Goal: Task Accomplishment & Management: Manage account settings

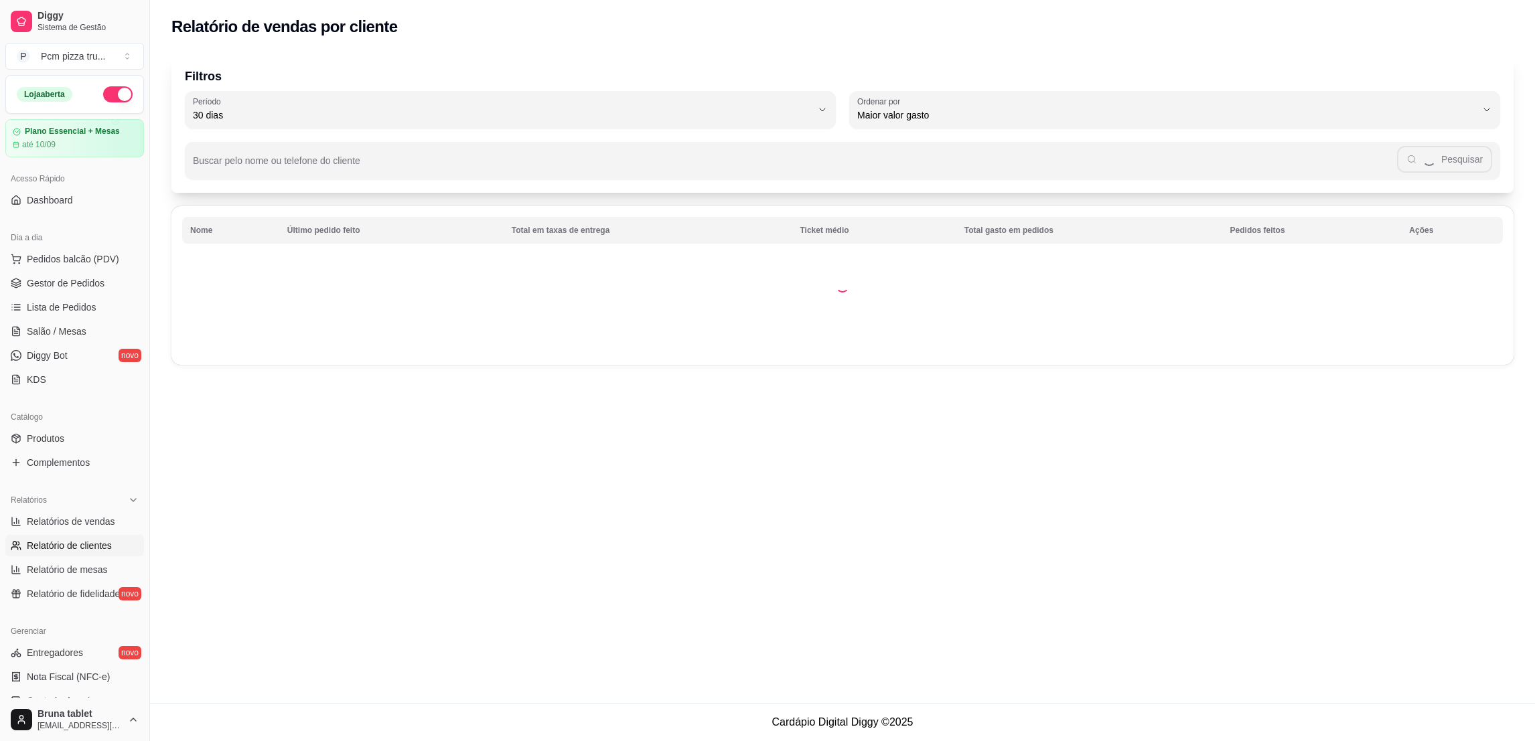
select select "30"
select select "HIGHEST_TOTAL_SPENT_WITH_ORDERS"
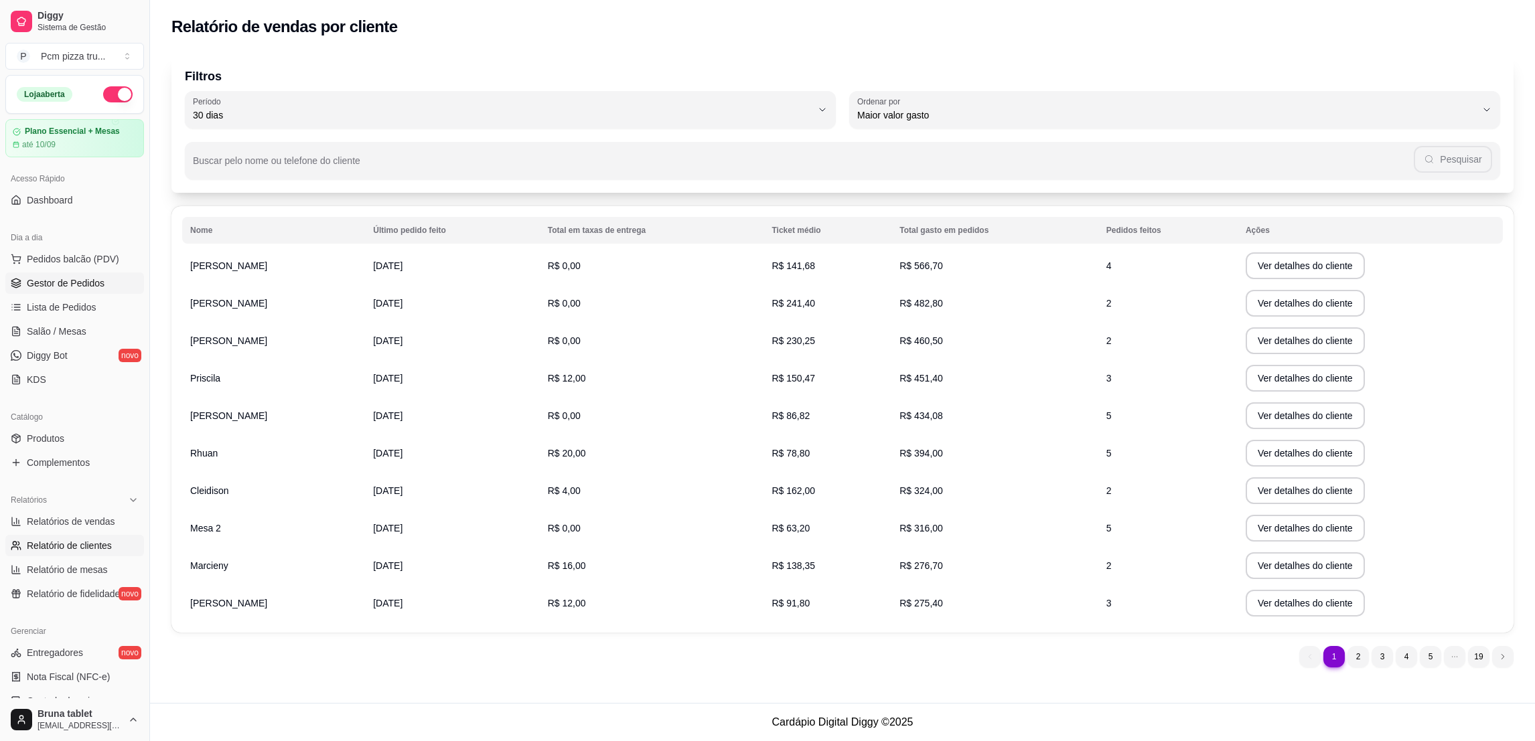
click at [101, 285] on span "Gestor de Pedidos" at bounding box center [66, 283] width 78 height 13
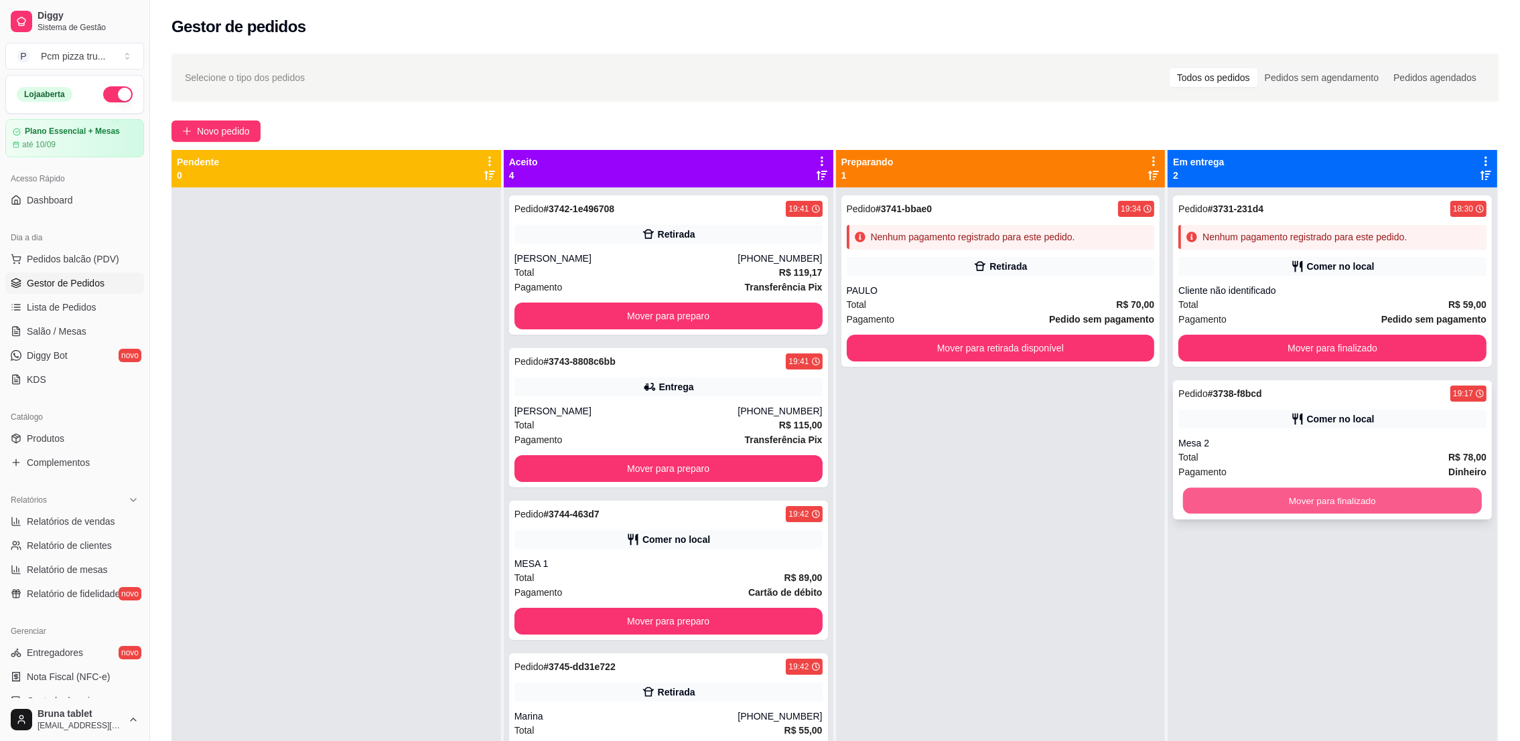
click at [1185, 496] on button "Mover para finalizado" at bounding box center [1332, 501] width 299 height 26
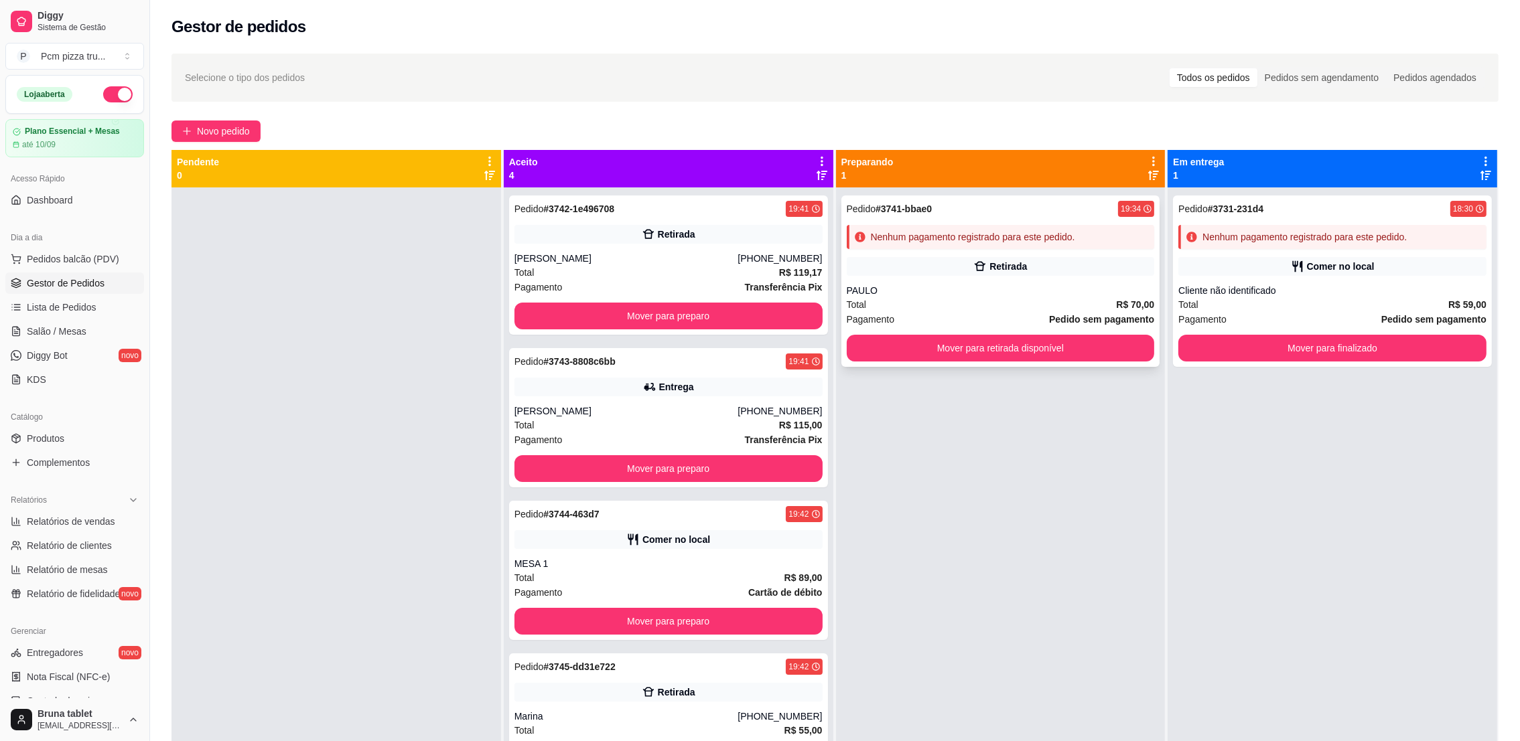
click at [1042, 288] on div "PAULO" at bounding box center [1001, 290] width 308 height 13
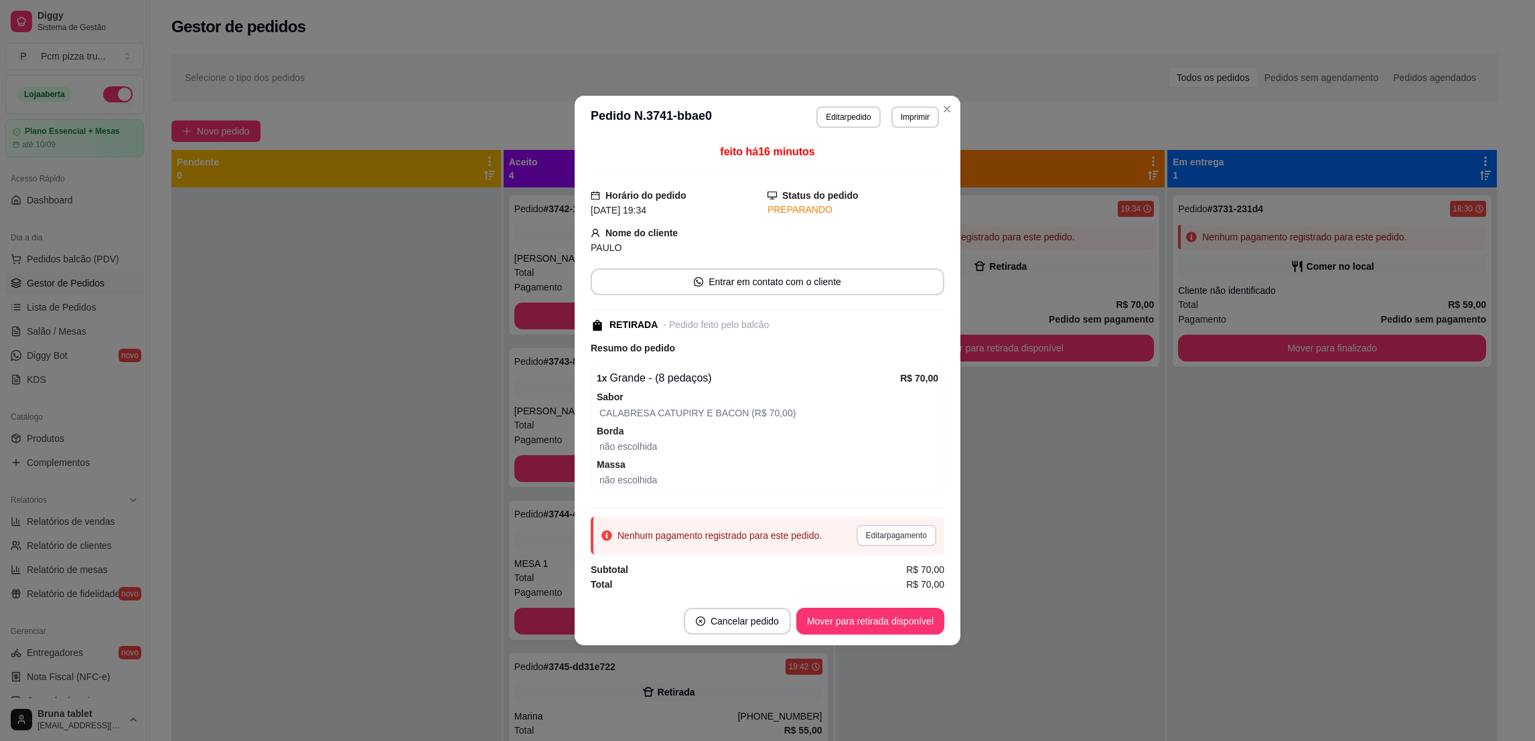
click at [899, 528] on button "Editar pagamento" at bounding box center [897, 535] width 80 height 21
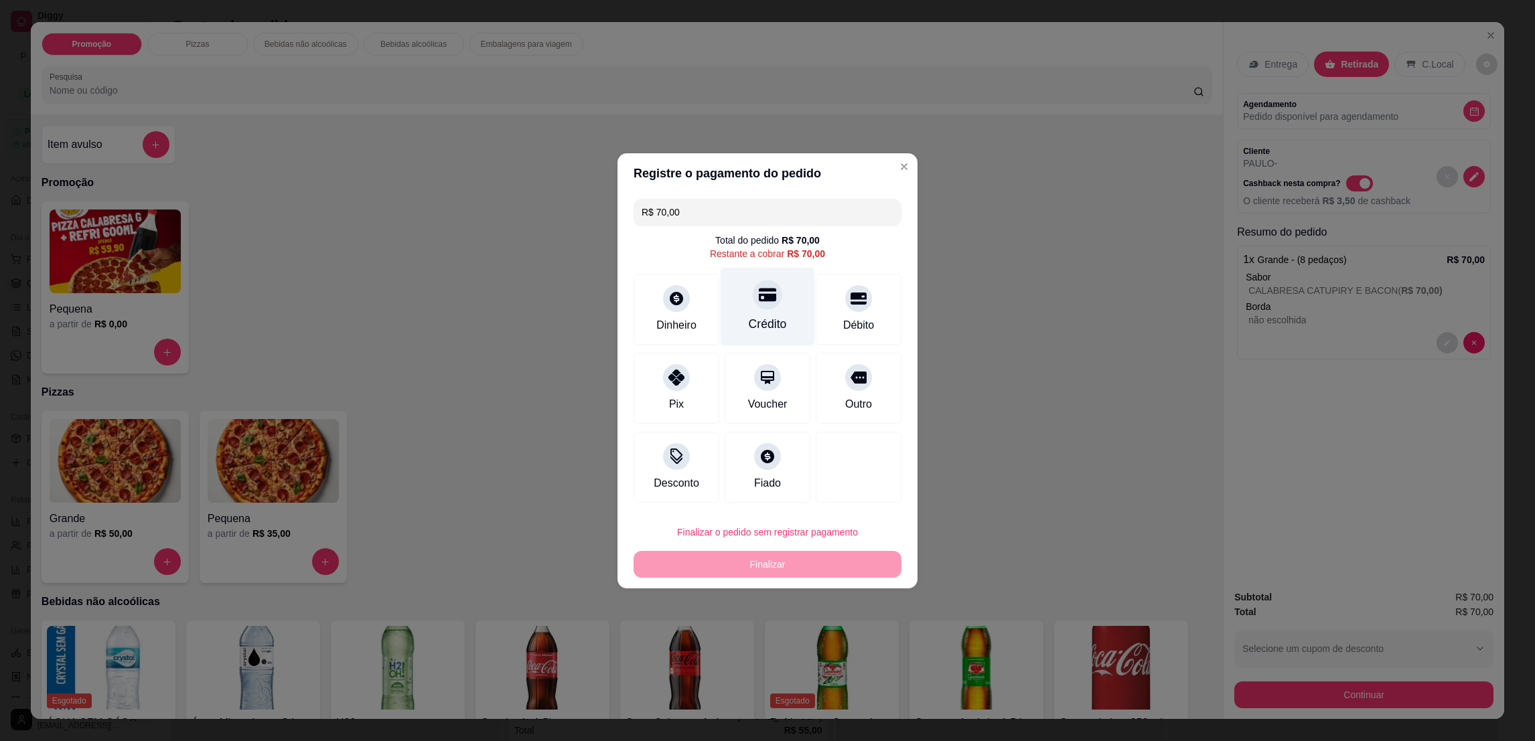
click at [798, 313] on div "Crédito" at bounding box center [768, 306] width 94 height 78
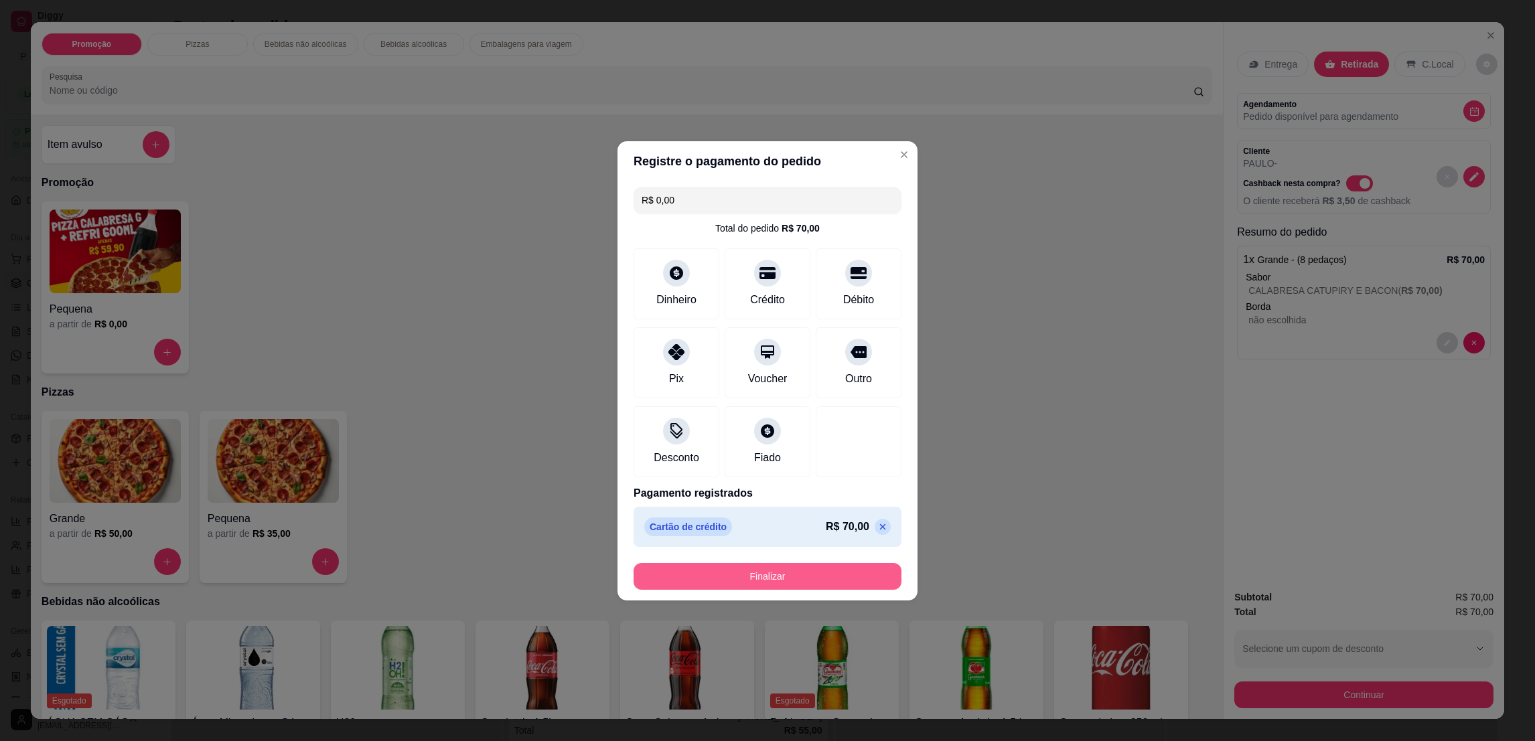
click at [799, 569] on button "Finalizar" at bounding box center [768, 576] width 268 height 27
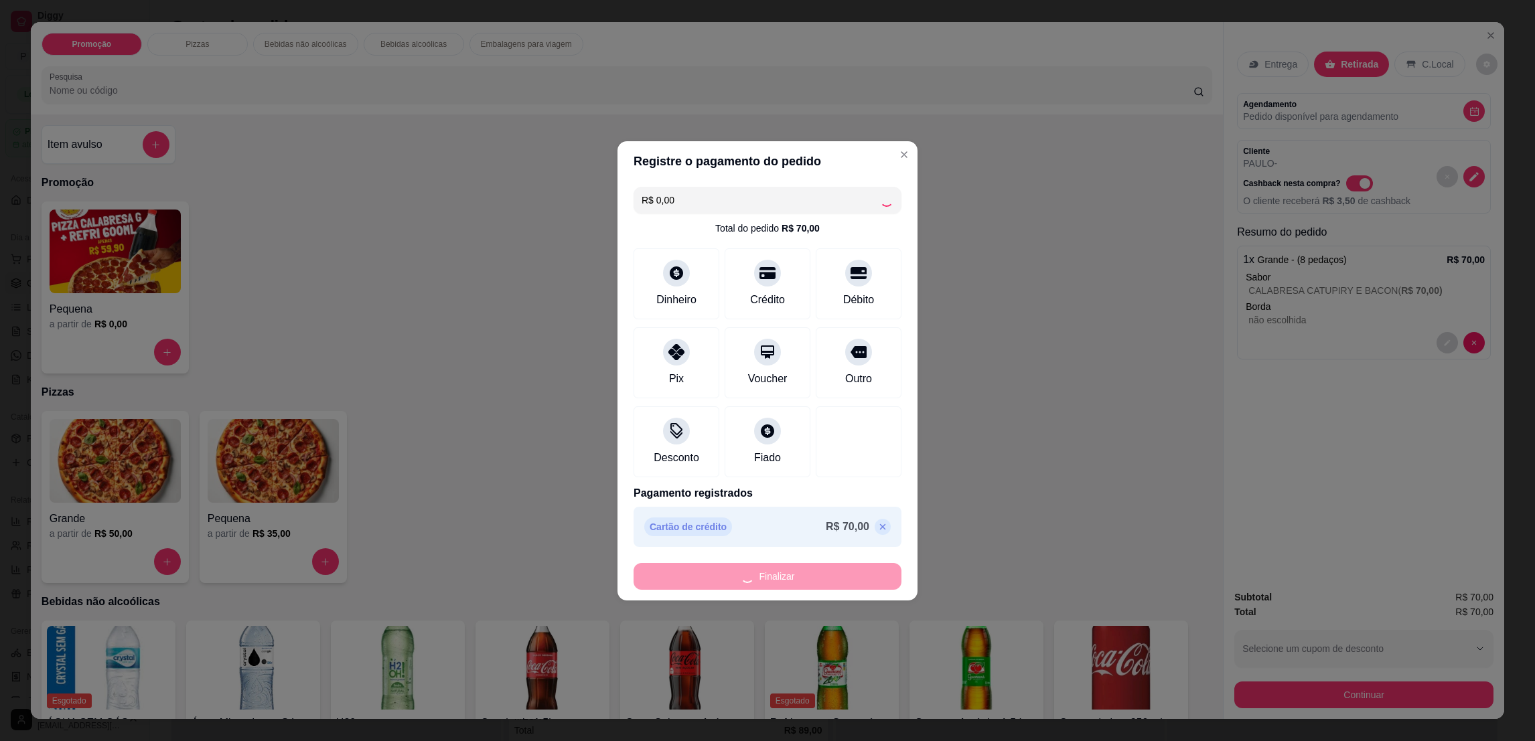
type input "-R$ 70,00"
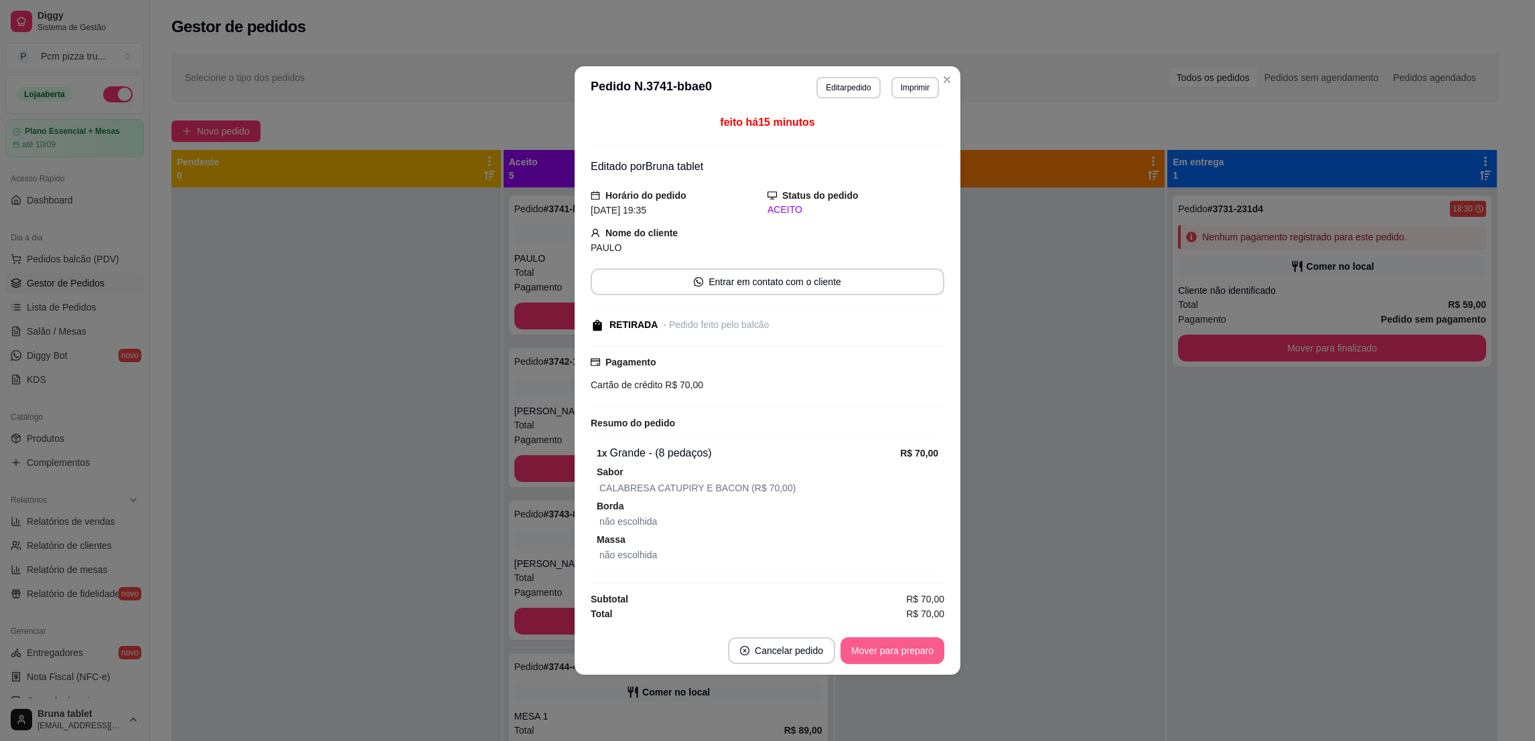
click at [883, 648] on button "Mover para preparo" at bounding box center [893, 651] width 104 height 27
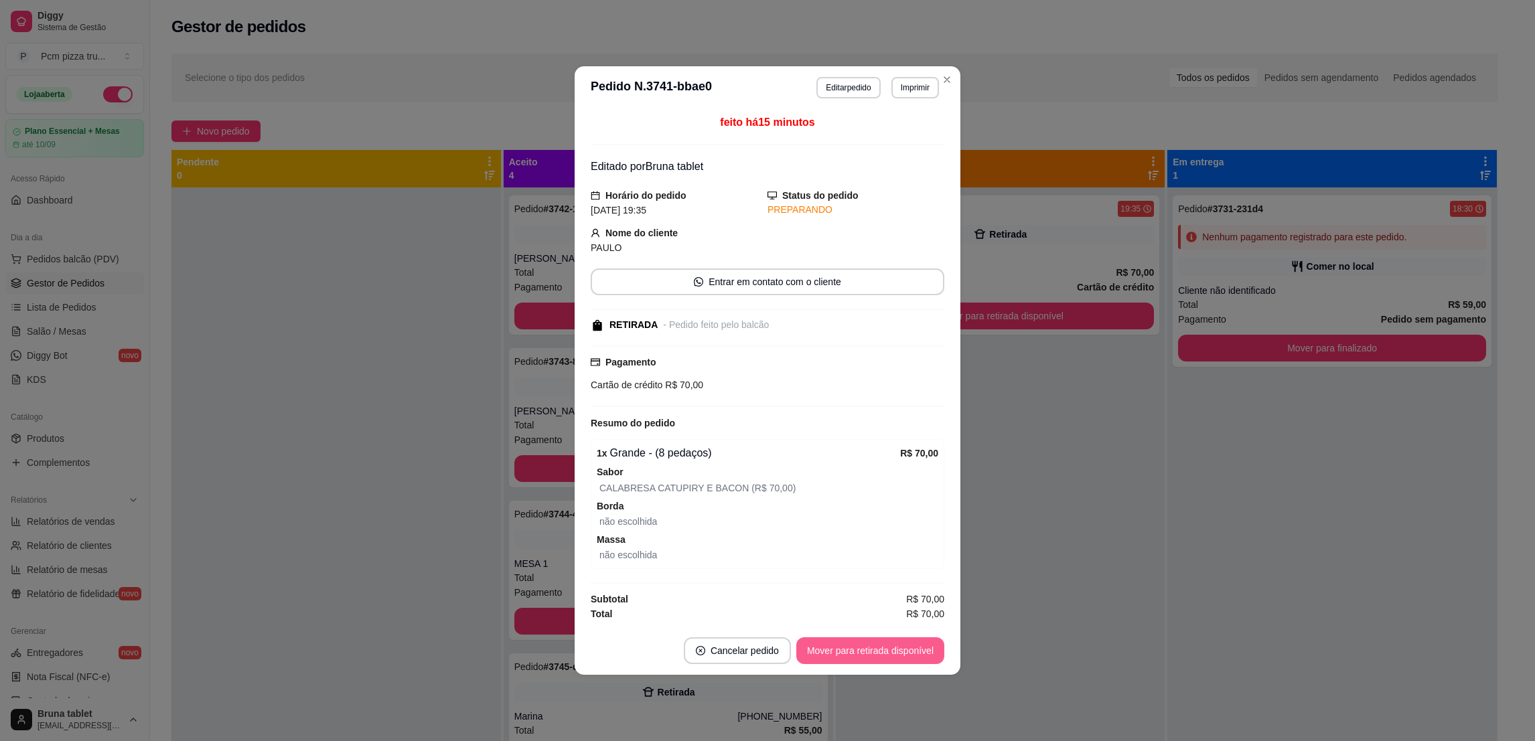
click at [883, 647] on button "Mover para retirada disponível" at bounding box center [870, 651] width 148 height 27
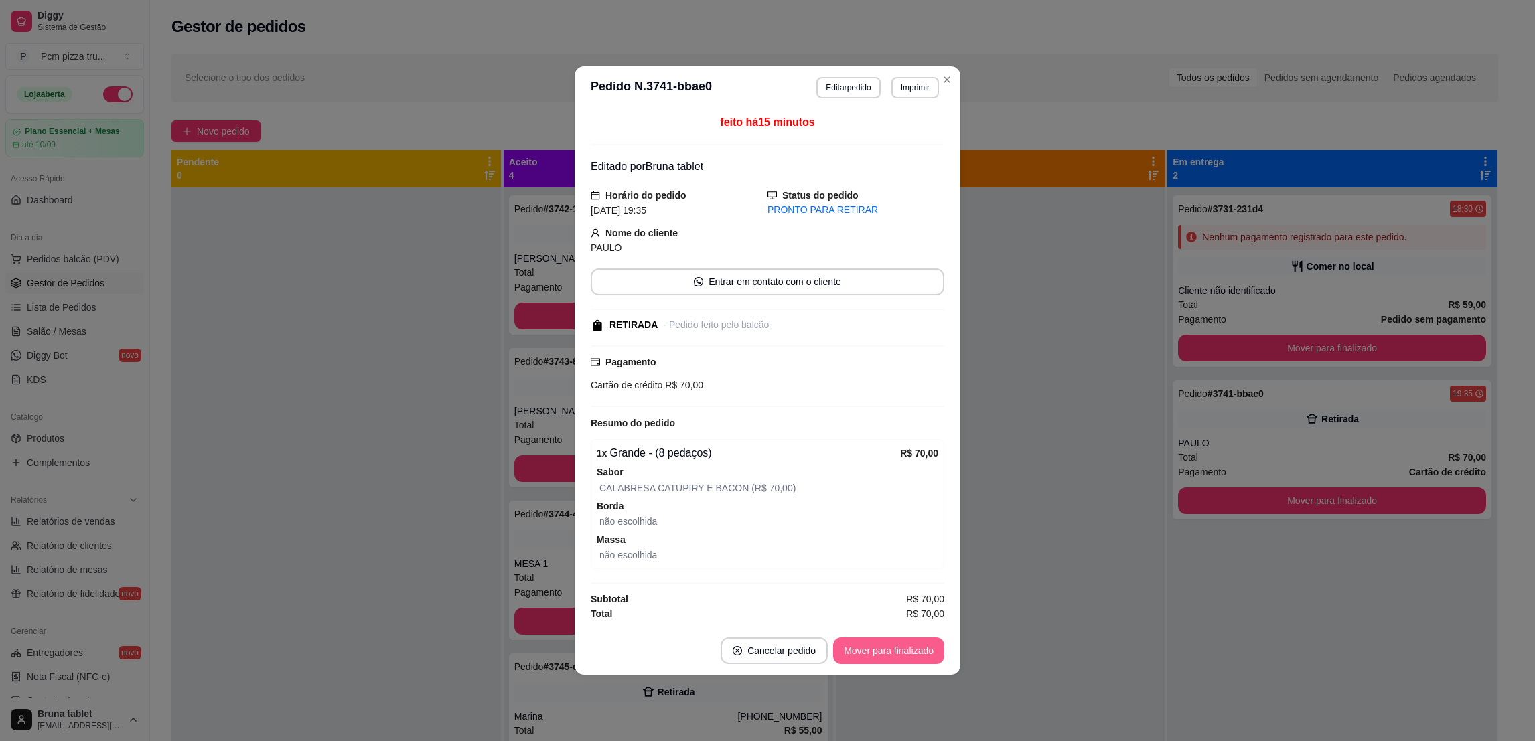
click at [883, 647] on button "Mover para finalizado" at bounding box center [888, 651] width 111 height 27
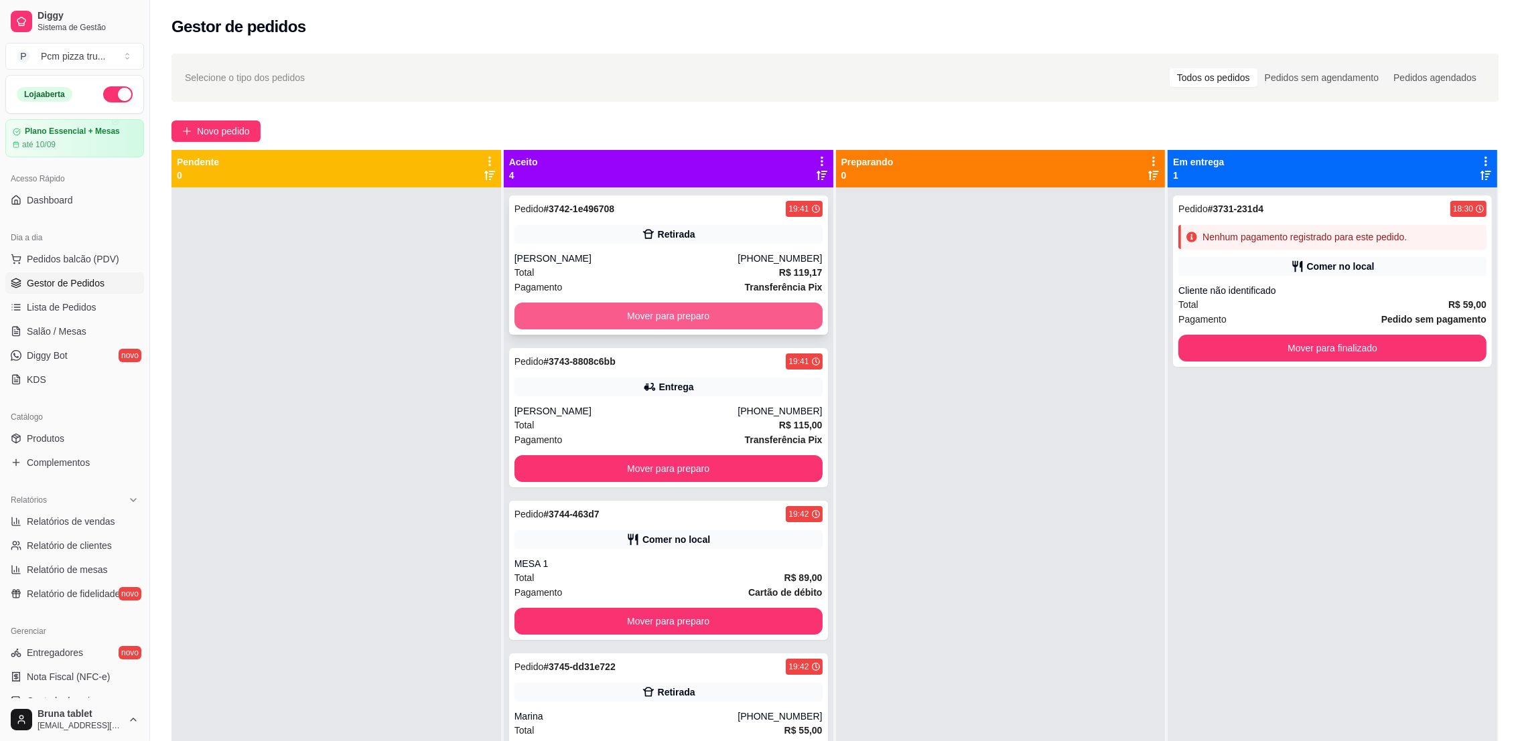
click at [791, 307] on button "Mover para preparo" at bounding box center [668, 316] width 308 height 27
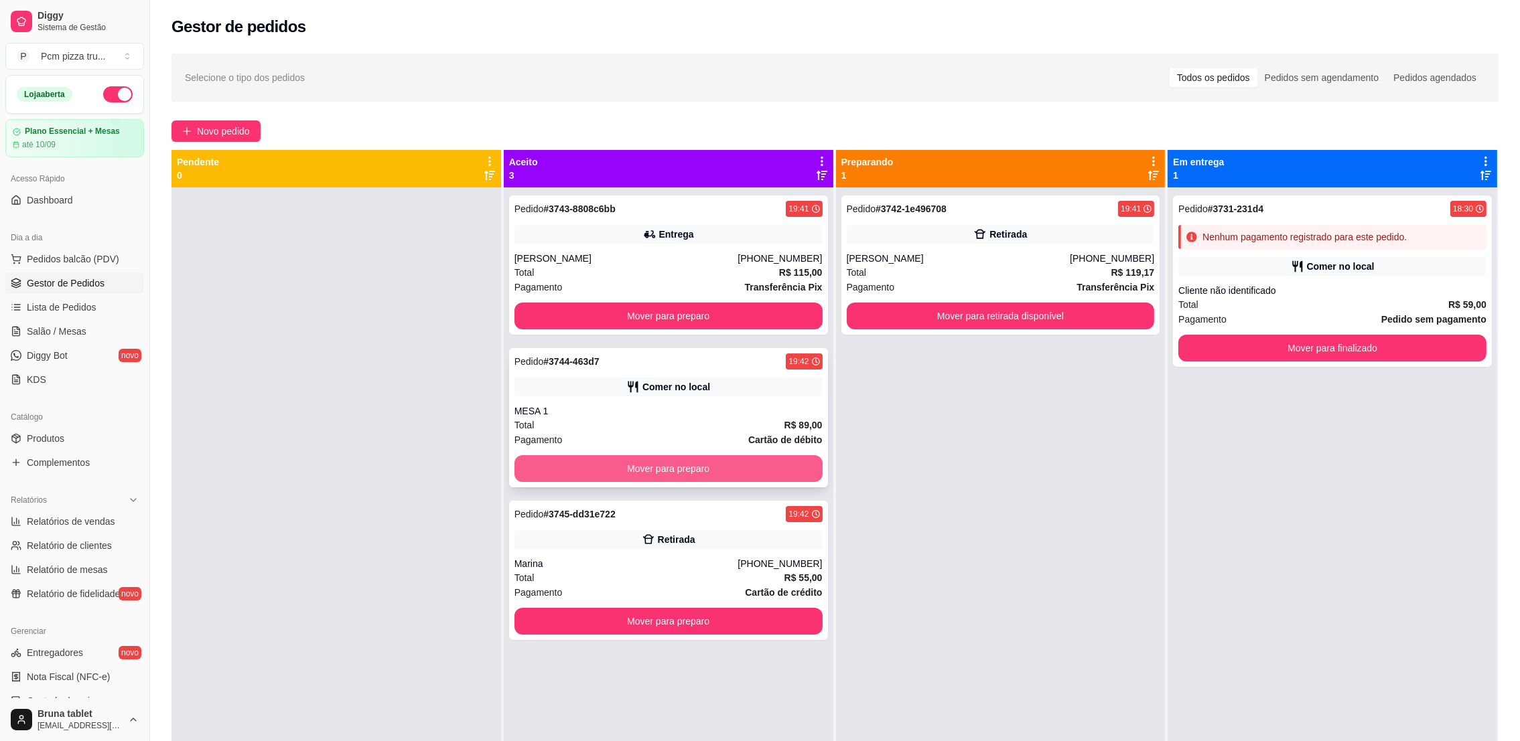
click at [725, 457] on button "Mover para preparo" at bounding box center [668, 468] width 308 height 27
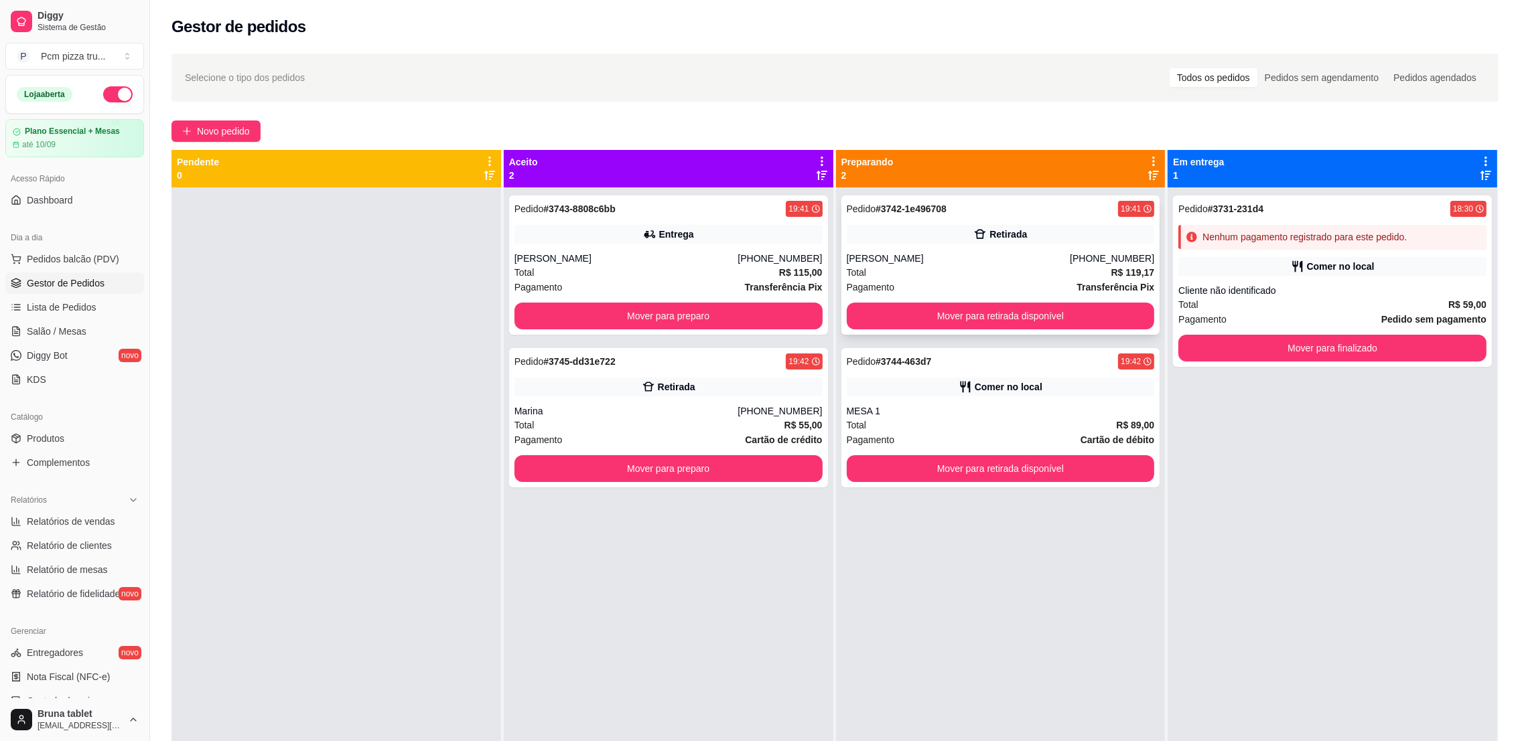
click at [867, 252] on div "[PERSON_NAME]" at bounding box center [959, 258] width 224 height 13
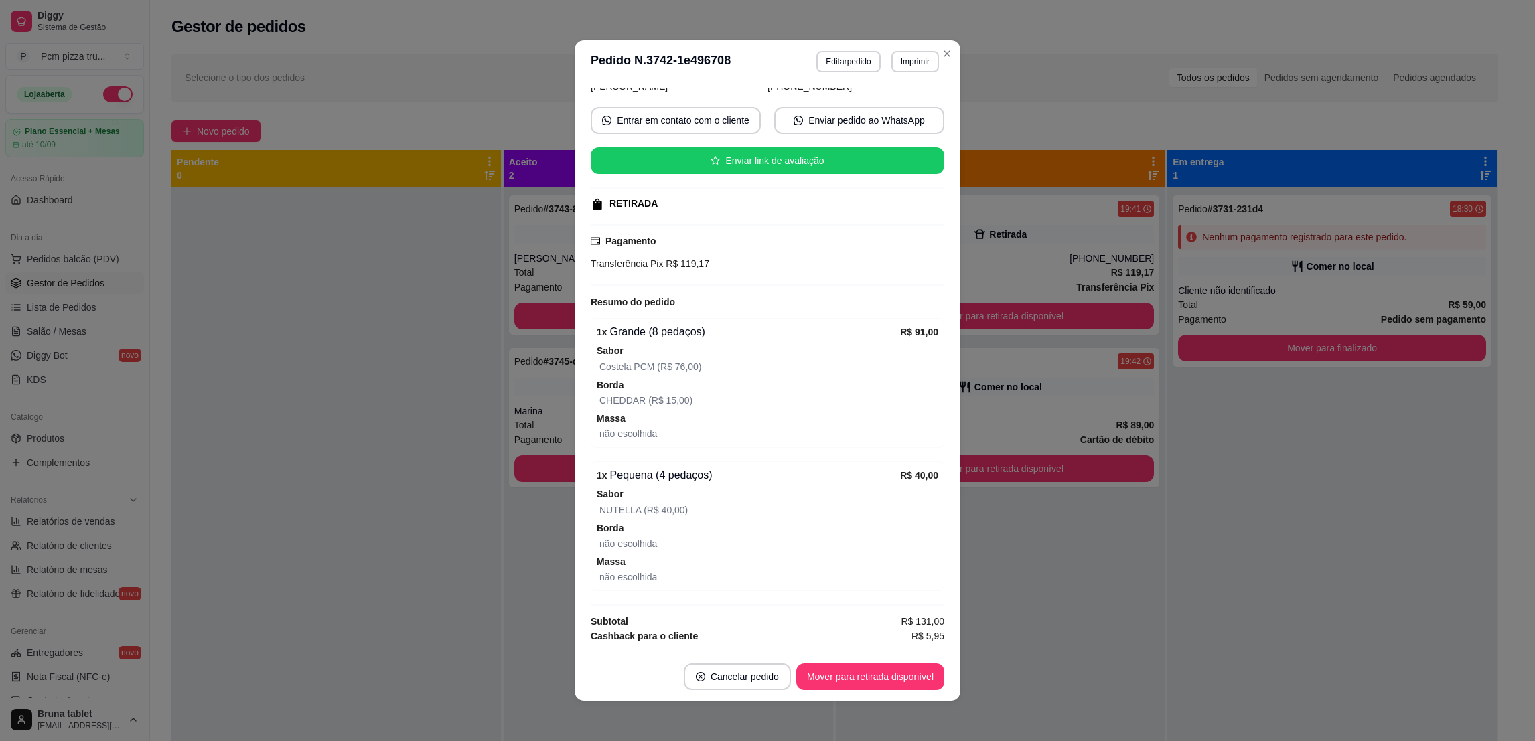
scroll to position [133, 0]
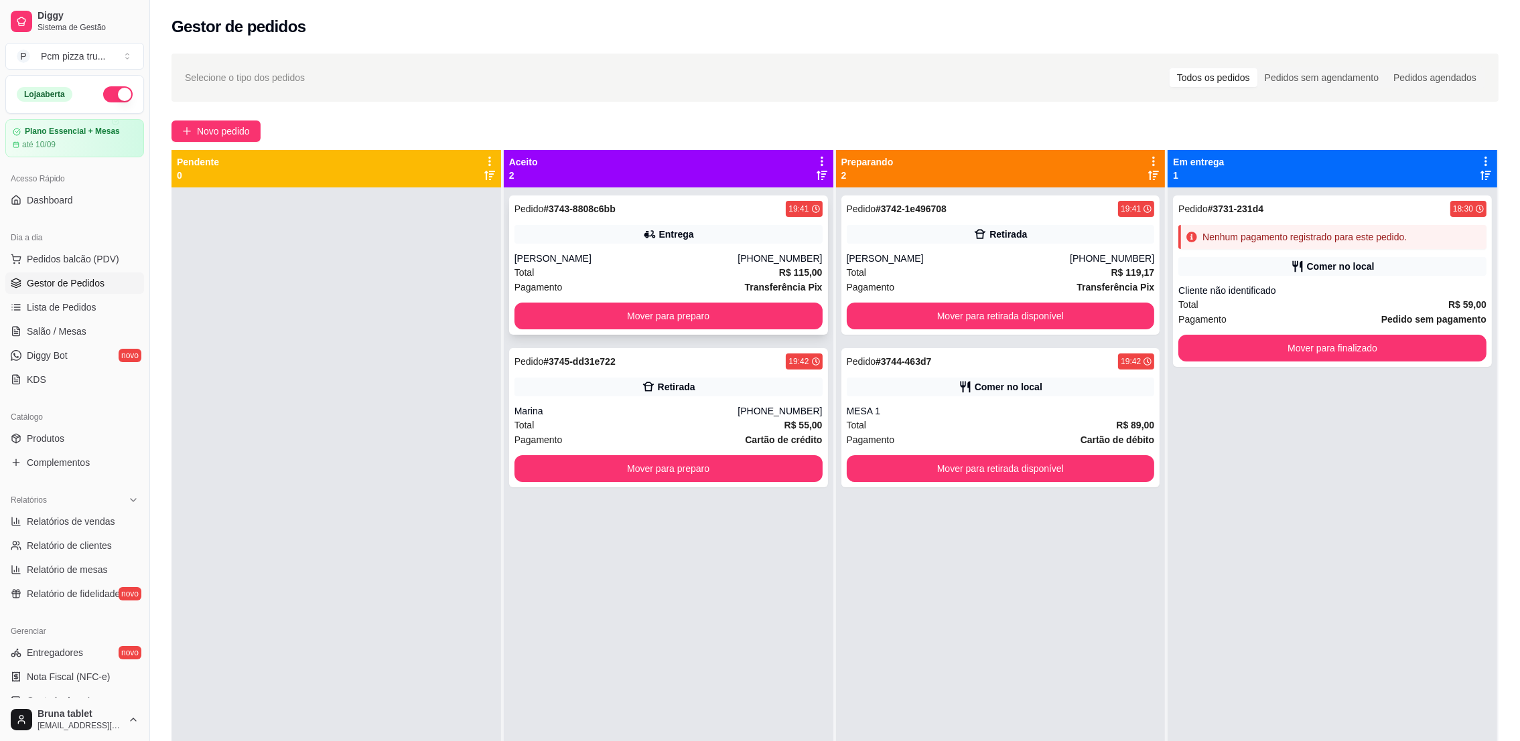
click at [589, 249] on div "Pedido # 3743-8808c6bb 19:41 Entrega [PERSON_NAME] [PHONE_NUMBER] Total R$ 115,…" at bounding box center [668, 265] width 319 height 139
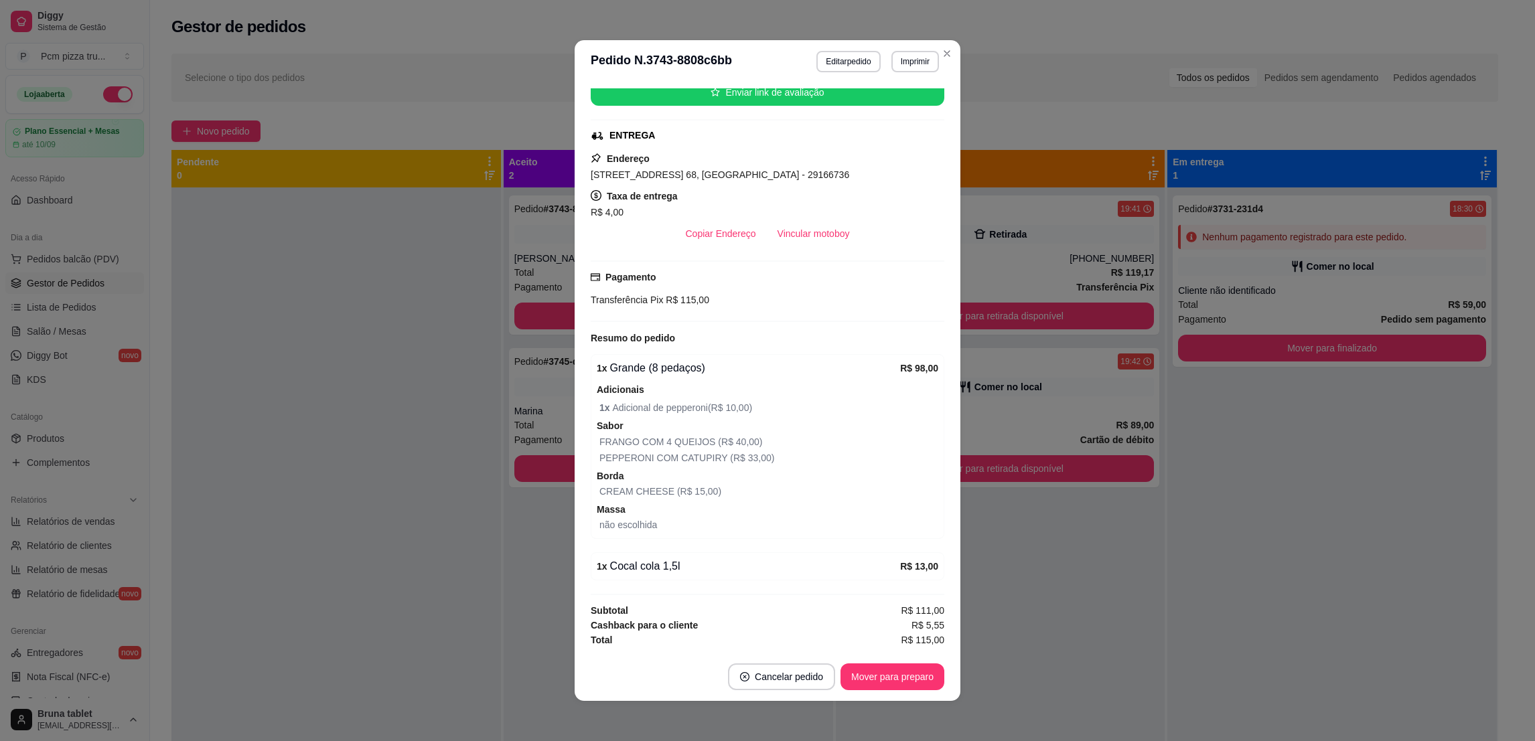
scroll to position [2, 0]
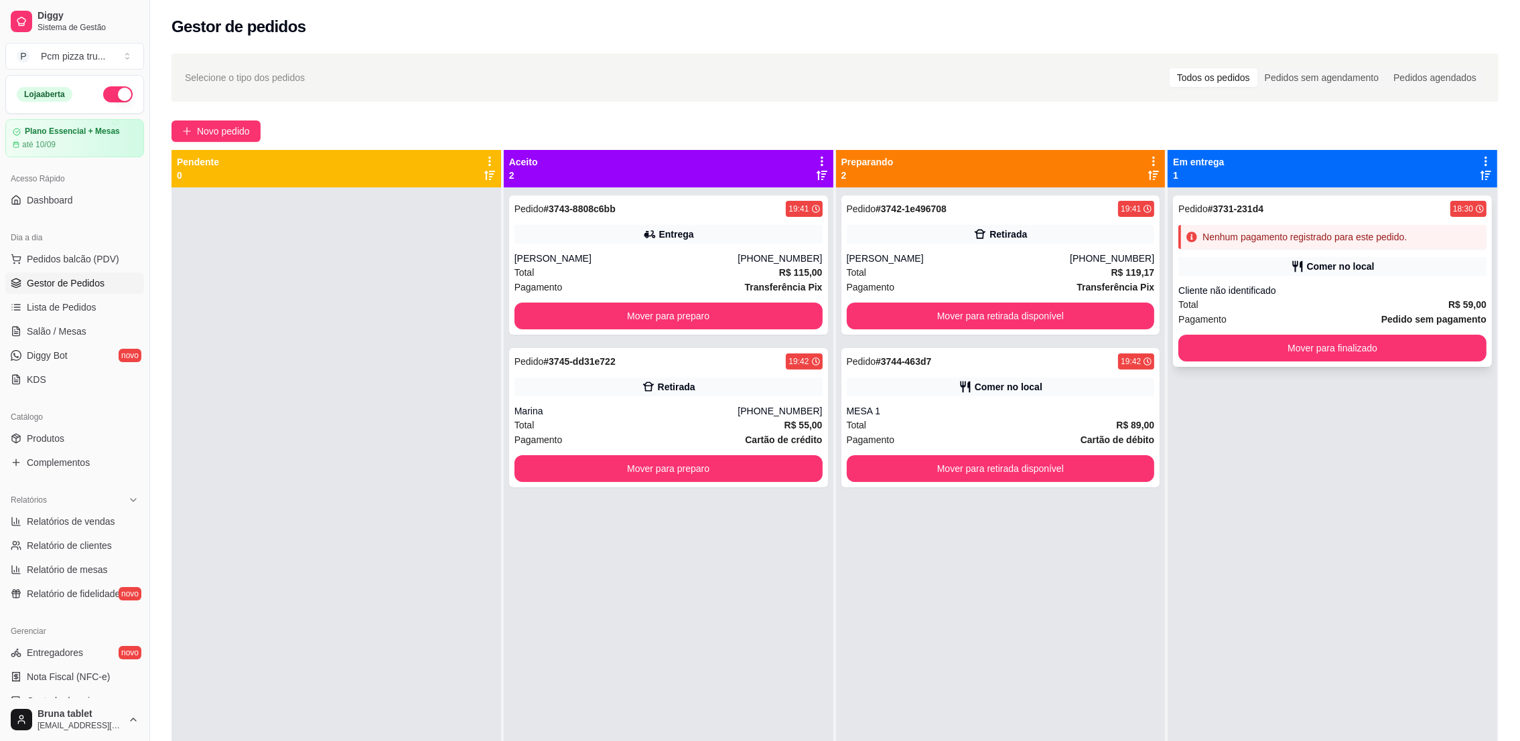
click at [1200, 253] on div "Pedido # 3731-231d4 18:30 Nenhum pagamento registrado para este pedido. Comer n…" at bounding box center [1332, 281] width 319 height 171
click at [1277, 234] on div "Nenhum pagamento registrado para este pedido." at bounding box center [1304, 236] width 204 height 13
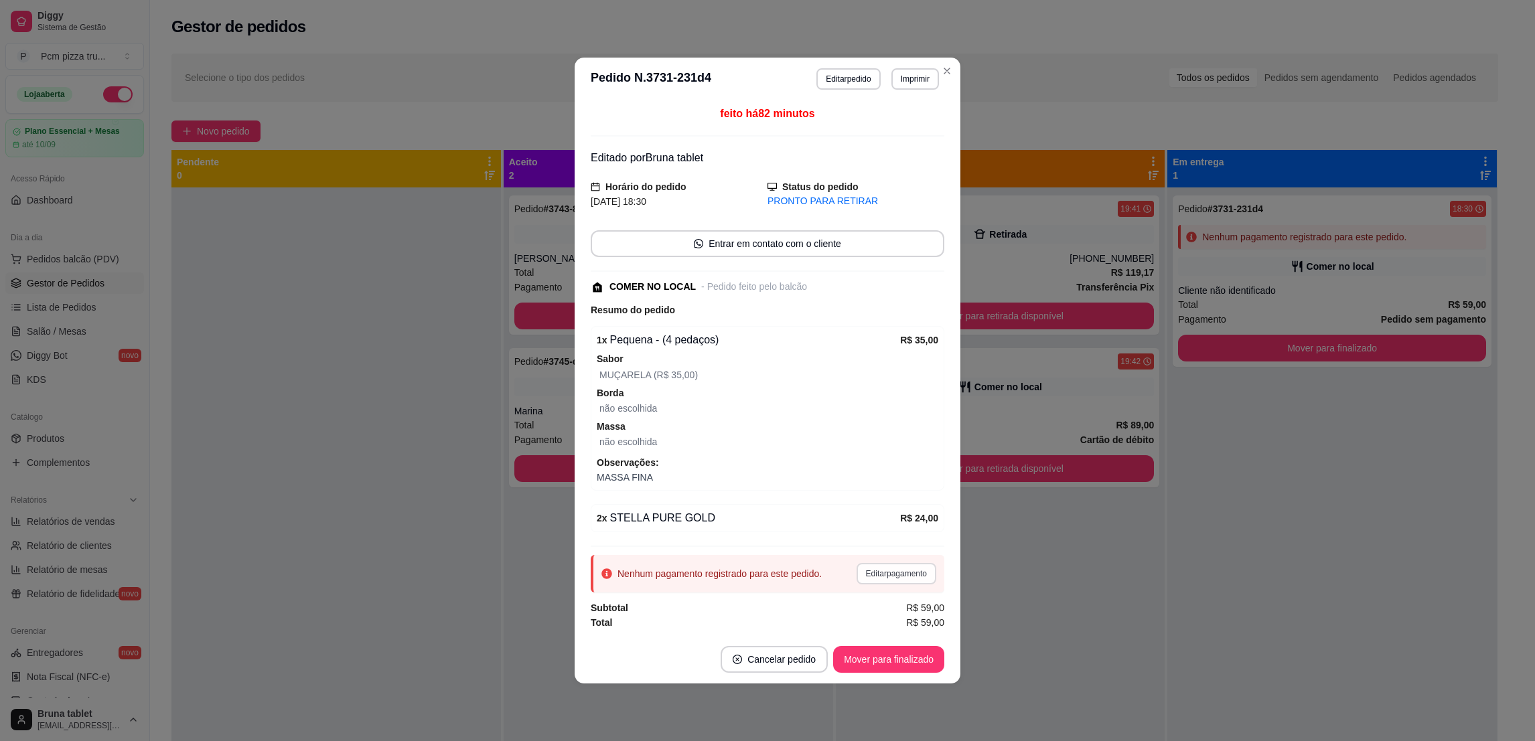
click at [907, 579] on button "Editar pagamento" at bounding box center [897, 573] width 80 height 21
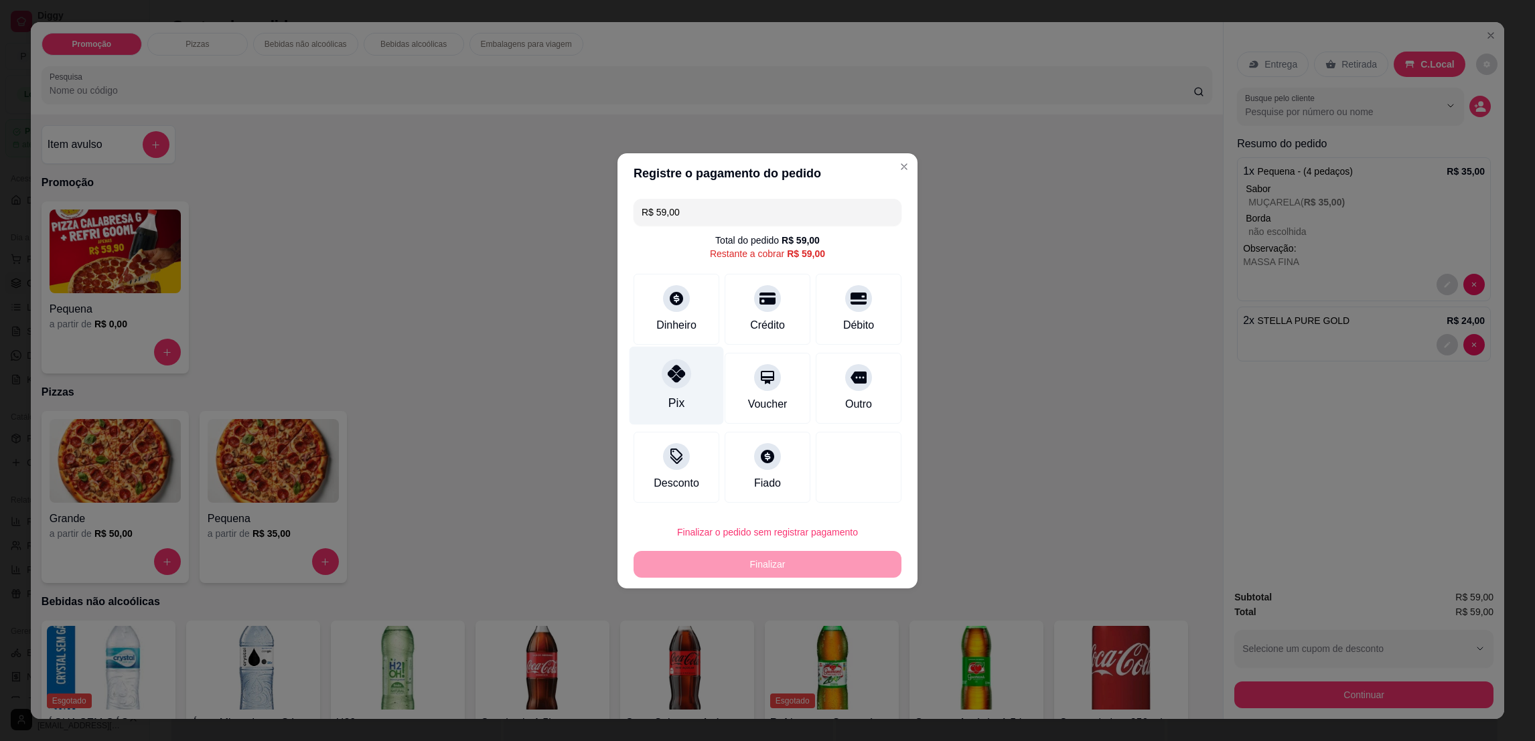
click at [681, 399] on div "Pix" at bounding box center [677, 385] width 94 height 78
type input "R$ 0,00"
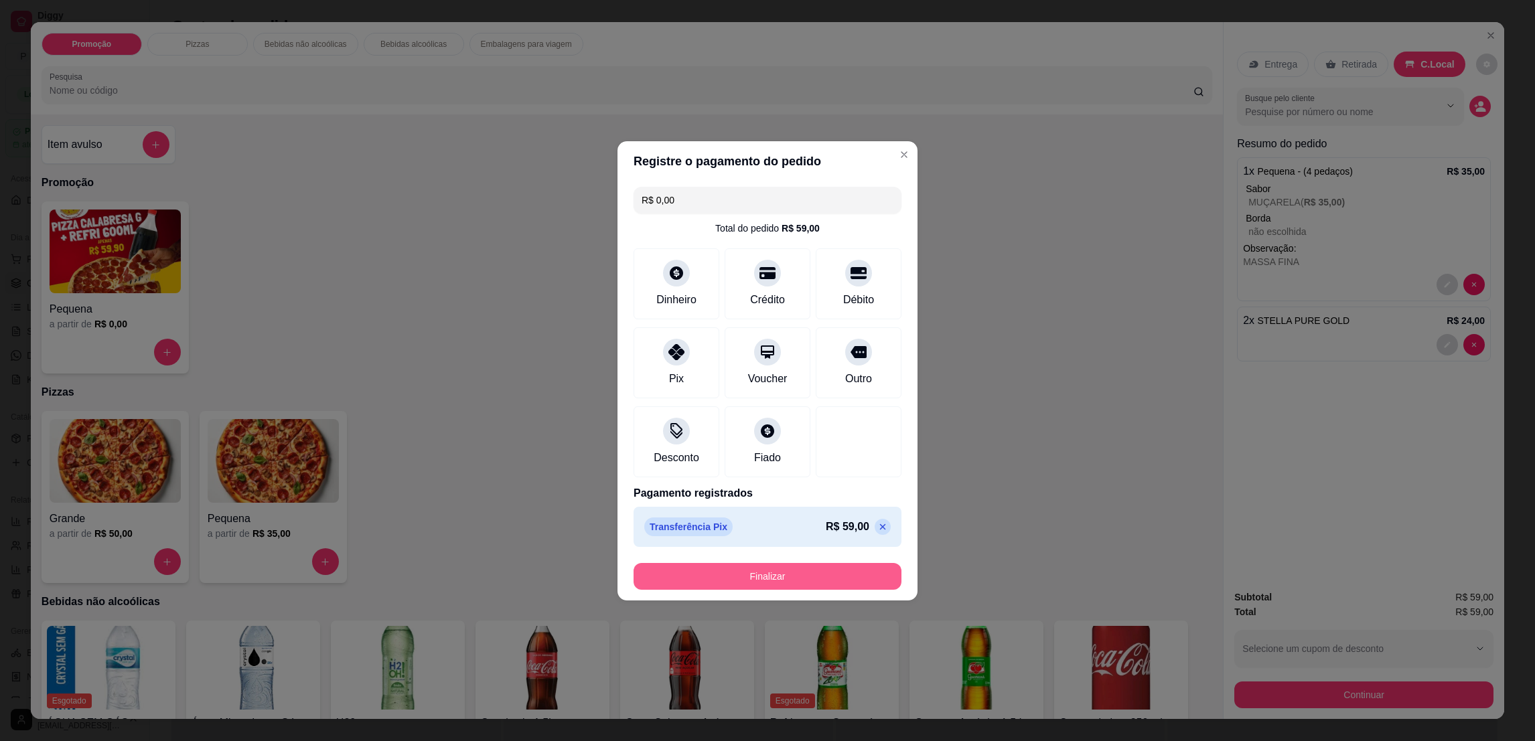
click at [757, 570] on button "Finalizar" at bounding box center [768, 576] width 268 height 27
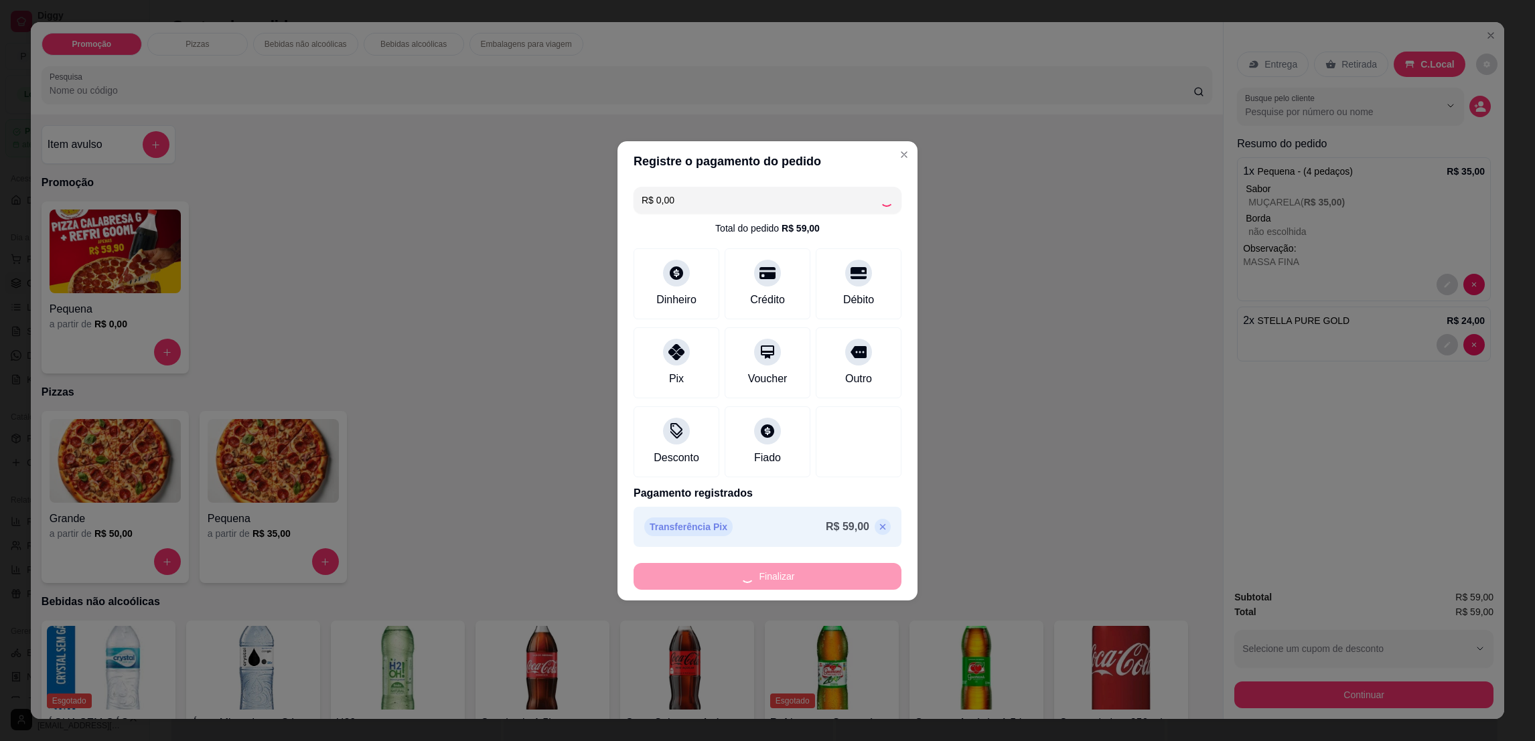
type input "0"
type input "-R$ 59,00"
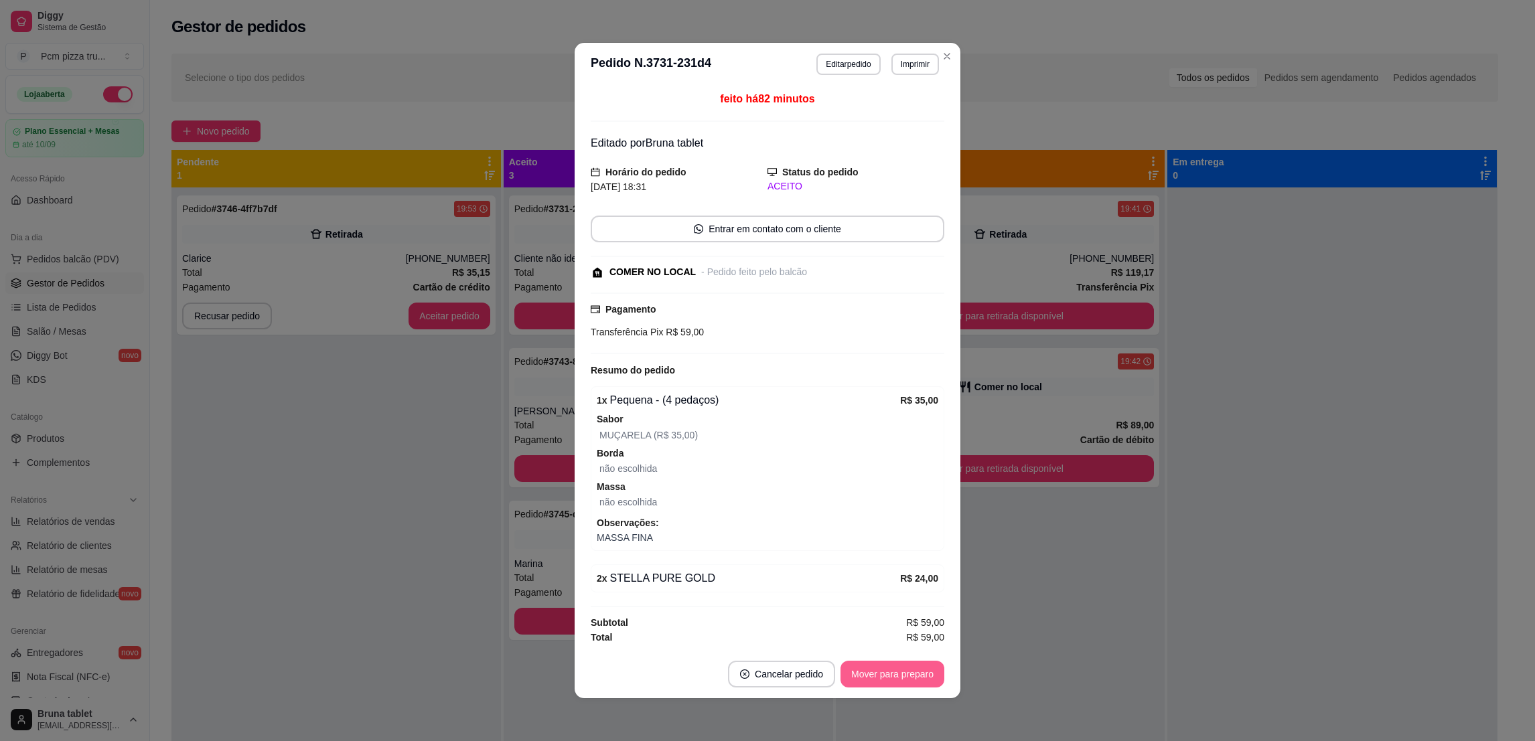
click at [891, 680] on button "Mover para preparo" at bounding box center [893, 674] width 104 height 27
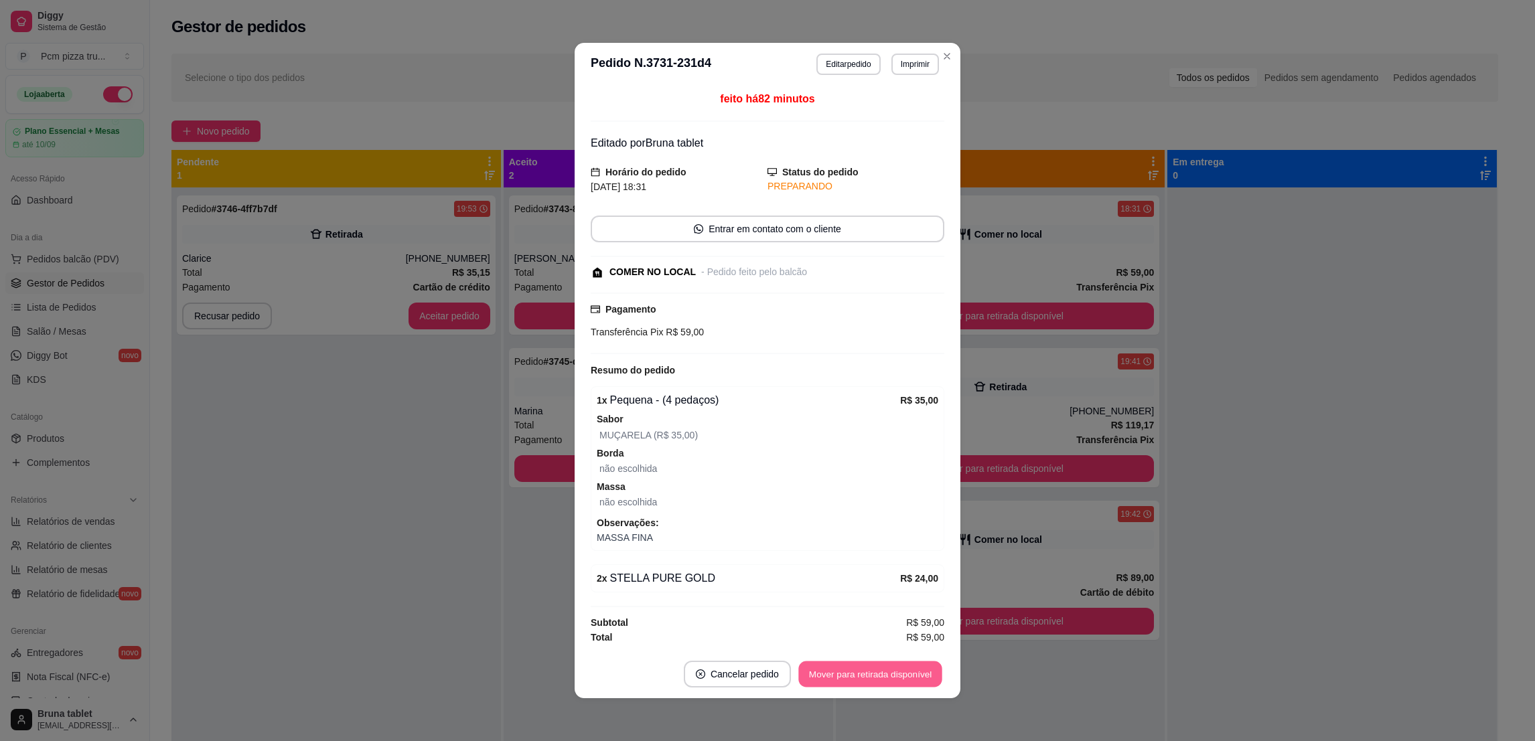
click at [891, 680] on button "Mover para retirada disponível" at bounding box center [869, 675] width 143 height 26
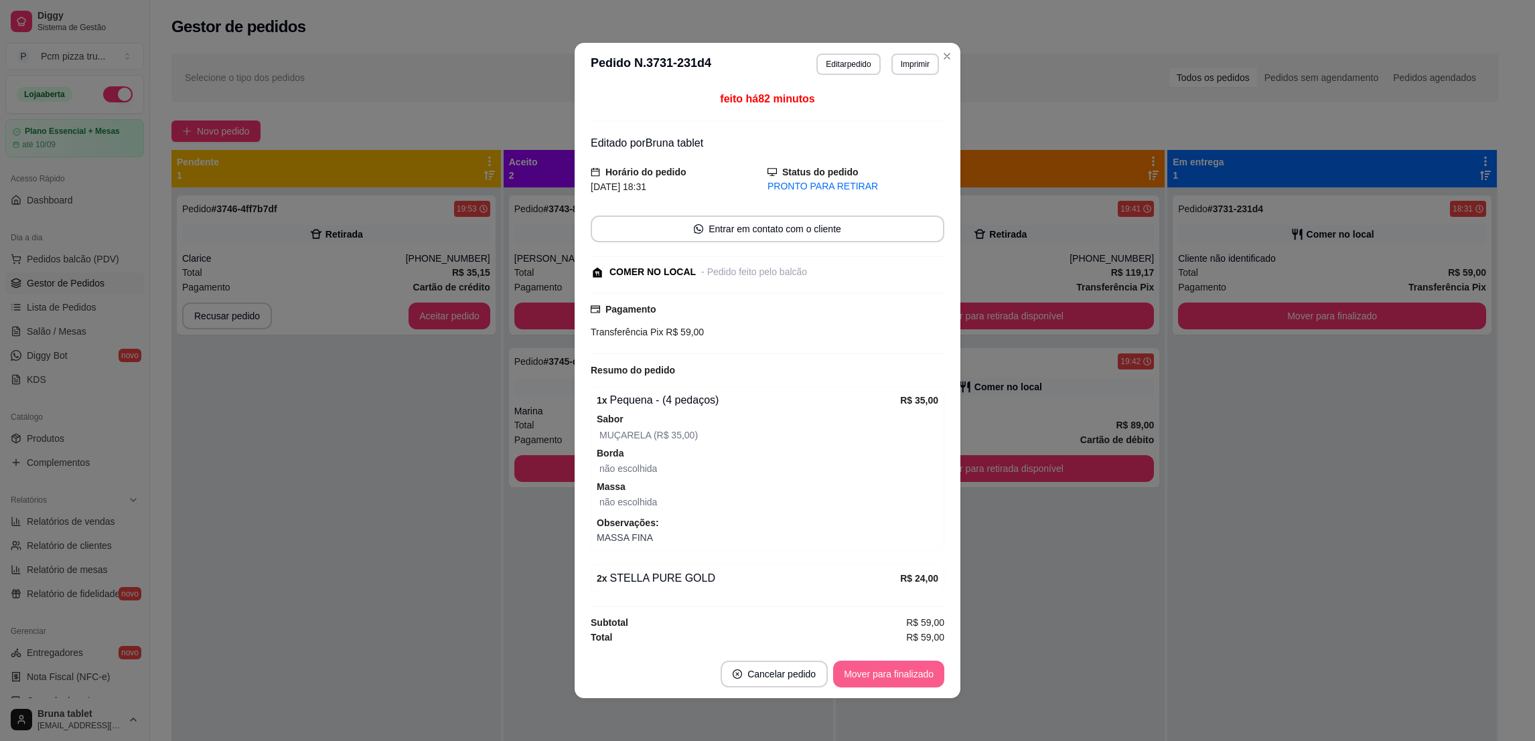
click at [891, 680] on button "Mover para finalizado" at bounding box center [888, 674] width 111 height 27
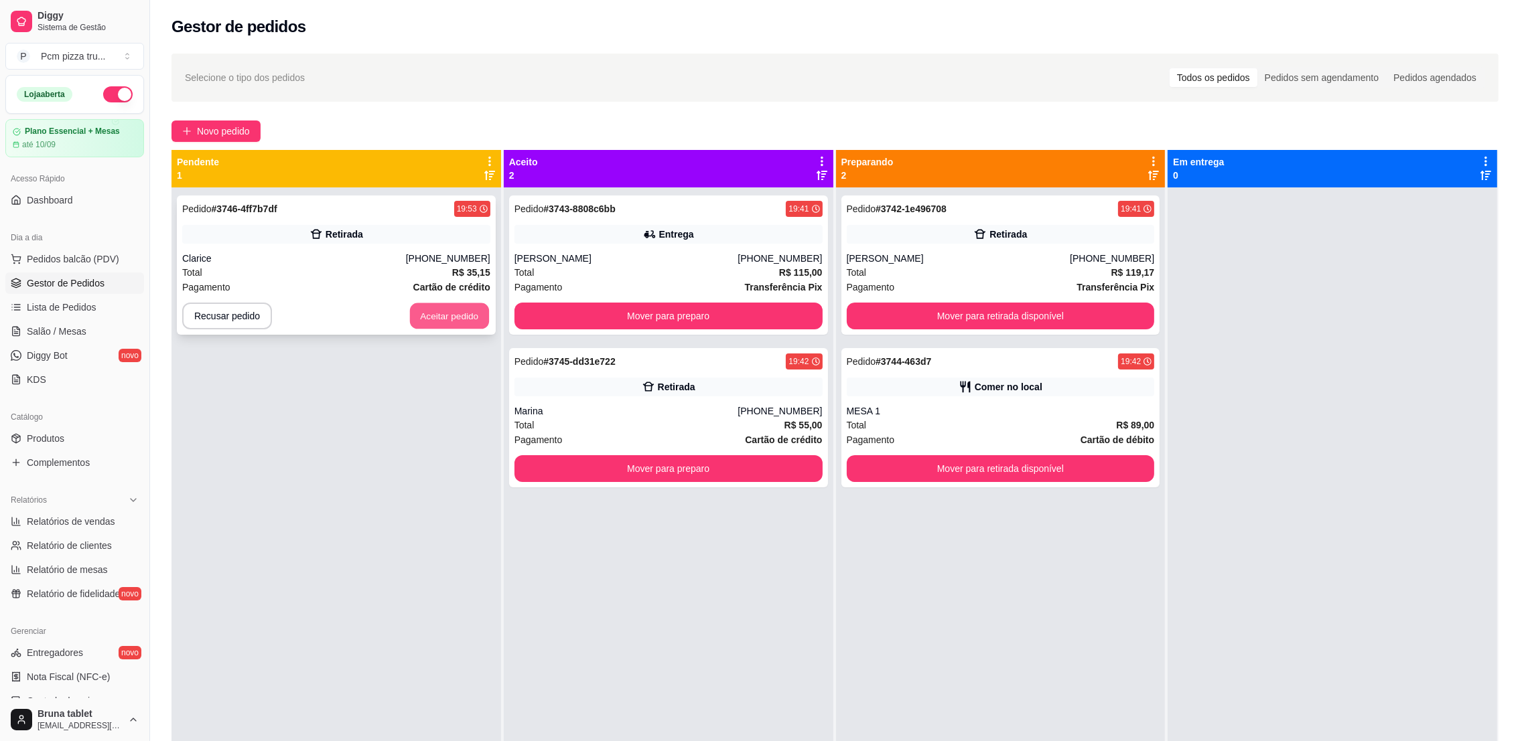
click at [432, 306] on button "Aceitar pedido" at bounding box center [449, 316] width 79 height 26
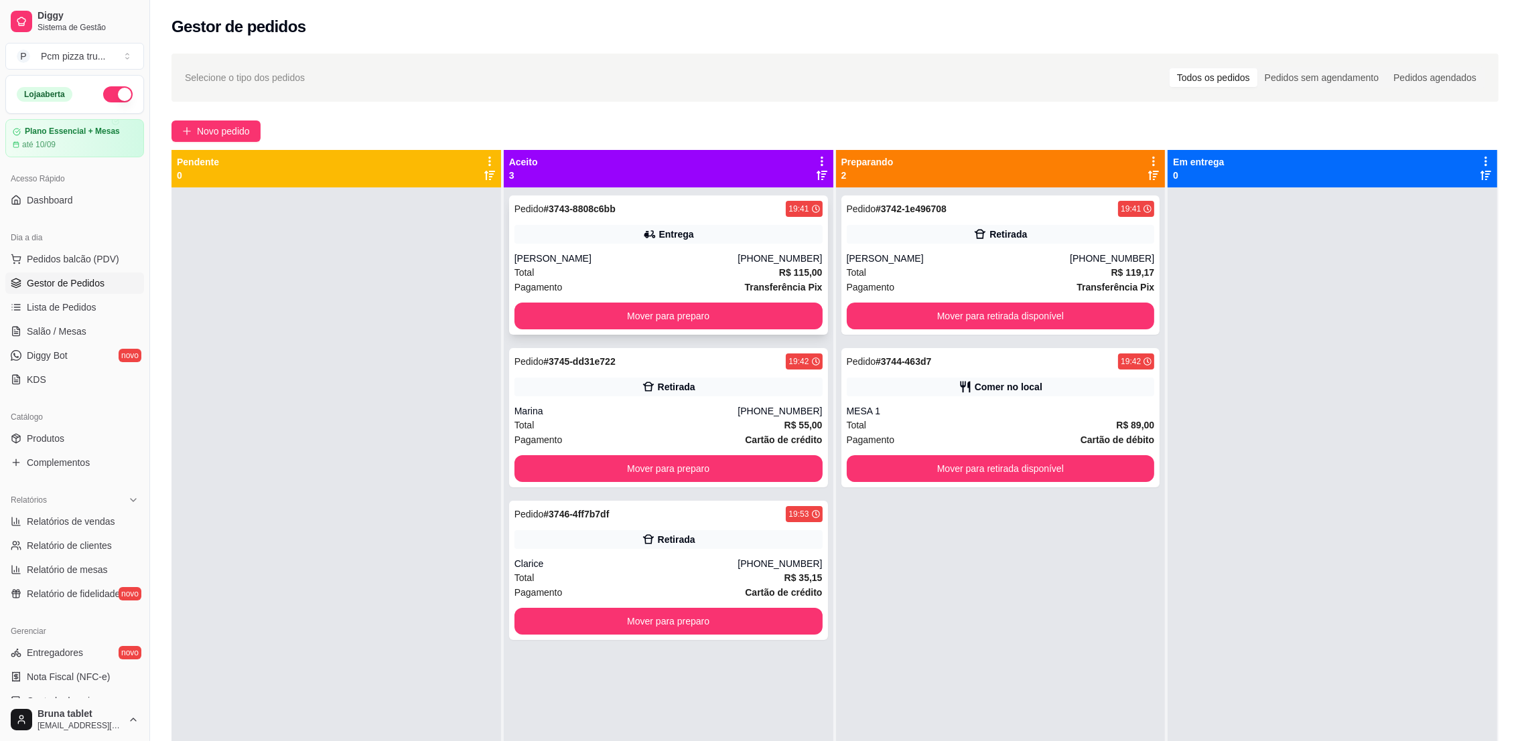
click at [726, 232] on div "Entrega" at bounding box center [668, 234] width 308 height 19
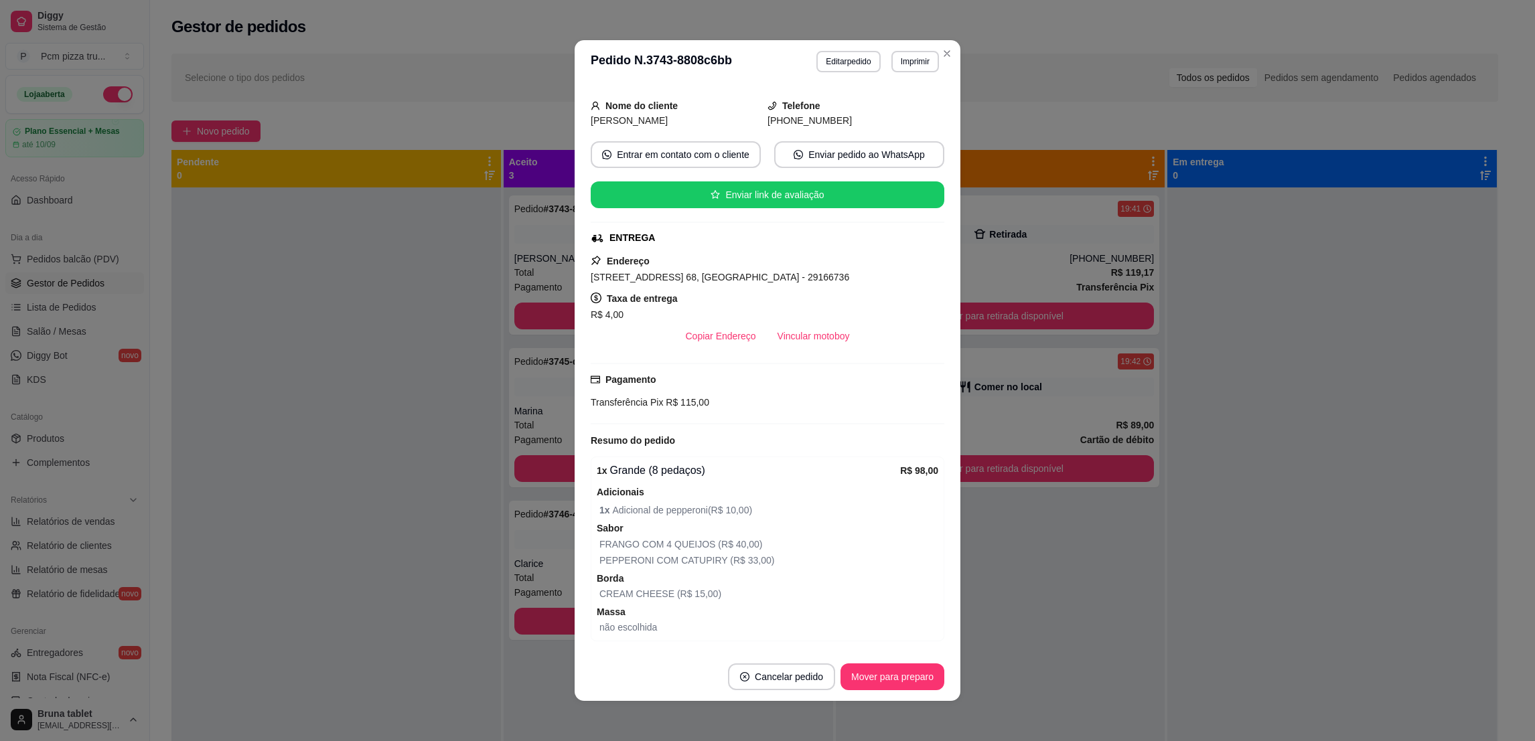
scroll to position [175, 0]
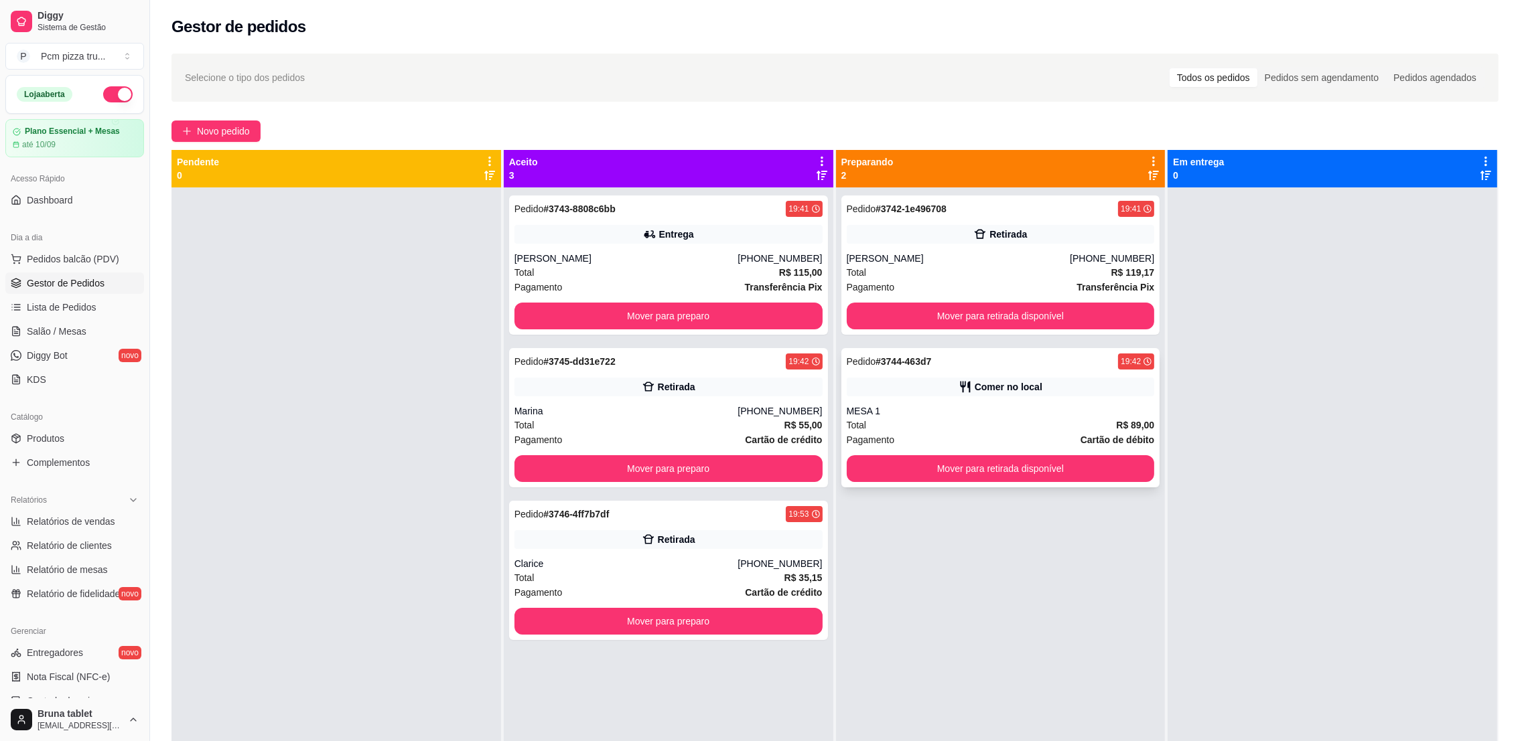
click at [879, 397] on div "Pedido # 3744-463d7 19:42 Comer no local MESA 1 Total R$ 89,00 Pagamento Cartão…" at bounding box center [1000, 417] width 319 height 139
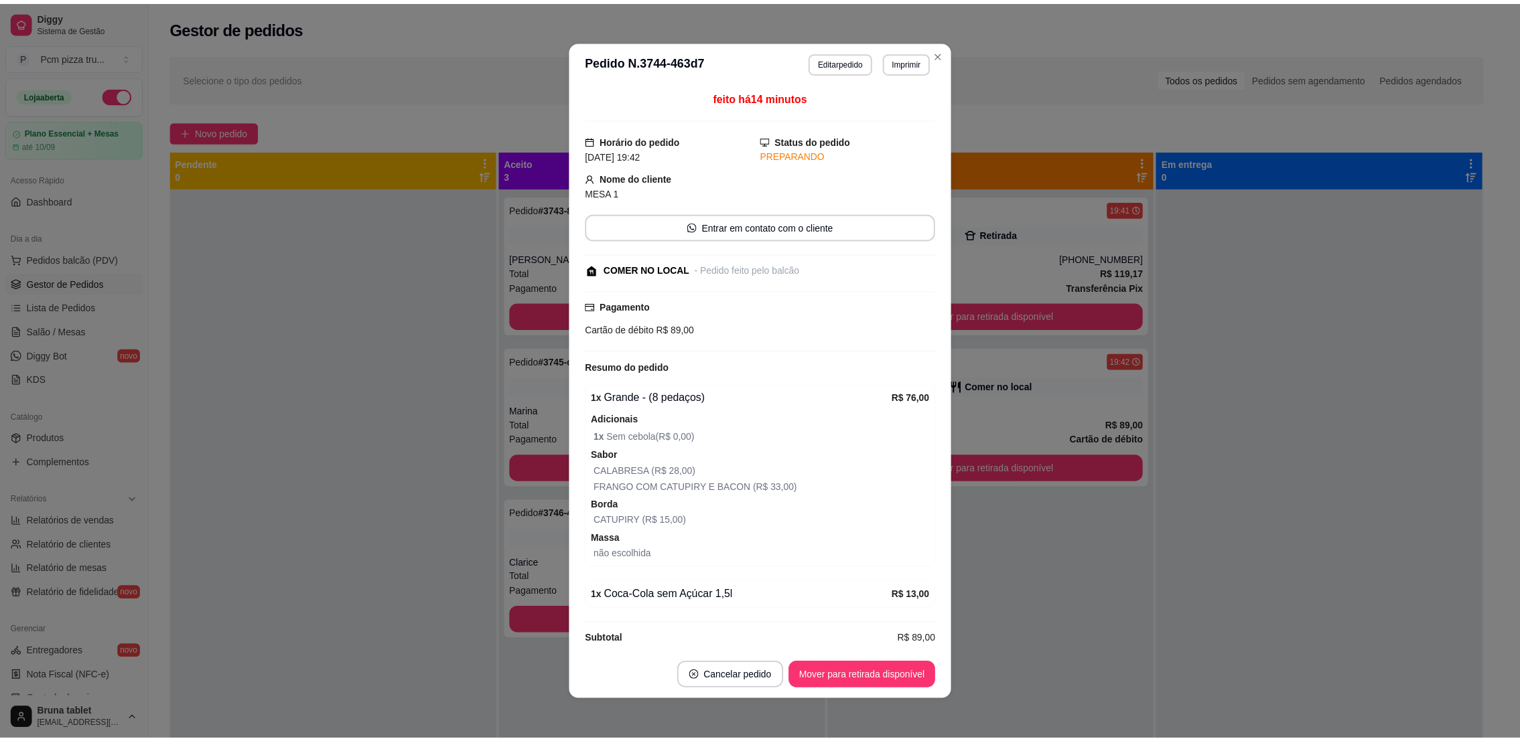
scroll to position [17, 0]
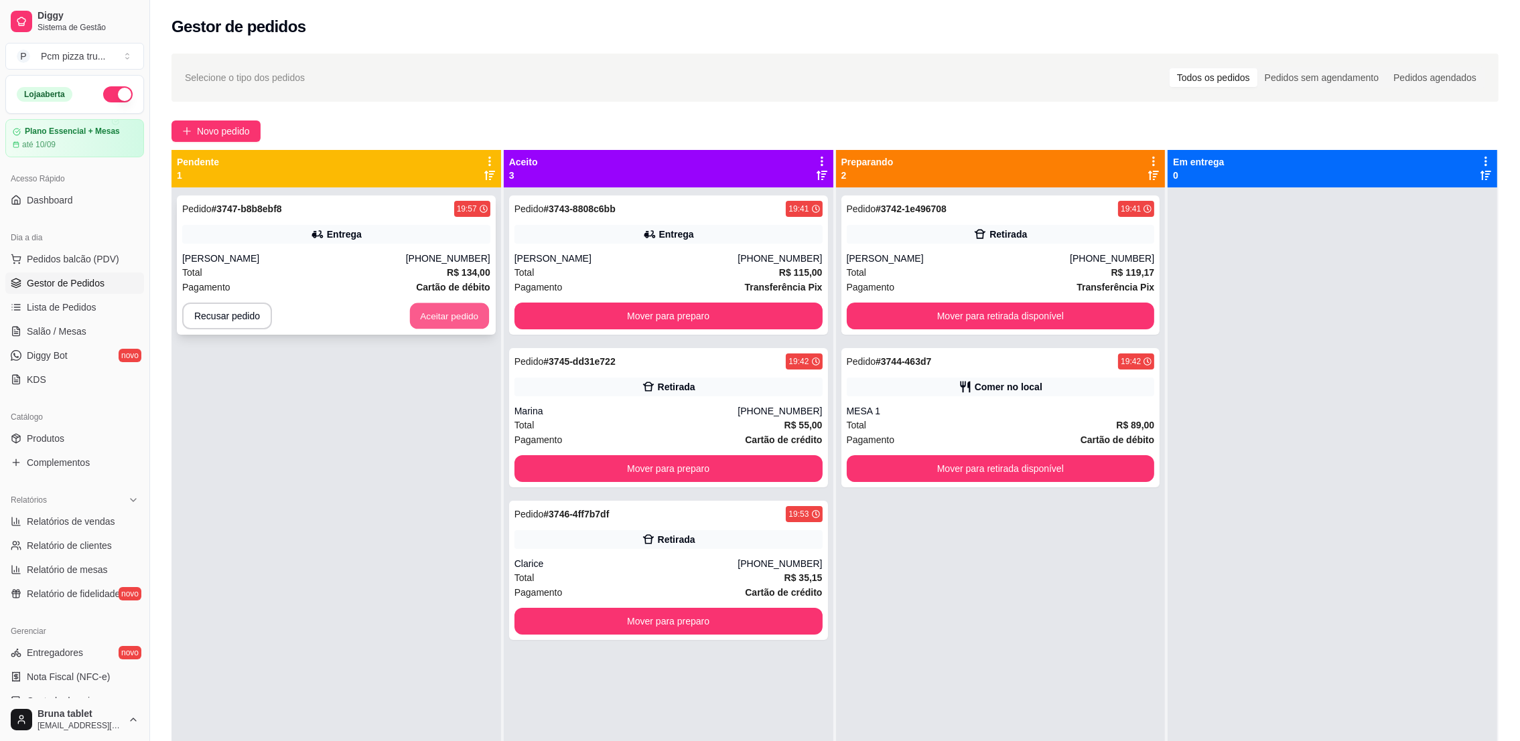
click at [429, 318] on button "Aceitar pedido" at bounding box center [449, 316] width 79 height 26
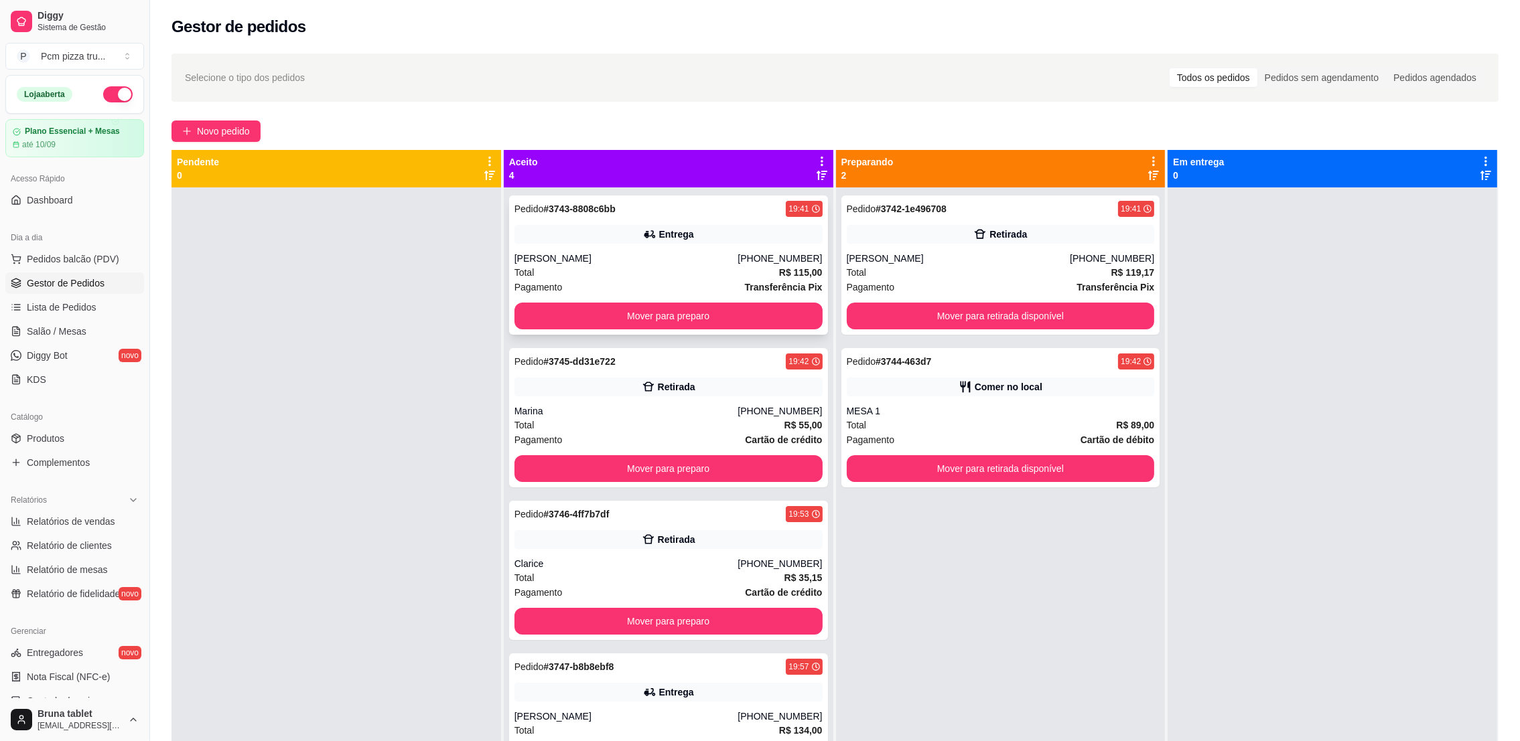
click at [650, 246] on div "Pedido # 3743-8808c6bb 19:41 Entrega [PERSON_NAME] [PHONE_NUMBER] Total R$ 115,…" at bounding box center [668, 265] width 319 height 139
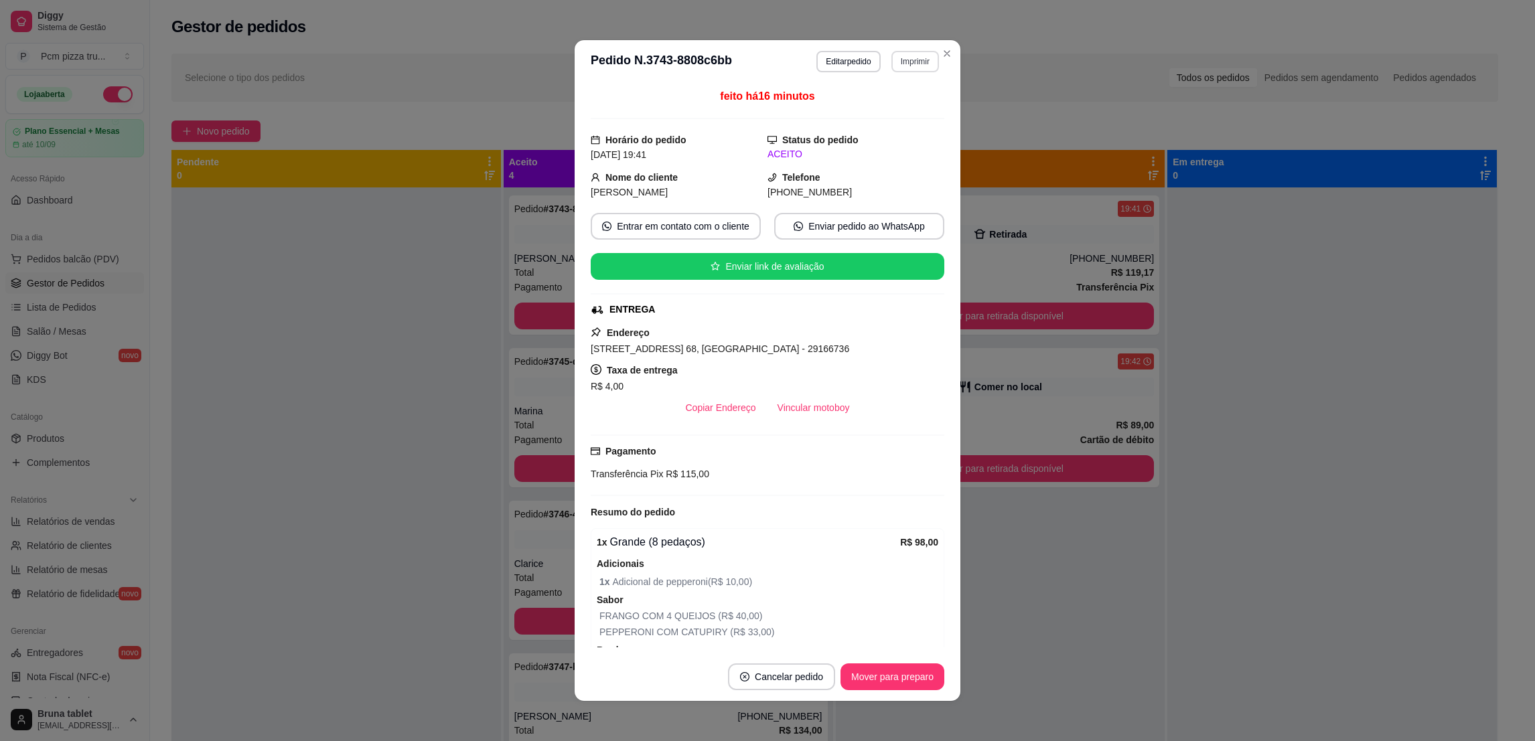
click at [906, 63] on button "Imprimir" at bounding box center [915, 61] width 48 height 21
click at [910, 112] on button "IMPRESSORA 1" at bounding box center [884, 108] width 97 height 21
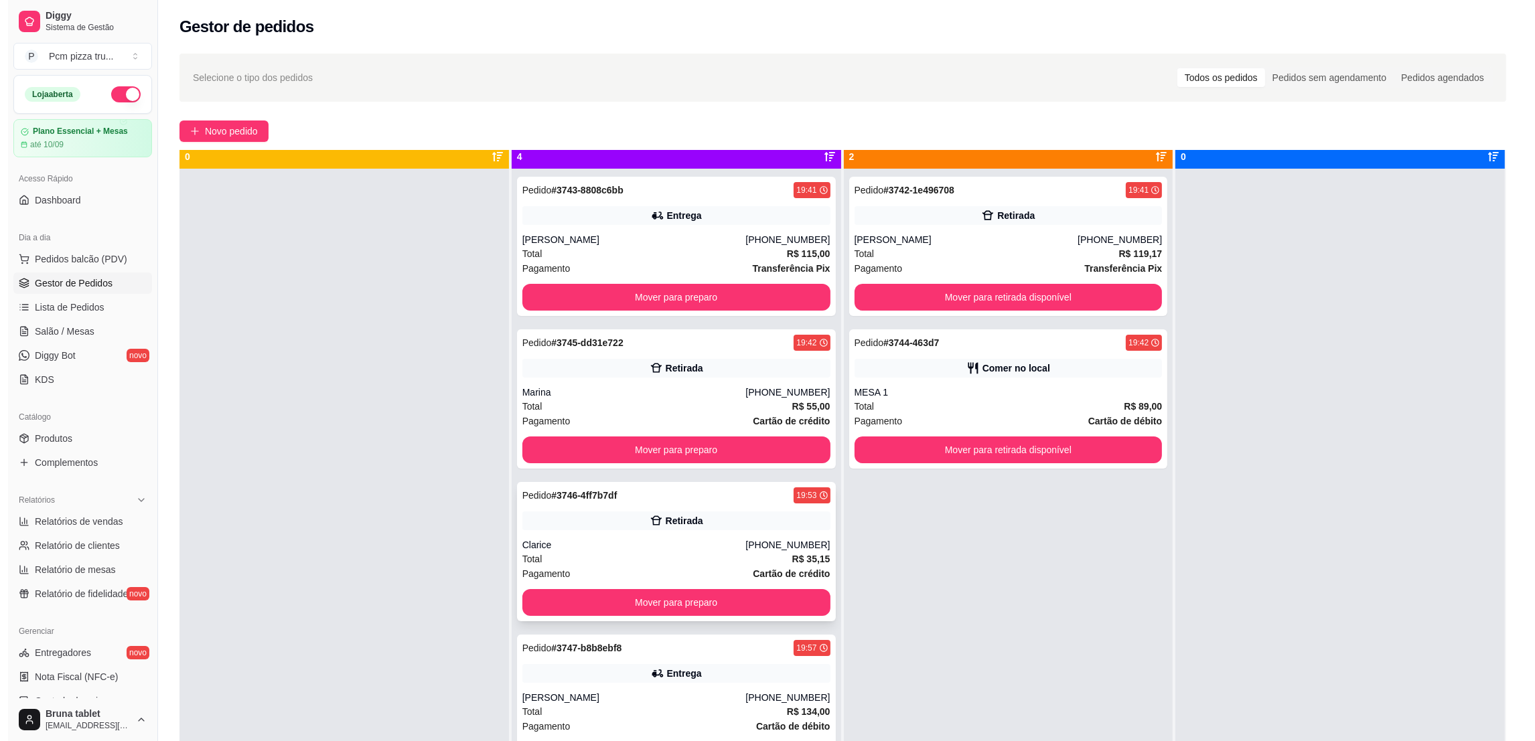
scroll to position [37, 0]
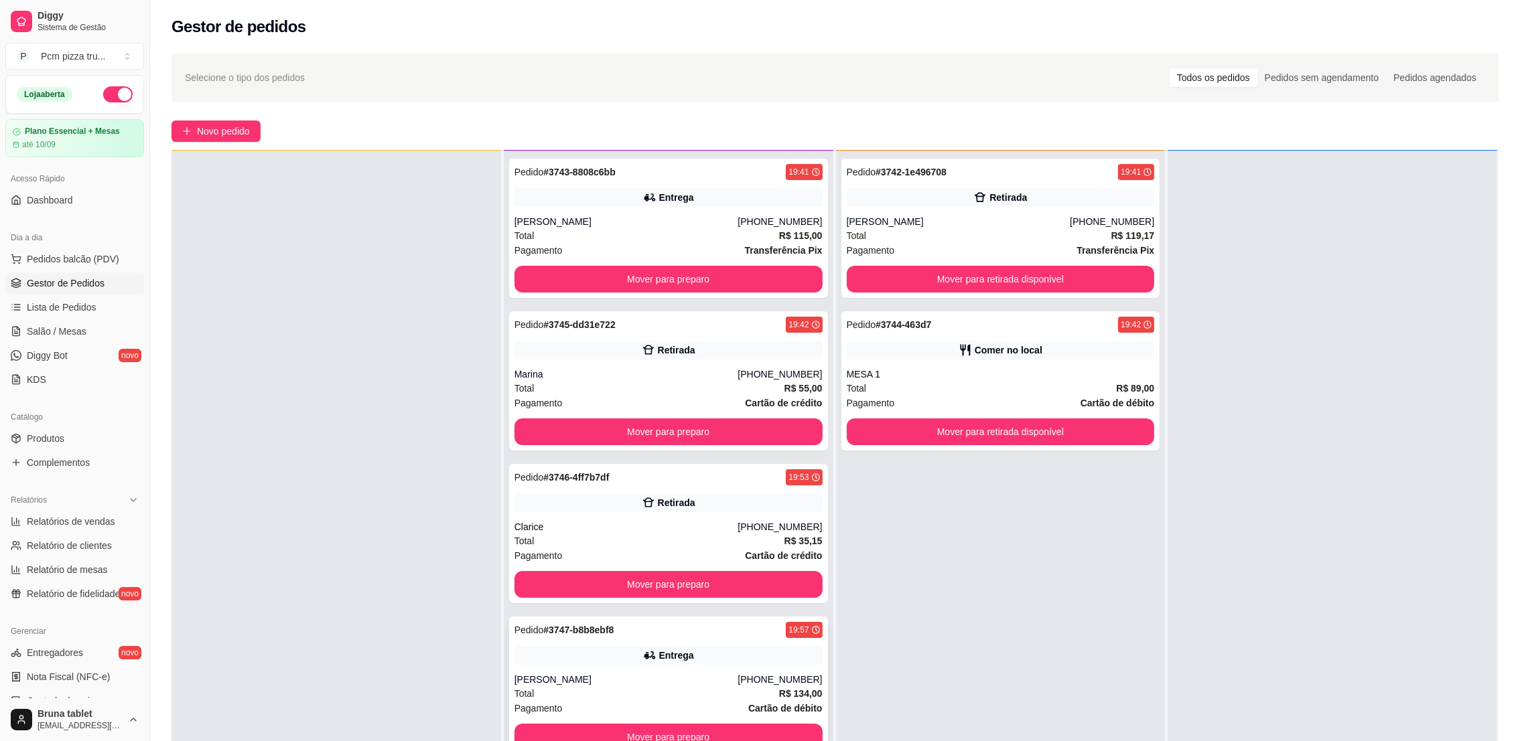
click at [652, 647] on div "Entrega" at bounding box center [668, 655] width 308 height 19
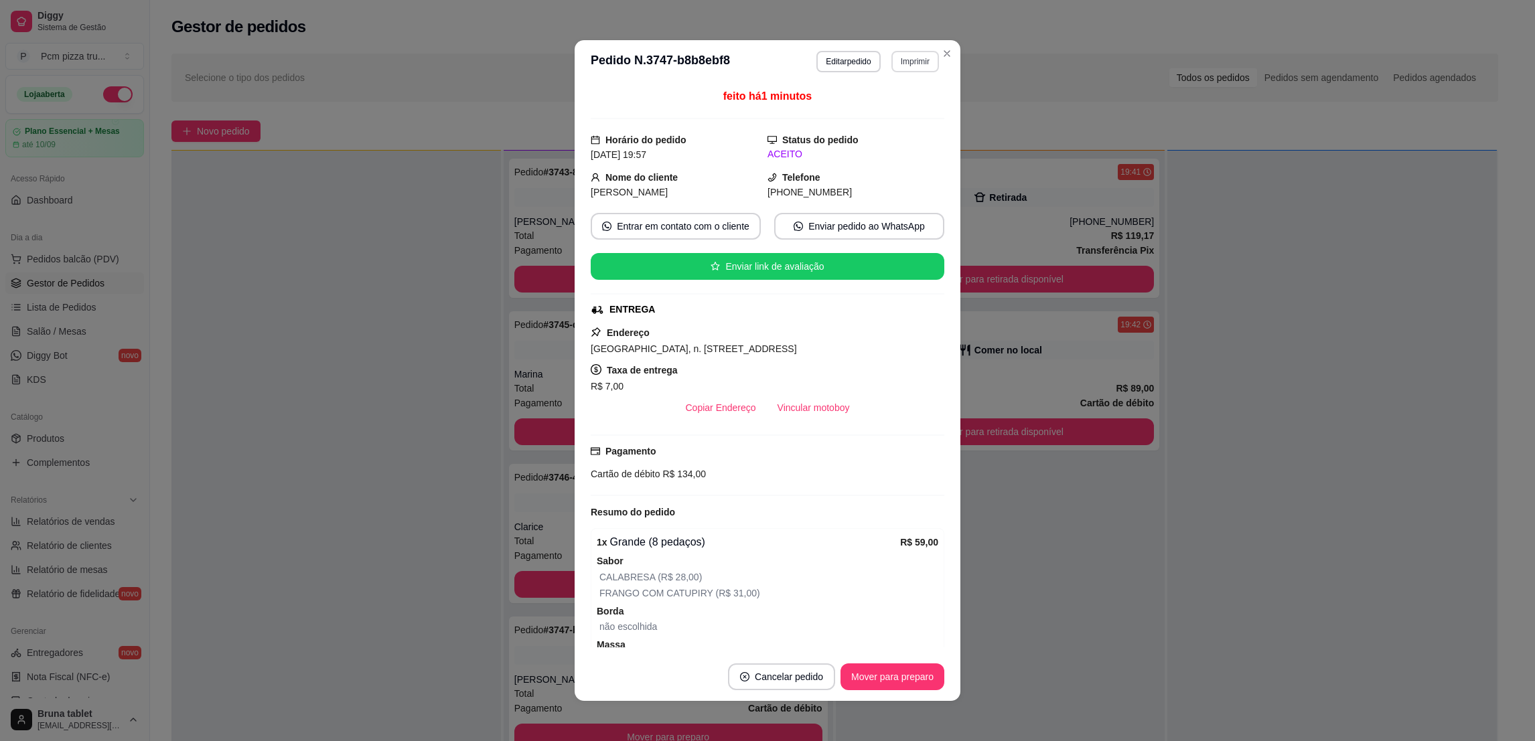
click at [898, 58] on button "Imprimir" at bounding box center [915, 61] width 48 height 21
click at [898, 111] on button "IMPRESSORA 1" at bounding box center [884, 108] width 97 height 21
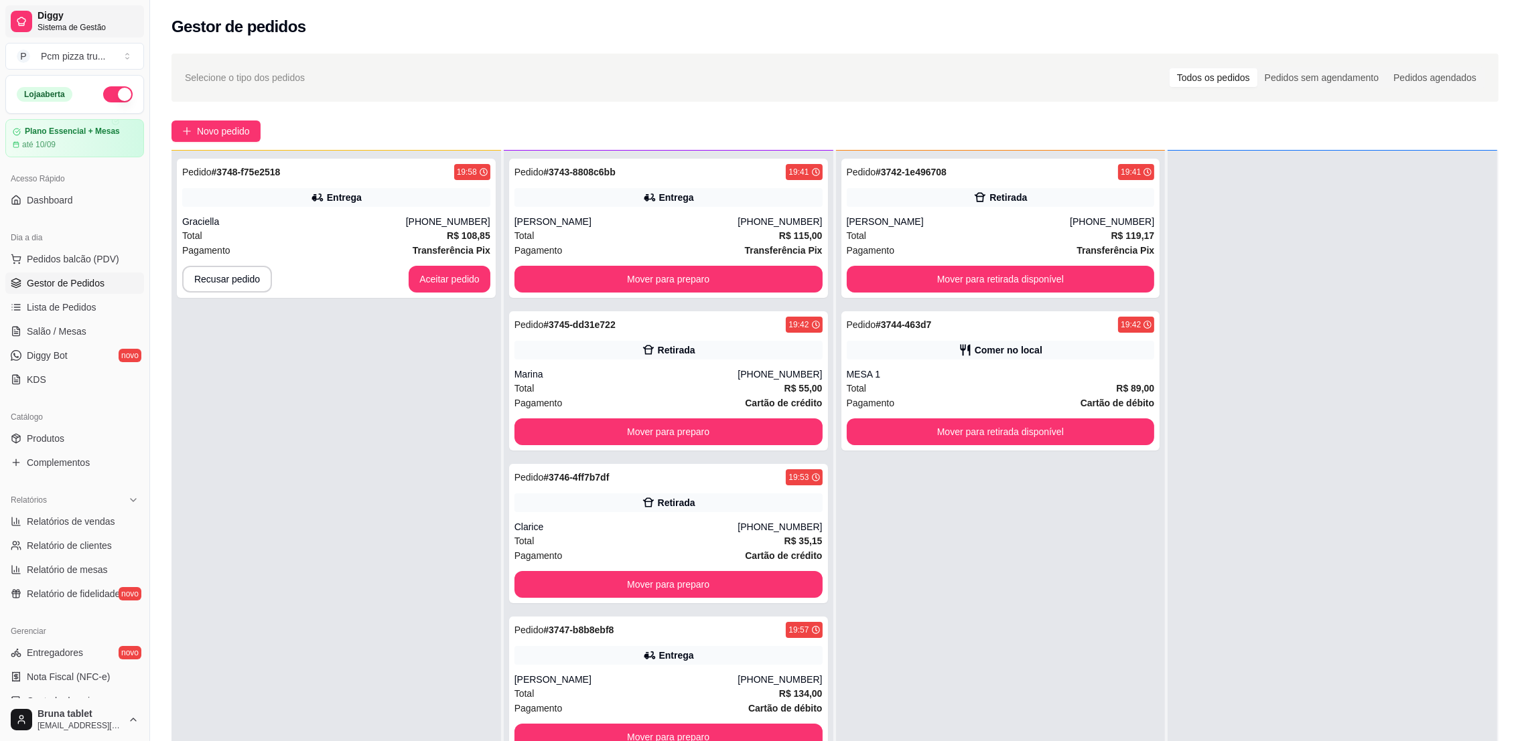
click at [84, 23] on span "Sistema de Gestão" at bounding box center [88, 27] width 101 height 11
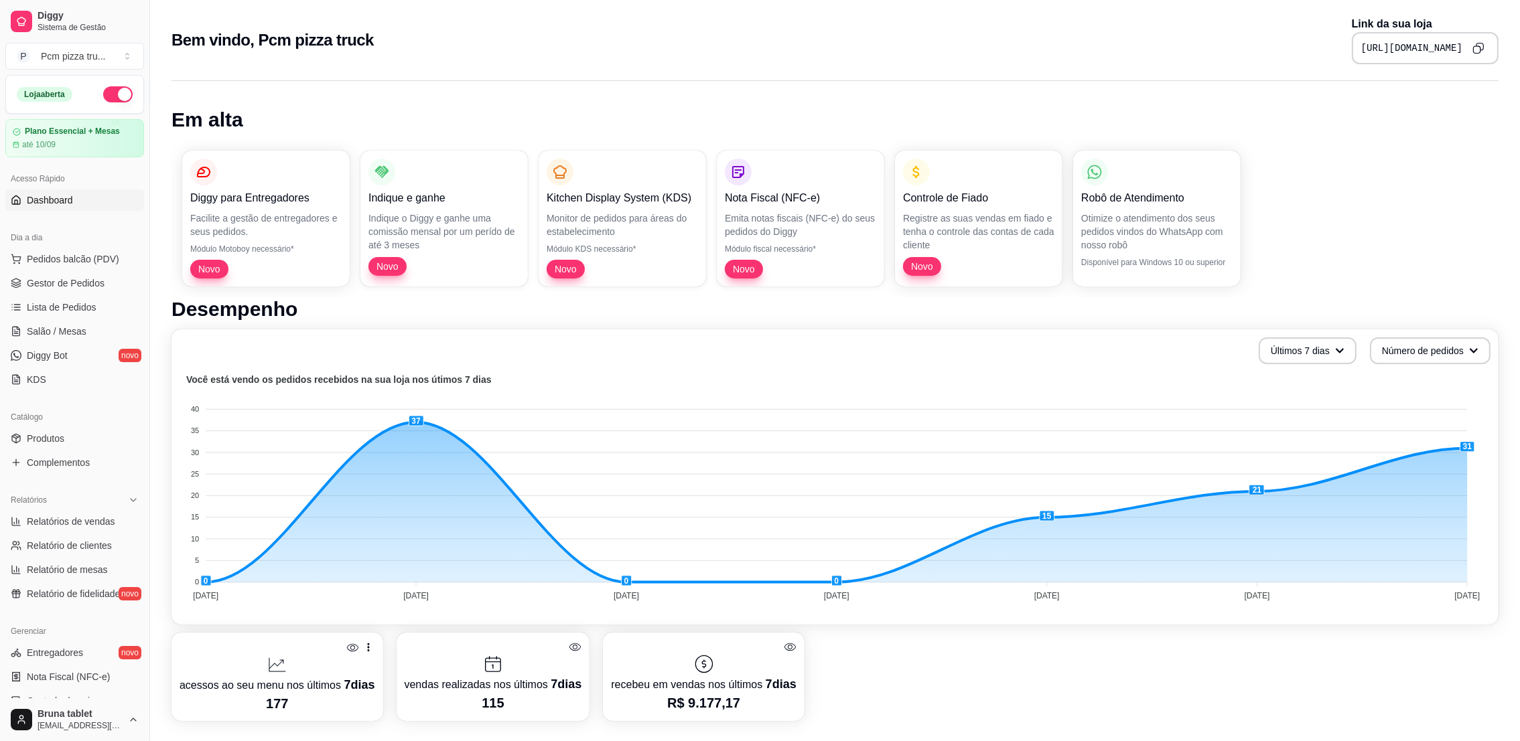
click at [1484, 44] on icon "Copy to clipboard" at bounding box center [1478, 48] width 12 height 12
click at [68, 283] on span "Gestor de Pedidos" at bounding box center [66, 283] width 78 height 13
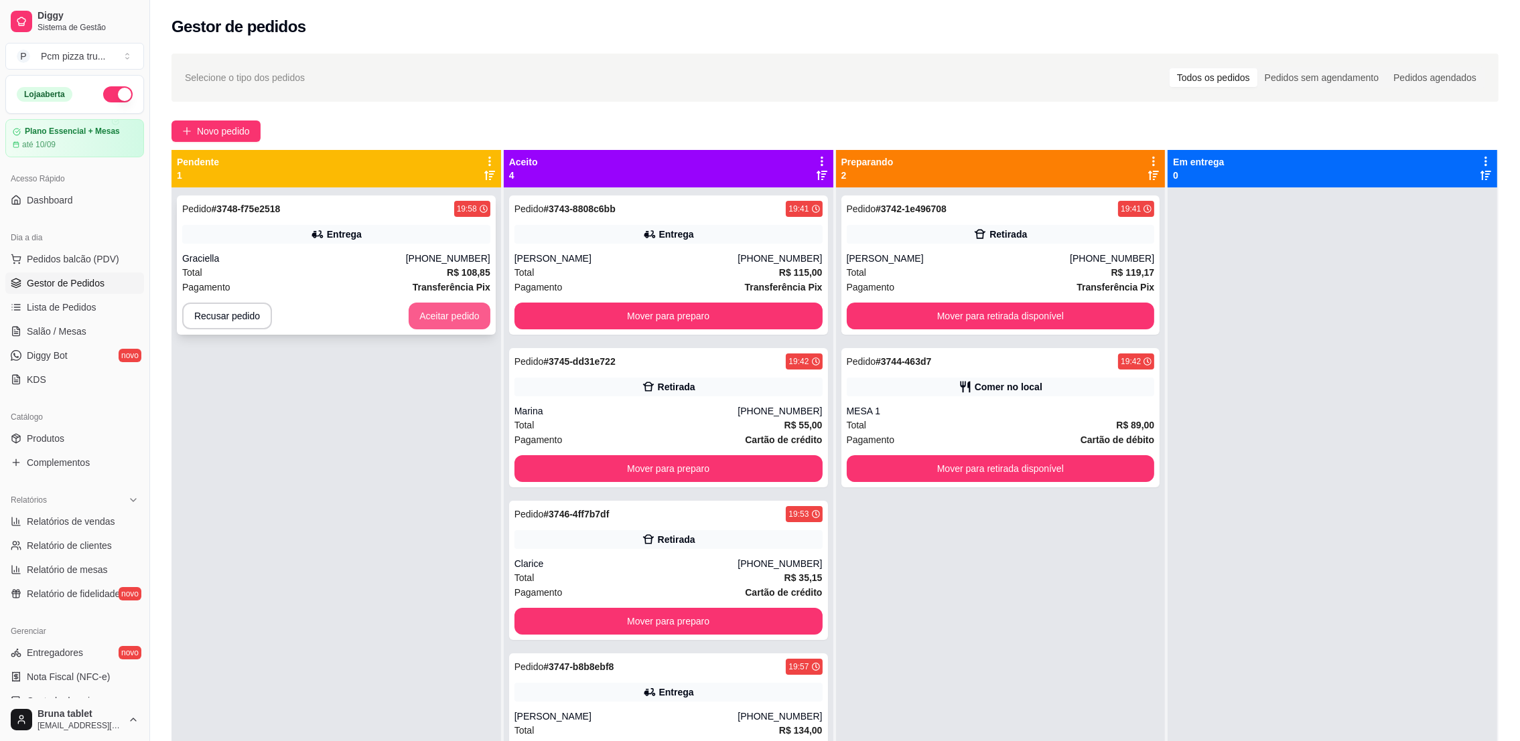
click at [440, 303] on button "Aceitar pedido" at bounding box center [450, 316] width 82 height 27
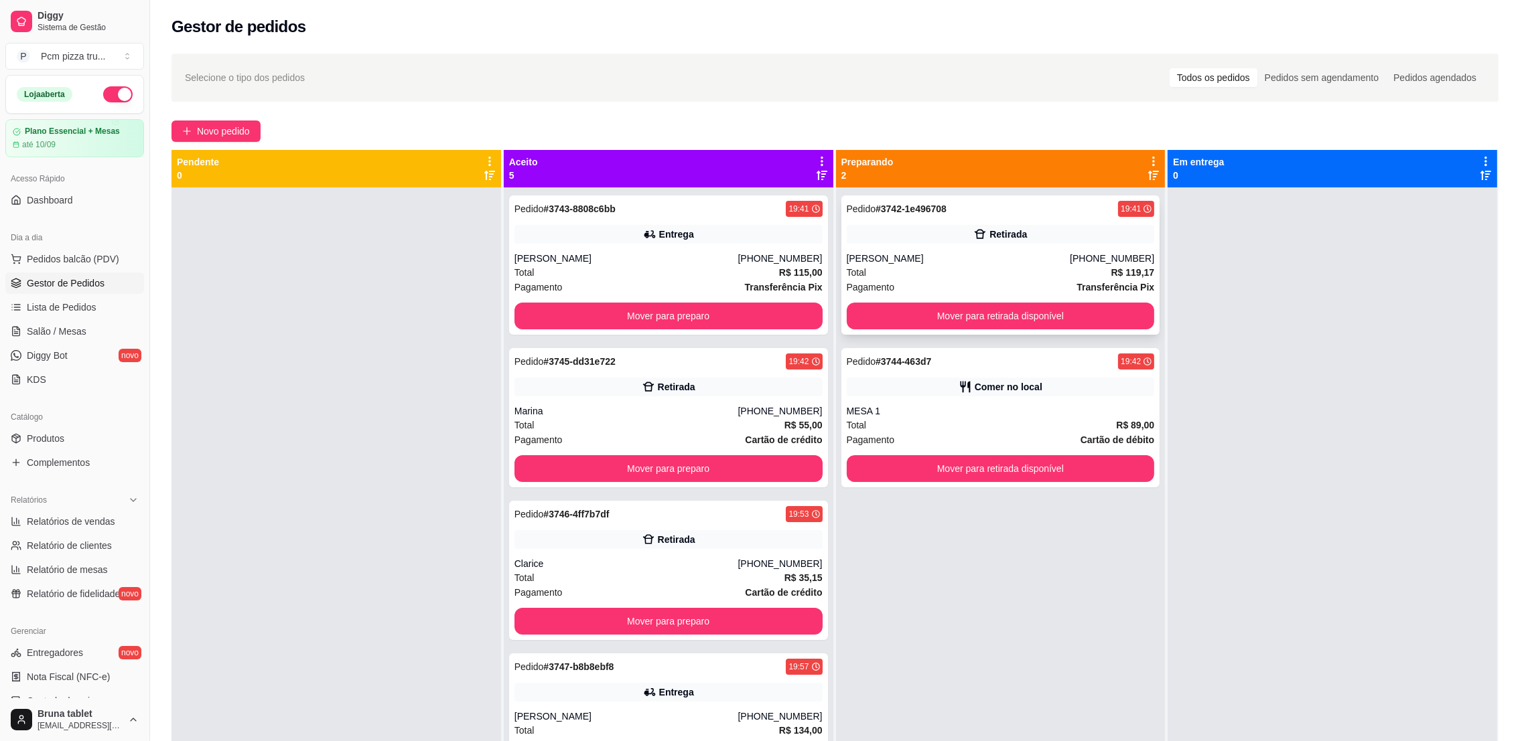
click at [932, 246] on div "Pedido # 3742-1e496708 19:41 Retirada [PERSON_NAME] [PHONE_NUMBER] Total R$ 119…" at bounding box center [1000, 265] width 319 height 139
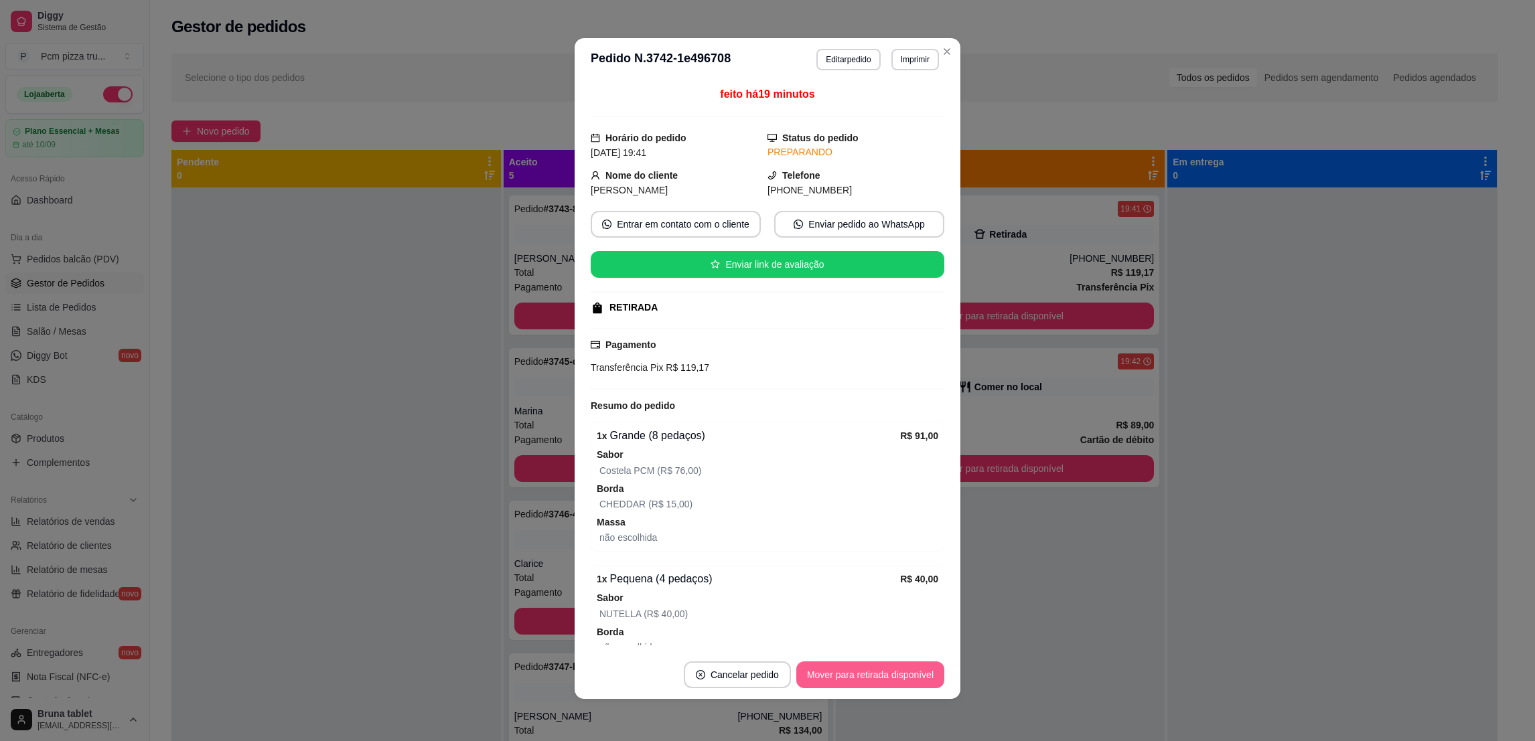
click at [875, 671] on button "Mover para retirada disponível" at bounding box center [870, 675] width 148 height 27
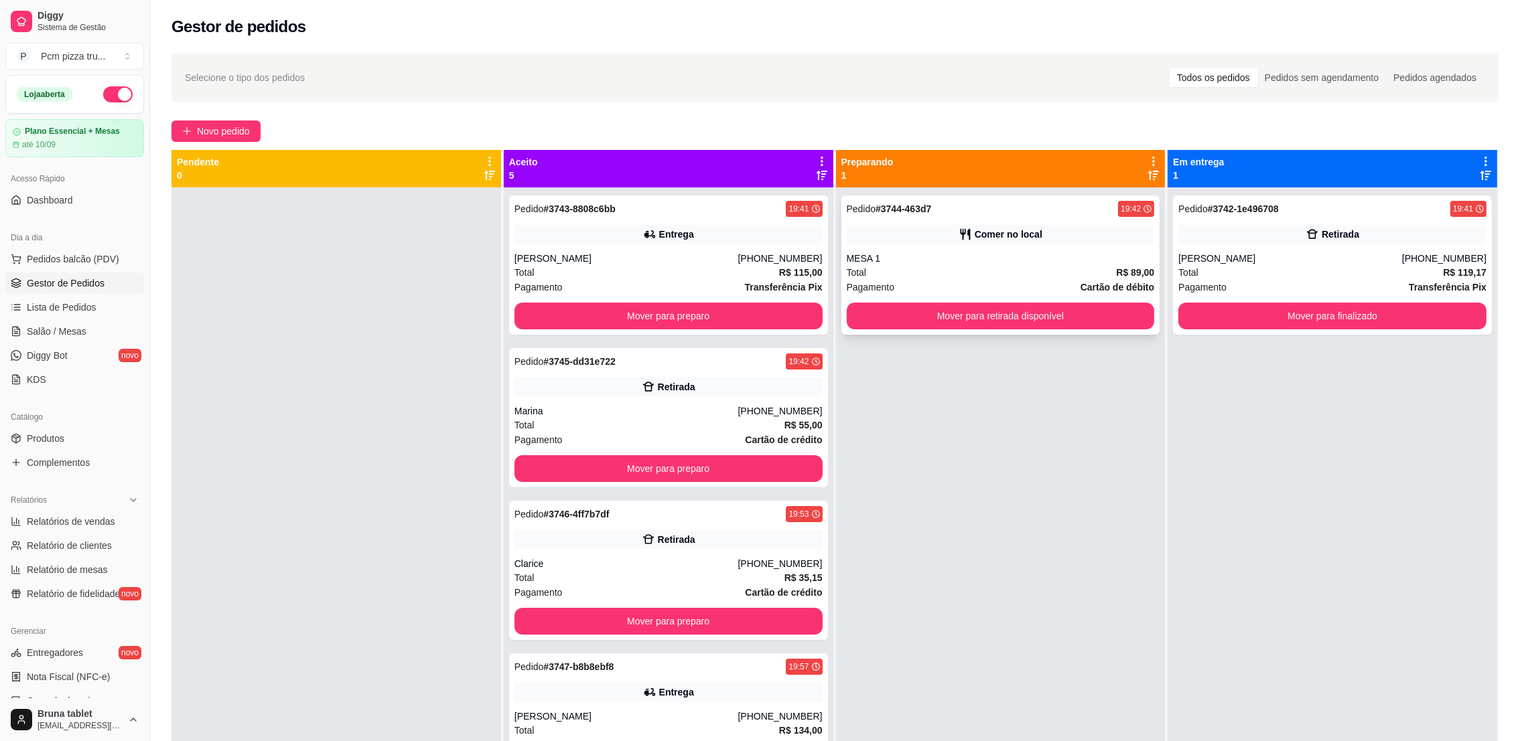
click at [1032, 269] on div "Total R$ 89,00" at bounding box center [1001, 272] width 308 height 15
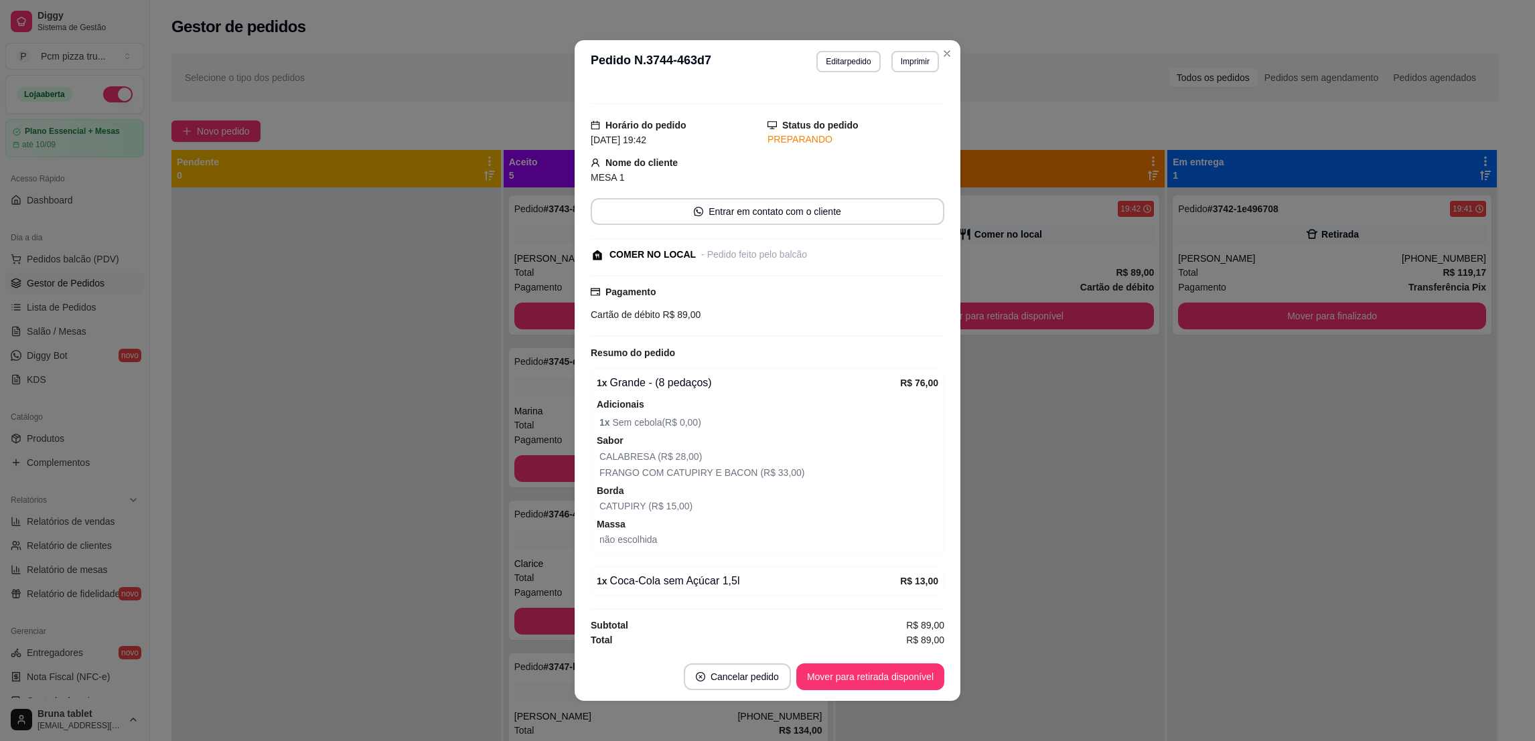
scroll to position [2, 0]
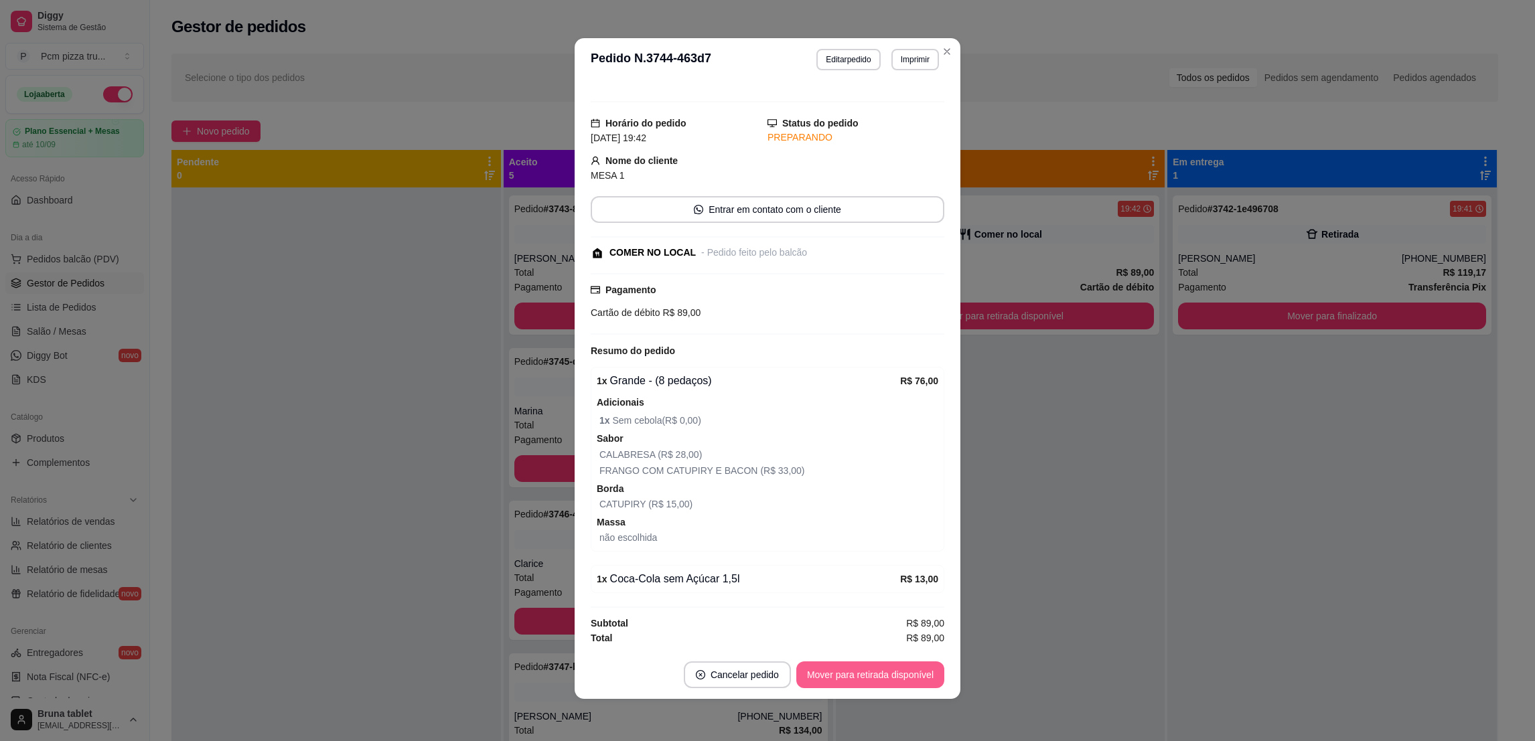
click at [885, 672] on button "Mover para retirada disponível" at bounding box center [870, 675] width 148 height 27
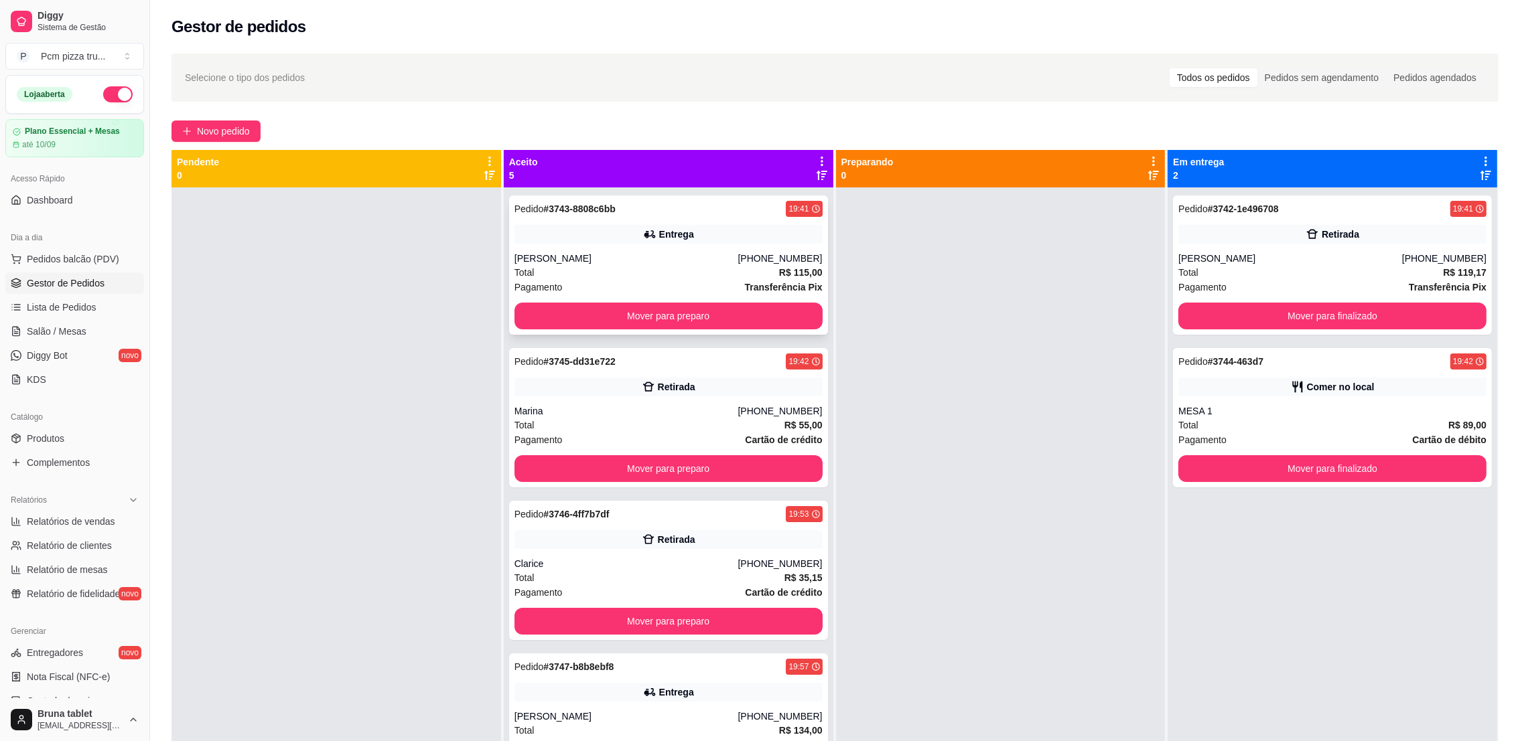
click at [613, 258] on div "[PERSON_NAME]" at bounding box center [626, 258] width 224 height 13
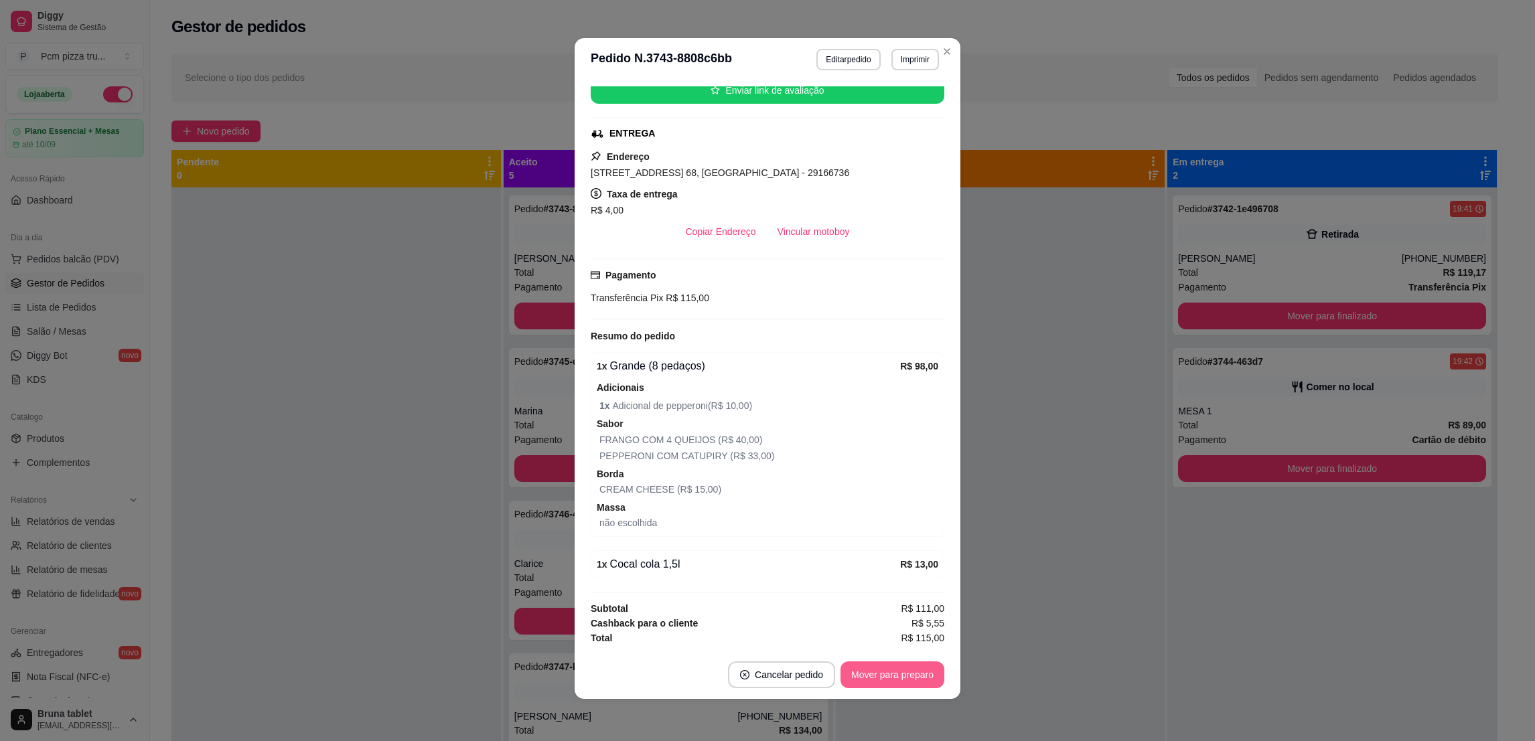
click at [873, 671] on button "Mover para preparo" at bounding box center [893, 675] width 104 height 27
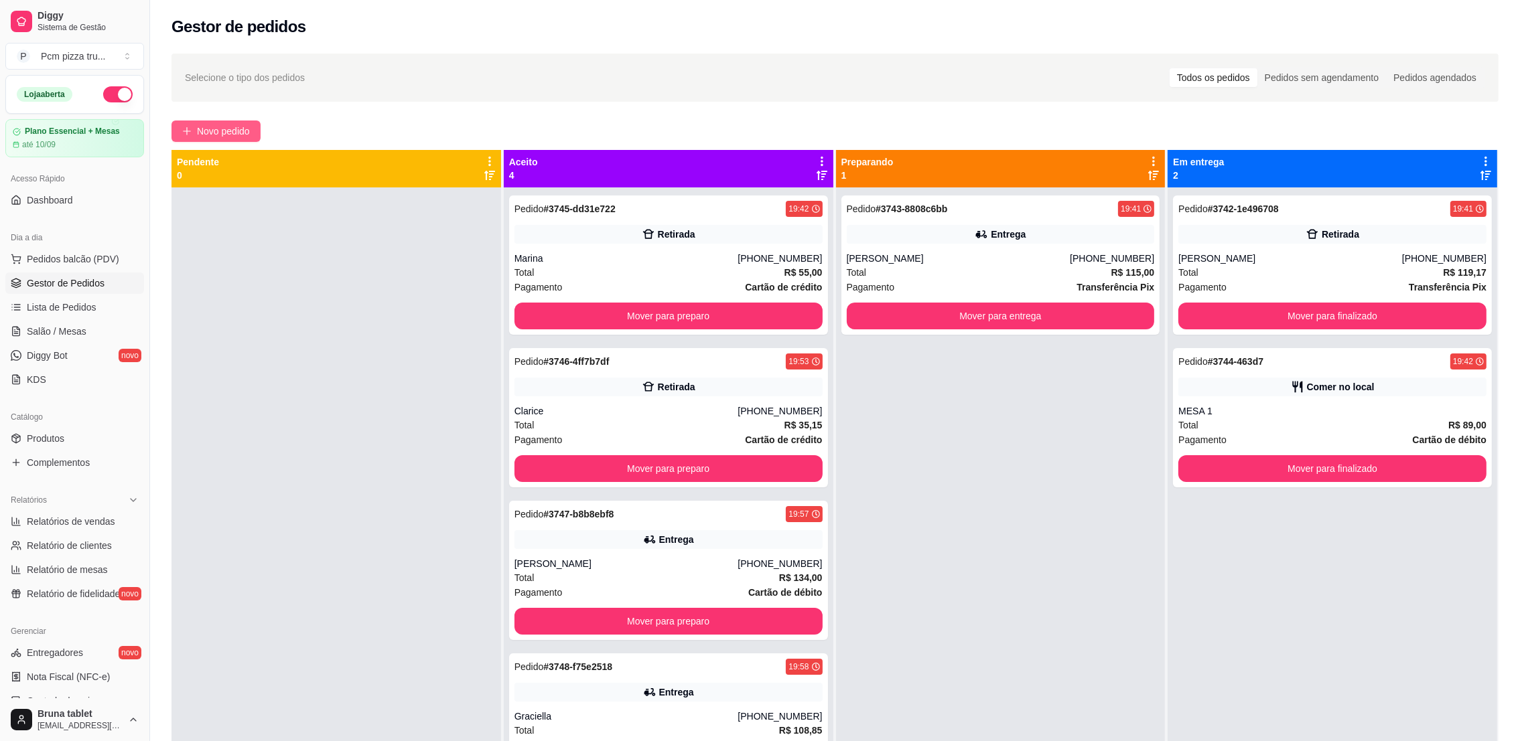
click at [254, 125] on button "Novo pedido" at bounding box center [215, 131] width 89 height 21
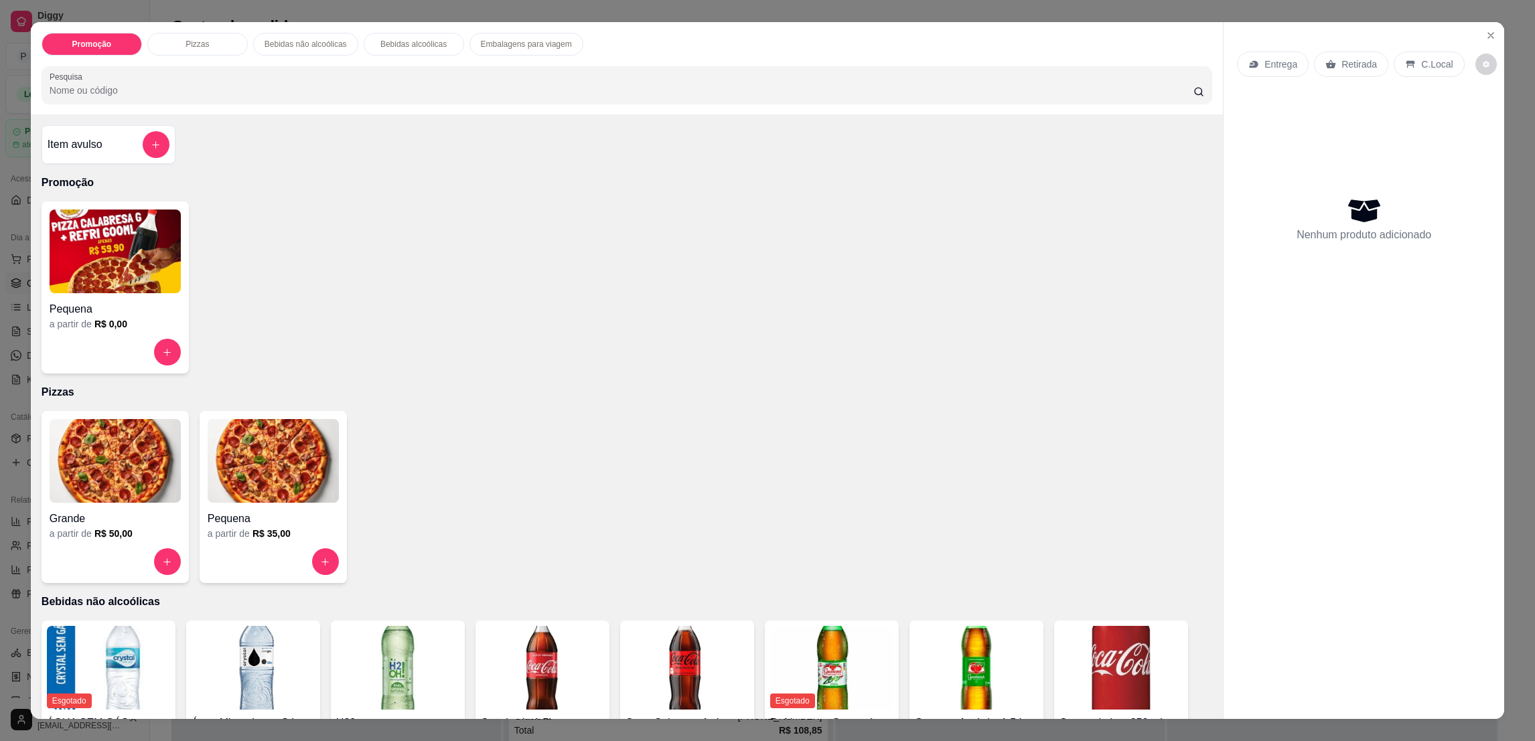
click at [114, 500] on img at bounding box center [115, 461] width 131 height 84
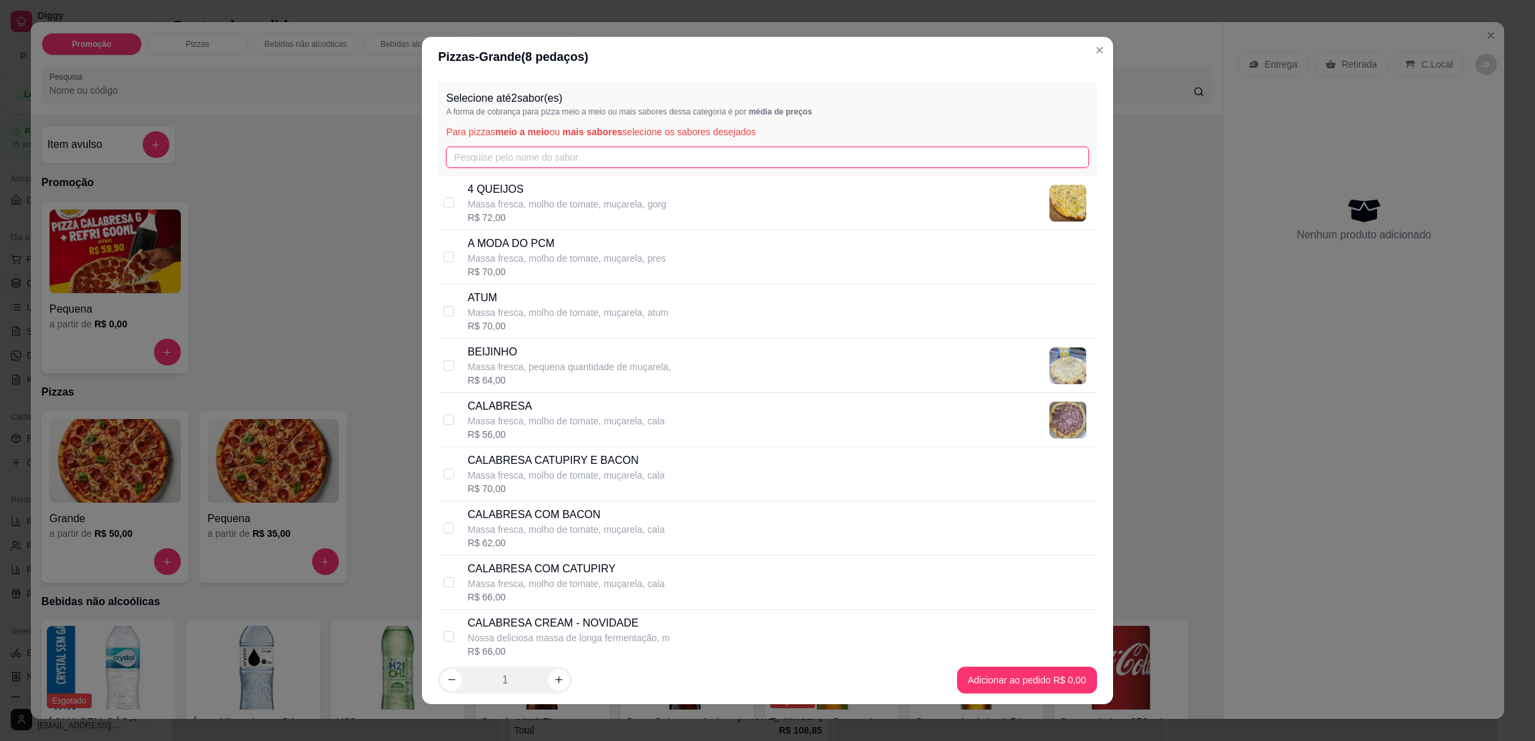
click at [478, 165] on input "text" at bounding box center [767, 157] width 642 height 21
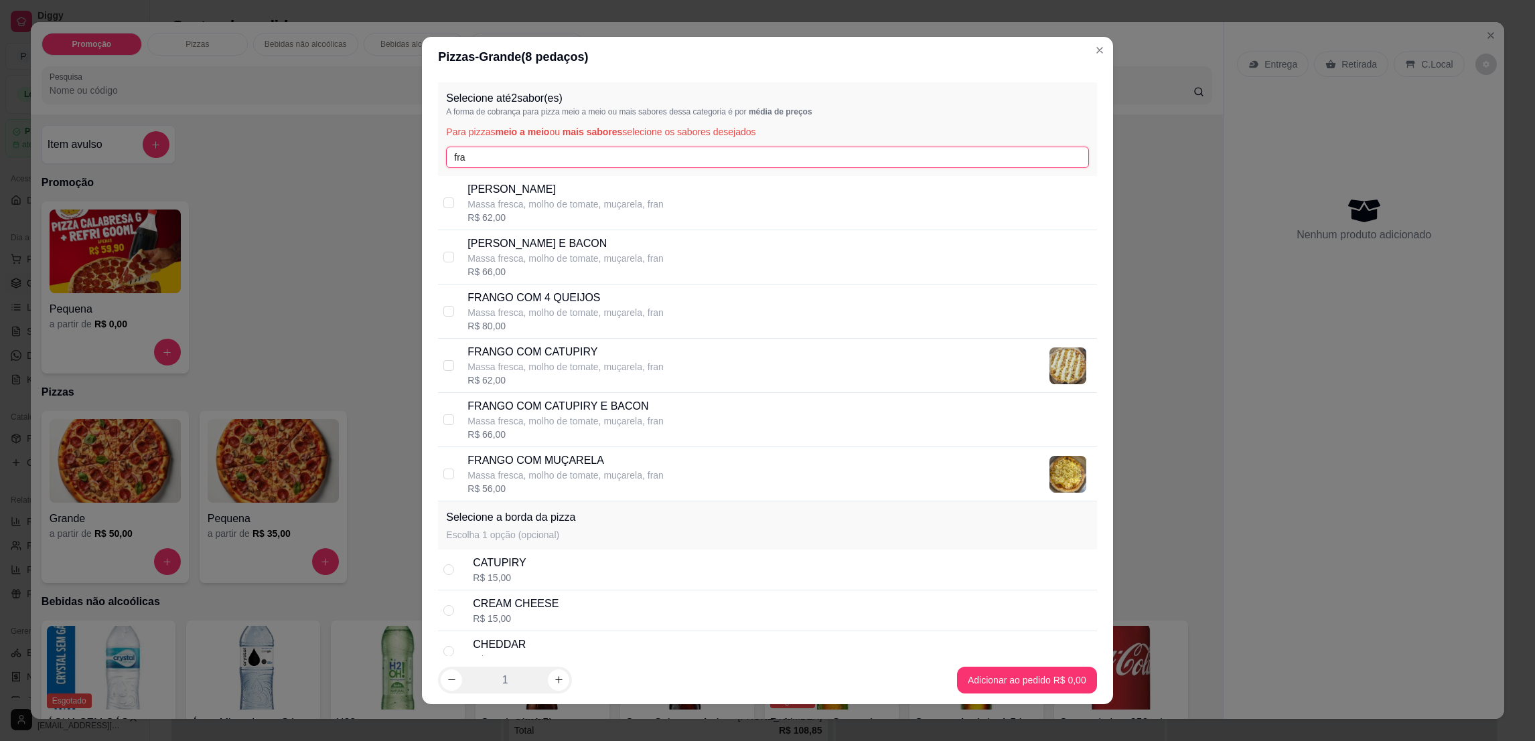
type input "fra"
click at [609, 425] on p "Massa fresca, molho de tomate, muçarela, fran" at bounding box center [566, 421] width 196 height 13
checkbox input "true"
click at [630, 154] on input "fra" at bounding box center [767, 157] width 642 height 21
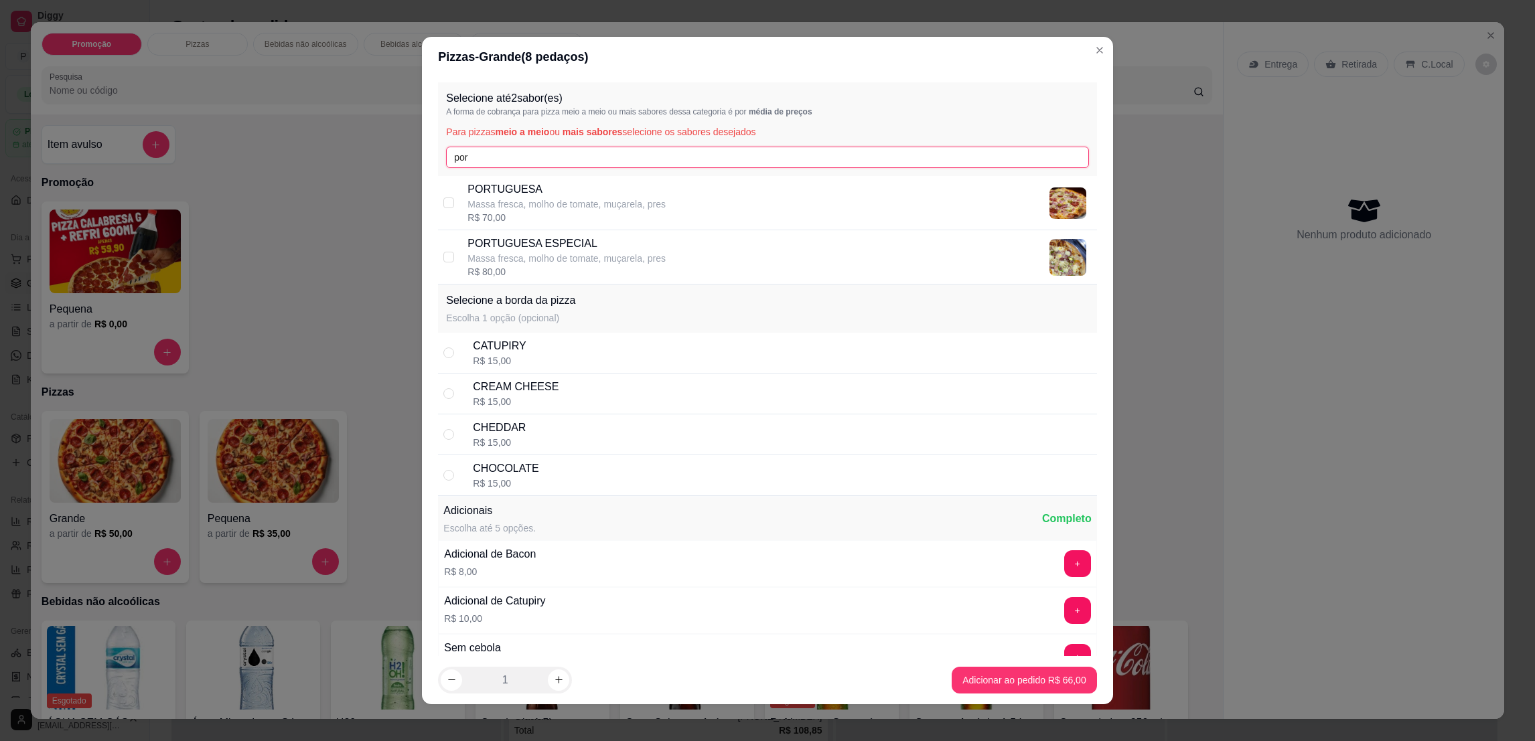
type input "por"
click at [612, 253] on p "Massa fresca, molho de tomate, muçarela, pres" at bounding box center [567, 258] width 198 height 13
checkbox input "true"
click at [608, 467] on div "CHOCOLATE R$ 15,00" at bounding box center [782, 475] width 618 height 29
radio input "true"
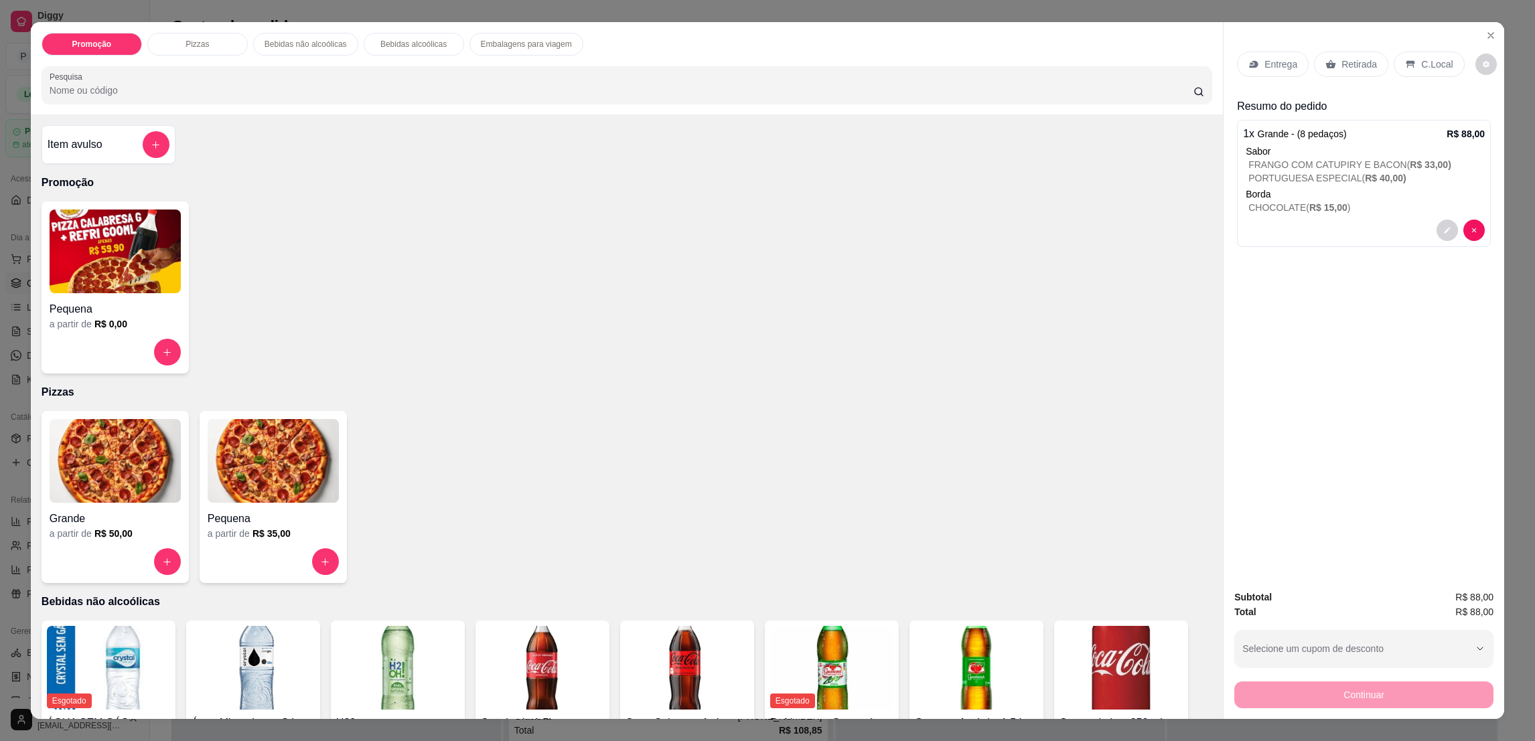
click at [1272, 67] on p "Entrega" at bounding box center [1281, 64] width 33 height 13
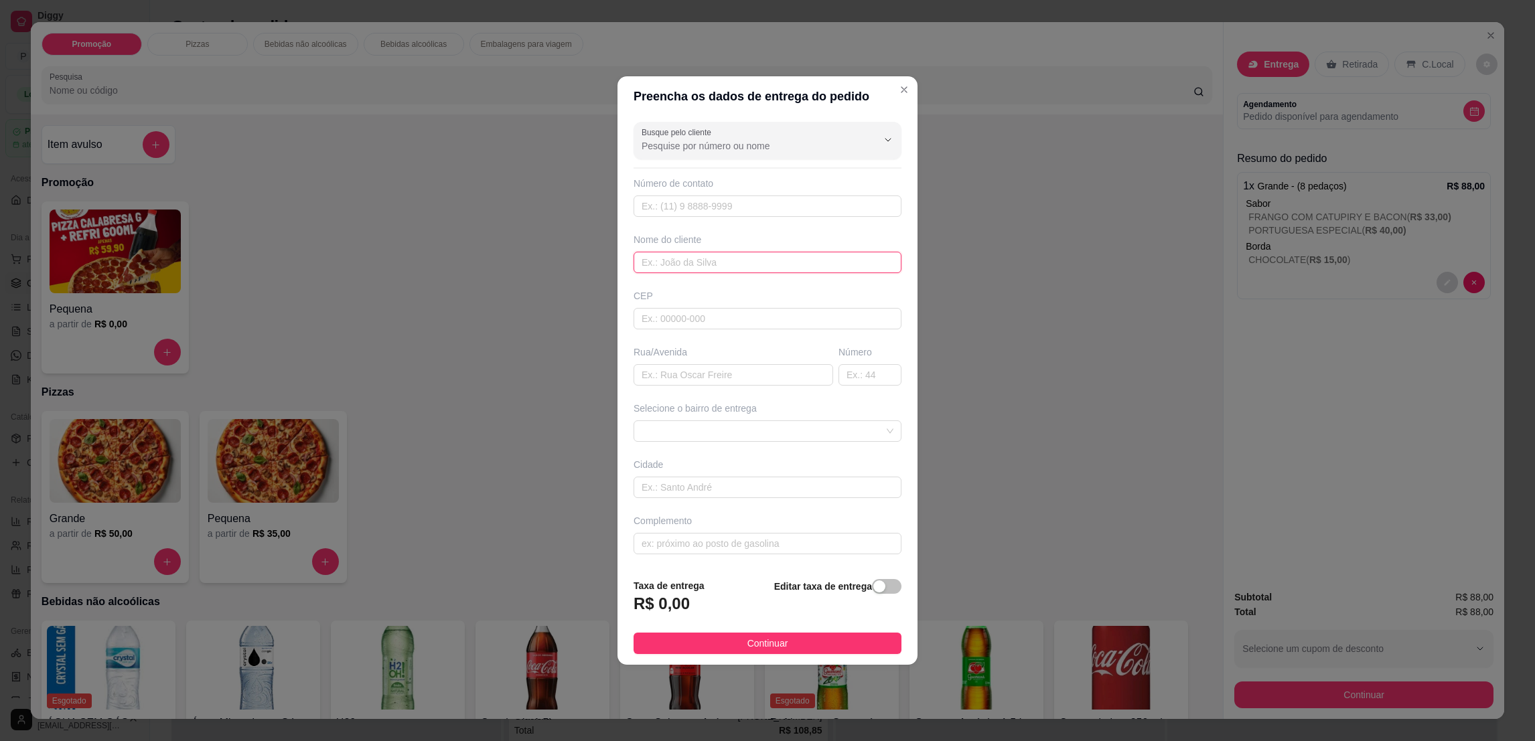
click at [696, 263] on input "text" at bounding box center [768, 262] width 268 height 21
type input "HELVIS"
click at [660, 210] on input "text" at bounding box center [768, 206] width 268 height 21
paste input "[PHONE_NUMBER]"
click at [713, 431] on span at bounding box center [768, 431] width 252 height 20
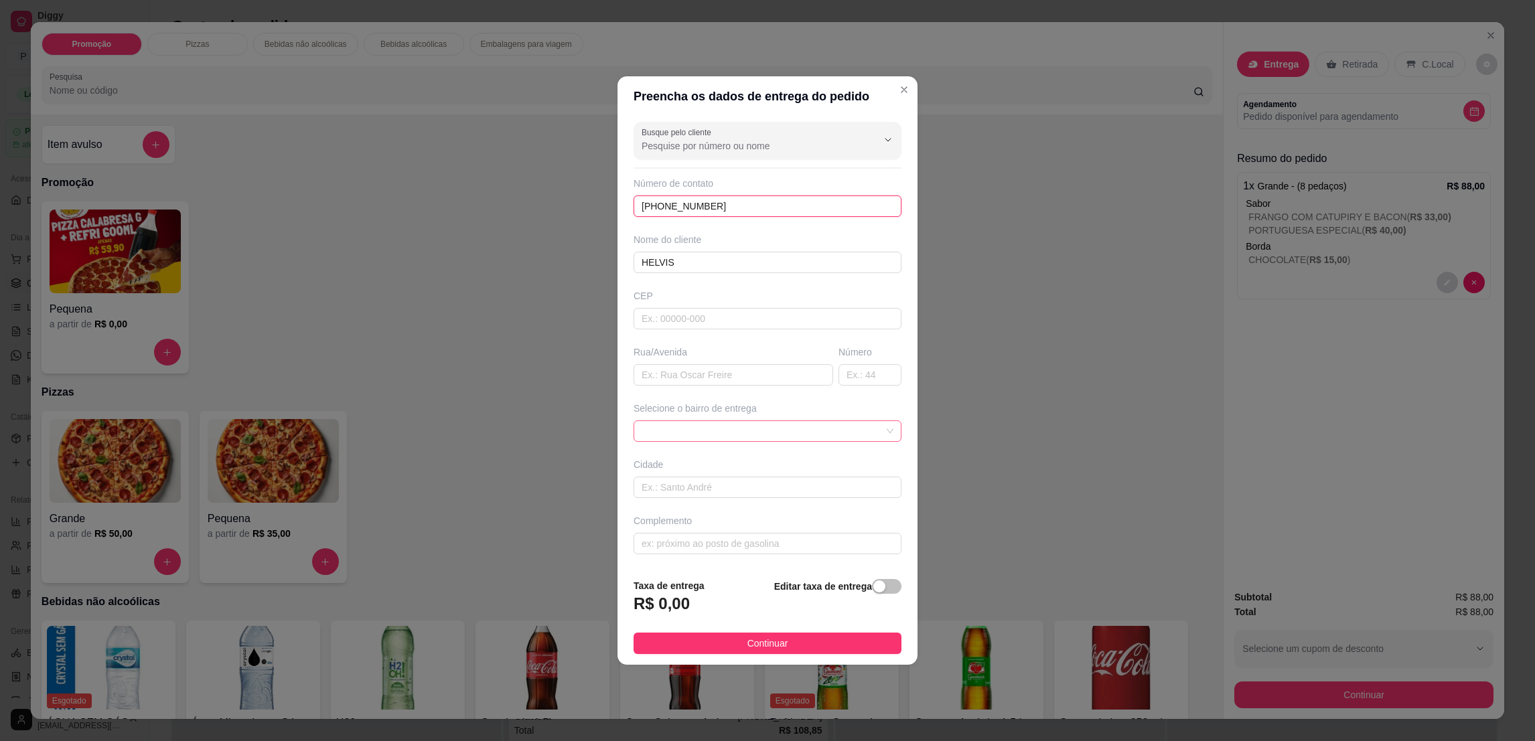
type input "[PHONE_NUMBER]"
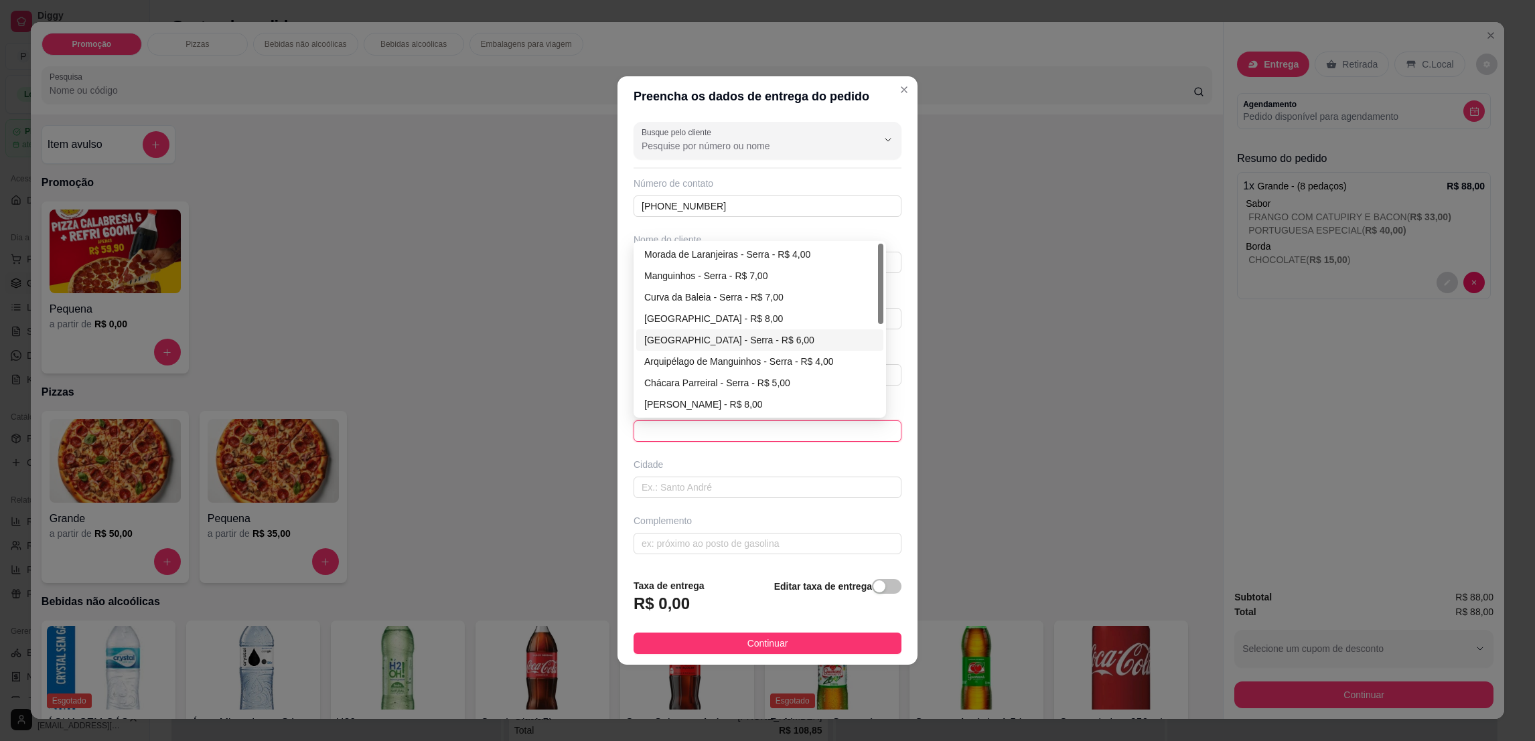
click at [740, 322] on div "[GEOGRAPHIC_DATA] - R$ 8,00" at bounding box center [759, 318] width 231 height 15
type input "Serra"
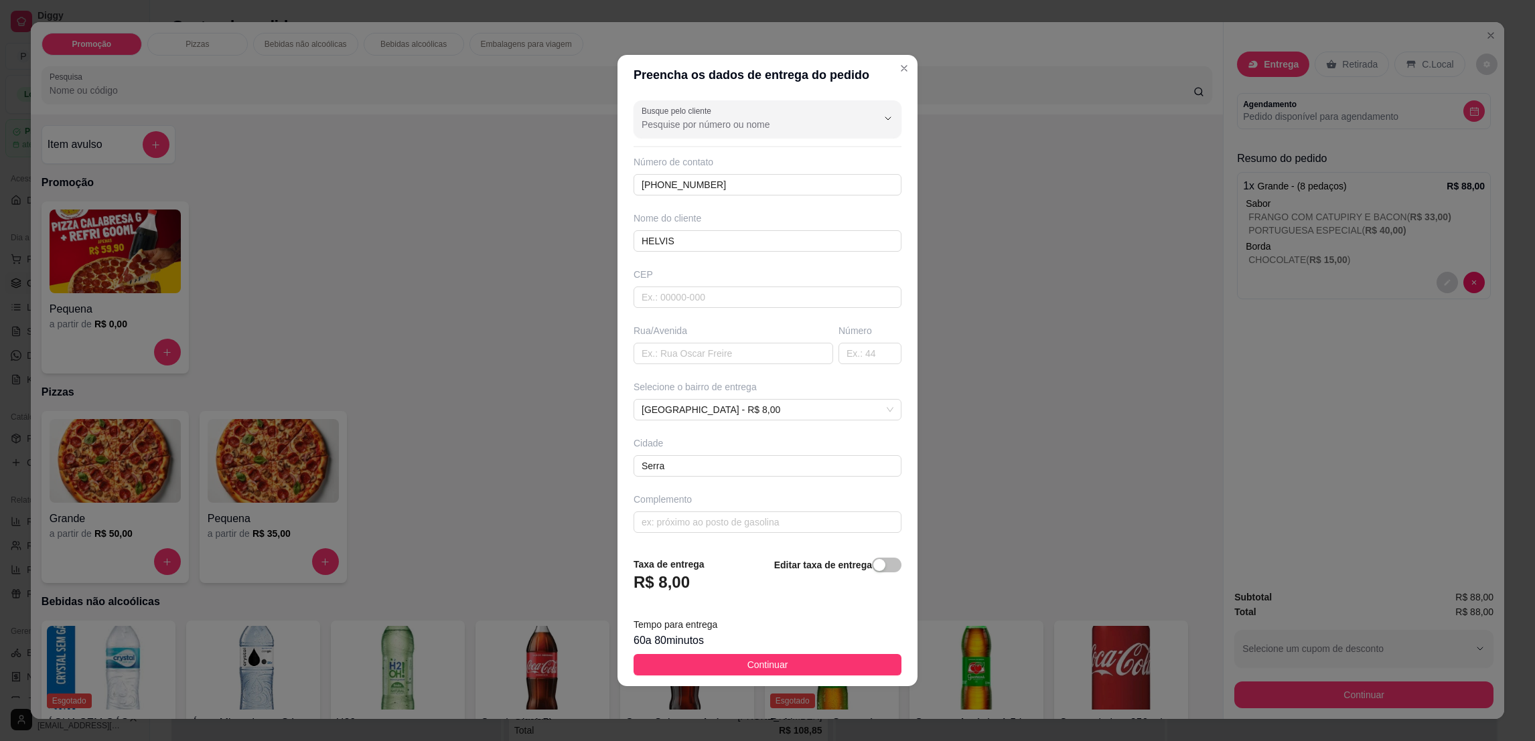
click at [794, 658] on button "Continuar" at bounding box center [768, 664] width 268 height 21
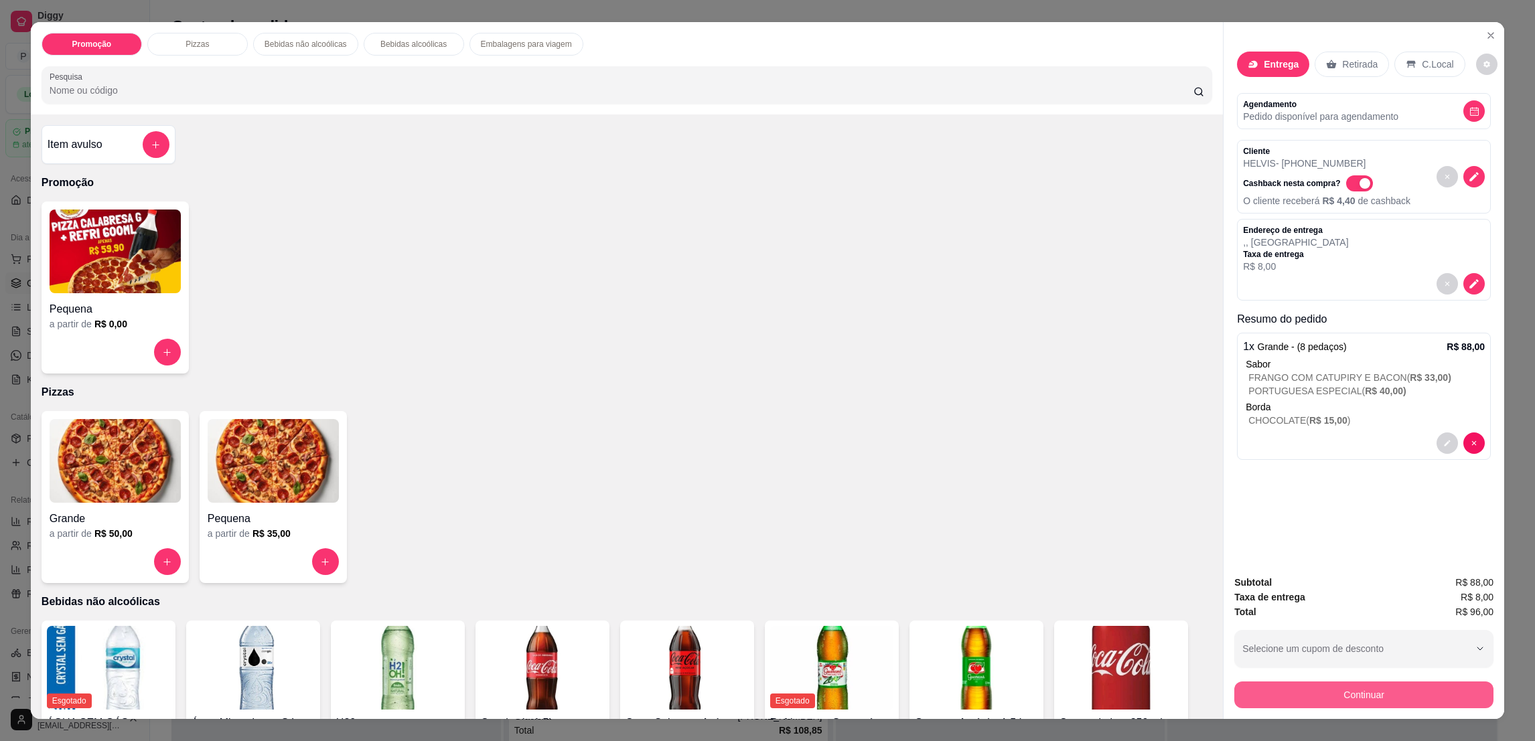
click at [1283, 684] on button "Continuar" at bounding box center [1363, 695] width 259 height 27
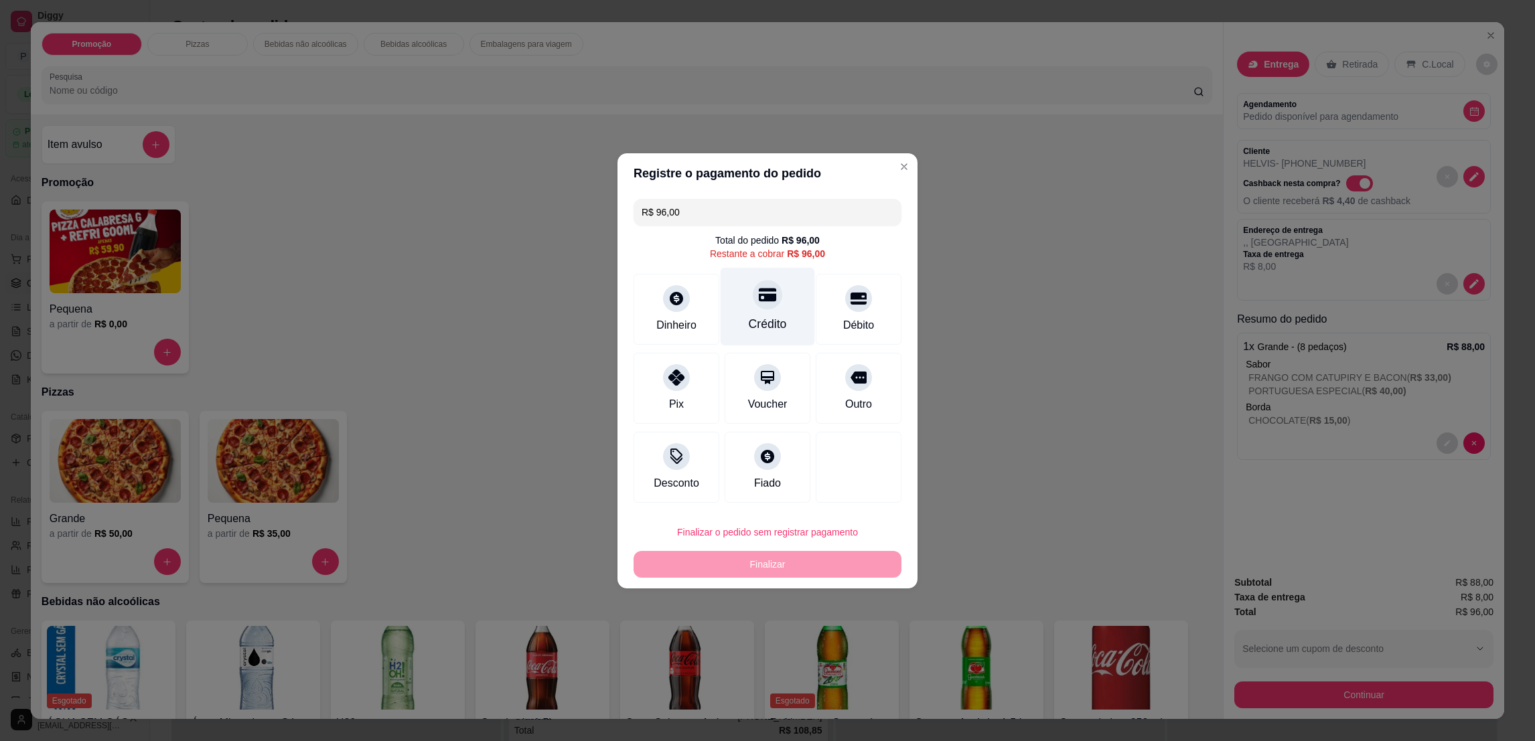
click at [762, 303] on div at bounding box center [767, 294] width 29 height 29
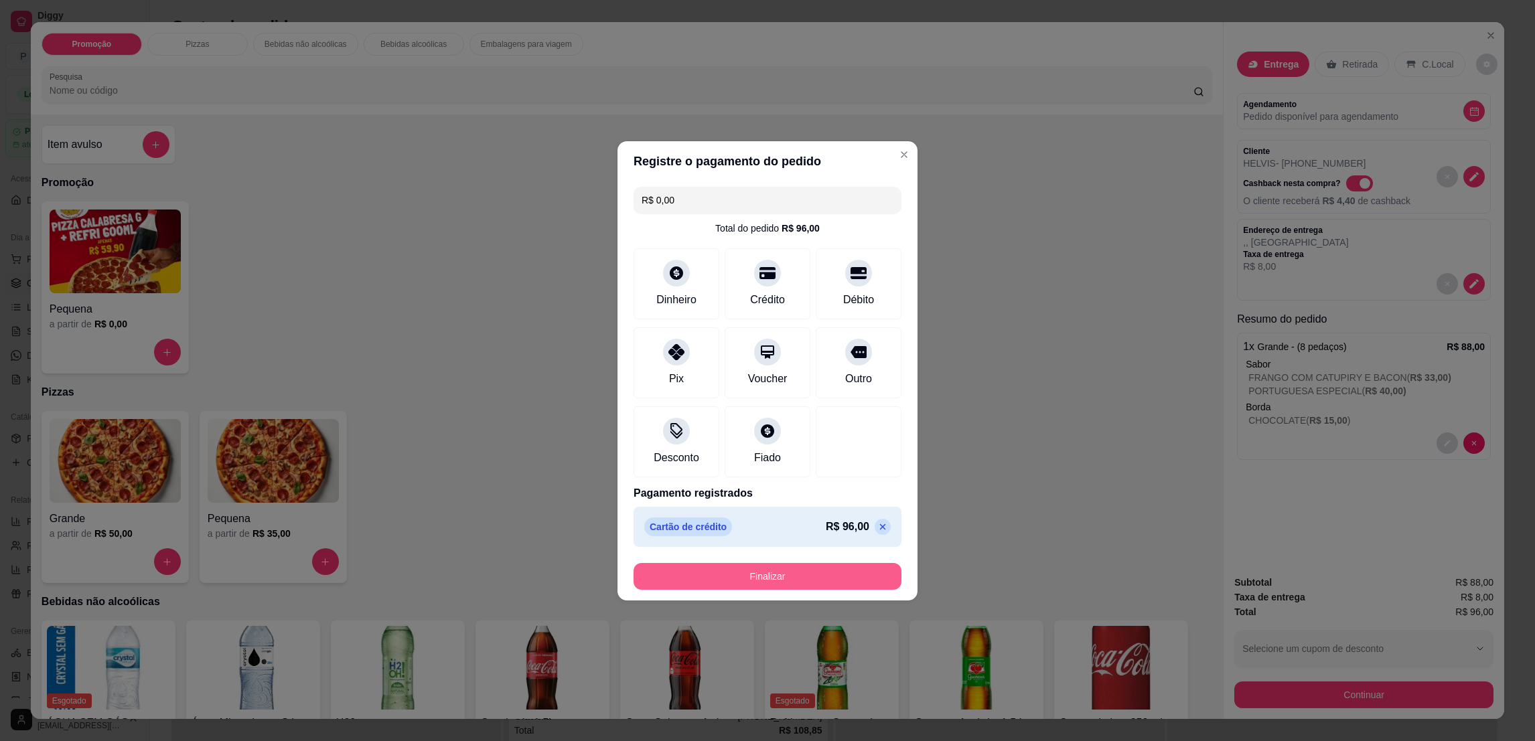
click at [786, 563] on button "Finalizar" at bounding box center [768, 576] width 268 height 27
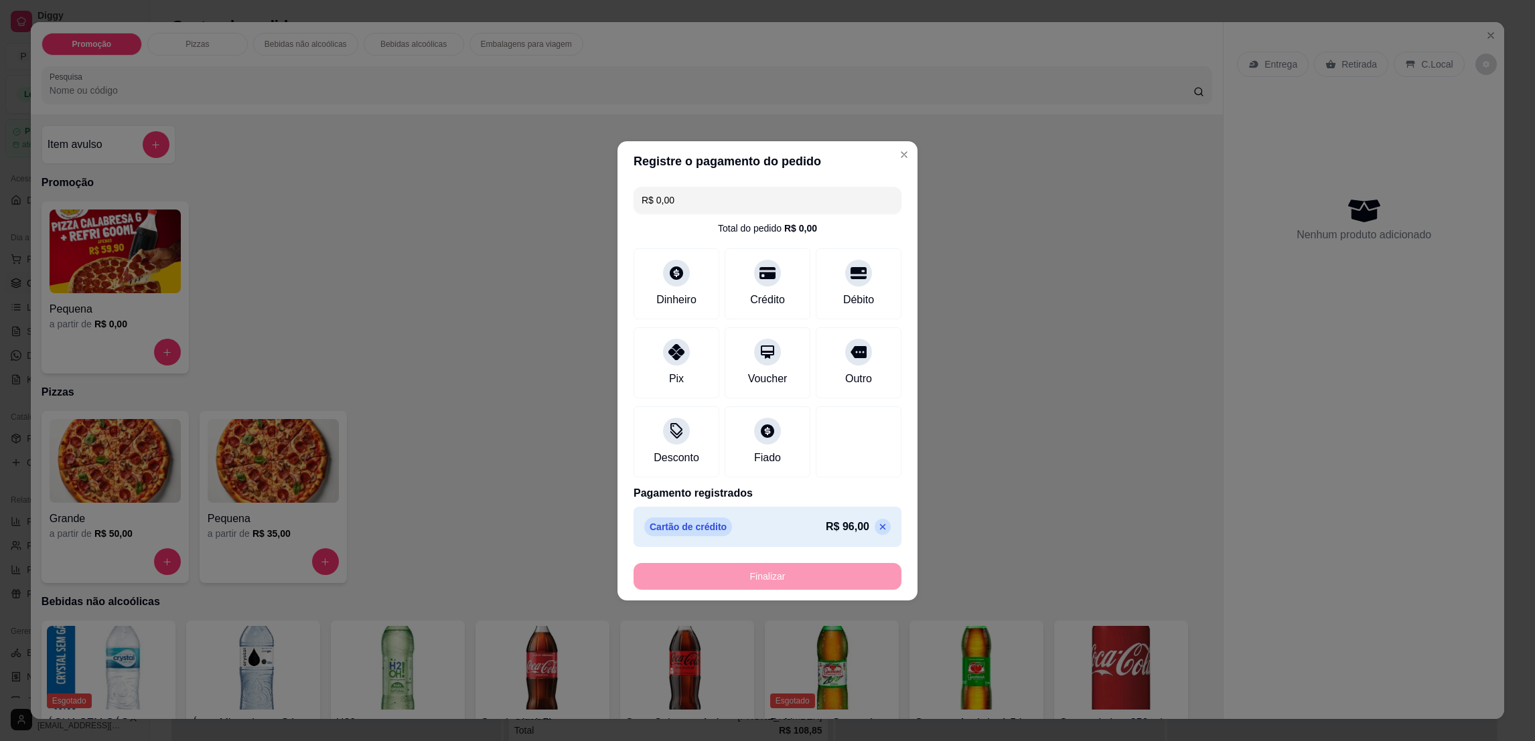
type input "-R$ 96,00"
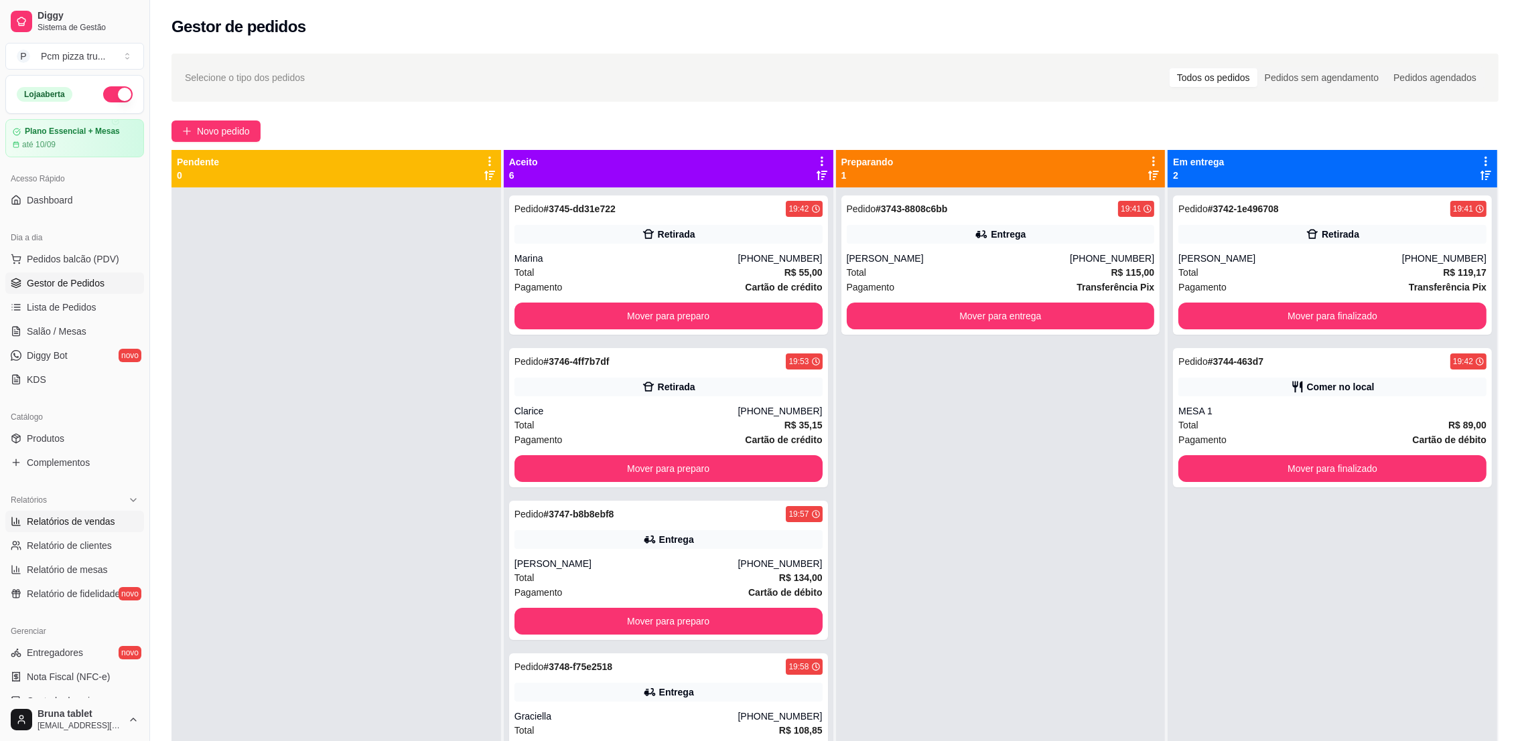
click at [97, 516] on span "Relatórios de vendas" at bounding box center [71, 521] width 88 height 13
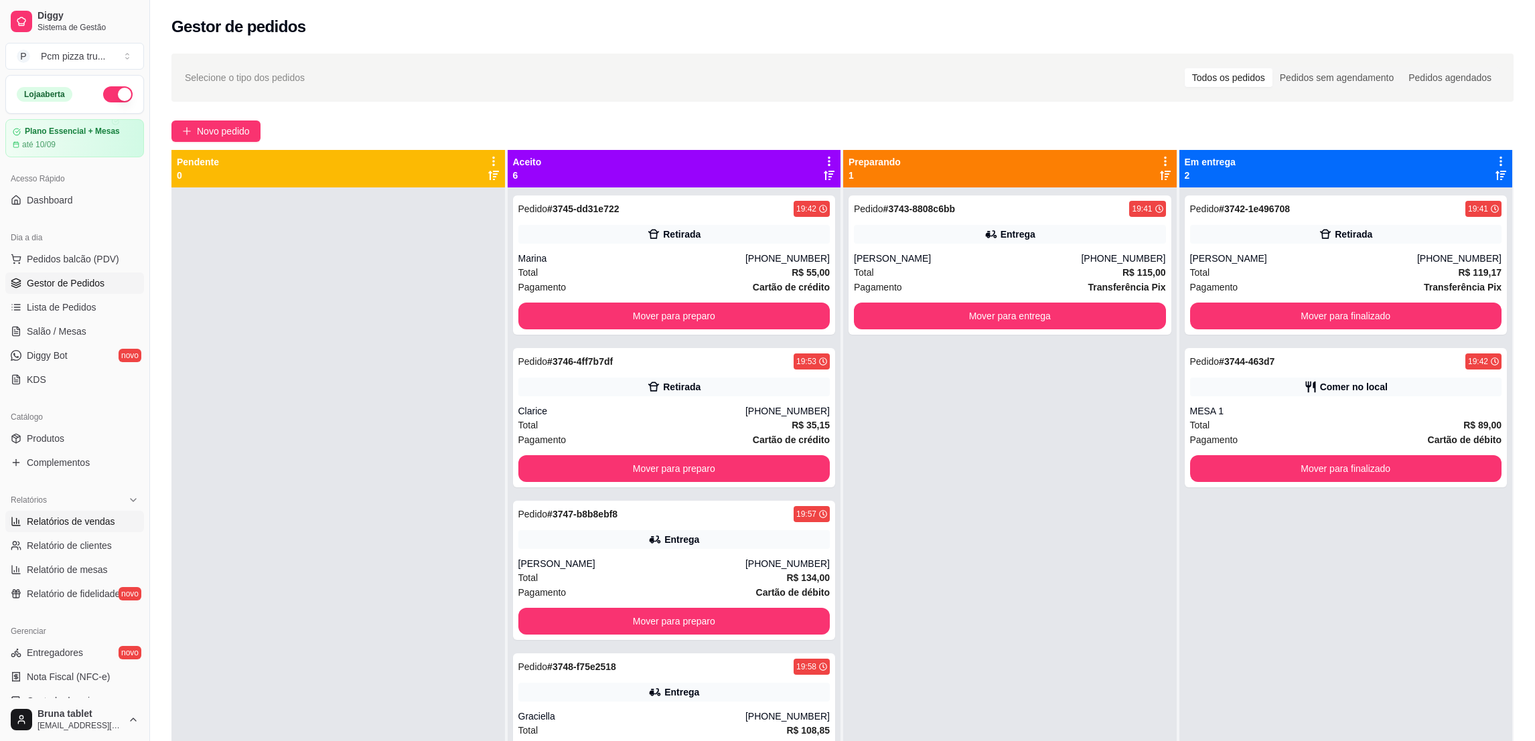
select select "ALL"
select select "0"
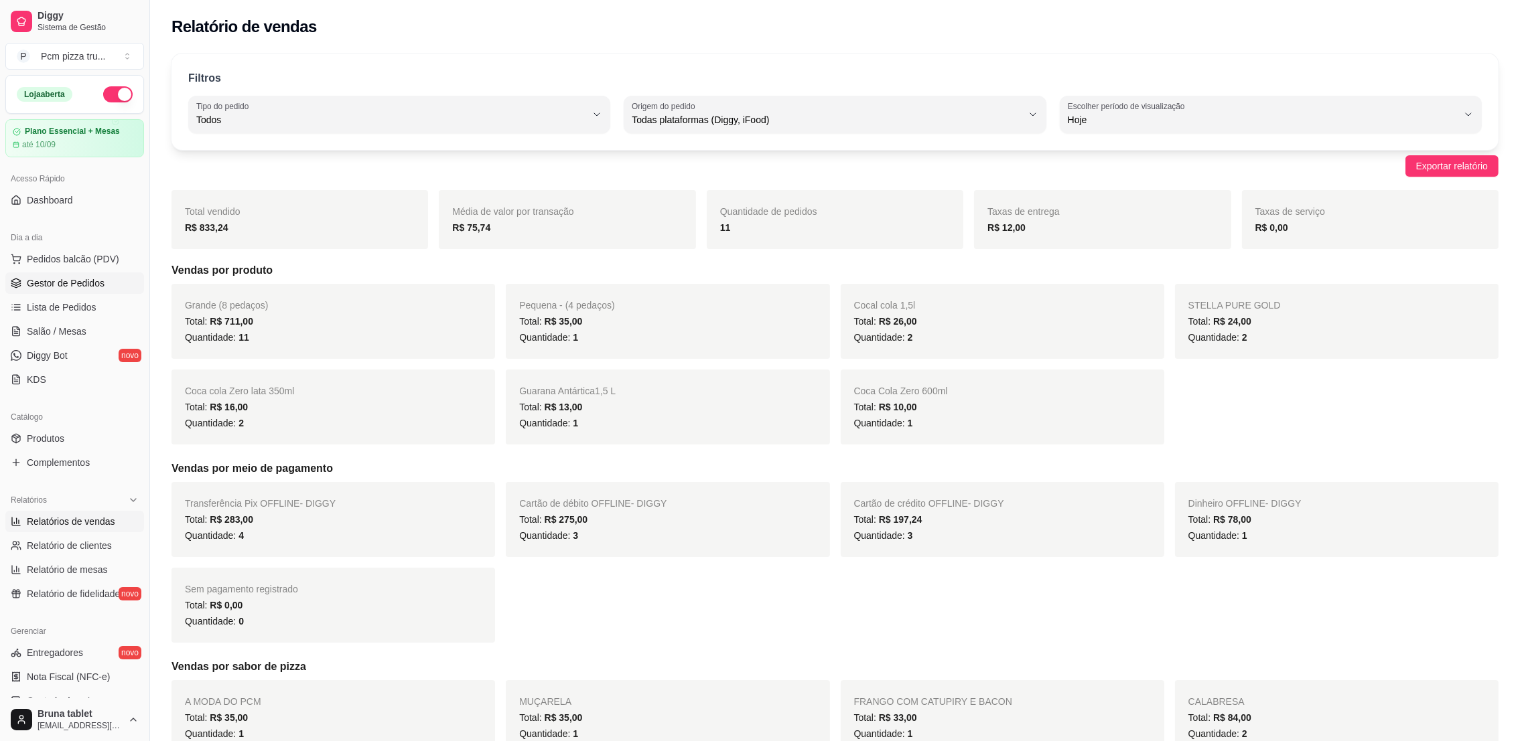
click at [82, 286] on span "Gestor de Pedidos" at bounding box center [66, 283] width 78 height 13
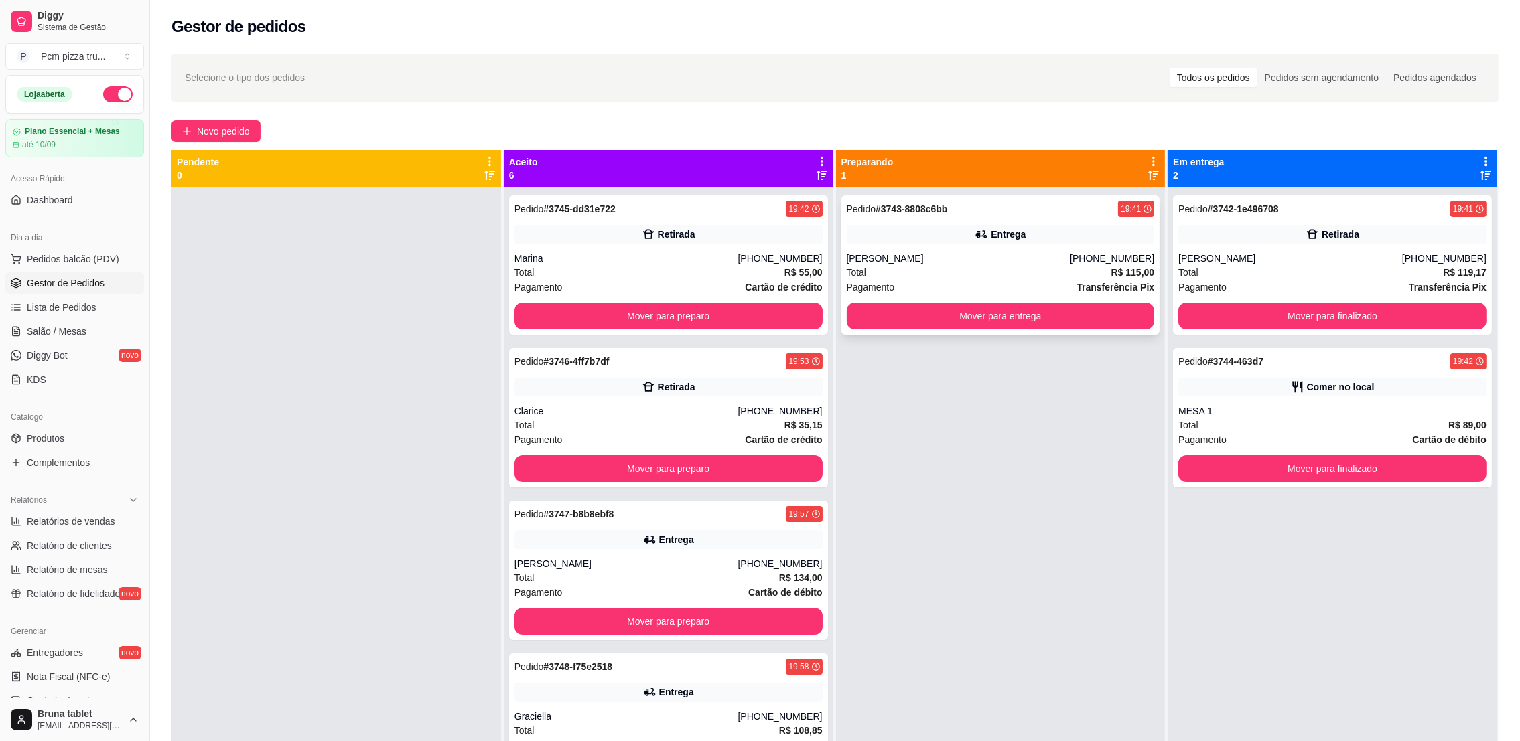
click at [1084, 245] on div "Pedido # 3743-8808c6bb 19:41 Entrega [PERSON_NAME] [PHONE_NUMBER] Total R$ 115,…" at bounding box center [1000, 265] width 319 height 139
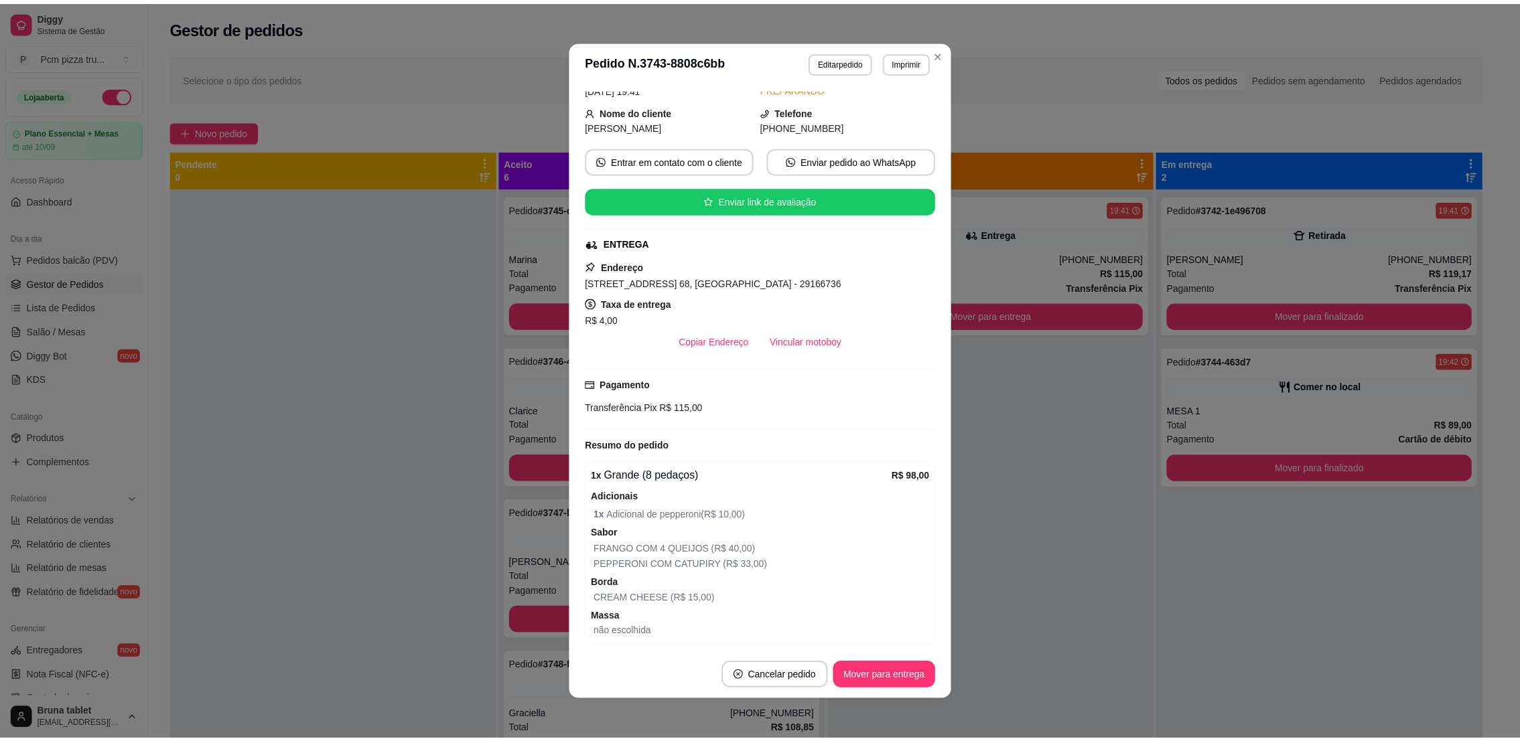
scroll to position [175, 0]
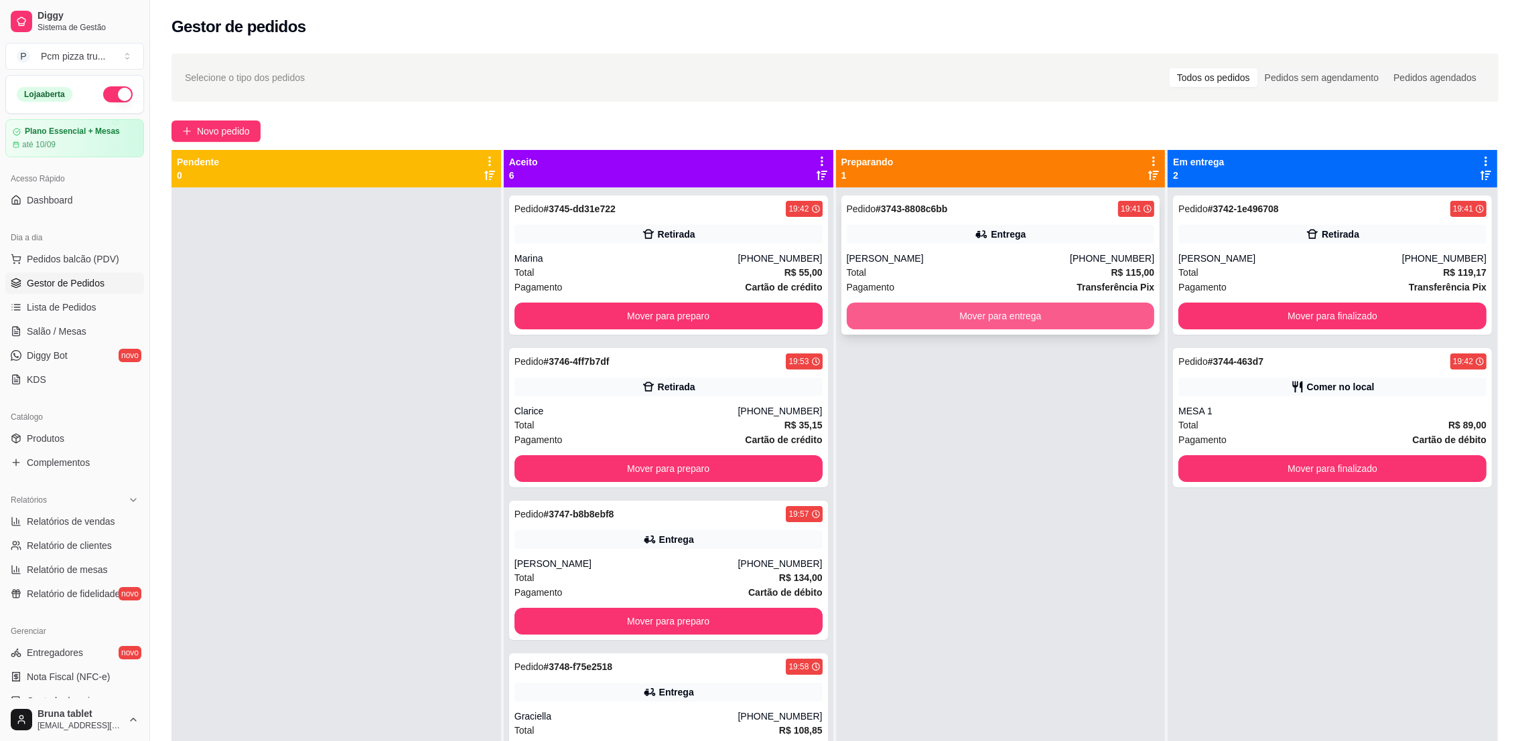
click at [1025, 317] on button "Mover para entrega" at bounding box center [1001, 316] width 308 height 27
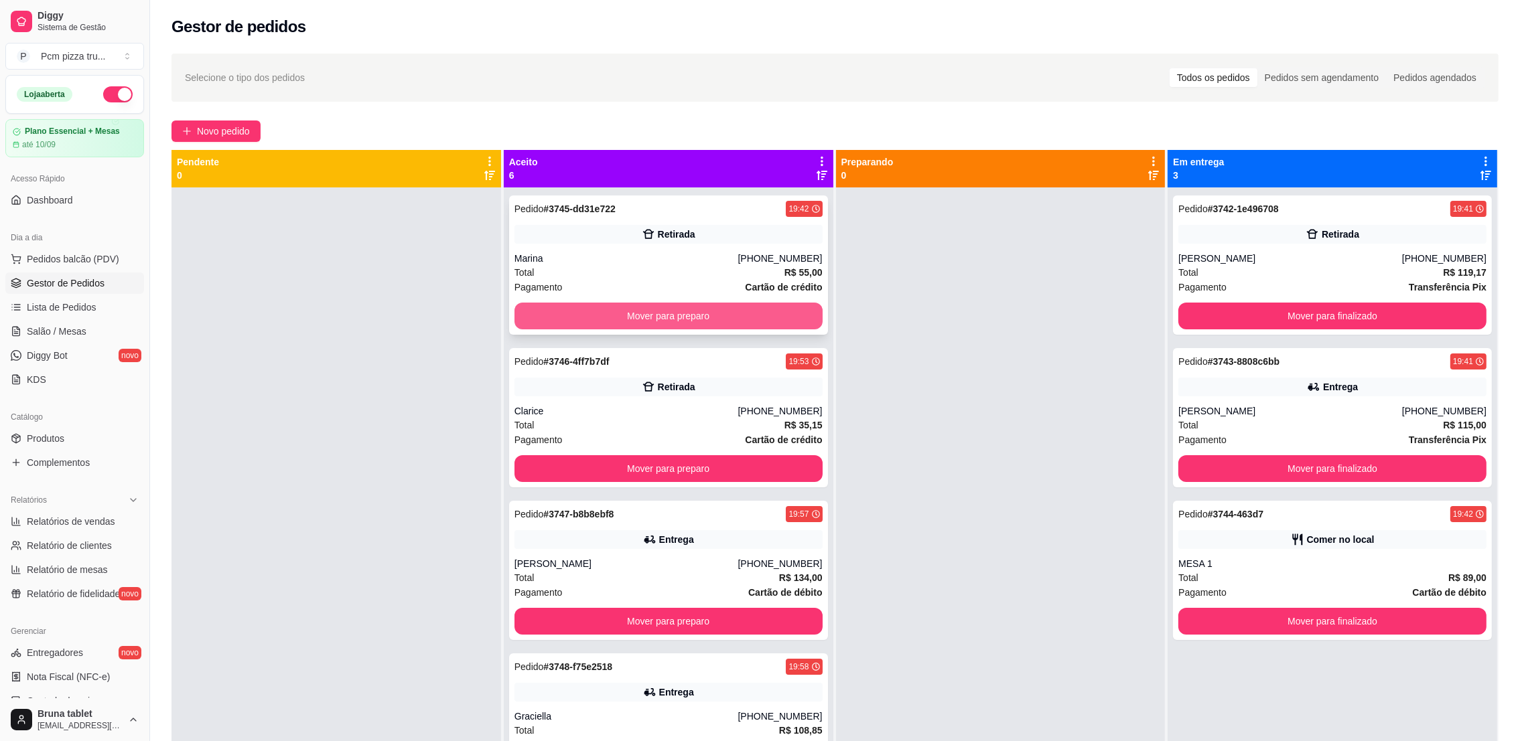
click at [756, 318] on button "Mover para preparo" at bounding box center [668, 316] width 308 height 27
click at [726, 167] on div "Aceito 6" at bounding box center [668, 168] width 319 height 27
click at [750, 242] on div "Retirada" at bounding box center [668, 234] width 308 height 19
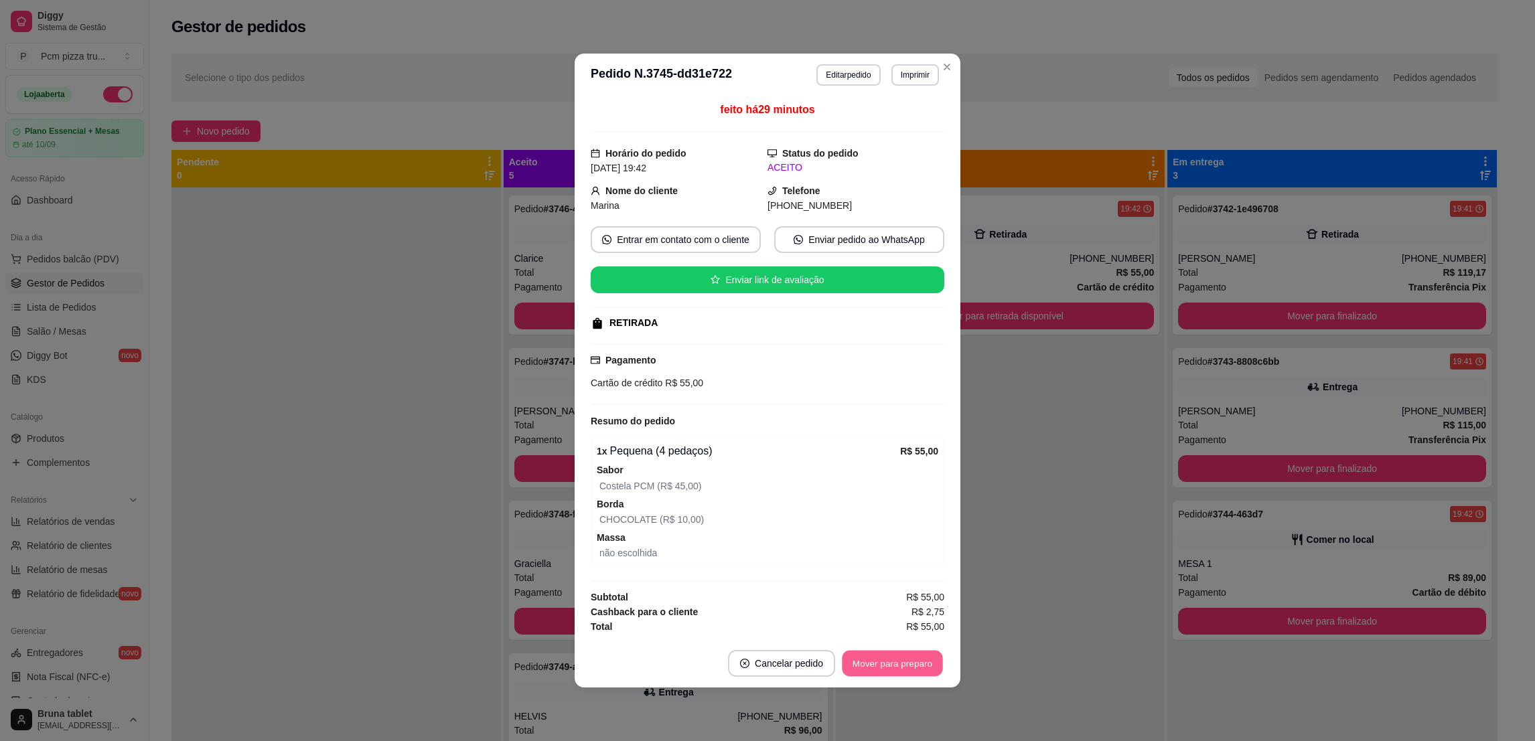
click at [858, 660] on button "Mover para preparo" at bounding box center [892, 664] width 100 height 26
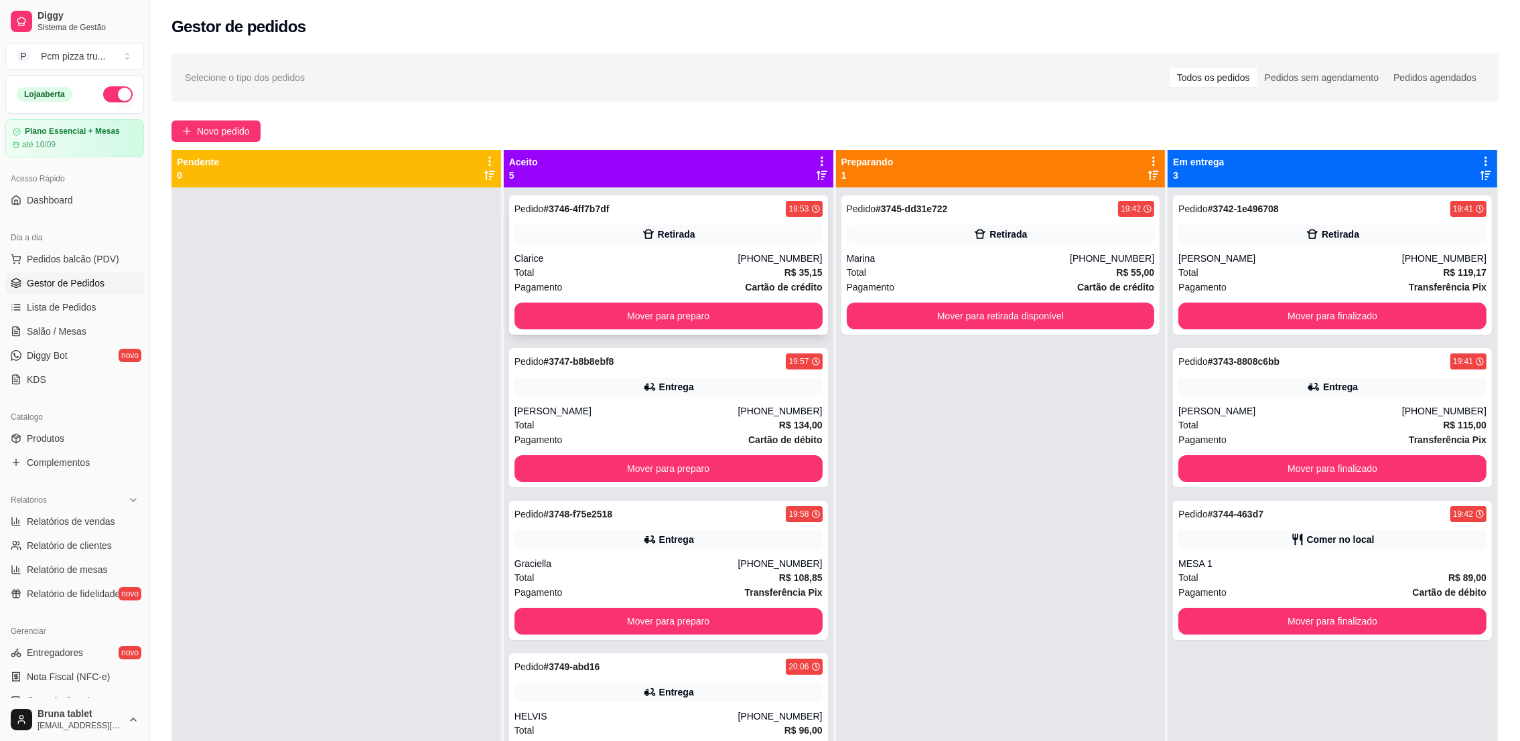
click at [613, 265] on div "Clarice" at bounding box center [626, 258] width 224 height 13
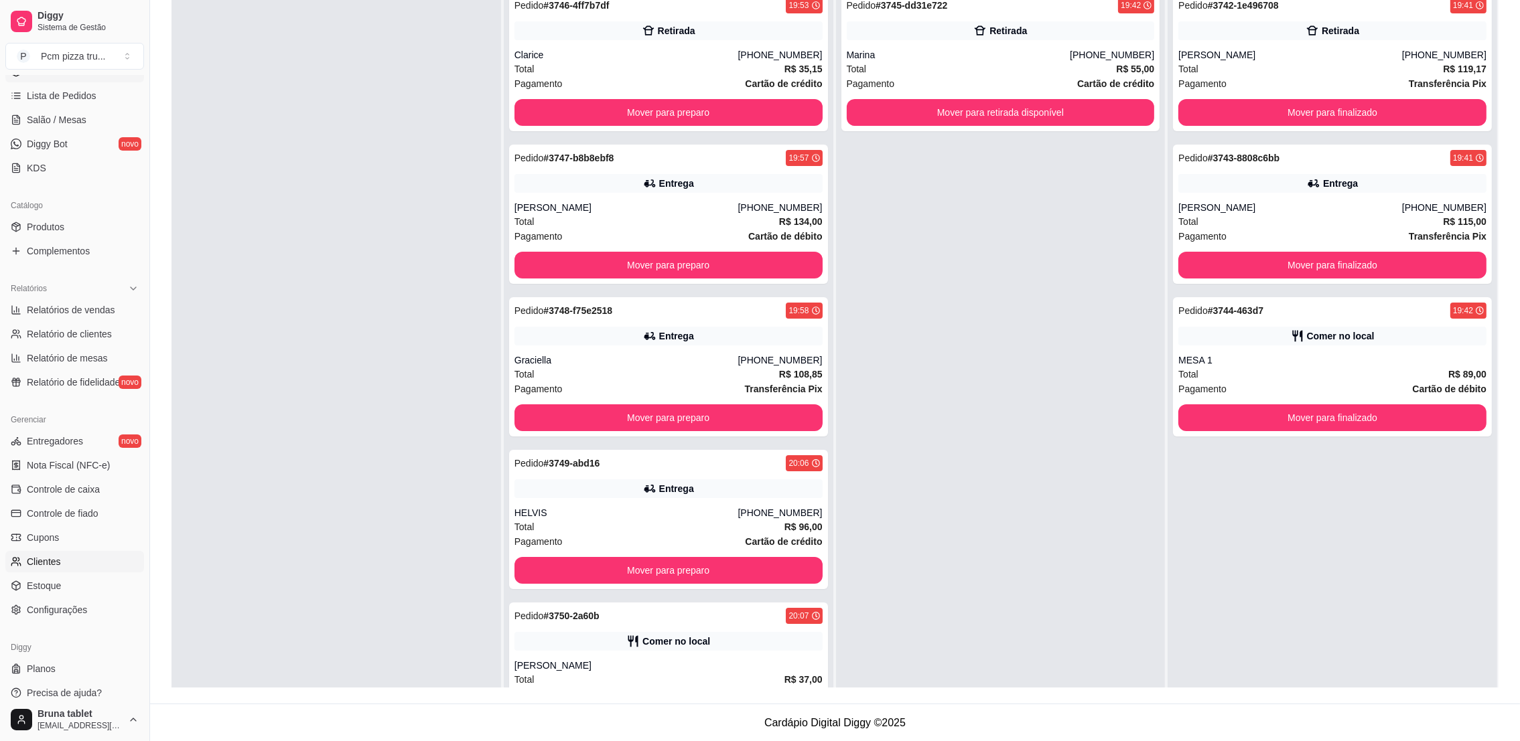
scroll to position [222, 0]
click at [66, 583] on link "Estoque" at bounding box center [74, 575] width 139 height 21
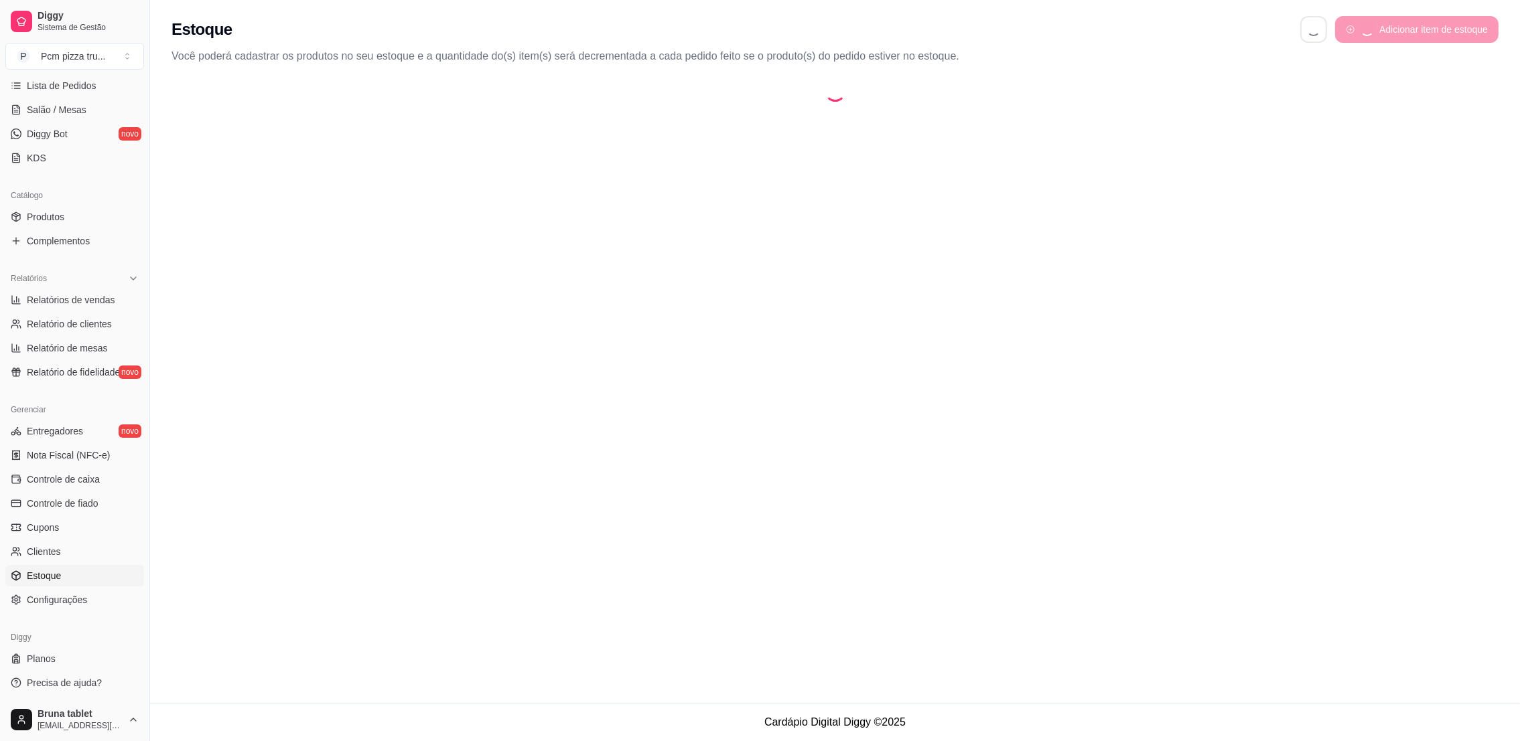
select select "QUANTITY_ORDER"
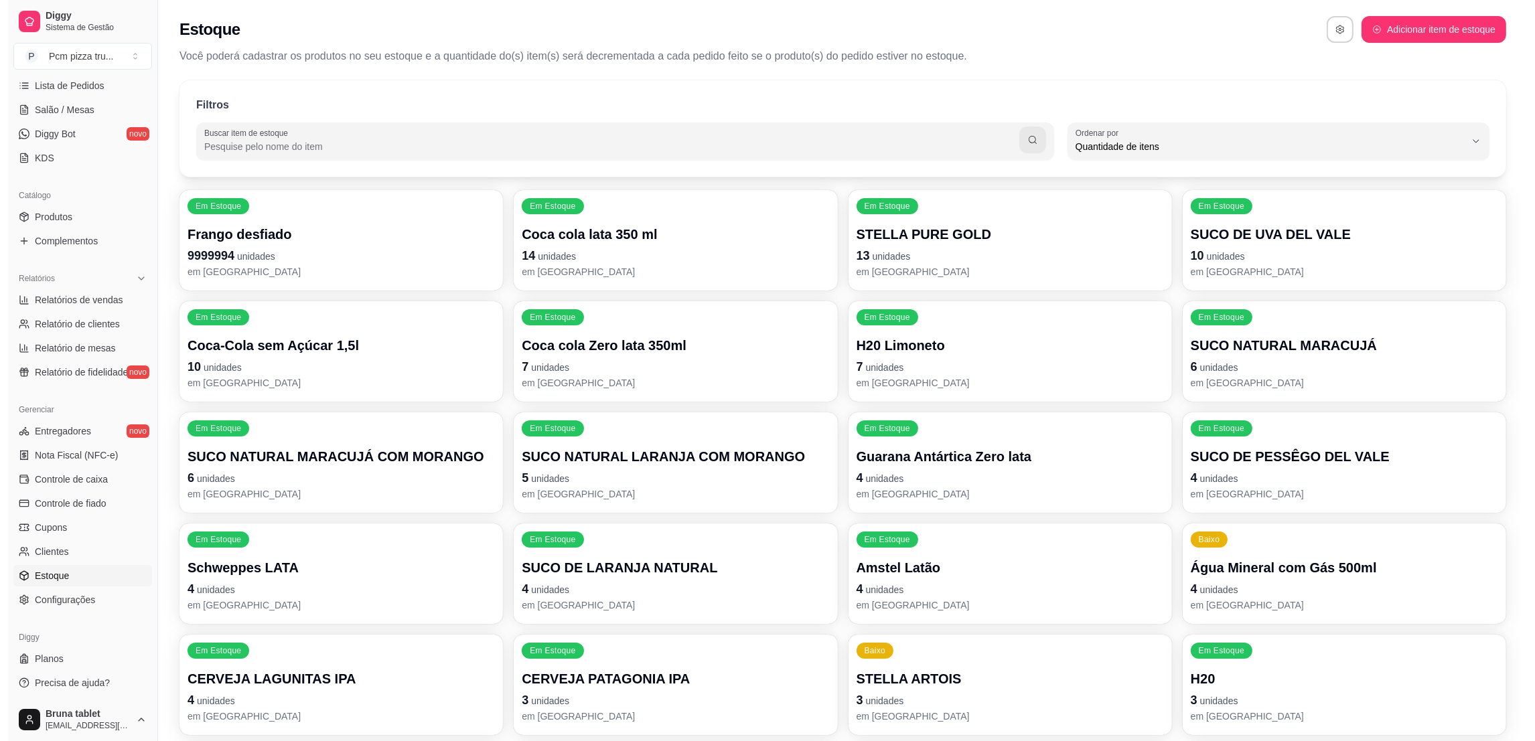
scroll to position [13, 0]
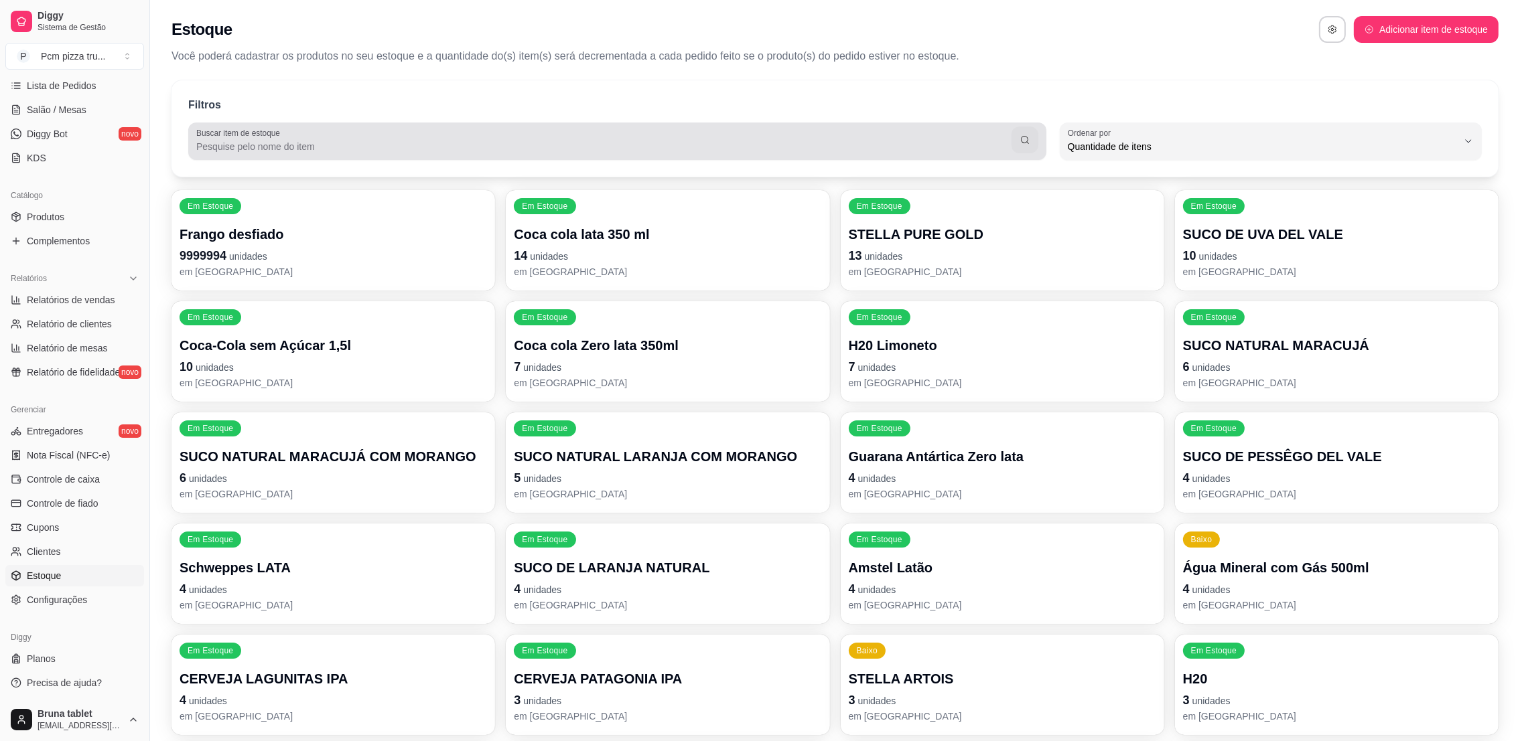
click at [385, 141] on input "Buscar item de estoque" at bounding box center [603, 146] width 815 height 13
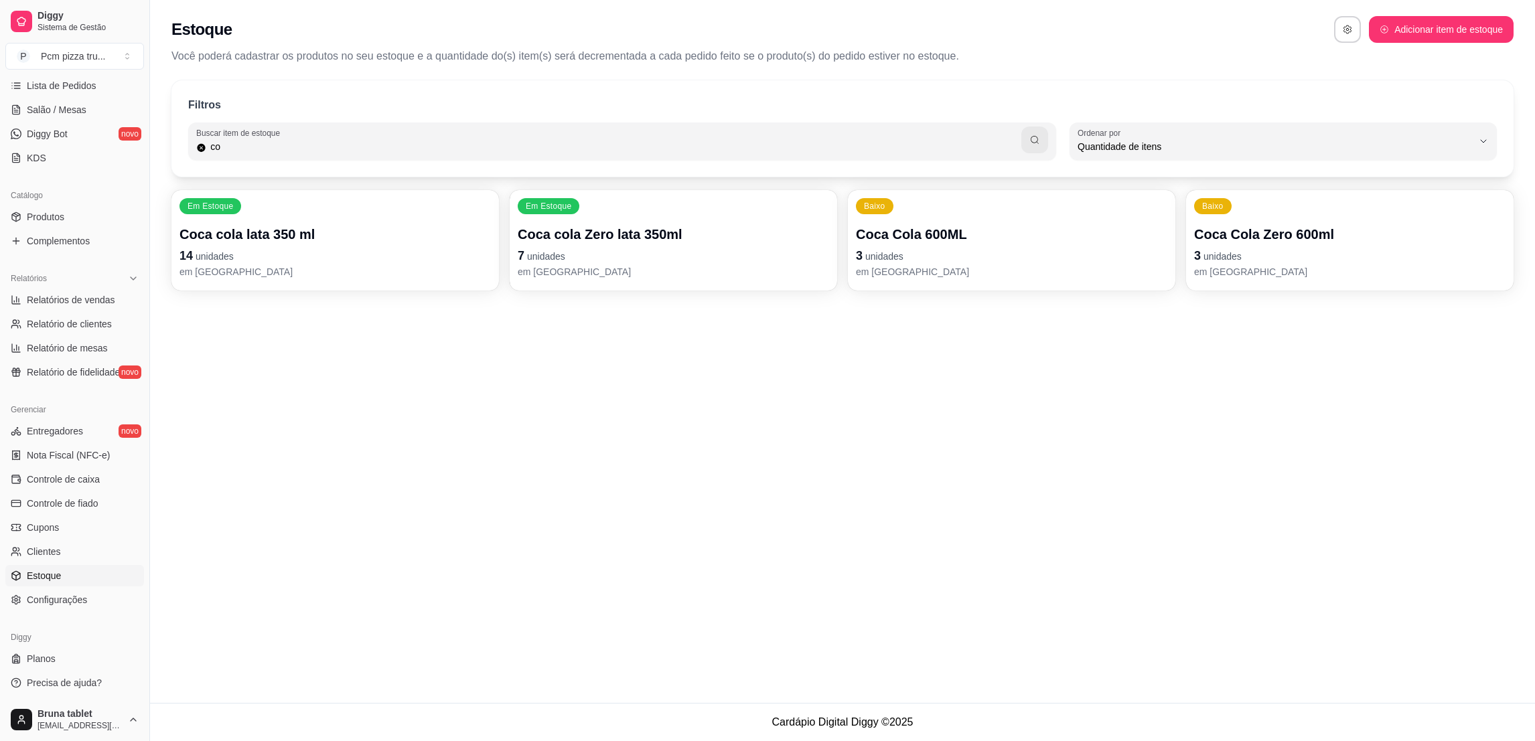
type input "c"
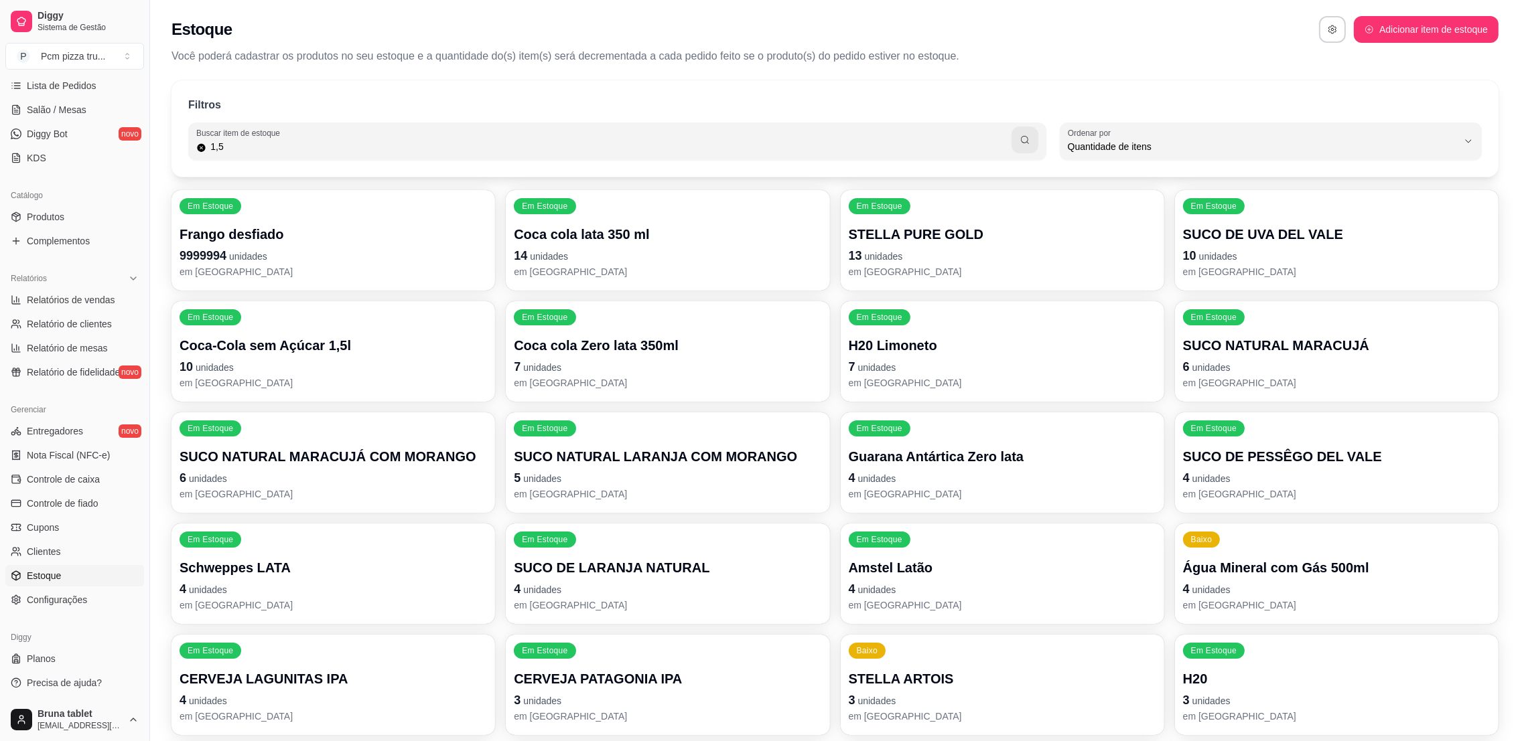
type input "1,5"
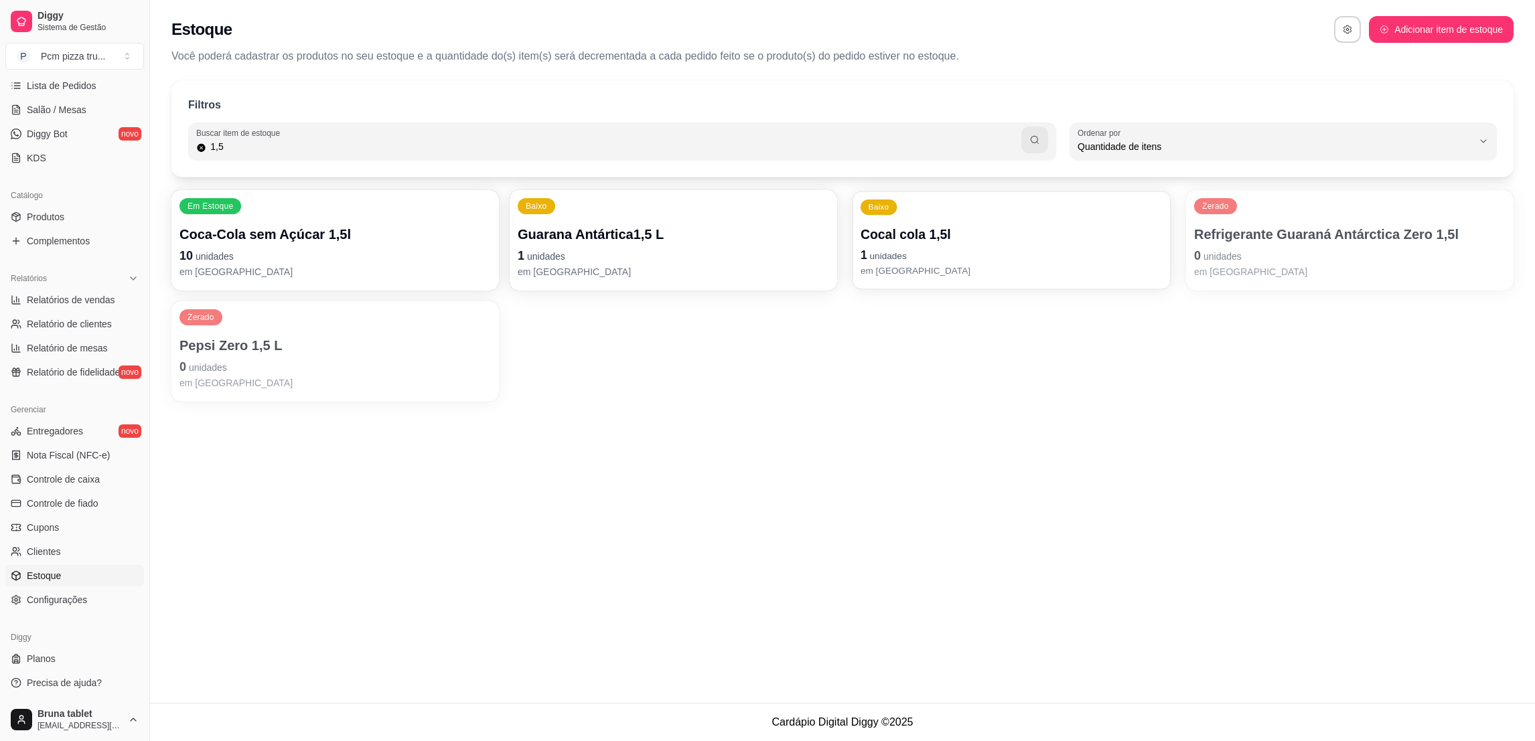
click at [983, 228] on p "Cocal cola 1,5l" at bounding box center [1012, 235] width 302 height 18
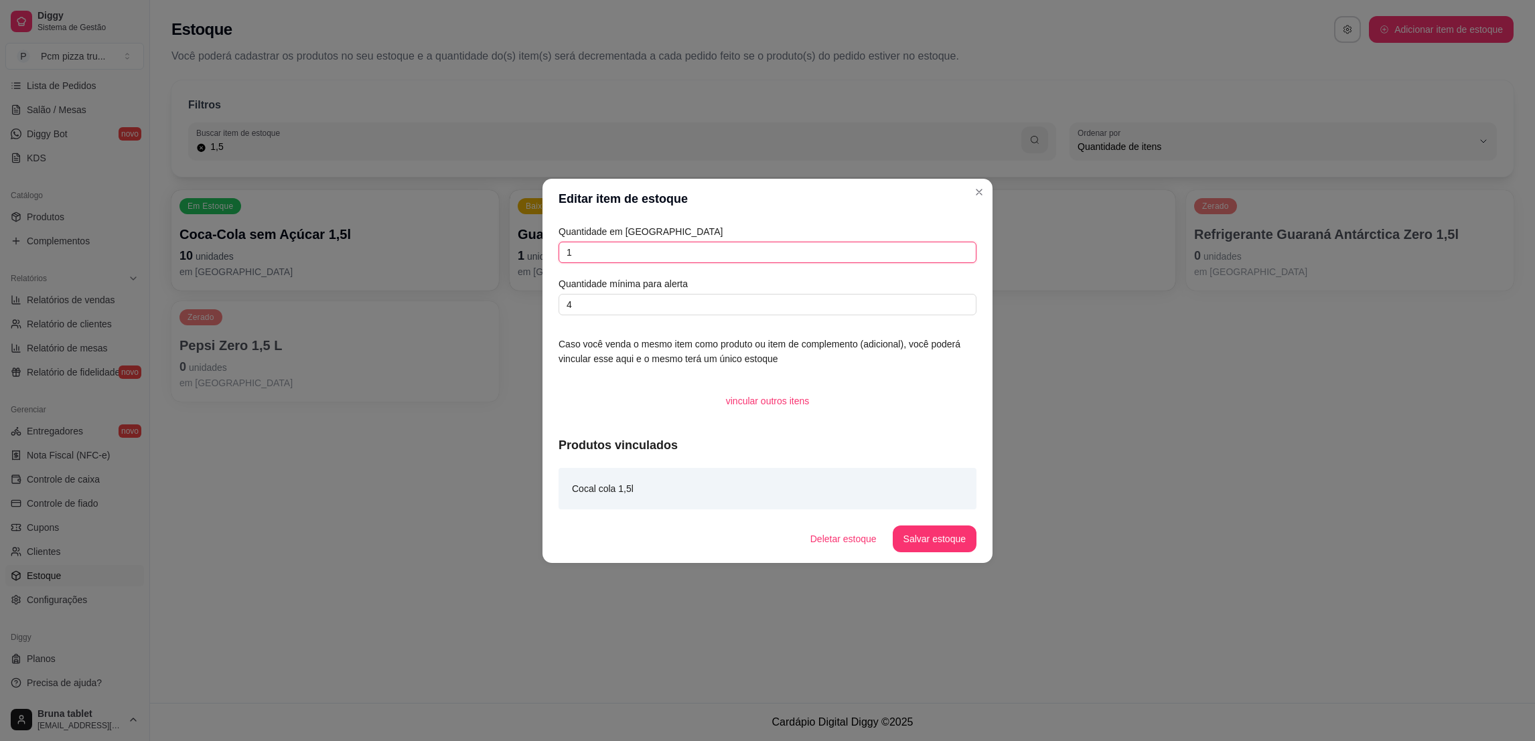
click at [642, 246] on input "1" at bounding box center [768, 252] width 418 height 21
type input "0"
click at [917, 539] on button "Salvar estoque" at bounding box center [935, 539] width 84 height 27
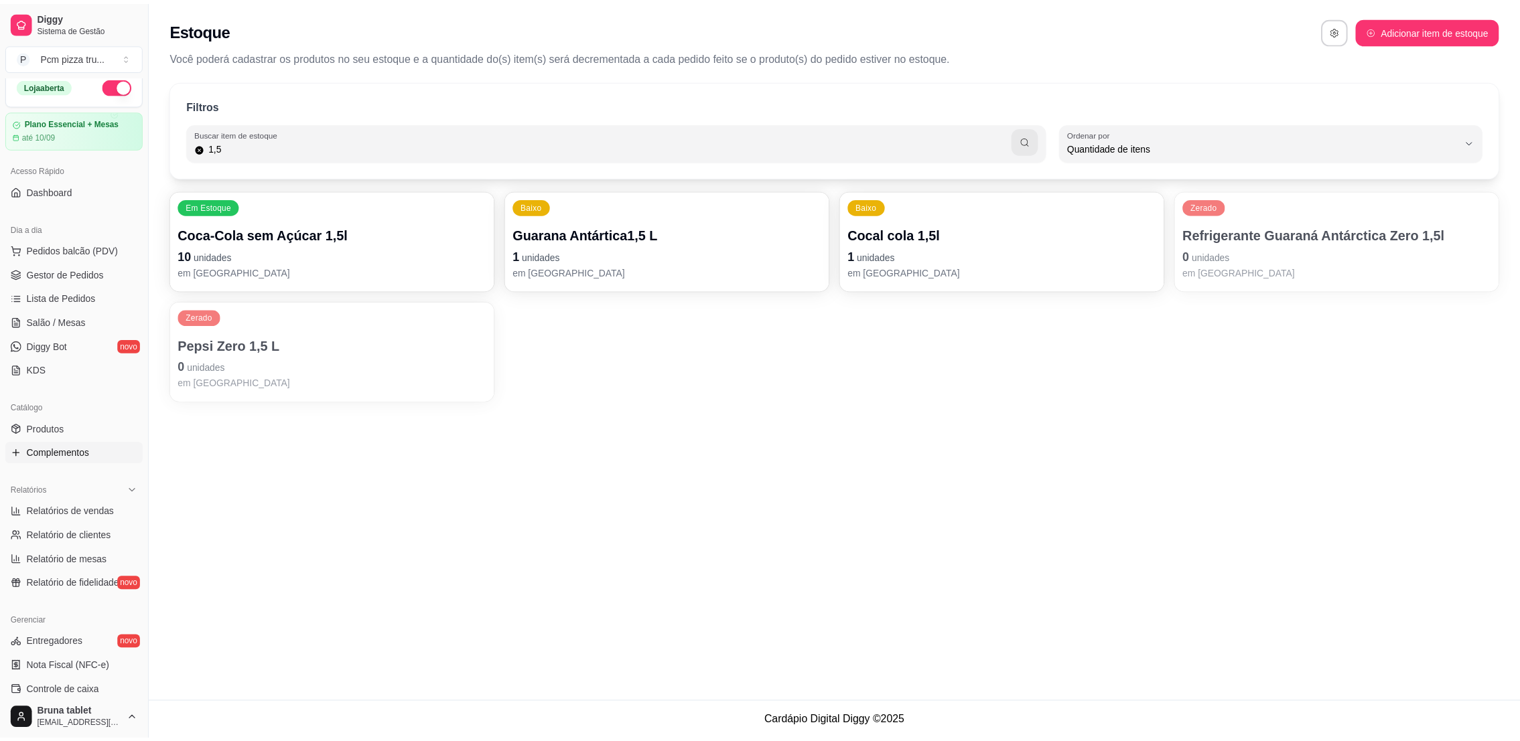
scroll to position [0, 0]
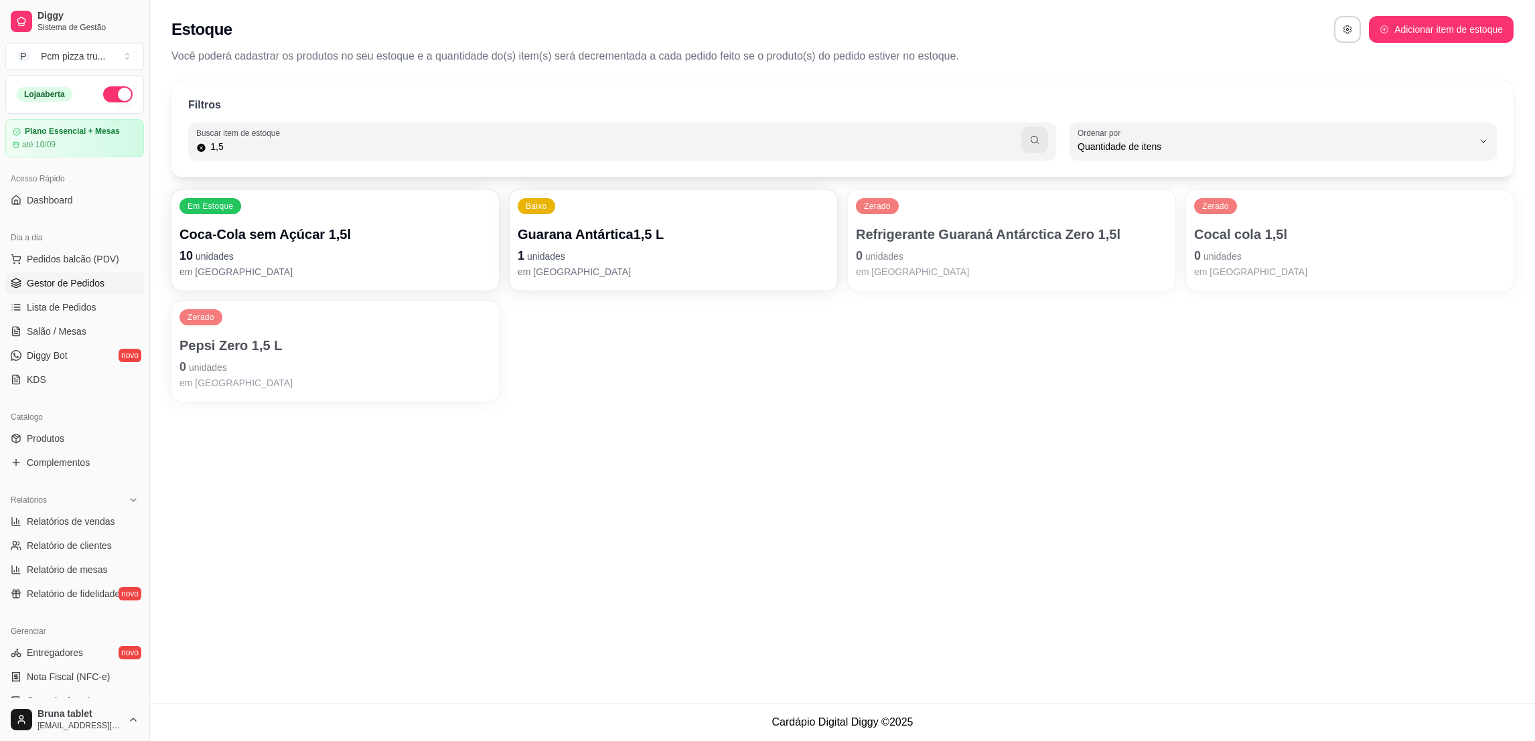
click at [86, 277] on span "Gestor de Pedidos" at bounding box center [66, 283] width 78 height 13
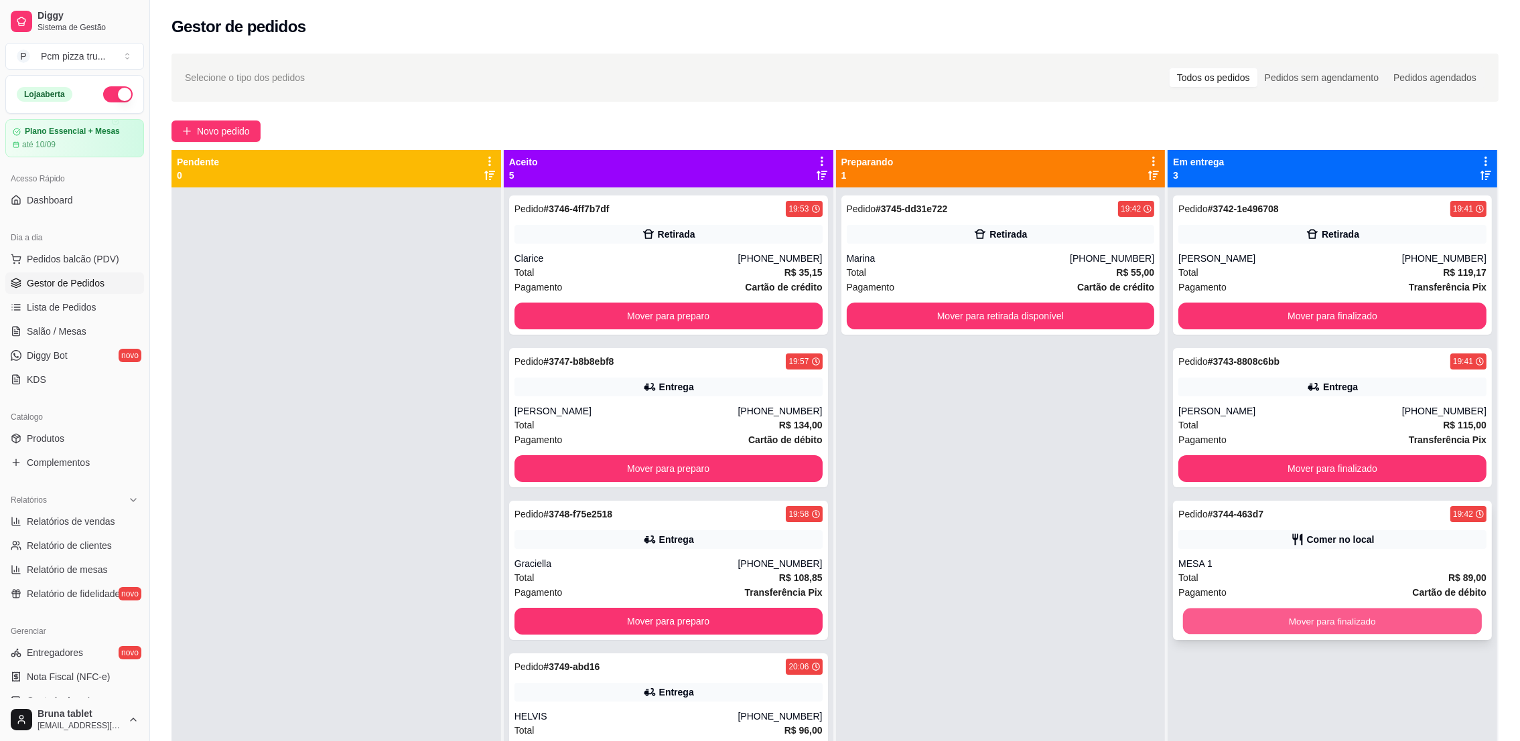
click at [1196, 615] on button "Mover para finalizado" at bounding box center [1332, 622] width 299 height 26
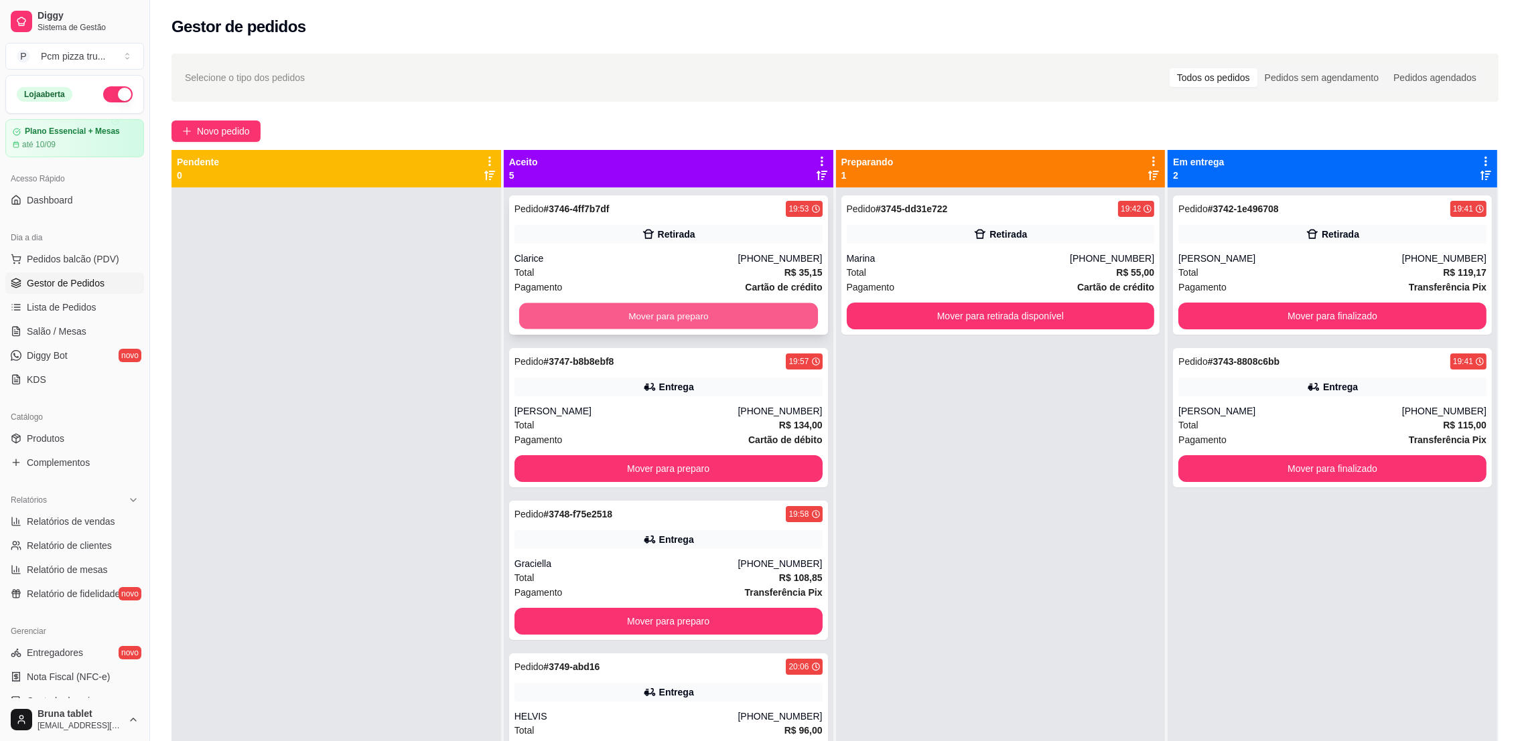
click at [670, 308] on button "Mover para preparo" at bounding box center [668, 316] width 299 height 26
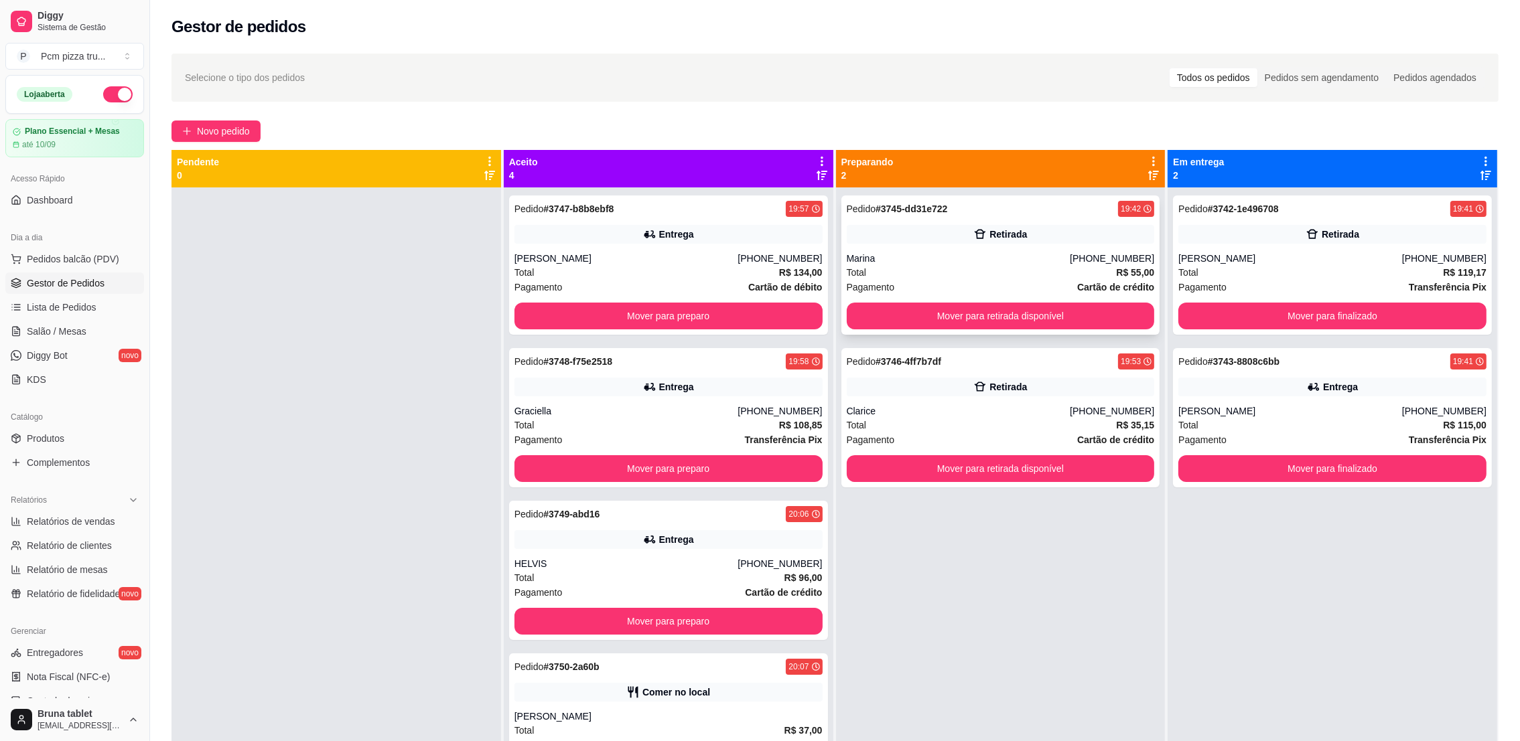
click at [964, 238] on div "Retirada" at bounding box center [1001, 234] width 308 height 19
click at [1247, 309] on button "Mover para finalizado" at bounding box center [1332, 316] width 308 height 27
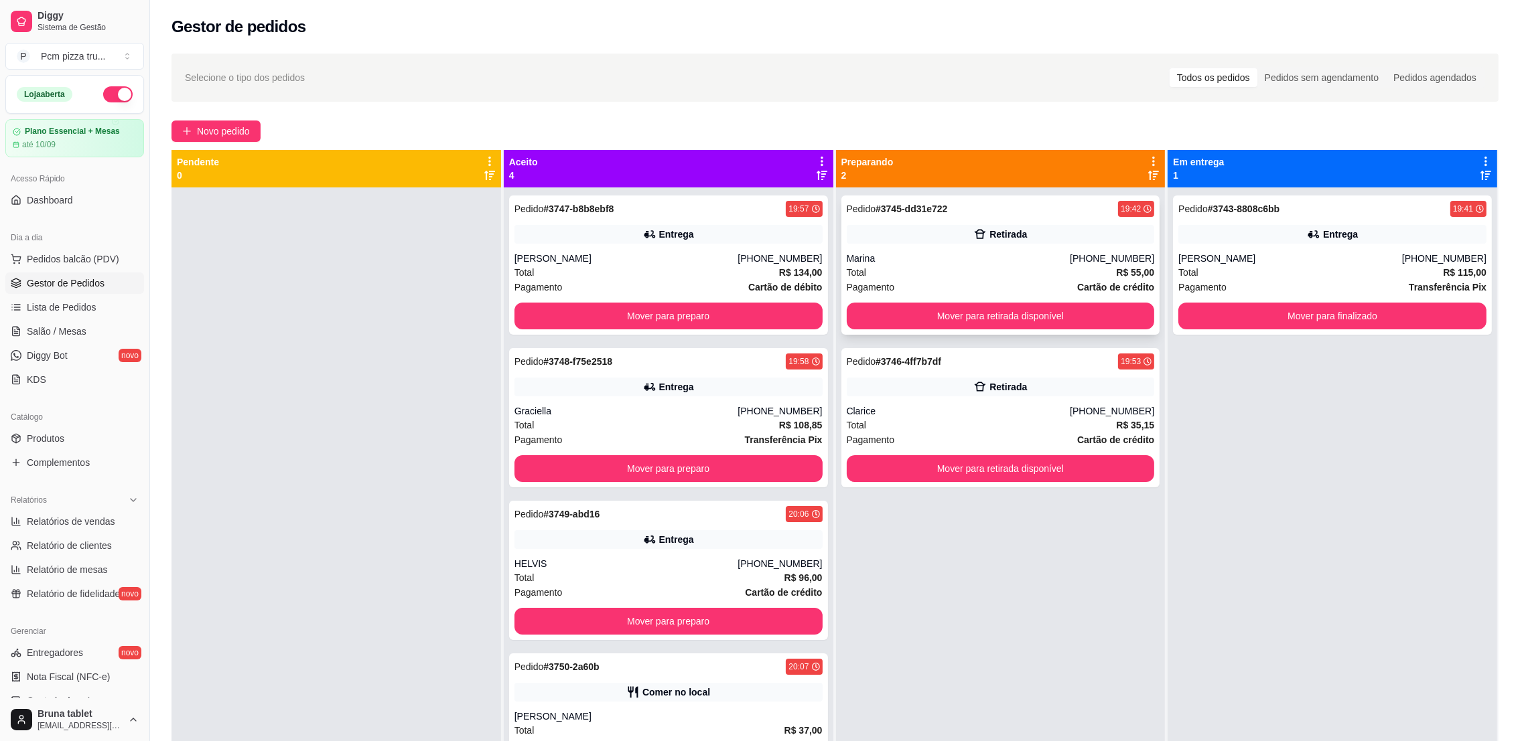
click at [1070, 250] on div "Pedido # 3745-dd31e722 19:42 Retirada Marina [PHONE_NUMBER] Total R$ 55,00 Paga…" at bounding box center [1000, 265] width 319 height 139
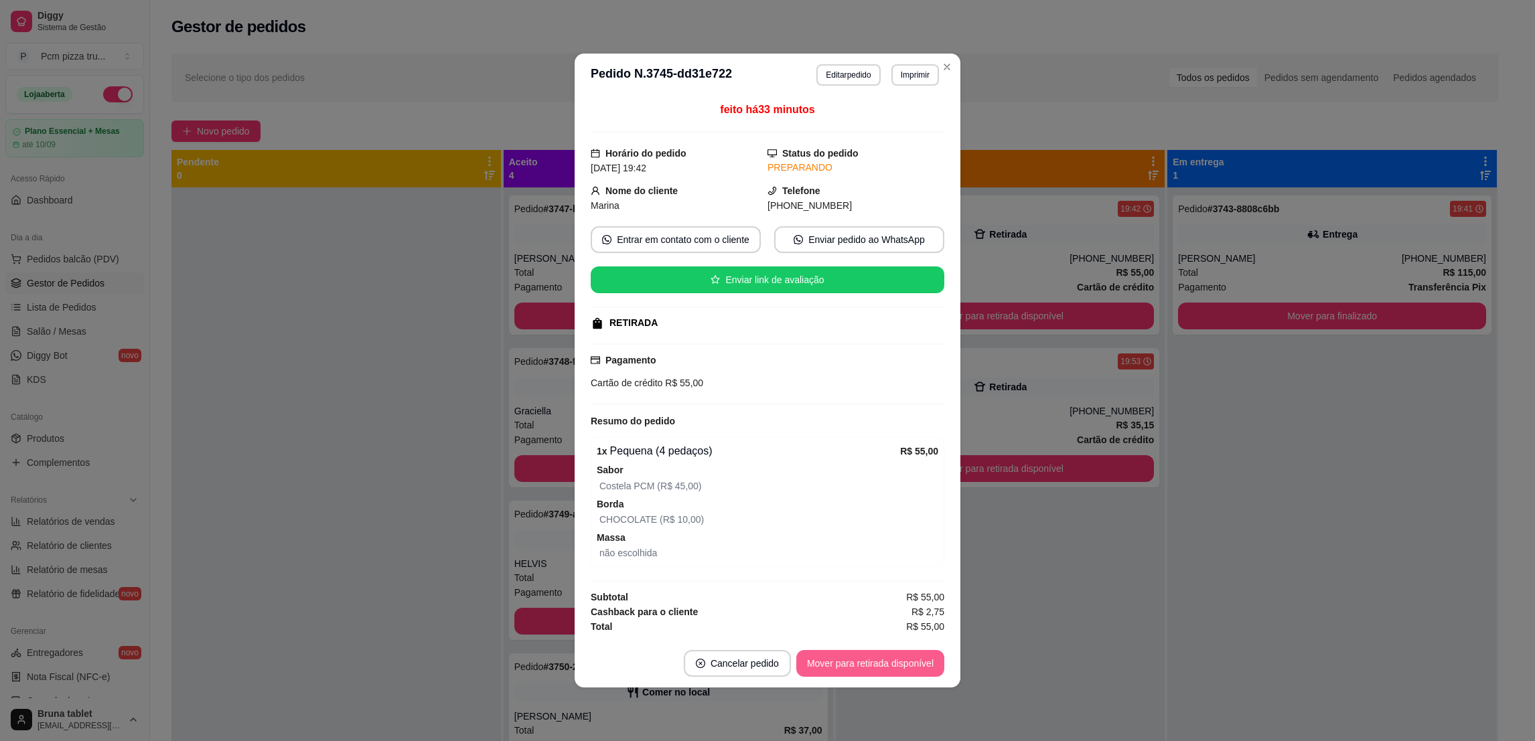
click at [870, 672] on button "Mover para retirada disponível" at bounding box center [870, 663] width 148 height 27
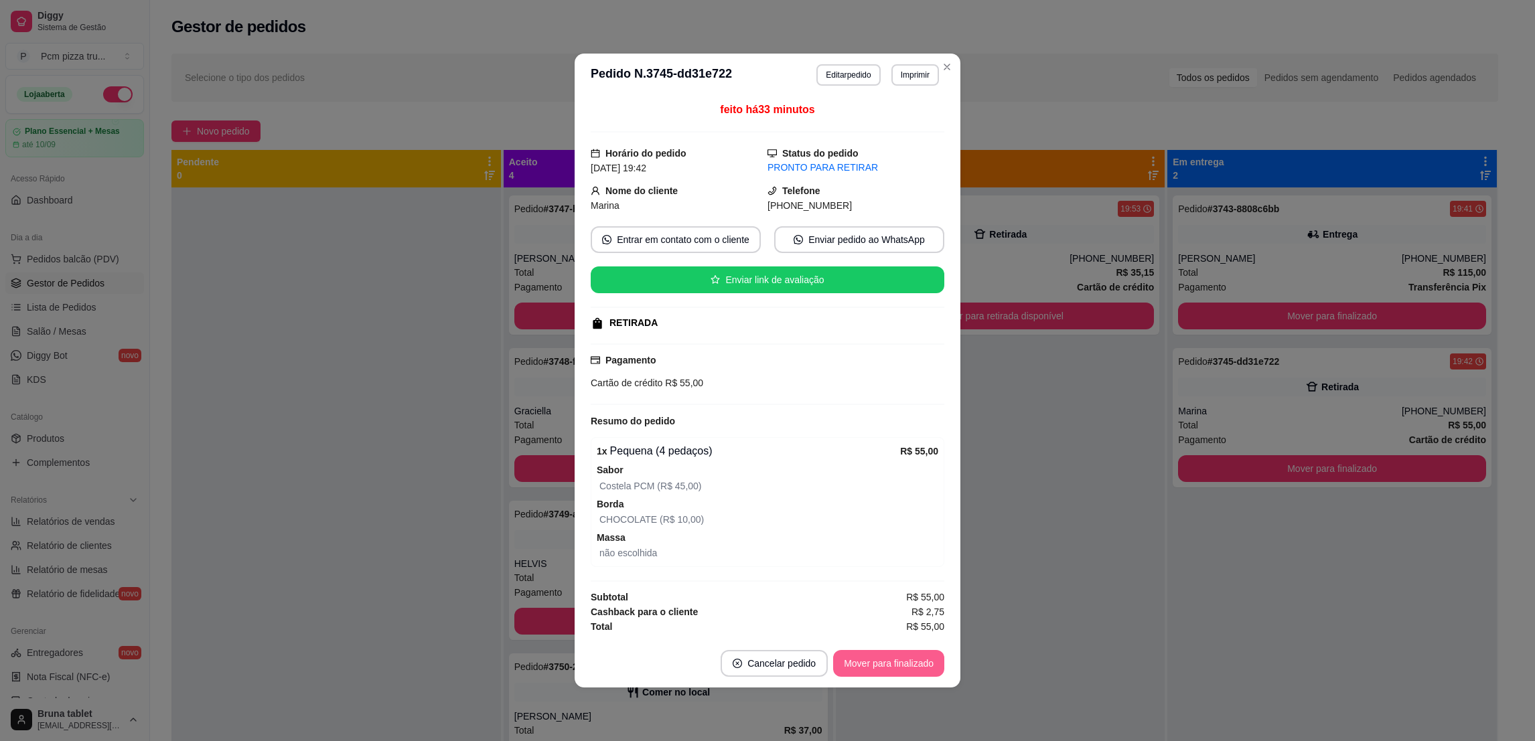
click at [871, 663] on button "Mover para finalizado" at bounding box center [888, 663] width 111 height 27
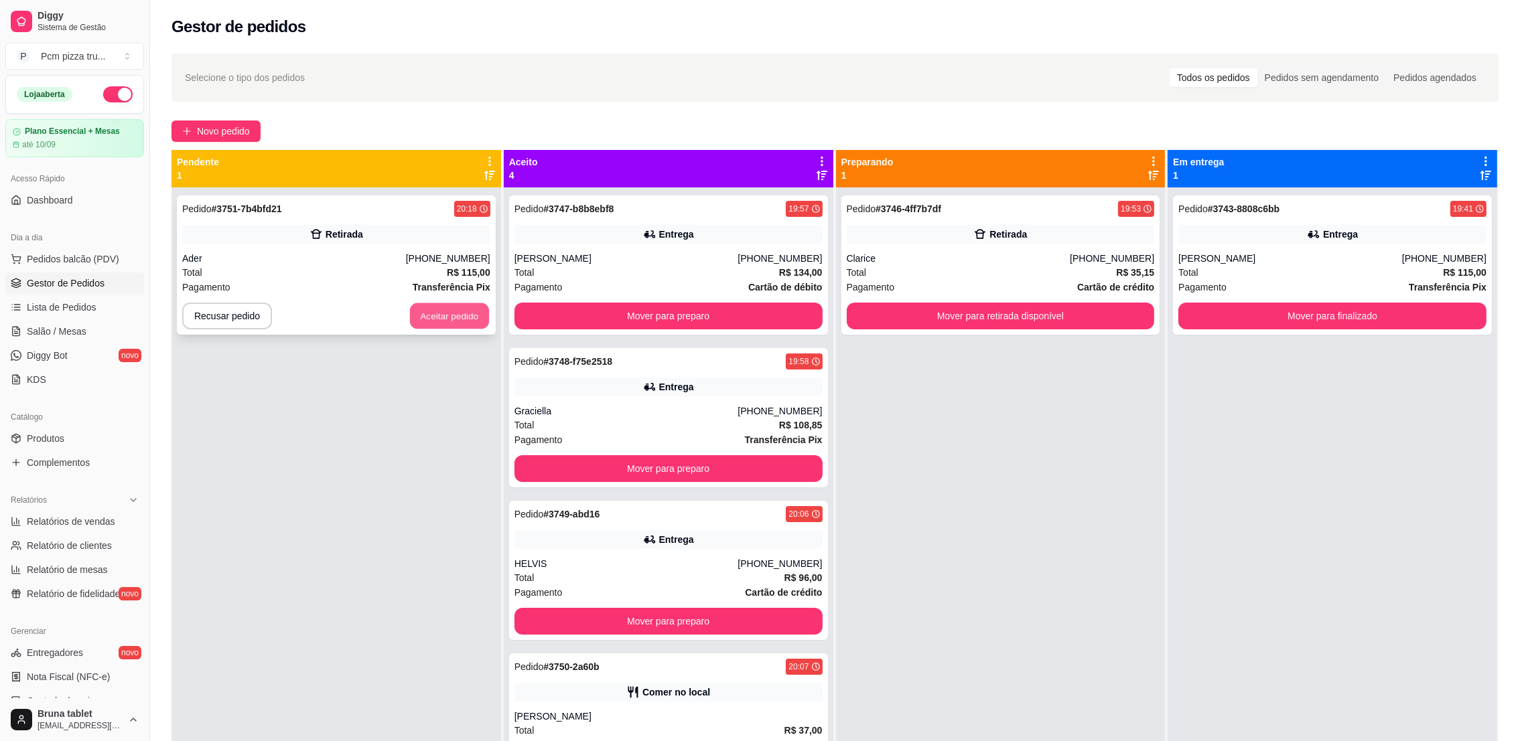
click at [417, 312] on button "Aceitar pedido" at bounding box center [449, 316] width 79 height 26
click at [222, 124] on span "Novo pedido" at bounding box center [223, 131] width 53 height 15
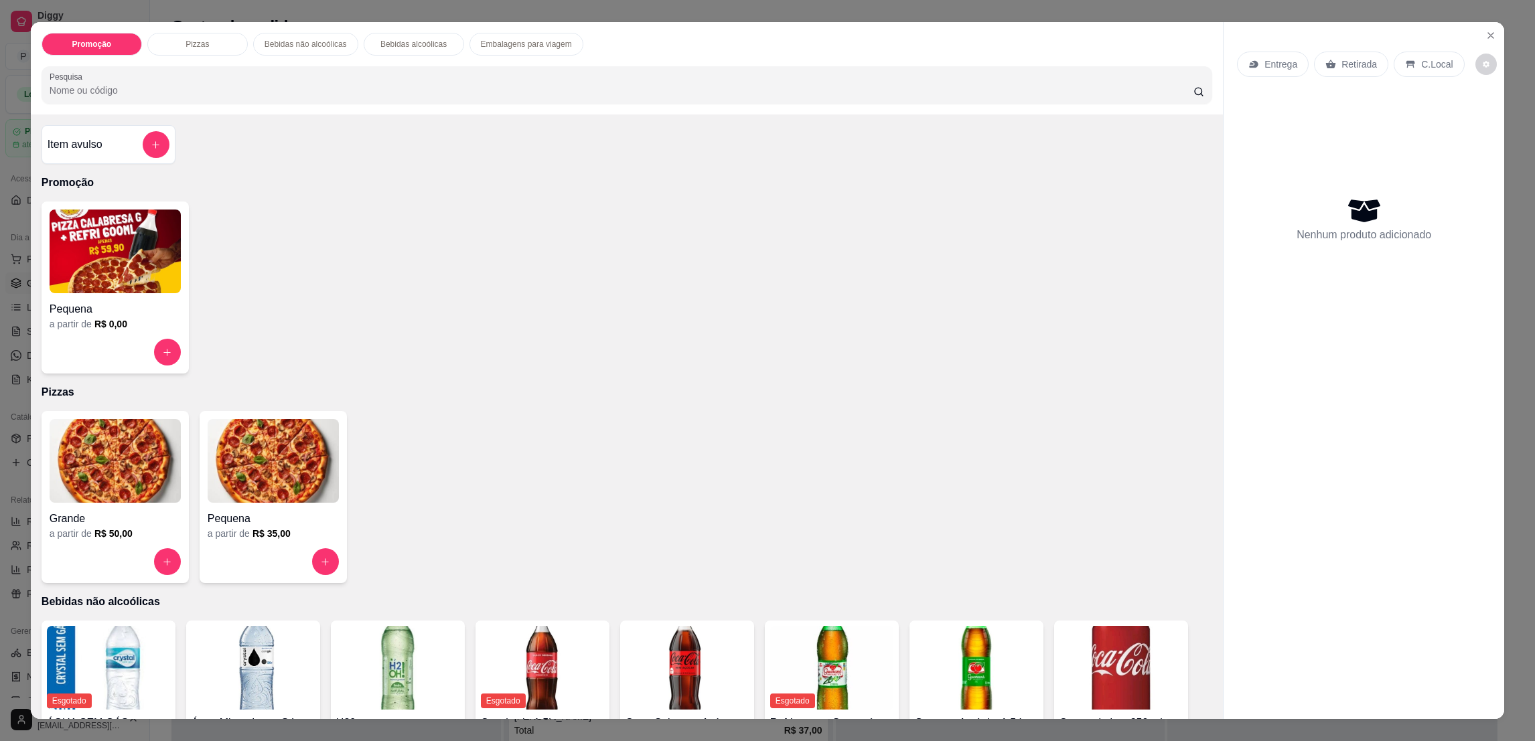
click at [78, 486] on img at bounding box center [115, 461] width 131 height 84
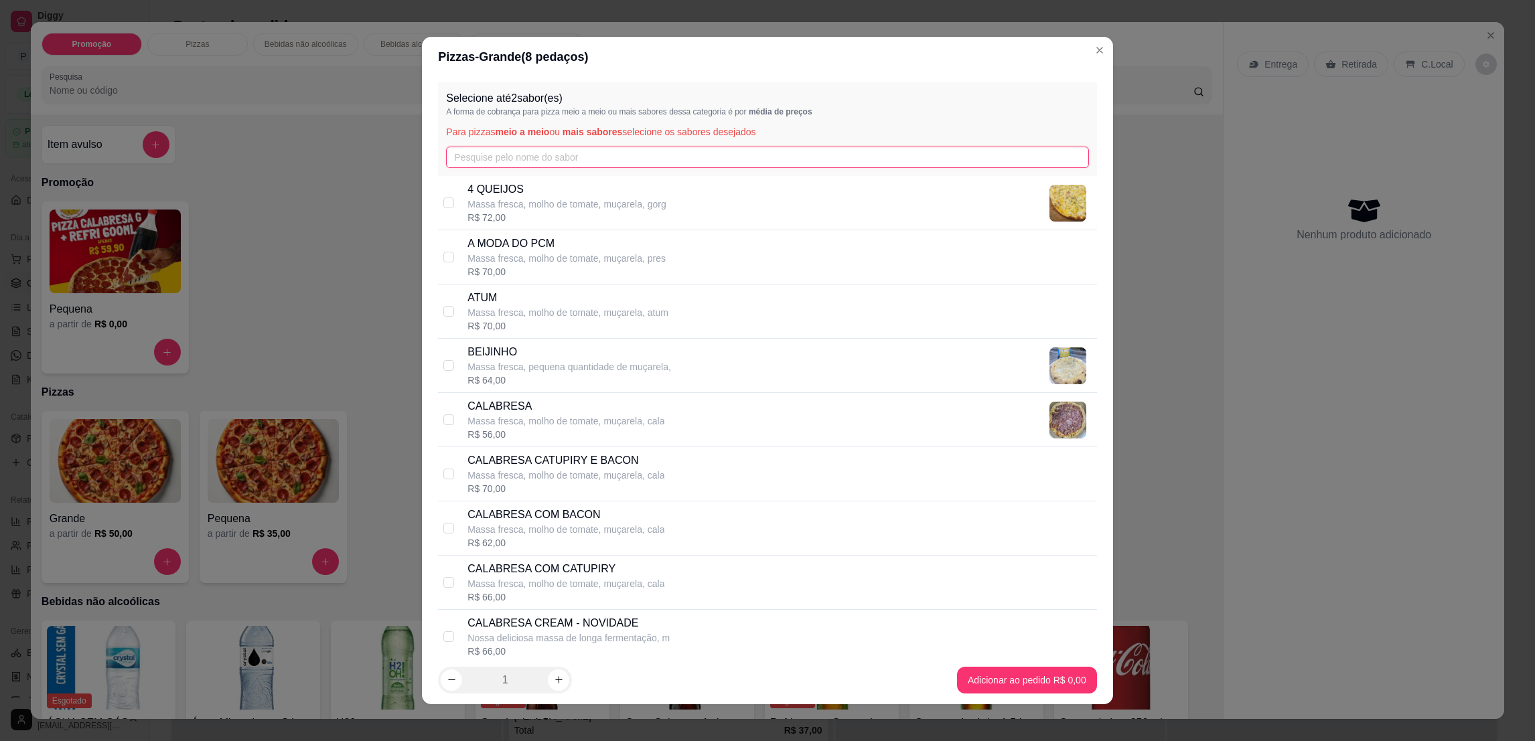
click at [482, 149] on input "text" at bounding box center [767, 157] width 642 height 21
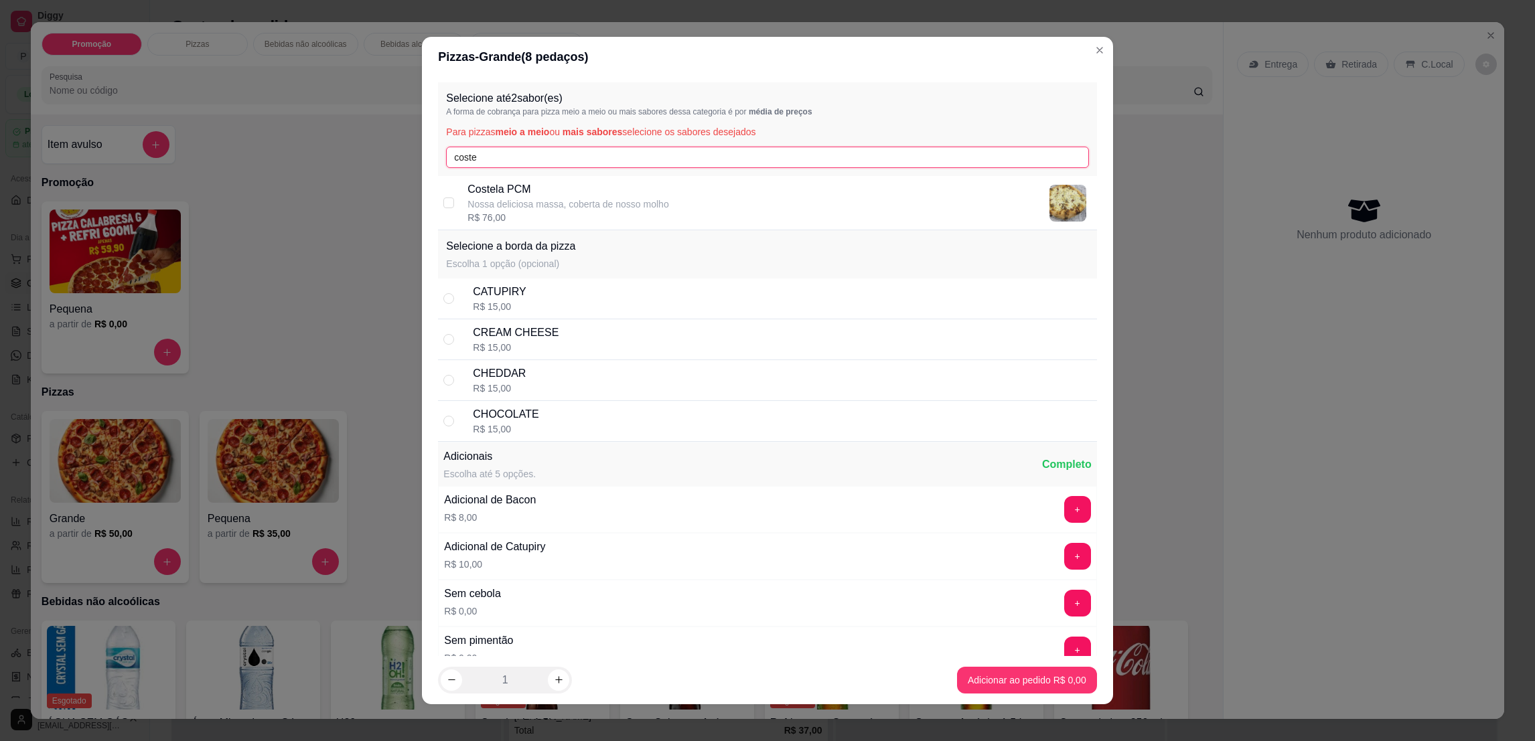
type input "coste"
click at [515, 202] on p "Nossa deliciosa massa, coberta de nosso molho" at bounding box center [568, 204] width 201 height 13
checkbox input "true"
click at [526, 153] on input "coste" at bounding box center [767, 157] width 642 height 21
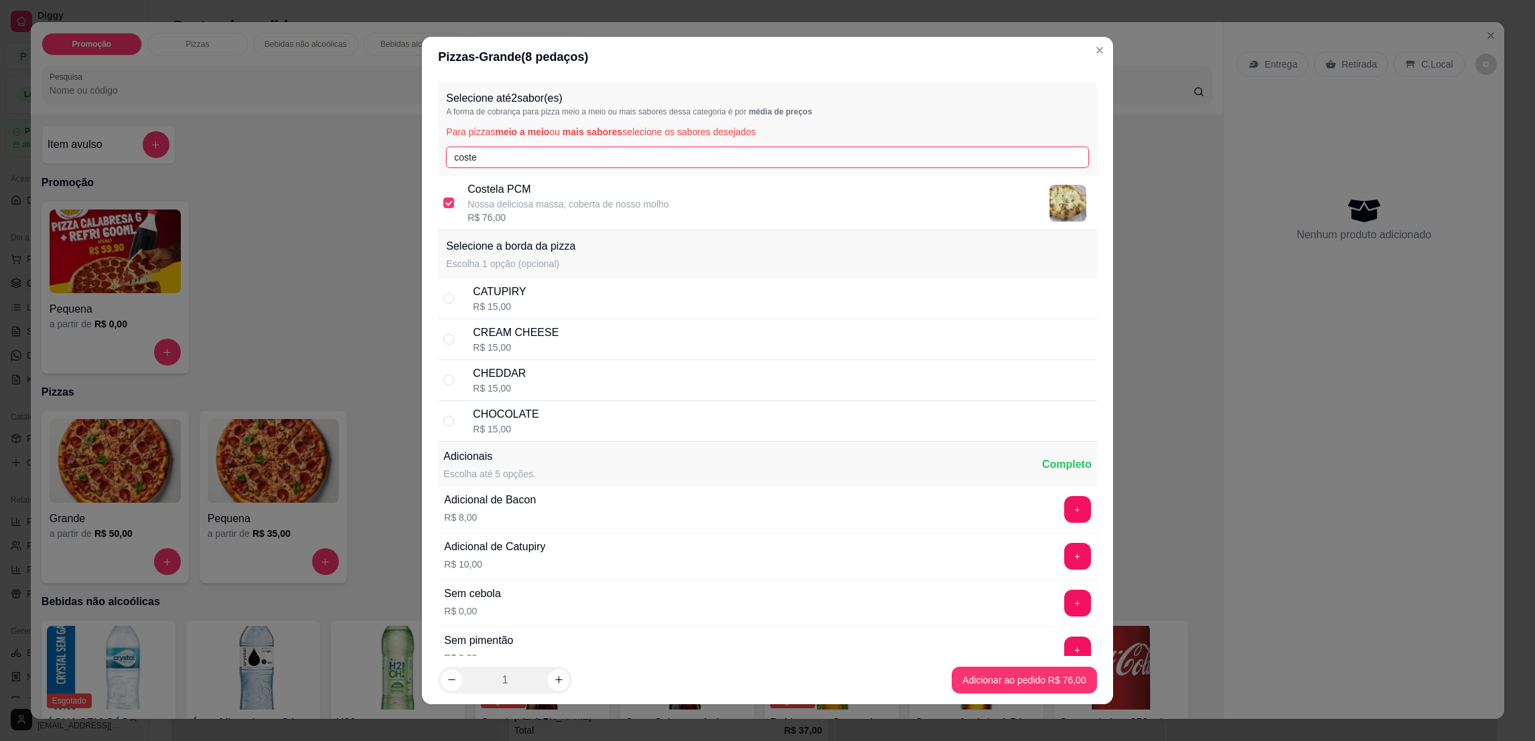
click at [526, 153] on input "coste" at bounding box center [767, 157] width 642 height 21
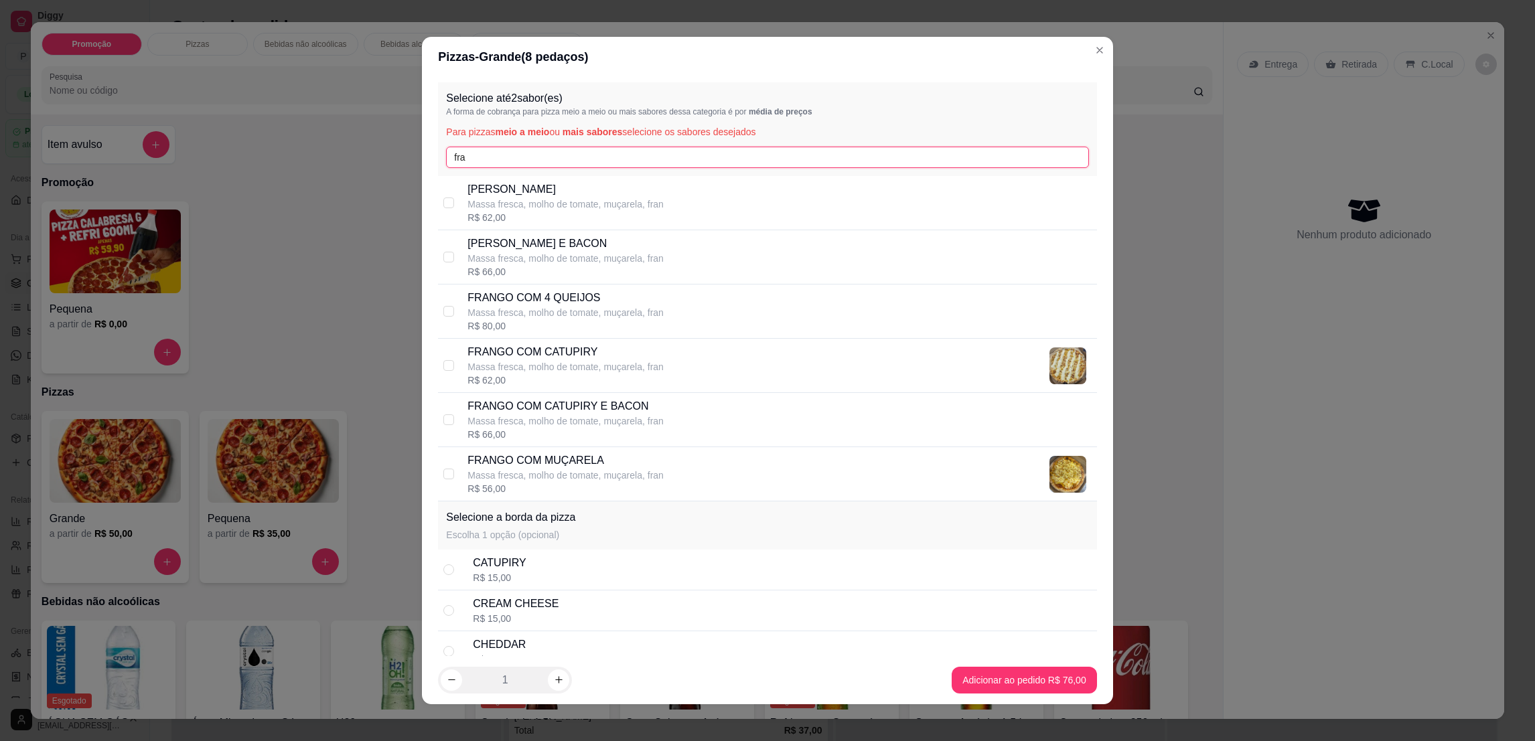
type input "fra"
click at [559, 311] on p "Massa fresca, molho de tomate, muçarela, fran" at bounding box center [566, 312] width 196 height 13
checkbox input "true"
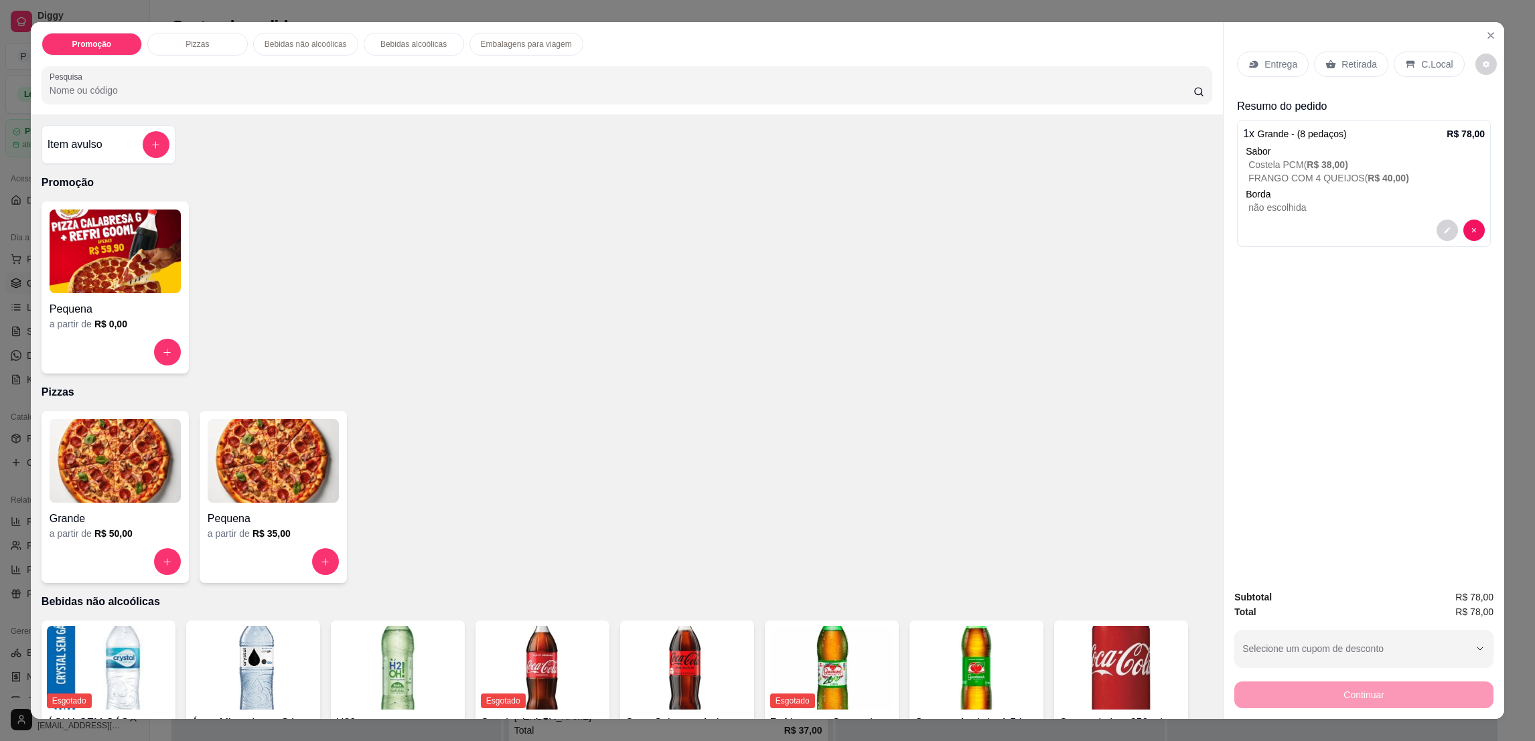
click at [1359, 65] on p "Retirada" at bounding box center [1359, 64] width 35 height 13
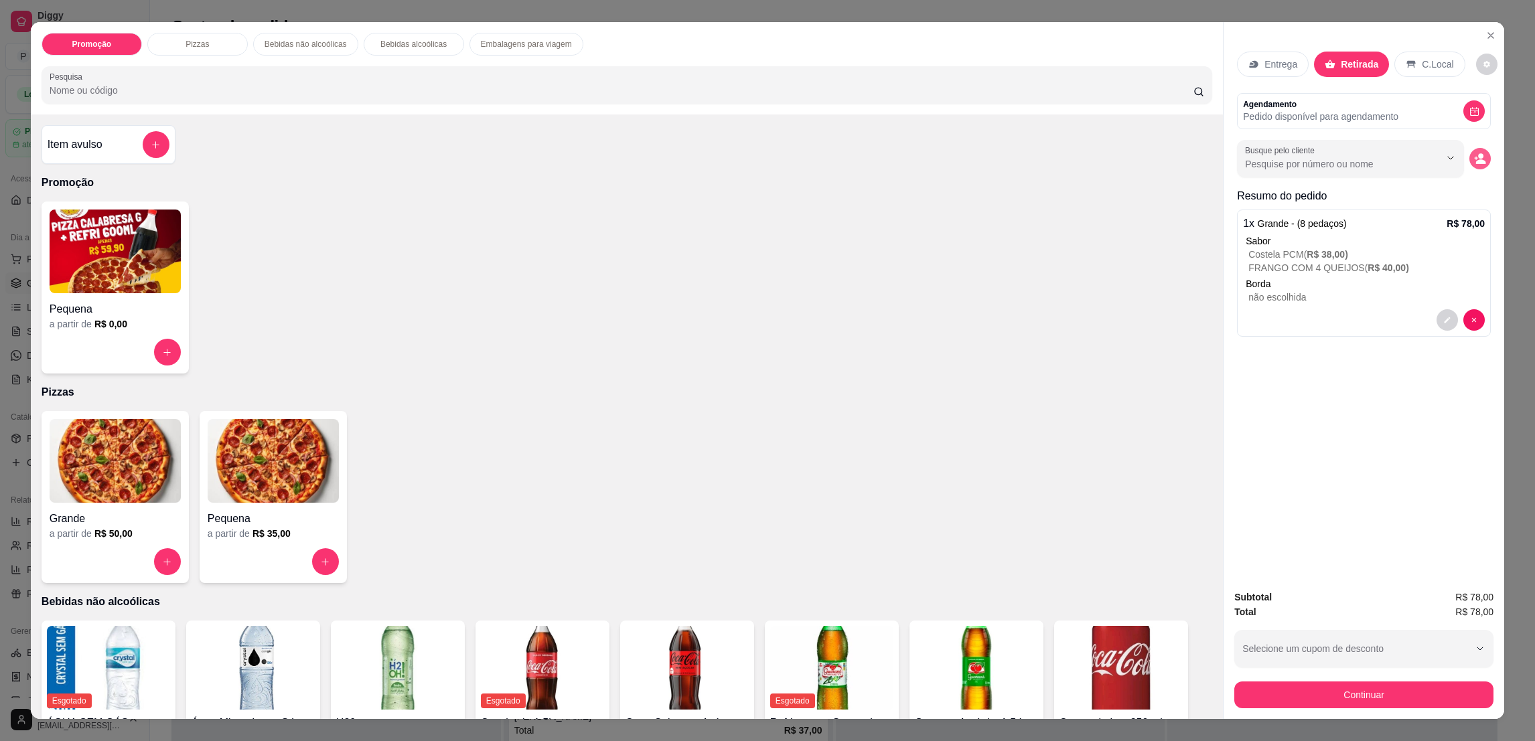
click at [1470, 162] on button "decrease-product-quantity" at bounding box center [1480, 158] width 21 height 21
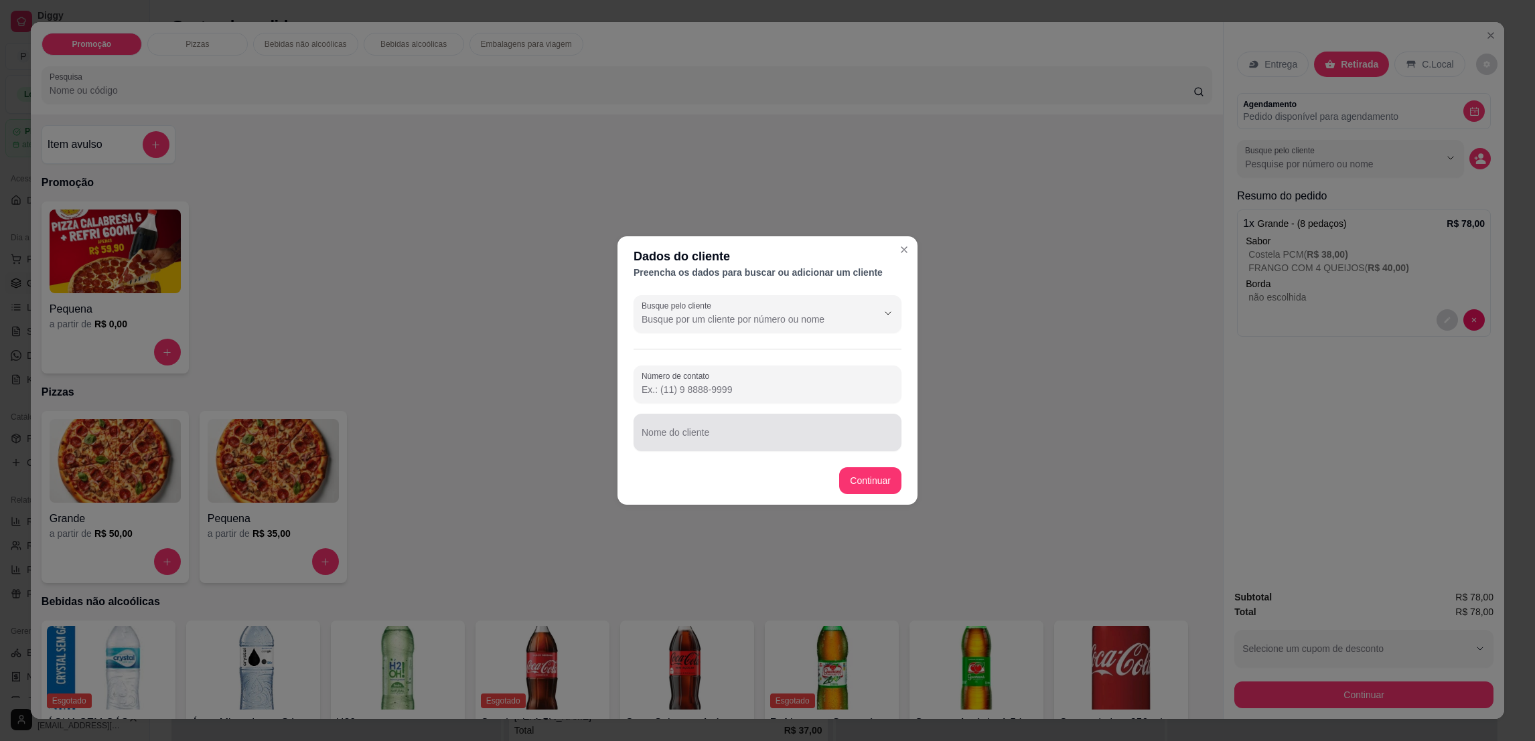
click at [797, 429] on div at bounding box center [768, 432] width 252 height 27
type input "[PERSON_NAME]"
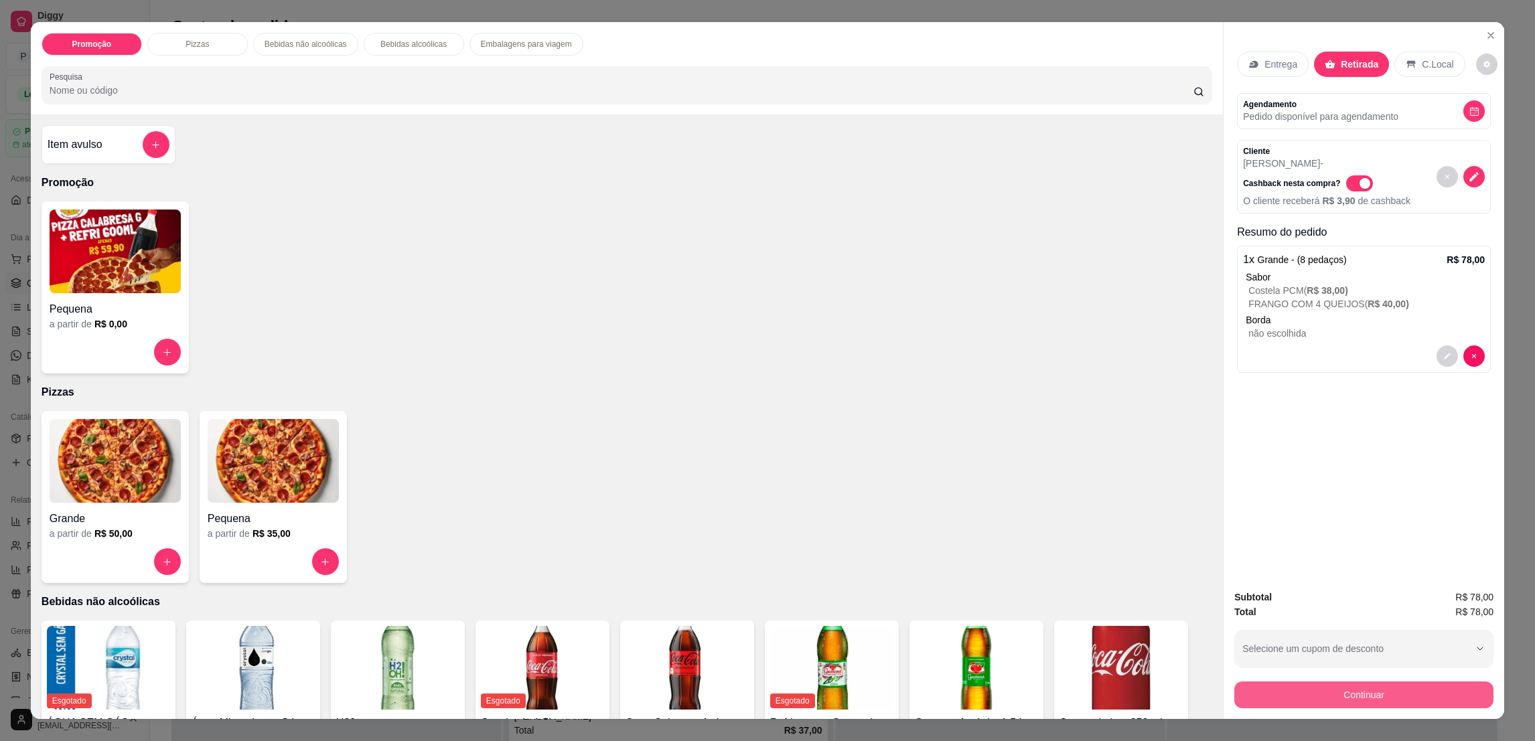
click at [1249, 695] on button "Continuar" at bounding box center [1363, 695] width 259 height 27
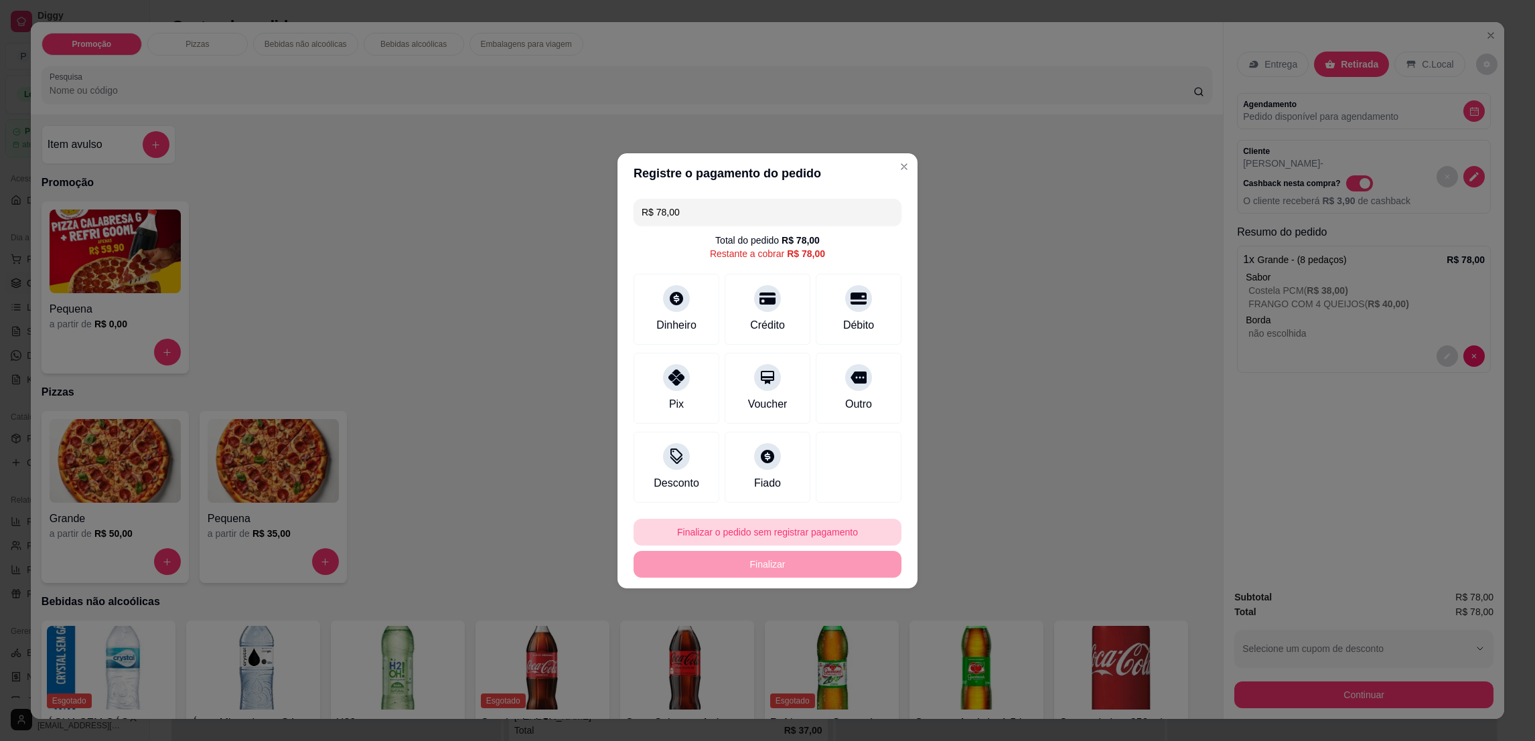
click at [777, 534] on button "Finalizar o pedido sem registrar pagamento" at bounding box center [768, 532] width 268 height 27
click at [837, 639] on button "Confirmar" at bounding box center [847, 646] width 52 height 21
type input "R$ 0,00"
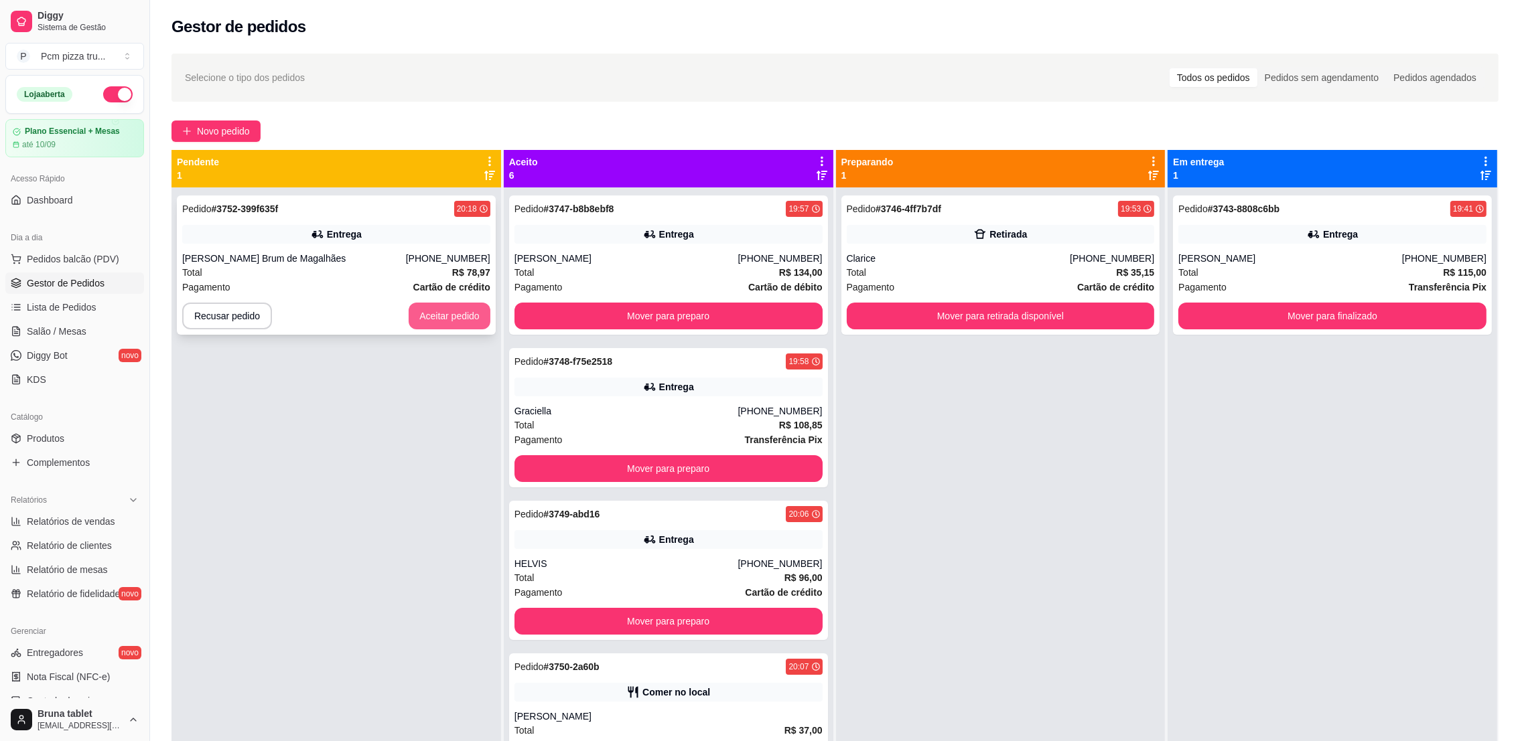
click at [449, 317] on button "Aceitar pedido" at bounding box center [450, 316] width 82 height 27
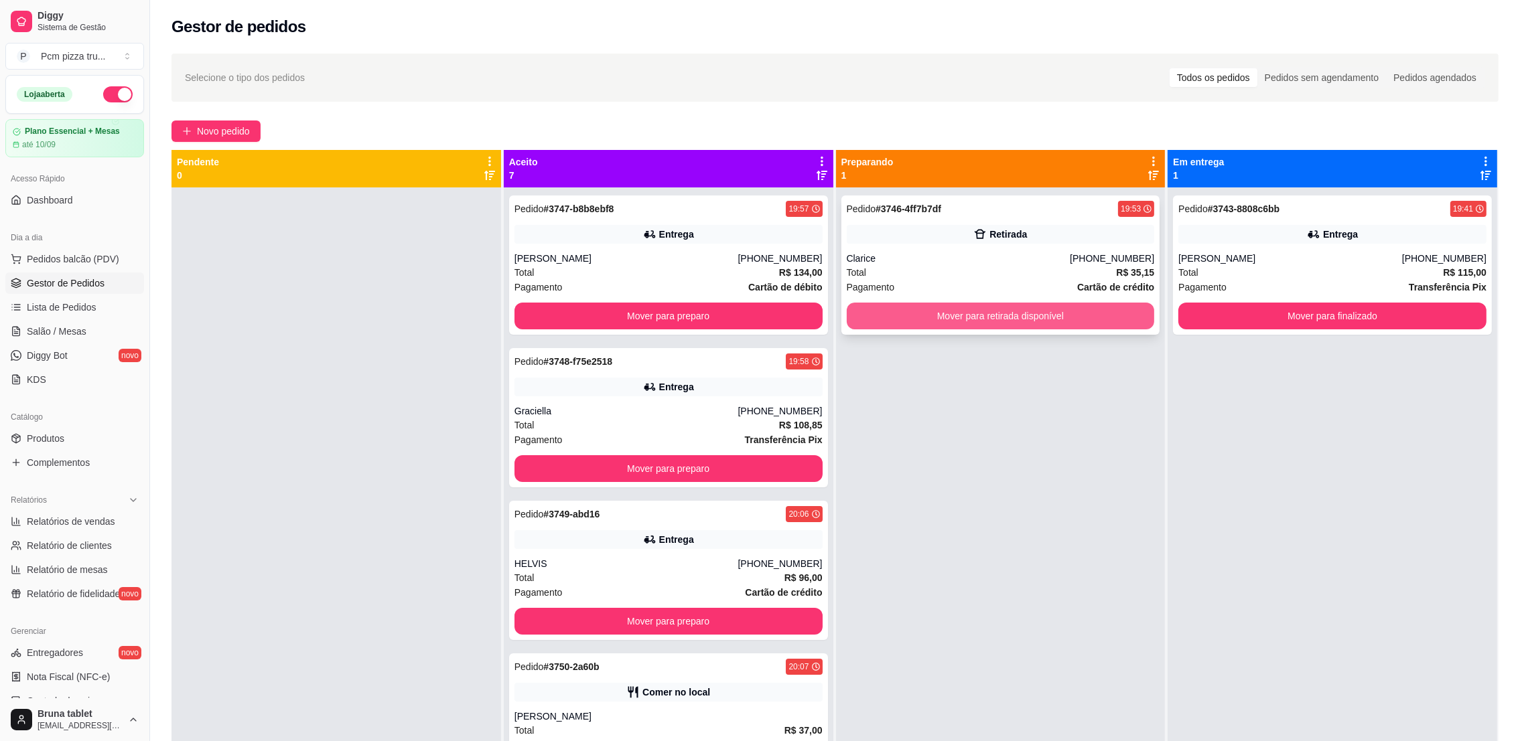
click at [898, 314] on button "Mover para retirada disponível" at bounding box center [1001, 316] width 308 height 27
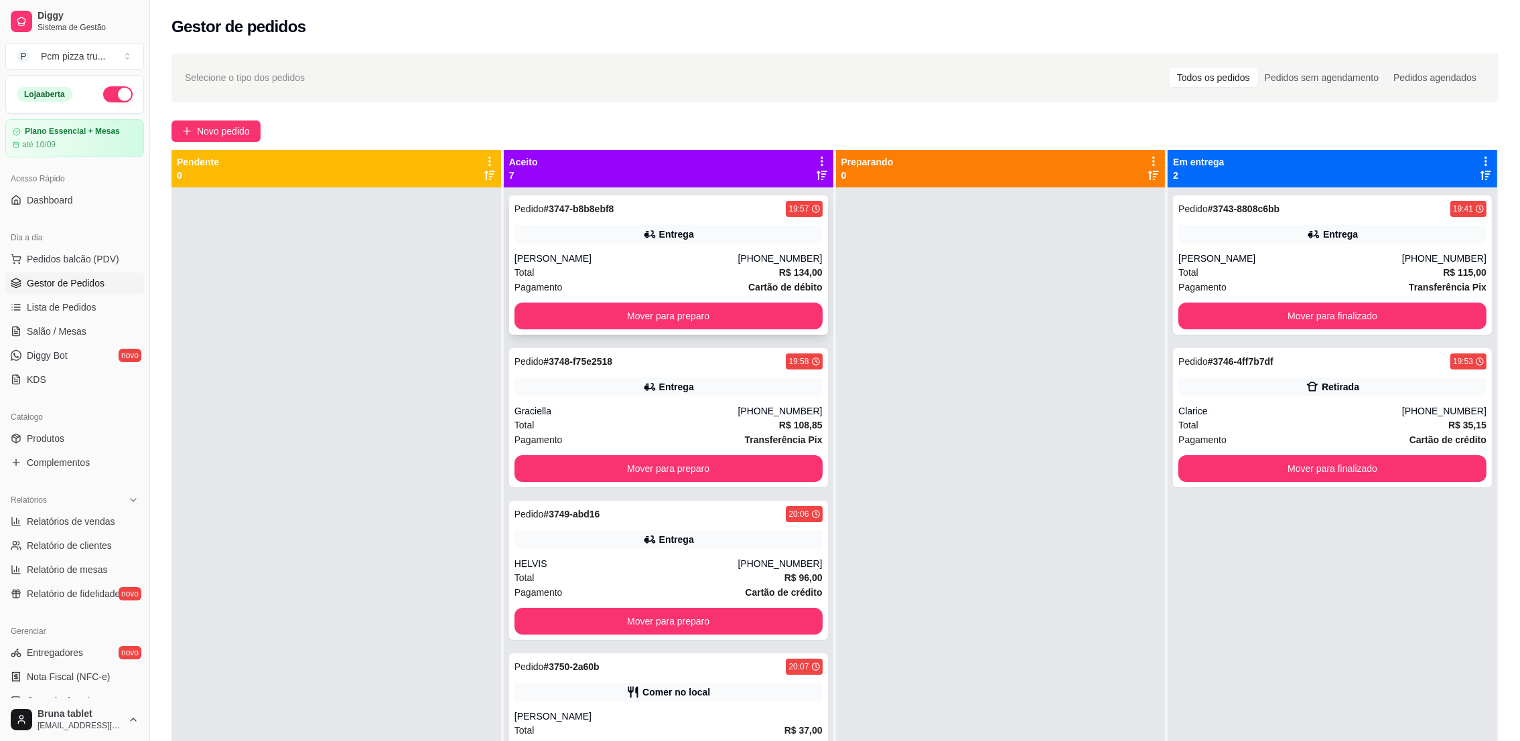
click at [711, 228] on div "Entrega" at bounding box center [668, 234] width 308 height 19
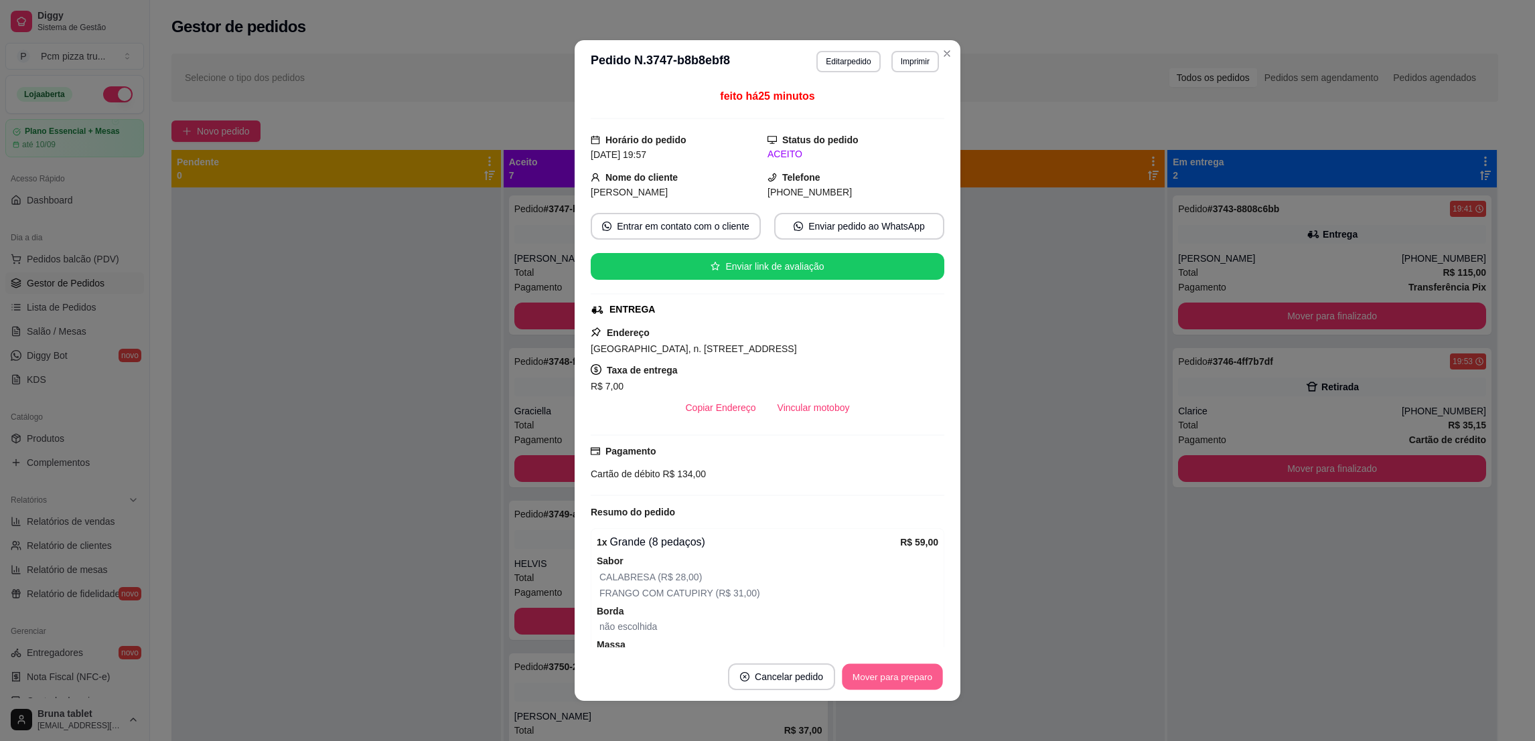
click at [887, 670] on button "Mover para preparo" at bounding box center [892, 677] width 100 height 26
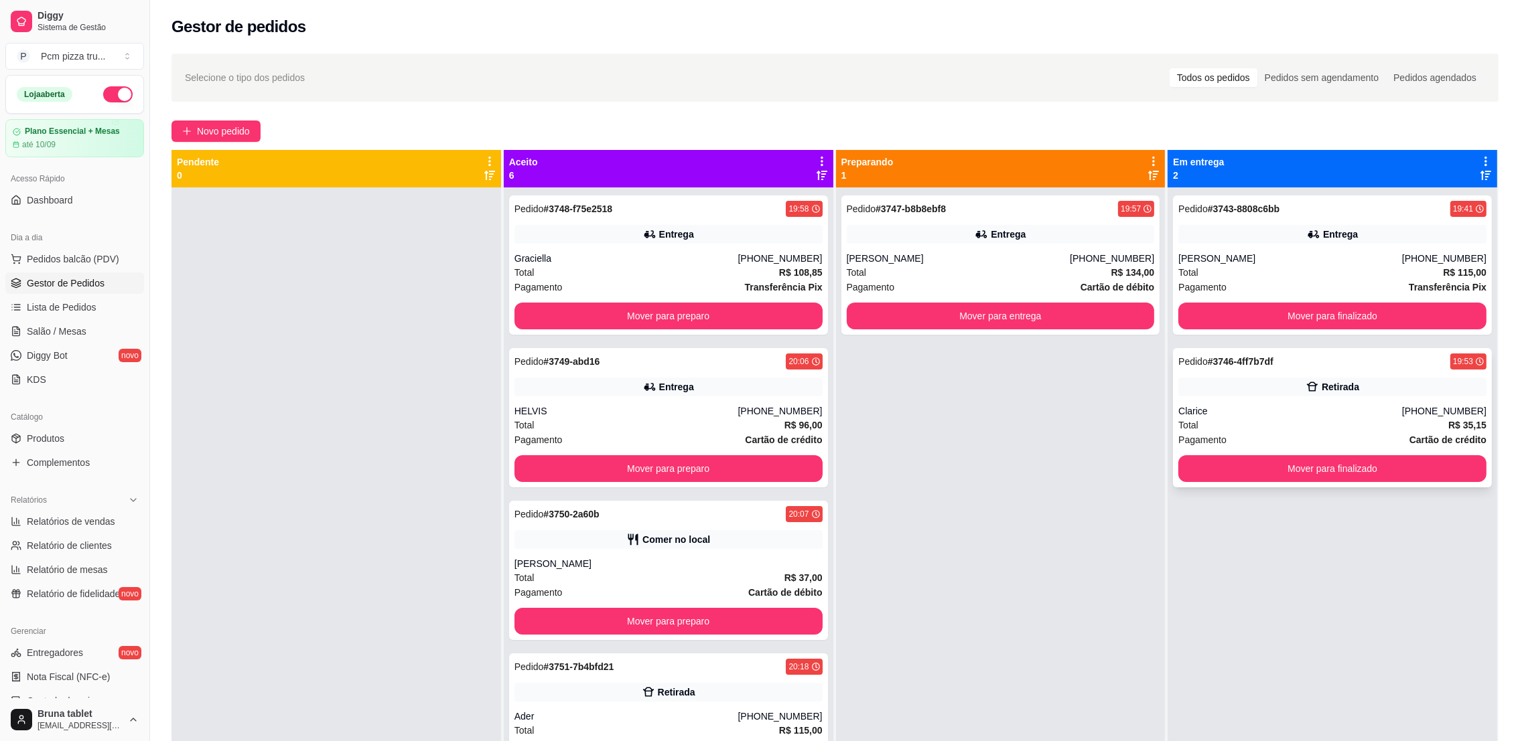
click at [1255, 411] on div "Clarice" at bounding box center [1290, 411] width 224 height 13
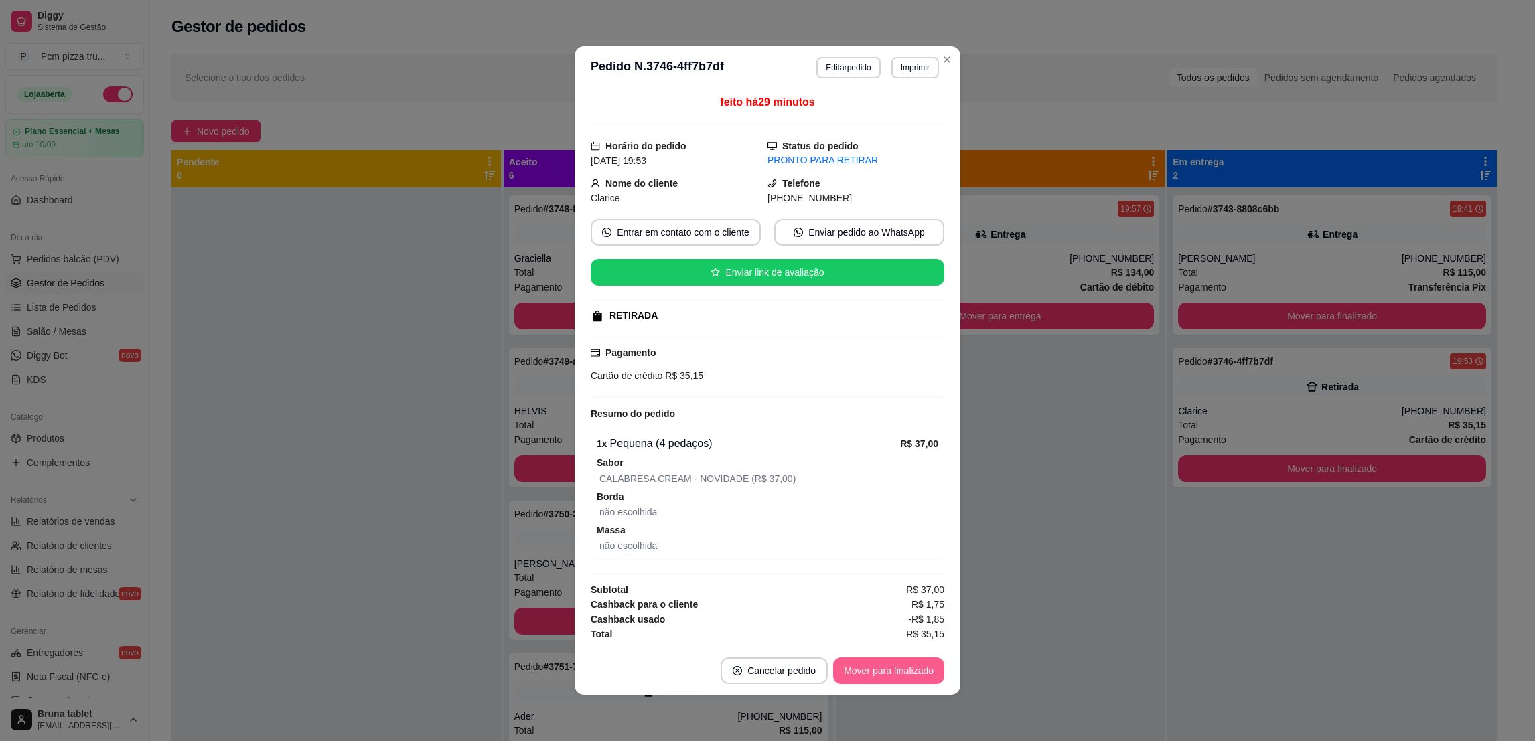
click at [887, 668] on button "Mover para finalizado" at bounding box center [888, 671] width 111 height 27
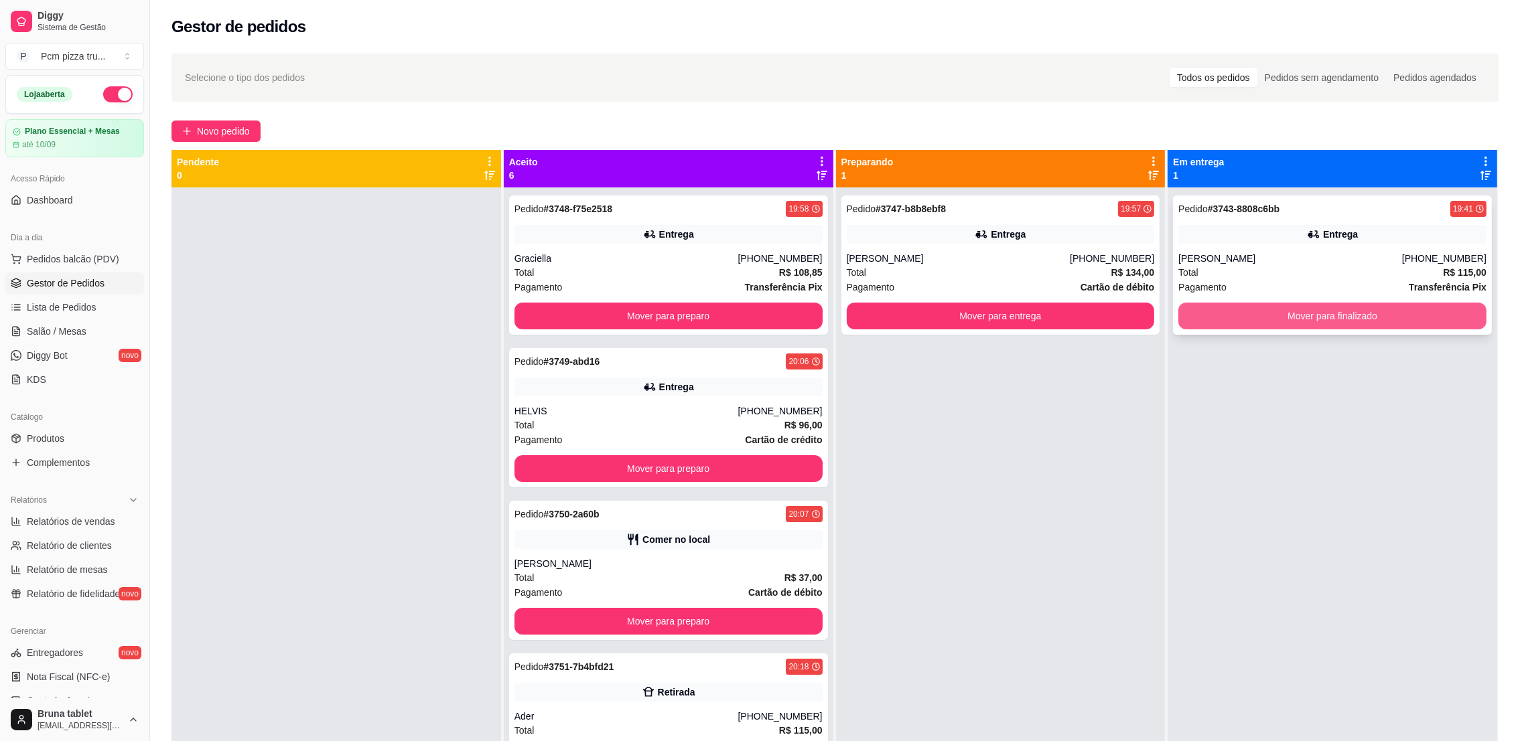
click at [1264, 318] on button "Mover para finalizado" at bounding box center [1332, 316] width 308 height 27
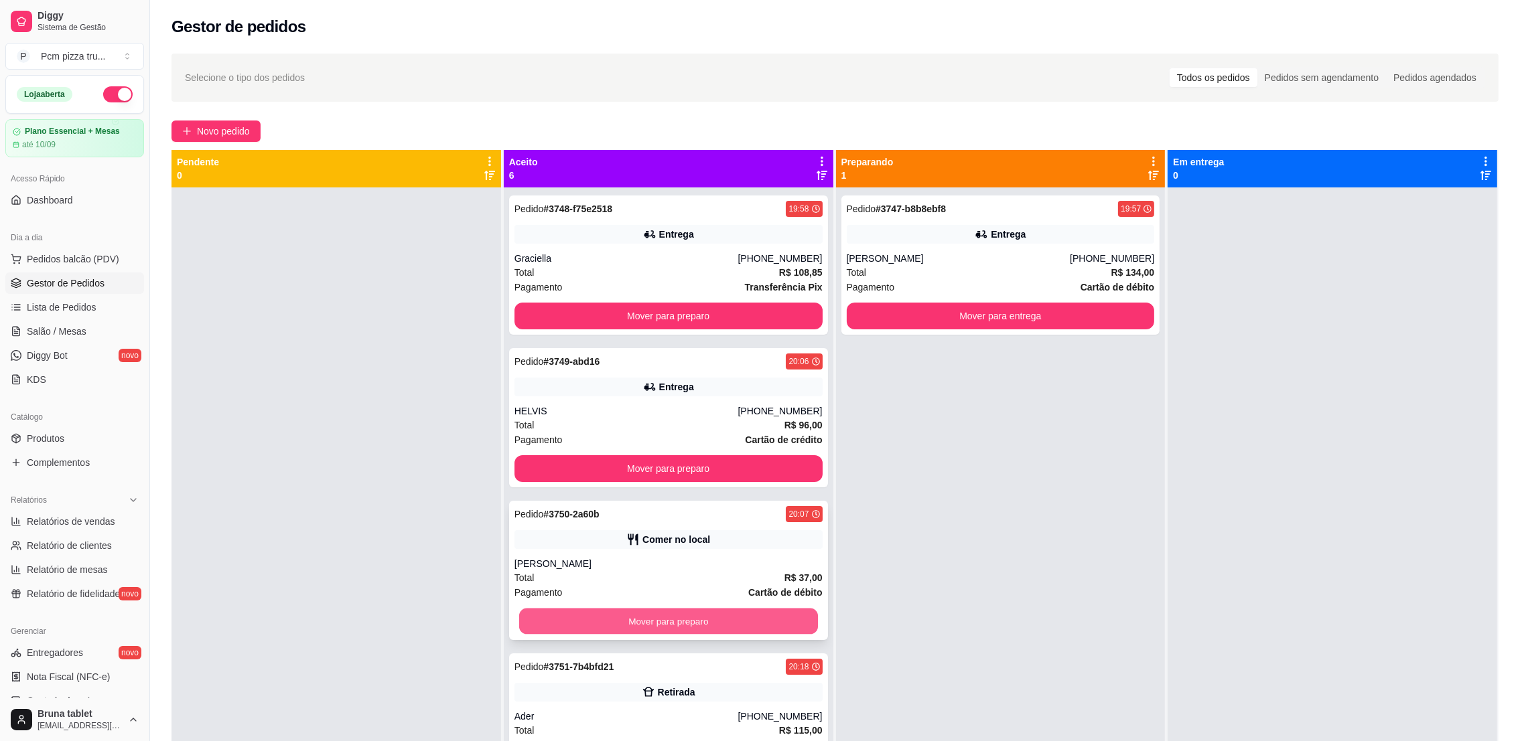
click at [741, 624] on button "Mover para preparo" at bounding box center [668, 622] width 299 height 26
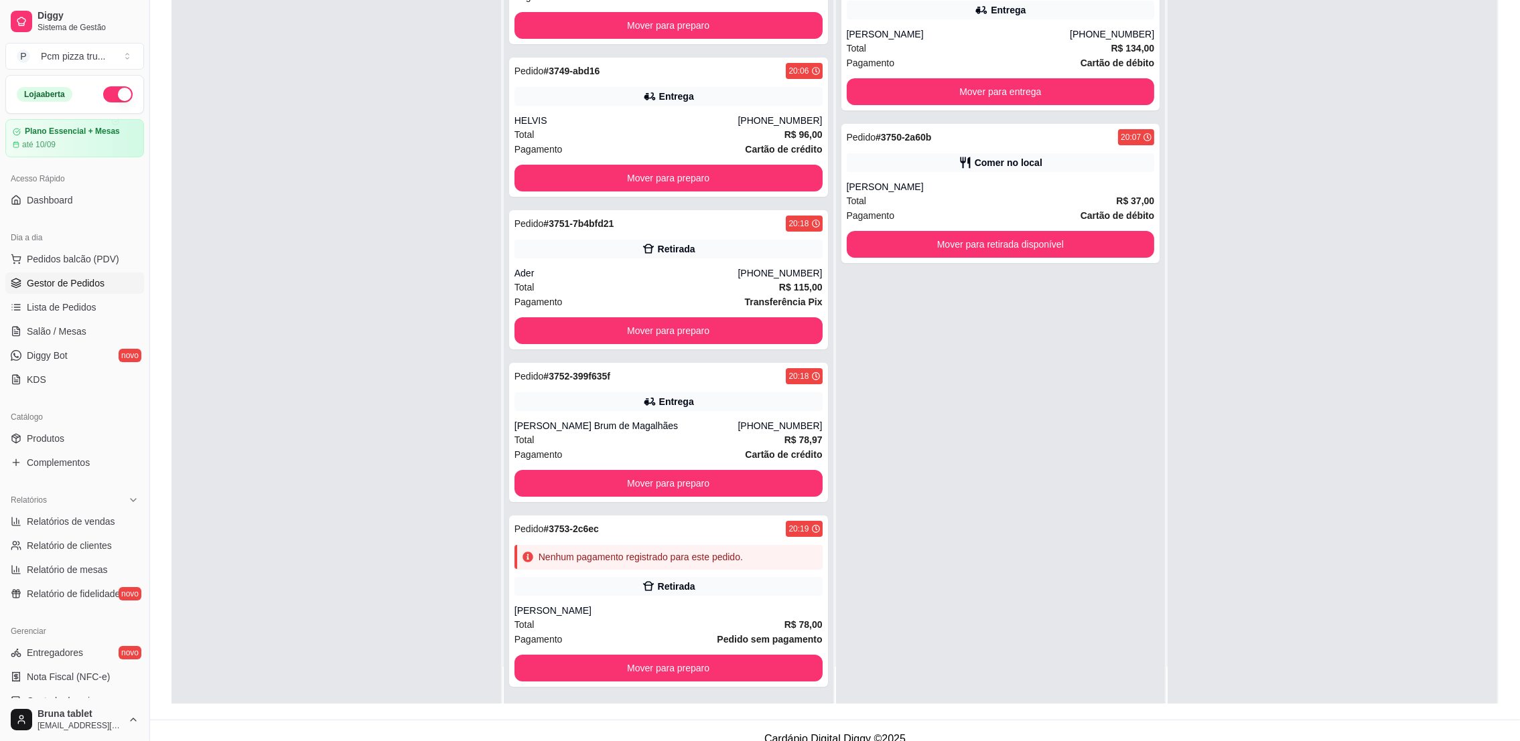
scroll to position [204, 0]
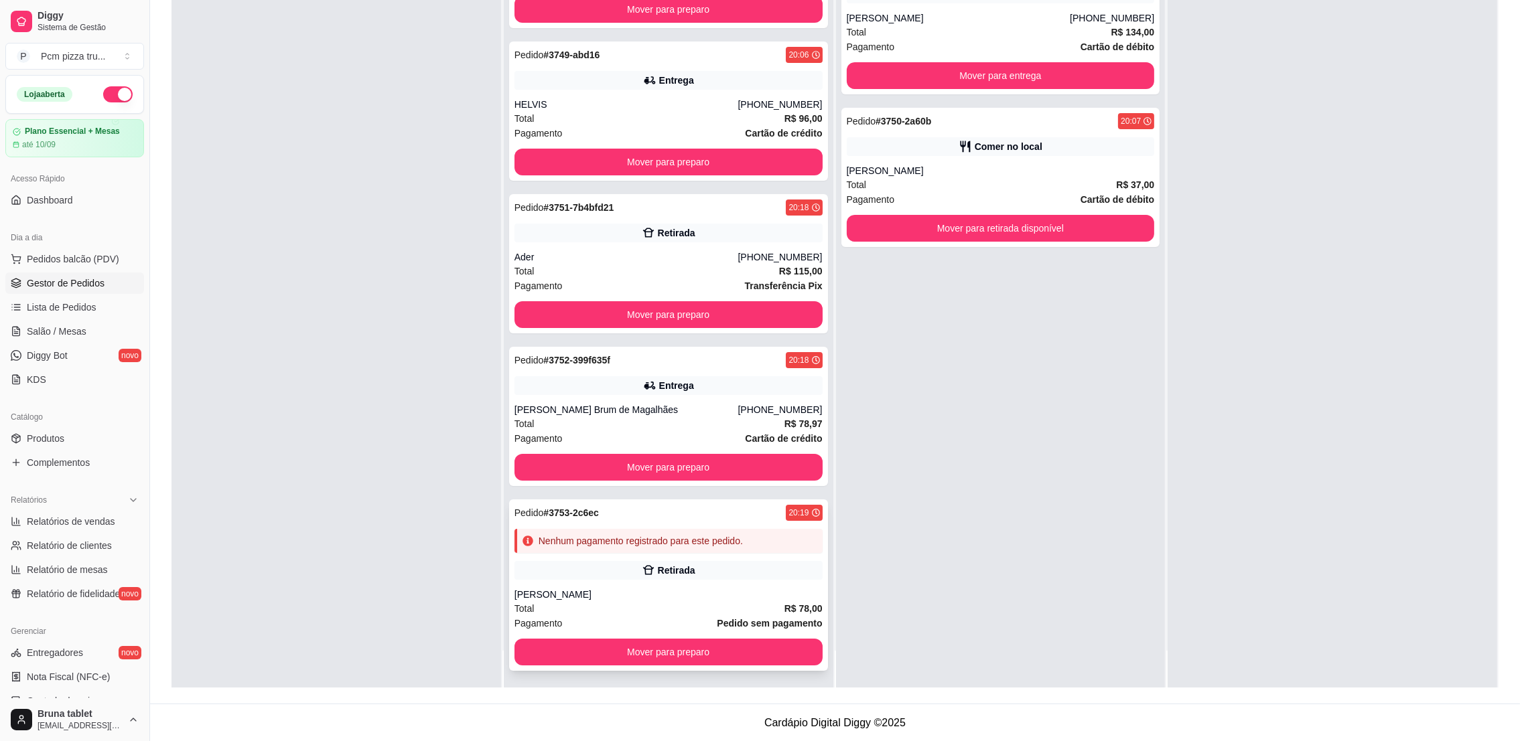
click at [642, 541] on div "Nenhum pagamento registrado para este pedido." at bounding box center [641, 540] width 204 height 13
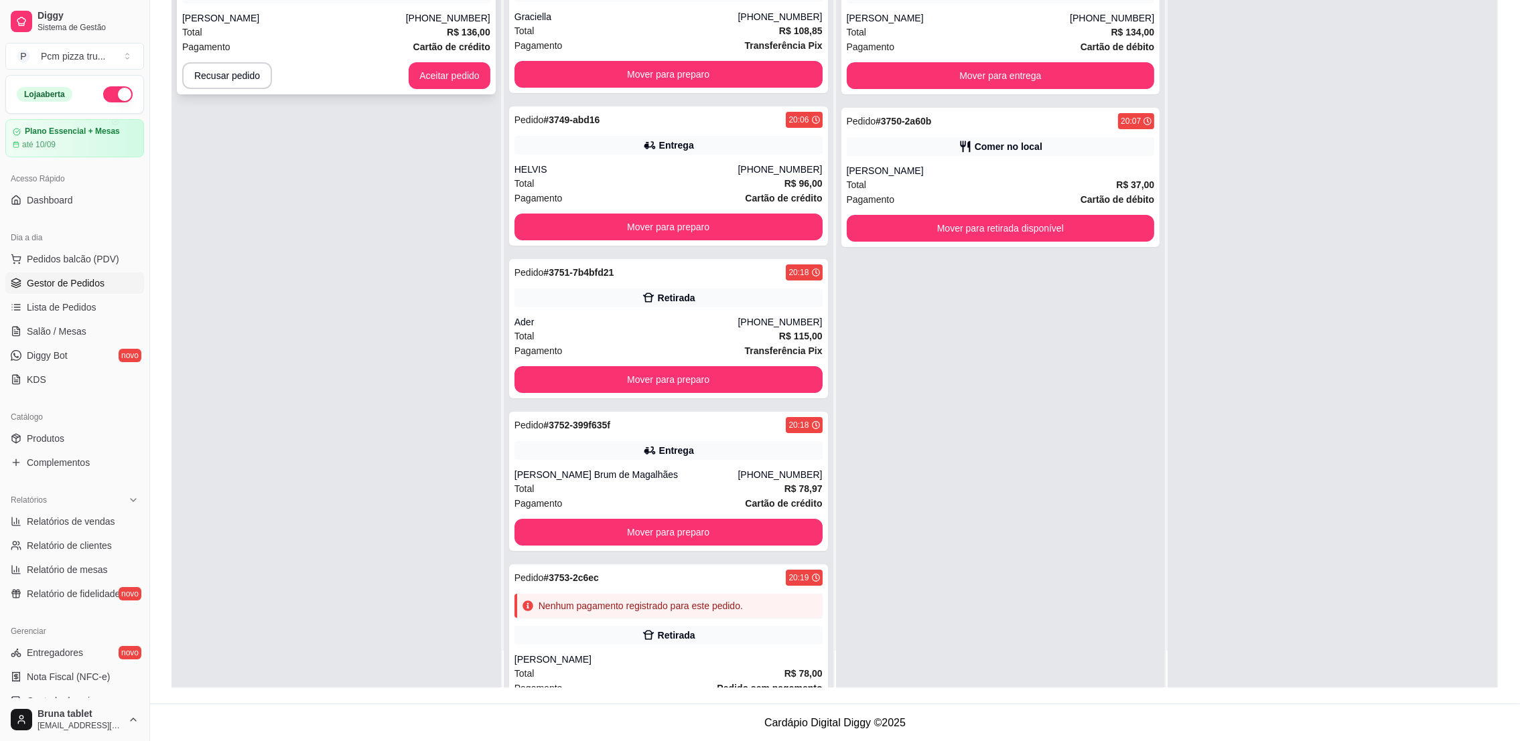
scroll to position [0, 0]
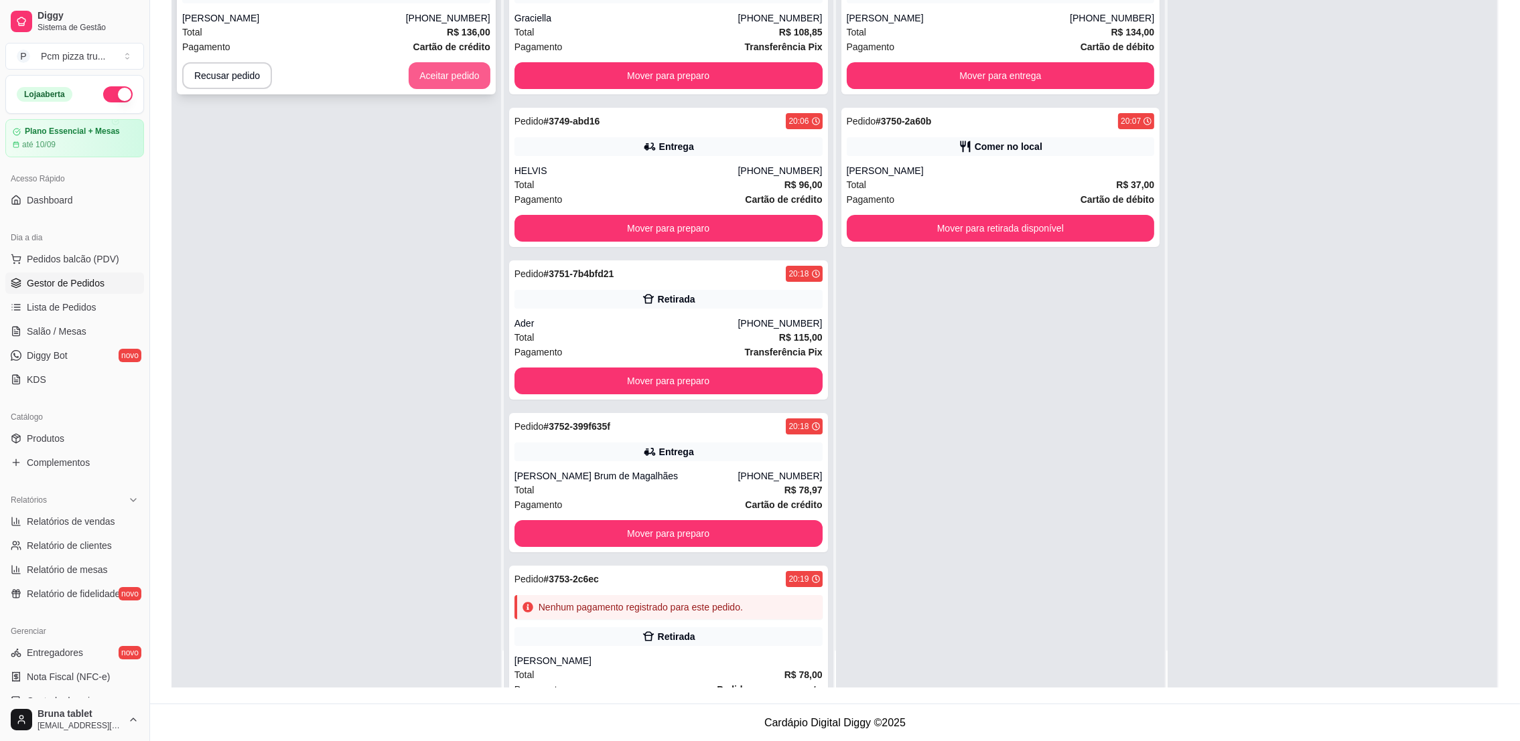
click at [447, 76] on button "Aceitar pedido" at bounding box center [450, 75] width 82 height 27
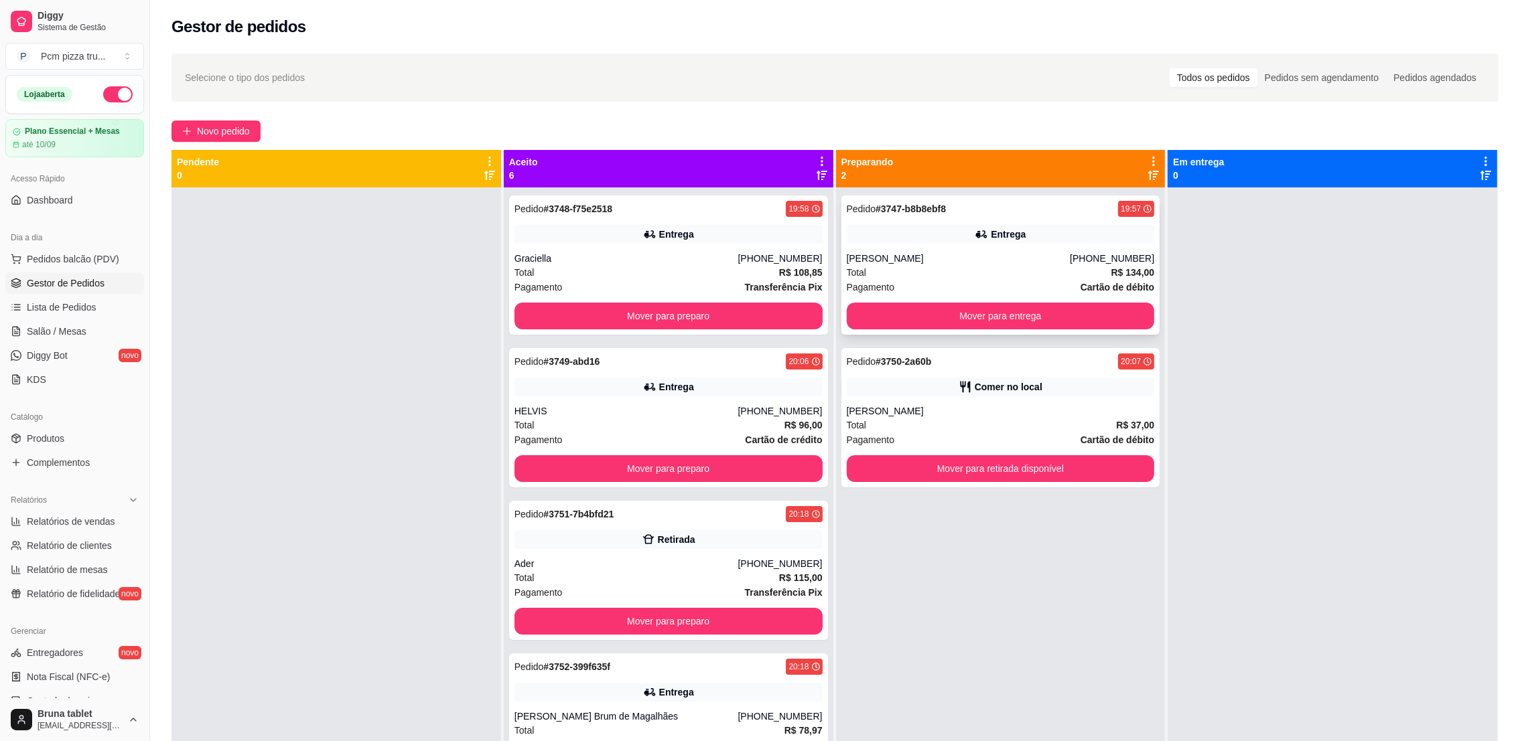
click at [1027, 220] on div "Pedido # 3747-b8b8ebf8 19:57 Entrega [PERSON_NAME] [PHONE_NUMBER] Total R$ 134,…" at bounding box center [1000, 265] width 319 height 139
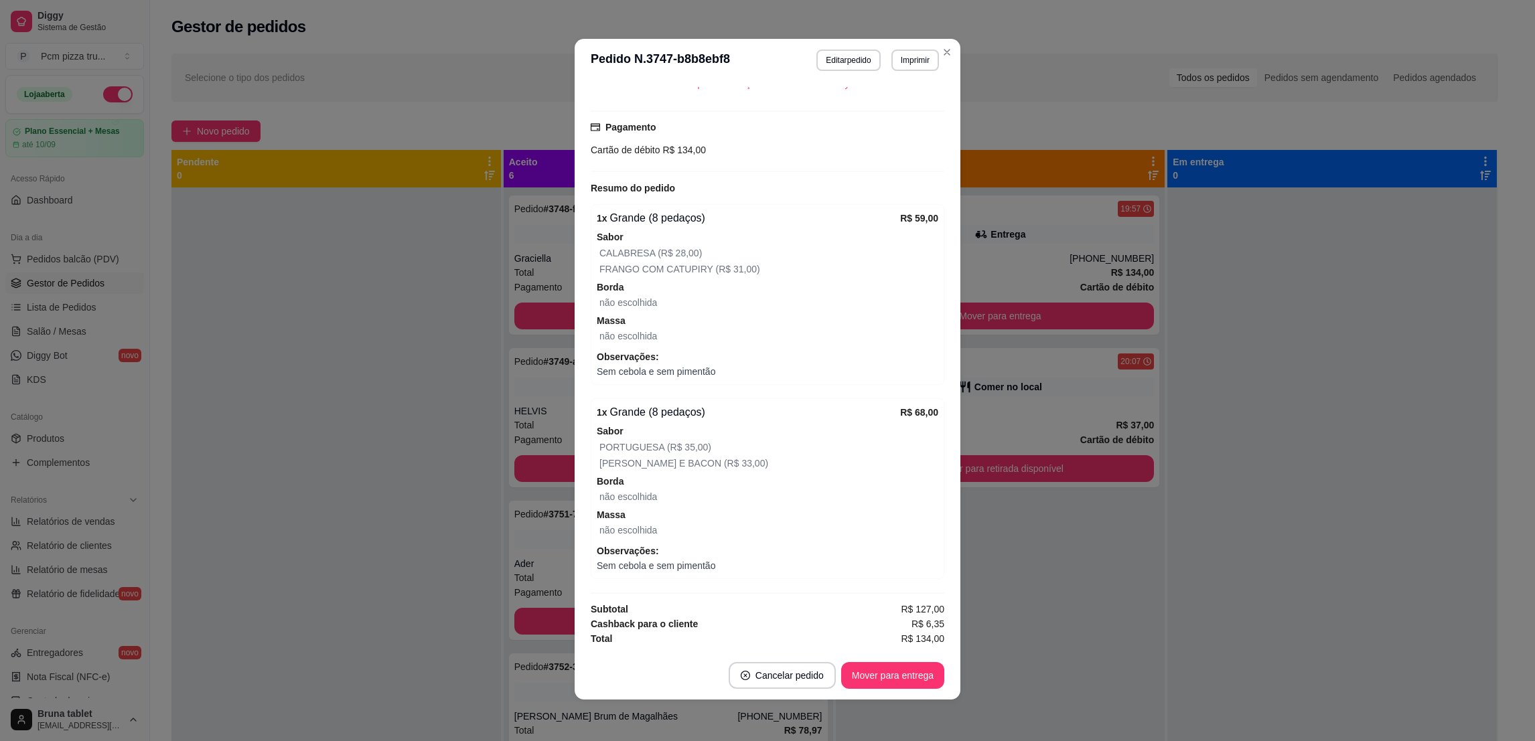
scroll to position [2, 0]
click at [890, 674] on button "Mover para entrega" at bounding box center [892, 675] width 103 height 27
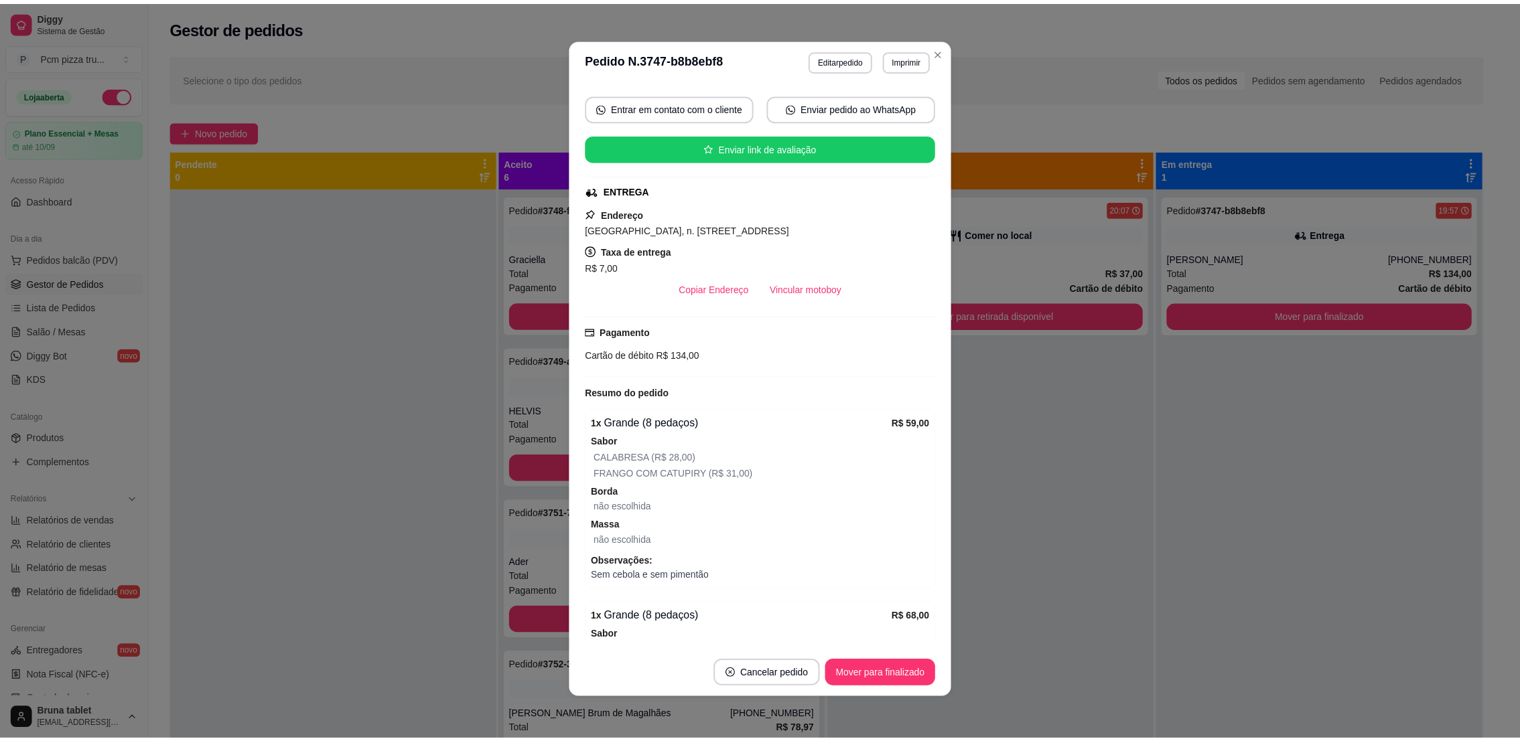
scroll to position [340, 0]
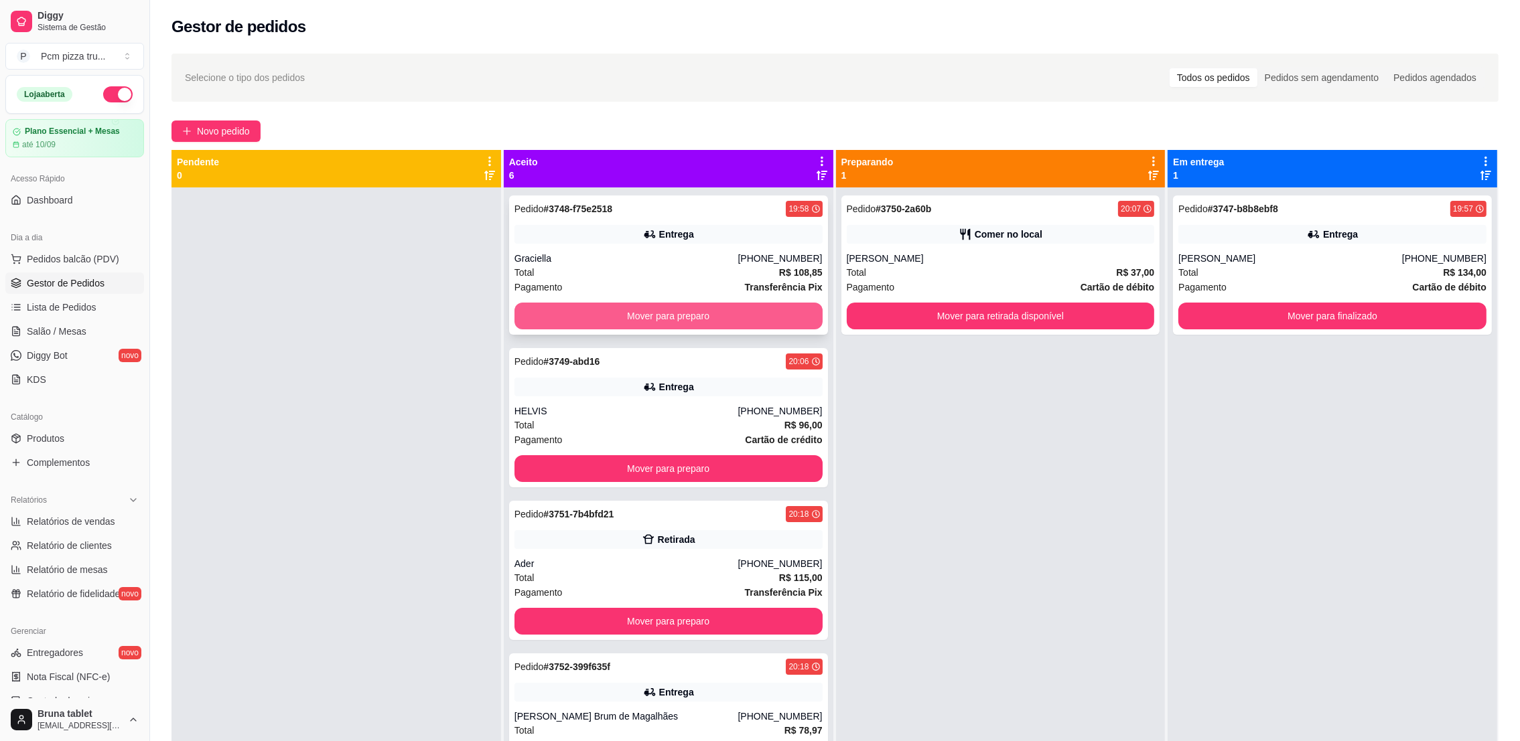
click at [773, 315] on button "Mover para preparo" at bounding box center [668, 316] width 308 height 27
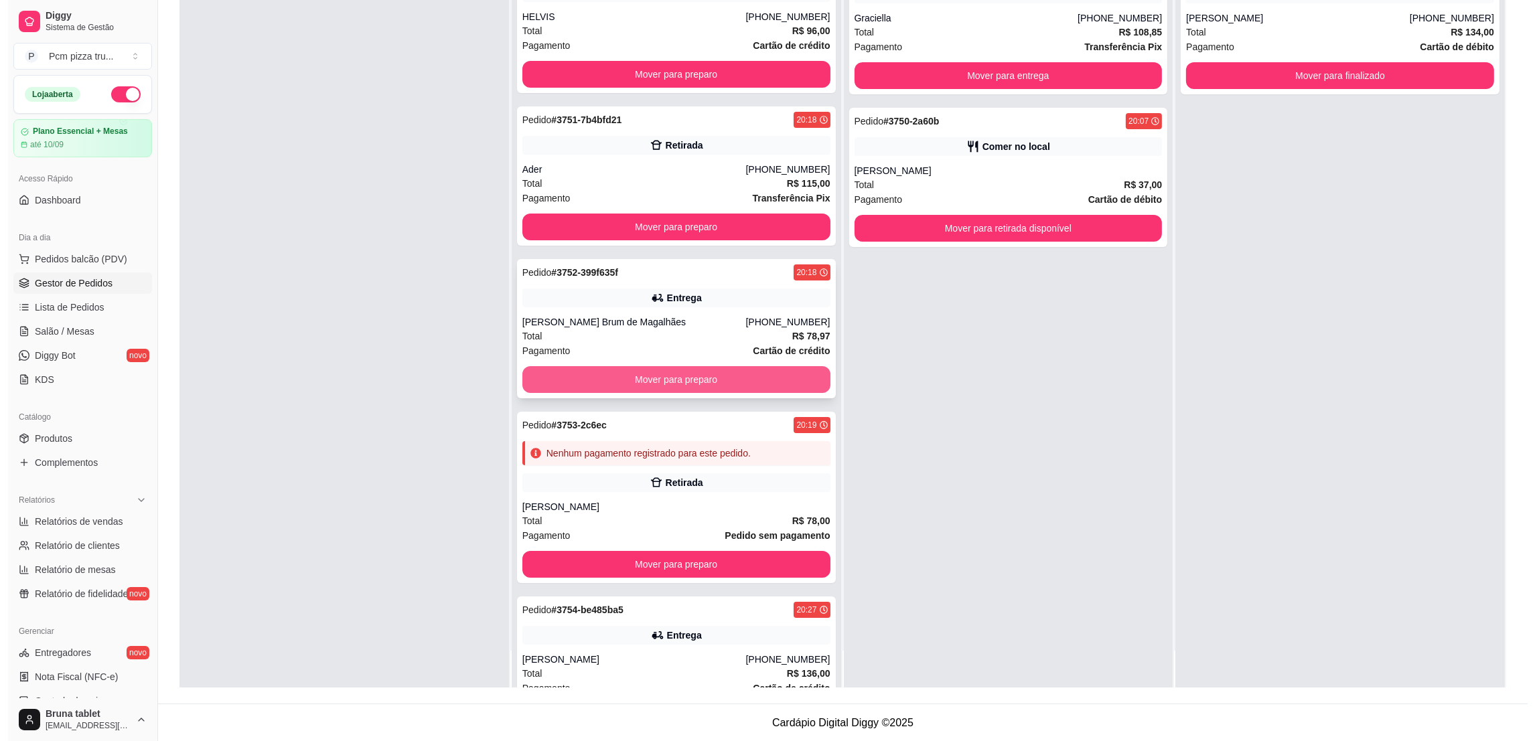
scroll to position [0, 0]
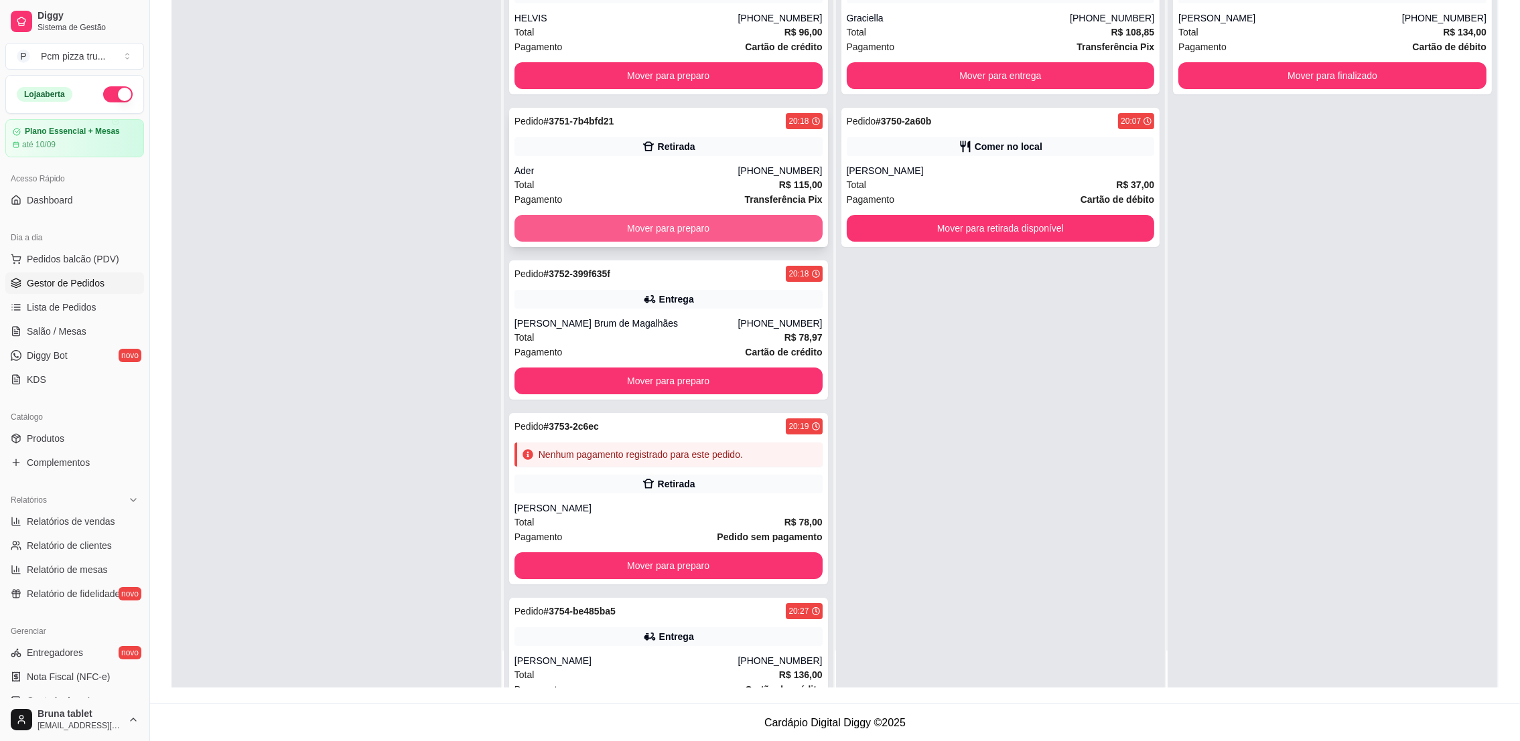
click at [737, 222] on button "Mover para preparo" at bounding box center [668, 228] width 308 height 27
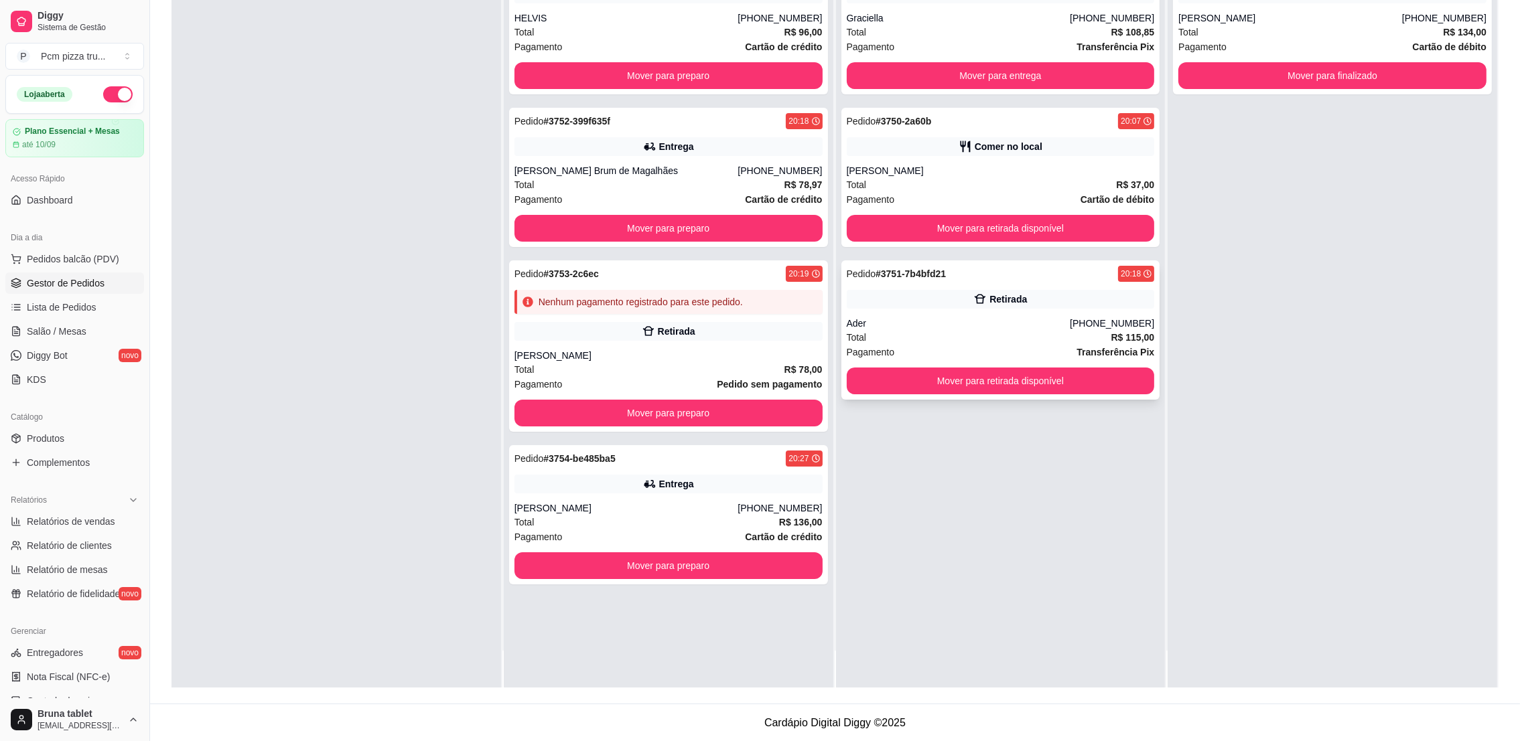
click at [912, 301] on div "Retirada" at bounding box center [1001, 299] width 308 height 19
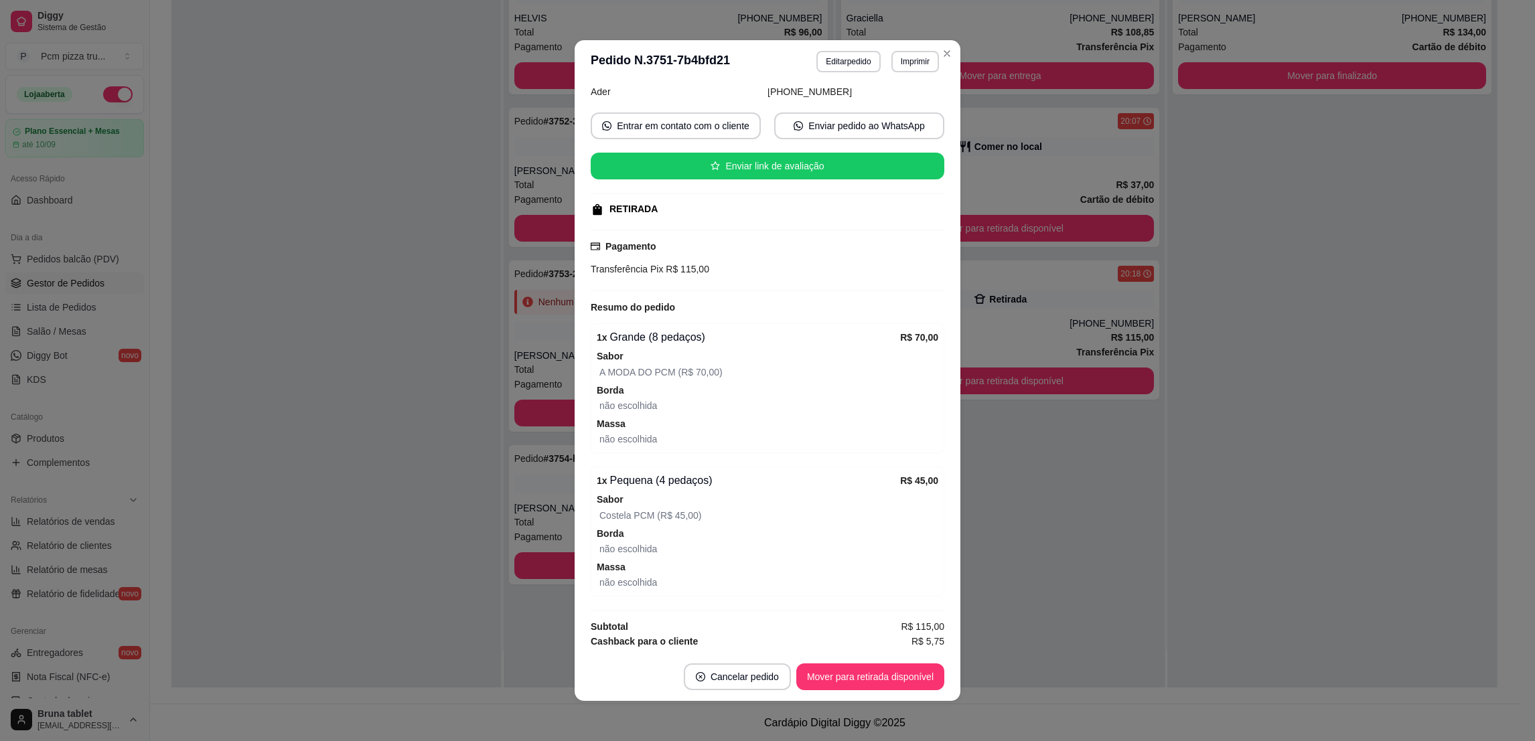
scroll to position [119, 0]
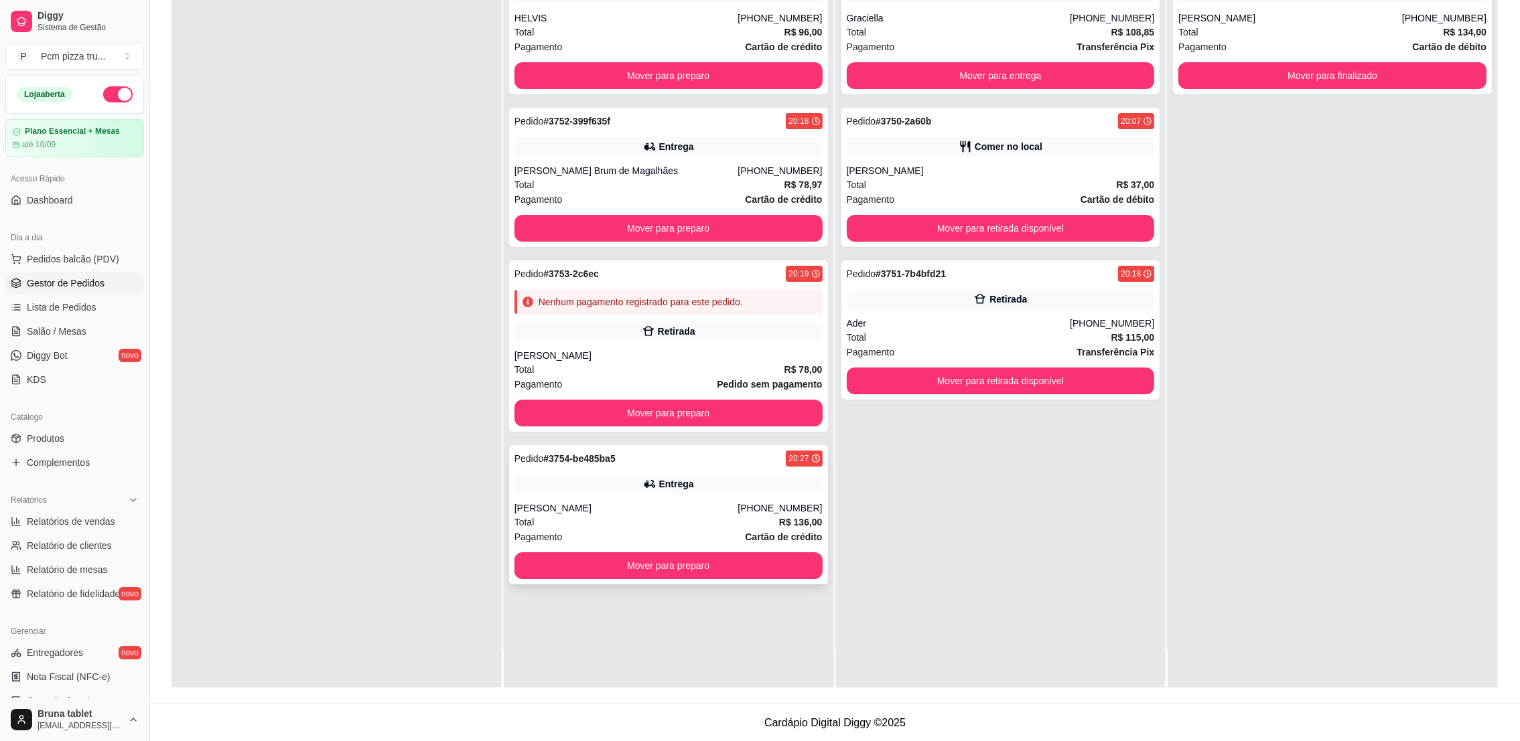
click at [644, 506] on div "[PERSON_NAME]" at bounding box center [626, 508] width 224 height 13
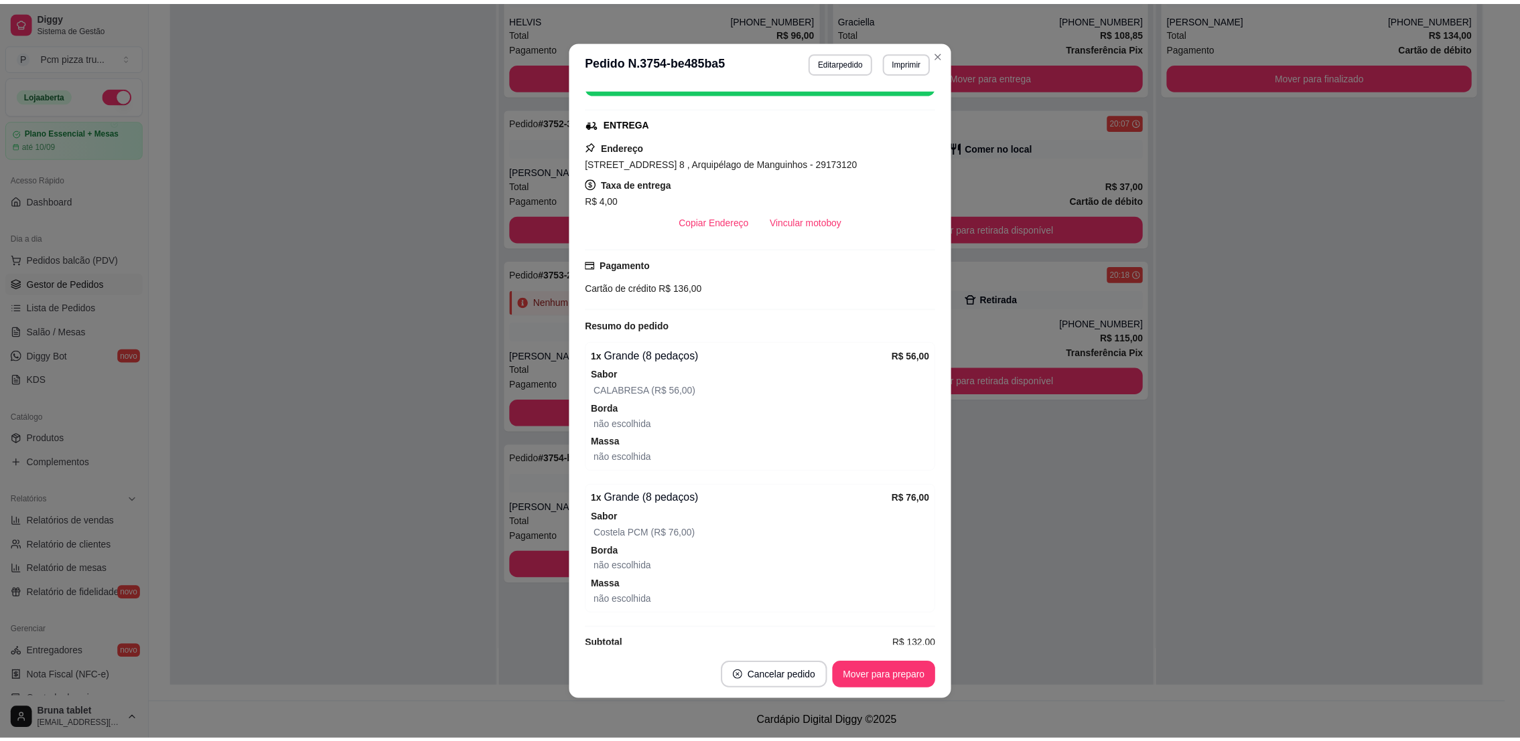
scroll to position [223, 0]
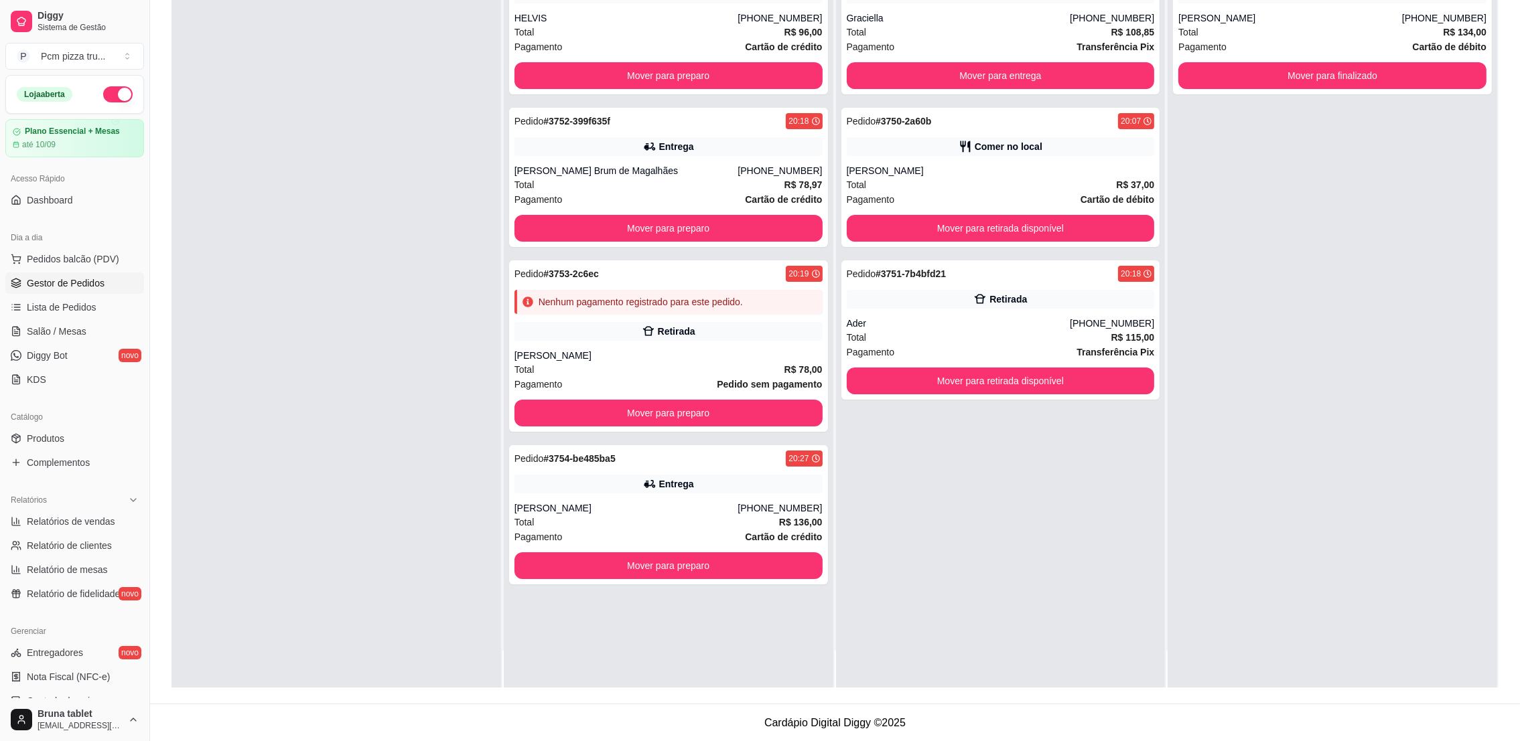
click at [1034, 591] on div "Pedido # 3748-f75e2518 19:58 Entrega Graciella [PHONE_NUMBER] Total R$ 108,85 P…" at bounding box center [1001, 317] width 330 height 741
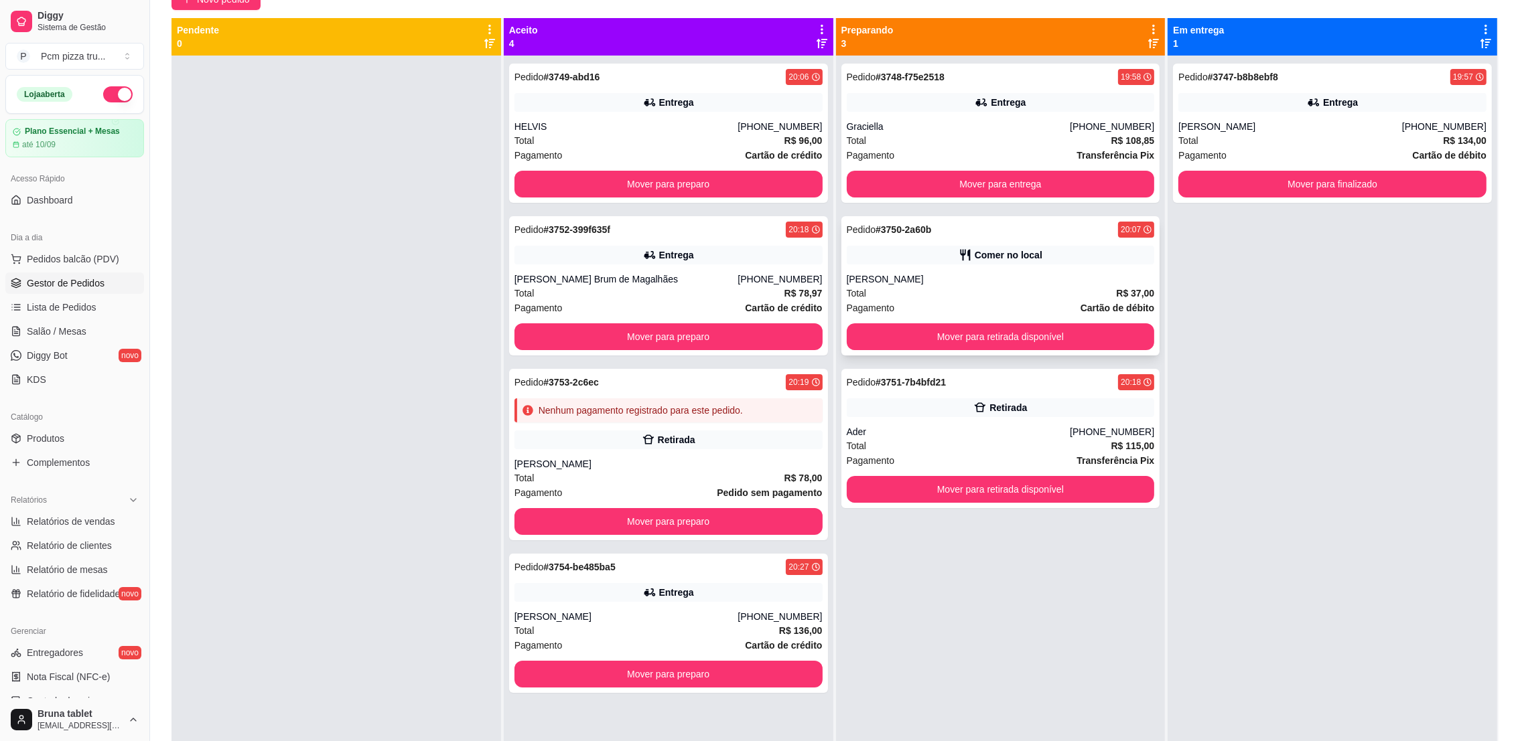
scroll to position [0, 0]
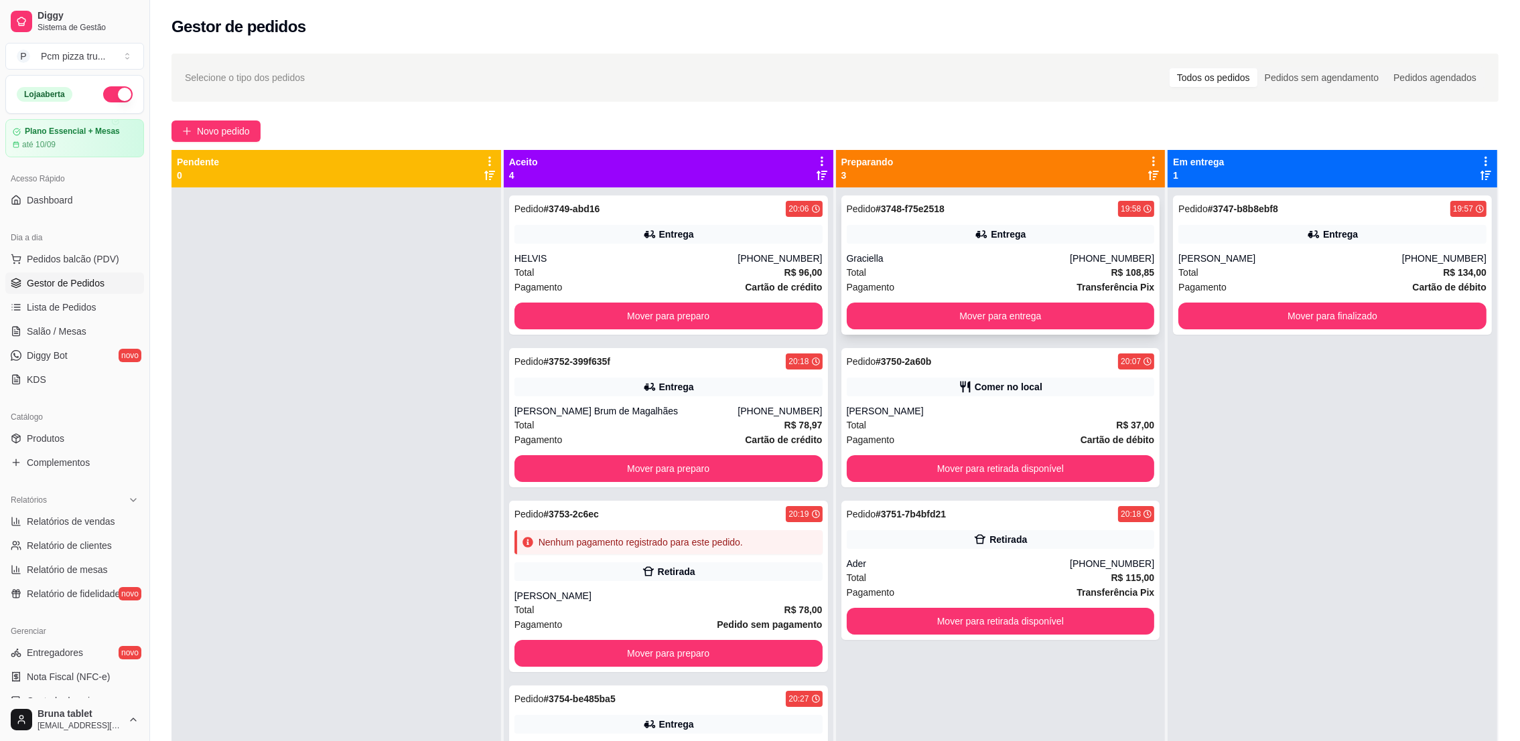
click at [999, 245] on div "Pedido # 3748-f75e2518 19:58 Entrega Graciella [PHONE_NUMBER] Total R$ 108,85 P…" at bounding box center [1000, 265] width 319 height 139
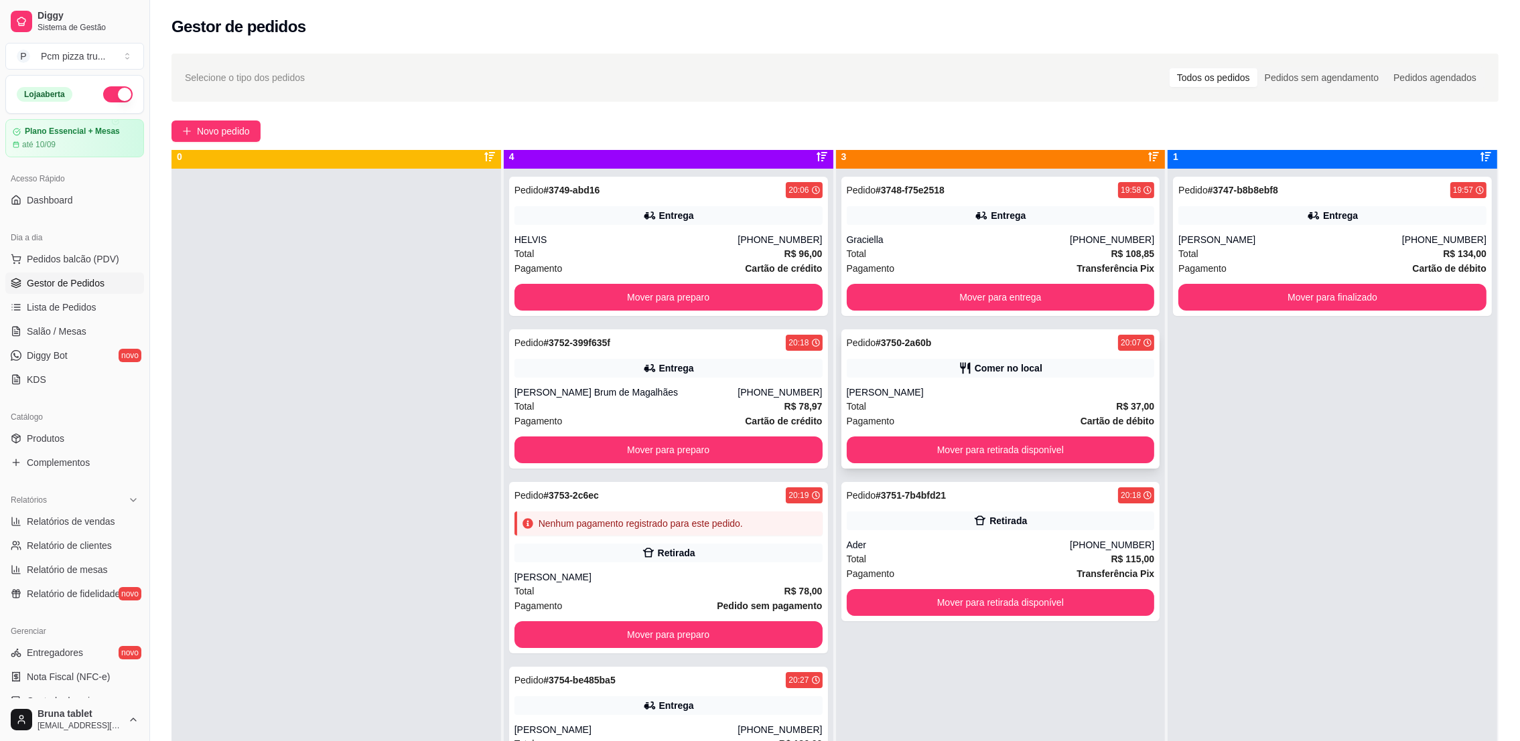
scroll to position [37, 0]
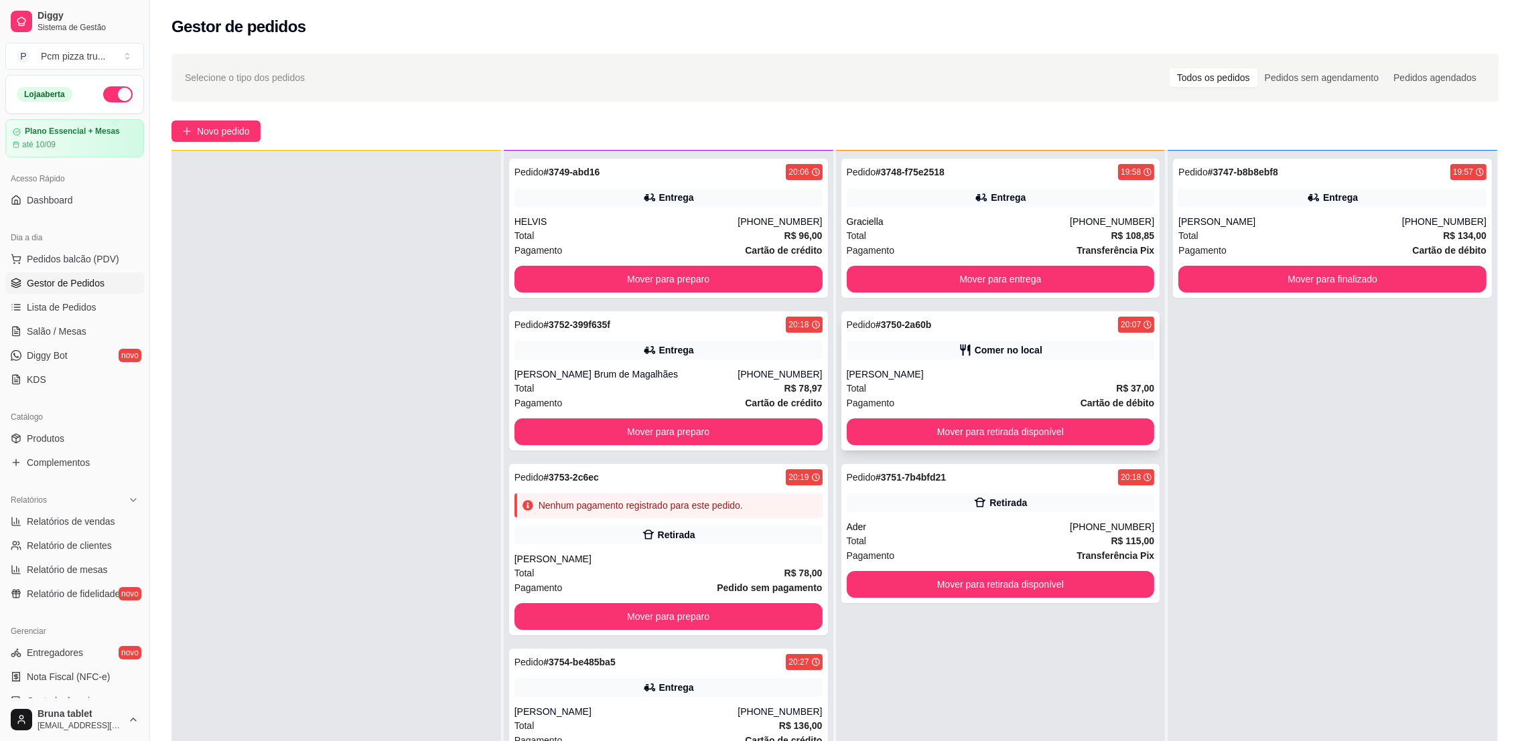
click at [1012, 346] on div "Comer no local" at bounding box center [1009, 350] width 68 height 13
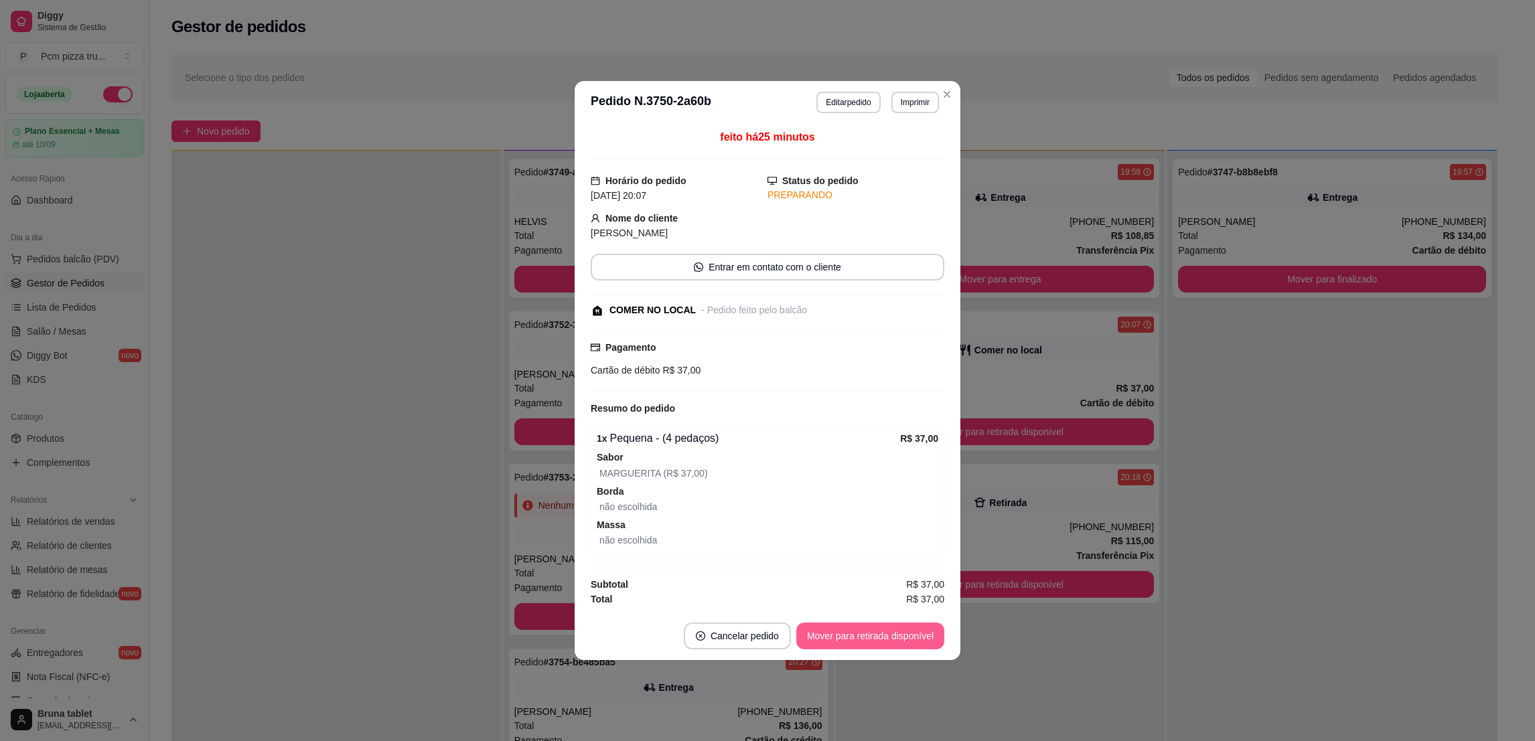
click at [906, 626] on button "Mover para retirada disponível" at bounding box center [870, 636] width 148 height 27
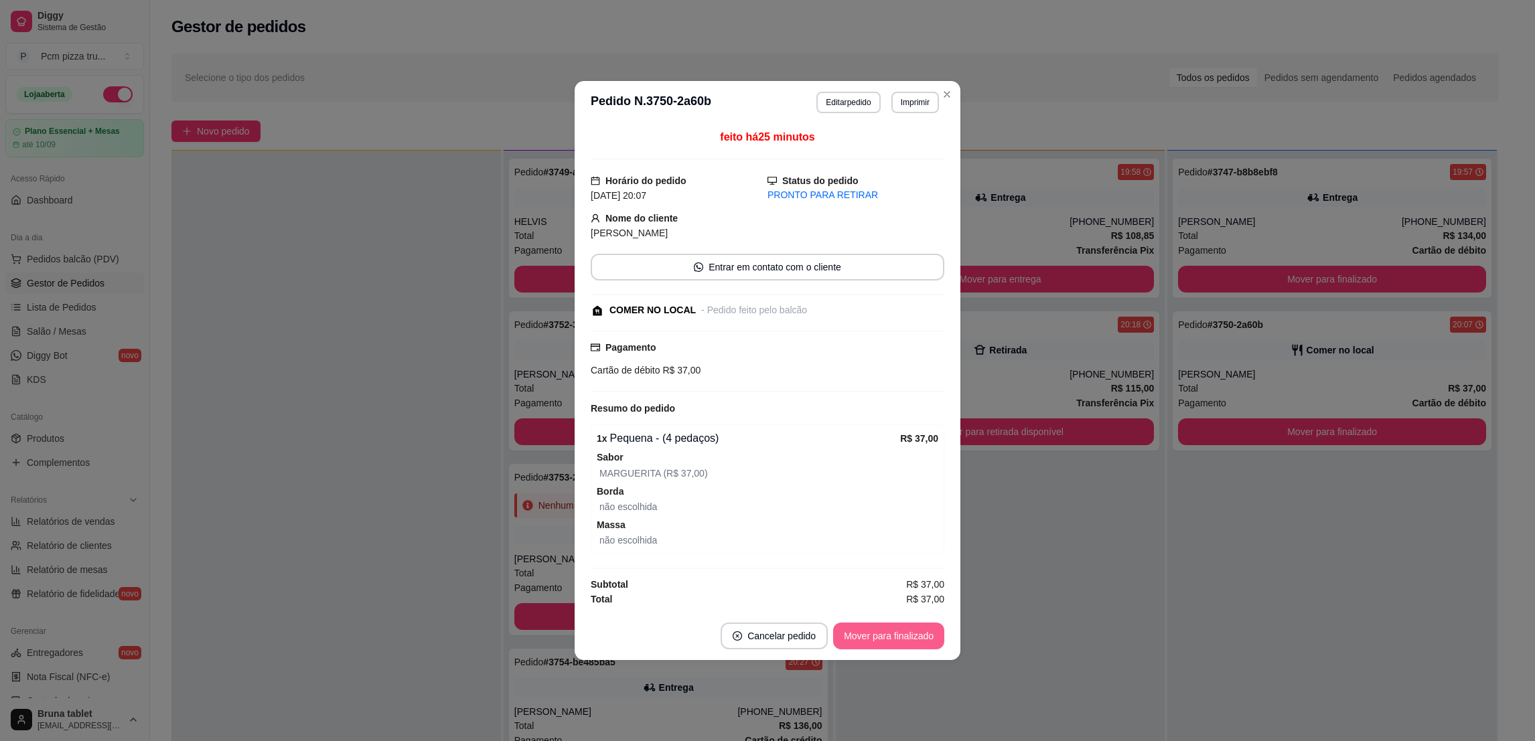
click at [904, 634] on button "Mover para finalizado" at bounding box center [888, 636] width 111 height 27
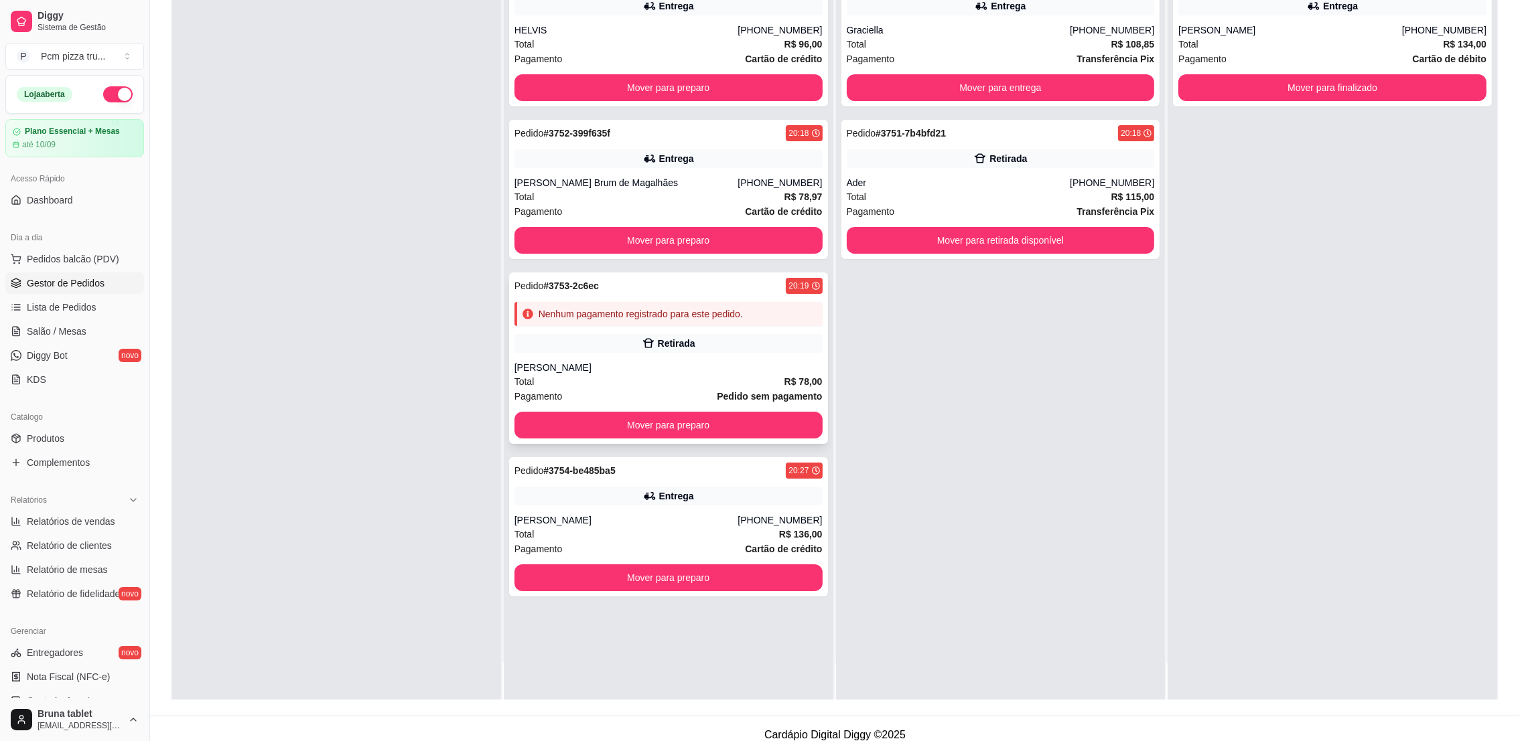
scroll to position [201, 0]
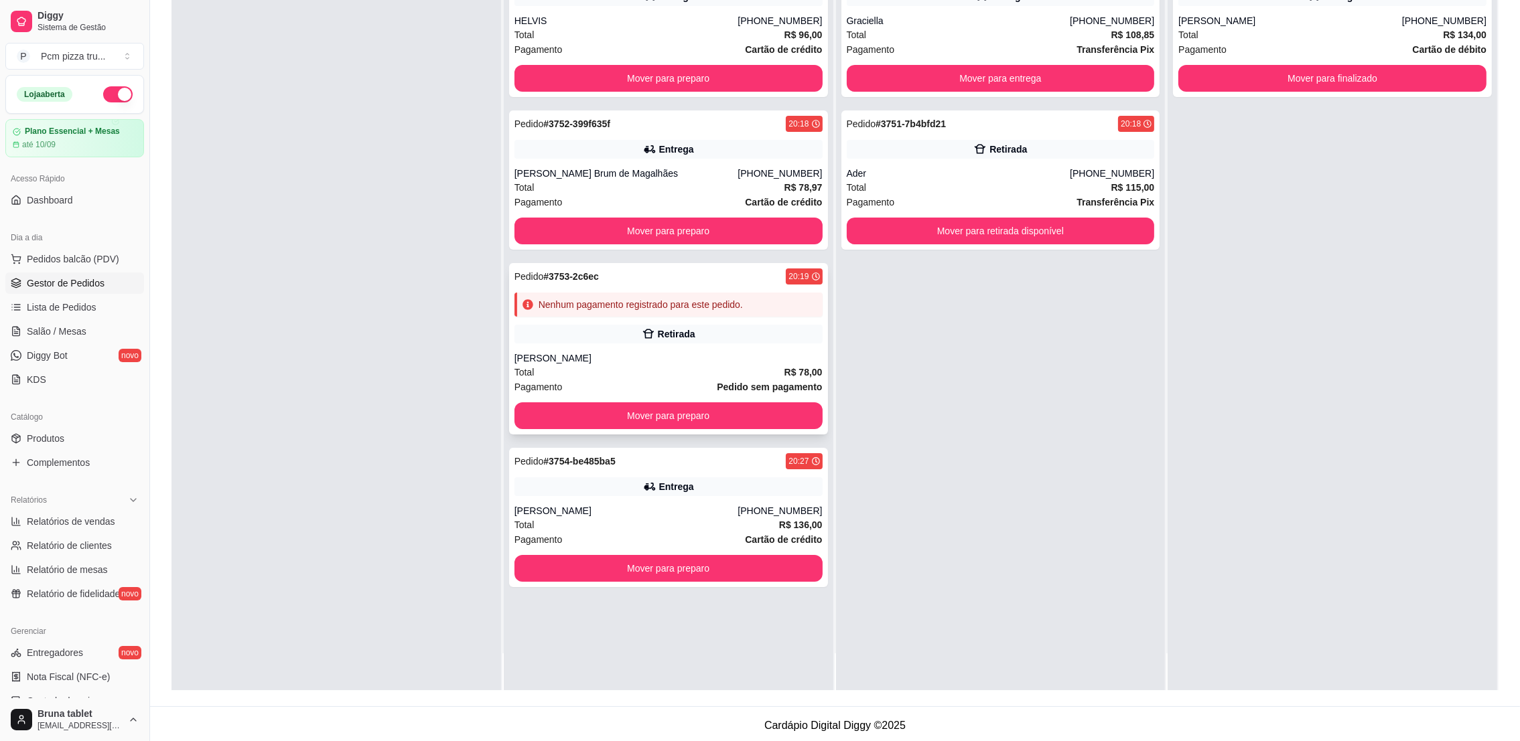
click at [630, 328] on div "Retirada" at bounding box center [668, 334] width 308 height 19
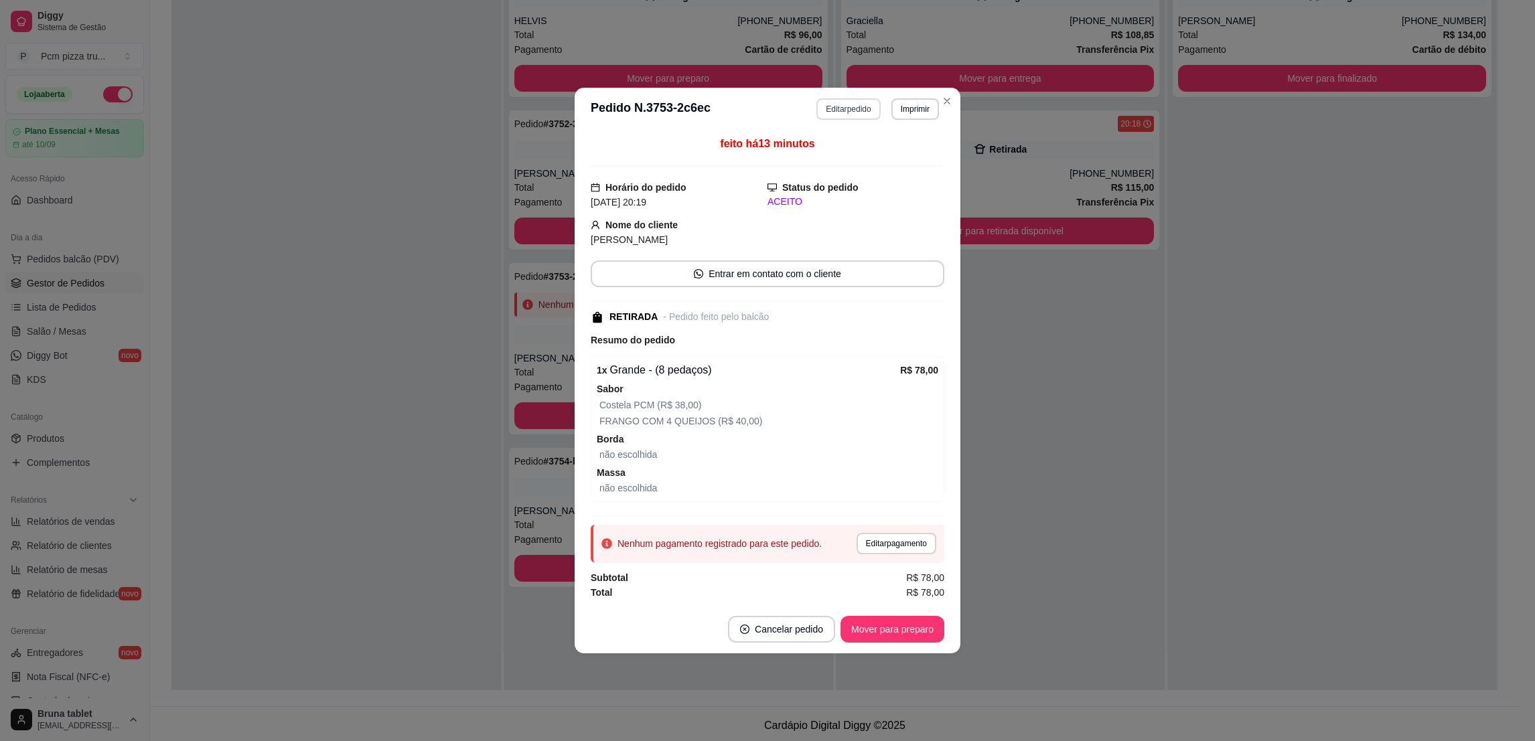
click at [817, 117] on button "Editar pedido" at bounding box center [848, 108] width 64 height 21
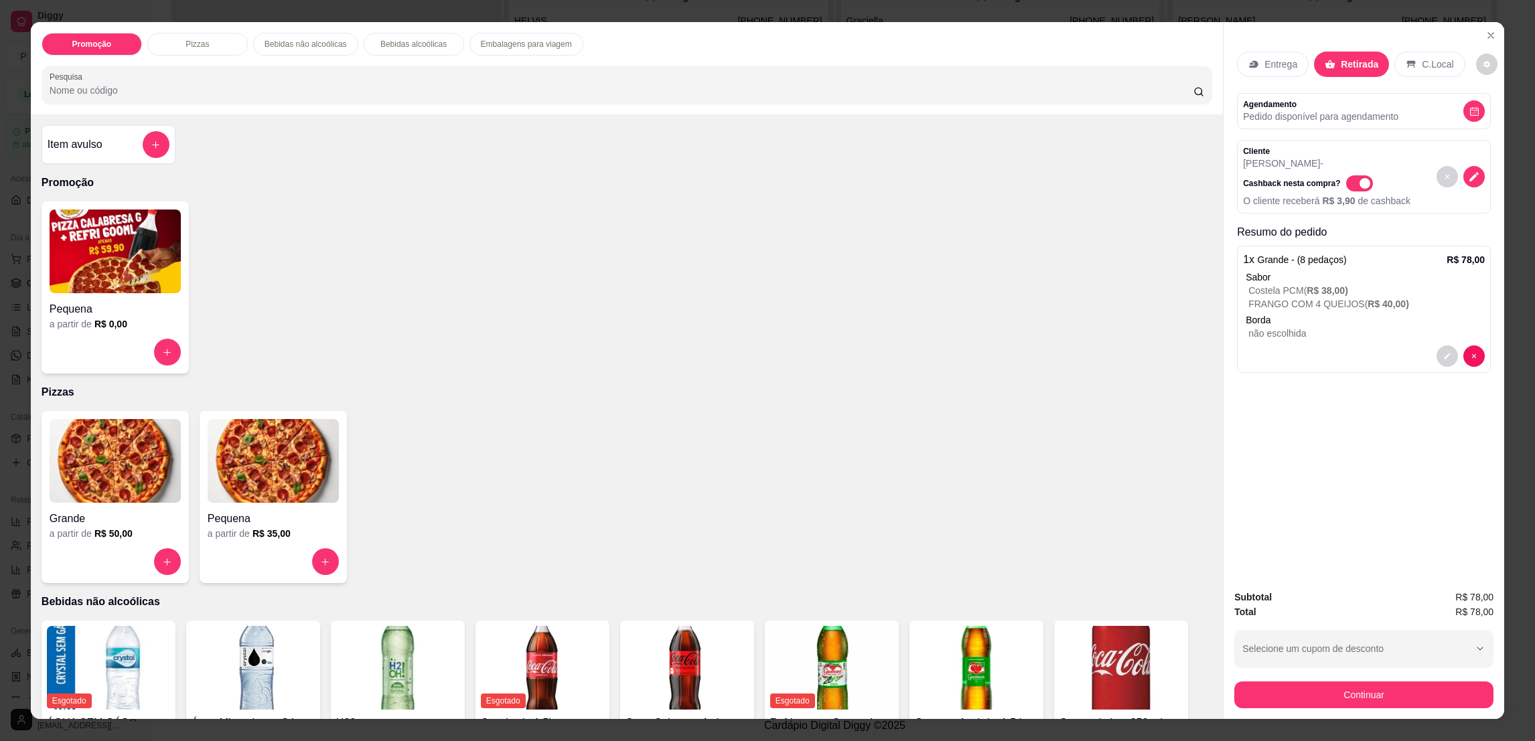
click at [1265, 68] on p "Entrega" at bounding box center [1281, 64] width 33 height 13
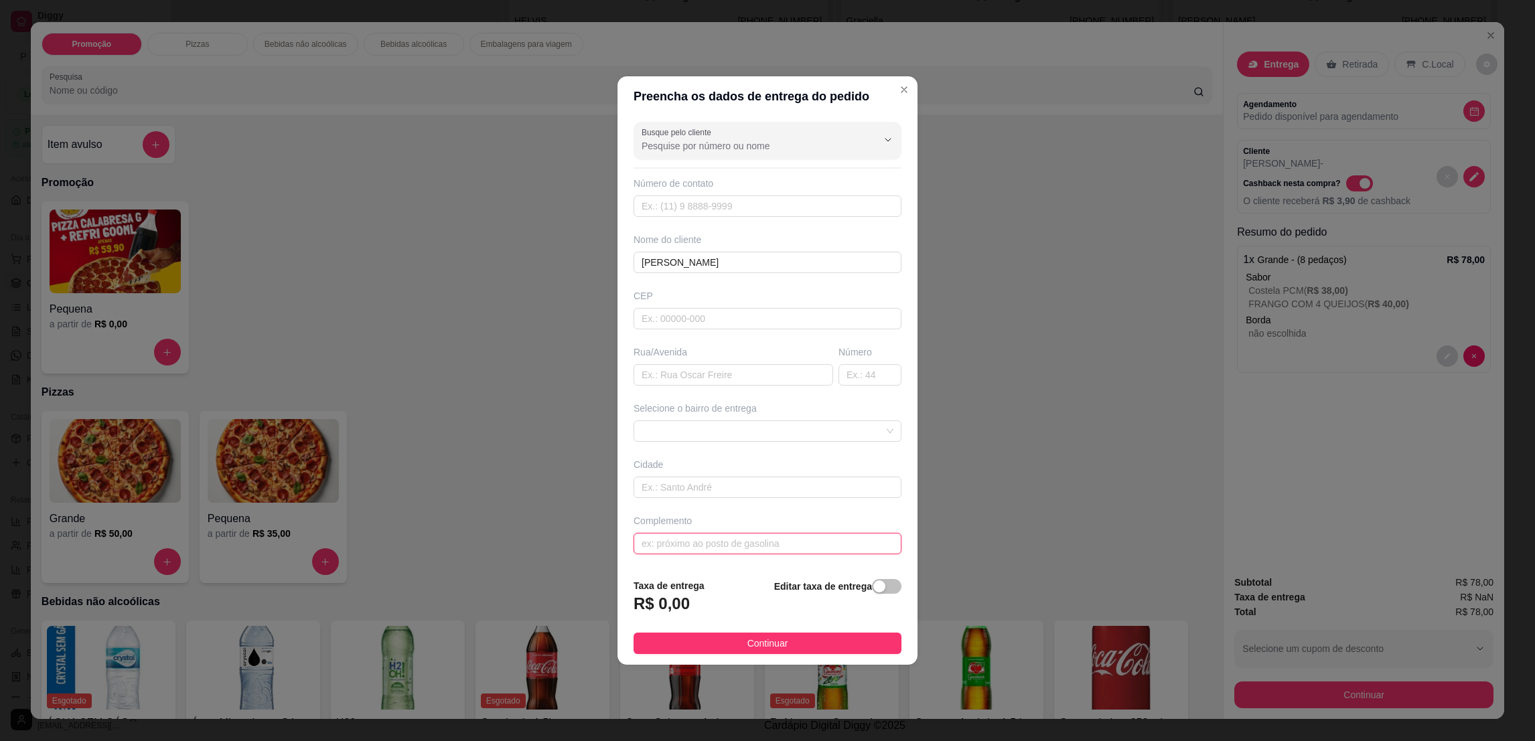
click at [766, 543] on input "text" at bounding box center [768, 543] width 268 height 21
paste input "[GEOGRAPHIC_DATA] fino torre 2 apto 1001"
click at [769, 429] on span at bounding box center [768, 431] width 252 height 20
type input "[GEOGRAPHIC_DATA] fino torre 2 apto 1001"
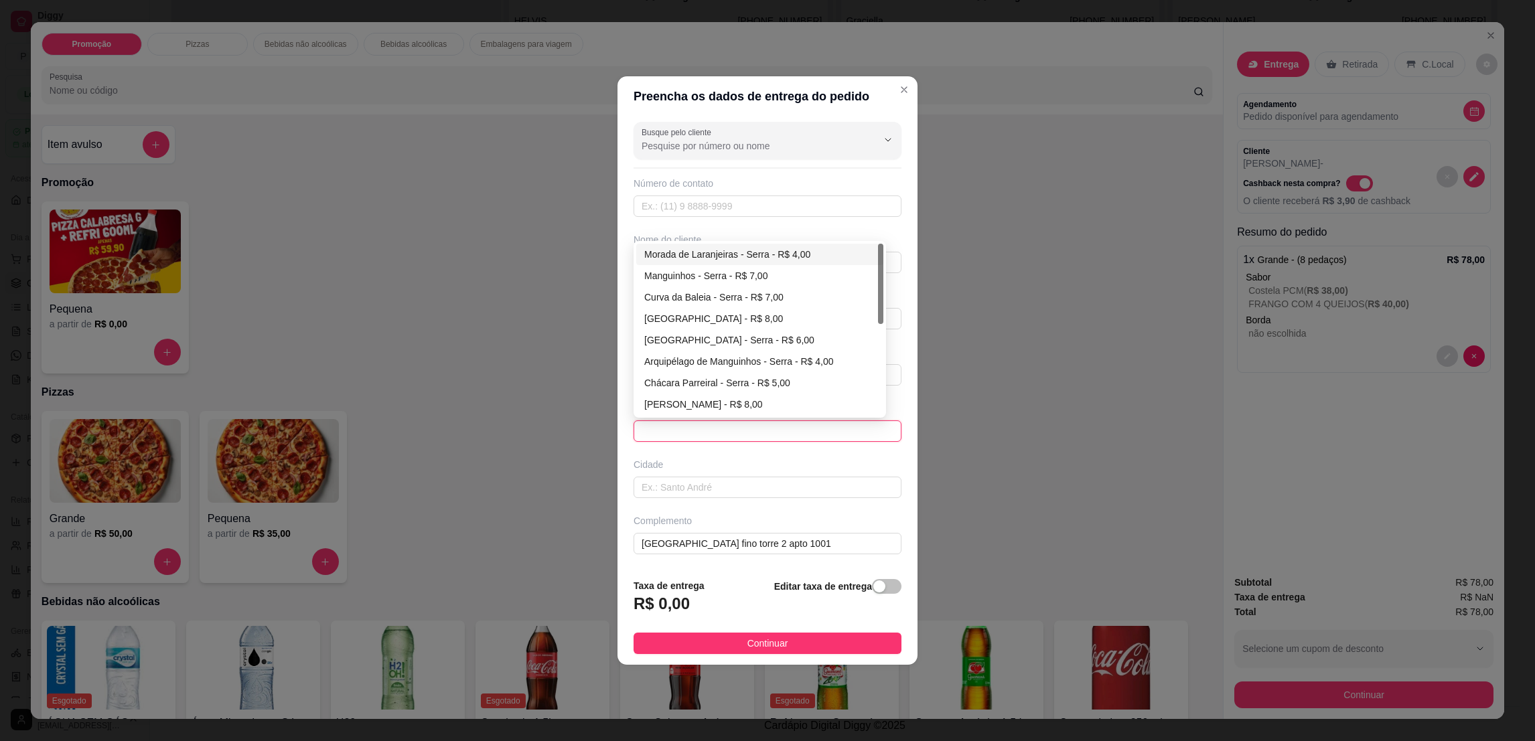
click at [737, 256] on div "Morada de Laranjeiras - Serra - R$ 4,00" at bounding box center [759, 254] width 231 height 15
type input "Serra"
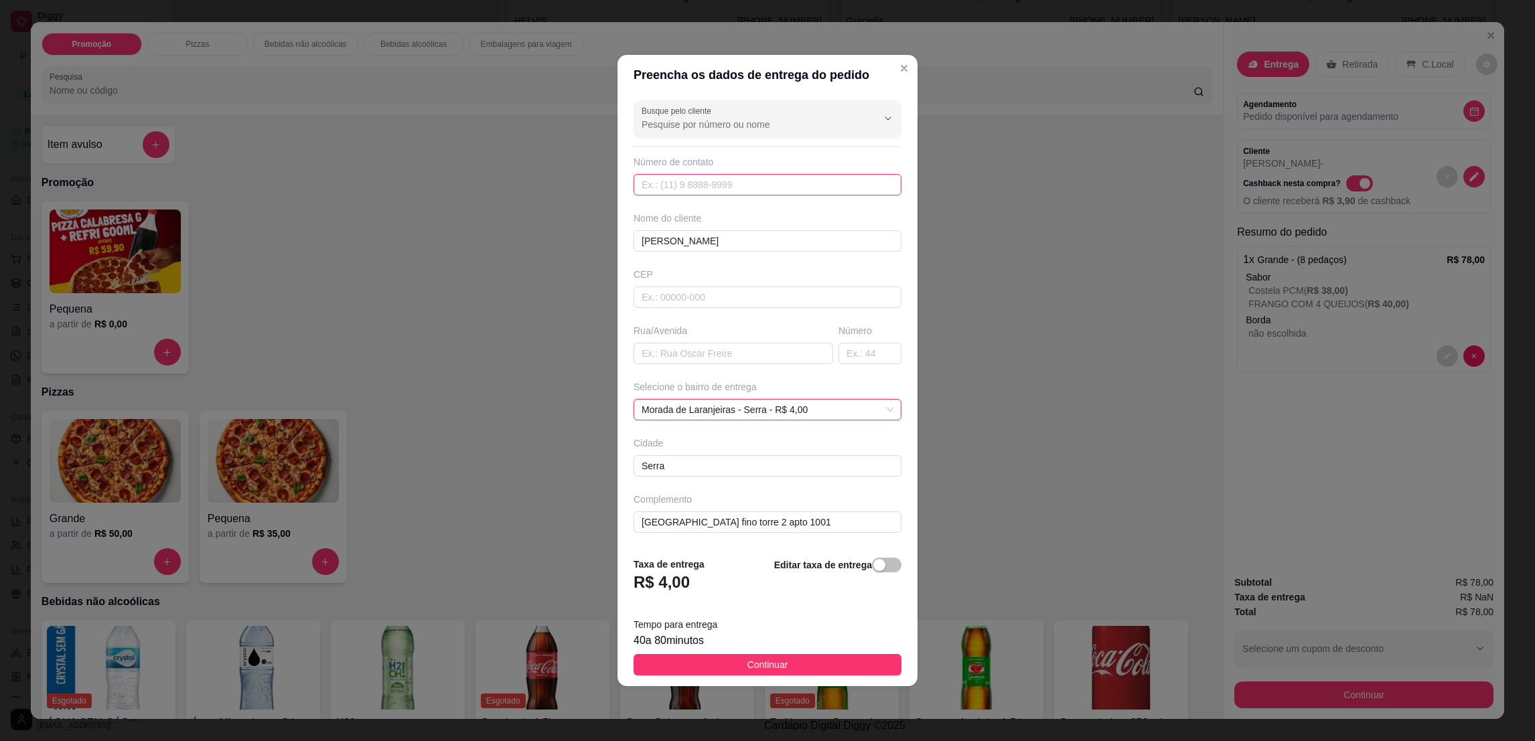
click at [689, 188] on input "text" at bounding box center [768, 184] width 268 height 21
paste input "[PHONE_NUMBER]"
type input "[PHONE_NUMBER]"
click at [808, 666] on button "Continuar" at bounding box center [768, 664] width 268 height 21
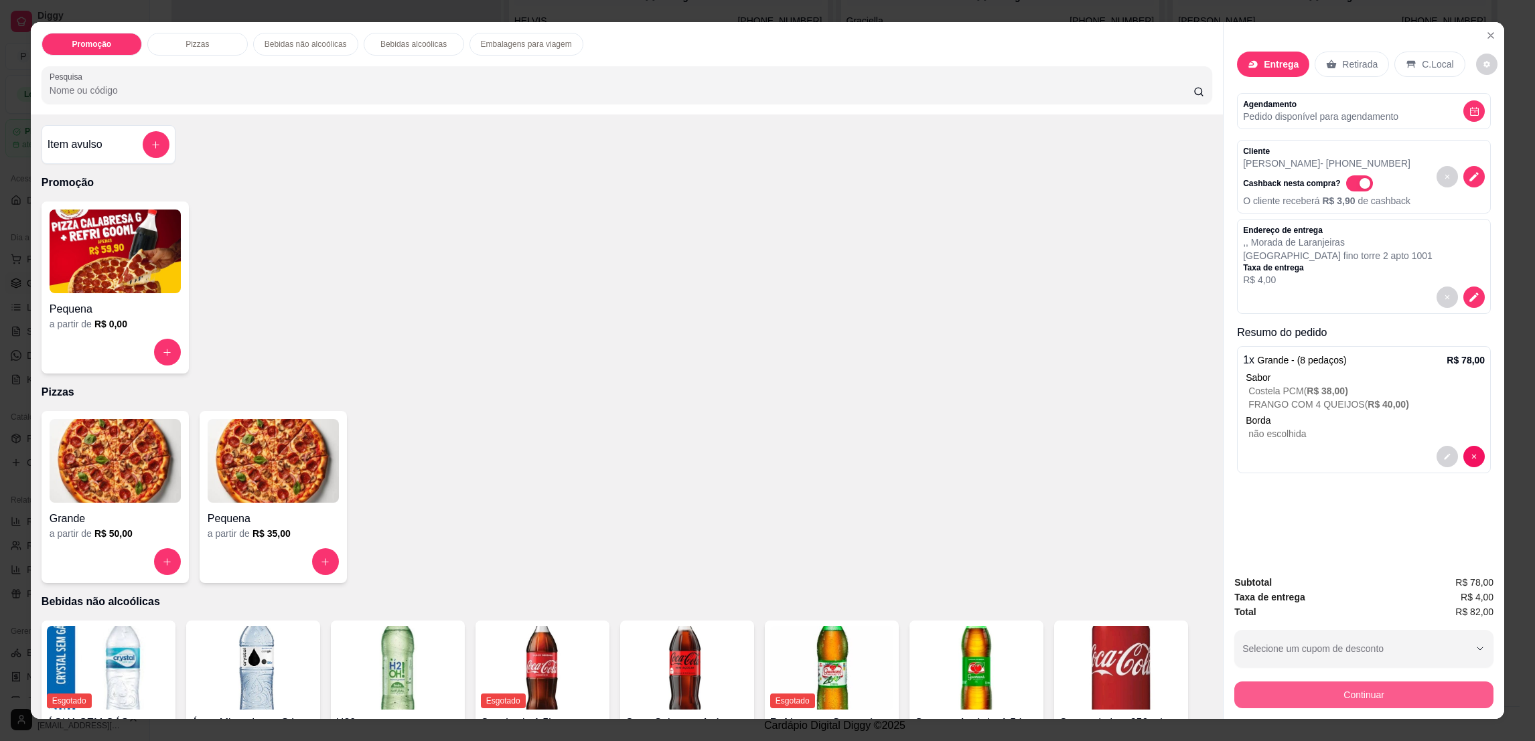
click at [1394, 692] on button "Continuar" at bounding box center [1363, 695] width 259 height 27
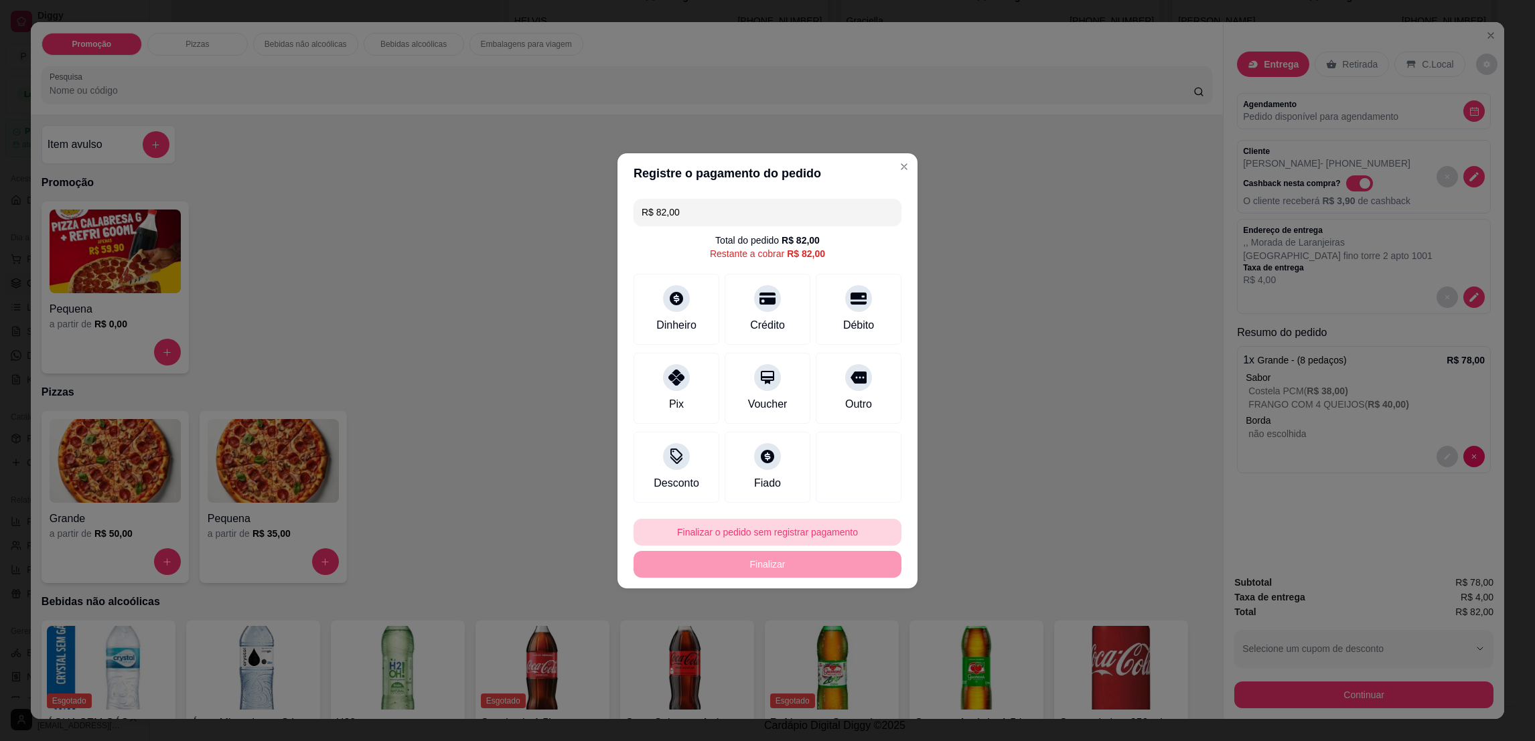
click at [839, 526] on button "Finalizar o pedido sem registrar pagamento" at bounding box center [768, 532] width 268 height 27
click at [843, 642] on button "Confirmar" at bounding box center [848, 642] width 48 height 20
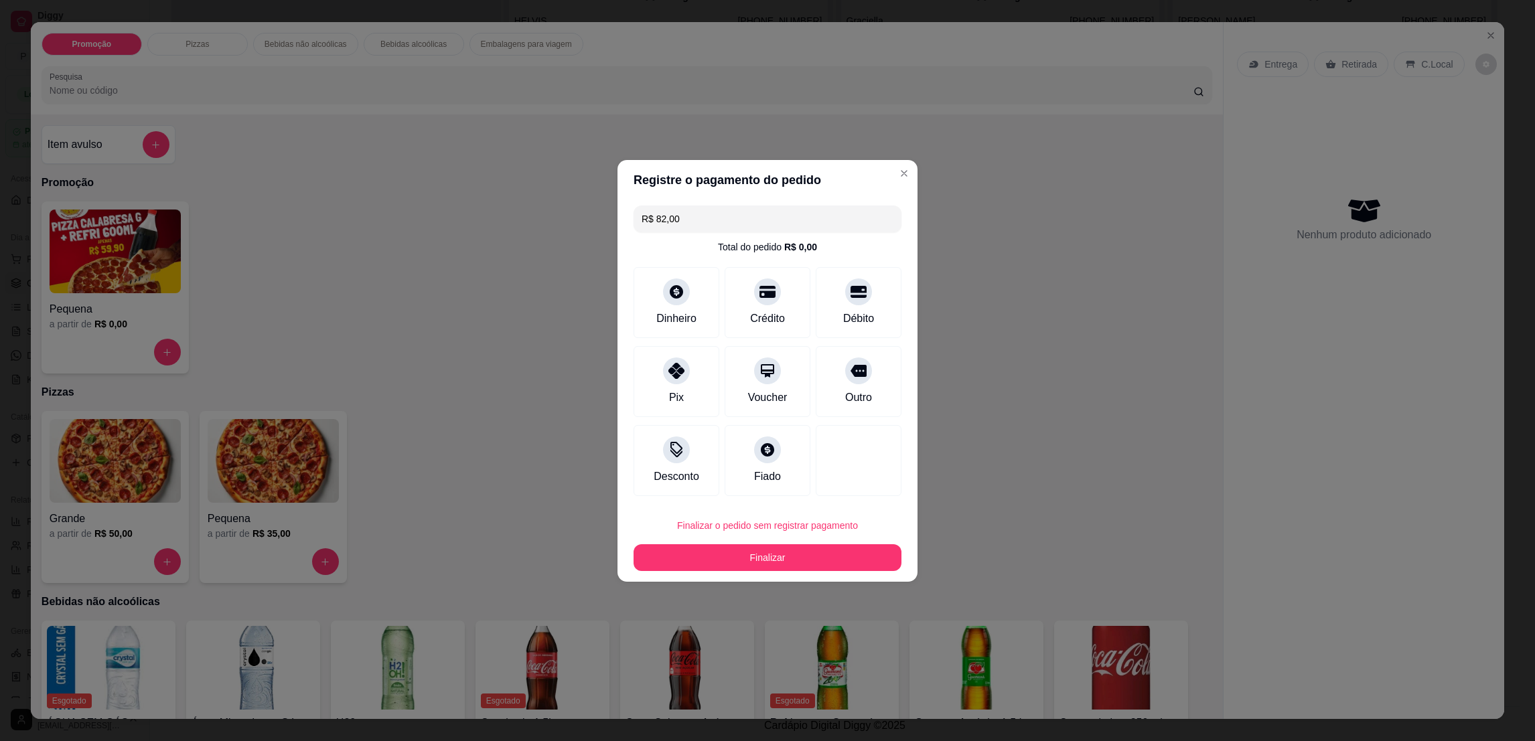
type input "R$ 0,00"
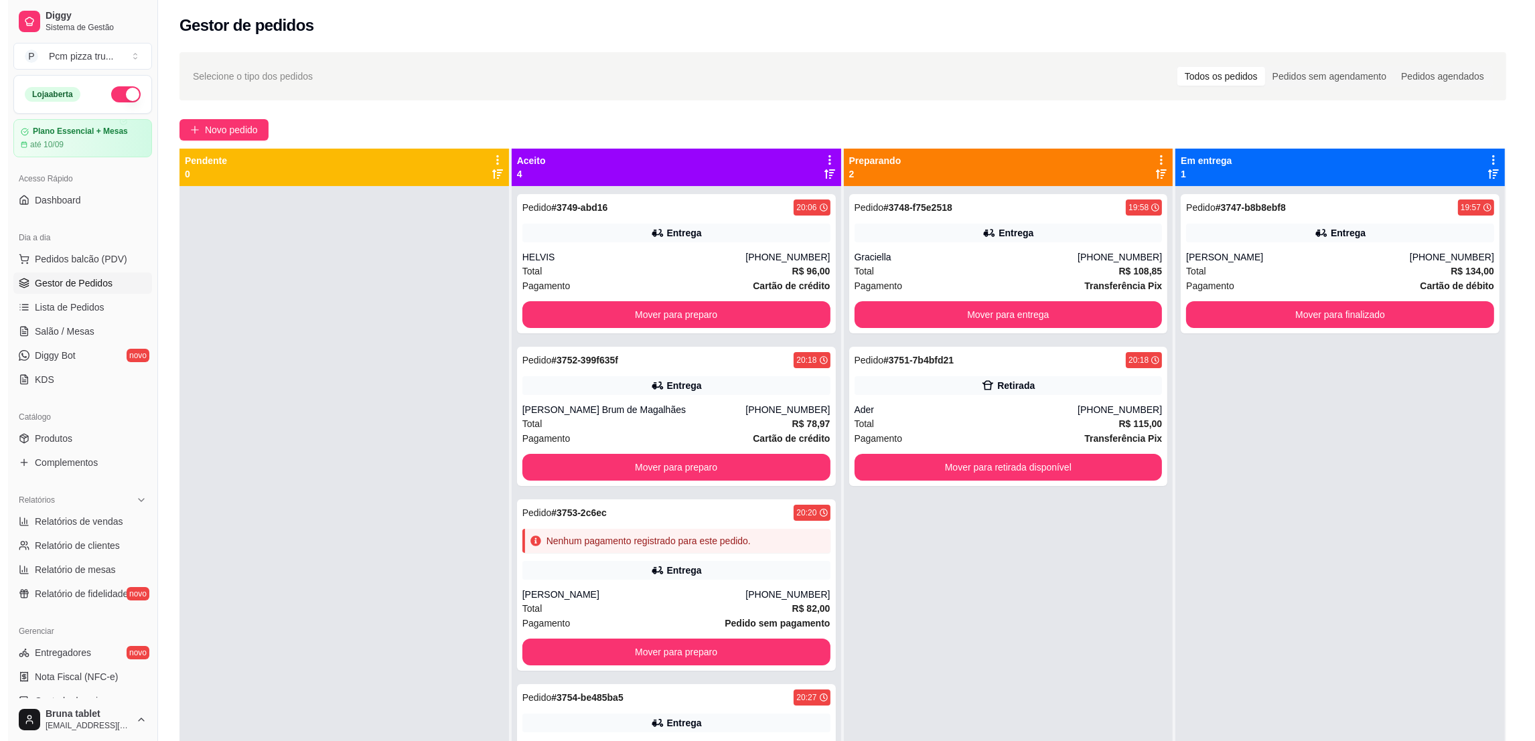
scroll to position [0, 0]
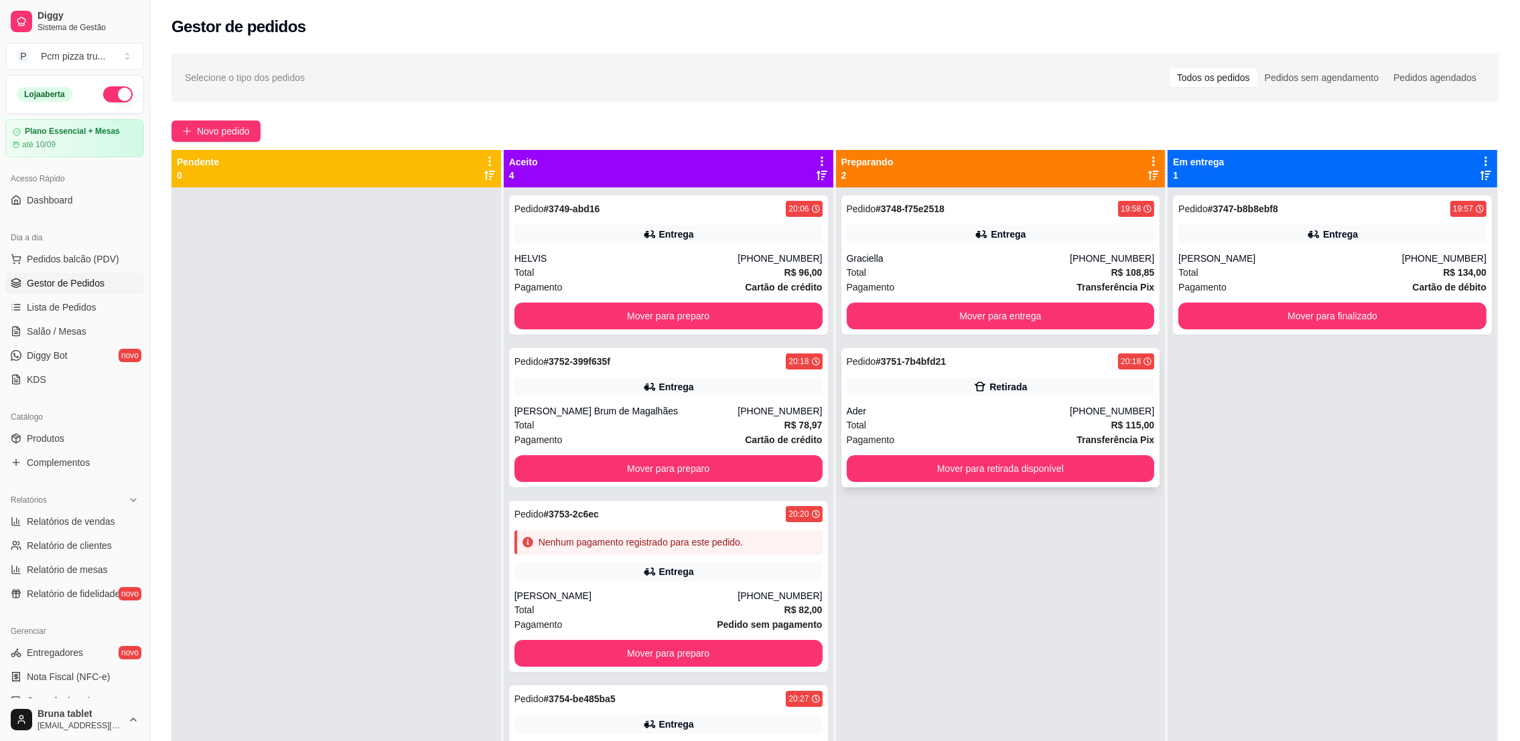
click at [908, 407] on div "Ader" at bounding box center [959, 411] width 224 height 13
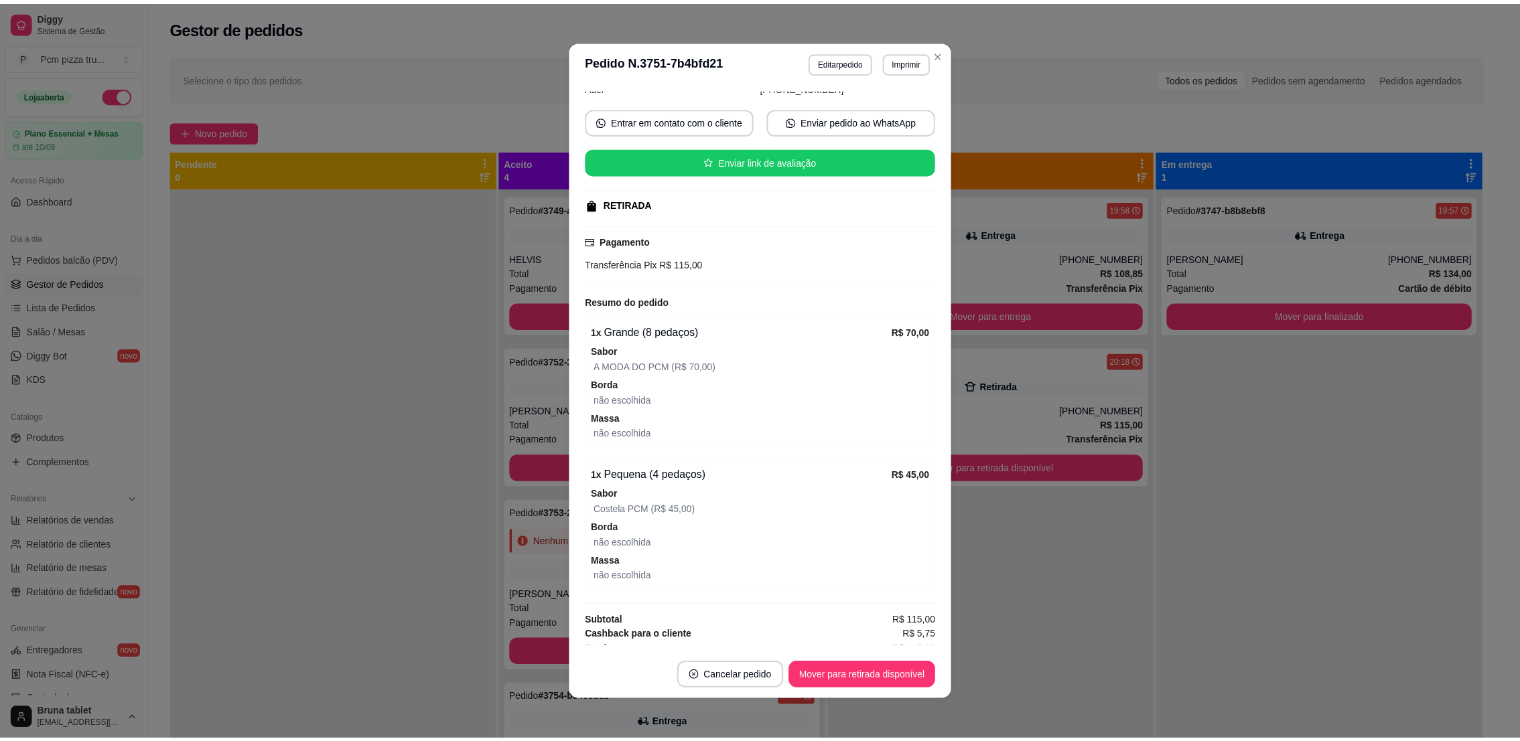
scroll to position [119, 0]
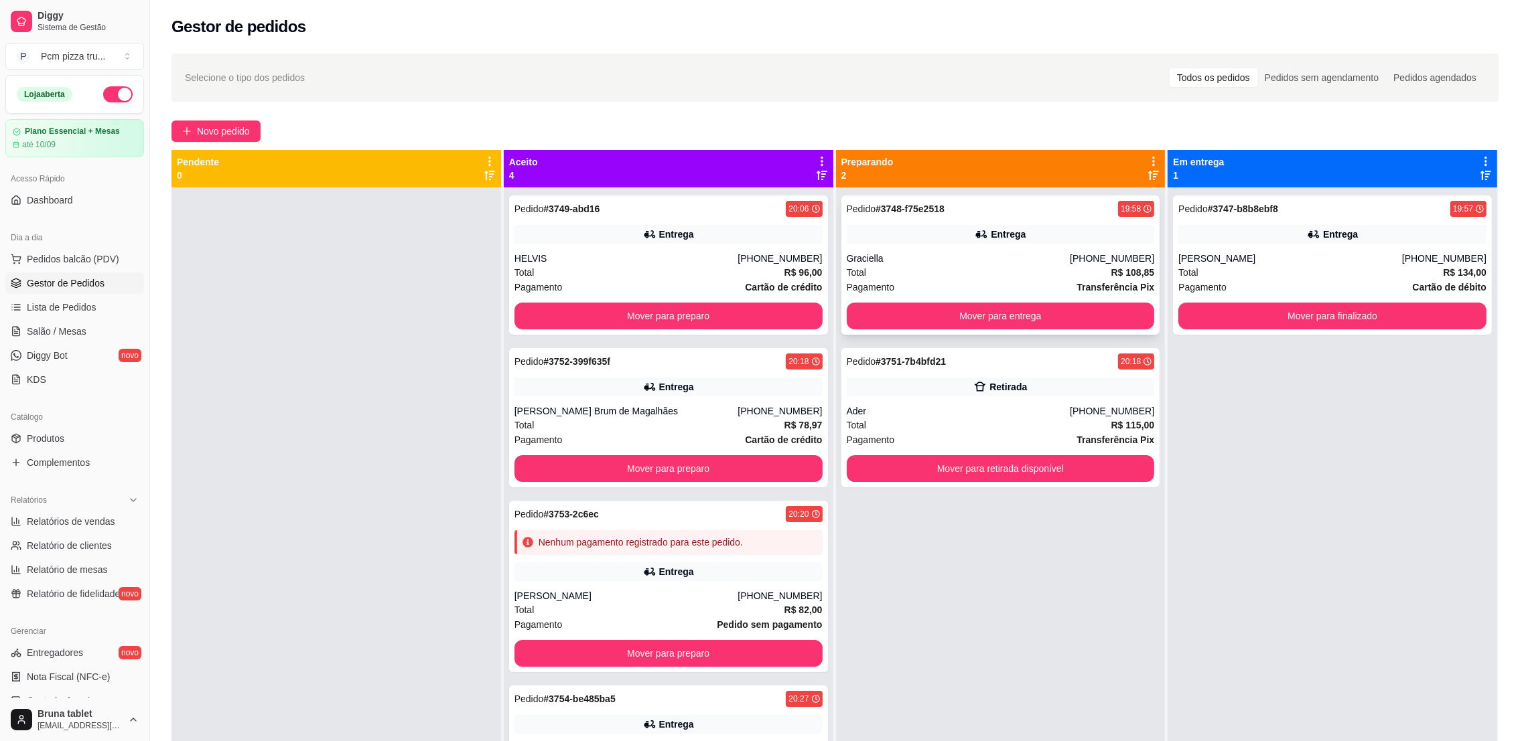
click at [922, 257] on div "Graciella" at bounding box center [959, 258] width 224 height 13
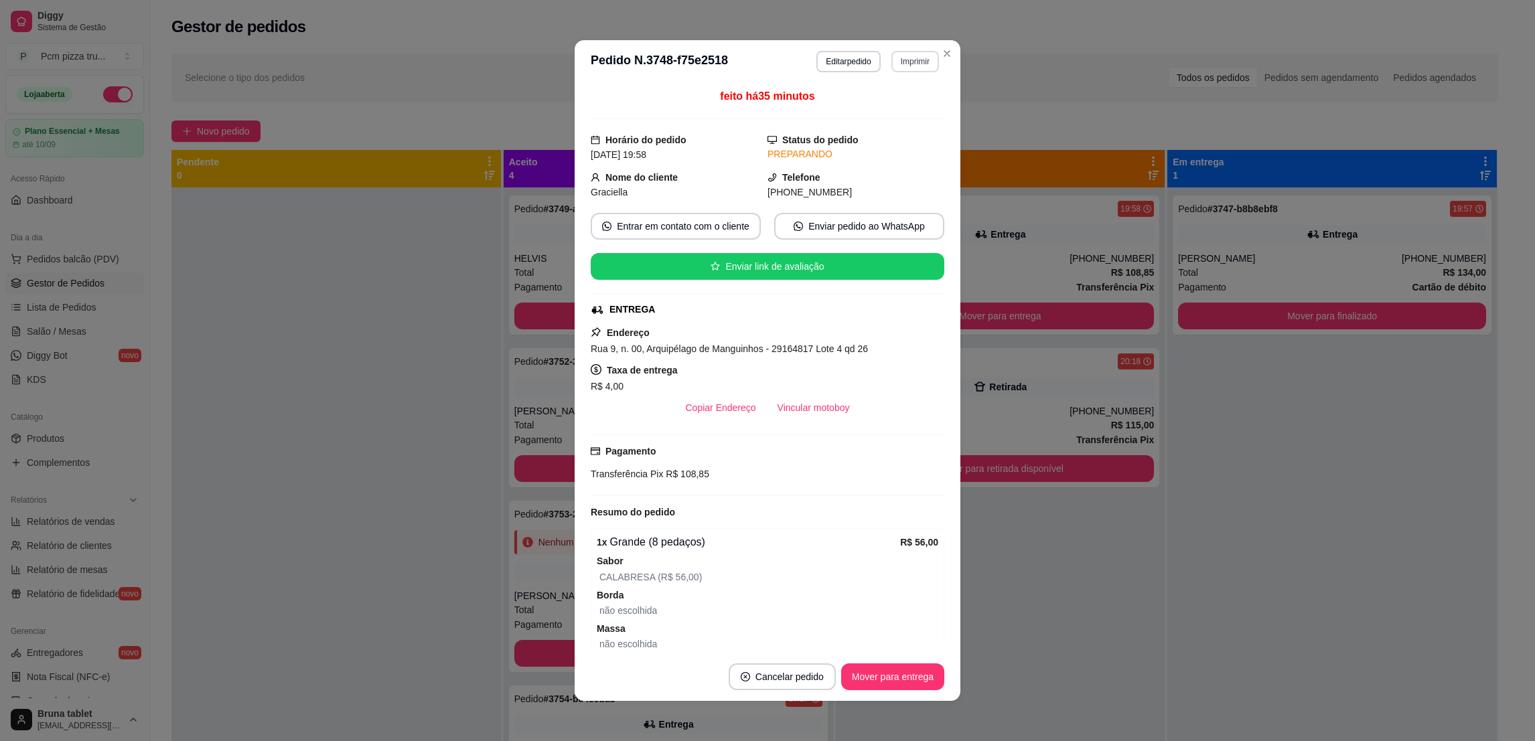
click at [918, 62] on button "Imprimir" at bounding box center [915, 61] width 48 height 21
click at [897, 105] on button "IMPRESSORA 1" at bounding box center [884, 108] width 97 height 21
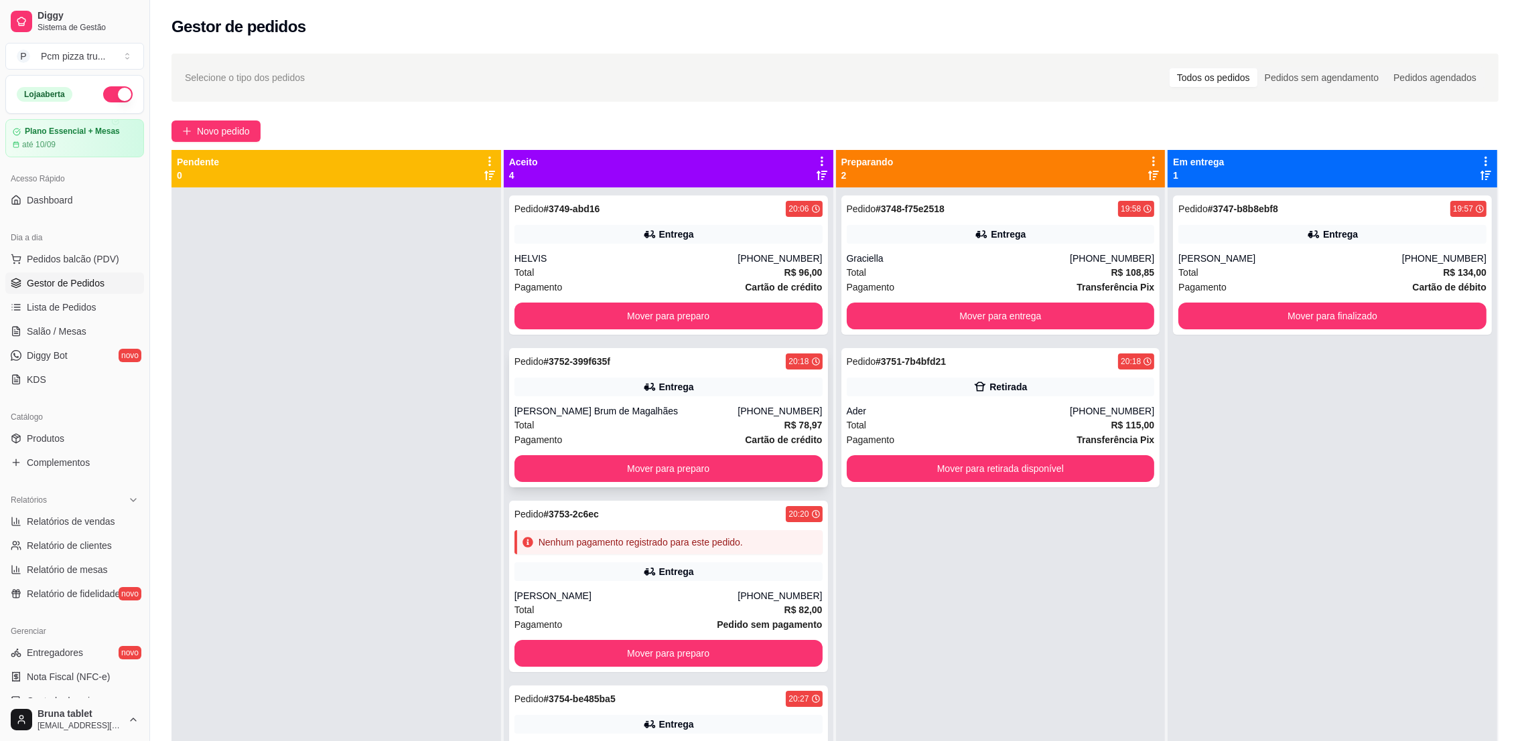
click at [747, 414] on div "[PHONE_NUMBER]" at bounding box center [779, 411] width 84 height 13
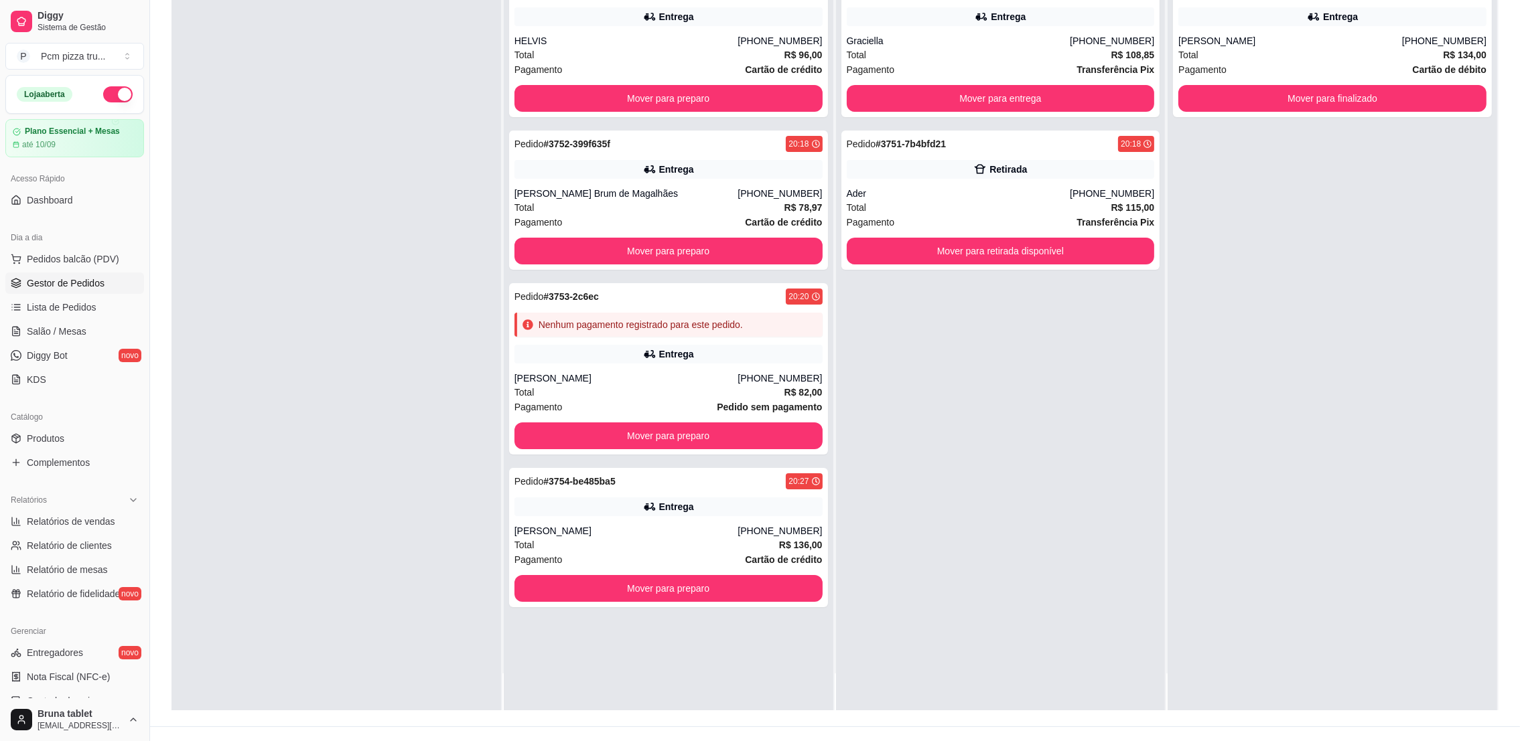
scroll to position [201, 0]
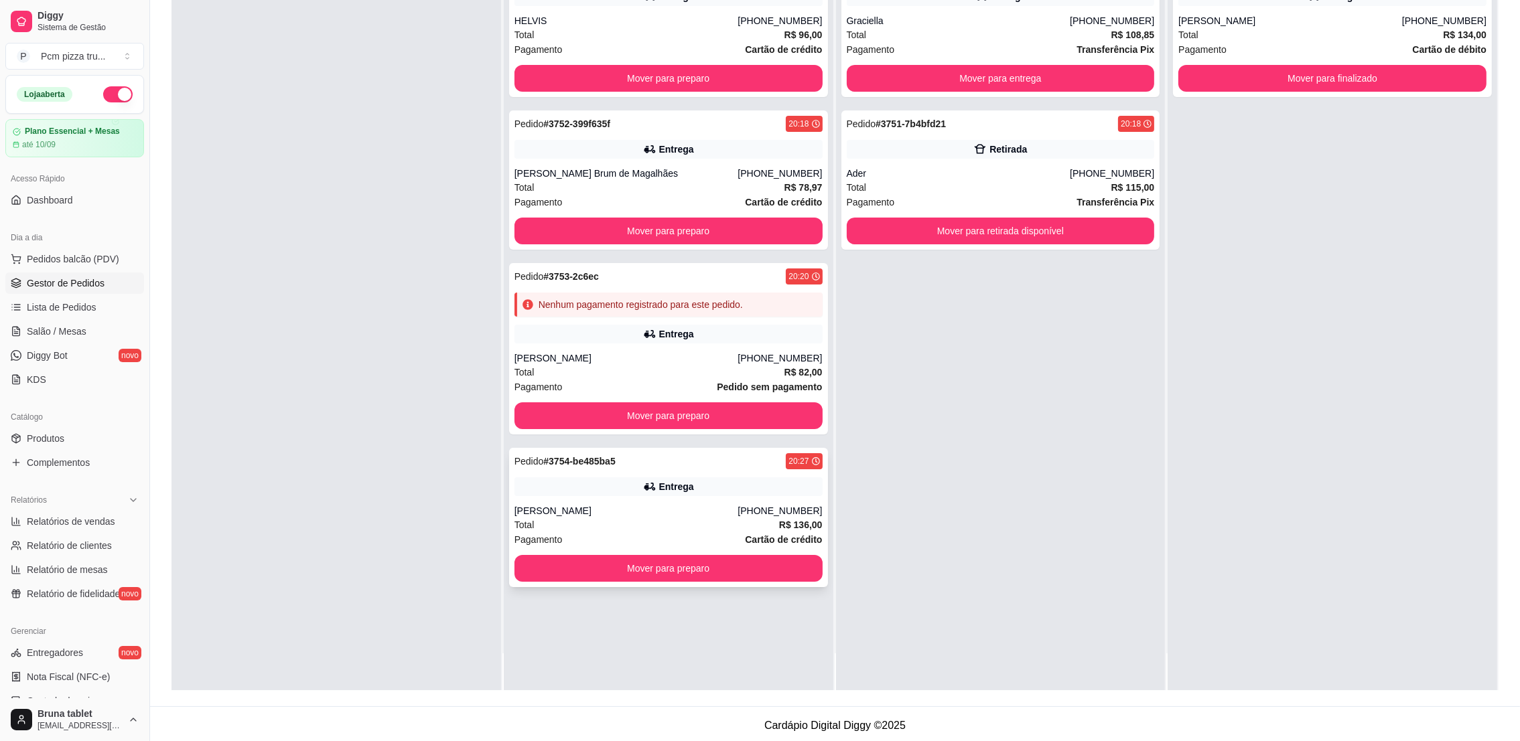
click at [652, 500] on div "Pedido # 3754-be485ba5 20:27 Entrega [PERSON_NAME] [PHONE_NUMBER] Total R$ 136,…" at bounding box center [668, 517] width 319 height 139
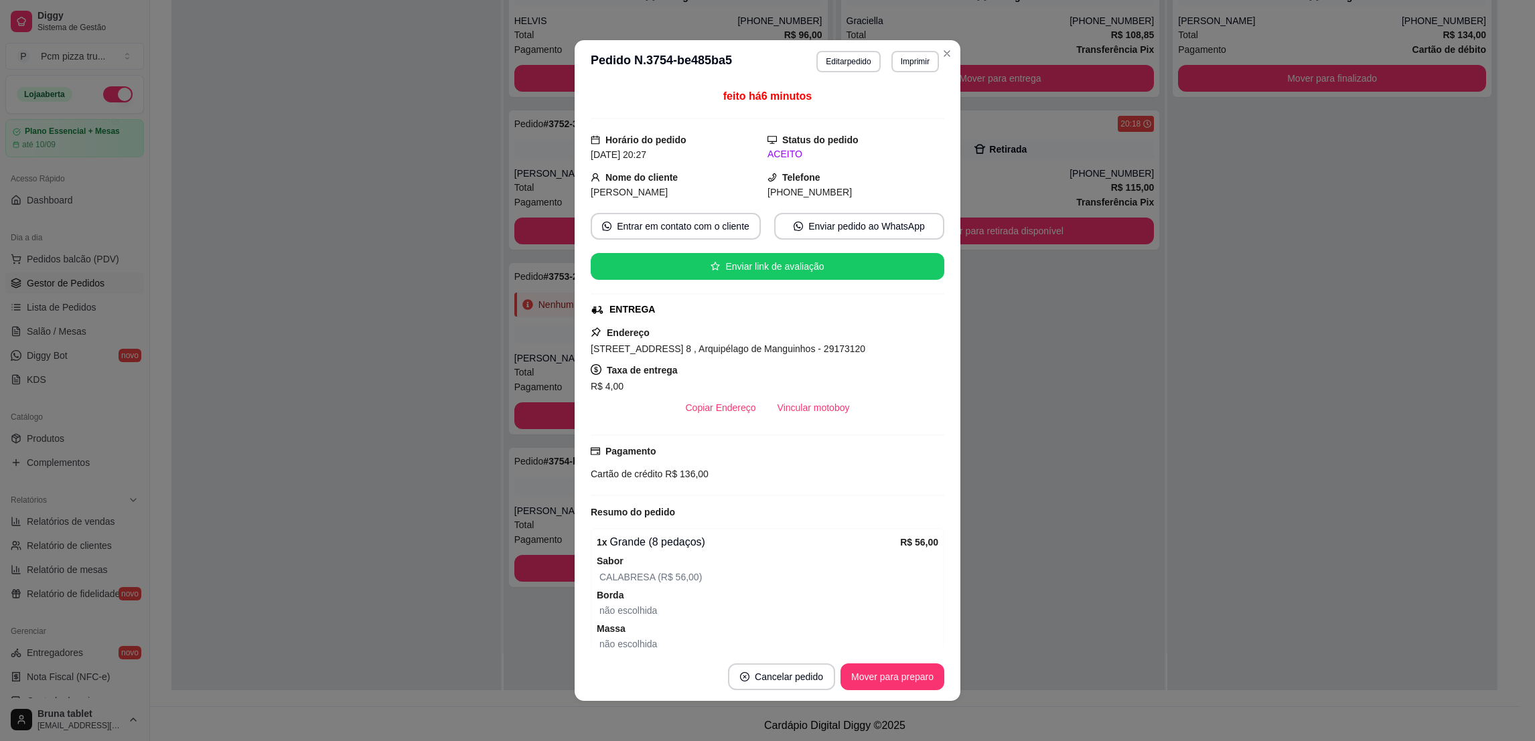
click at [902, 64] on button "Imprimir" at bounding box center [915, 61] width 48 height 21
click at [873, 113] on button "IMPRESSORA 1" at bounding box center [884, 108] width 97 height 21
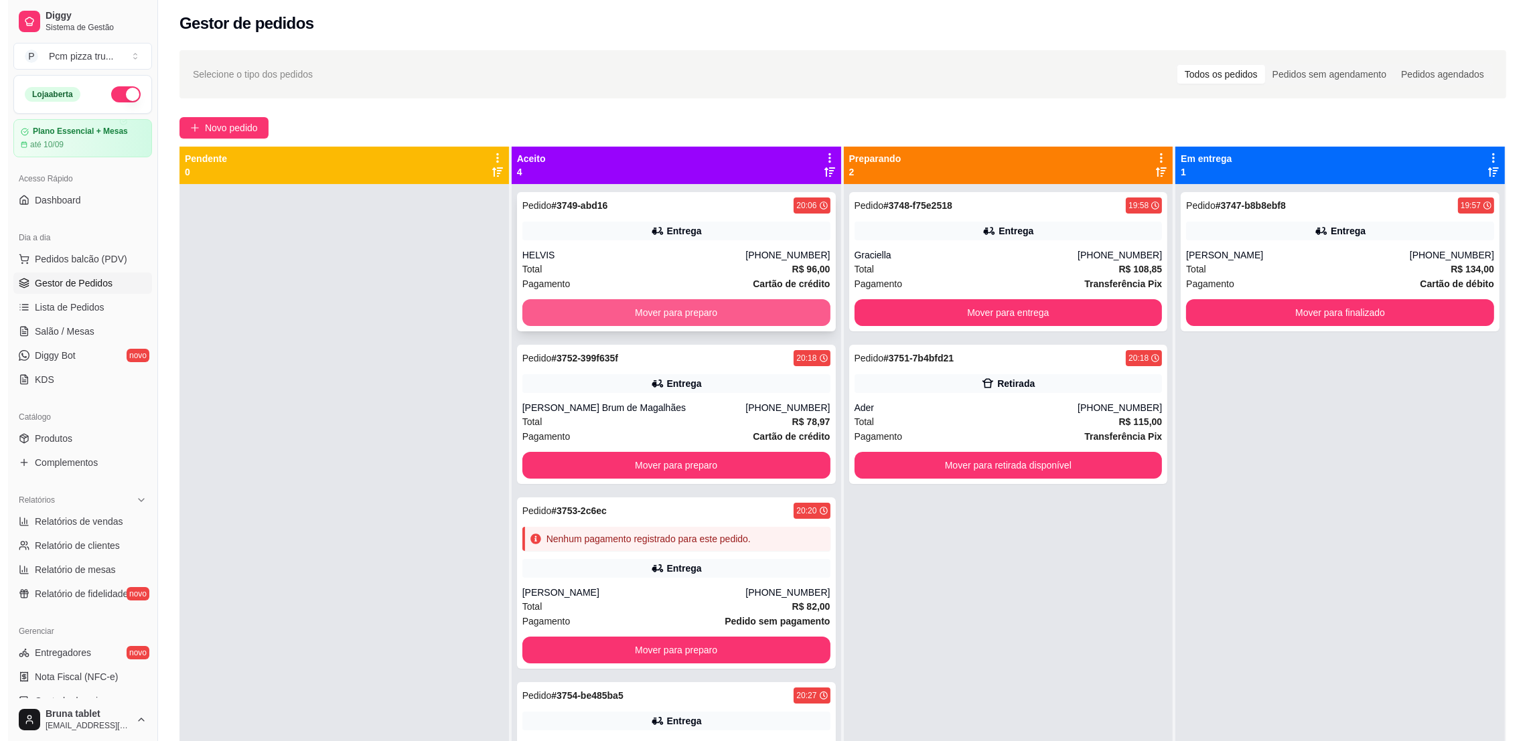
scroll to position [0, 0]
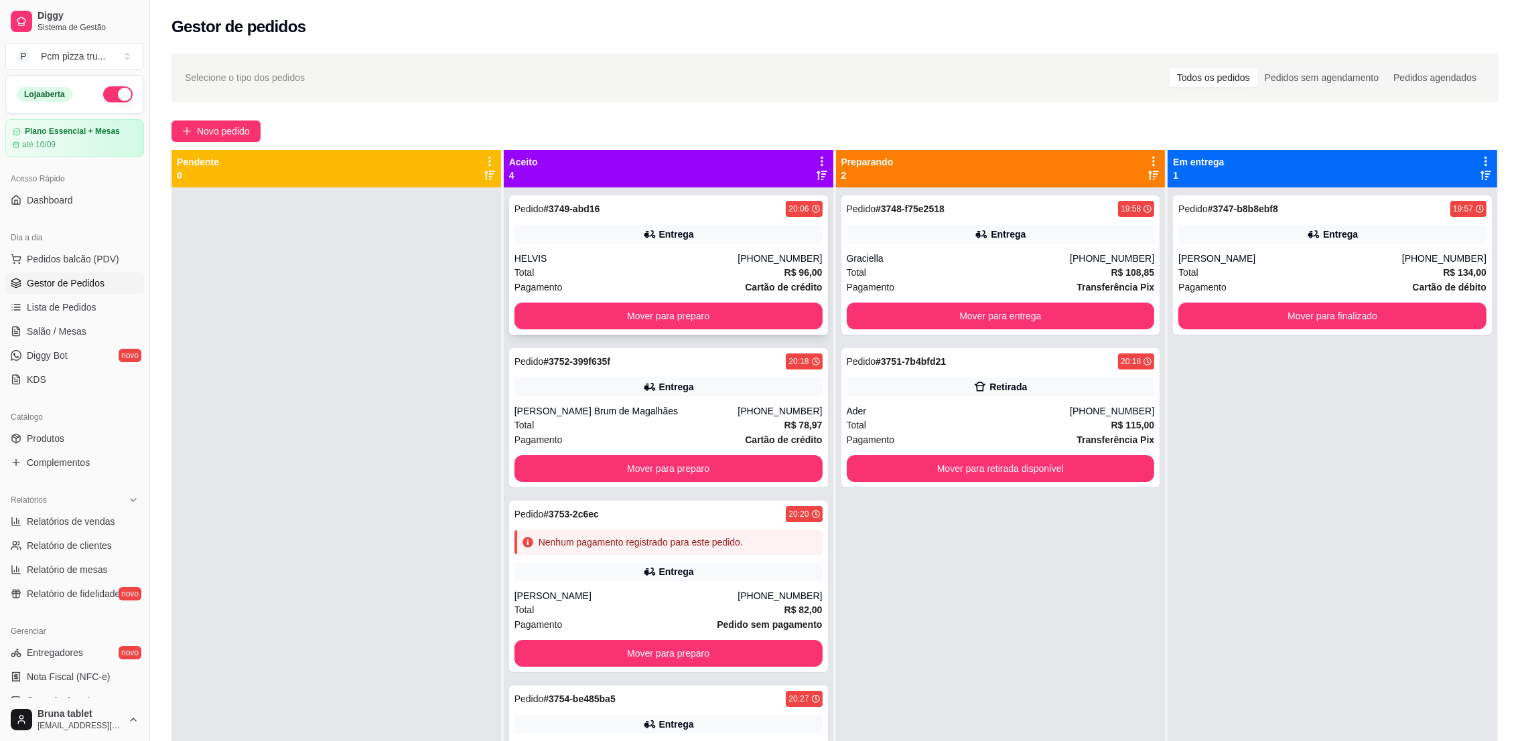
click at [665, 222] on div "Pedido # 3749-abd16 20:06 Entrega HELVIS [PHONE_NUMBER] Total R$ 96,00 Pagament…" at bounding box center [668, 265] width 319 height 139
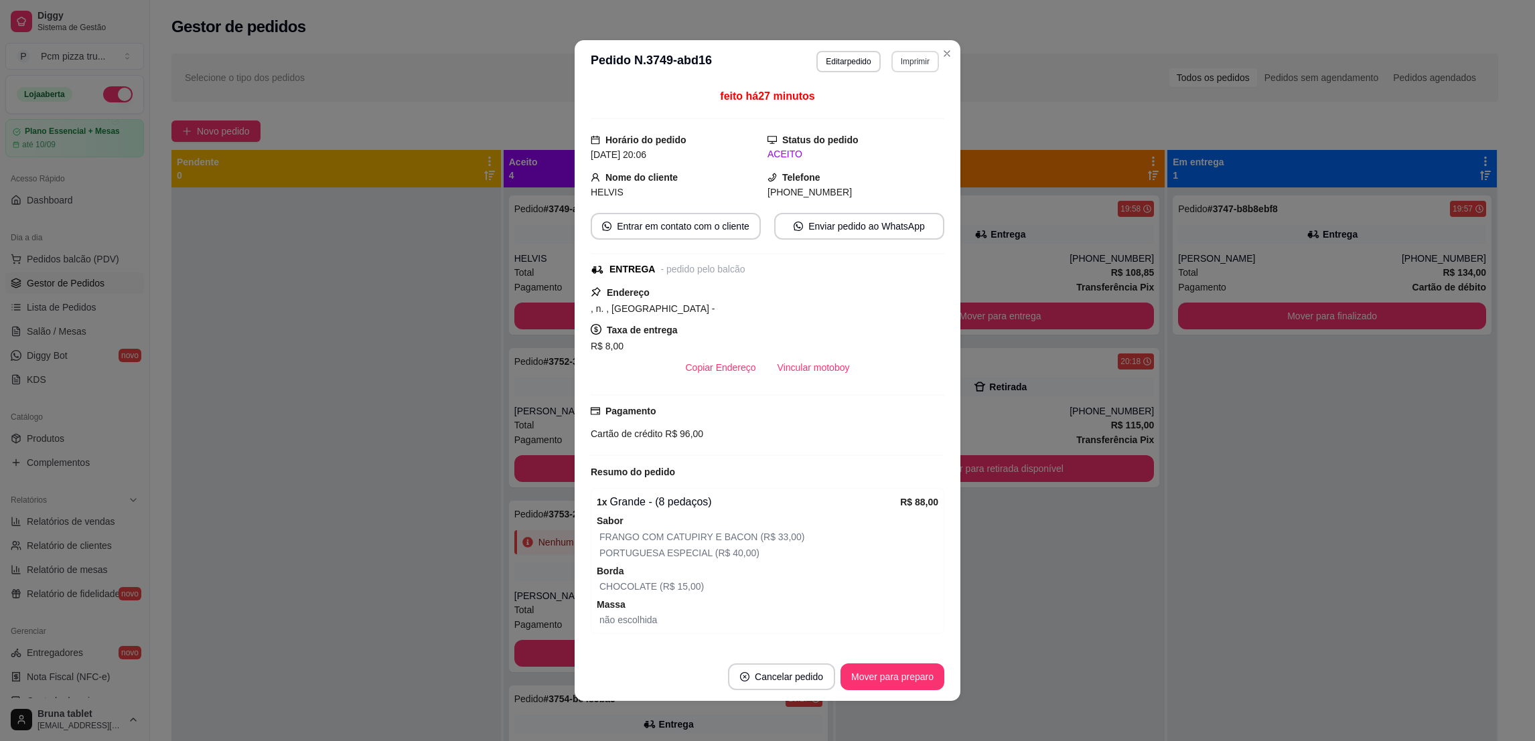
click at [905, 58] on button "Imprimir" at bounding box center [915, 61] width 48 height 21
click at [886, 109] on button "IMPRESSORA 1" at bounding box center [896, 102] width 78 height 17
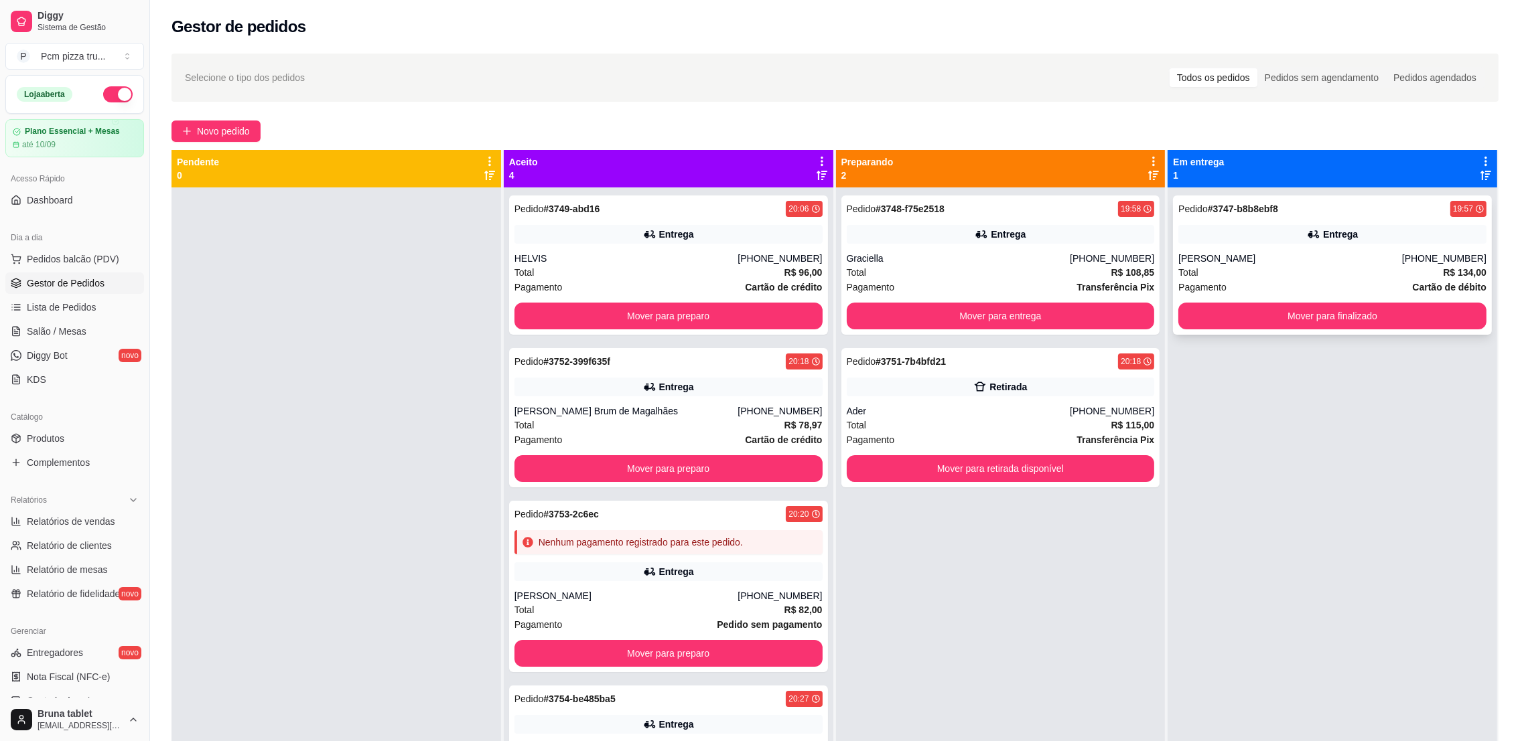
click at [1285, 268] on div "Total R$ 134,00" at bounding box center [1332, 272] width 308 height 15
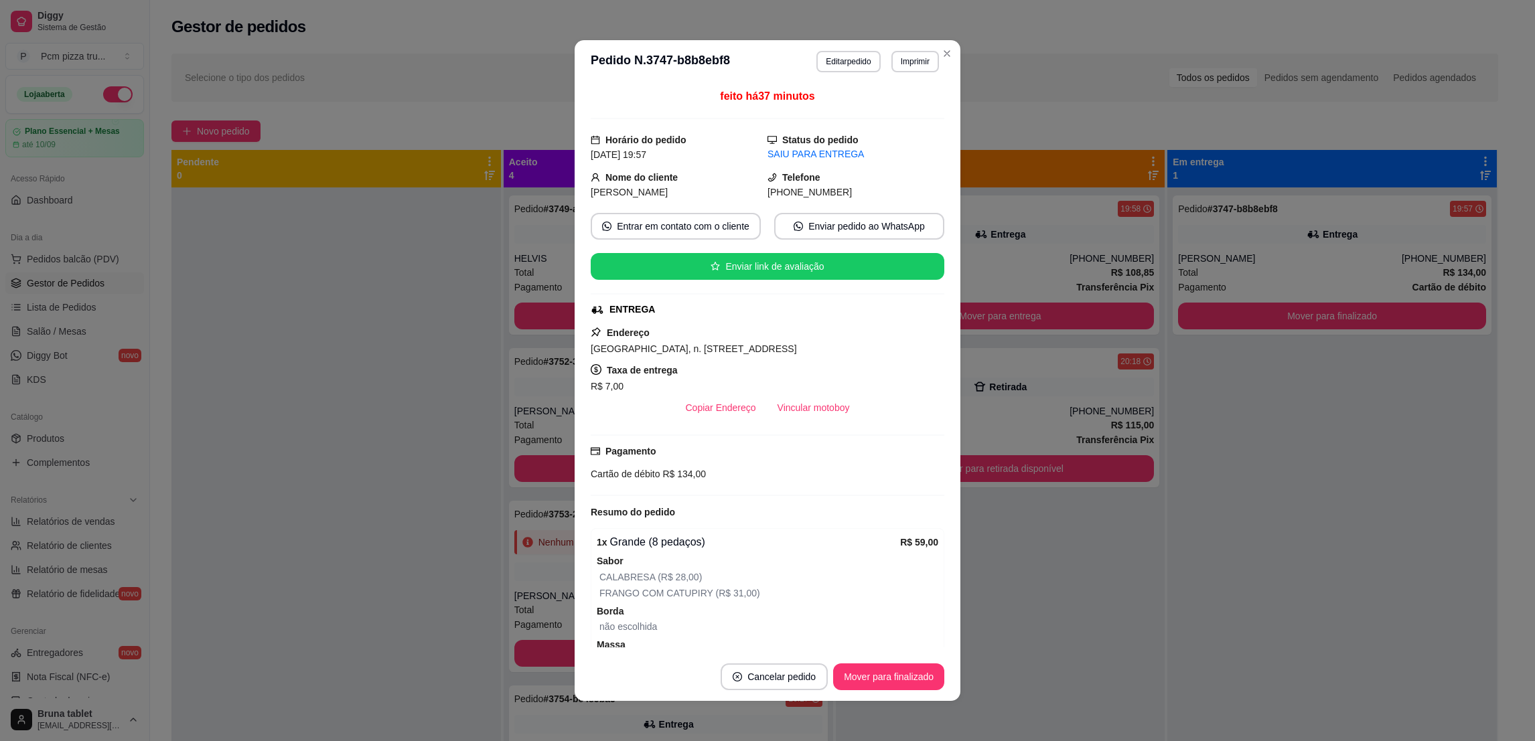
click at [601, 354] on span "[GEOGRAPHIC_DATA], n. [STREET_ADDRESS]" at bounding box center [694, 349] width 206 height 11
click at [602, 354] on span "[GEOGRAPHIC_DATA], n. [STREET_ADDRESS]" at bounding box center [694, 349] width 206 height 11
copy span "[GEOGRAPHIC_DATA], n. [STREET_ADDRESS]"
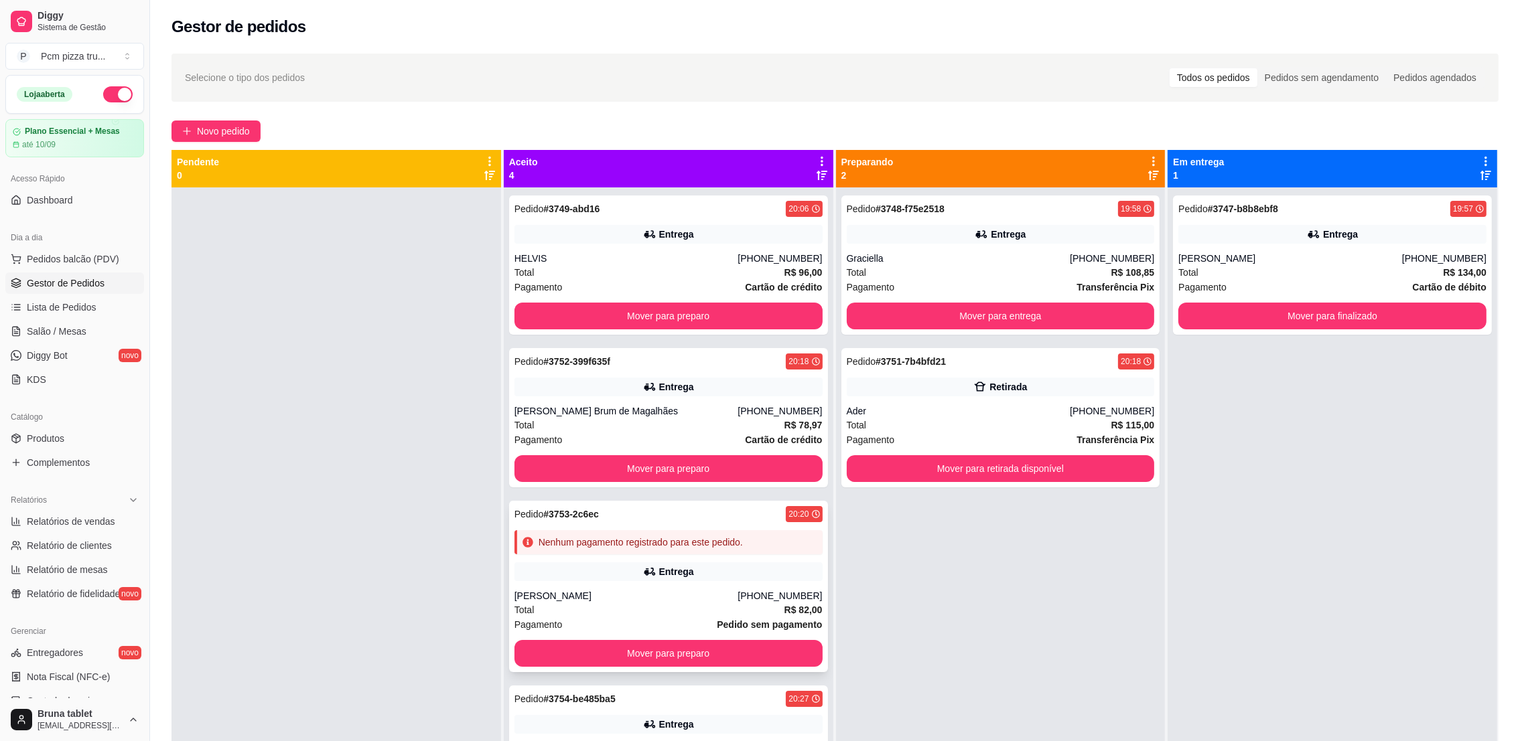
click at [660, 570] on div "Entrega" at bounding box center [676, 571] width 35 height 13
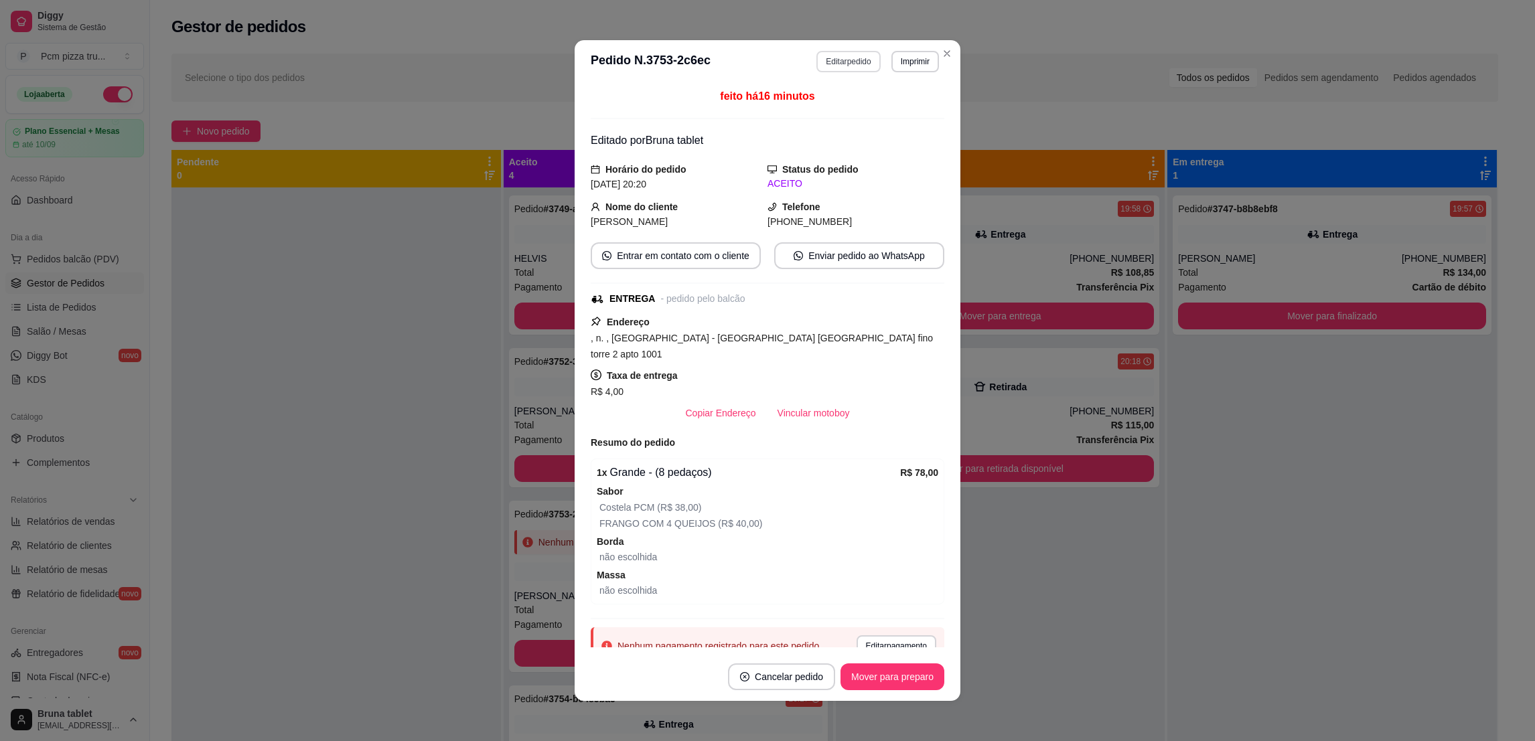
click at [834, 52] on button "Editar pedido" at bounding box center [848, 61] width 64 height 21
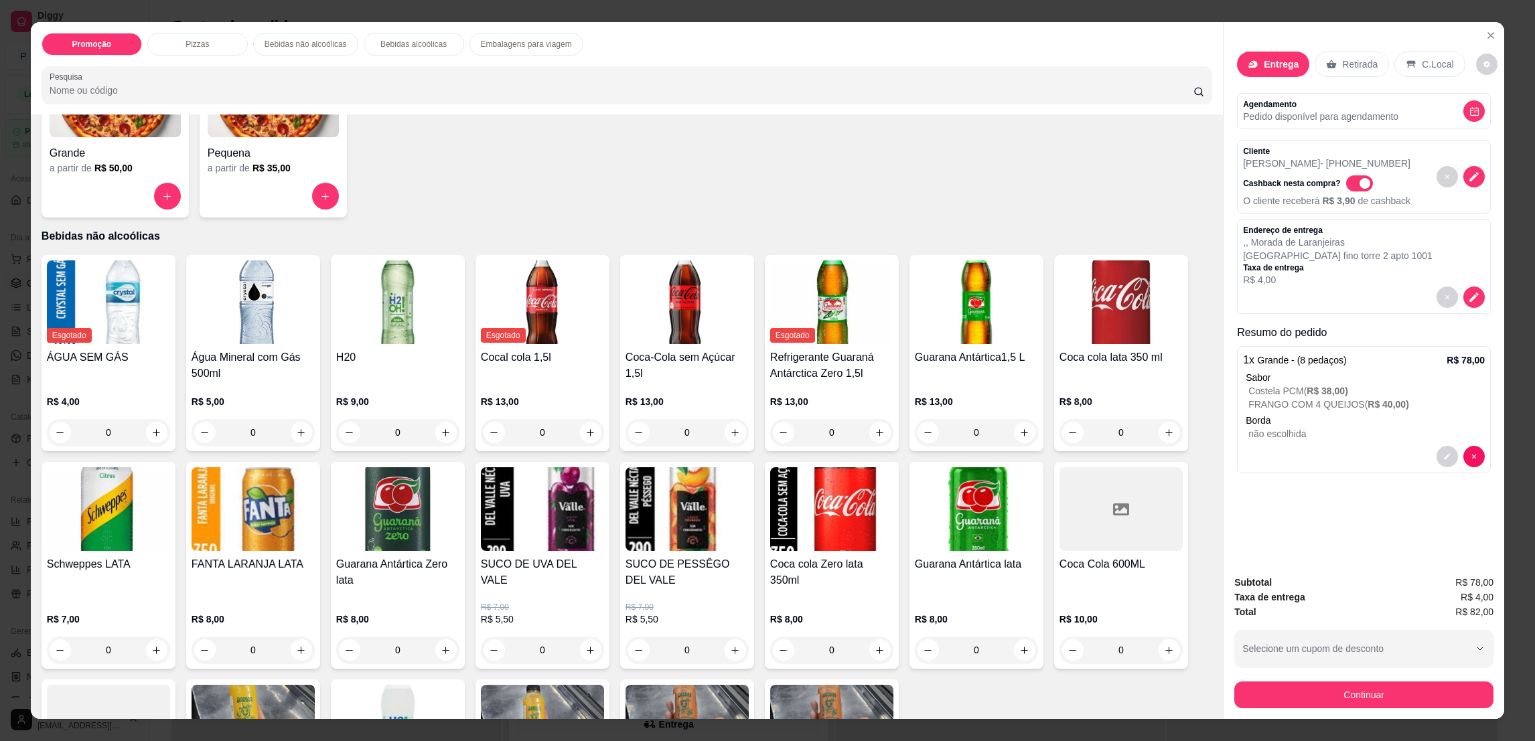
scroll to position [566, 0]
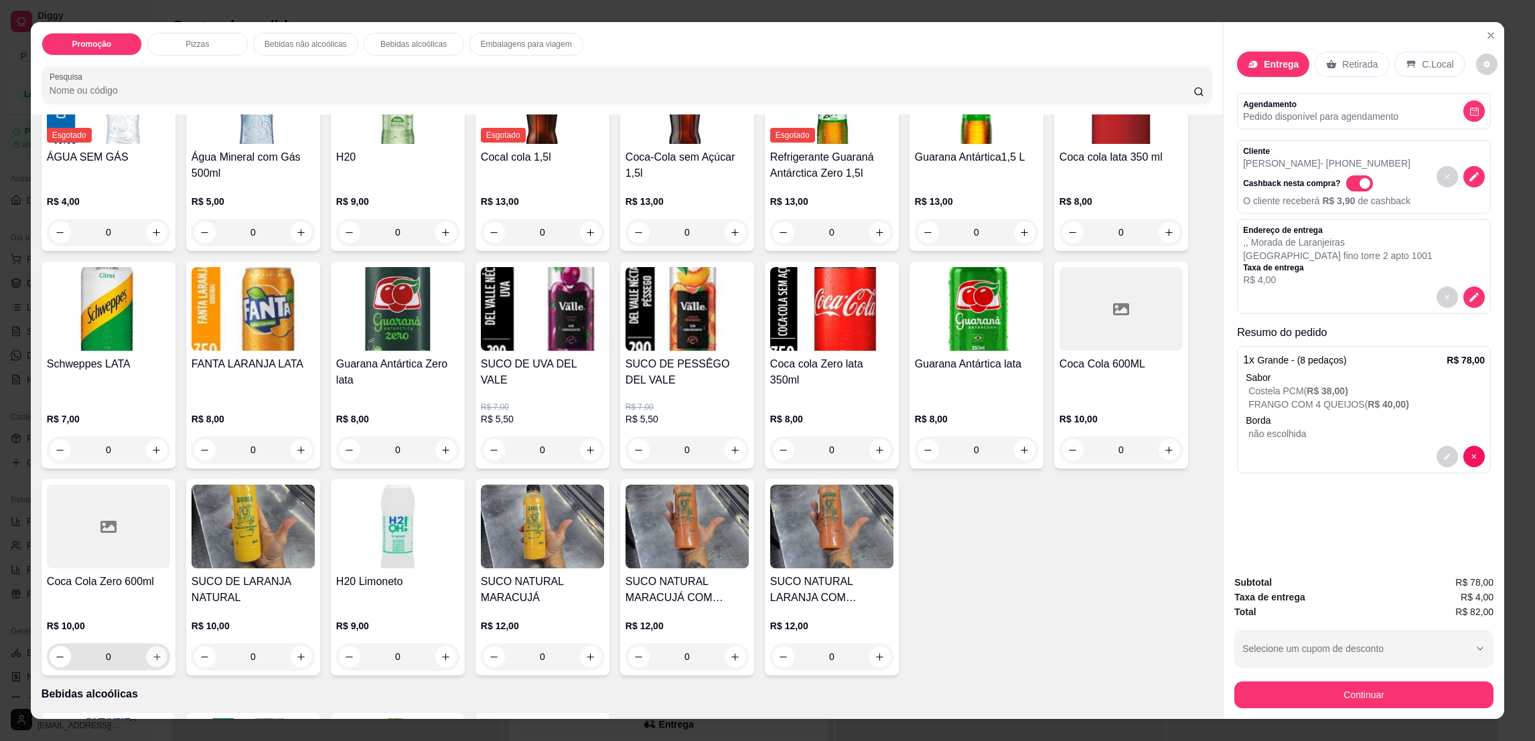
click at [152, 655] on icon "increase-product-quantity" at bounding box center [157, 657] width 10 height 10
type input "1"
click at [1272, 680] on div "Continuar" at bounding box center [1363, 694] width 259 height 30
click at [1276, 688] on button "Continuar" at bounding box center [1363, 695] width 259 height 27
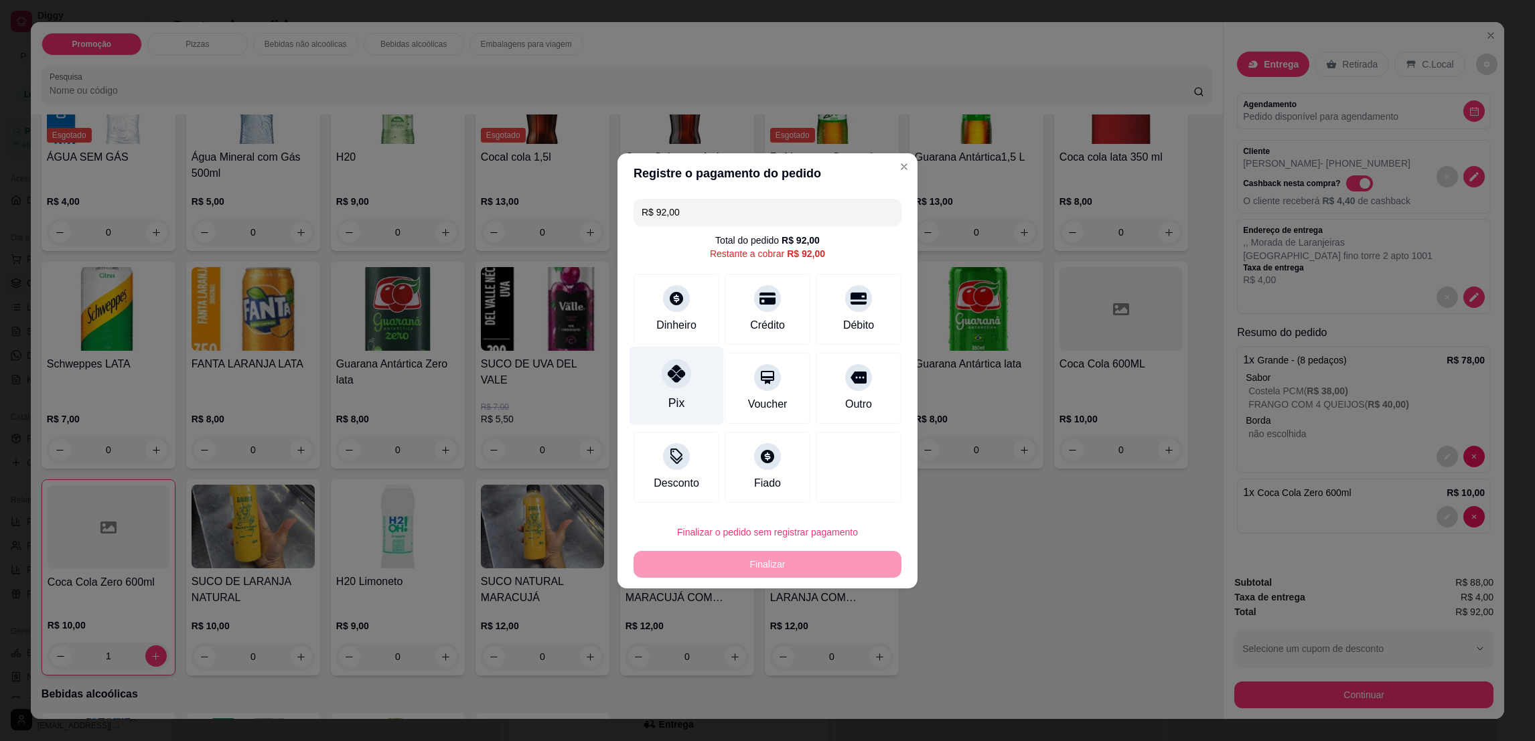
click at [672, 390] on div "Pix" at bounding box center [677, 385] width 94 height 78
type input "R$ 0,00"
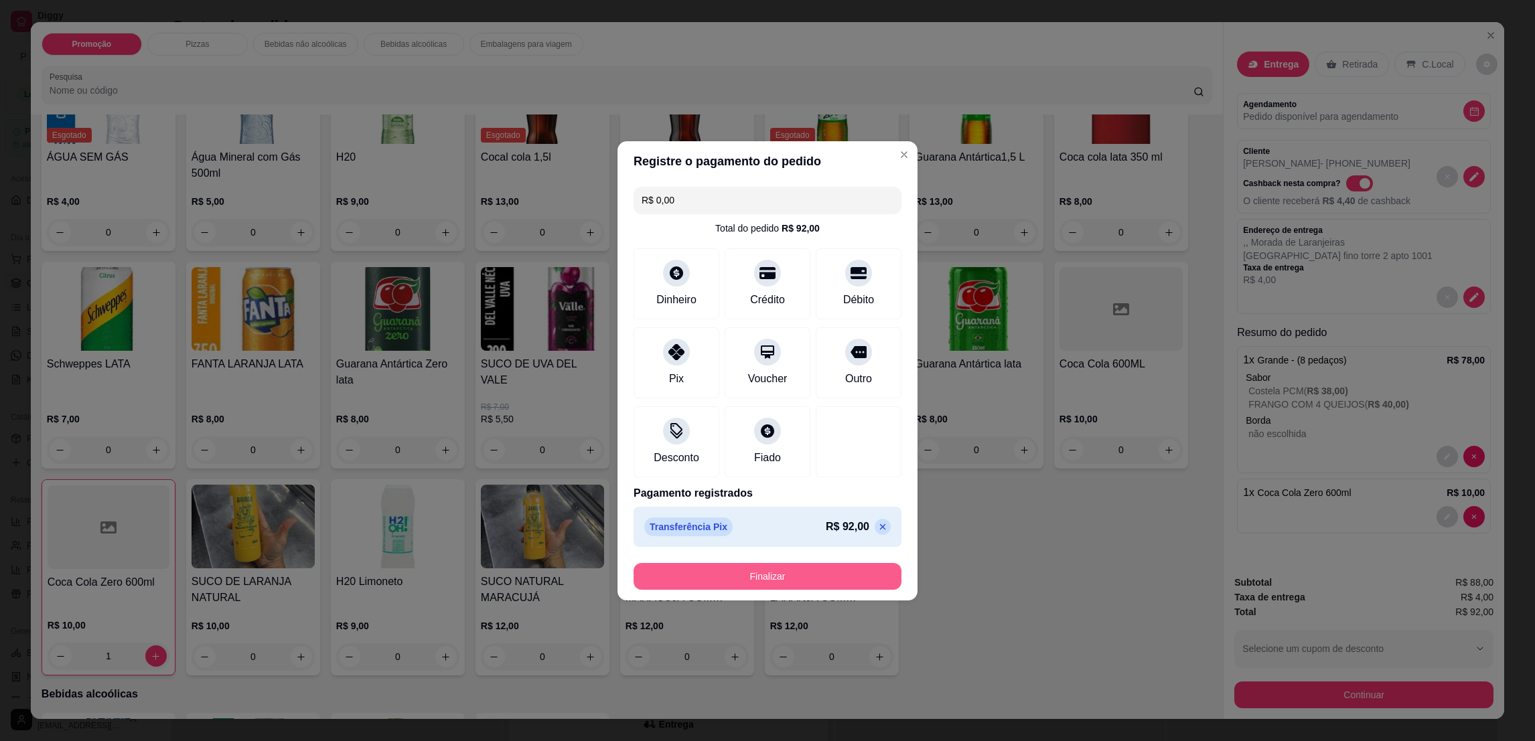
click at [749, 581] on button "Finalizar" at bounding box center [768, 576] width 268 height 27
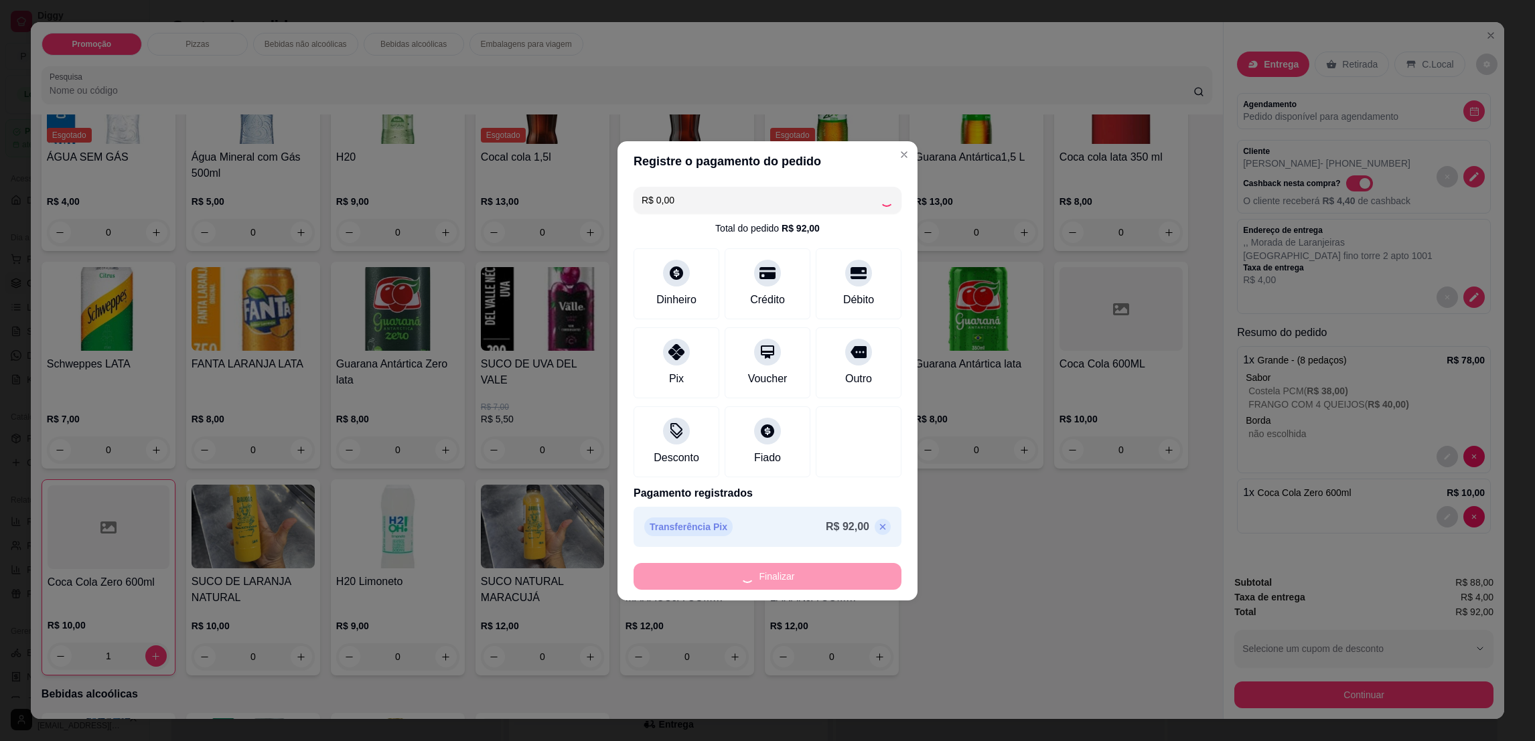
type input "0"
type input "-R$ 92,00"
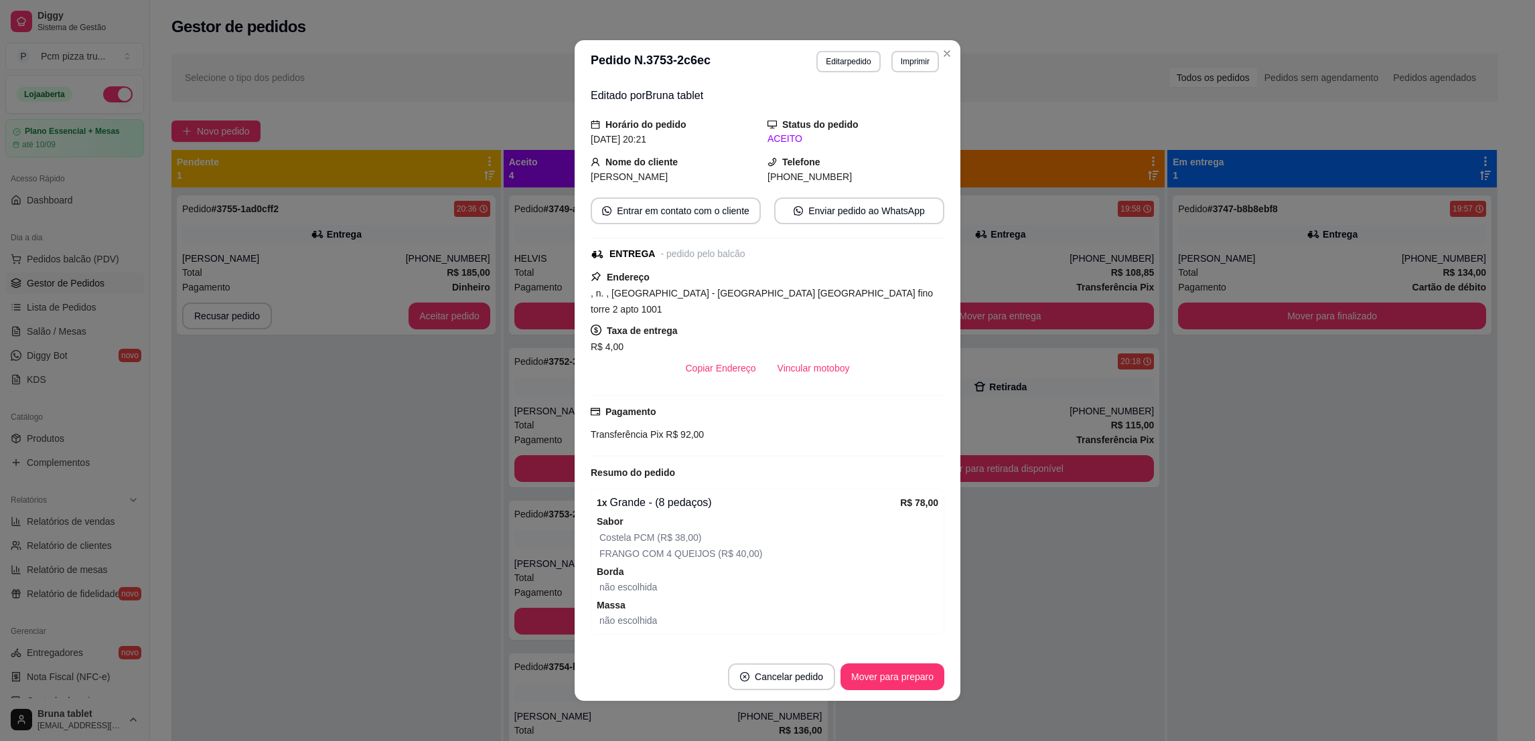
scroll to position [127, 0]
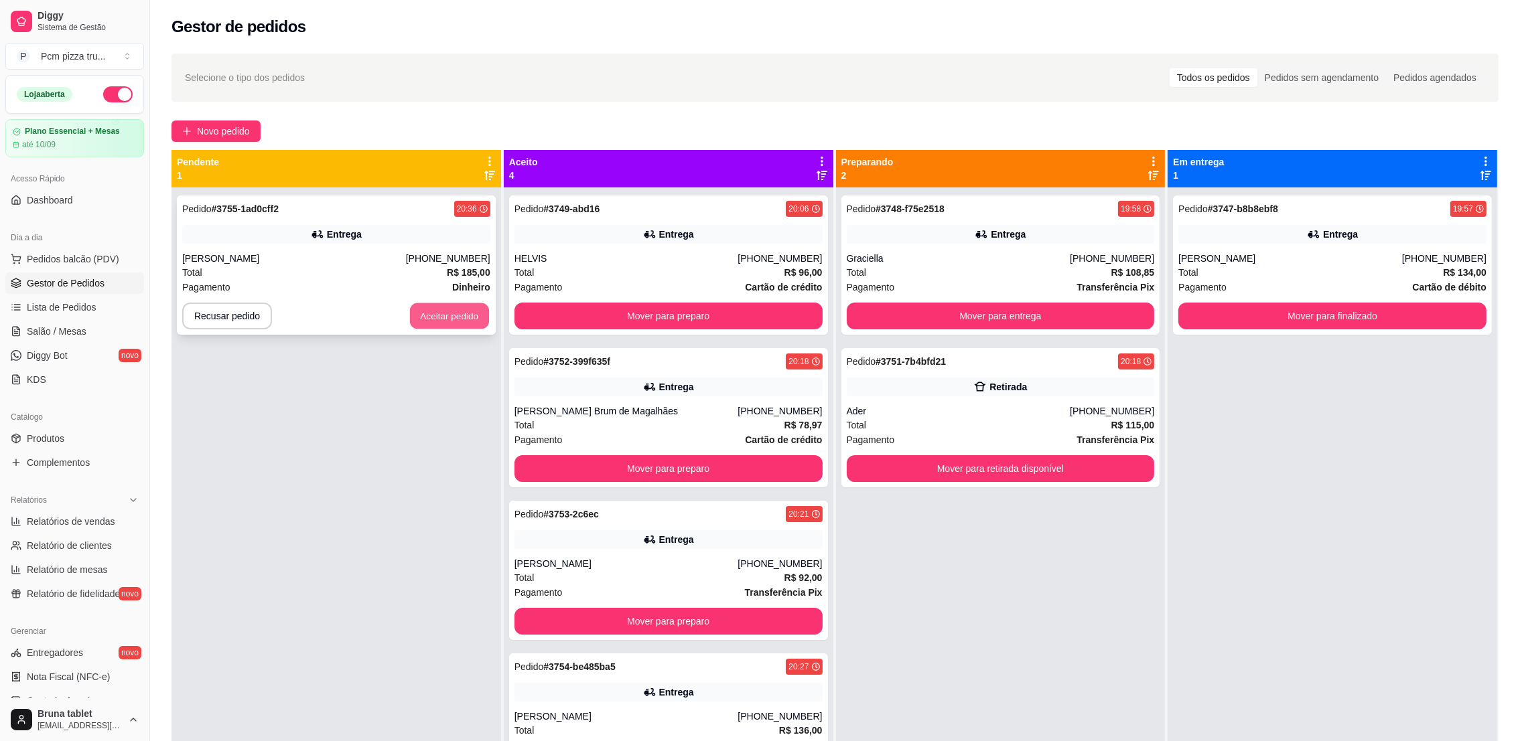
click at [441, 317] on button "Aceitar pedido" at bounding box center [449, 316] width 79 height 26
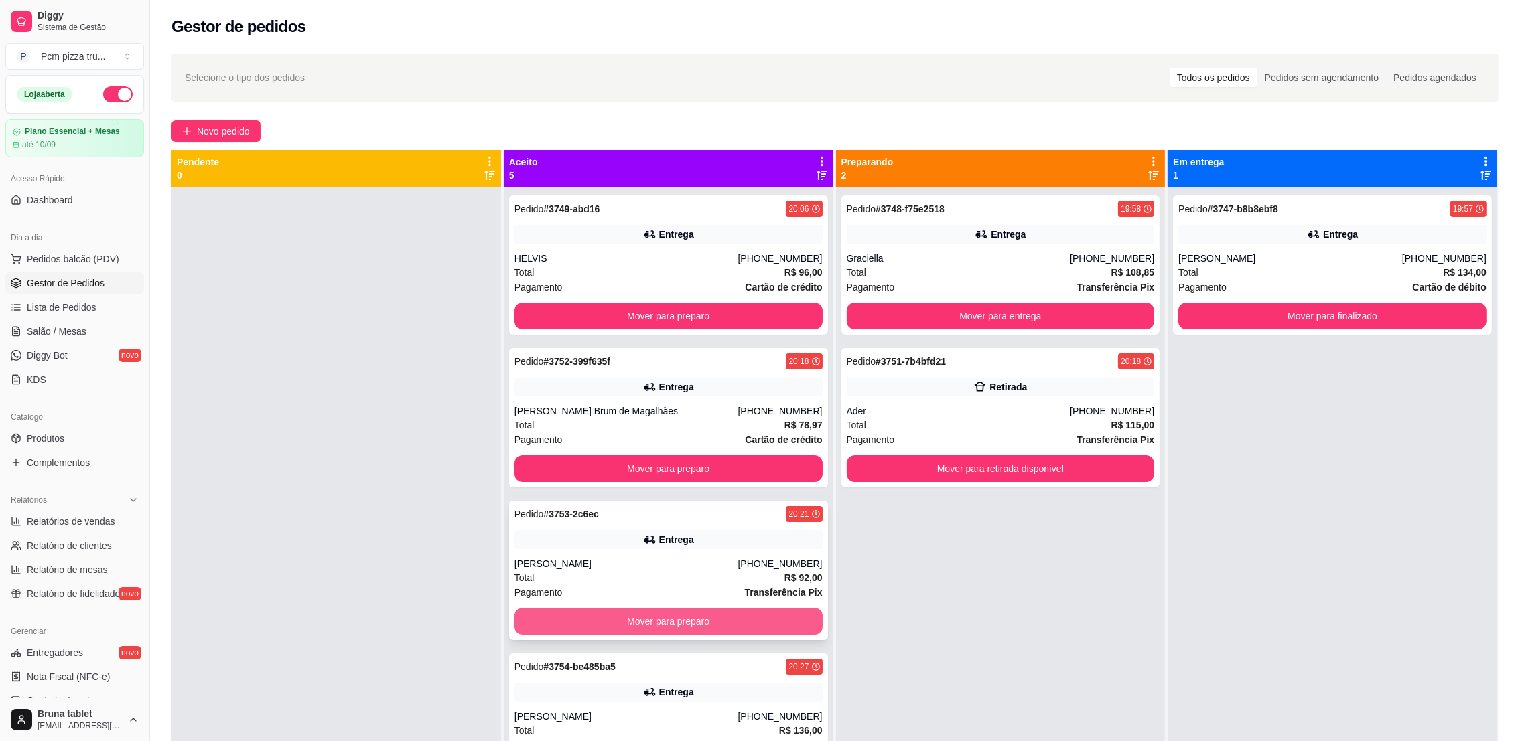
click at [683, 574] on div "Total R$ 92,00" at bounding box center [668, 578] width 308 height 15
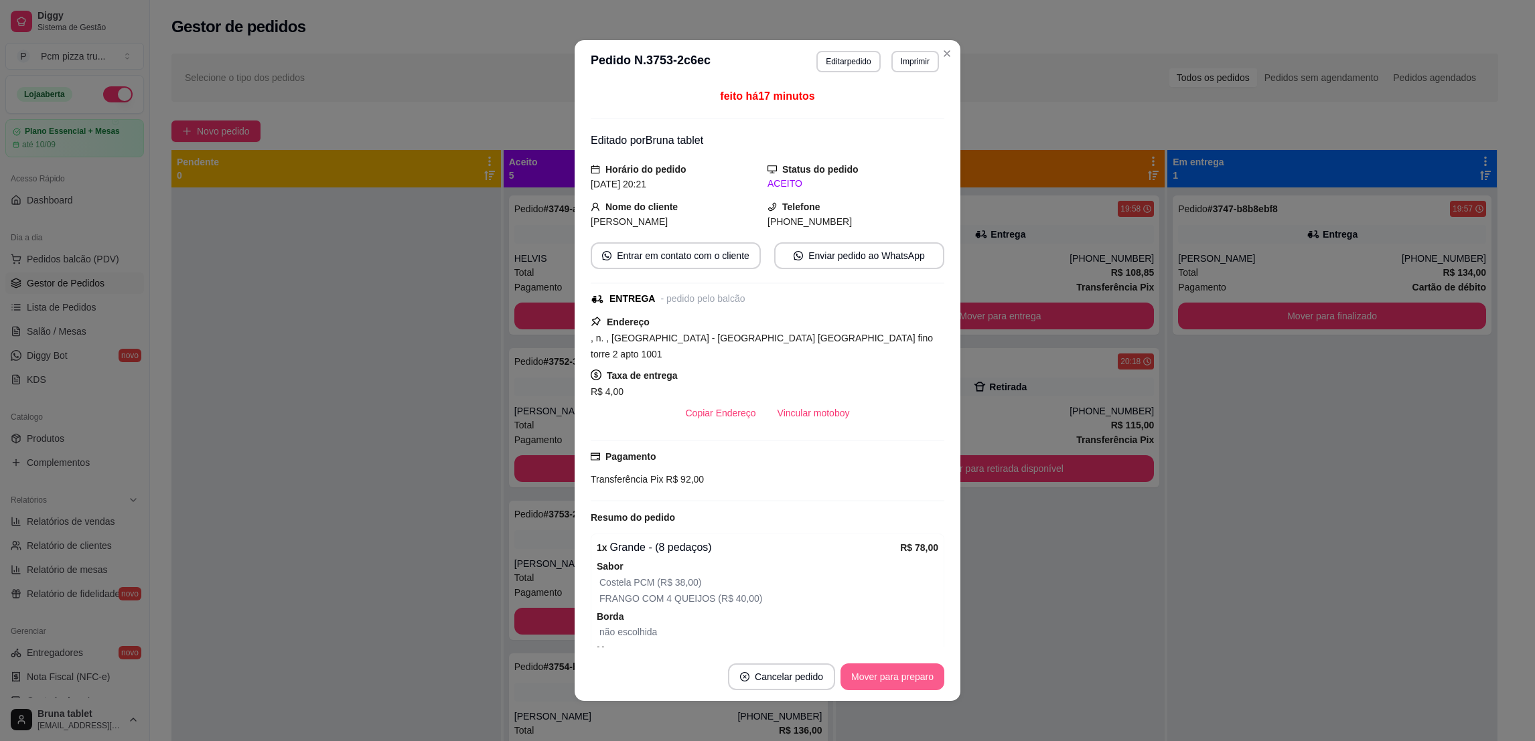
click at [881, 679] on button "Mover para preparo" at bounding box center [893, 677] width 104 height 27
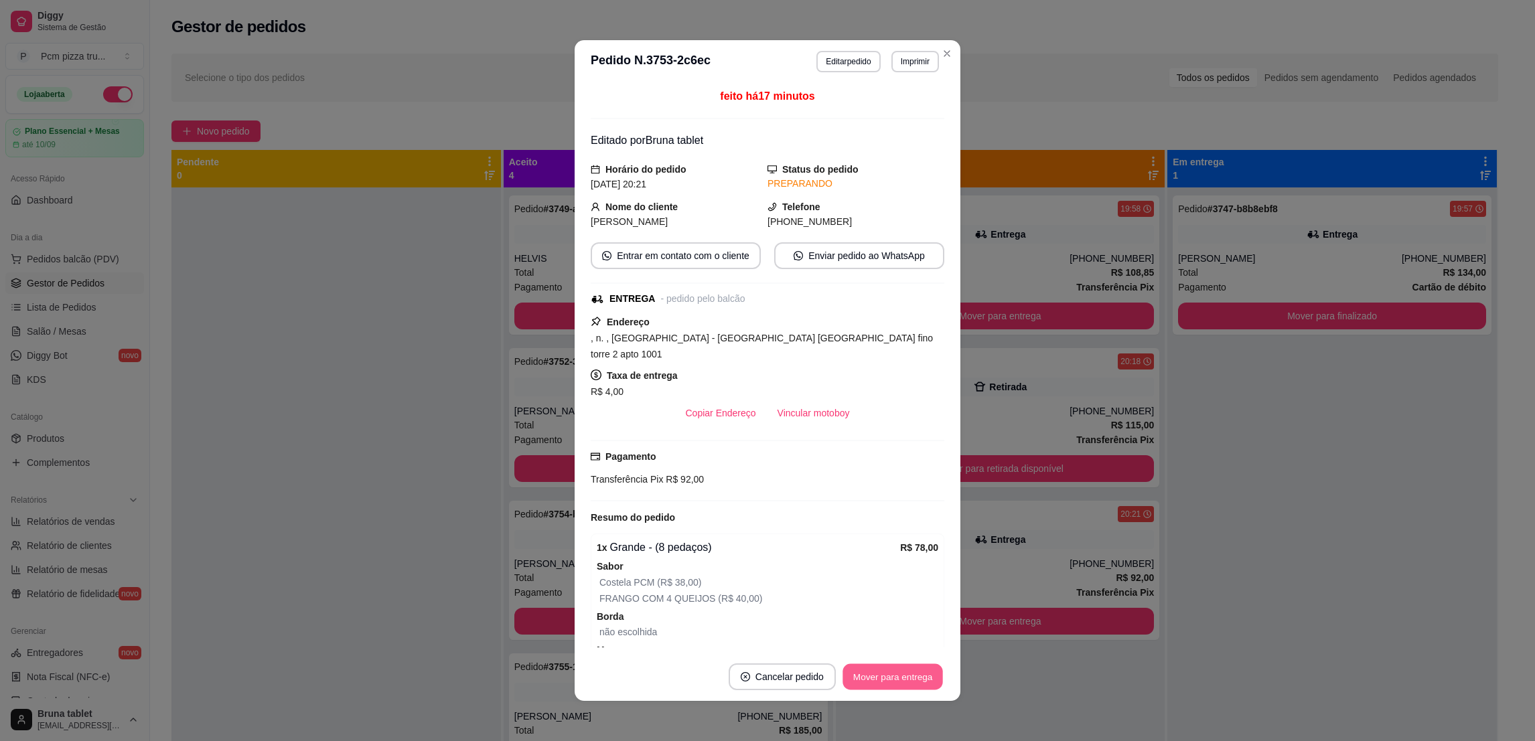
click at [882, 678] on button "Mover para entrega" at bounding box center [893, 677] width 100 height 26
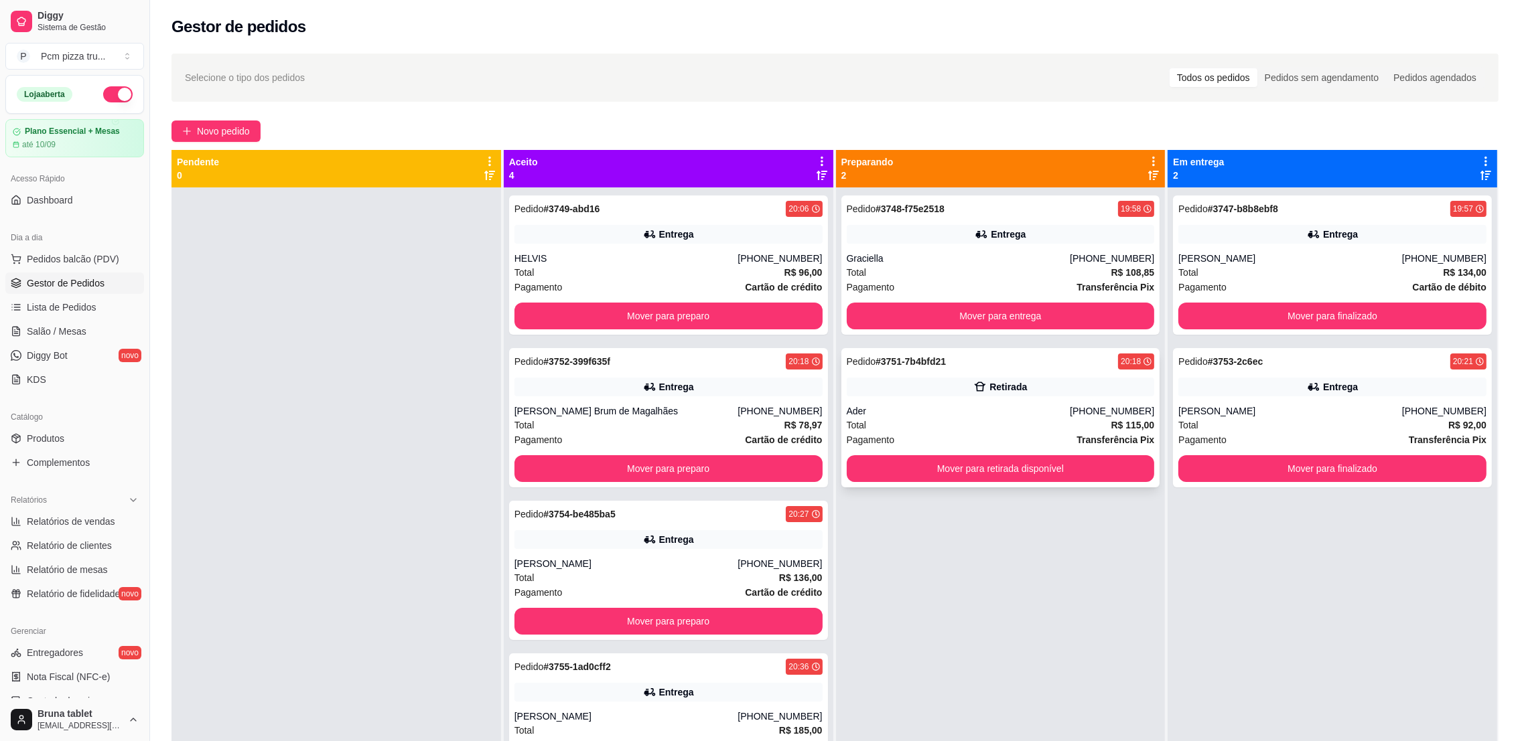
click at [914, 393] on div "Retirada" at bounding box center [1001, 387] width 308 height 19
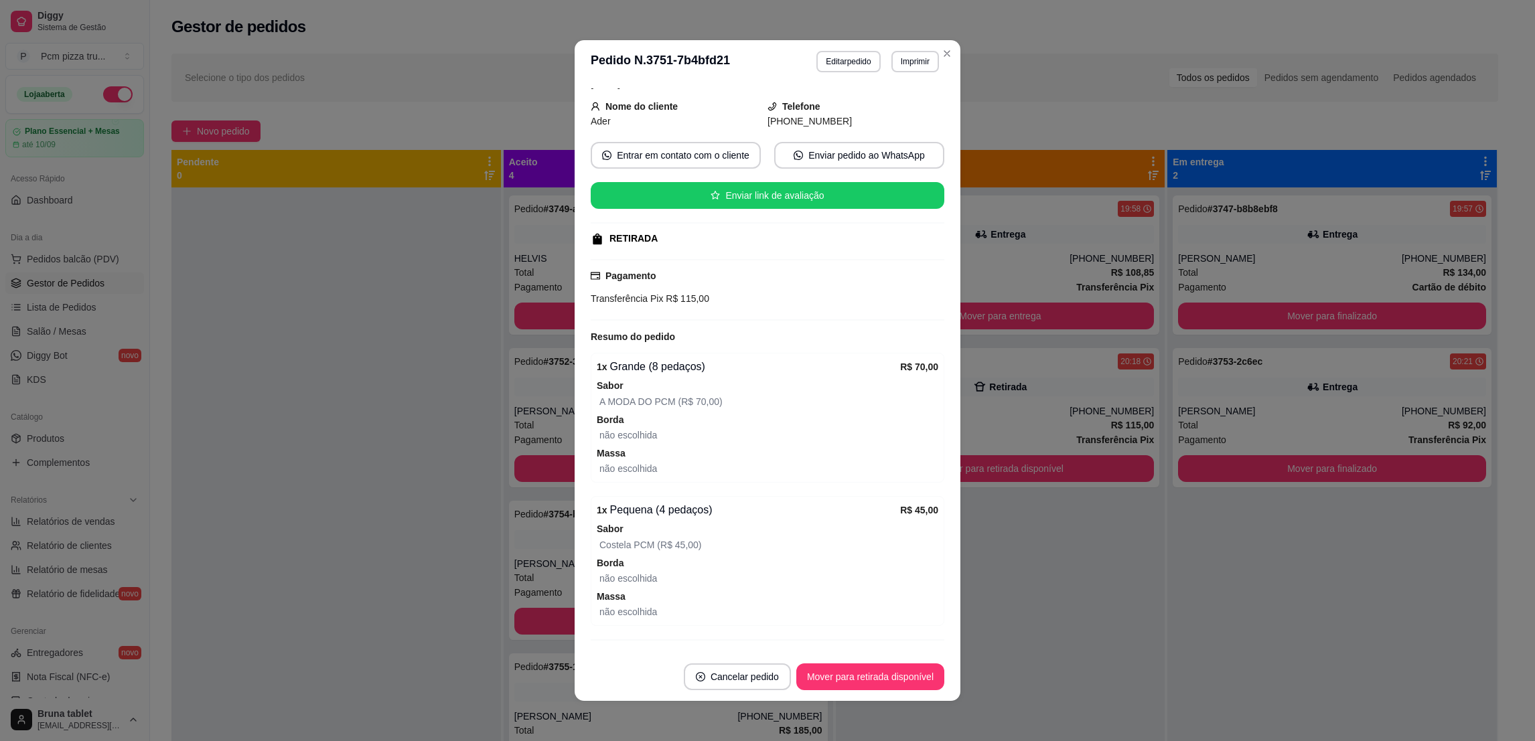
scroll to position [119, 0]
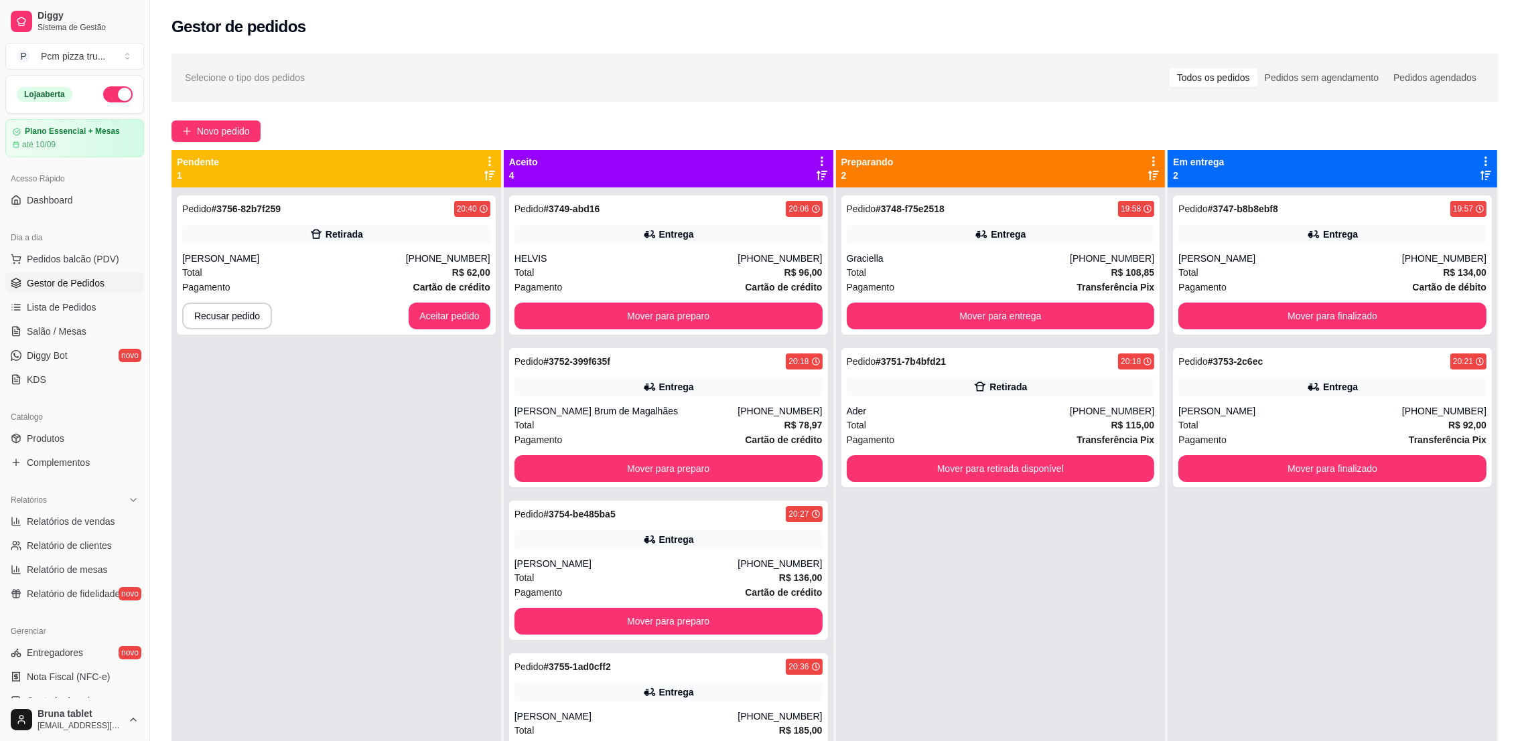
click at [391, 365] on div "Pedido # 3756-82b7f259 20:40 Retirada [PERSON_NAME] [PHONE_NUMBER] Total R$ 62,…" at bounding box center [336, 558] width 330 height 741
click at [420, 319] on button "Aceitar pedido" at bounding box center [450, 316] width 82 height 27
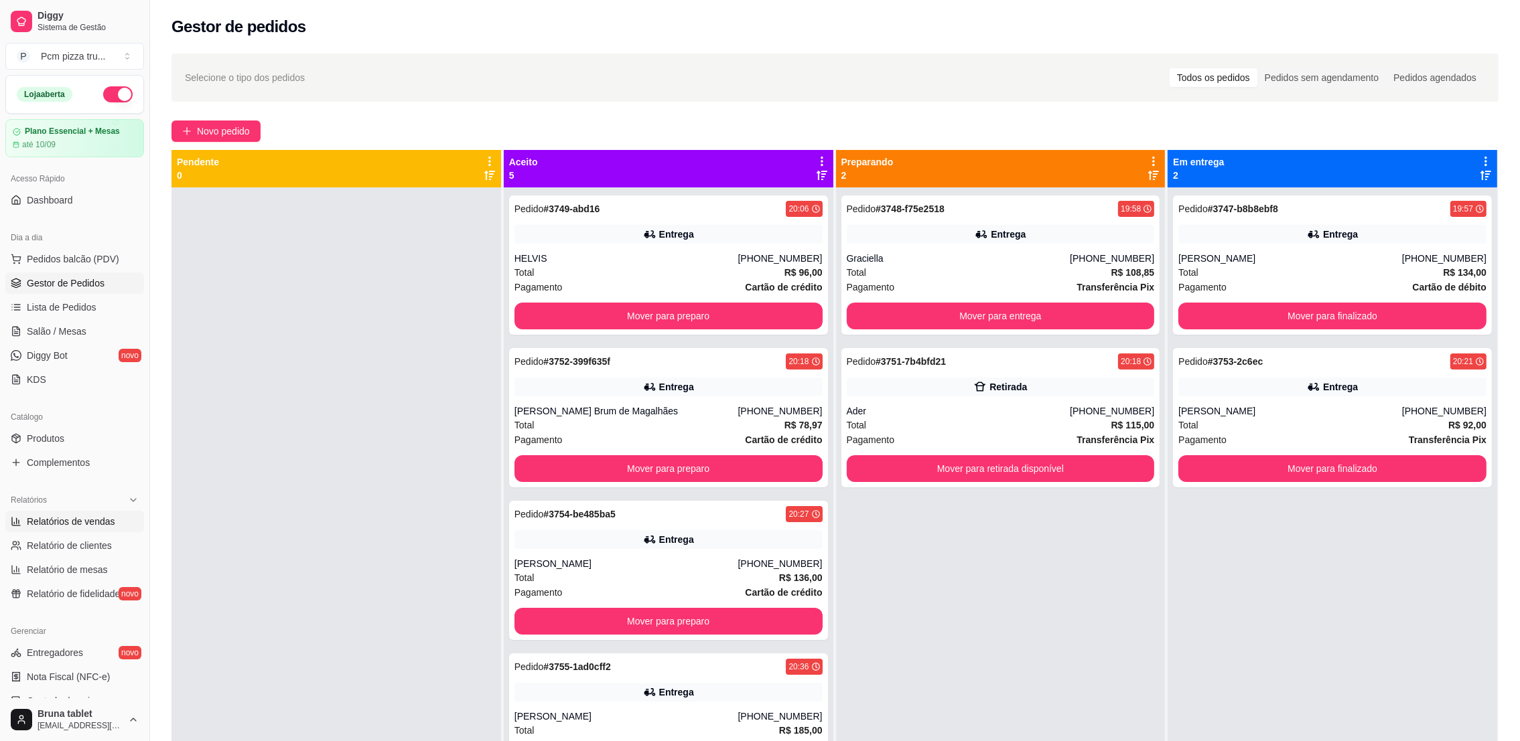
click at [86, 520] on span "Relatórios de vendas" at bounding box center [71, 521] width 88 height 13
select select "ALL"
select select "0"
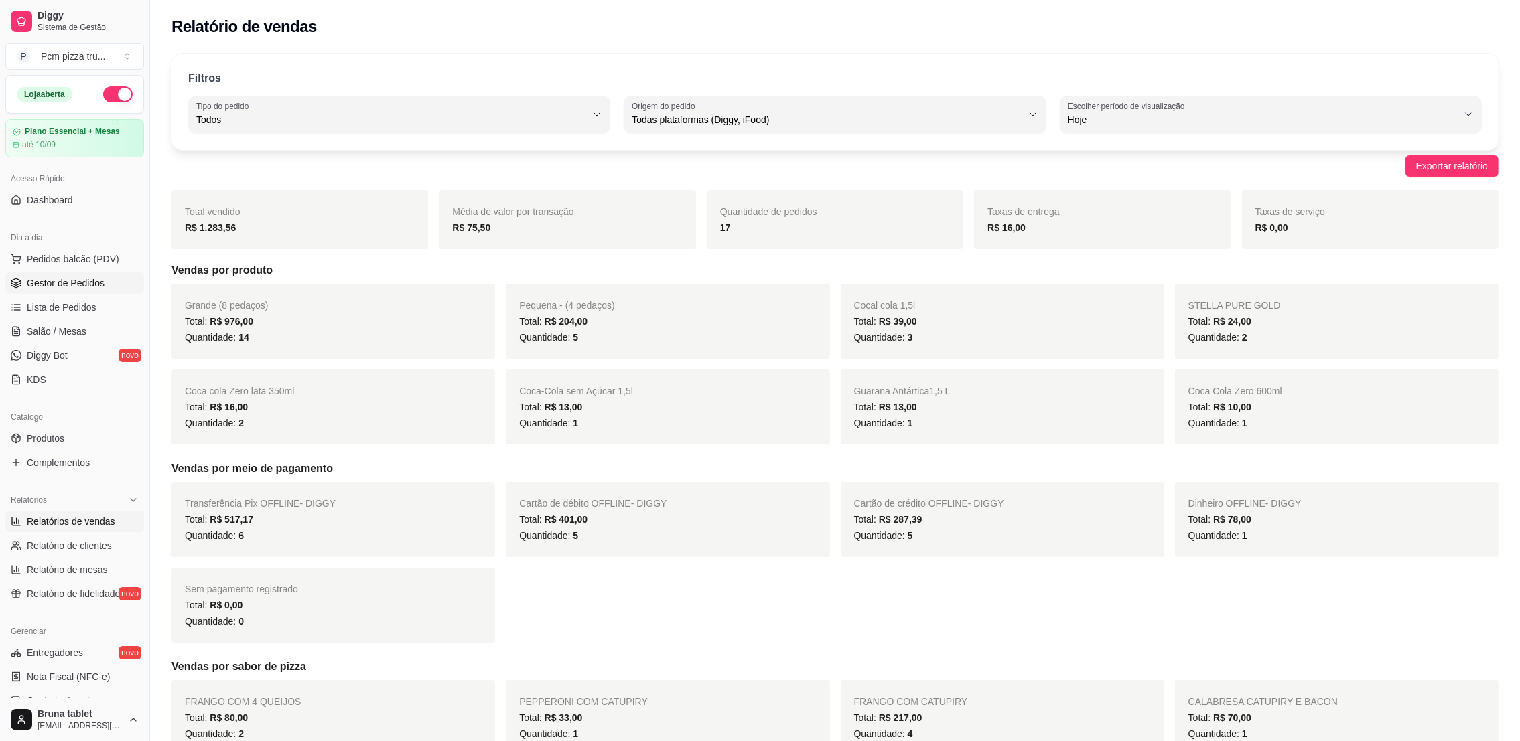
click at [92, 282] on span "Gestor de Pedidos" at bounding box center [66, 283] width 78 height 13
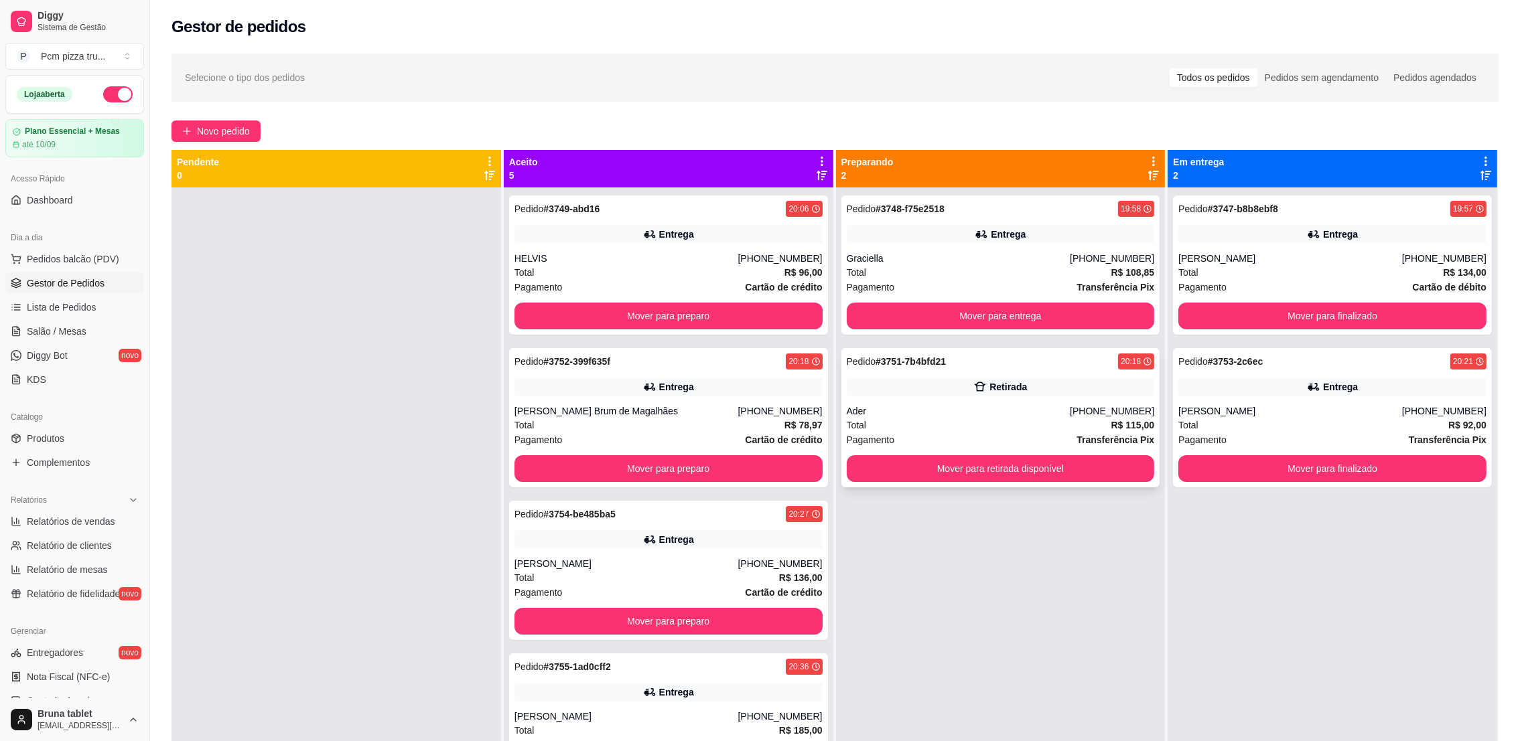
click at [1048, 399] on div "Pedido # 3751-7b4bfd21 20:18 Retirada Ader [PHONE_NUMBER] Total R$ 115,00 Pagam…" at bounding box center [1000, 417] width 319 height 139
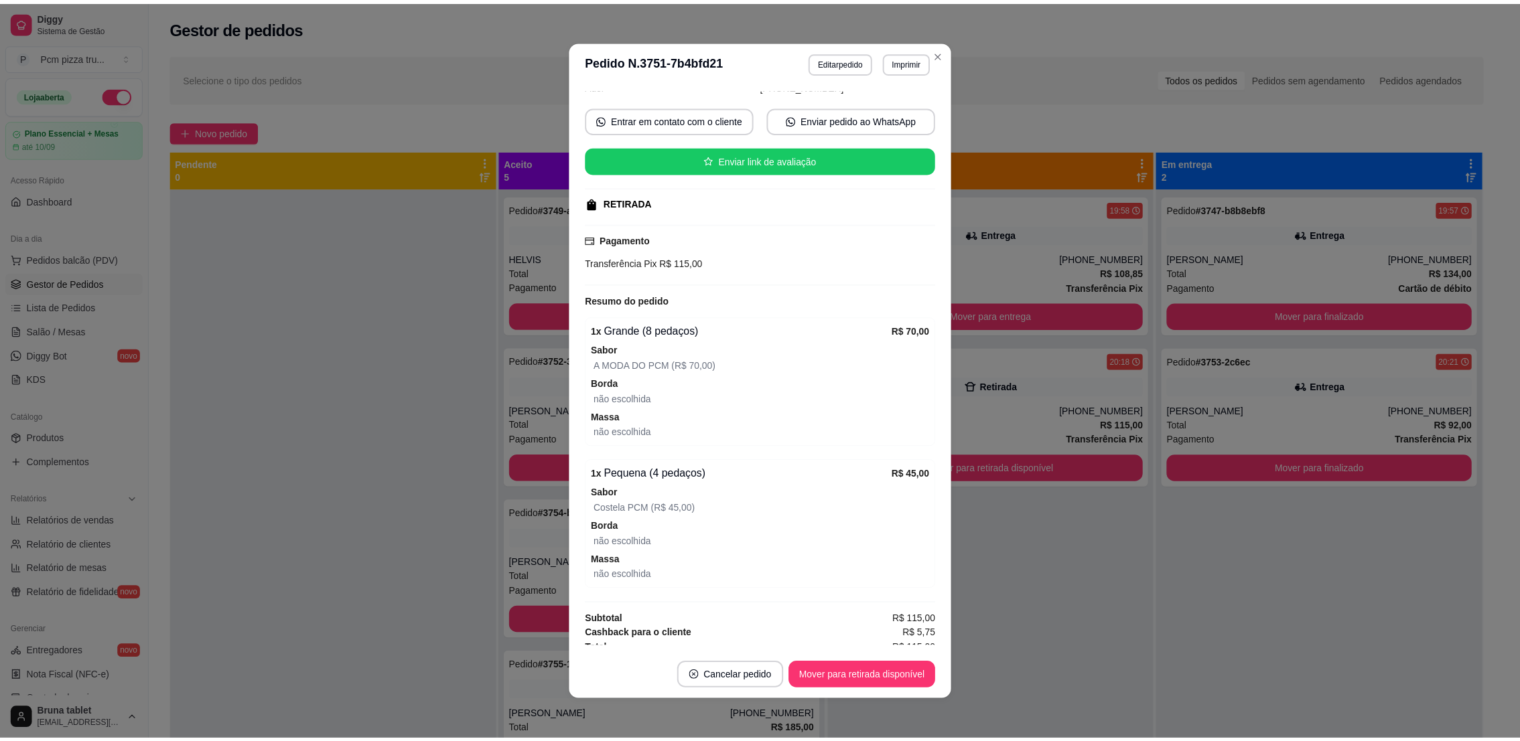
scroll to position [119, 0]
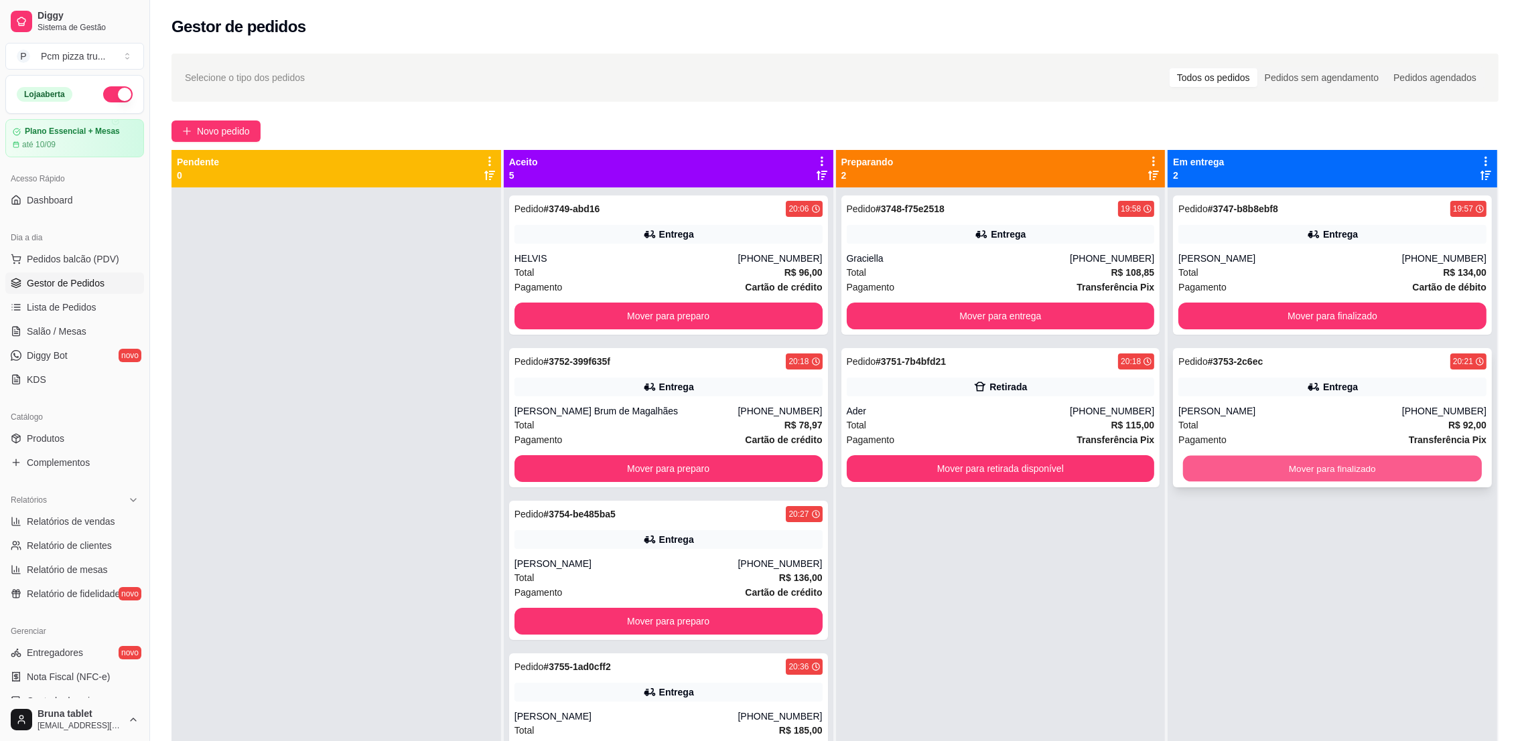
click at [1267, 459] on button "Mover para finalizado" at bounding box center [1332, 469] width 299 height 26
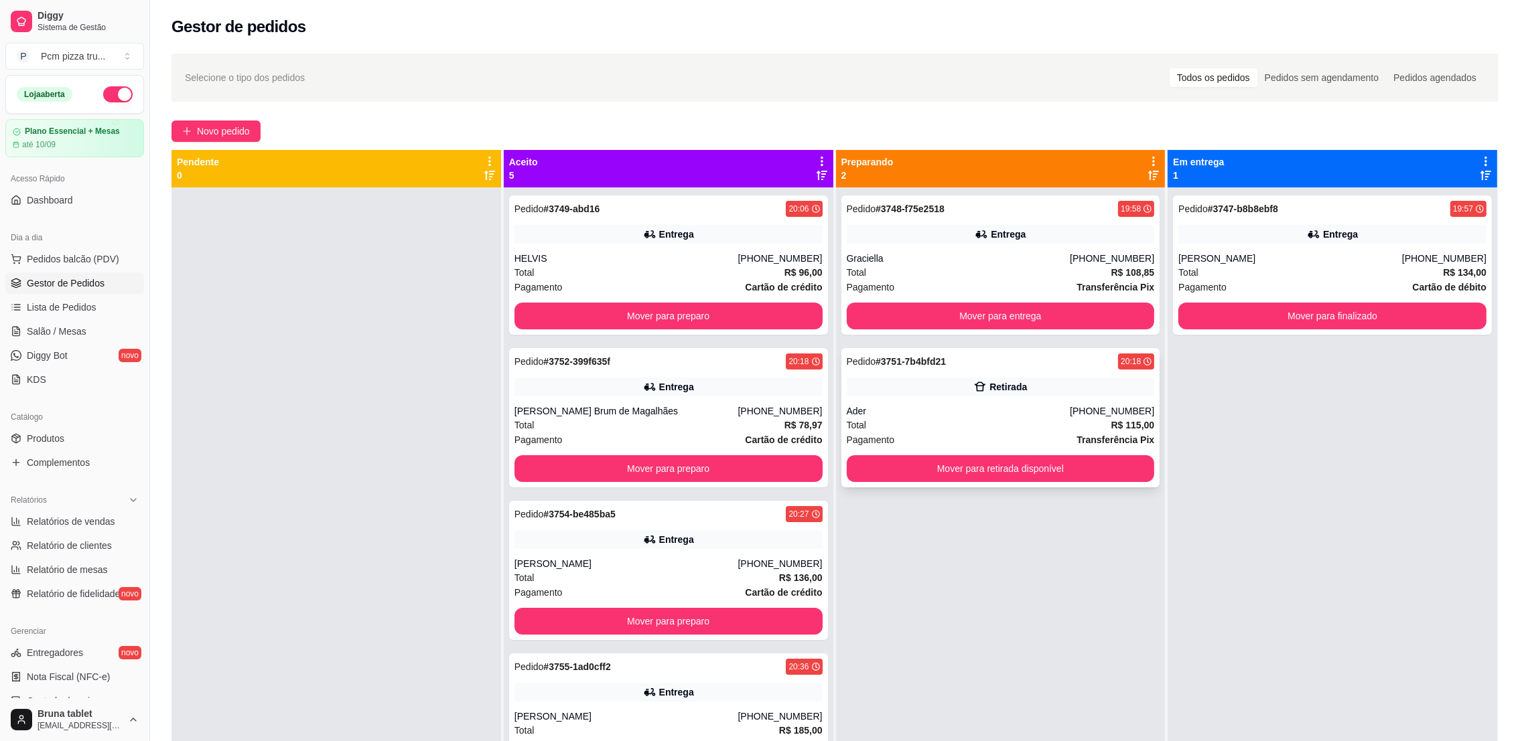
click at [1076, 395] on div "Retirada" at bounding box center [1001, 387] width 308 height 19
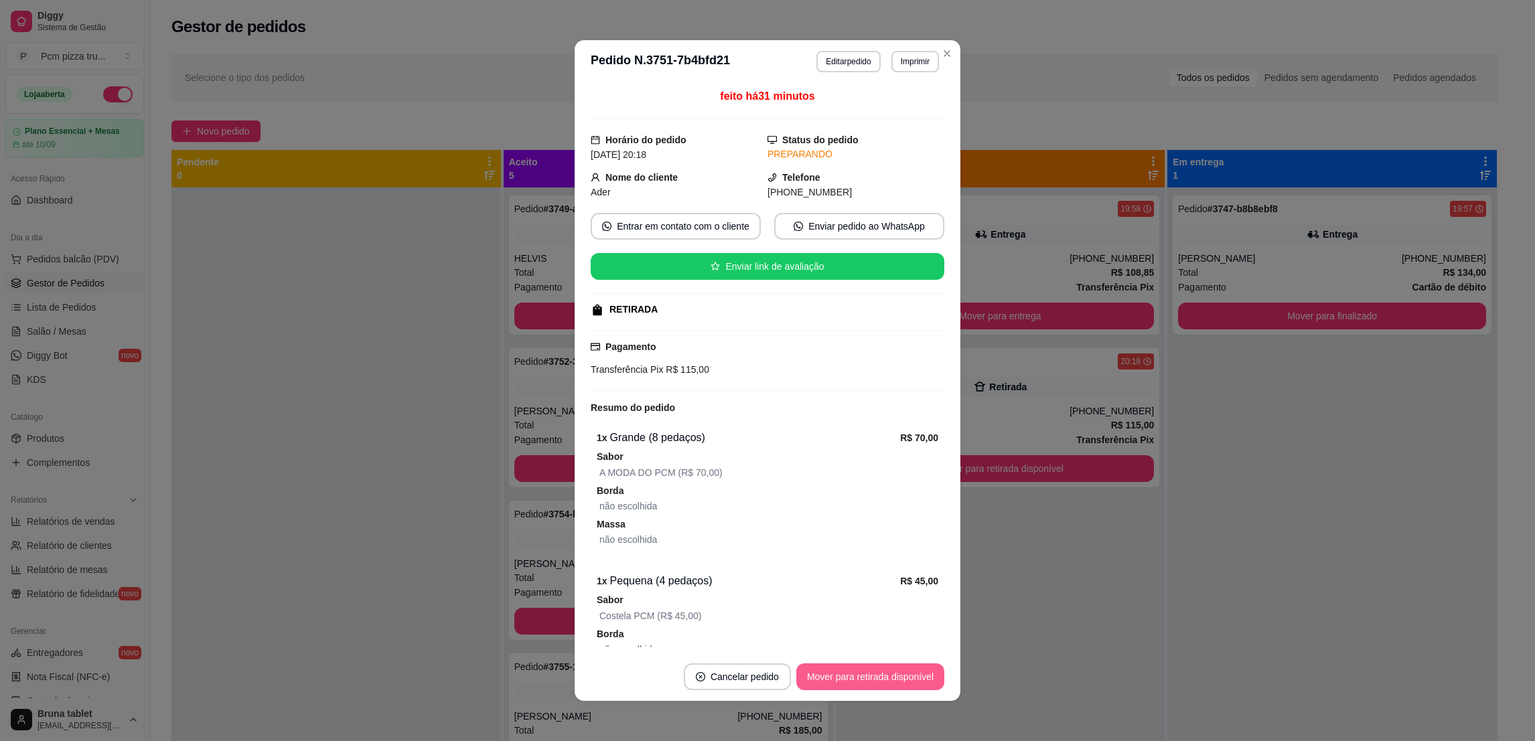
click at [842, 670] on button "Mover para retirada disponível" at bounding box center [870, 677] width 148 height 27
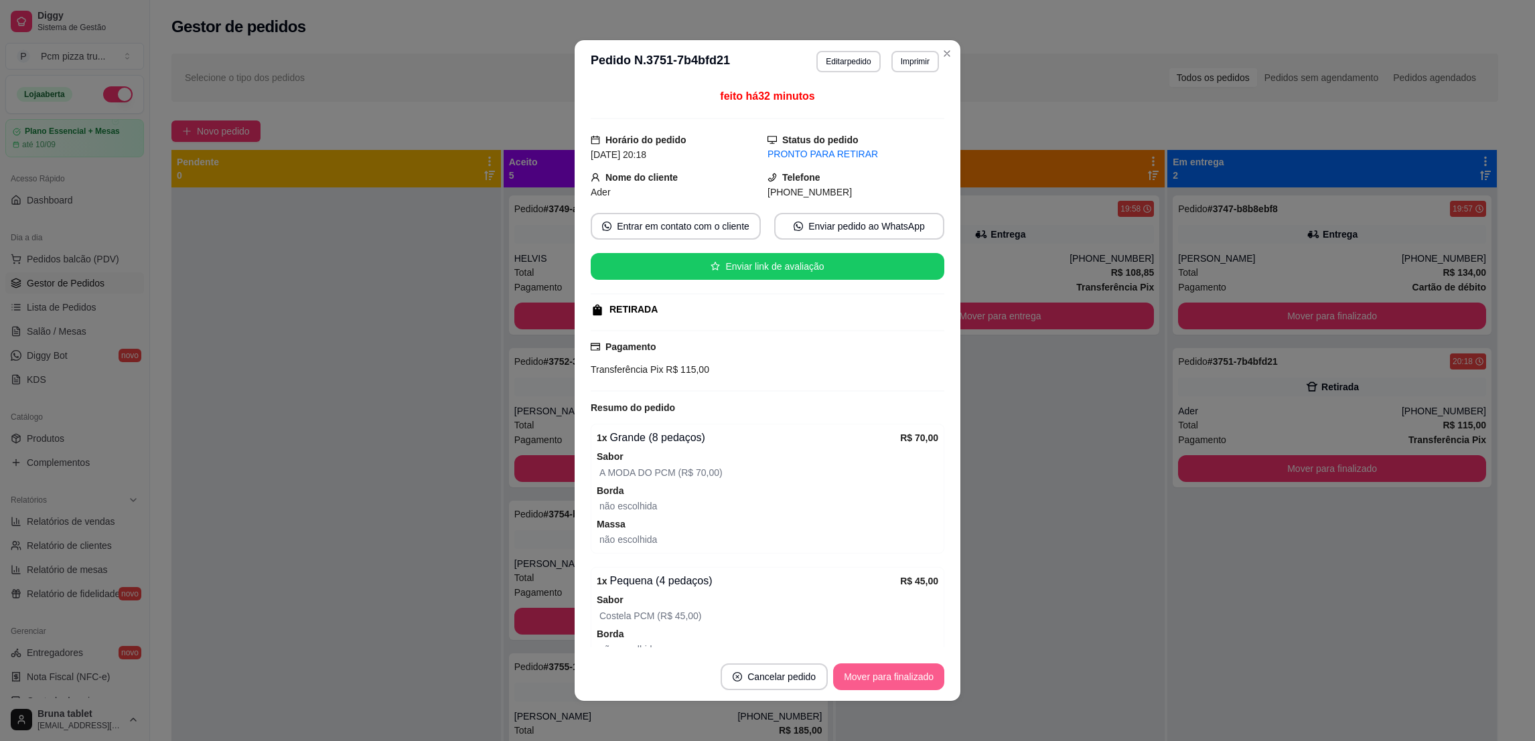
click at [890, 679] on button "Mover para finalizado" at bounding box center [888, 677] width 111 height 27
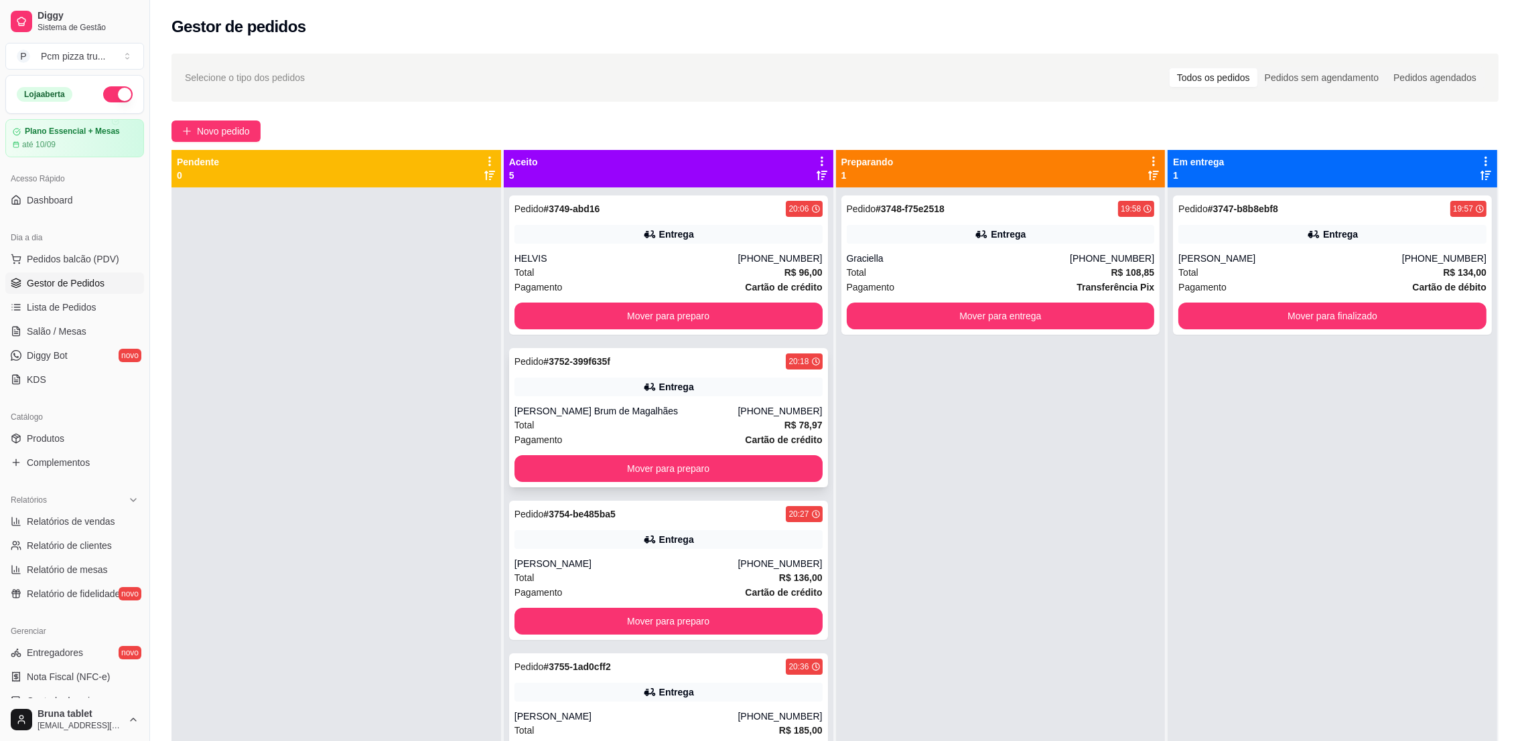
scroll to position [34, 0]
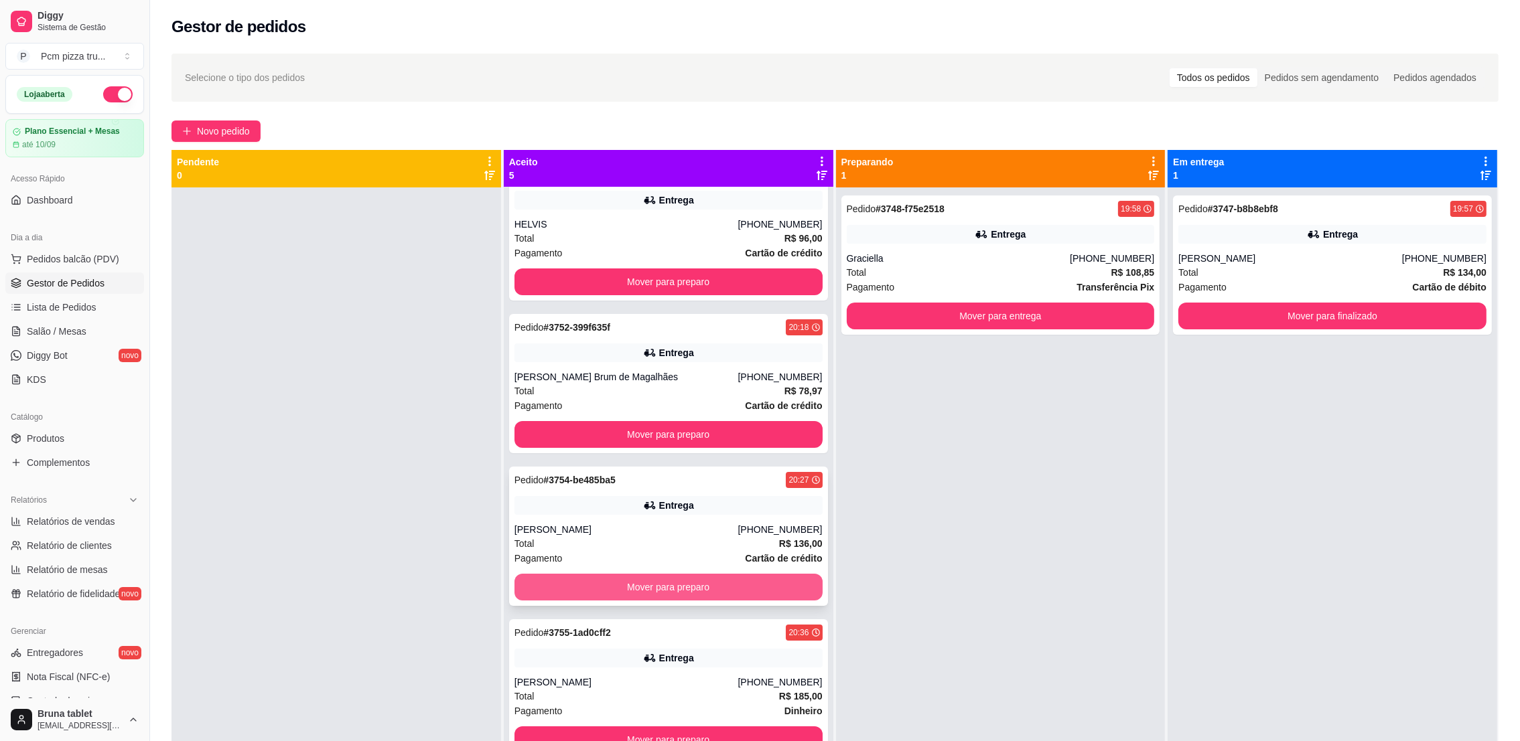
click at [766, 583] on button "Mover para preparo" at bounding box center [668, 587] width 308 height 27
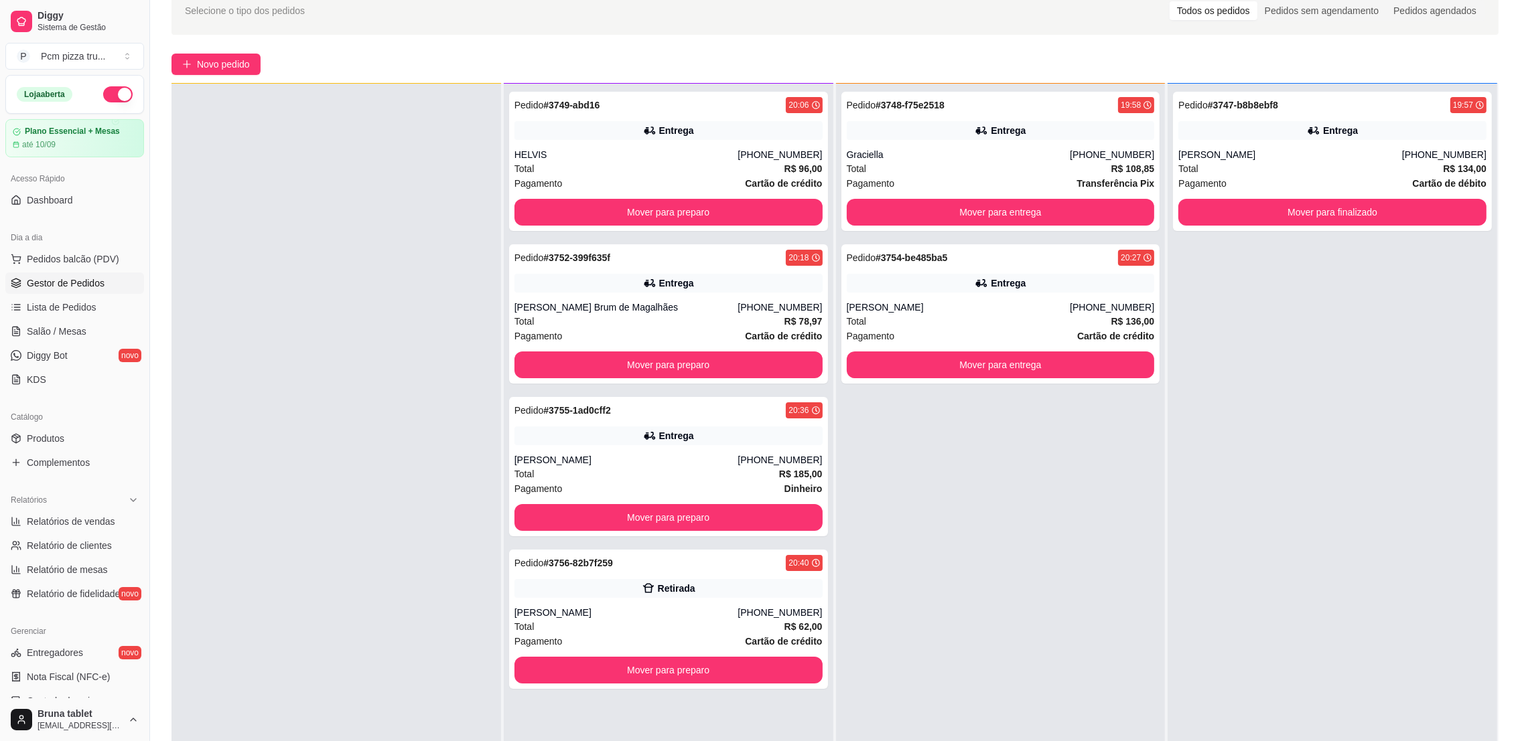
scroll to position [204, 0]
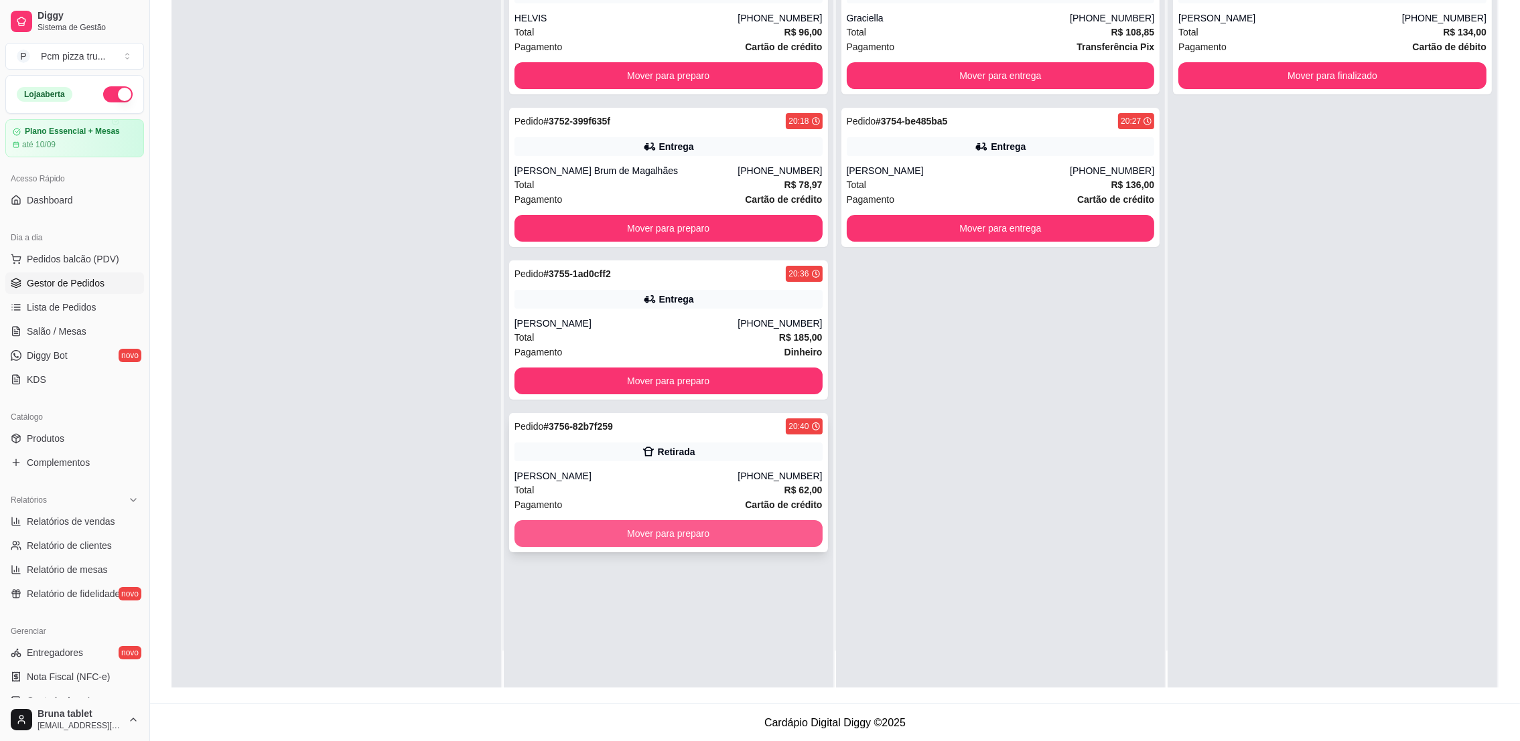
click at [742, 530] on button "Mover para preparo" at bounding box center [668, 533] width 308 height 27
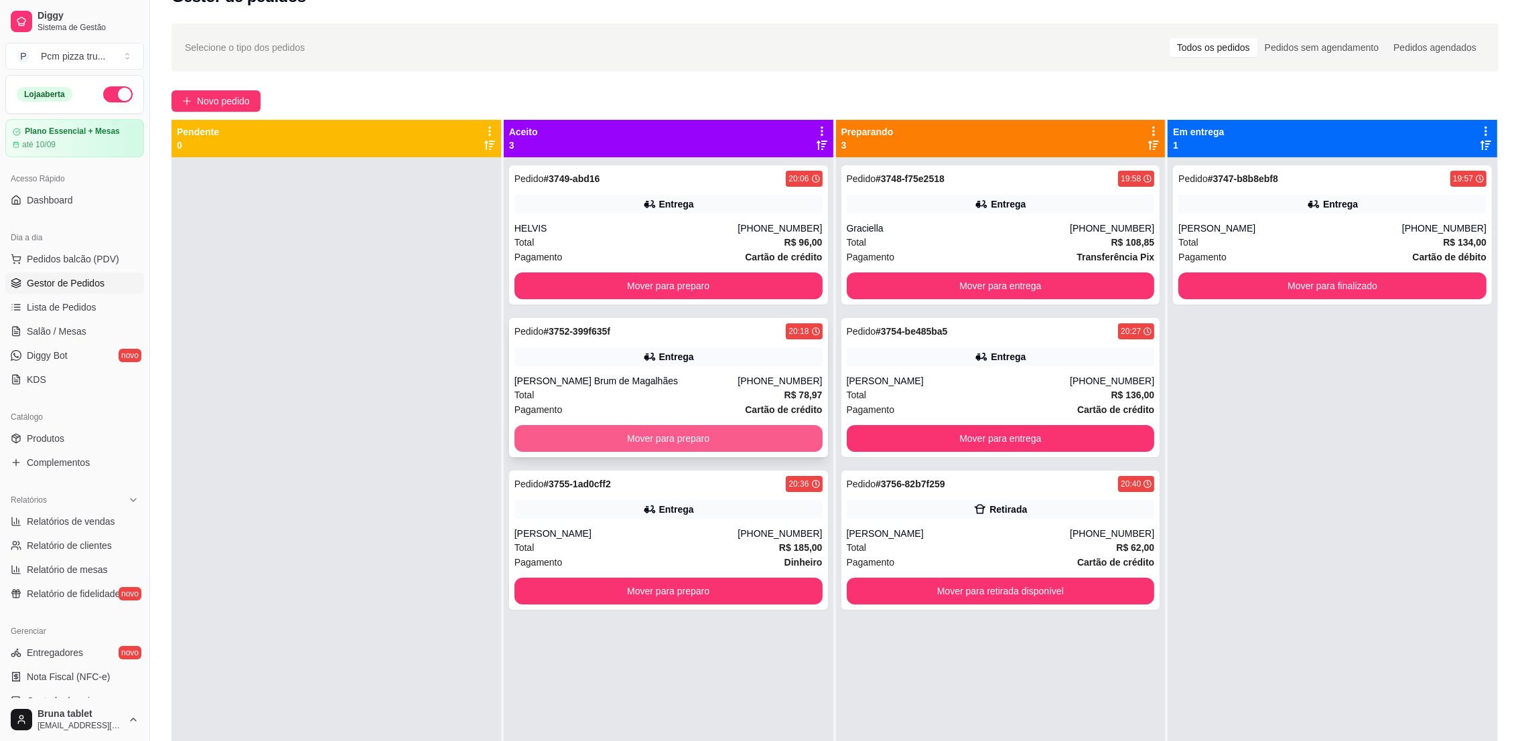
scroll to position [0, 0]
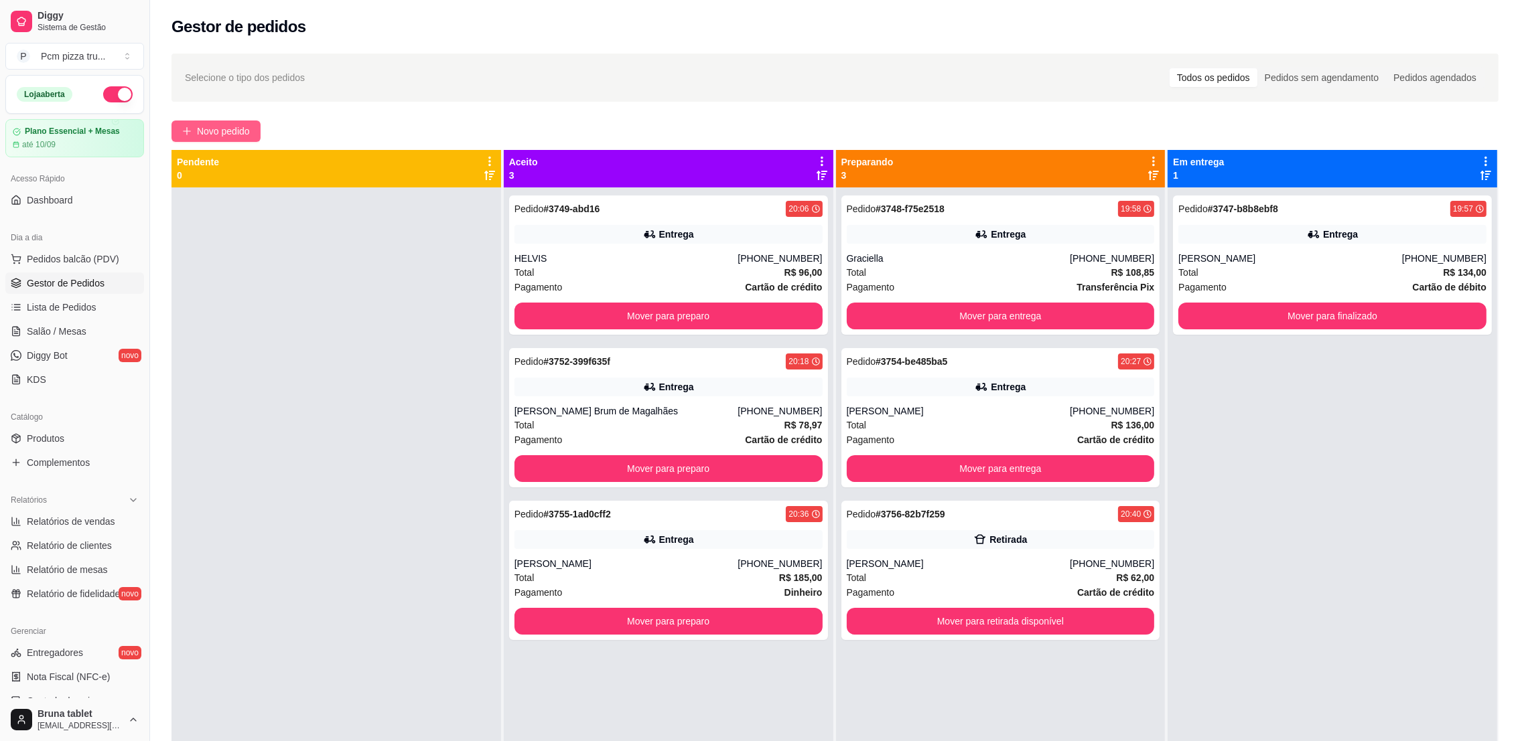
click at [218, 126] on span "Novo pedido" at bounding box center [223, 131] width 53 height 15
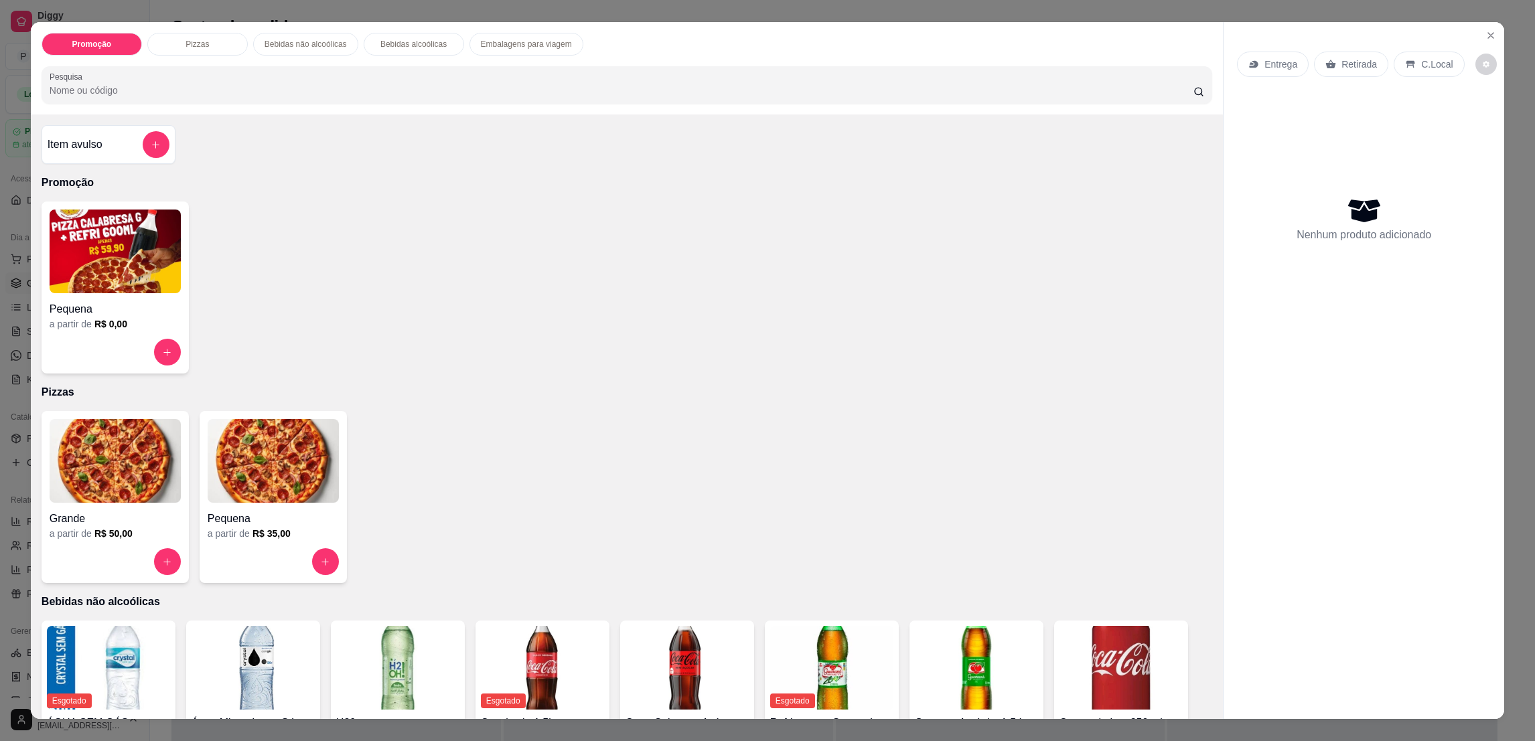
click at [139, 451] on img at bounding box center [115, 461] width 131 height 84
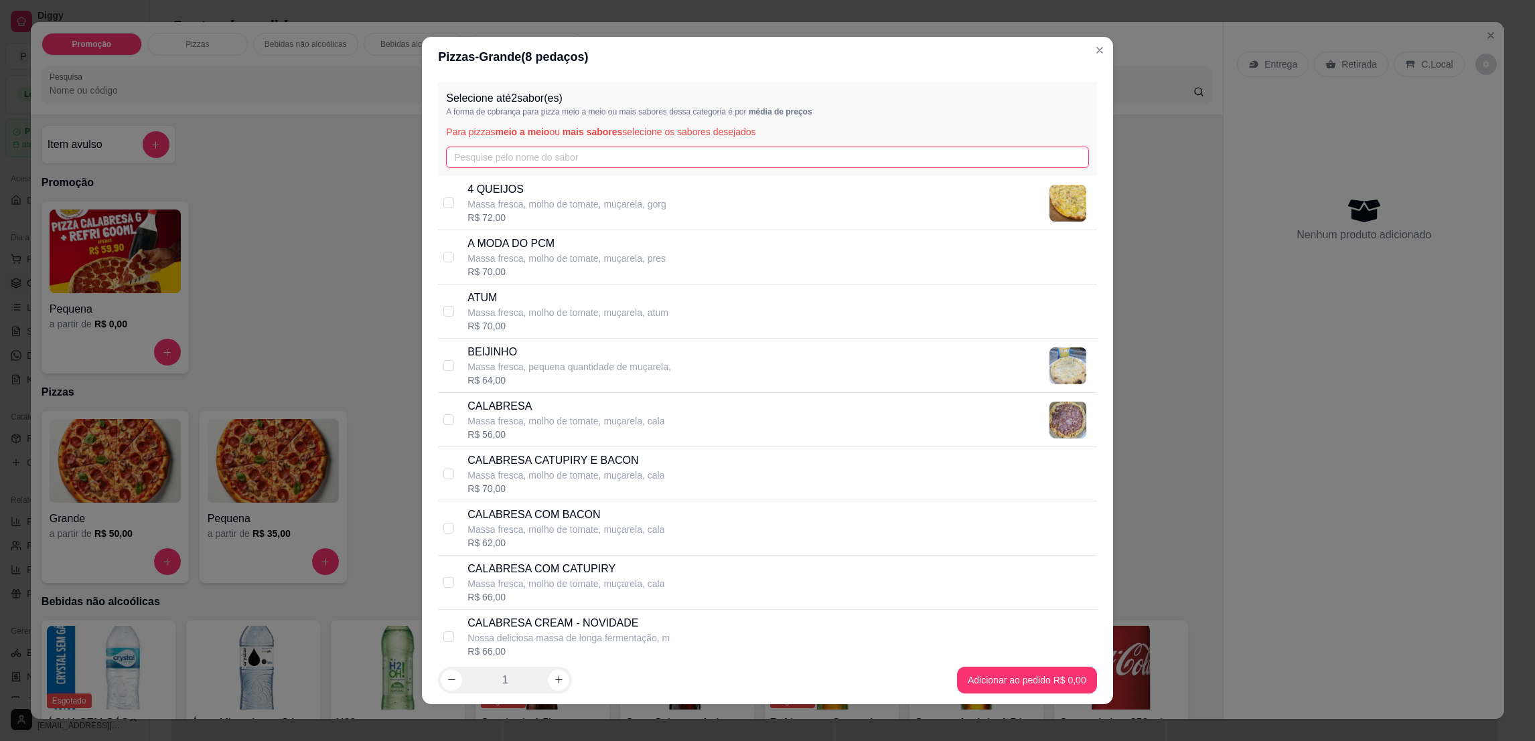
click at [468, 167] on input "text" at bounding box center [767, 157] width 642 height 21
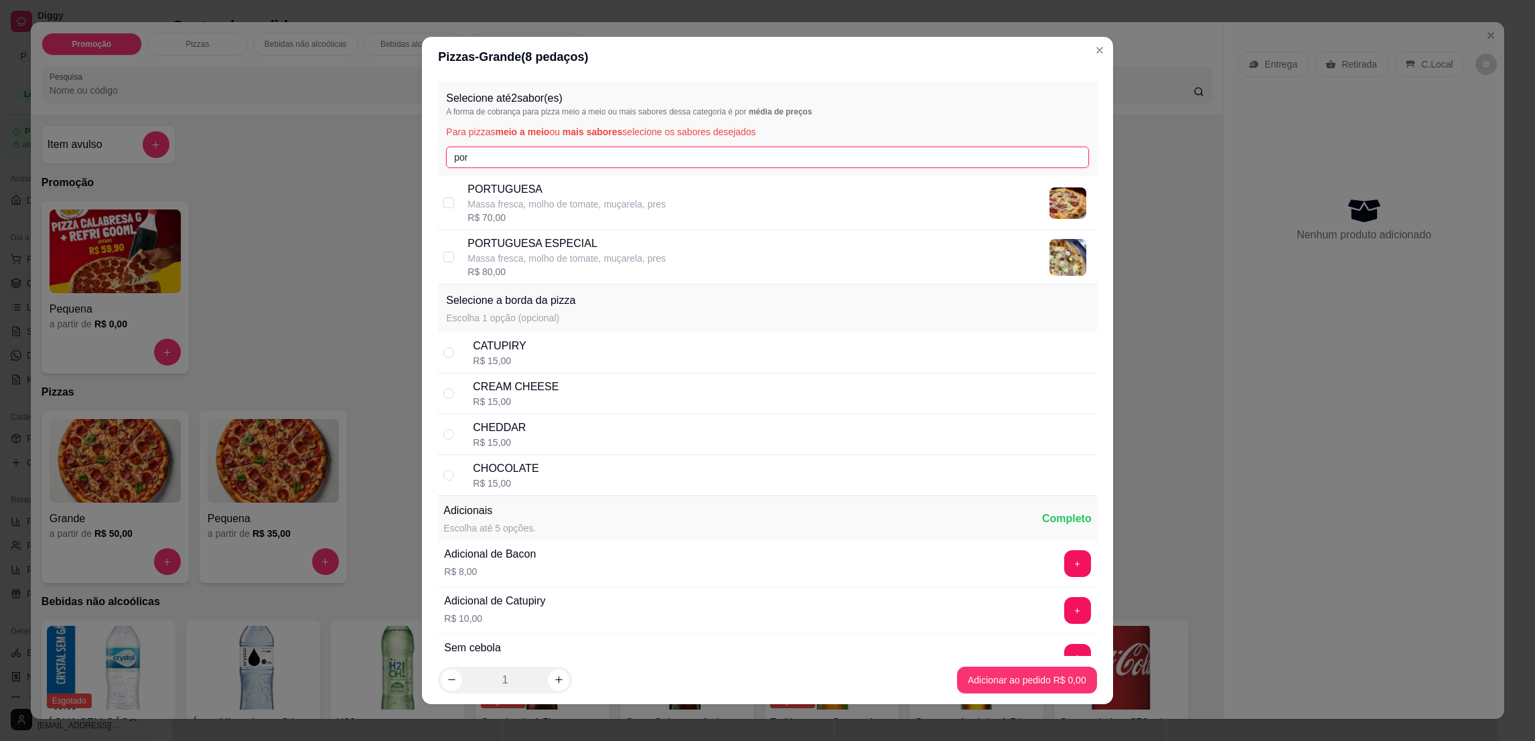
type input "por"
click at [498, 196] on p "PORTUGUESA" at bounding box center [567, 190] width 198 height 16
checkbox input "true"
click at [510, 158] on input "por" at bounding box center [767, 157] width 642 height 21
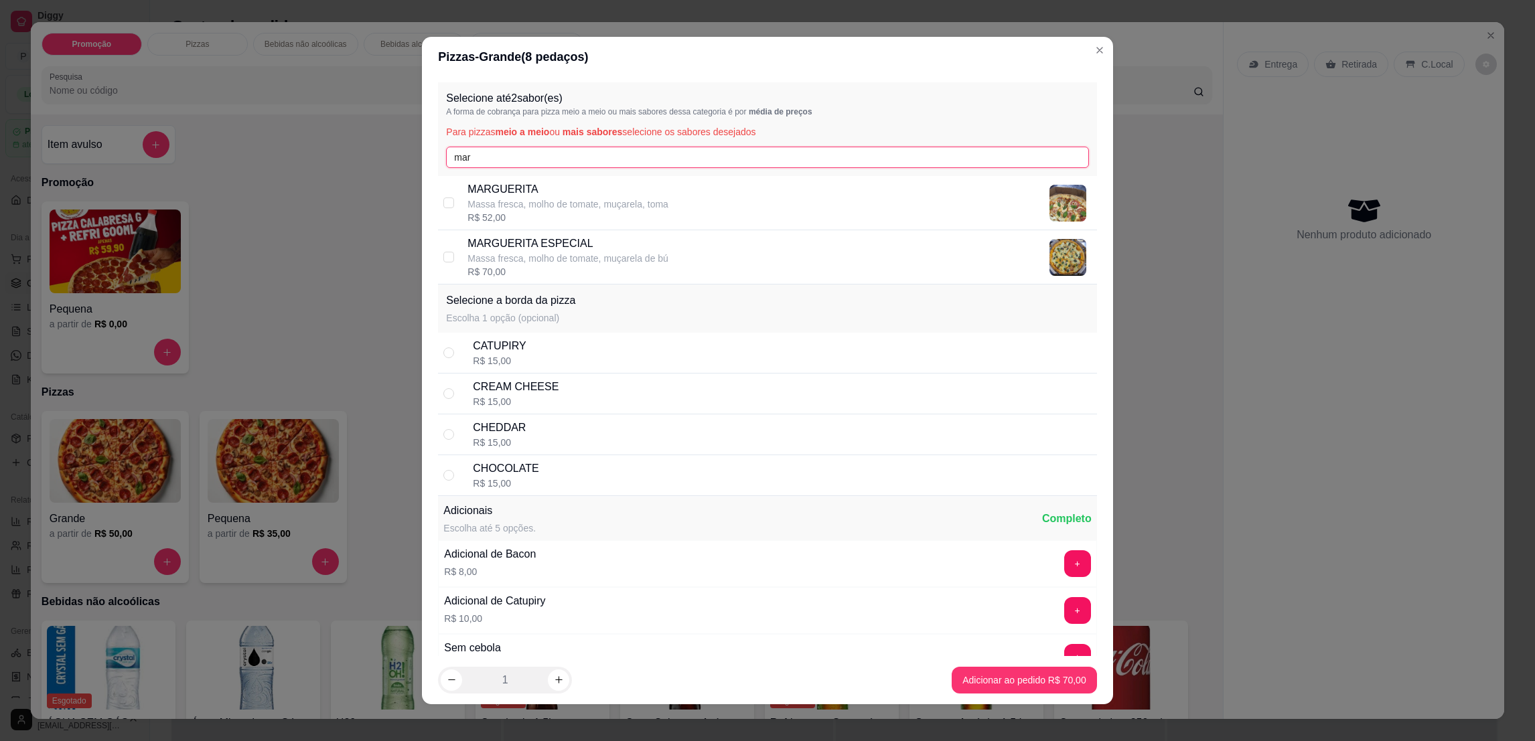
type input "mar"
click at [551, 257] on p "Massa fresca, molho de tomate, muçarela de bú" at bounding box center [568, 258] width 201 height 13
checkbox input "true"
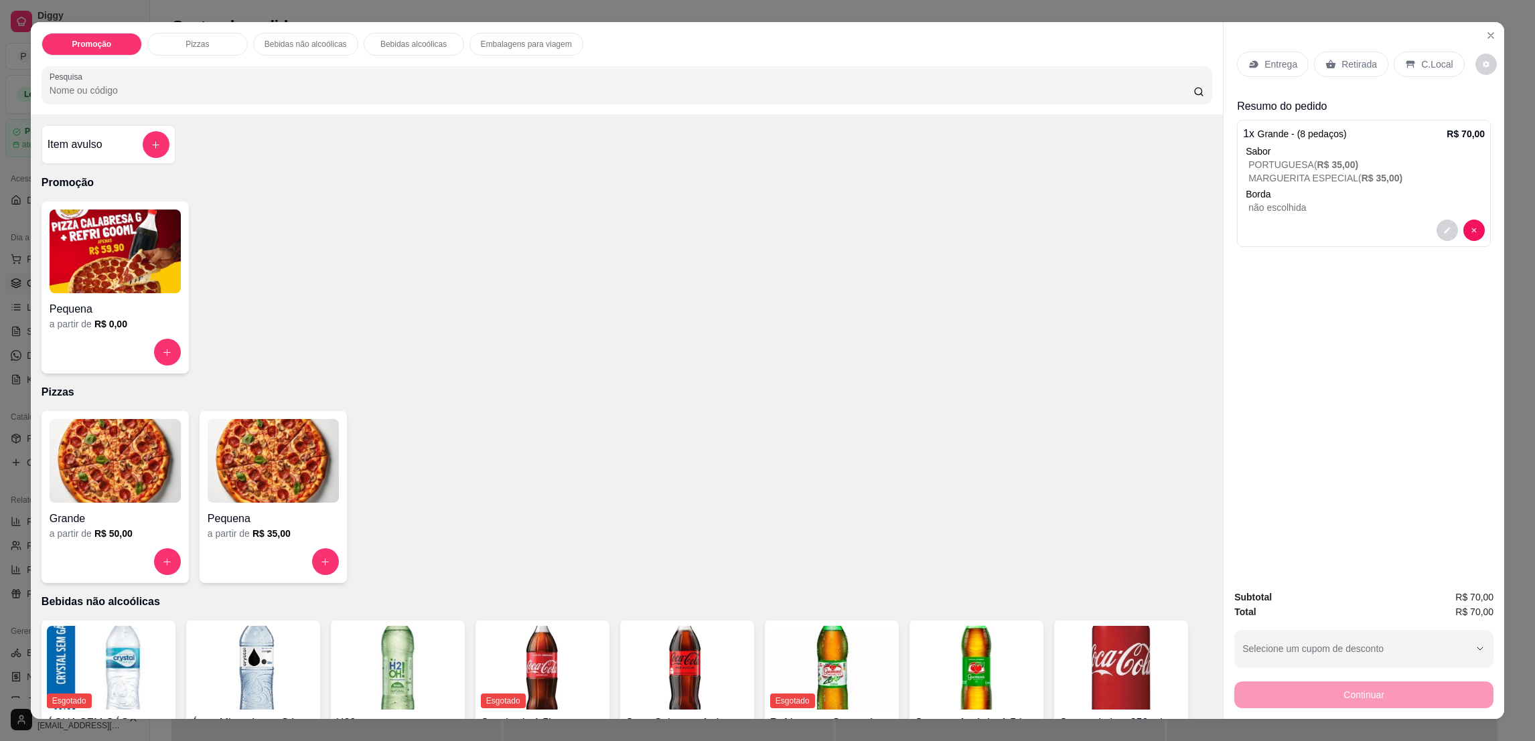
click at [1353, 62] on p "Retirada" at bounding box center [1359, 64] width 35 height 13
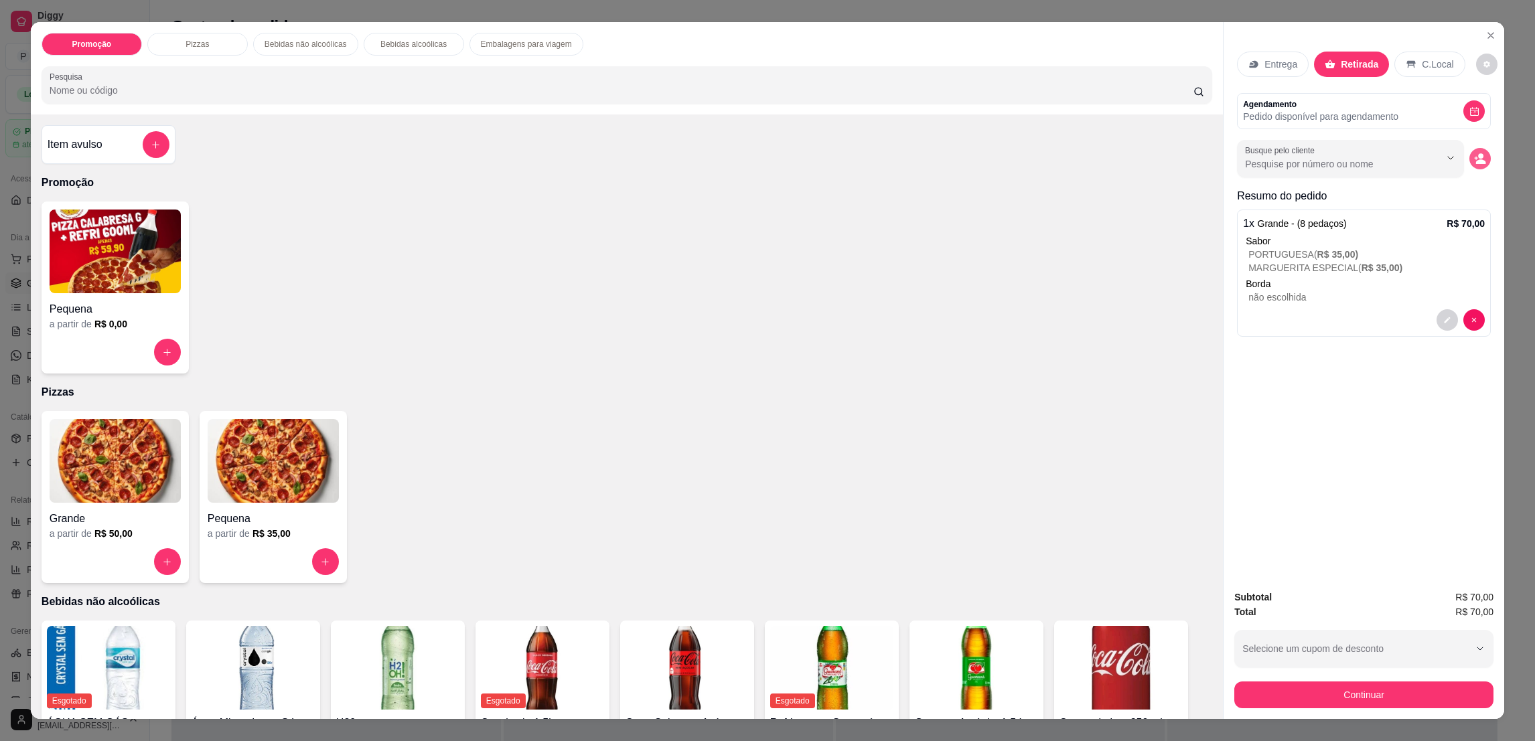
click at [1470, 152] on button "decrease-product-quantity" at bounding box center [1480, 158] width 21 height 21
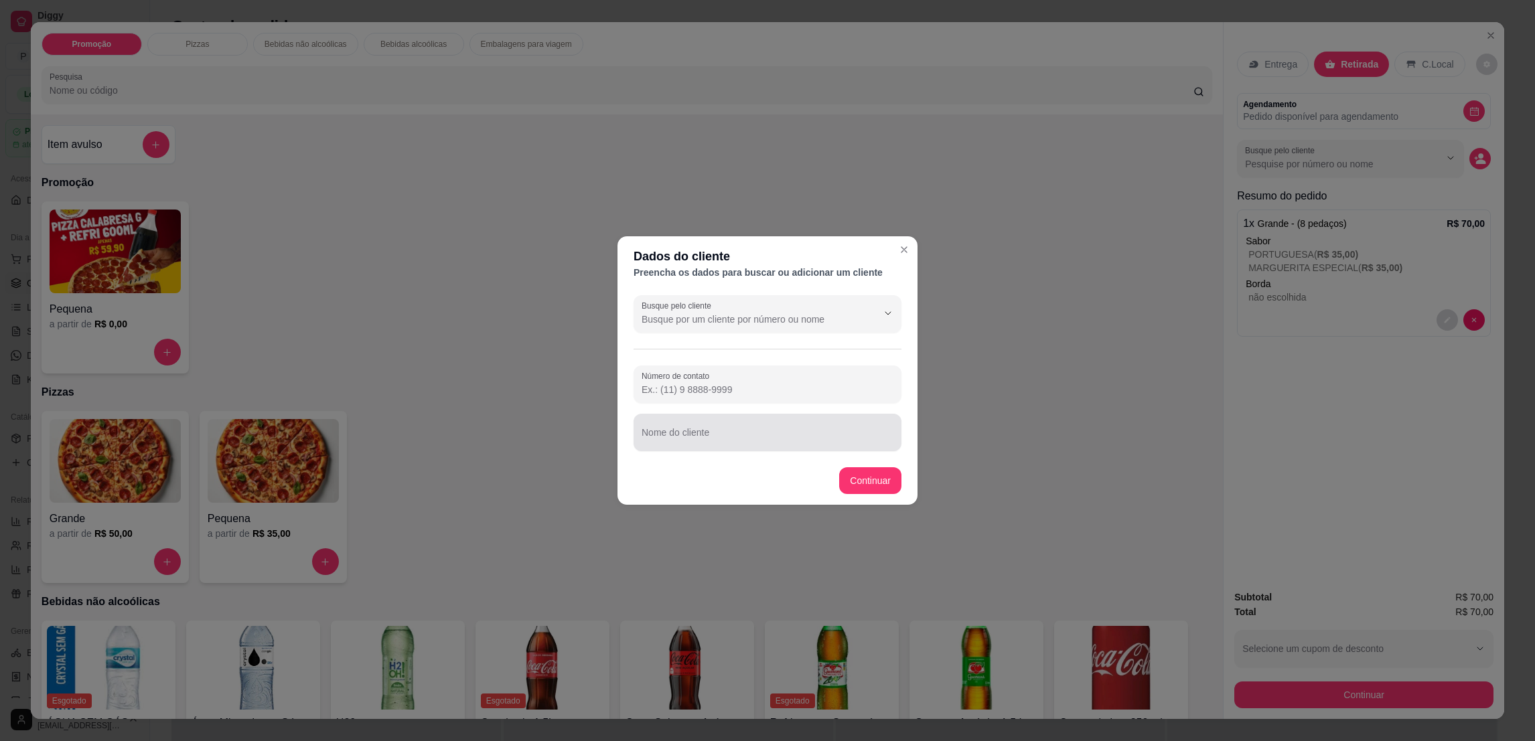
click at [863, 422] on div at bounding box center [768, 432] width 252 height 27
type input "[PERSON_NAME]"
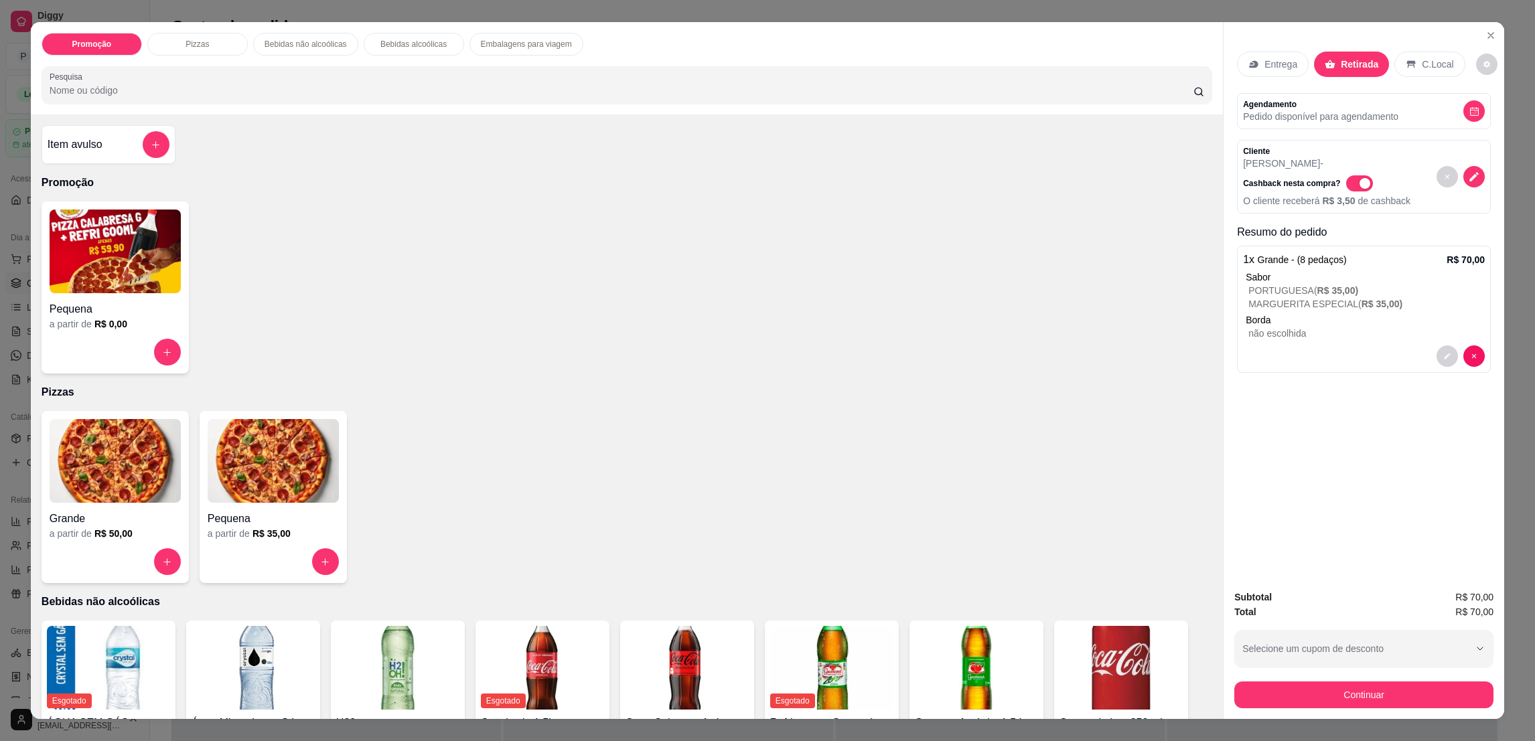
click at [1299, 694] on button "Continuar" at bounding box center [1363, 695] width 259 height 27
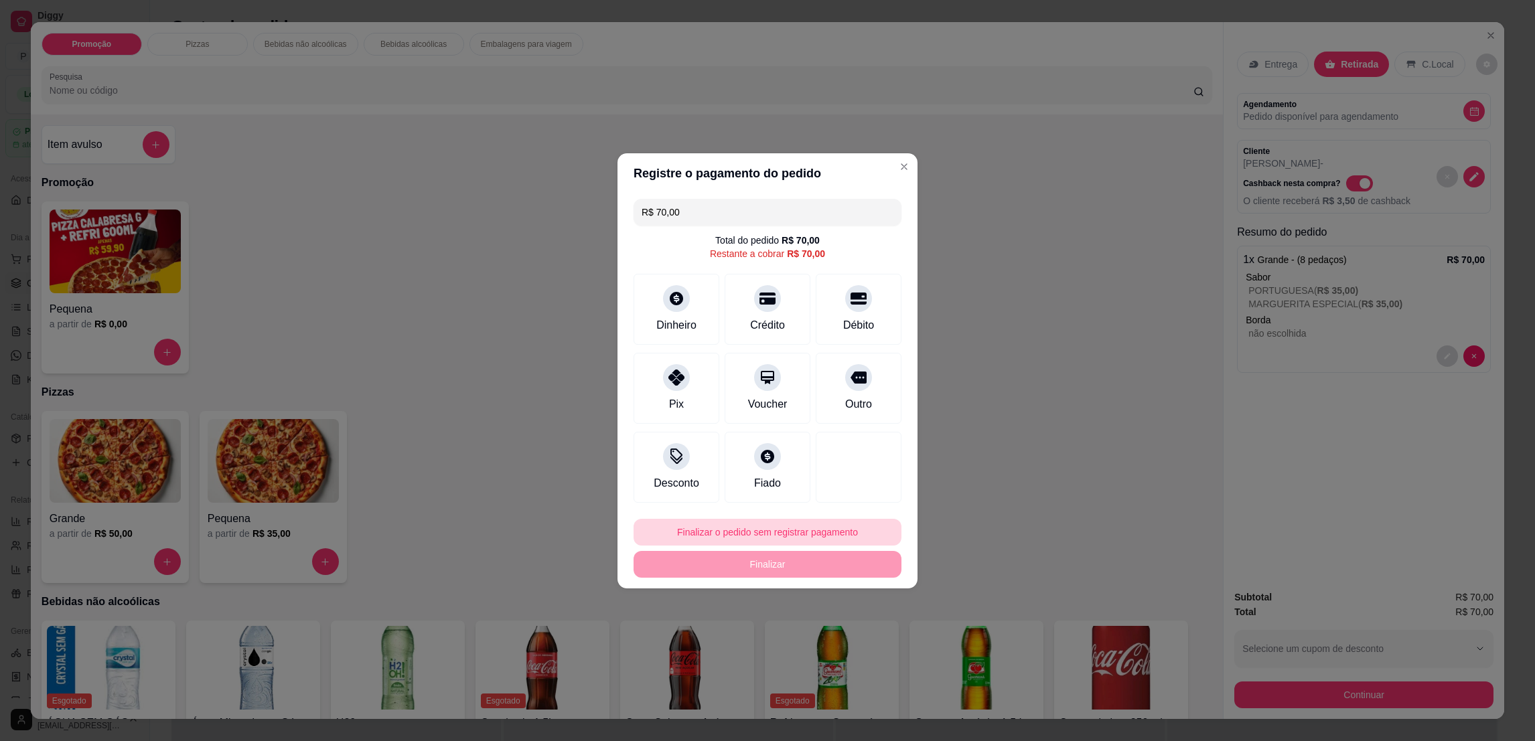
click at [839, 540] on button "Finalizar o pedido sem registrar pagamento" at bounding box center [768, 532] width 268 height 27
click at [846, 651] on button "Confirmar" at bounding box center [850, 643] width 50 height 21
type input "R$ 0,00"
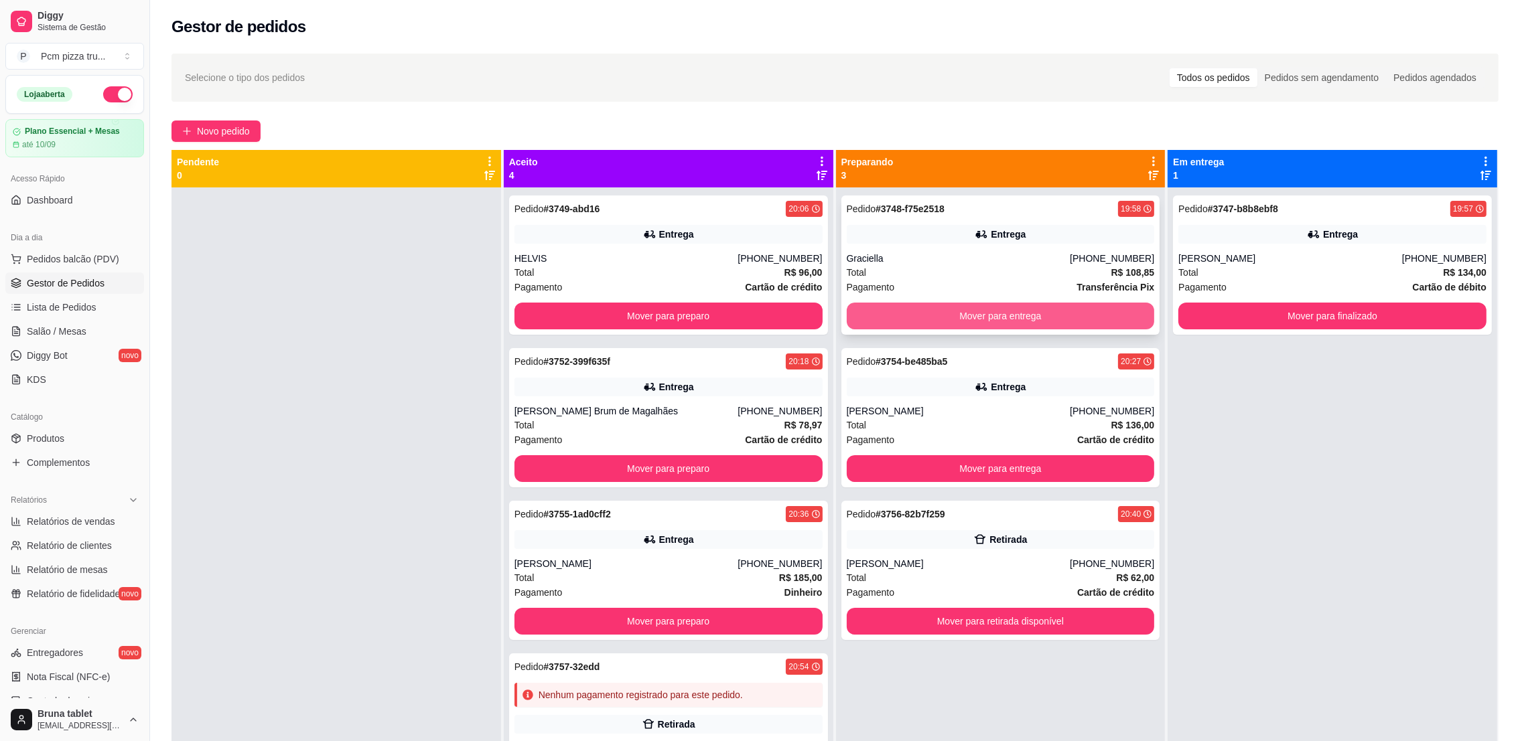
click at [1032, 316] on button "Mover para entrega" at bounding box center [1001, 316] width 308 height 27
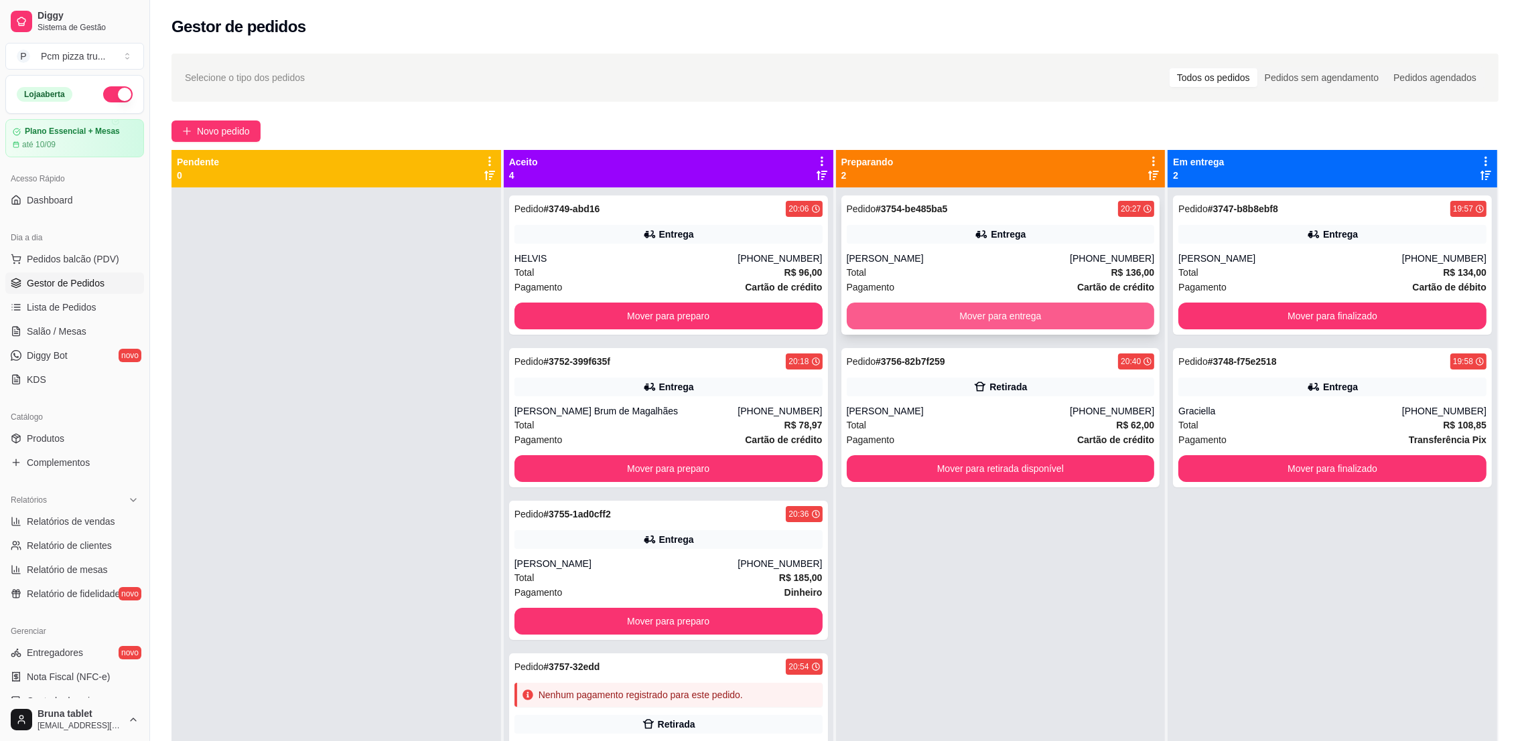
click at [1000, 313] on button "Mover para entrega" at bounding box center [1001, 316] width 308 height 27
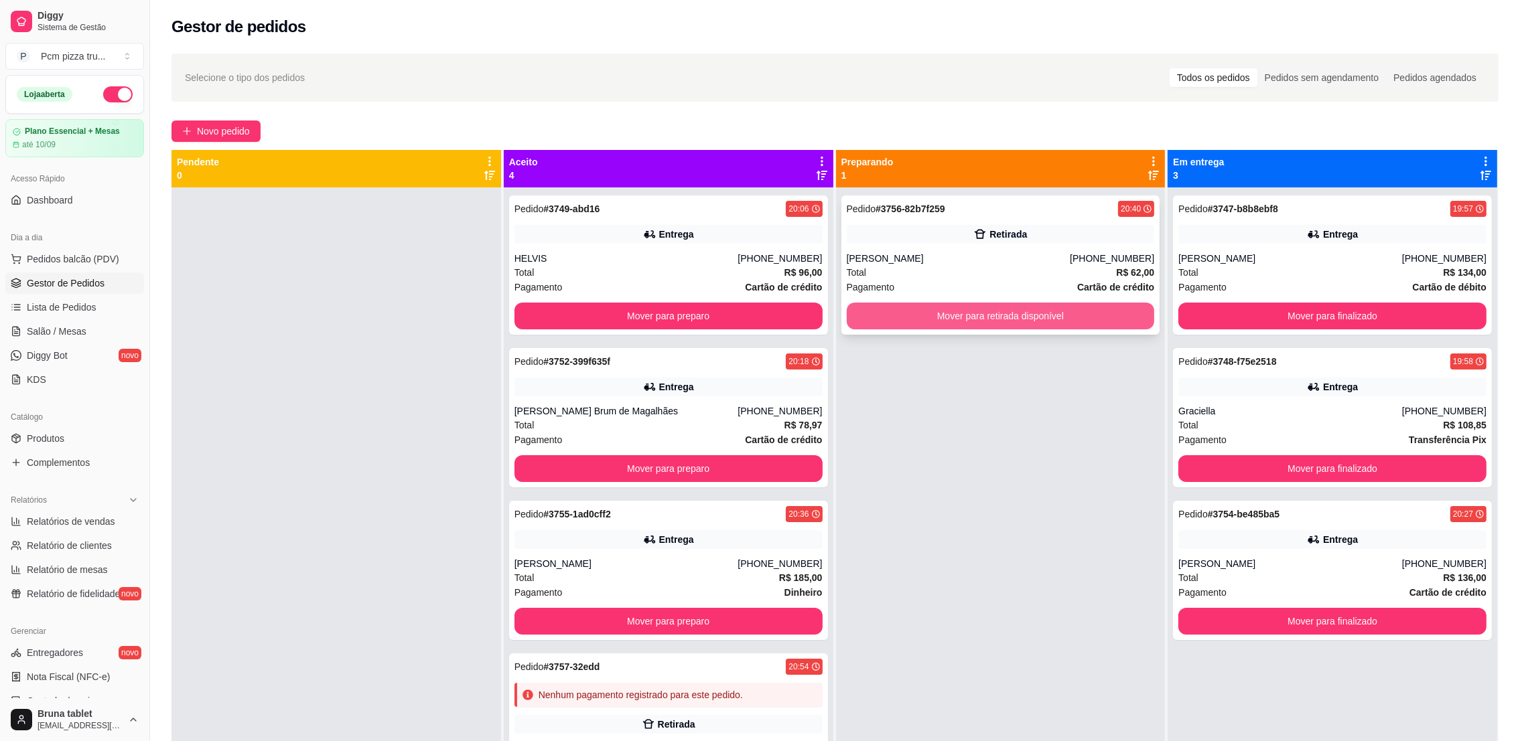
click at [1007, 315] on button "Mover para retirada disponível" at bounding box center [1001, 316] width 308 height 27
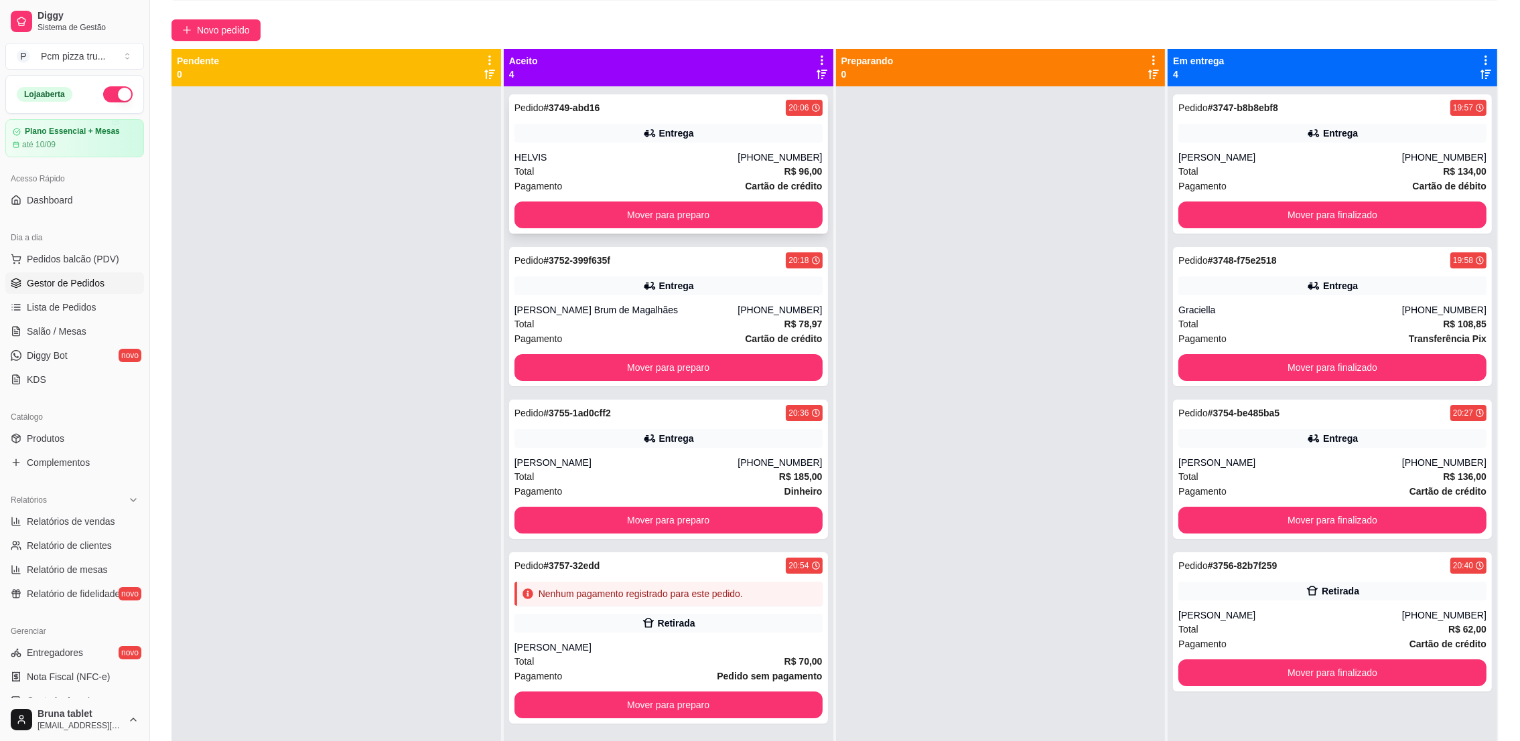
scroll to position [100, 0]
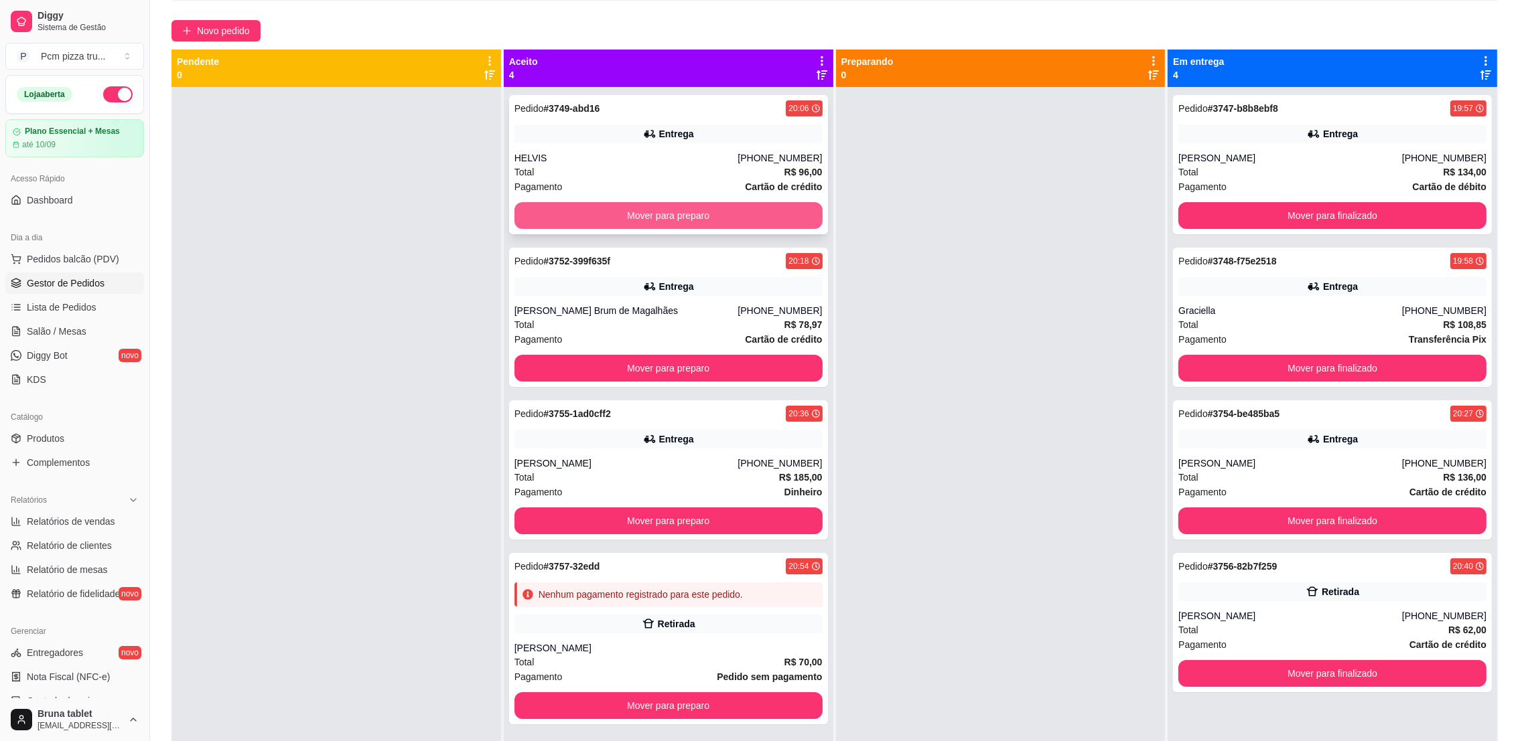
click at [614, 222] on button "Mover para preparo" at bounding box center [668, 215] width 308 height 27
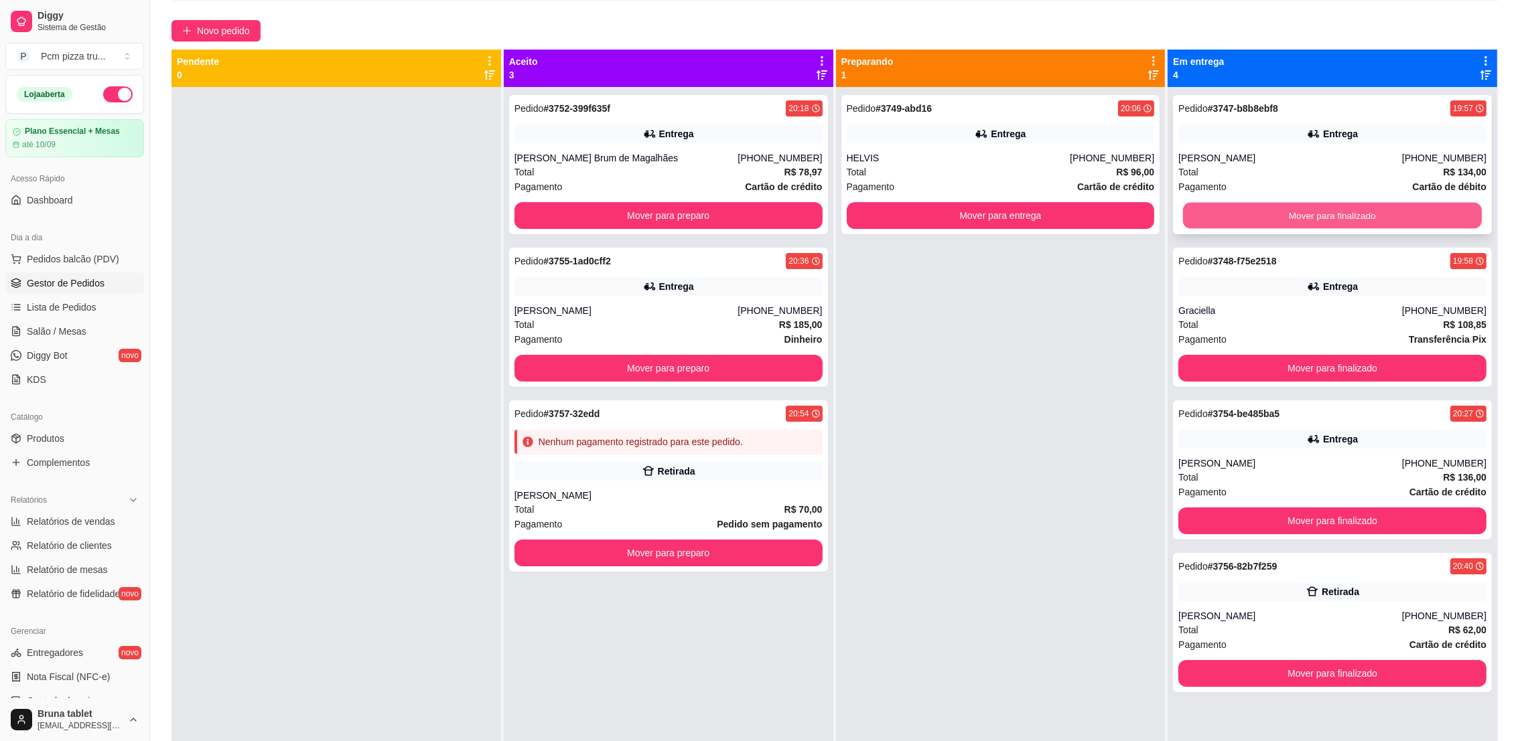
click at [1428, 214] on button "Mover para finalizado" at bounding box center [1332, 216] width 299 height 26
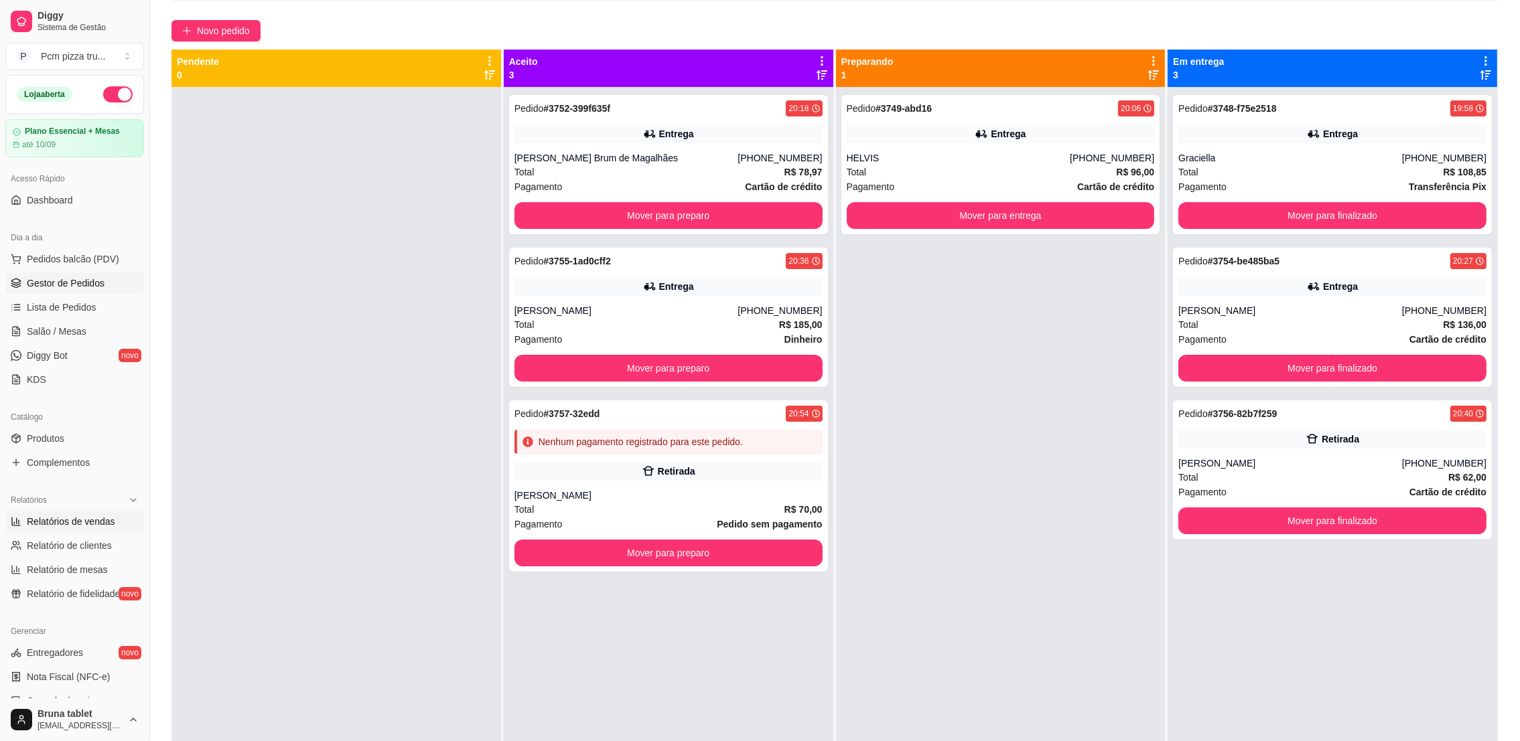
click at [38, 517] on span "Relatórios de vendas" at bounding box center [71, 521] width 88 height 13
select select "ALL"
select select "0"
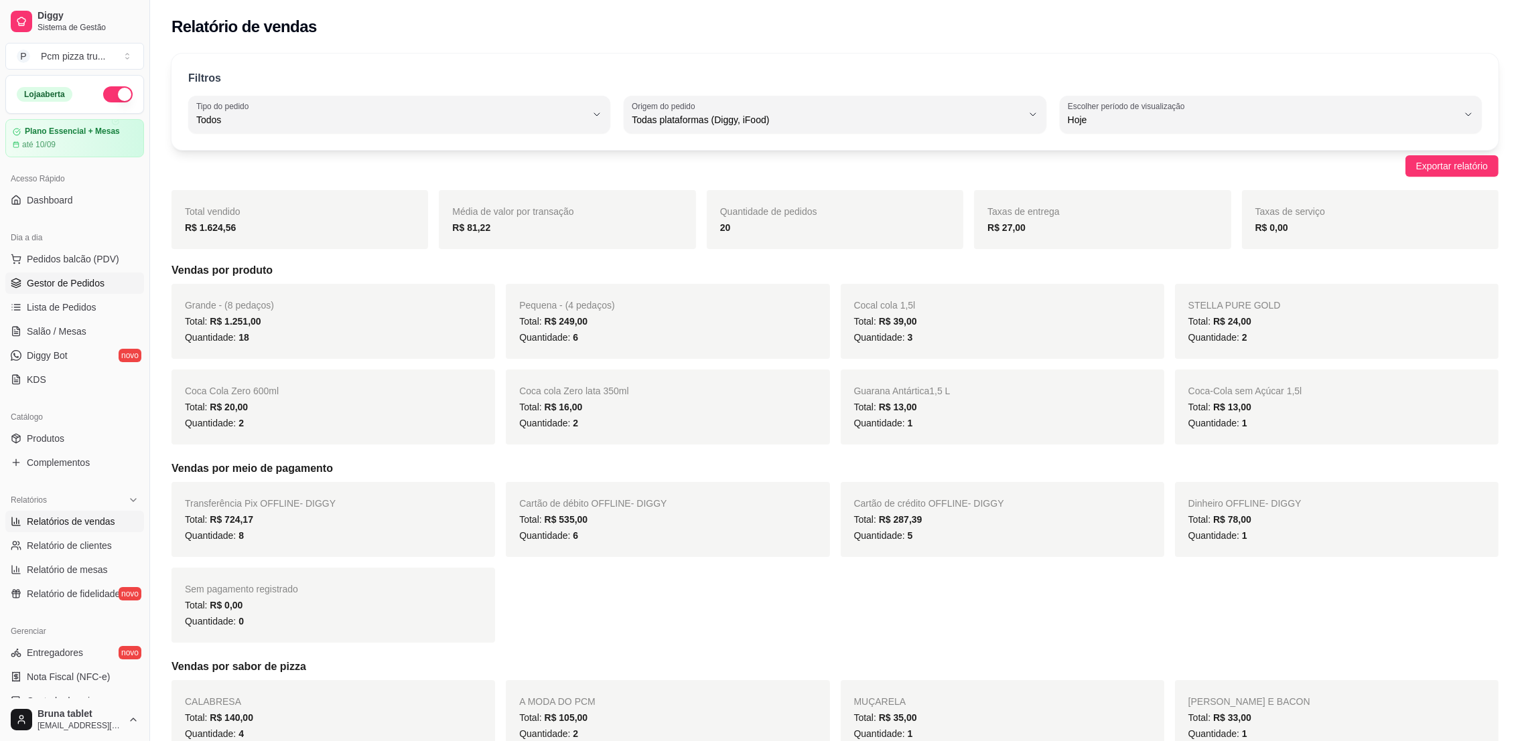
click at [49, 277] on span "Gestor de Pedidos" at bounding box center [66, 283] width 78 height 13
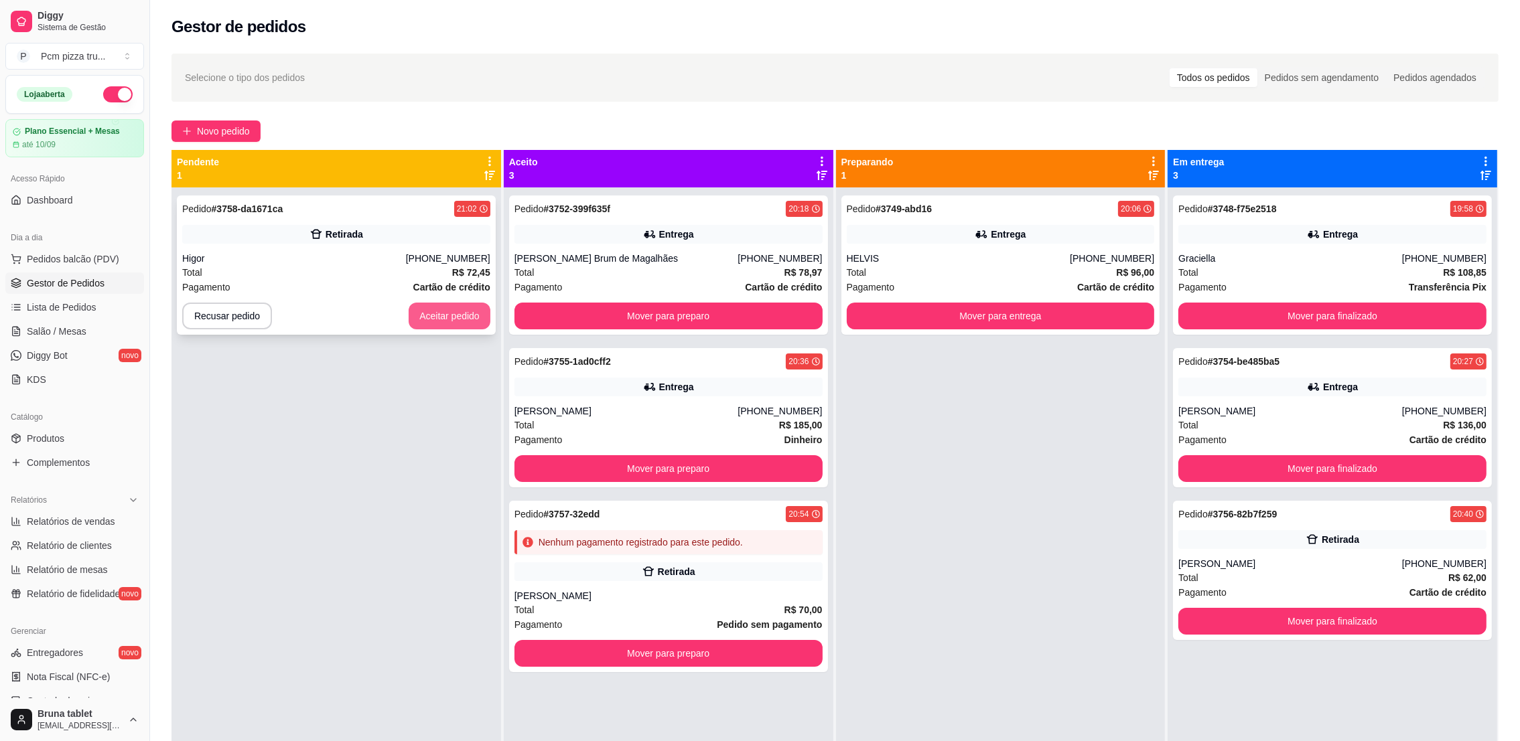
click at [465, 304] on button "Aceitar pedido" at bounding box center [450, 316] width 82 height 27
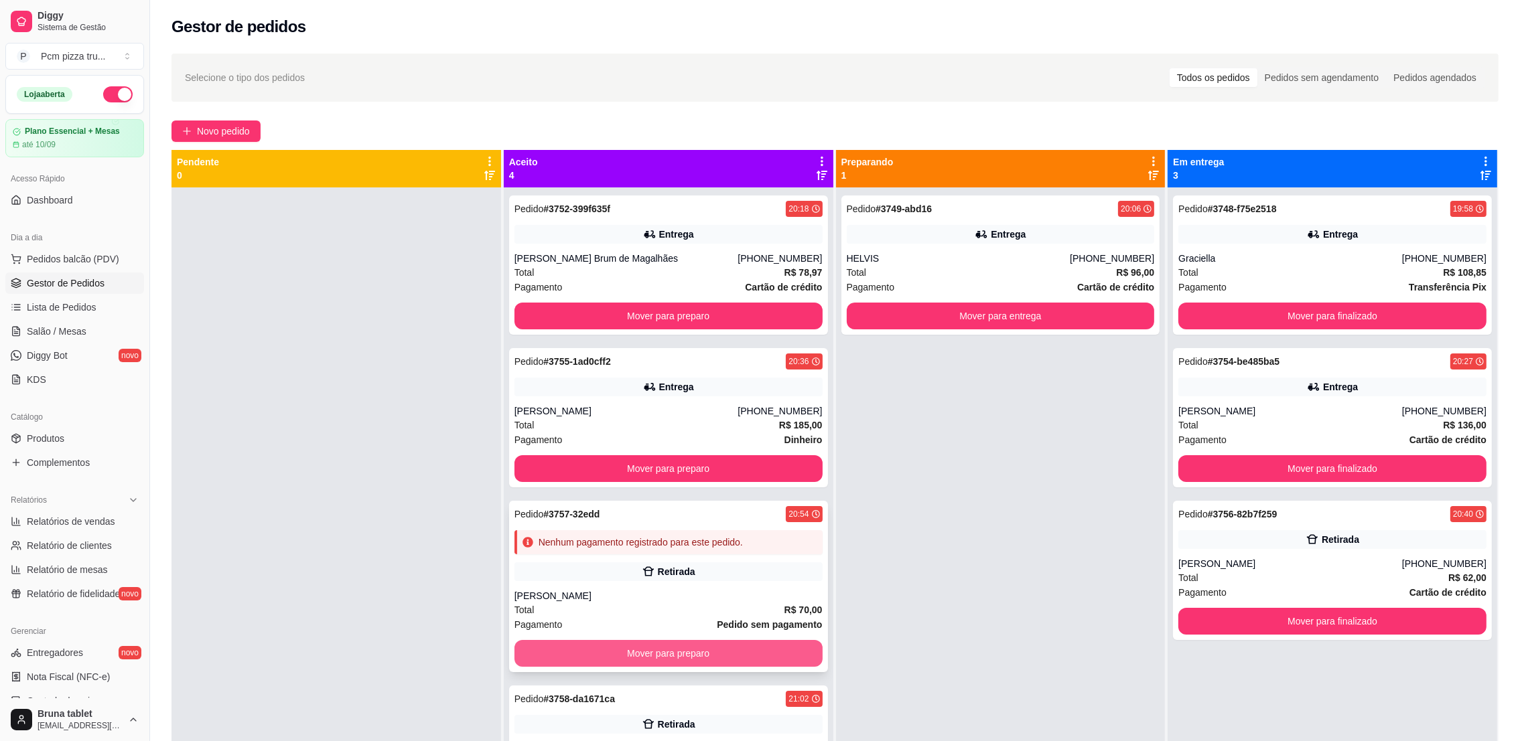
click at [731, 648] on button "Mover para preparo" at bounding box center [668, 653] width 308 height 27
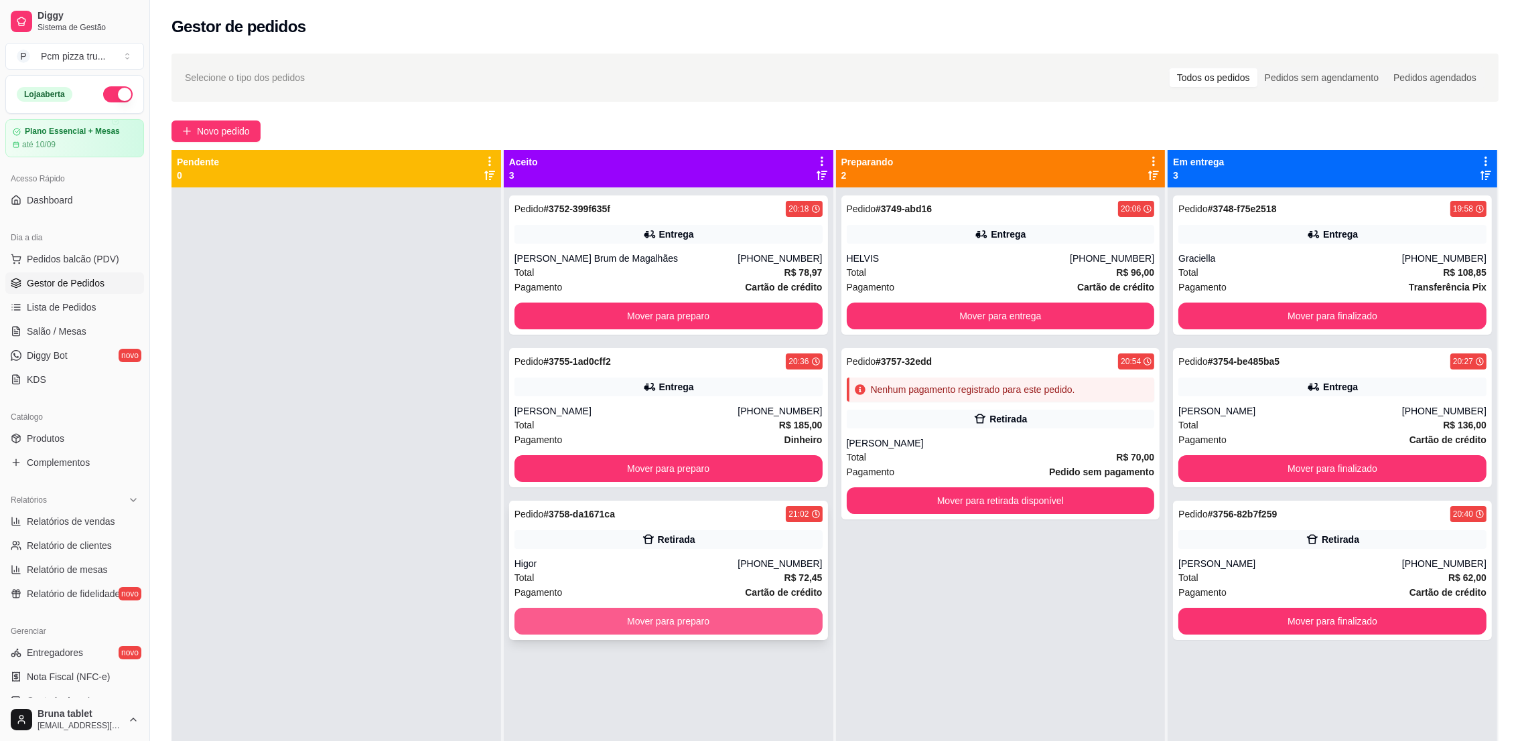
click at [728, 628] on button "Mover para preparo" at bounding box center [668, 621] width 308 height 27
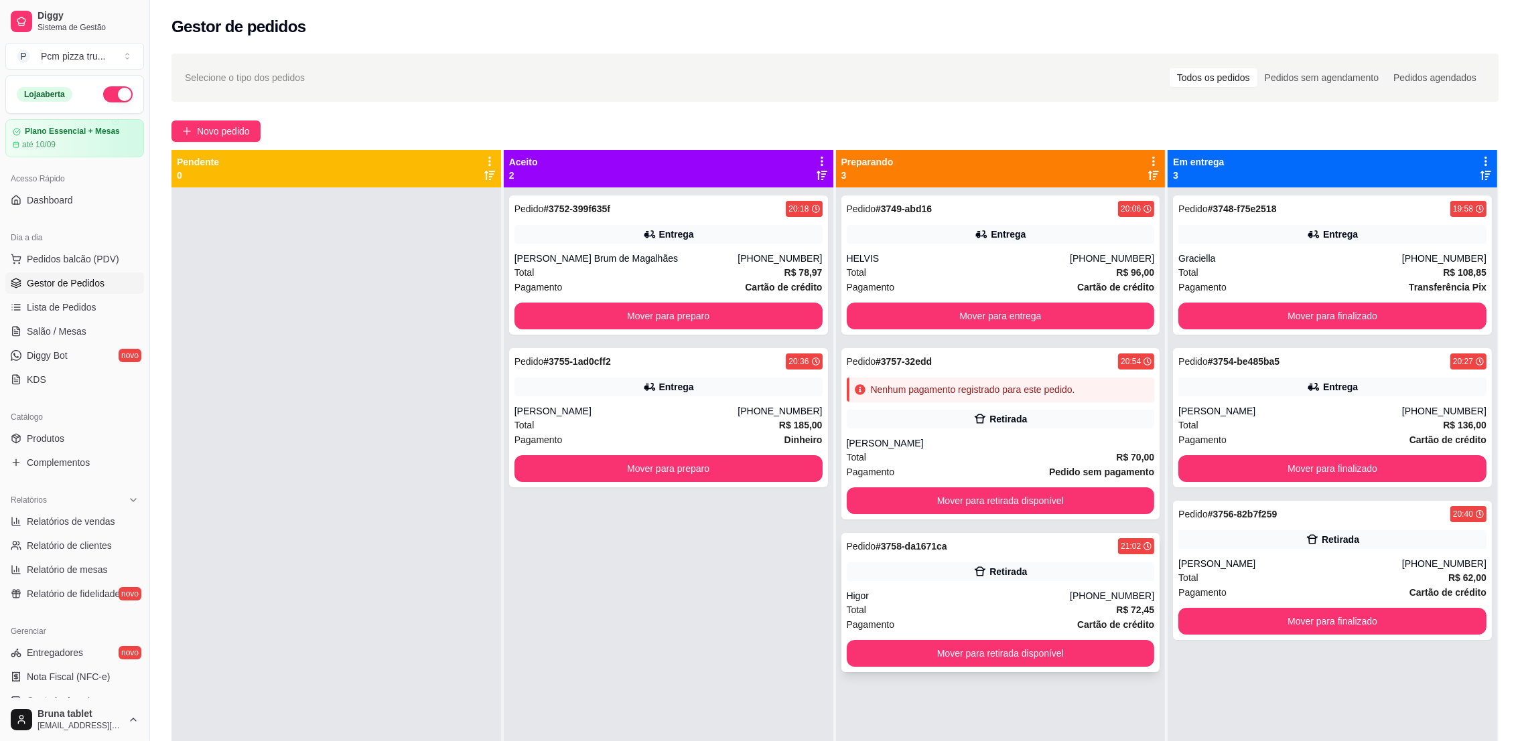
click at [1011, 563] on div "Retirada" at bounding box center [1001, 572] width 308 height 19
click at [1303, 317] on button "Mover para finalizado" at bounding box center [1332, 316] width 308 height 27
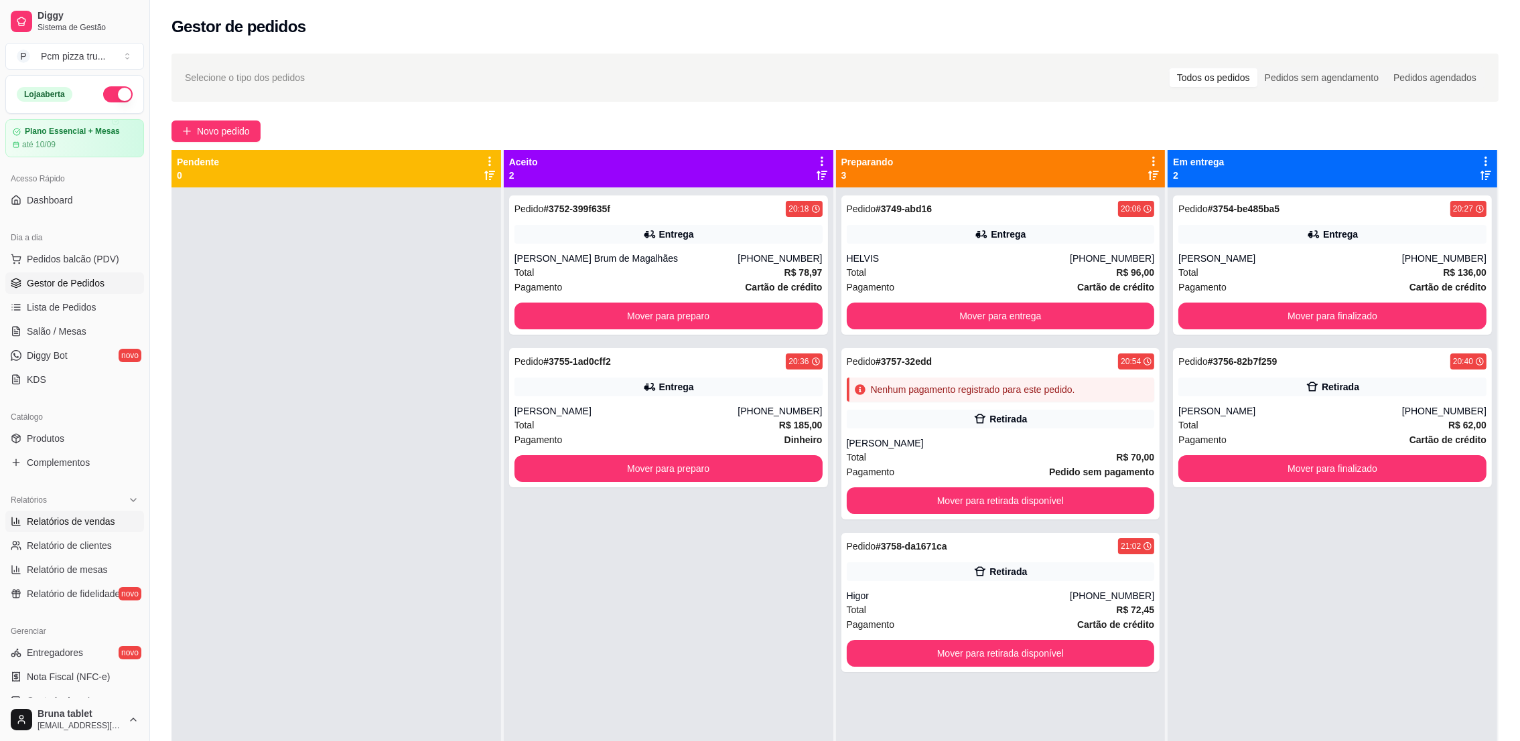
click at [113, 515] on link "Relatórios de vendas" at bounding box center [74, 521] width 139 height 21
select select "ALL"
select select "0"
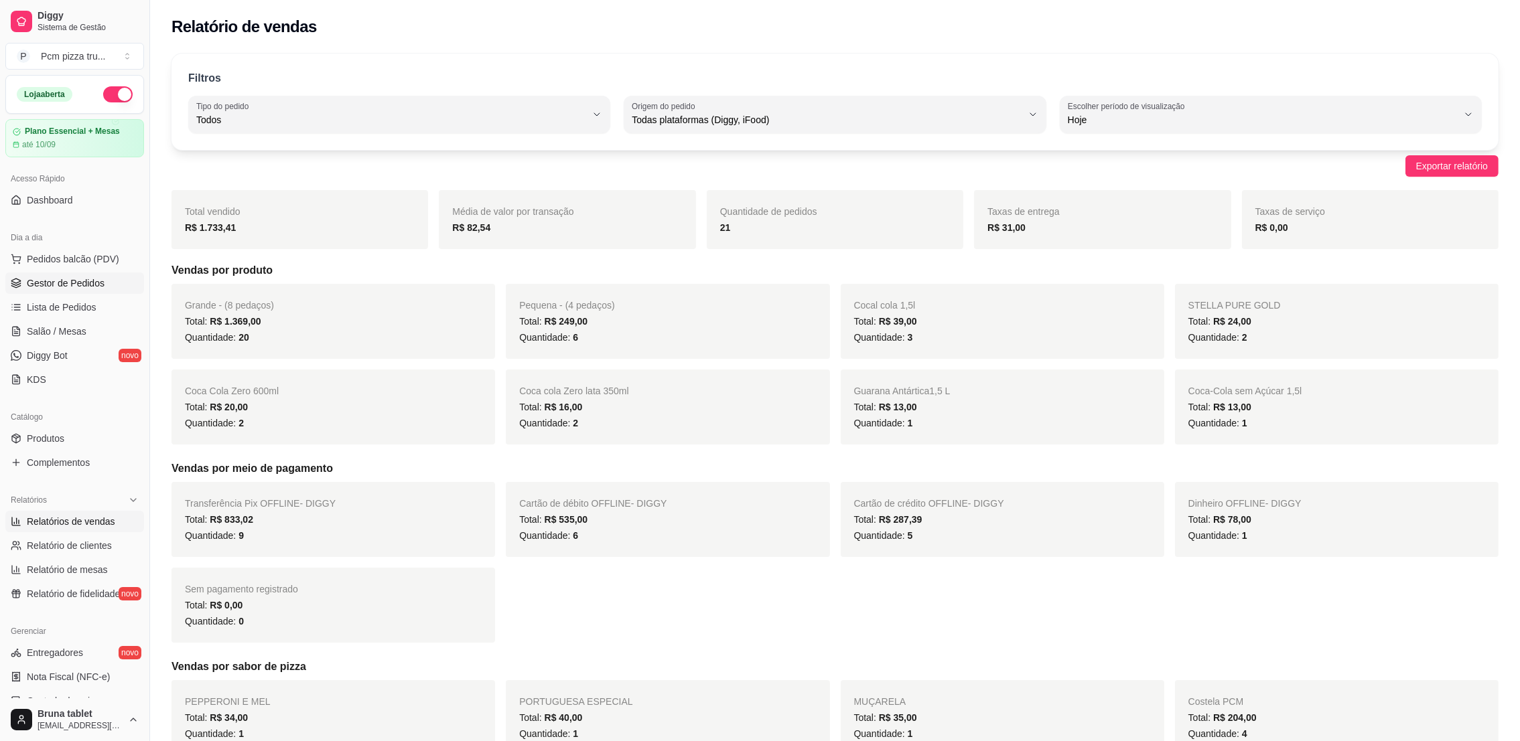
click at [92, 288] on span "Gestor de Pedidos" at bounding box center [66, 283] width 78 height 13
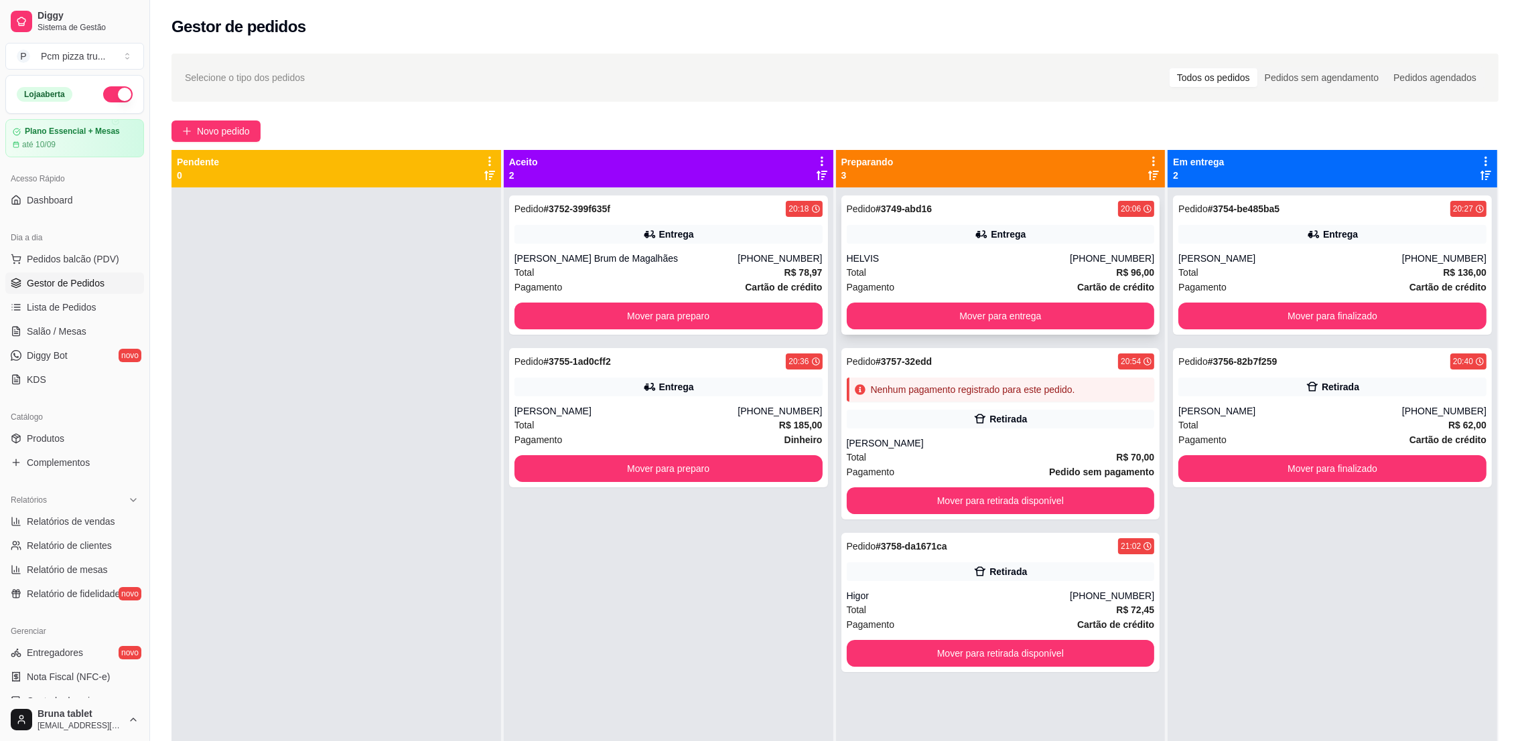
click at [975, 240] on icon at bounding box center [981, 234] width 13 height 13
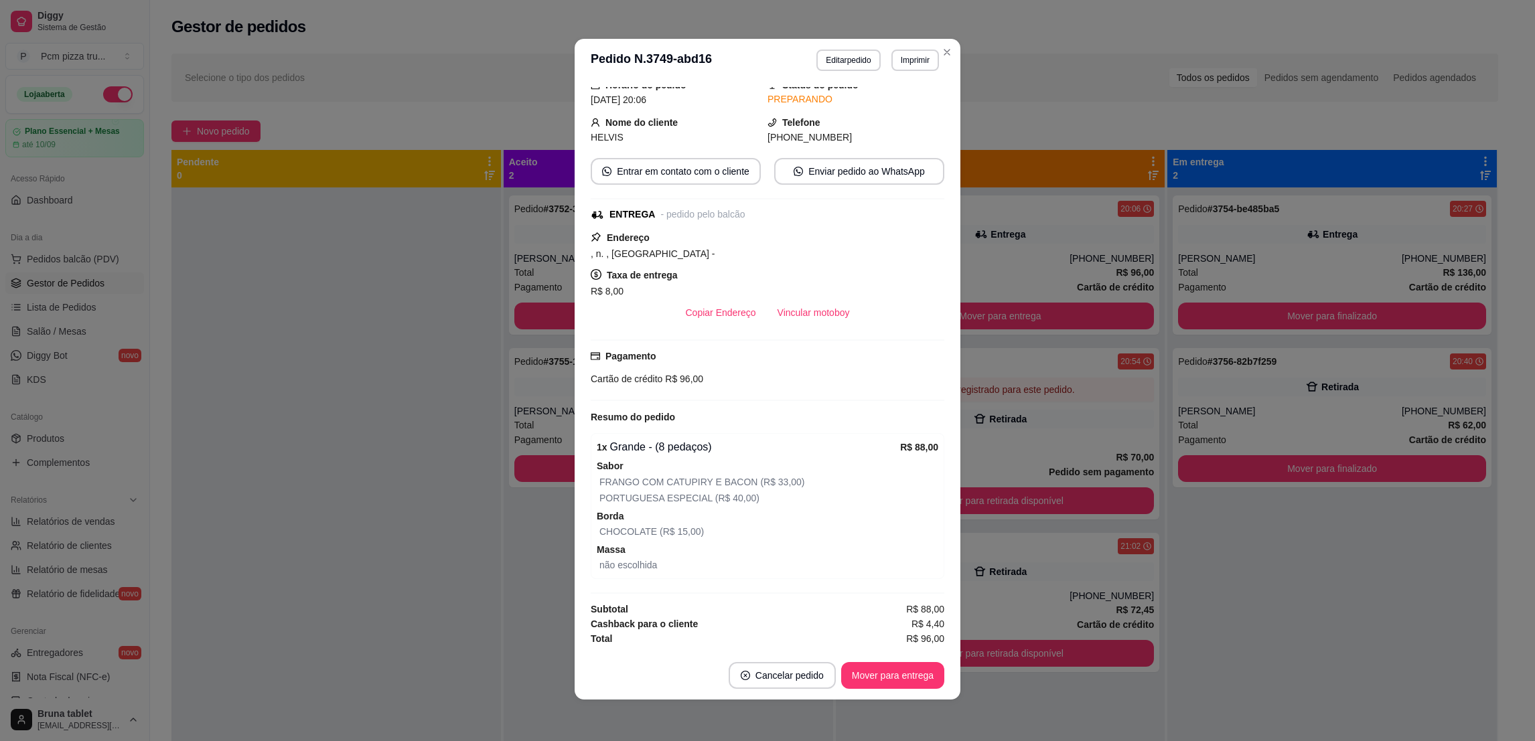
scroll to position [2, 0]
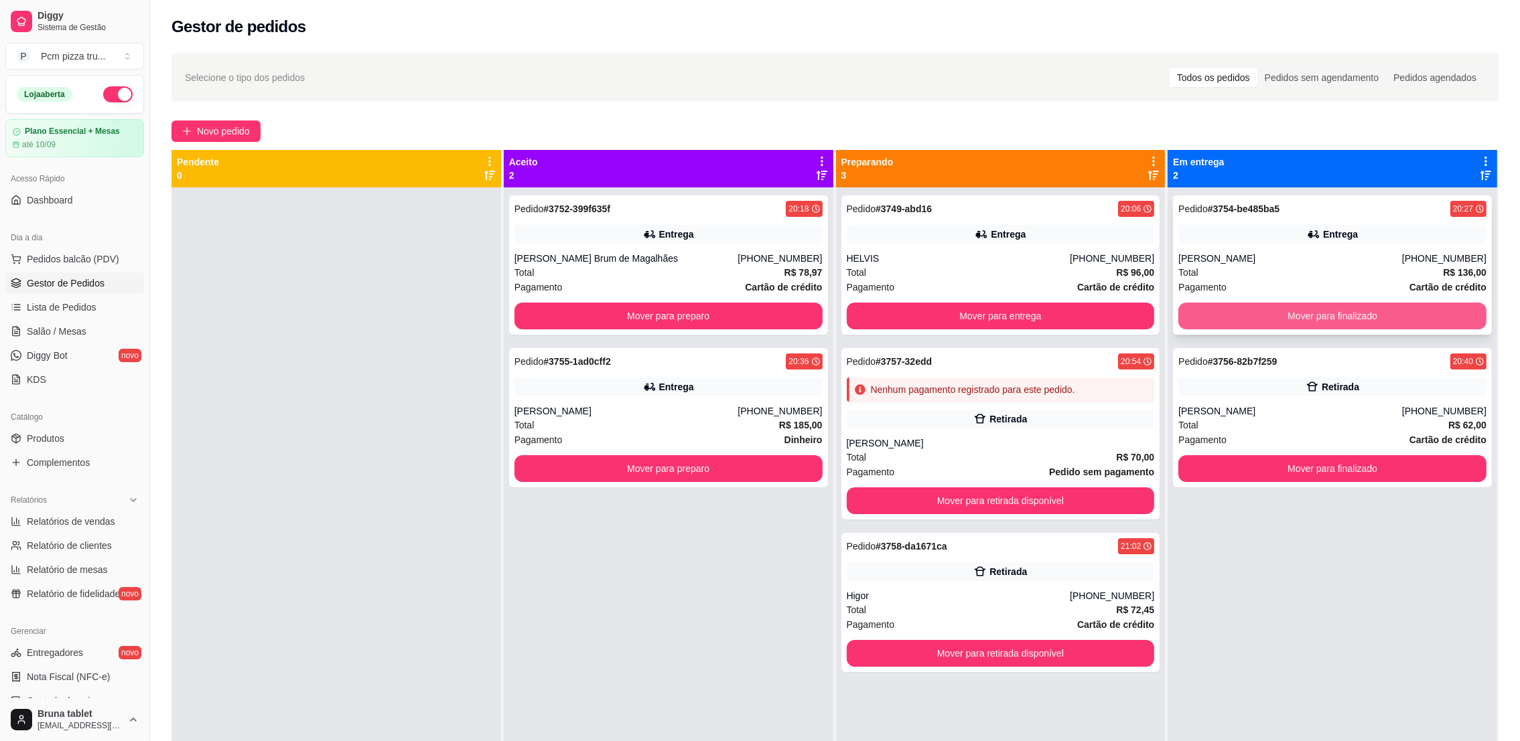
click at [1225, 306] on button "Mover para finalizado" at bounding box center [1332, 316] width 308 height 27
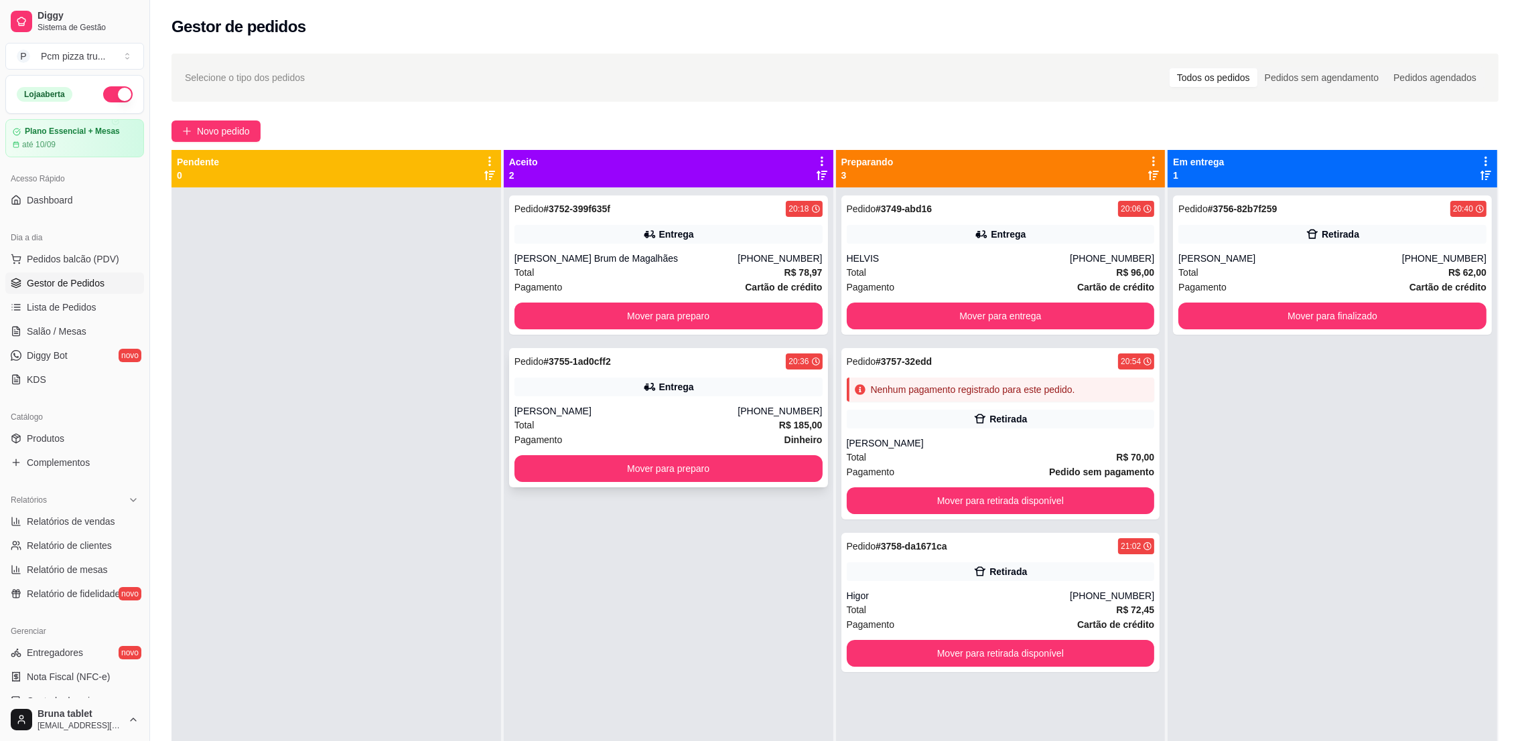
click at [662, 411] on div "[PERSON_NAME]" at bounding box center [626, 411] width 224 height 13
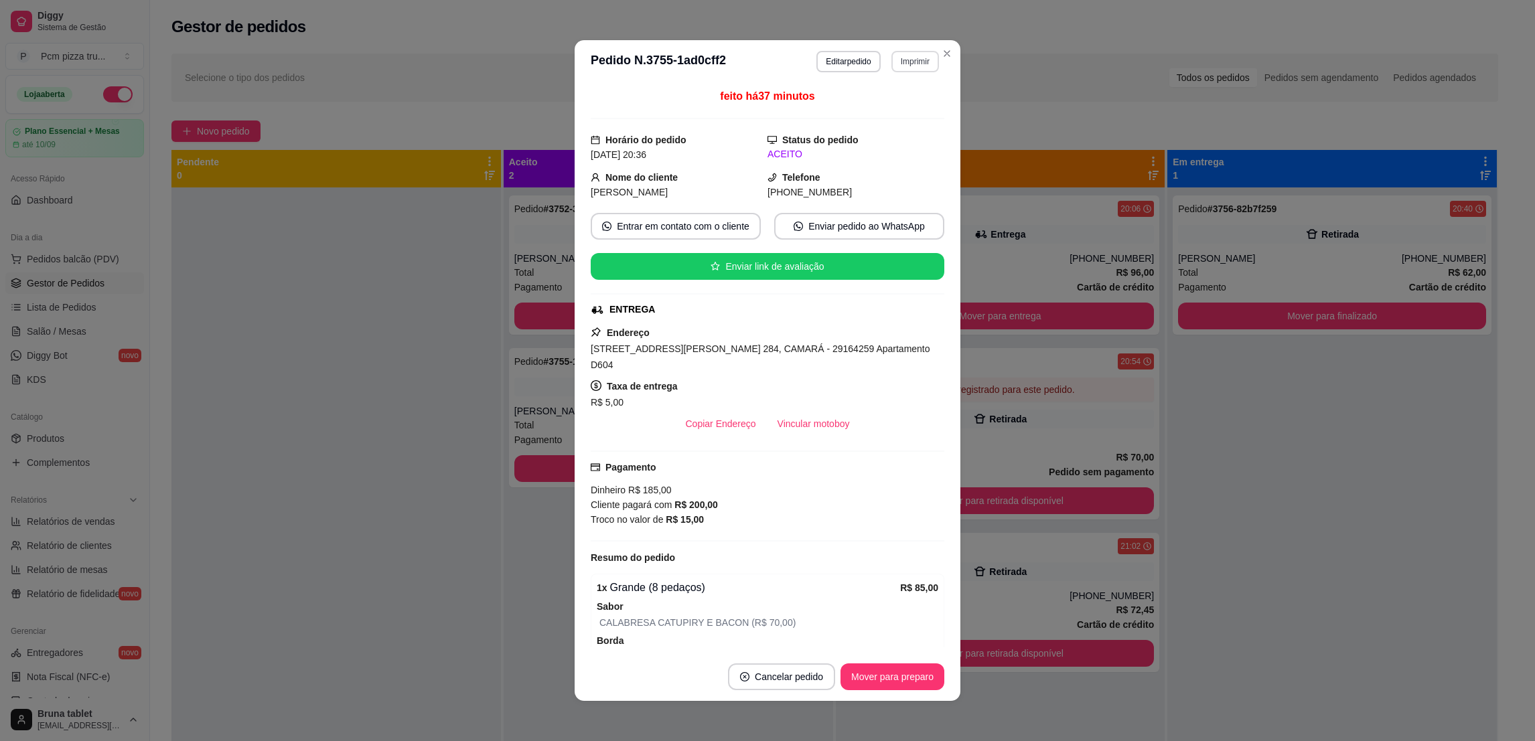
click at [901, 65] on button "Imprimir" at bounding box center [915, 61] width 48 height 21
click at [902, 109] on button "IMPRESSORA 1" at bounding box center [884, 108] width 97 height 21
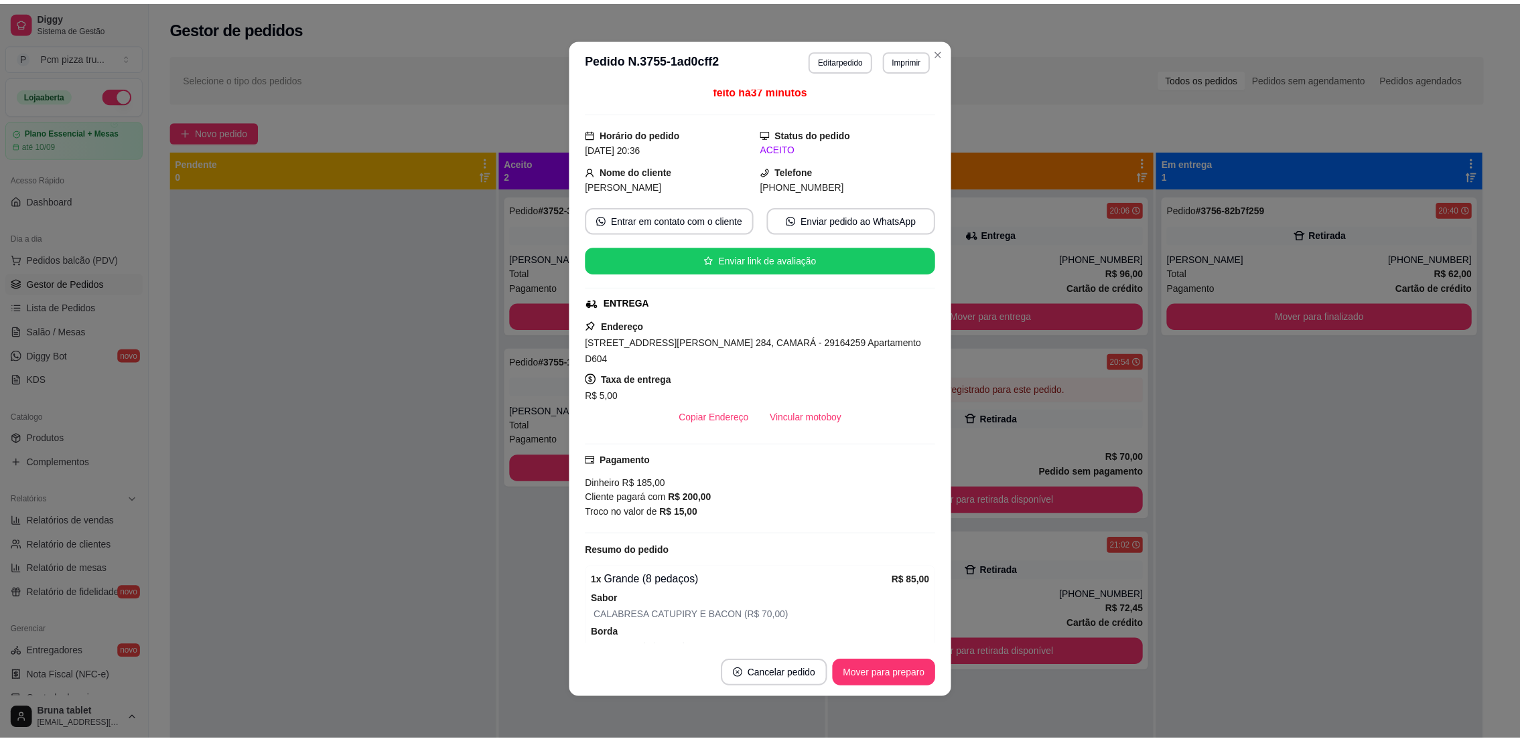
scroll to position [0, 0]
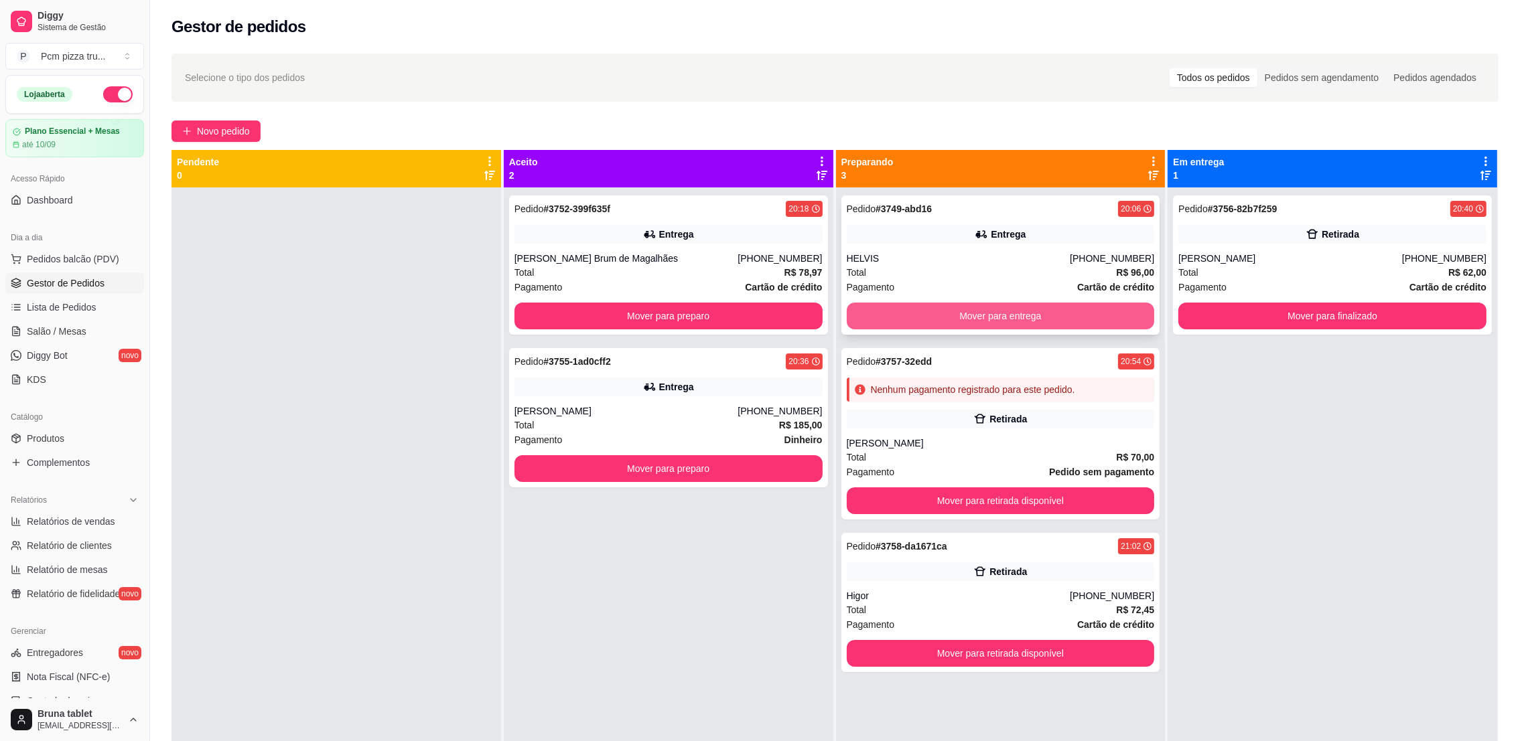
click at [1060, 313] on button "Mover para entrega" at bounding box center [1001, 316] width 308 height 27
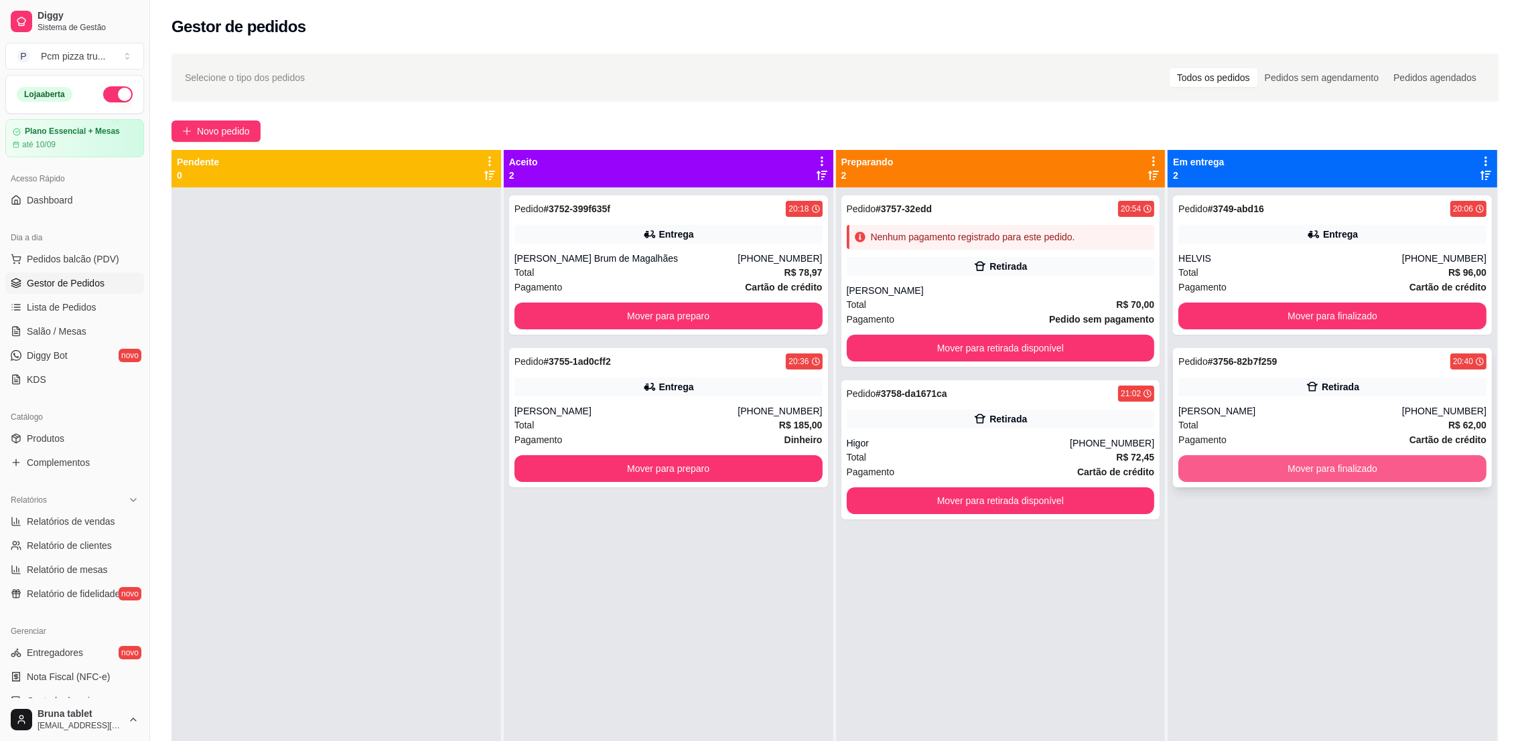
click at [1336, 459] on button "Mover para finalizado" at bounding box center [1332, 468] width 308 height 27
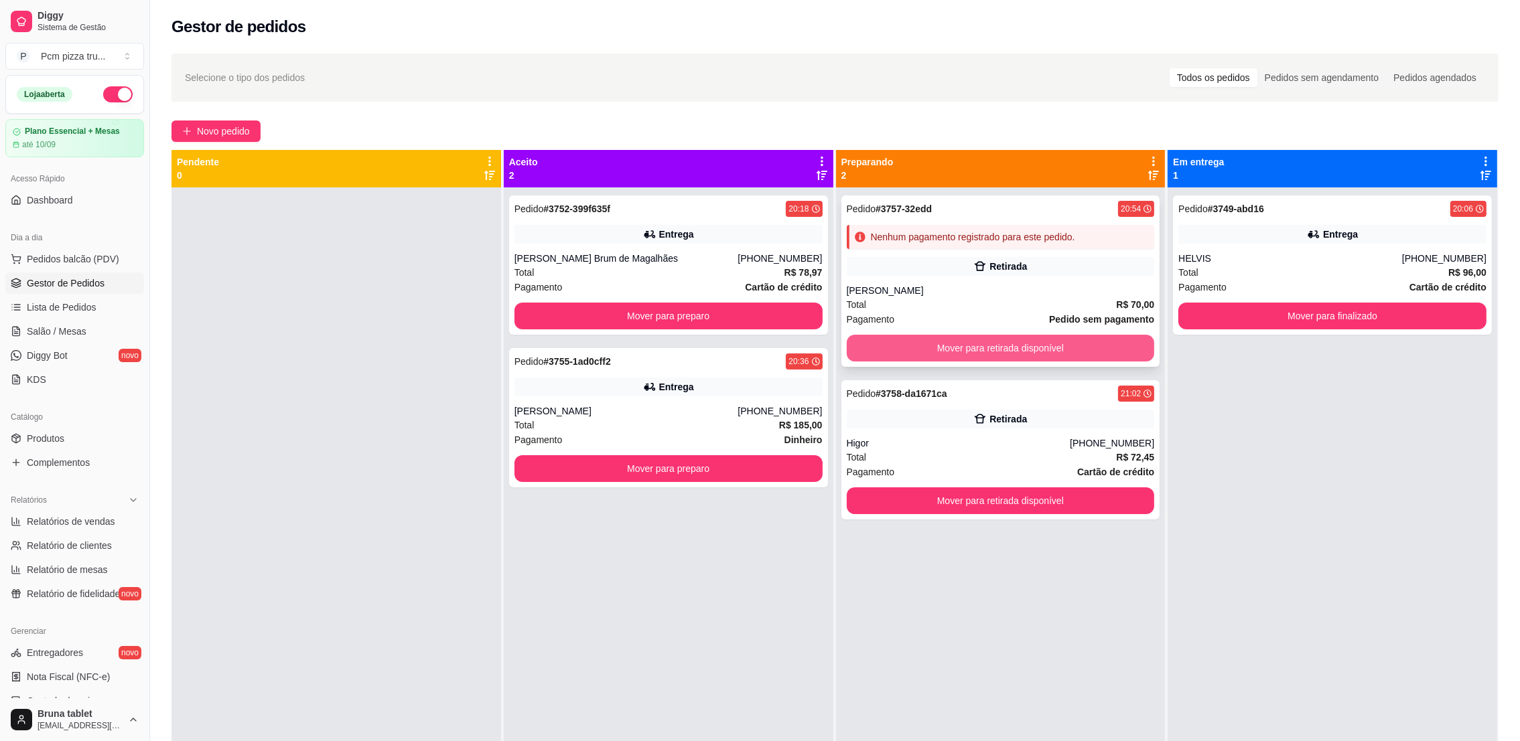
click at [1064, 339] on button "Mover para retirada disponível" at bounding box center [1001, 348] width 308 height 27
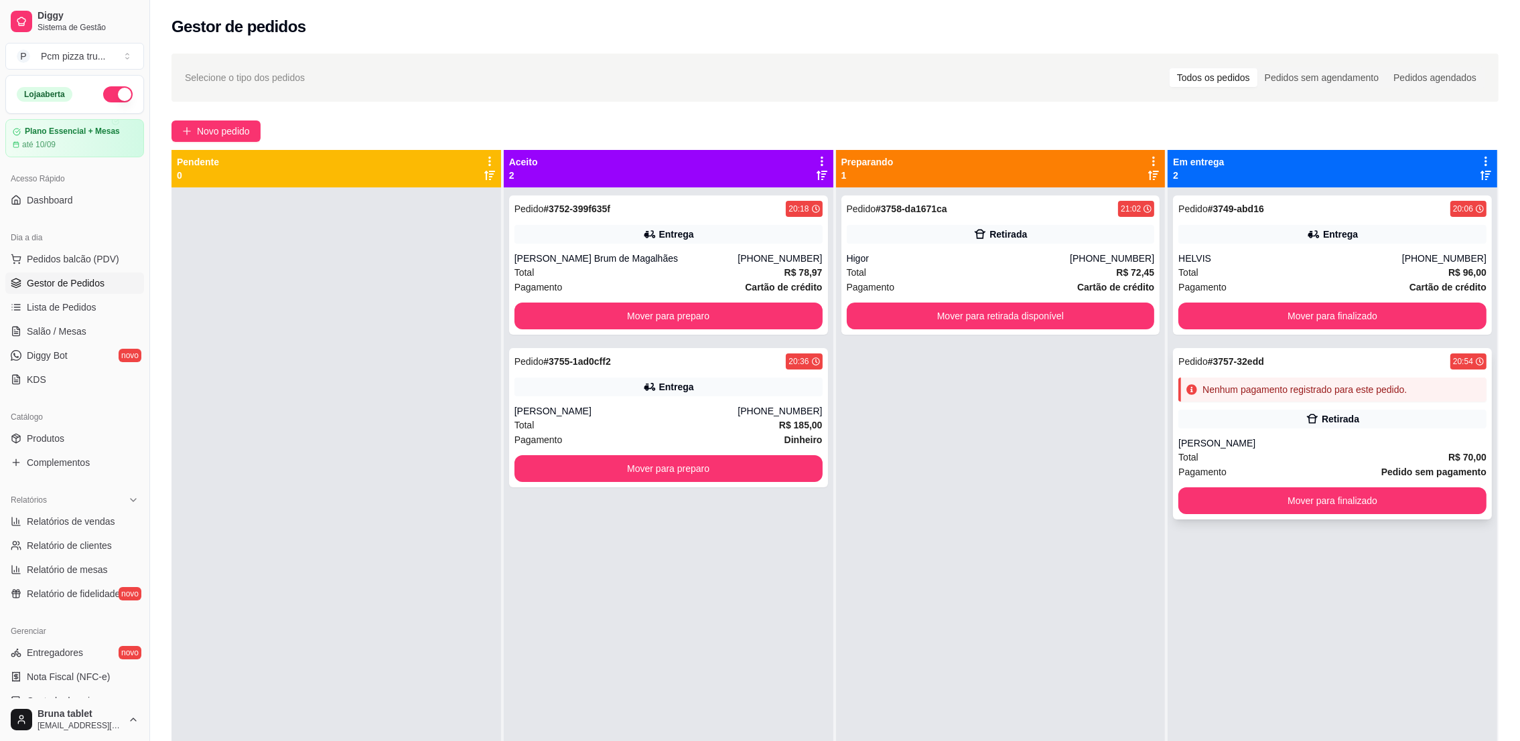
click at [1372, 426] on div "Retirada" at bounding box center [1332, 419] width 308 height 19
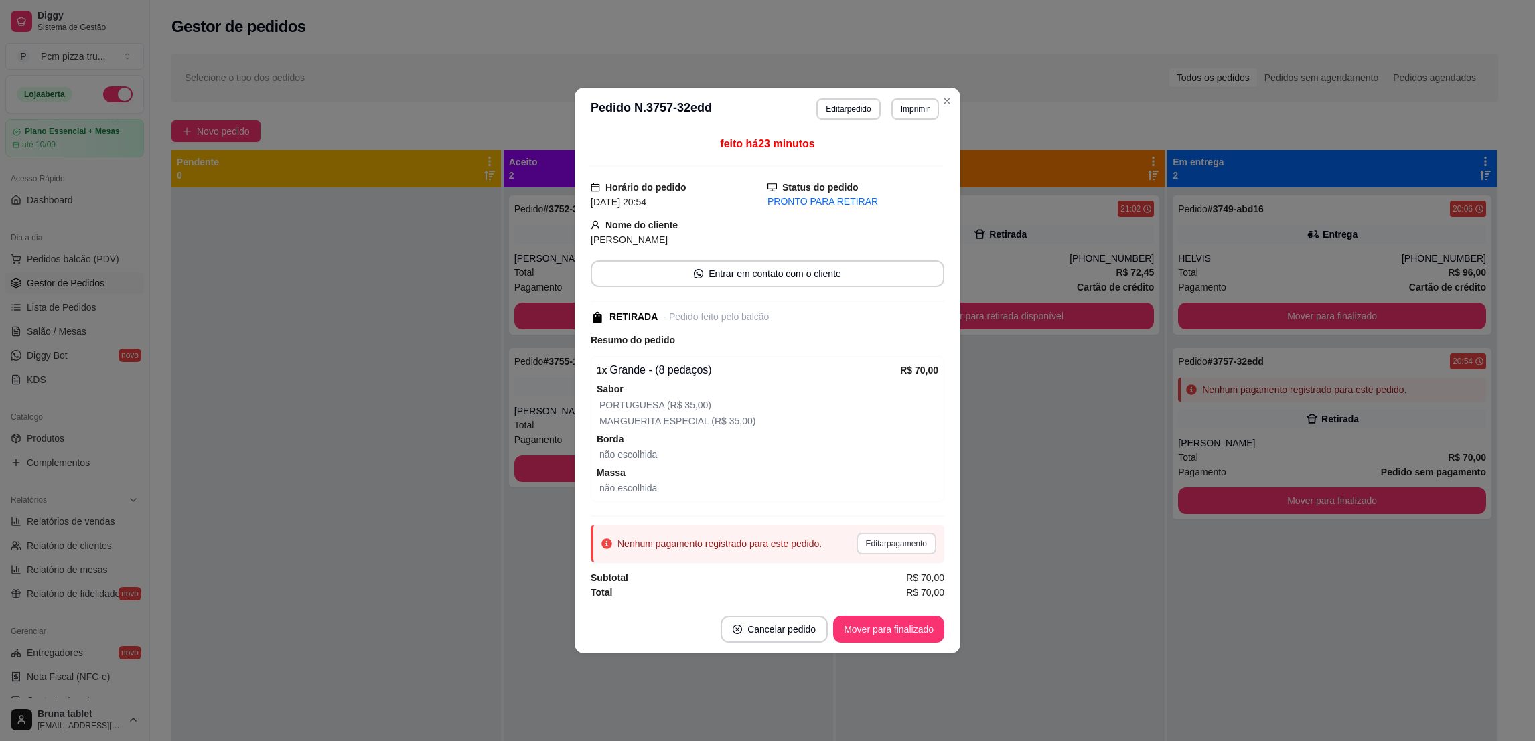
click at [927, 546] on button "Editar pagamento" at bounding box center [897, 543] width 80 height 21
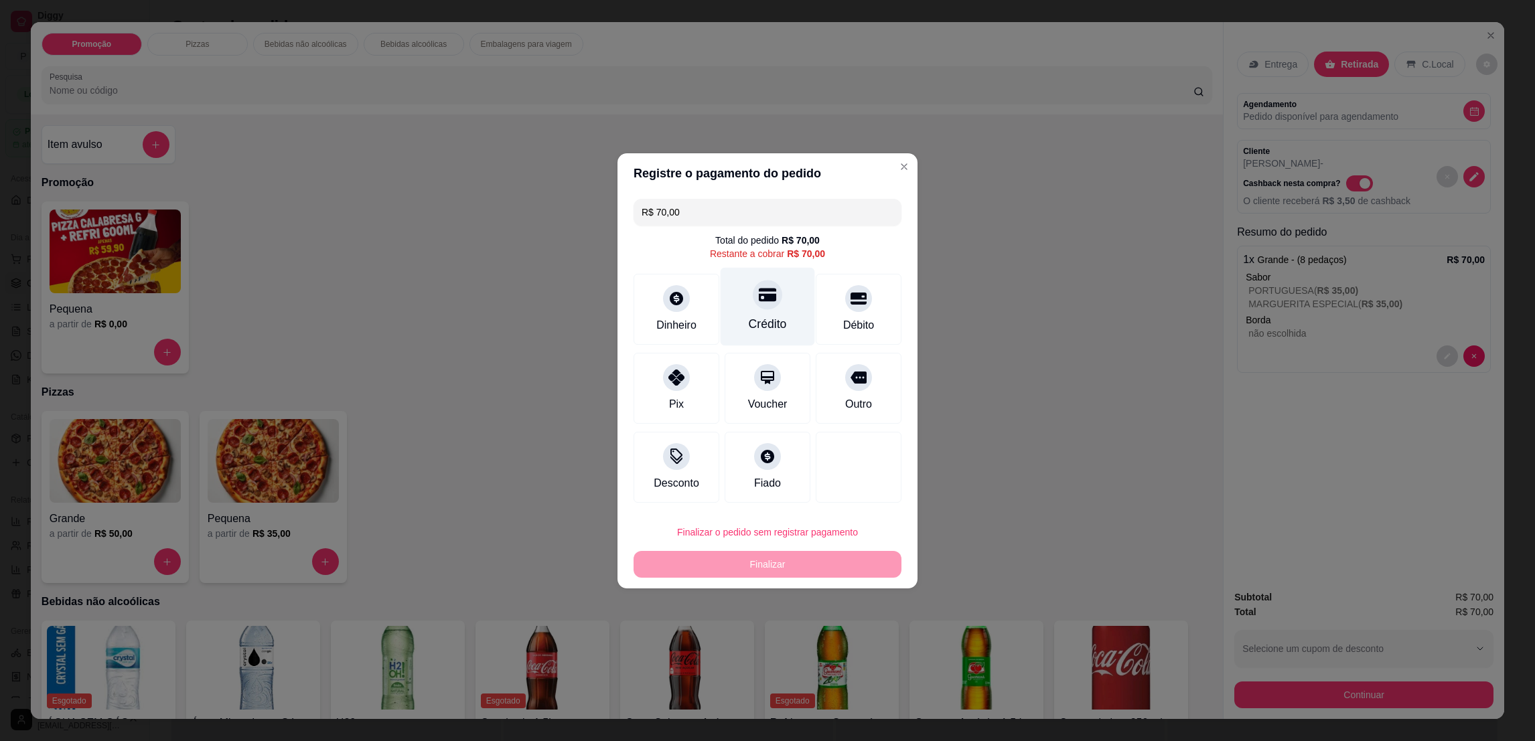
click at [760, 315] on div "Crédito" at bounding box center [768, 323] width 38 height 17
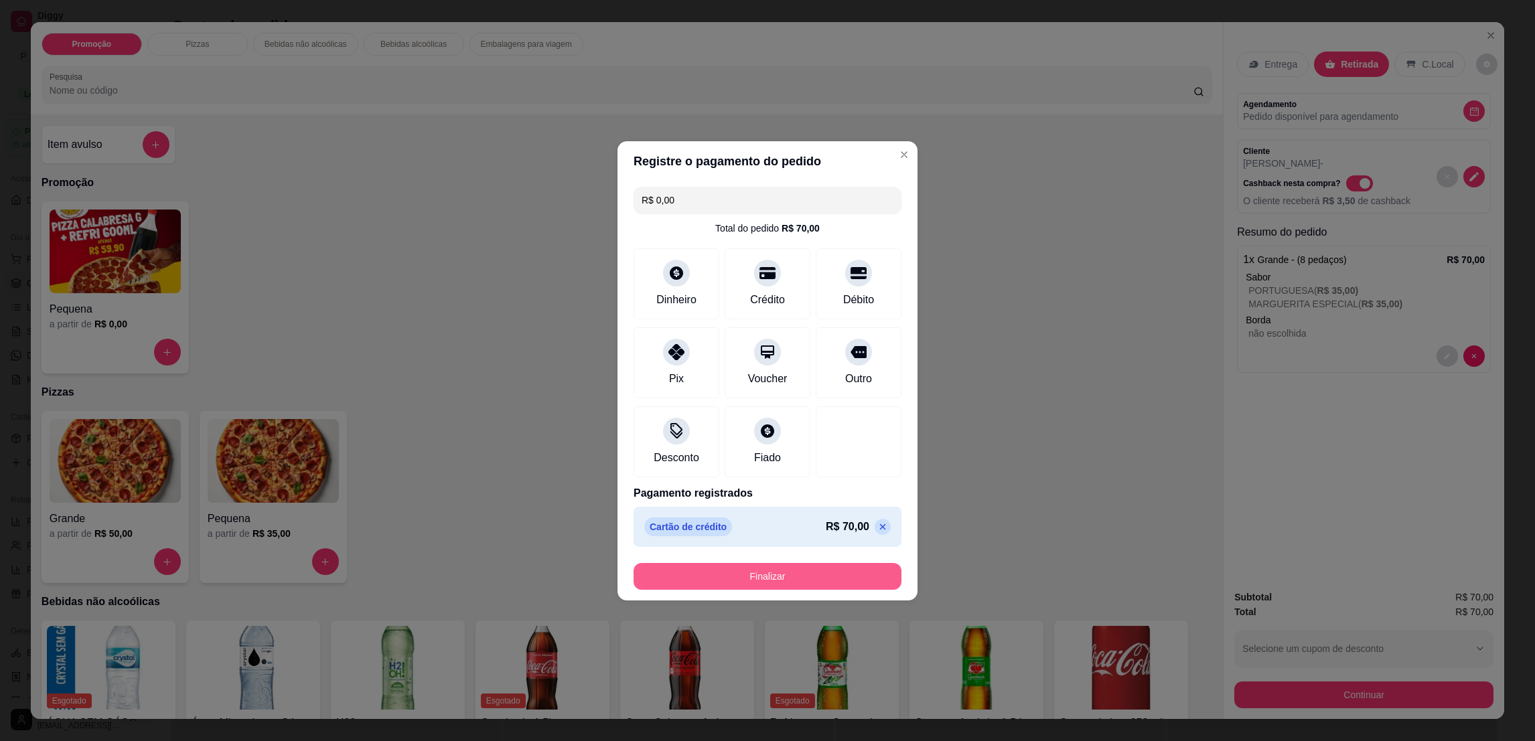
click at [819, 571] on button "Finalizar" at bounding box center [768, 576] width 268 height 27
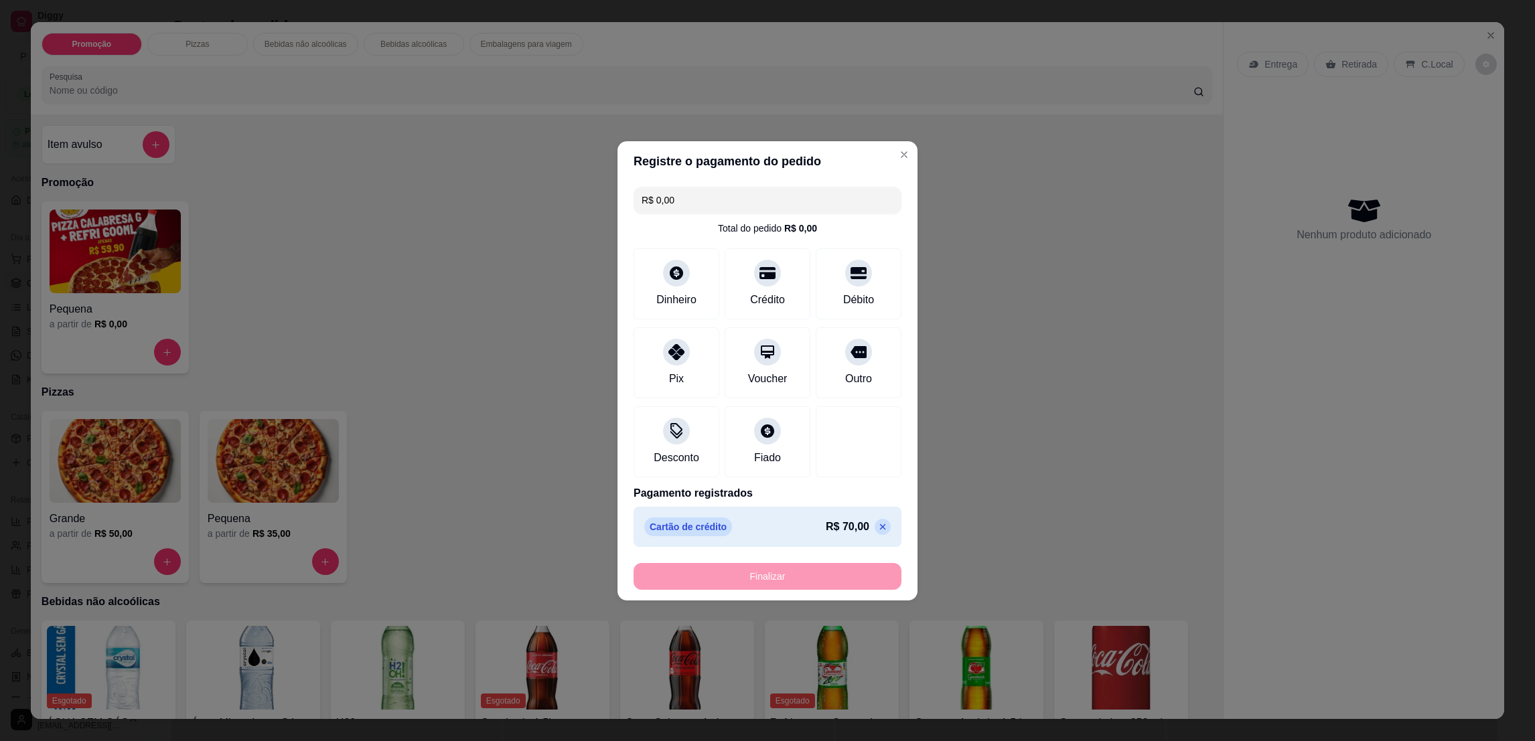
type input "-R$ 70,00"
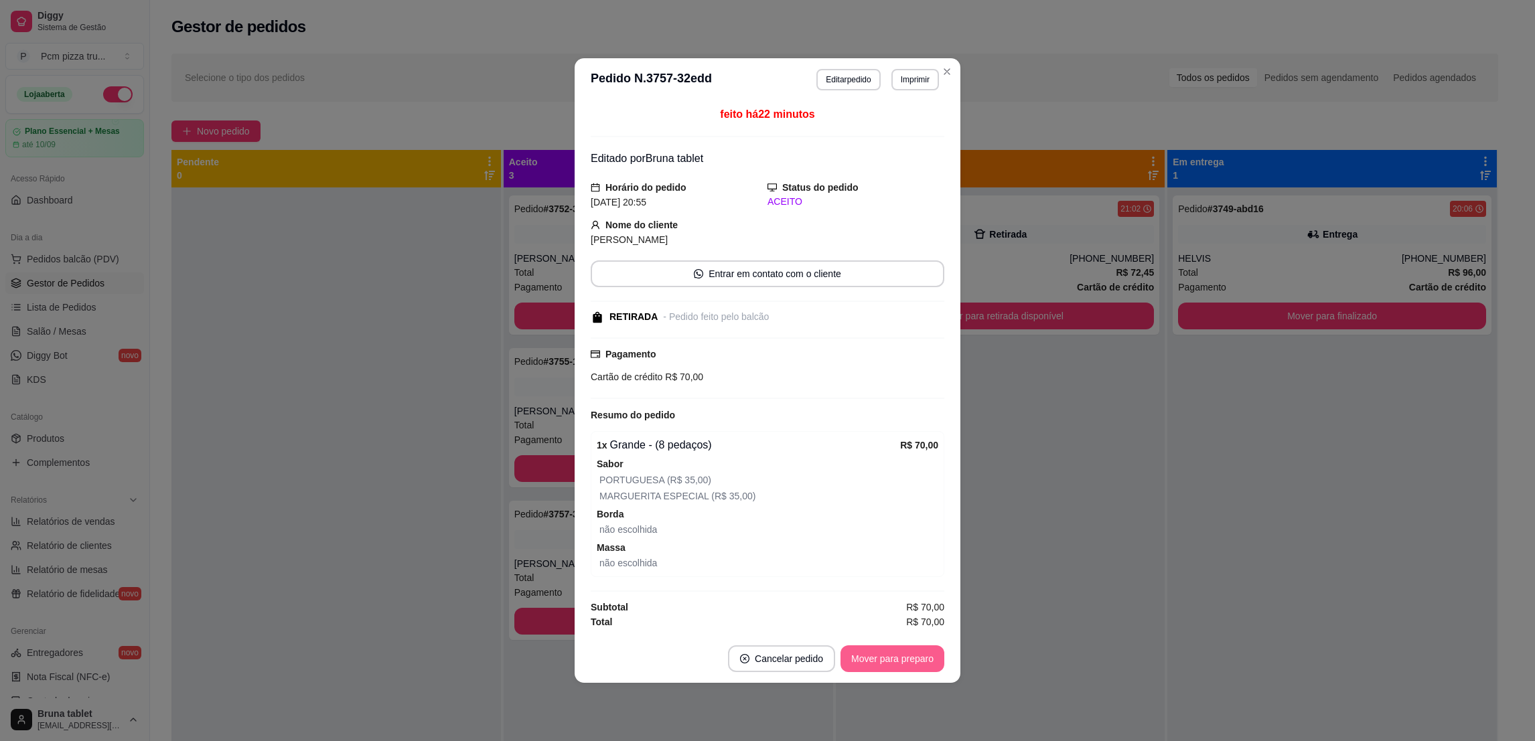
click at [885, 651] on button "Mover para preparo" at bounding box center [893, 659] width 104 height 27
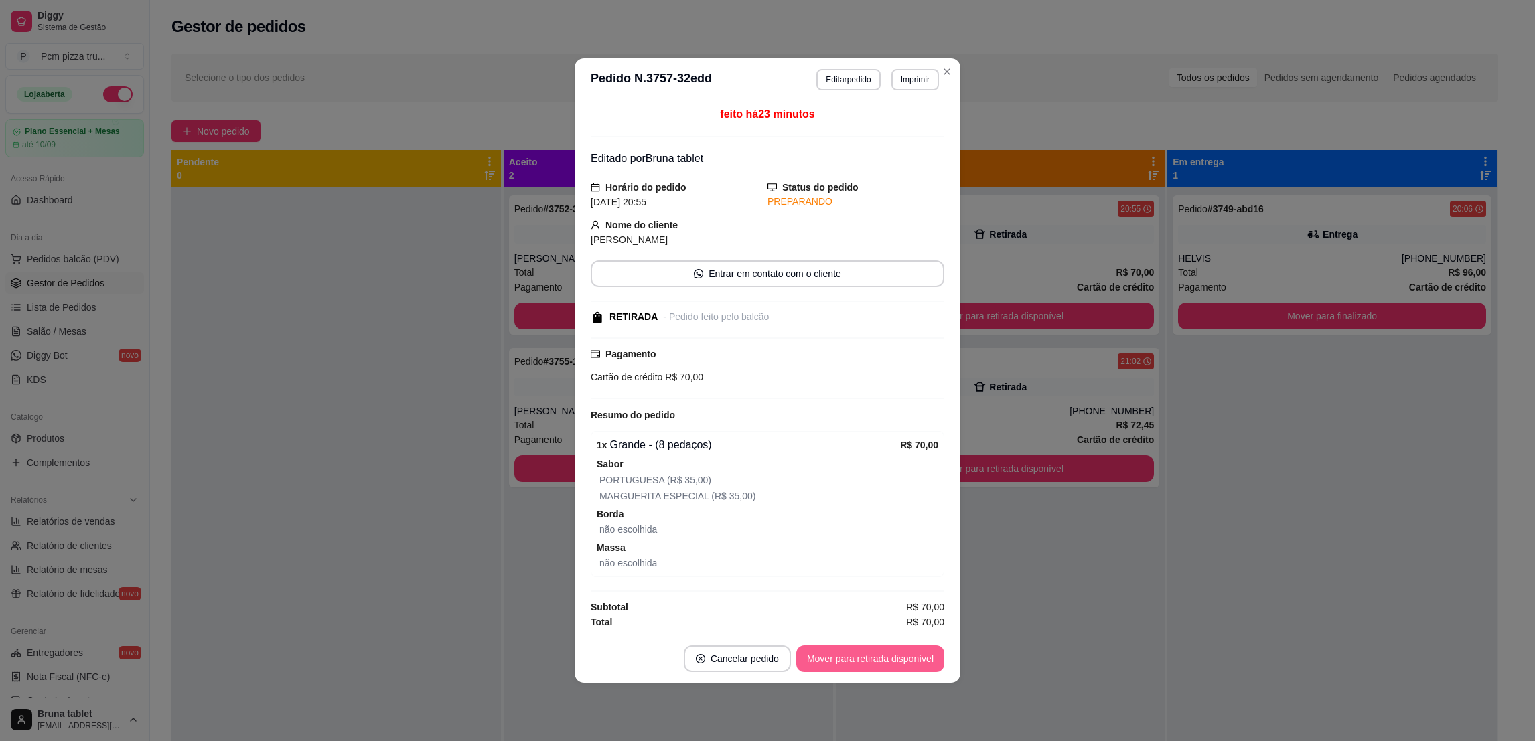
click at [887, 651] on button "Mover para retirada disponível" at bounding box center [870, 659] width 148 height 27
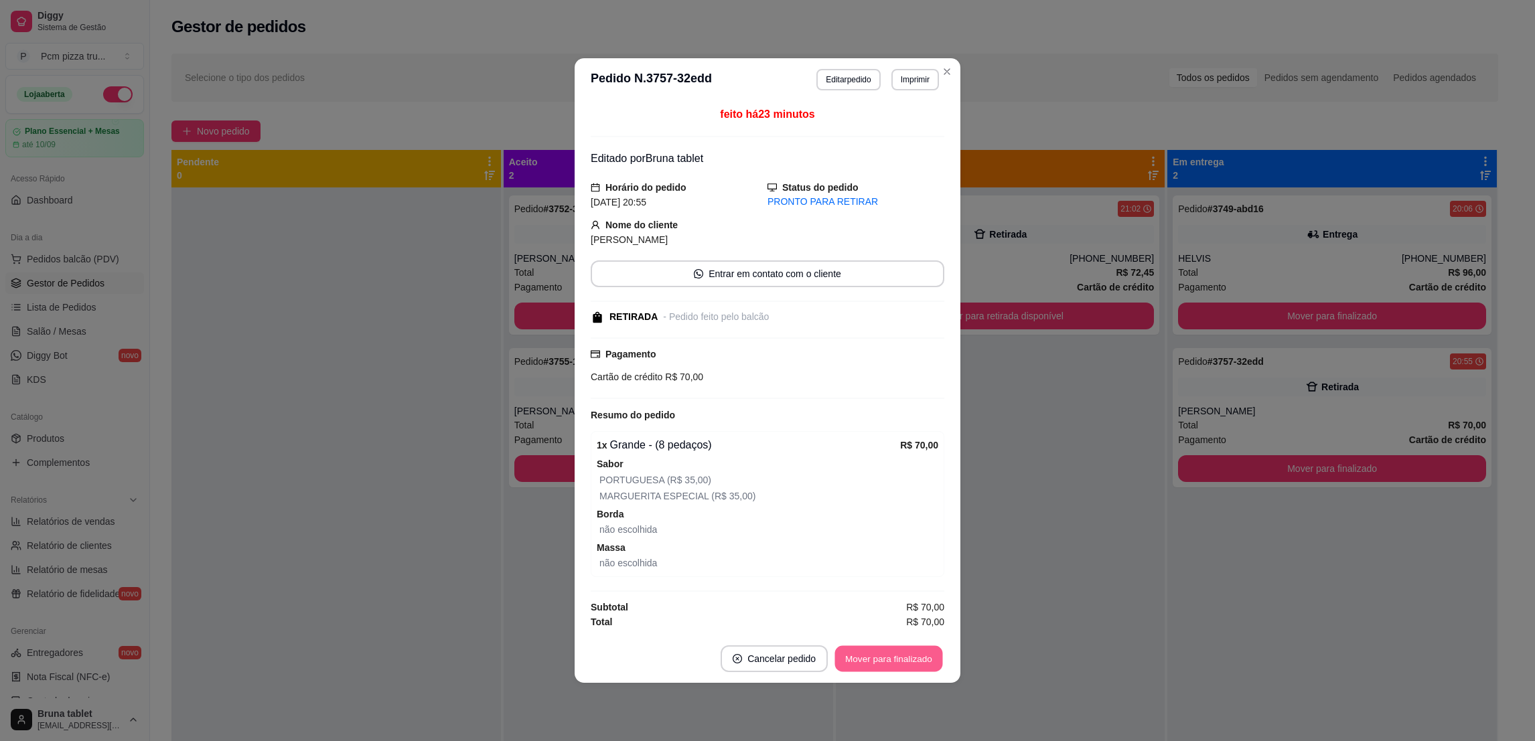
click at [890, 651] on button "Mover para finalizado" at bounding box center [889, 659] width 108 height 26
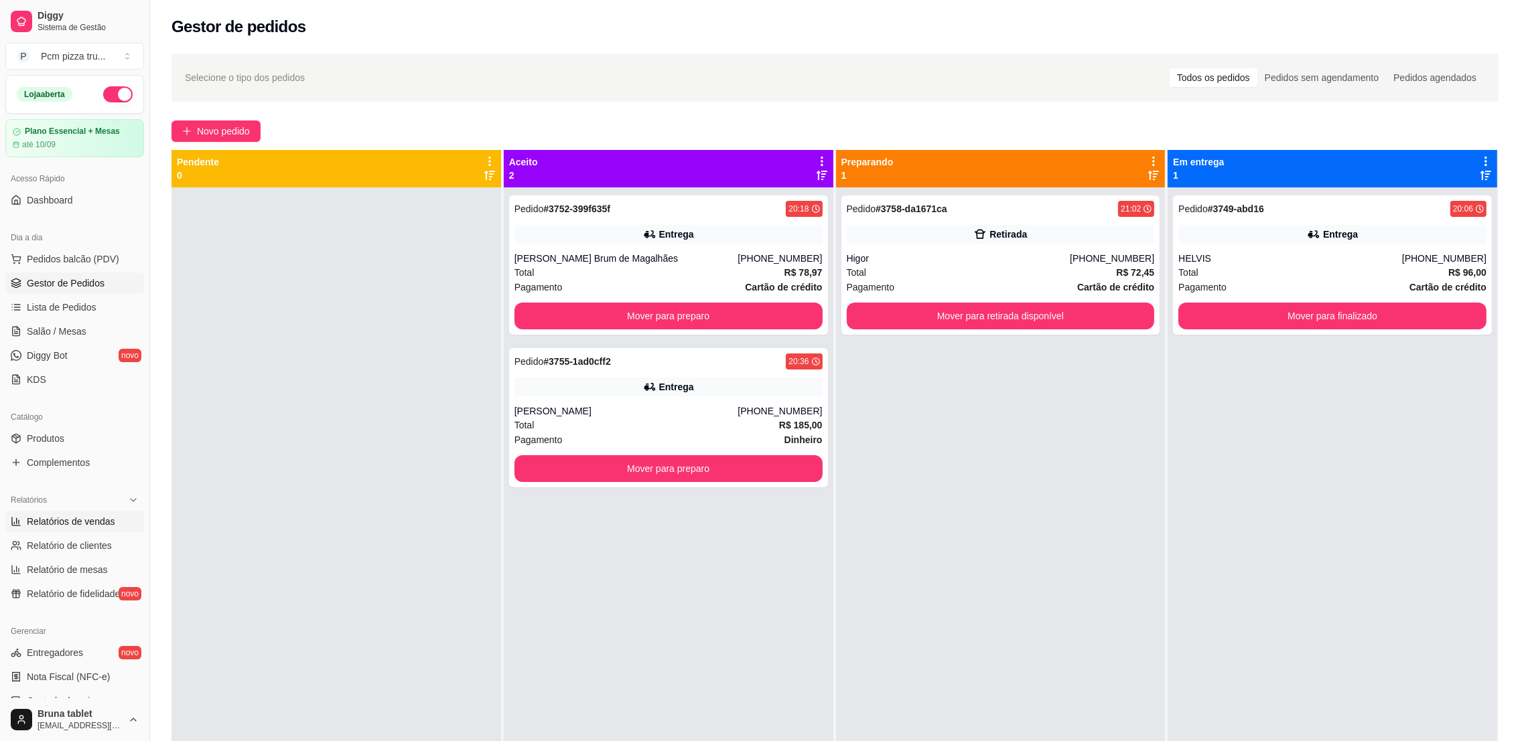
click at [56, 514] on link "Relatórios de vendas" at bounding box center [74, 521] width 139 height 21
select select "ALL"
select select "0"
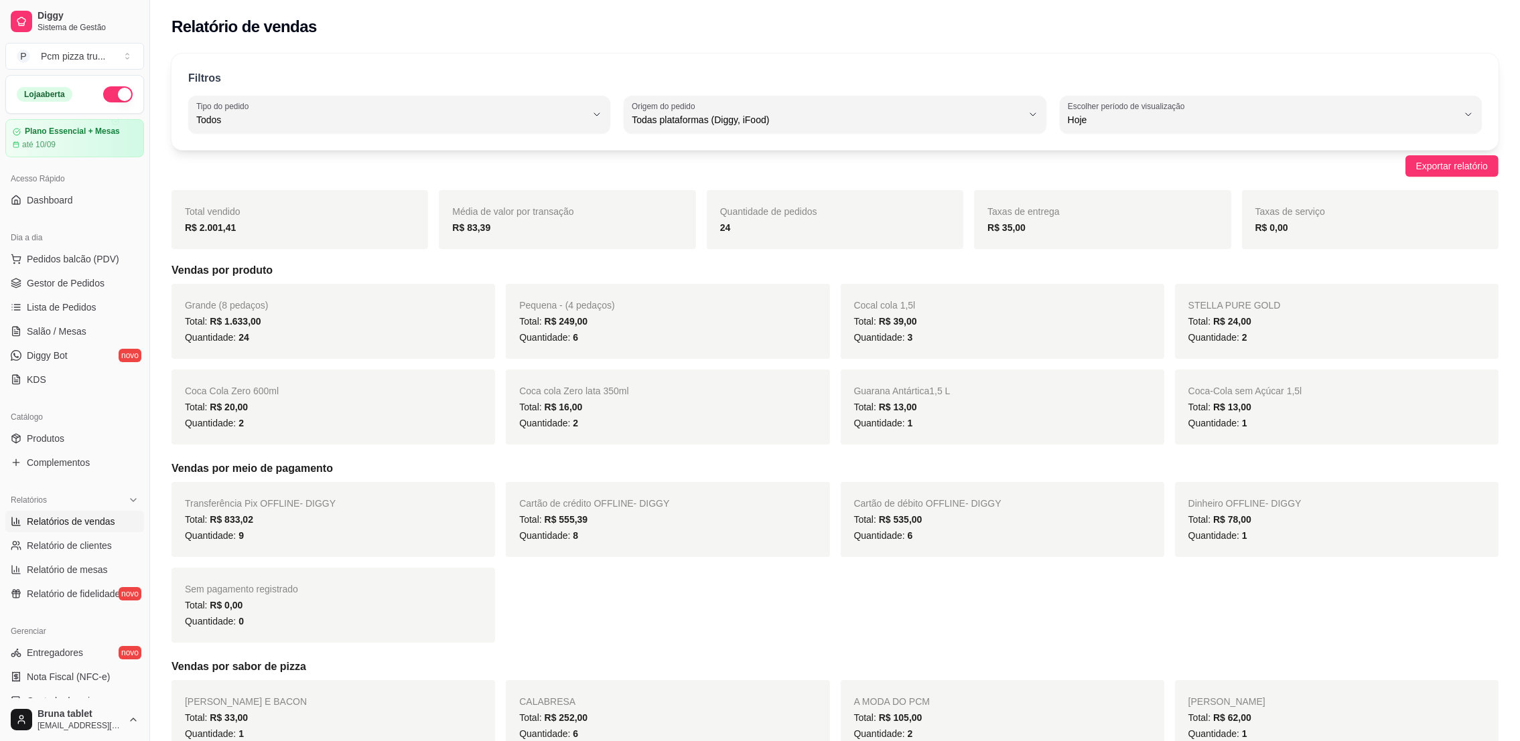
click at [66, 296] on ul "Pedidos balcão (PDV) Gestor de Pedidos Lista de Pedidos Salão / Mesas Diggy Bot…" at bounding box center [74, 319] width 139 height 142
click at [66, 283] on span "Gestor de Pedidos" at bounding box center [66, 283] width 78 height 13
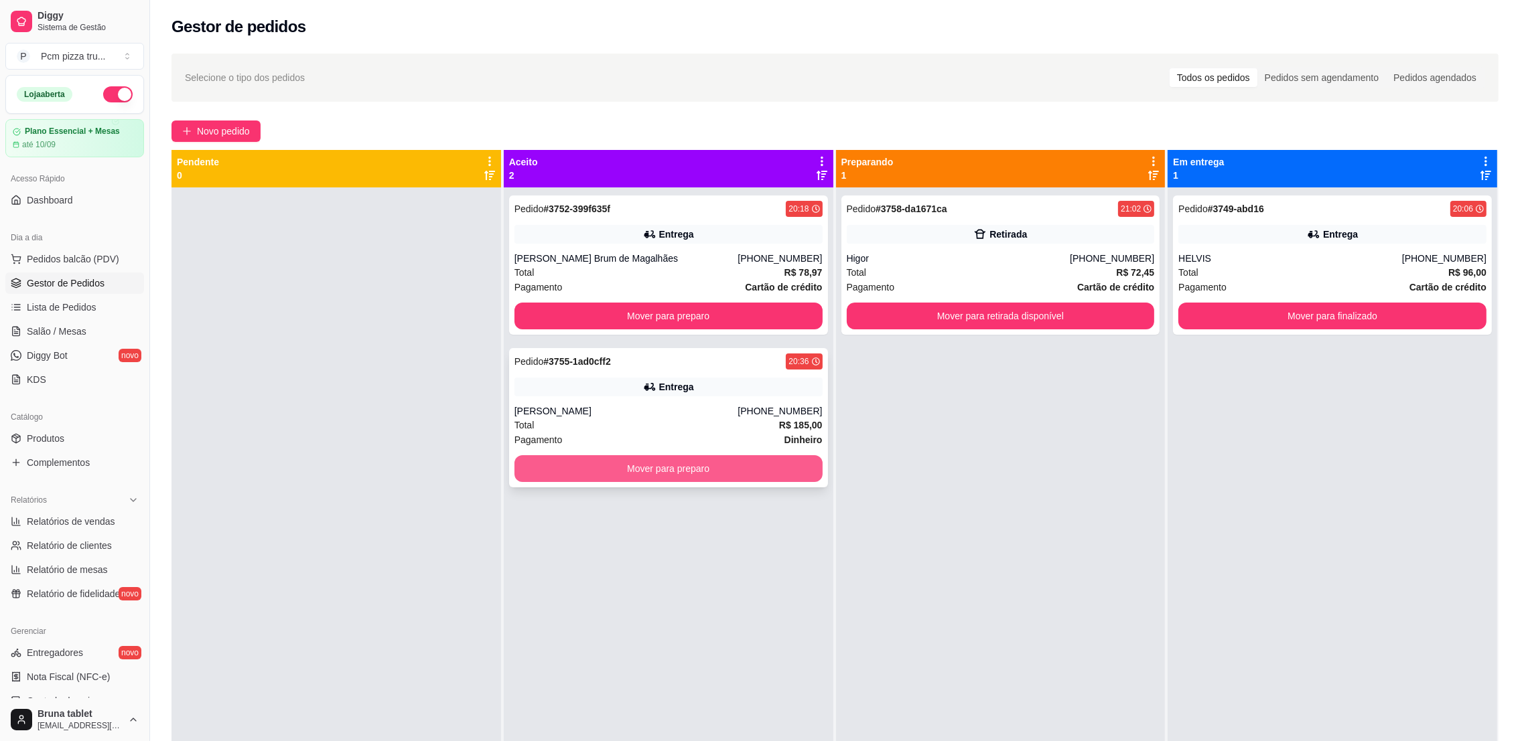
click at [674, 473] on button "Mover para preparo" at bounding box center [668, 468] width 308 height 27
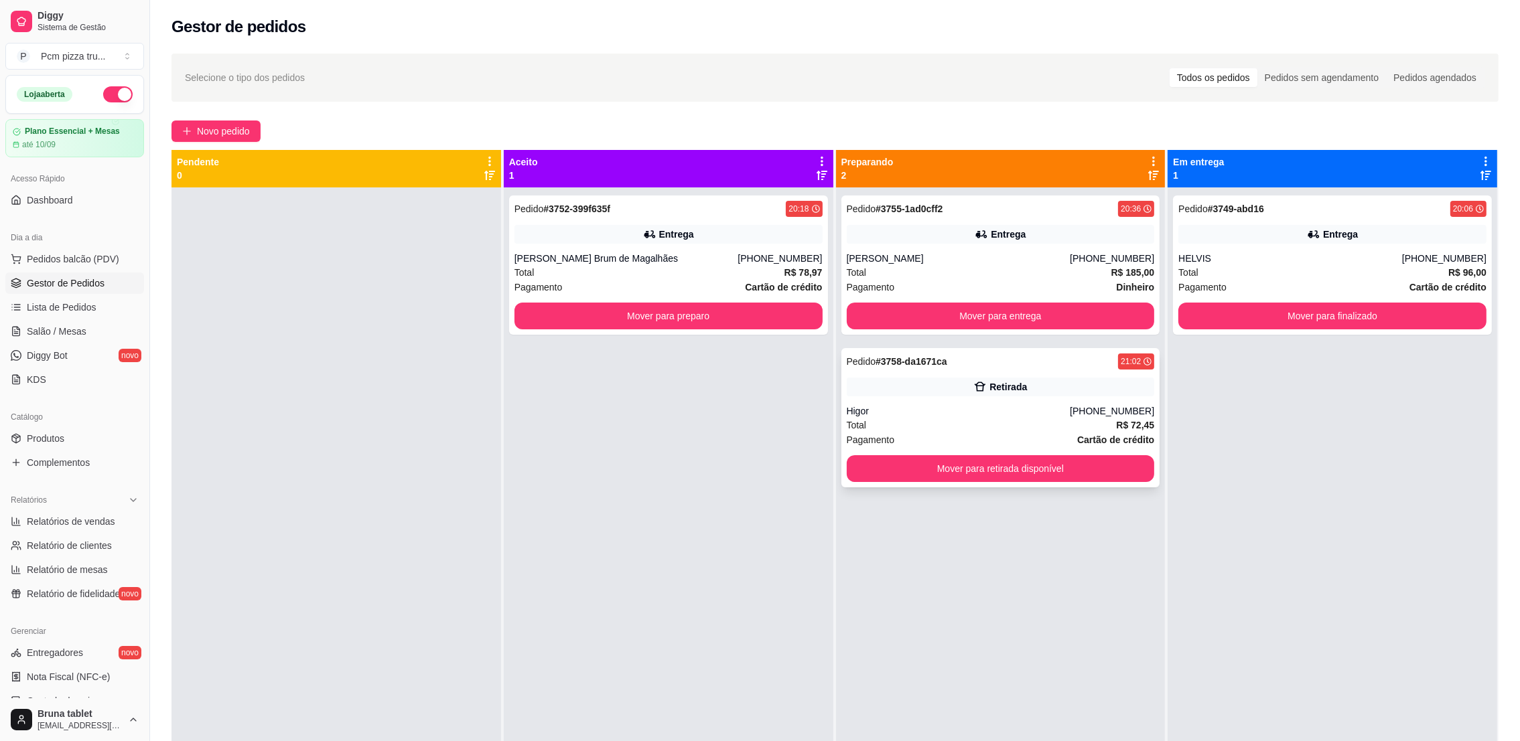
click at [916, 381] on div "Retirada" at bounding box center [1001, 387] width 308 height 19
click at [518, 486] on div "Pedido # 3752-399f635f 20:18 Entrega [PERSON_NAME] [PHONE_NUMBER] Total R$ 78,9…" at bounding box center [669, 558] width 330 height 741
click at [244, 135] on span "Novo pedido" at bounding box center [223, 131] width 53 height 15
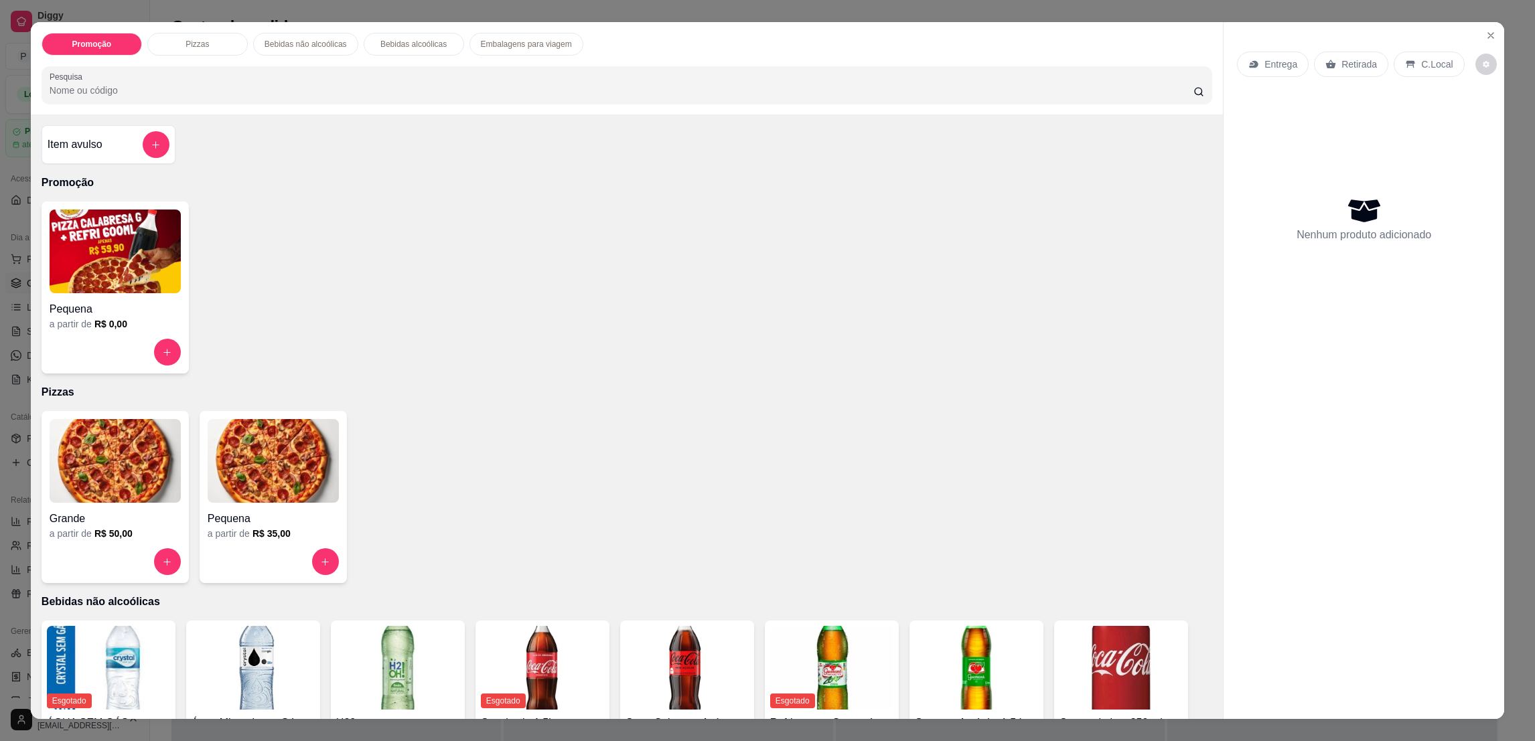
click at [293, 457] on img at bounding box center [273, 461] width 131 height 84
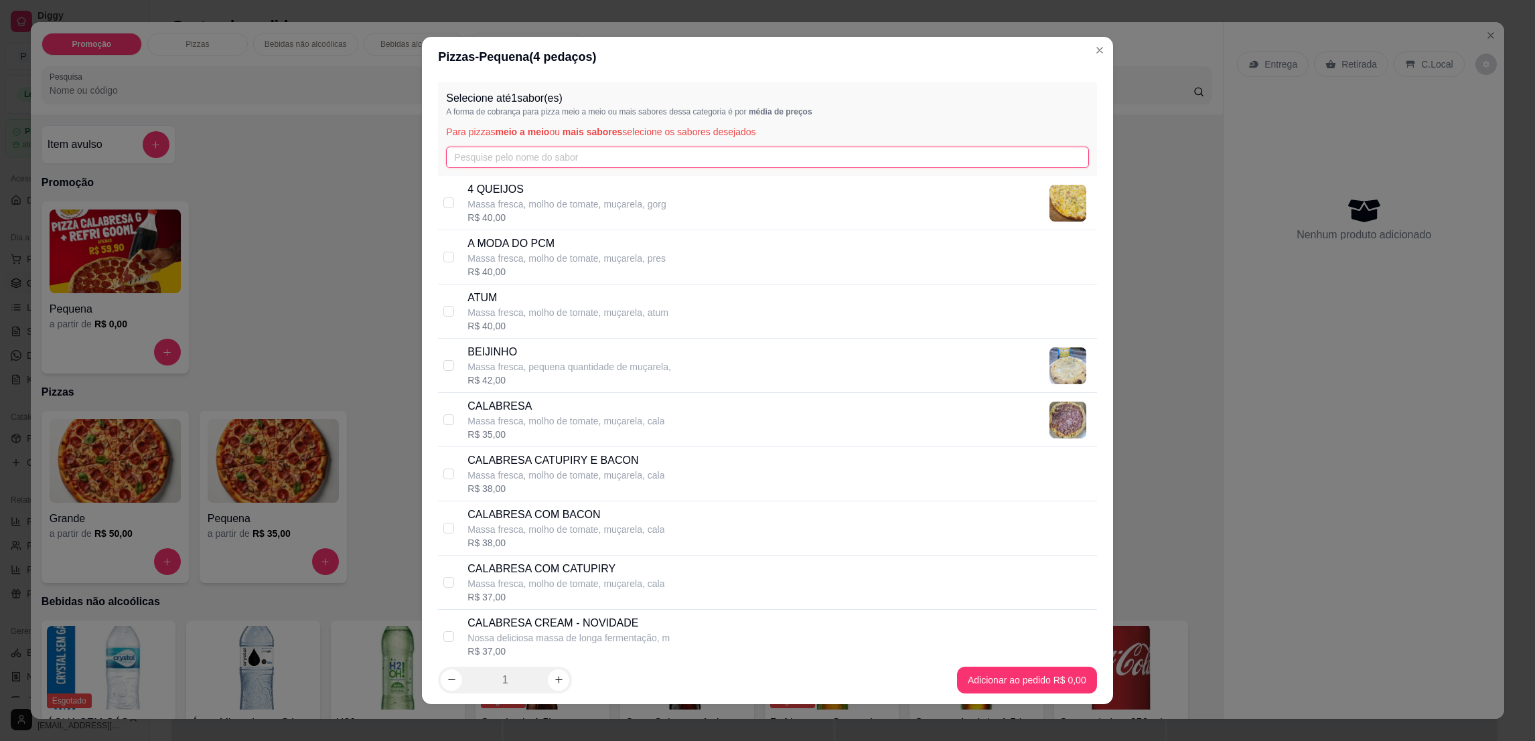
click at [474, 155] on input "text" at bounding box center [767, 157] width 642 height 21
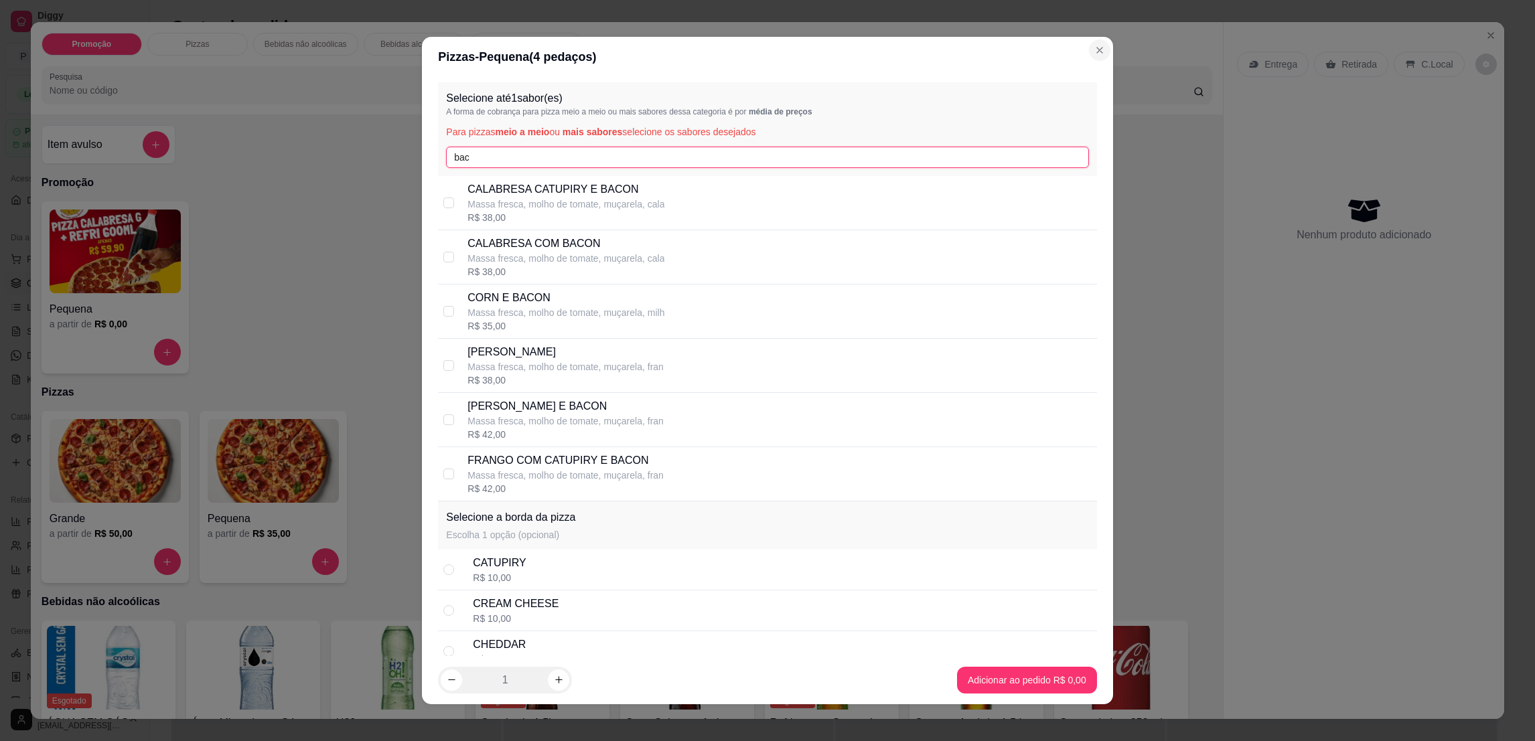
type input "bac"
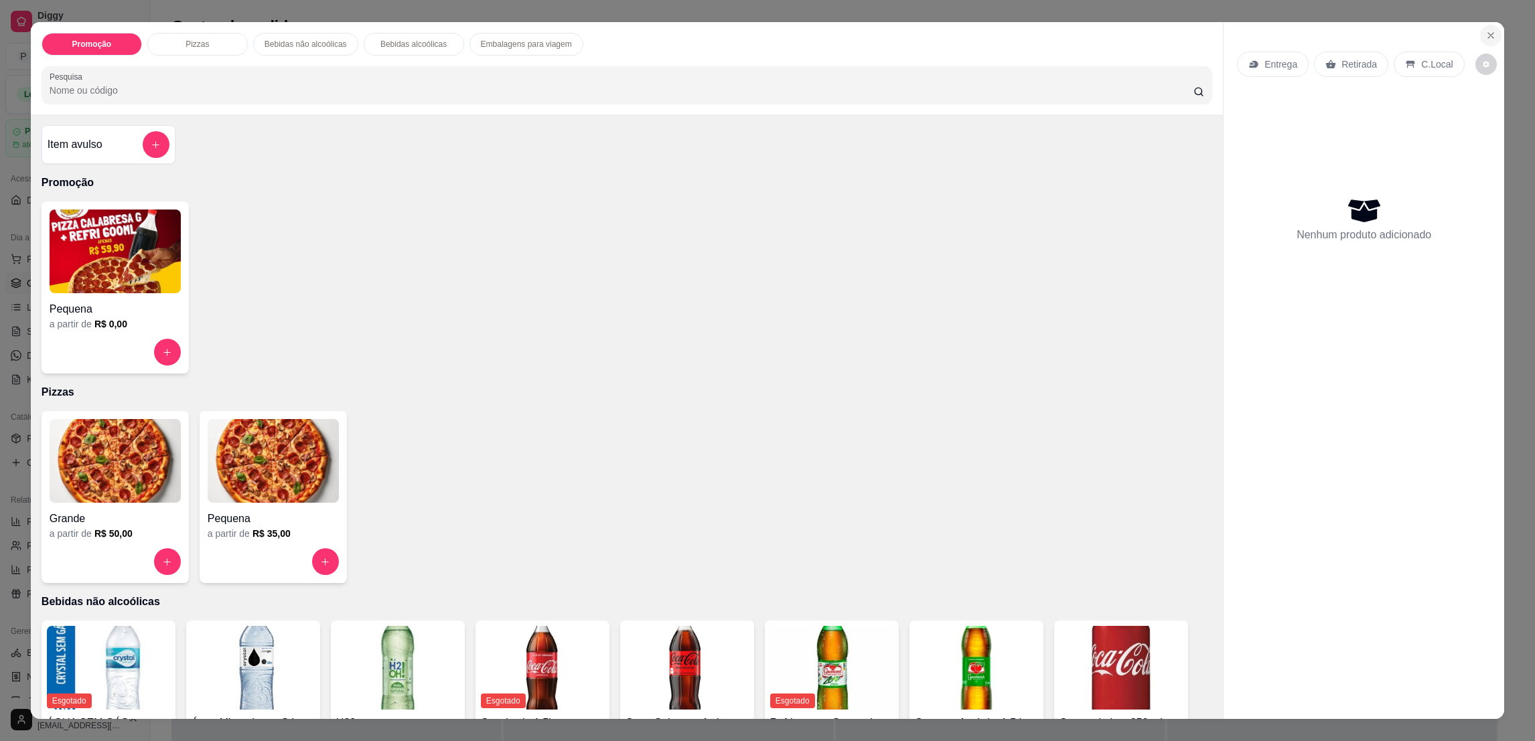
click at [1480, 31] on button "Close" at bounding box center [1490, 35] width 21 height 21
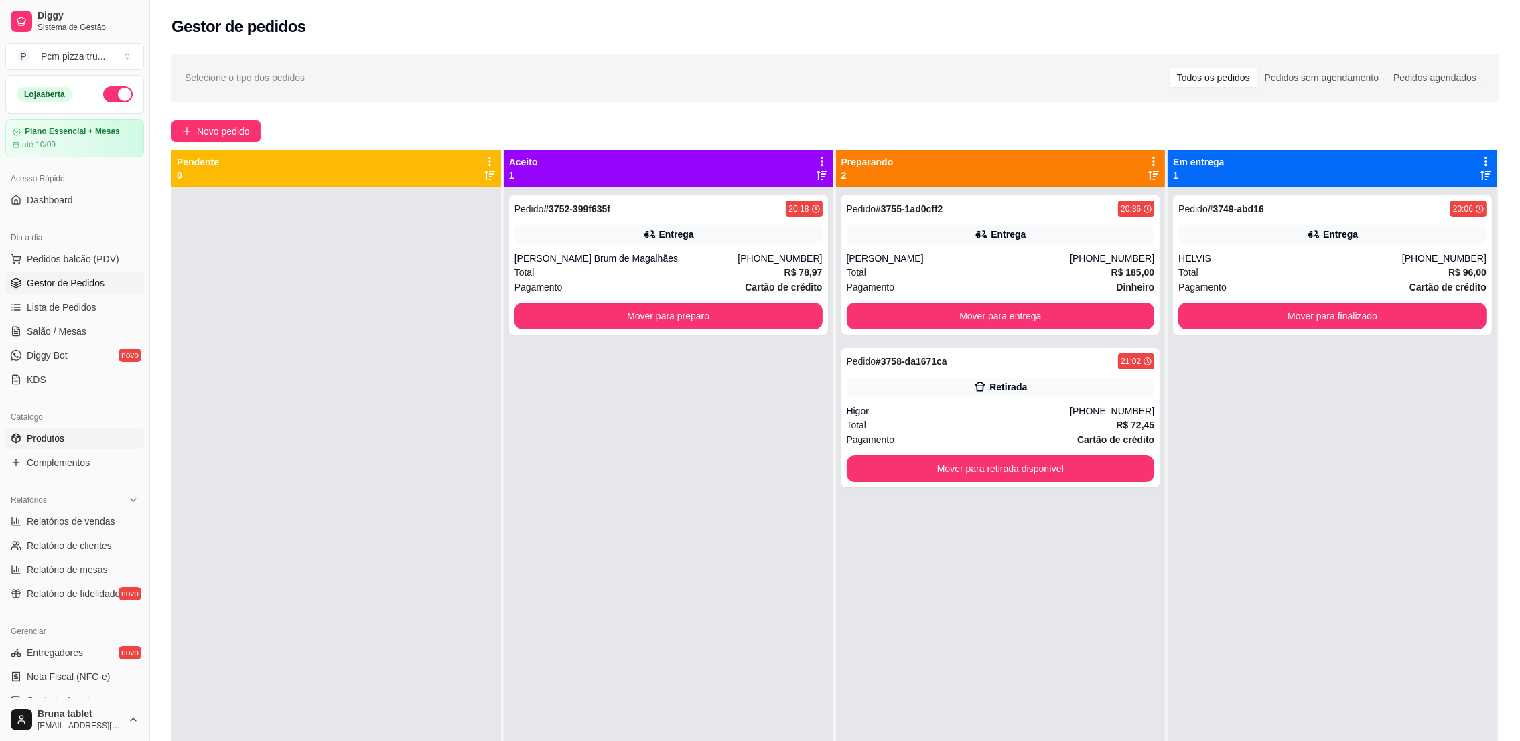
click at [71, 433] on link "Produtos" at bounding box center [74, 438] width 139 height 21
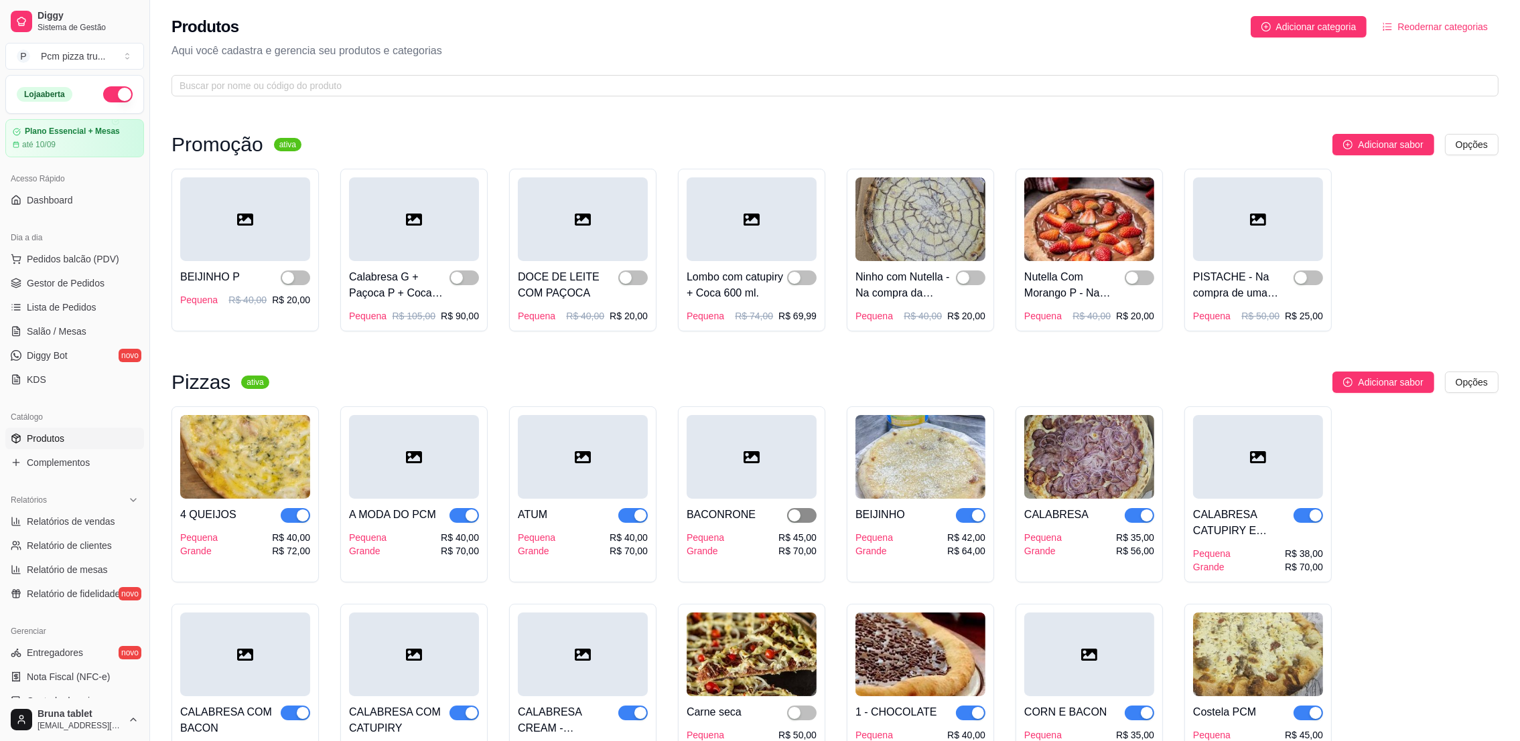
click at [802, 513] on span "button" at bounding box center [801, 515] width 29 height 15
click at [92, 284] on span "Gestor de Pedidos" at bounding box center [66, 283] width 78 height 13
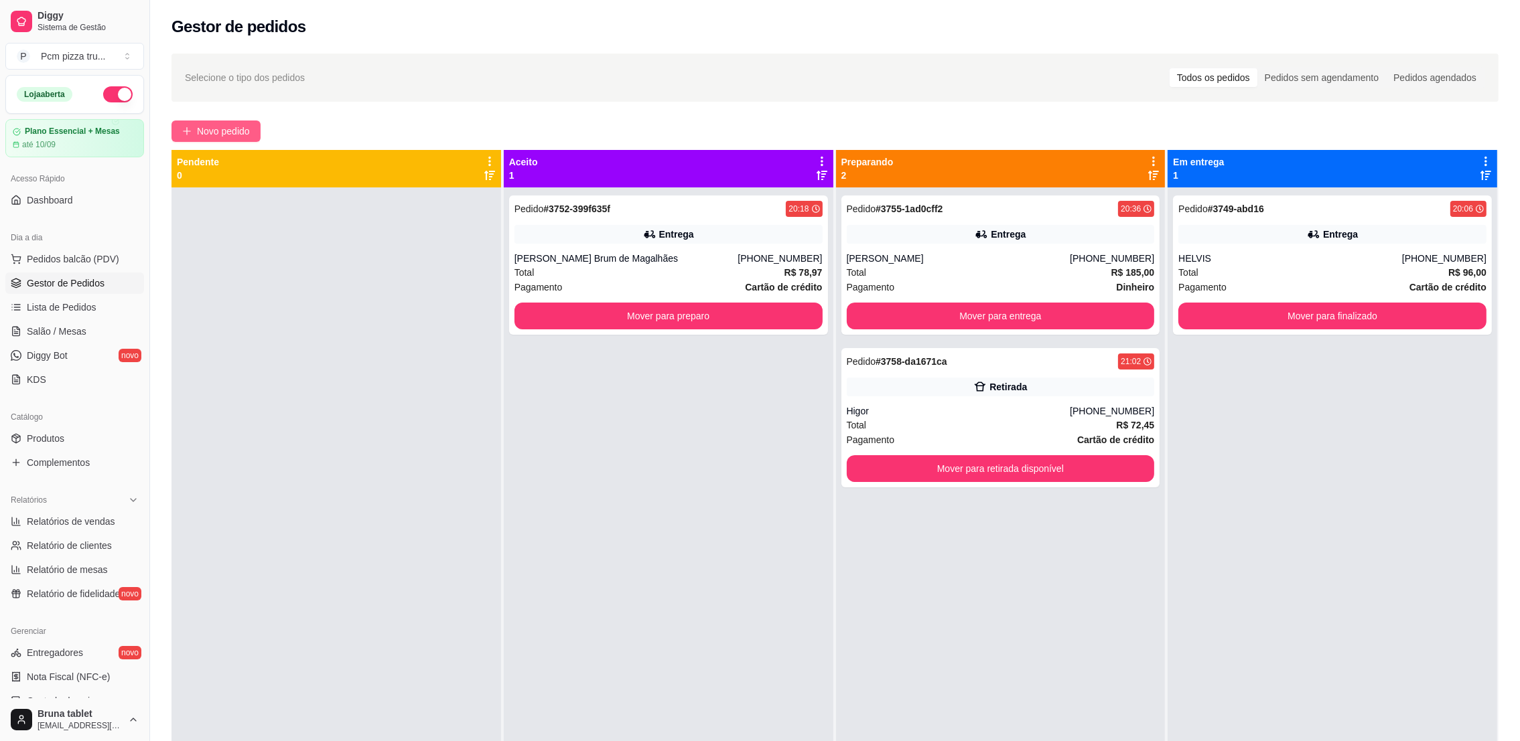
click at [235, 124] on span "Novo pedido" at bounding box center [223, 131] width 53 height 15
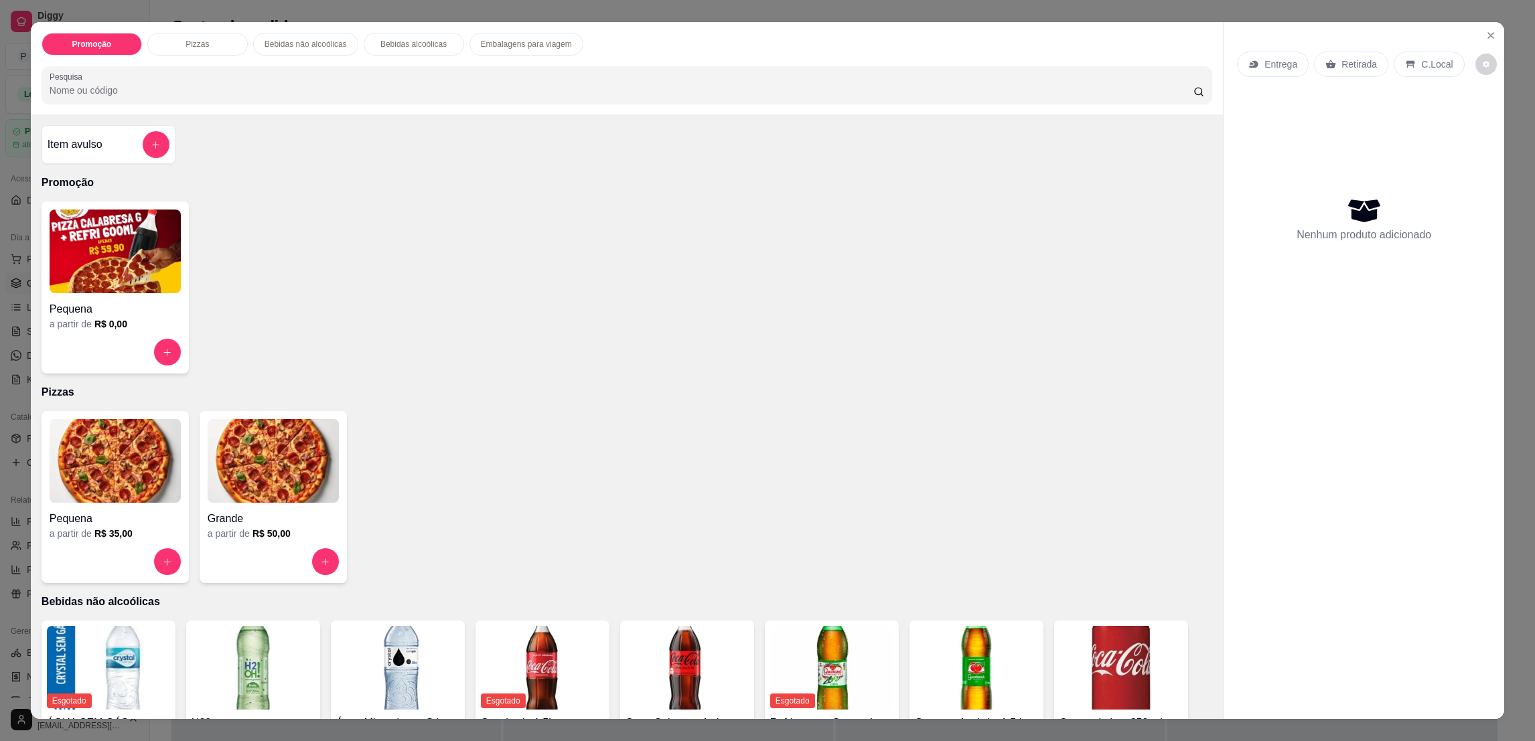
click at [120, 466] on img at bounding box center [115, 461] width 131 height 84
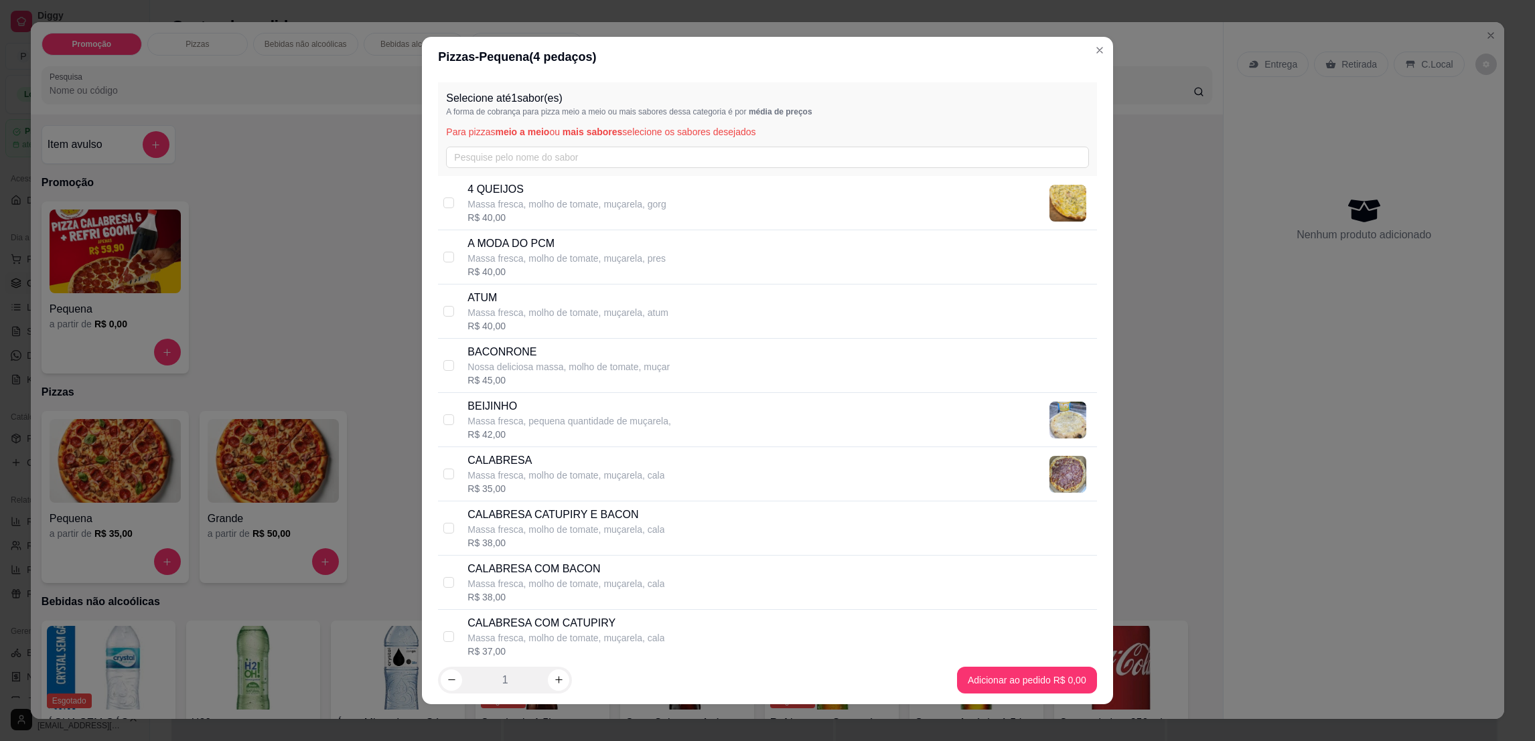
click at [592, 366] on p "Nossa deliciosa massa, molho de tomate, muçar" at bounding box center [569, 366] width 202 height 13
checkbox input "true"
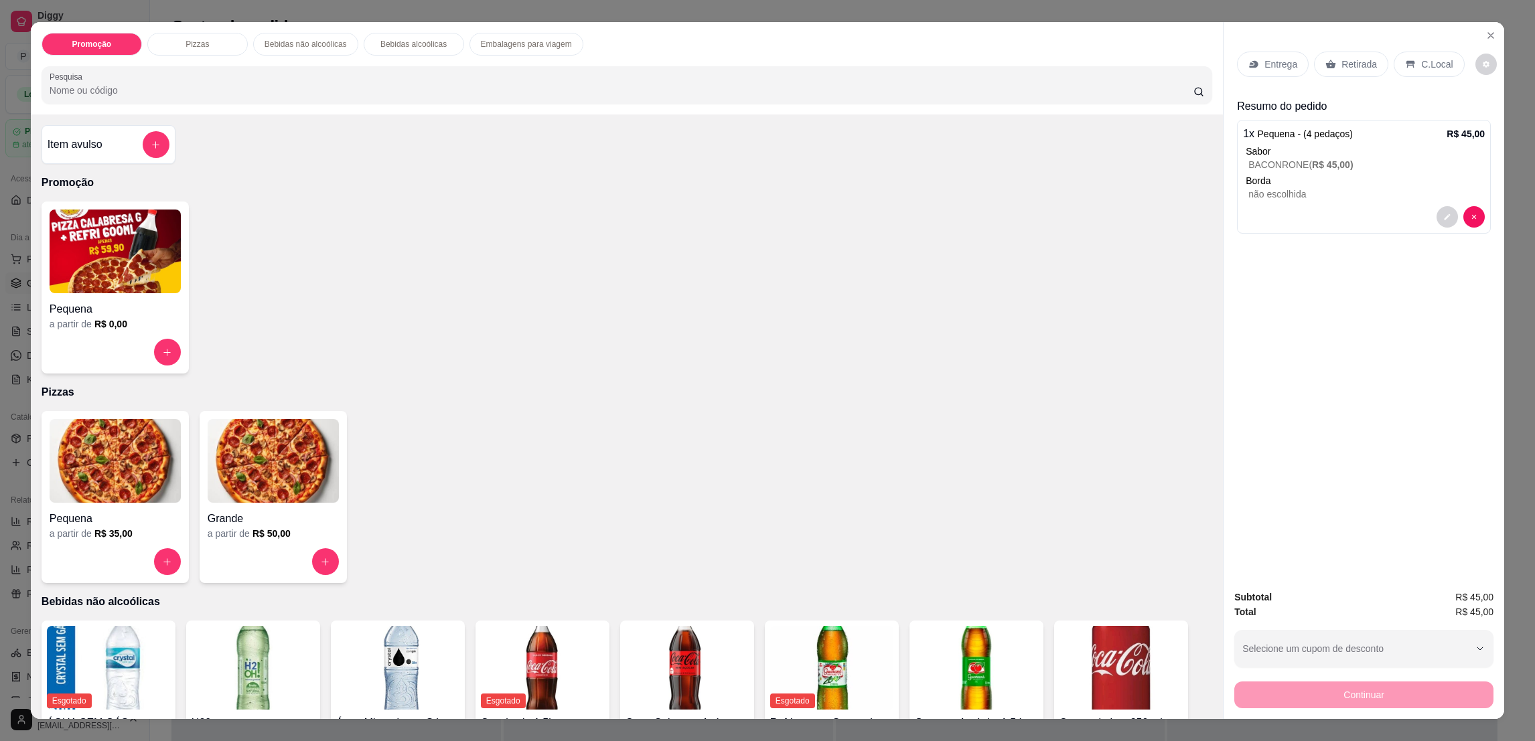
click at [1352, 72] on div "Retirada" at bounding box center [1351, 64] width 74 height 25
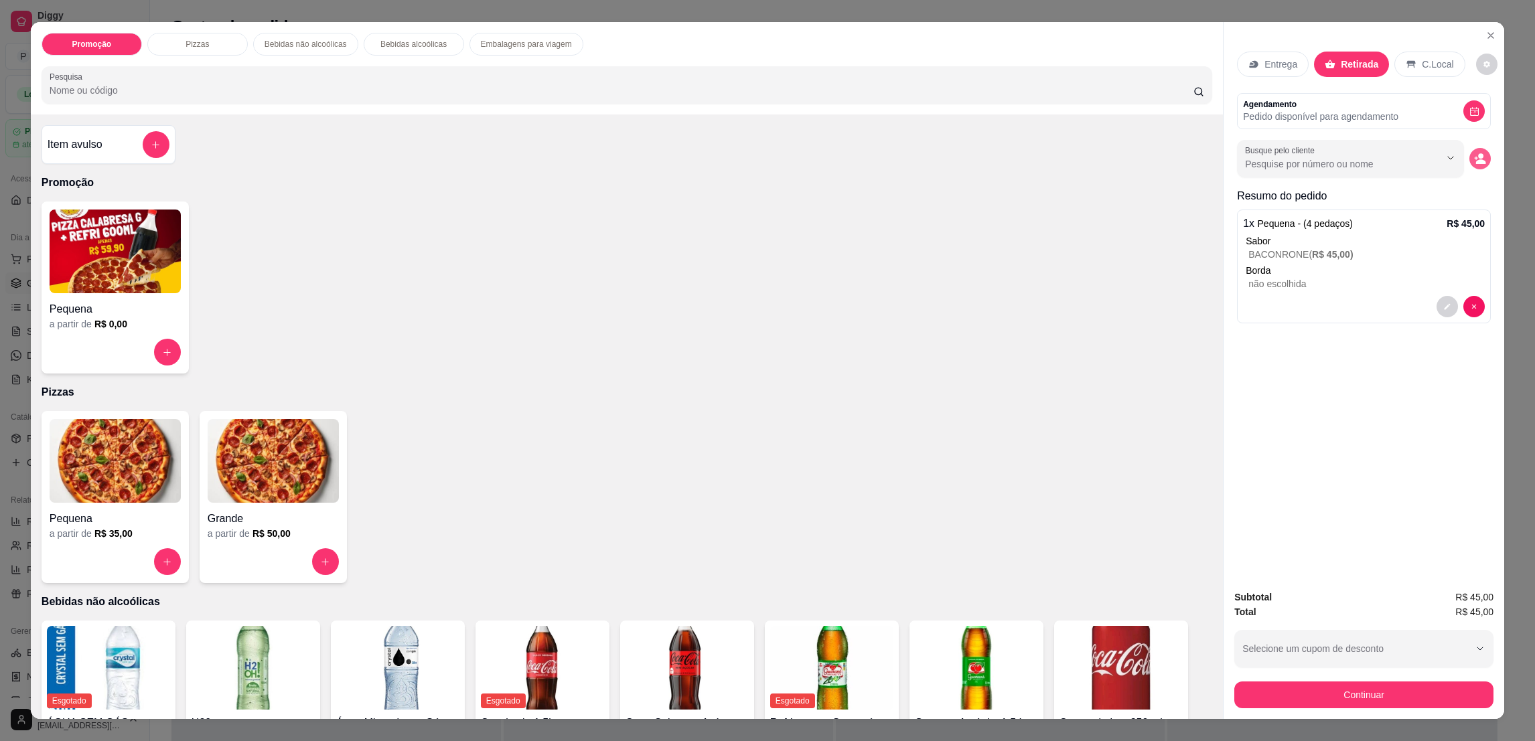
click at [1474, 159] on icon "decrease-product-quantity" at bounding box center [1480, 159] width 12 height 12
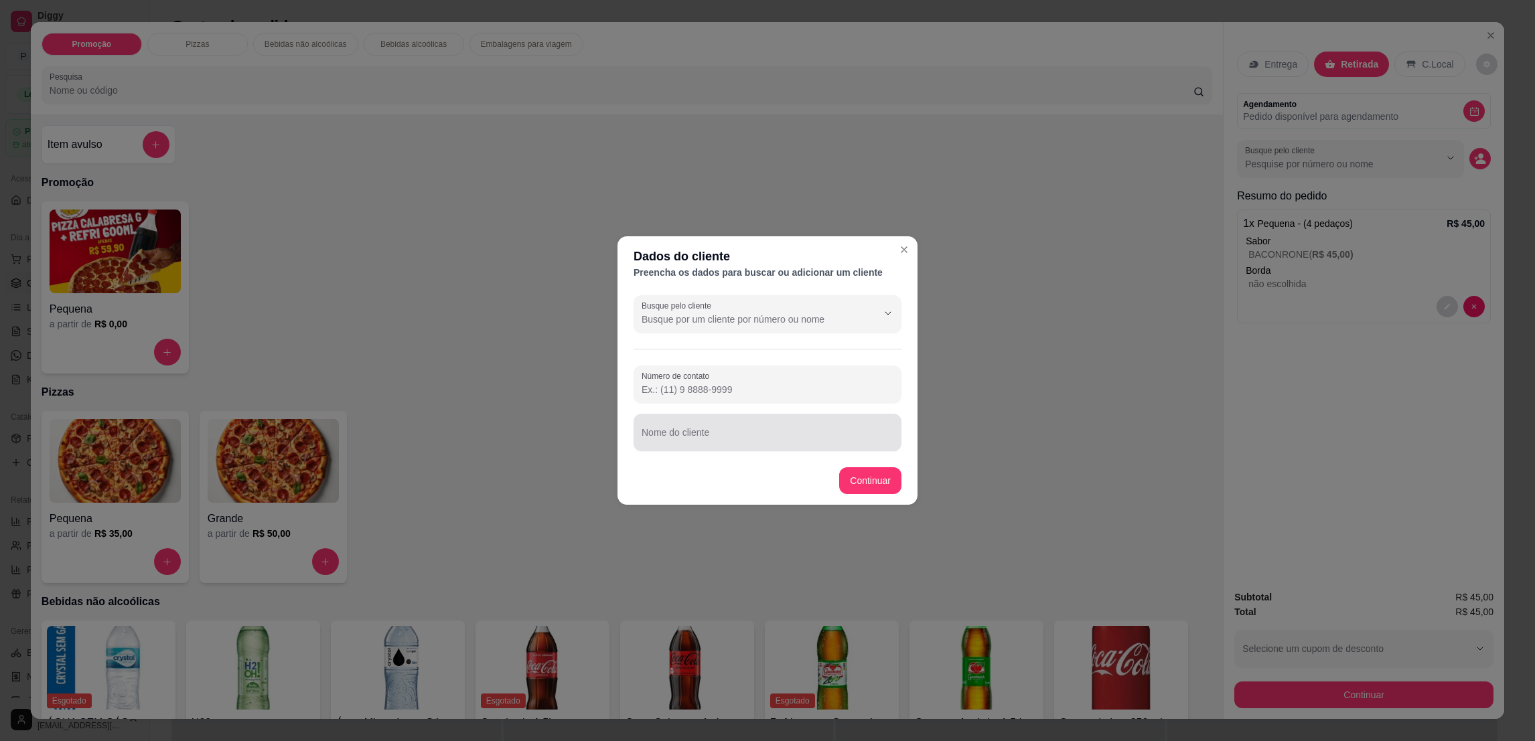
click at [750, 415] on div "Nome do cliente" at bounding box center [768, 433] width 268 height 38
type input "[PERSON_NAME]"
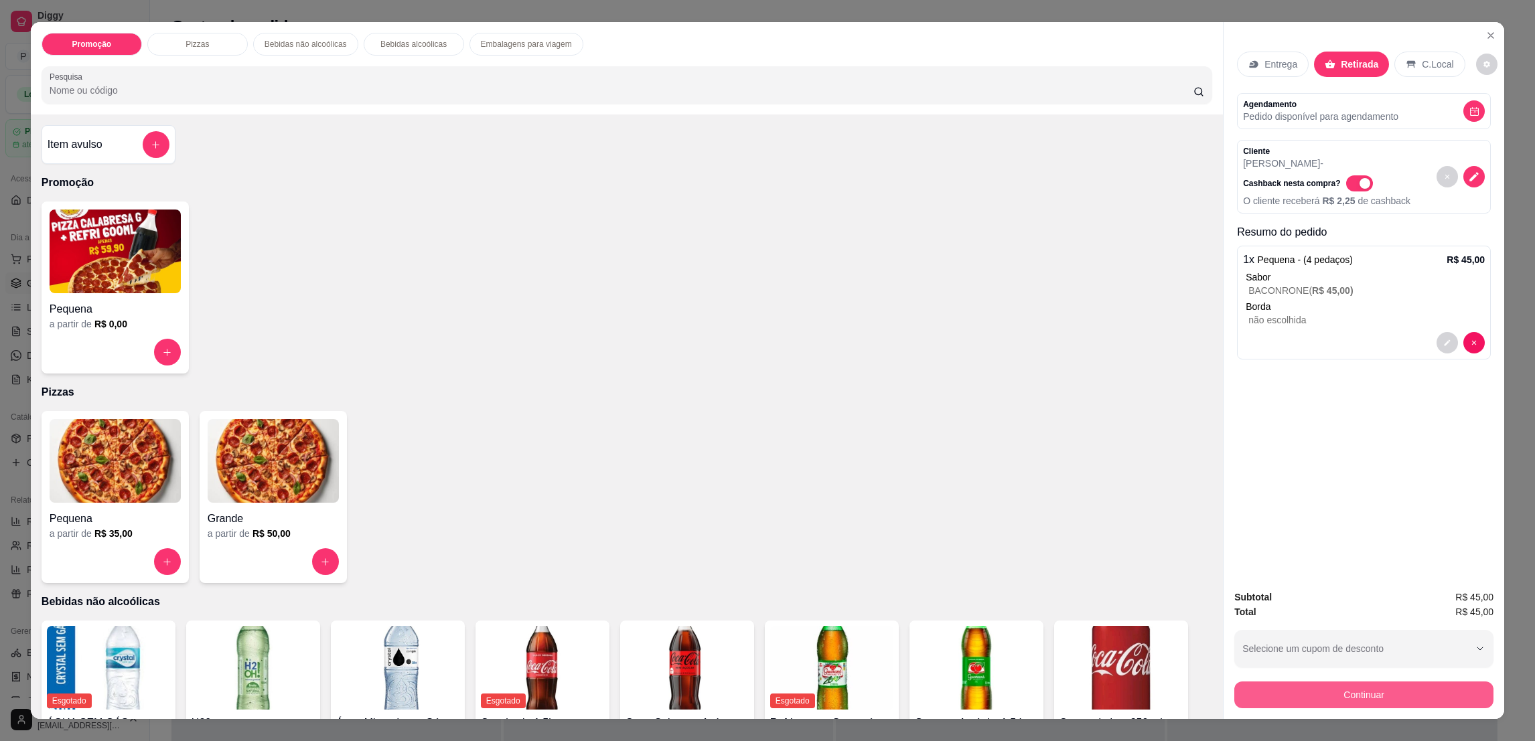
click at [1324, 692] on button "Continuar" at bounding box center [1363, 695] width 259 height 27
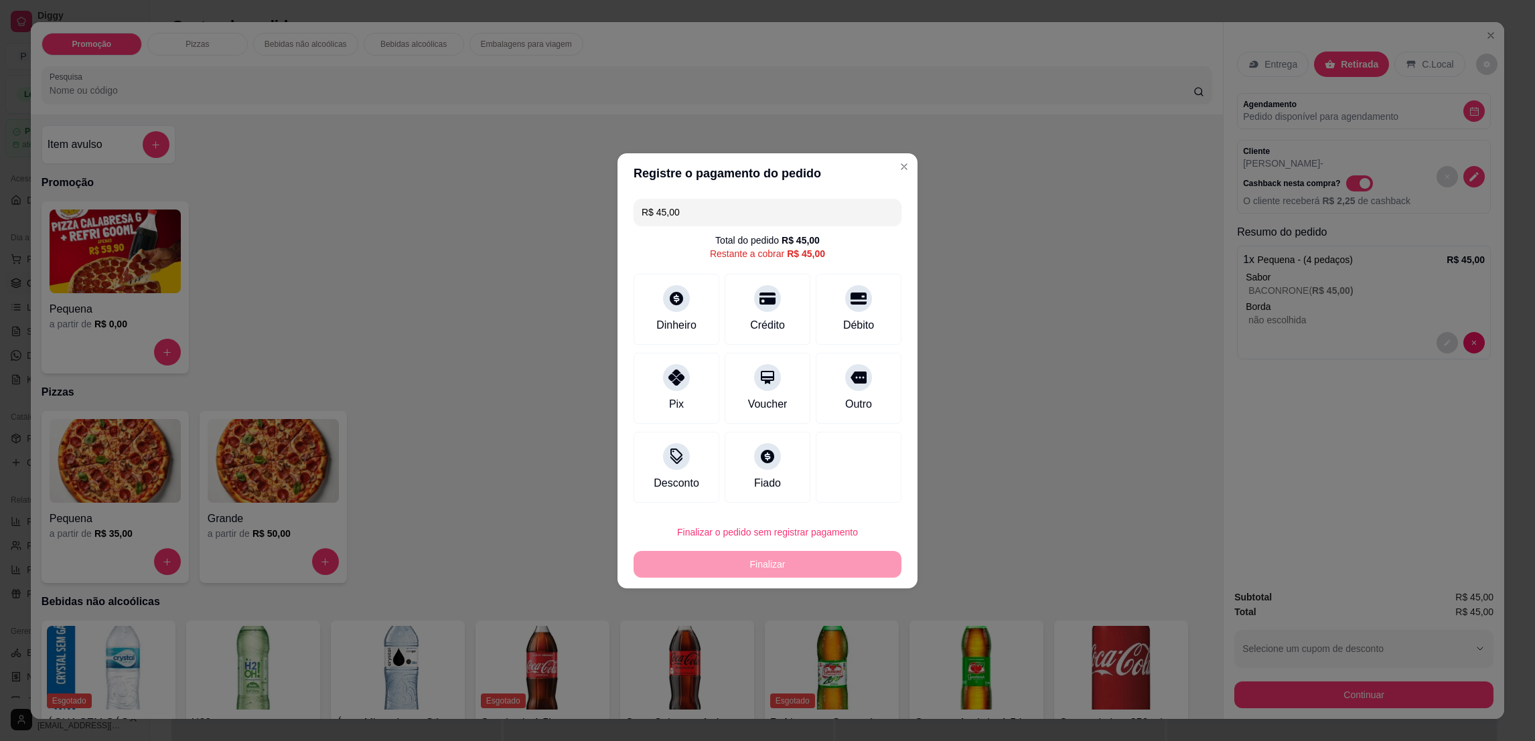
click at [746, 514] on footer "Finalizar o pedido sem registrar pagamento Finalizar" at bounding box center [768, 548] width 300 height 80
click at [753, 525] on button "Finalizar o pedido sem registrar pagamento" at bounding box center [768, 532] width 268 height 27
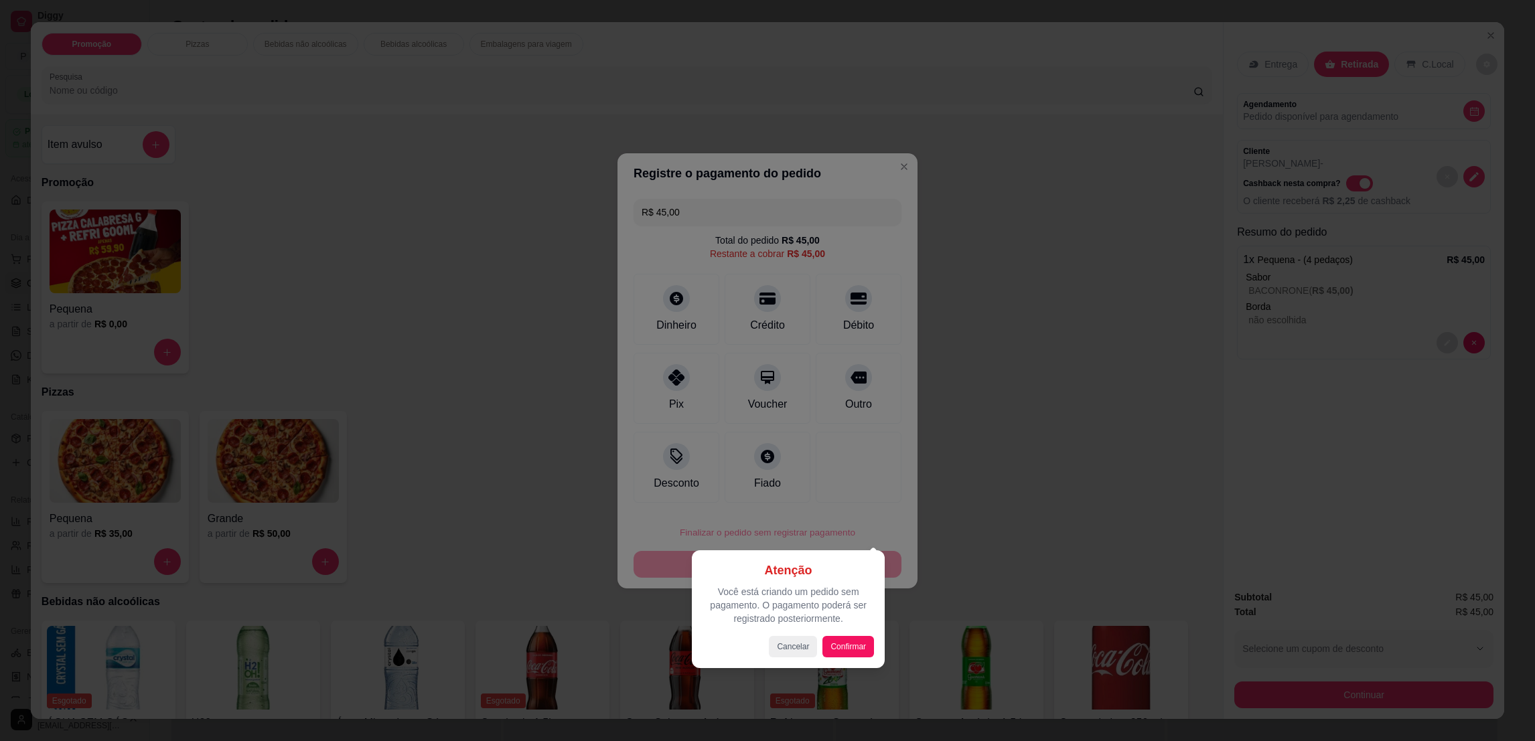
click at [855, 658] on div "Atenção Você está criando um pedido sem pagamento. O pagamento poderá ser regis…" at bounding box center [788, 610] width 193 height 118
click at [853, 634] on div "Atenção Você está criando um pedido sem pagamento. O pagamento poderá ser regis…" at bounding box center [788, 609] width 171 height 96
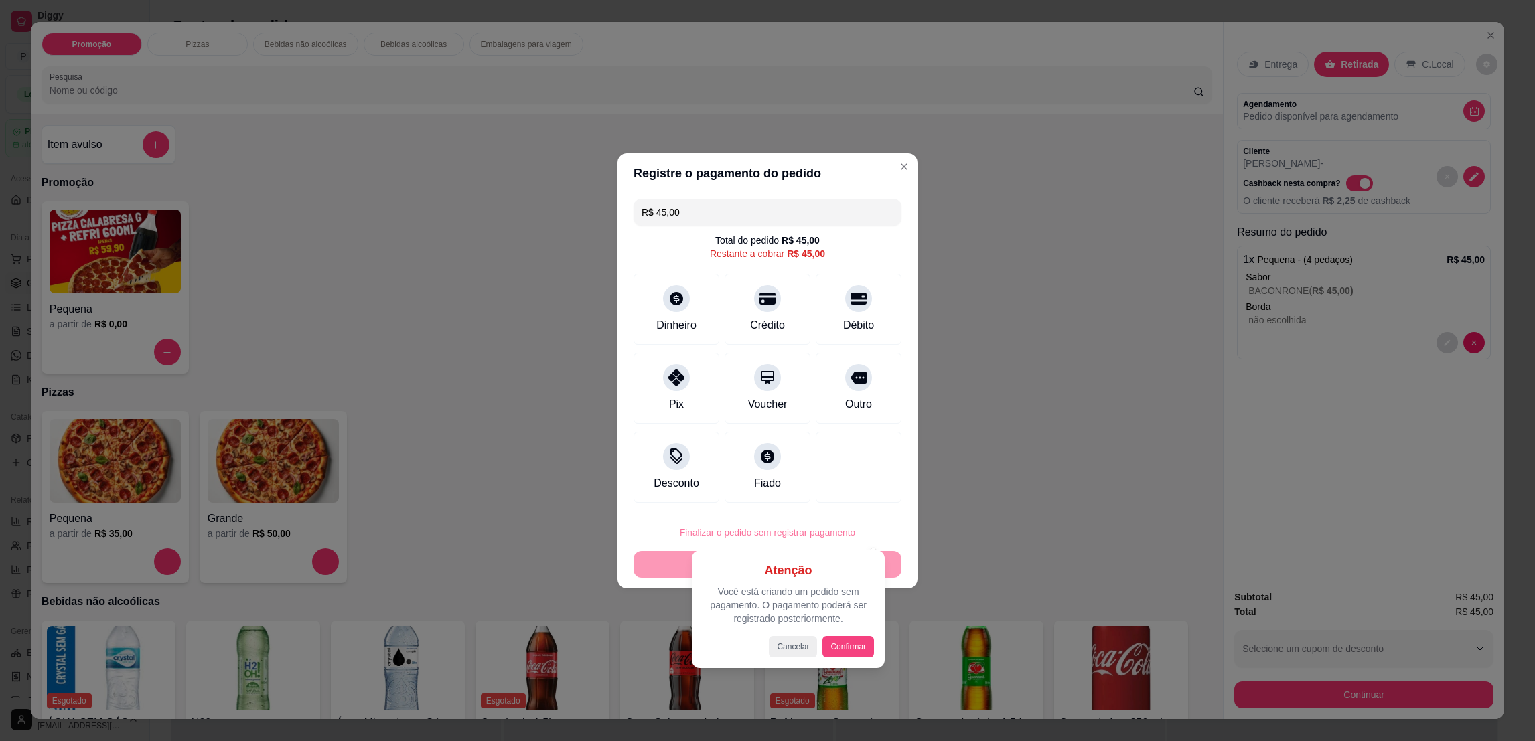
click at [853, 650] on button "Confirmar" at bounding box center [849, 646] width 52 height 21
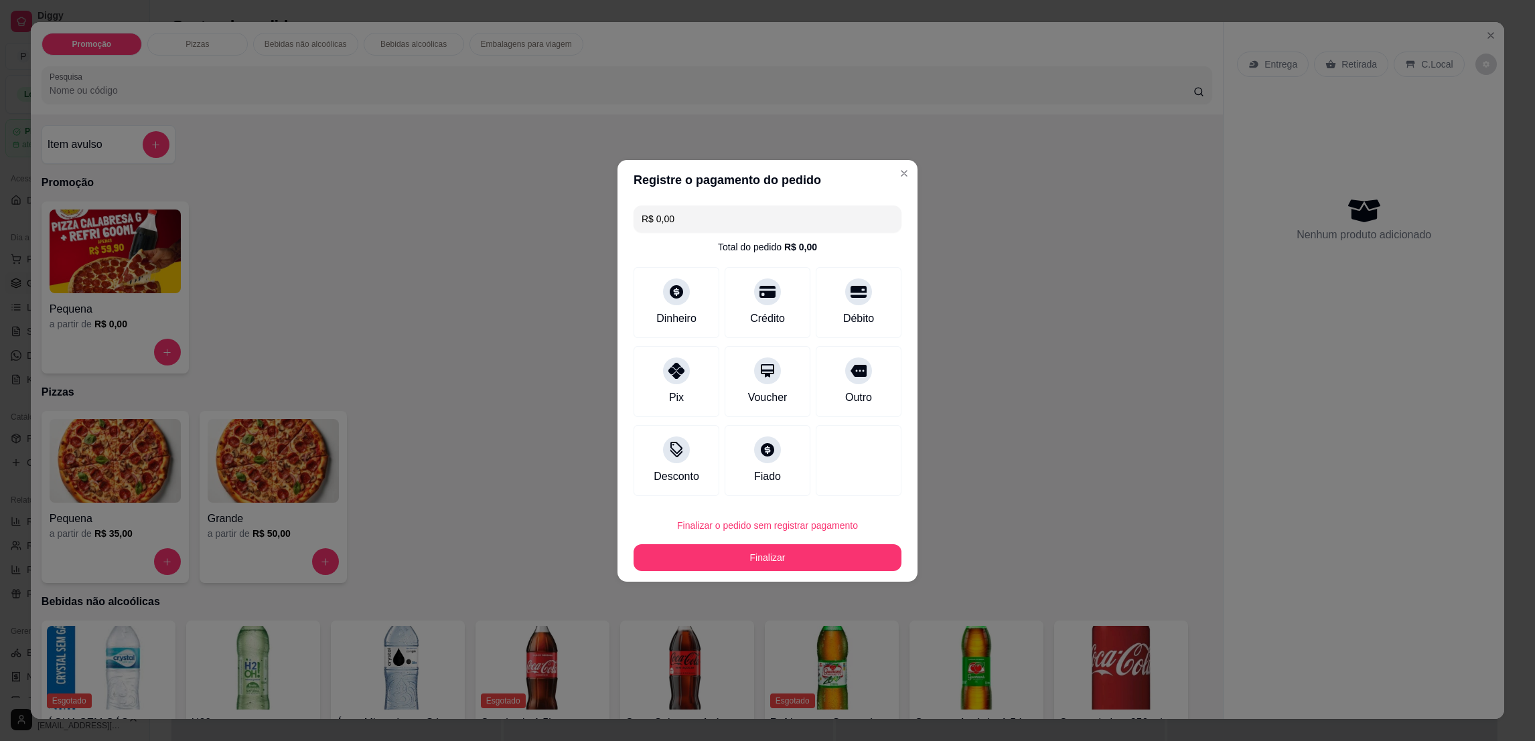
type input "R$ 0,00"
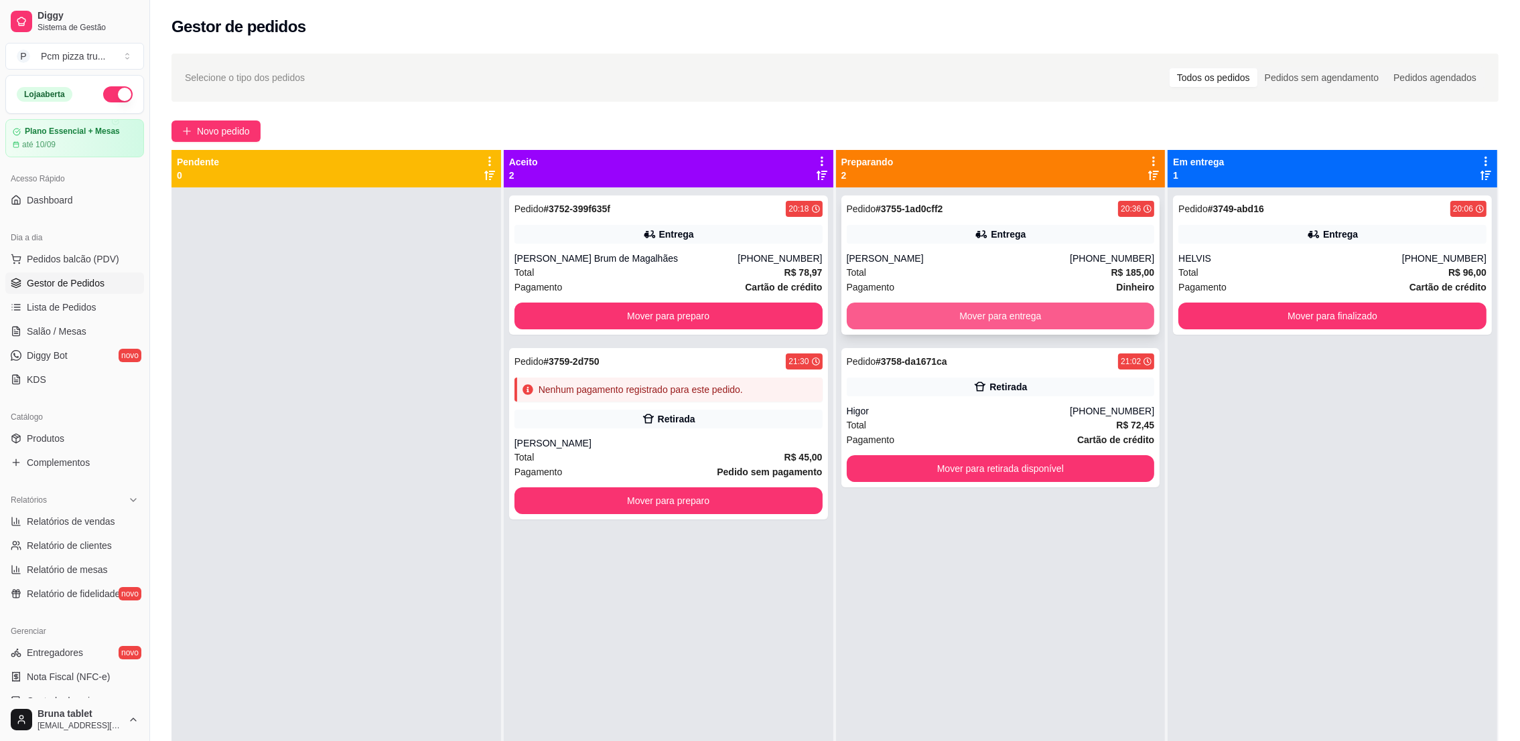
click at [1038, 322] on button "Mover para entrega" at bounding box center [1001, 316] width 308 height 27
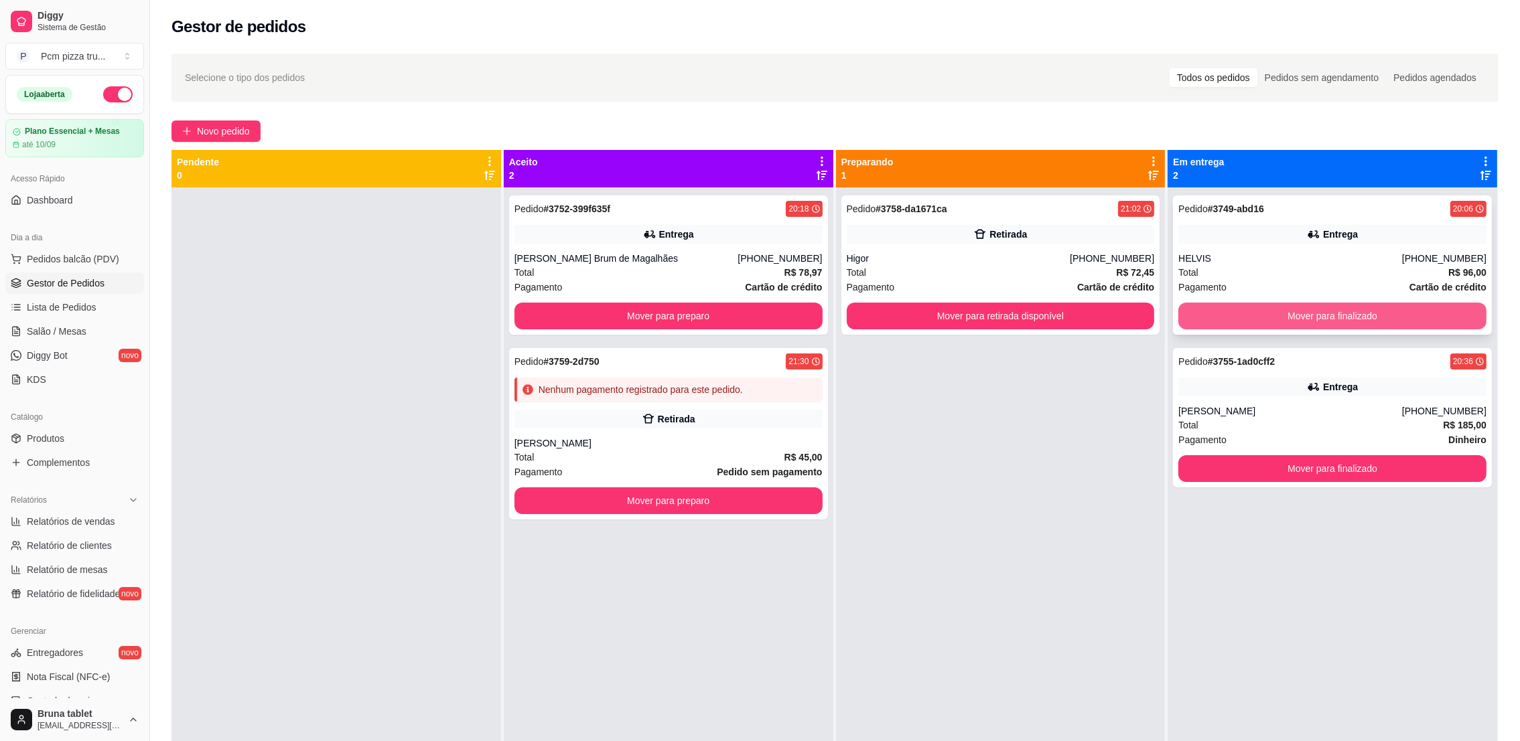
click at [1289, 318] on button "Mover para finalizado" at bounding box center [1332, 316] width 308 height 27
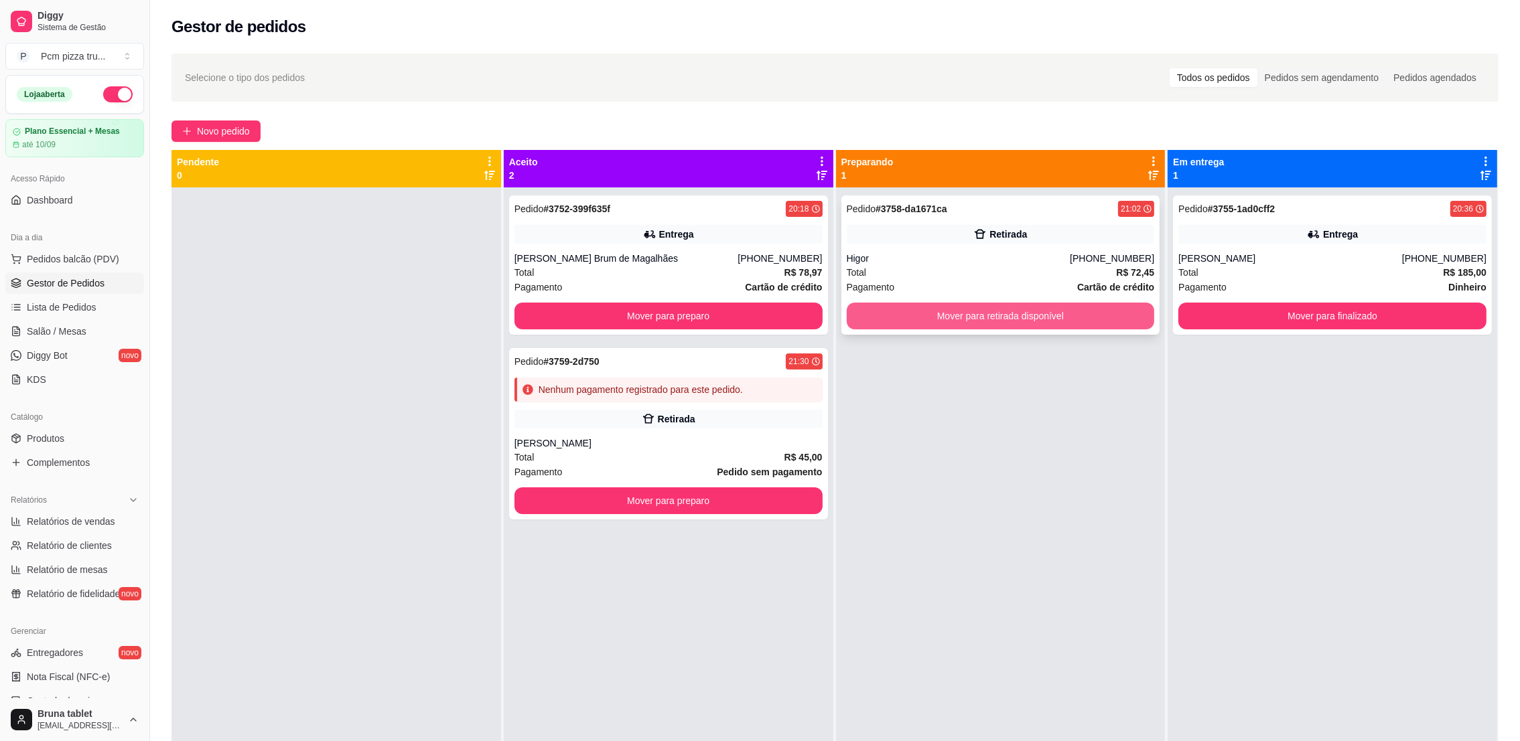
click at [1013, 313] on button "Mover para retirada disponível" at bounding box center [1001, 316] width 308 height 27
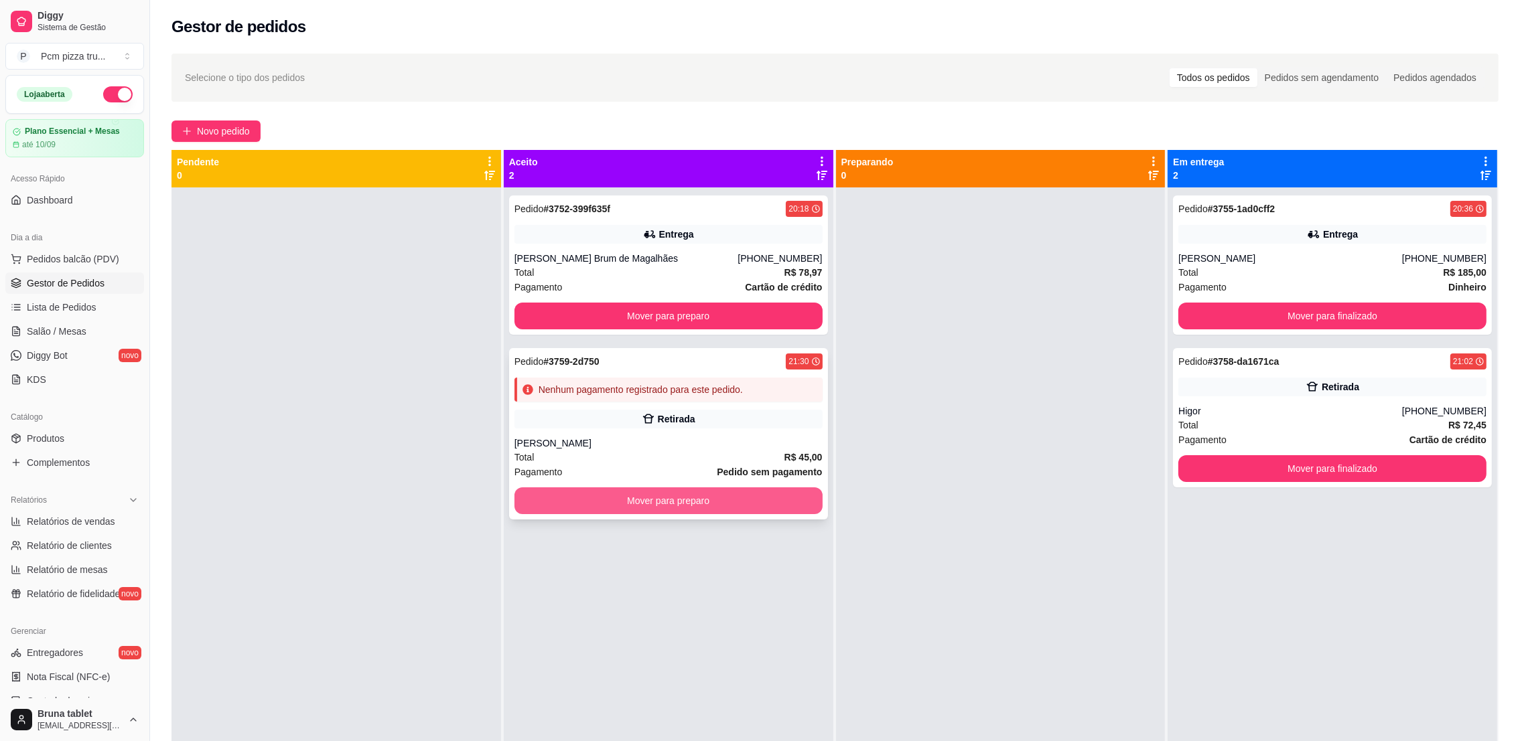
click at [633, 498] on button "Mover para preparo" at bounding box center [668, 501] width 308 height 27
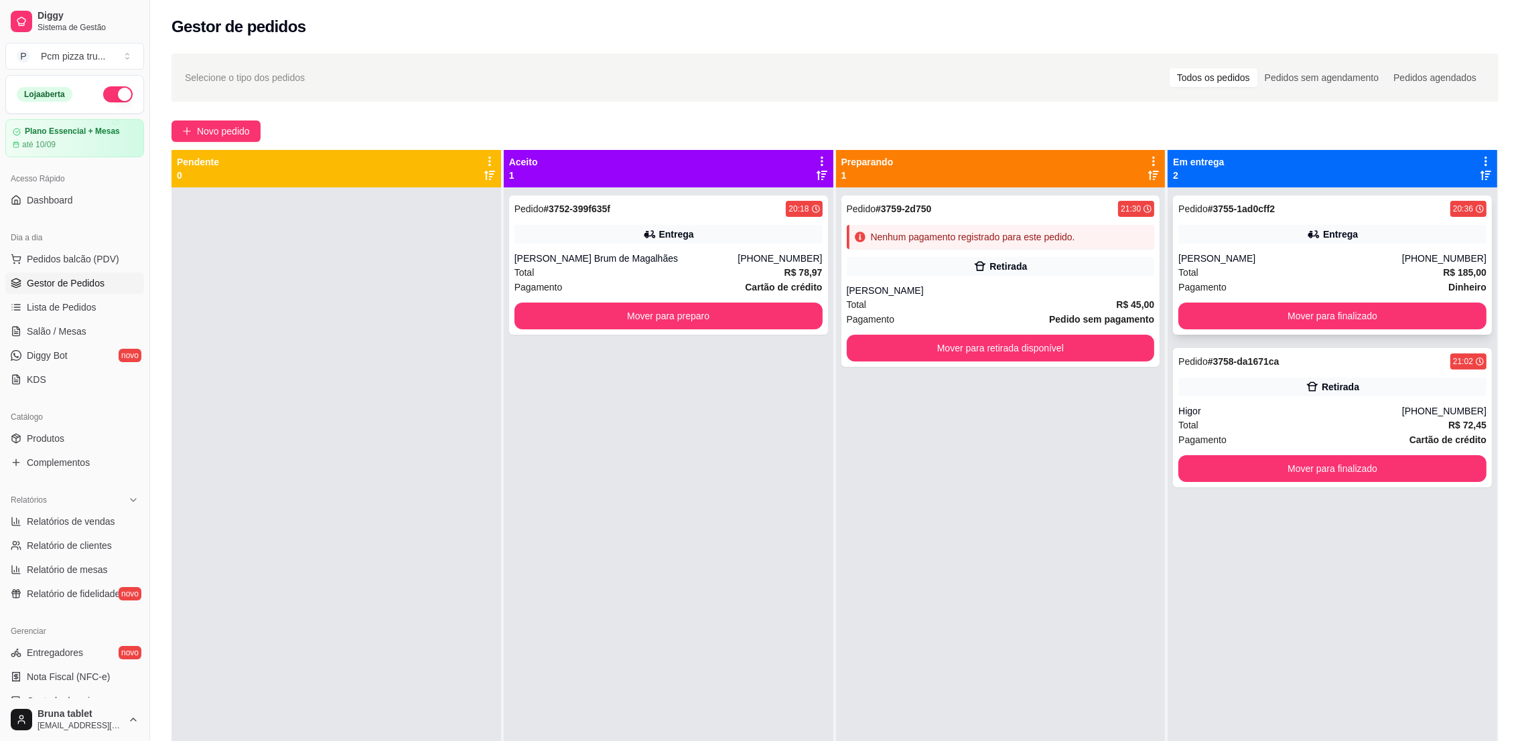
click at [1249, 210] on strong "# 3755-1ad0cff2" at bounding box center [1241, 209] width 67 height 11
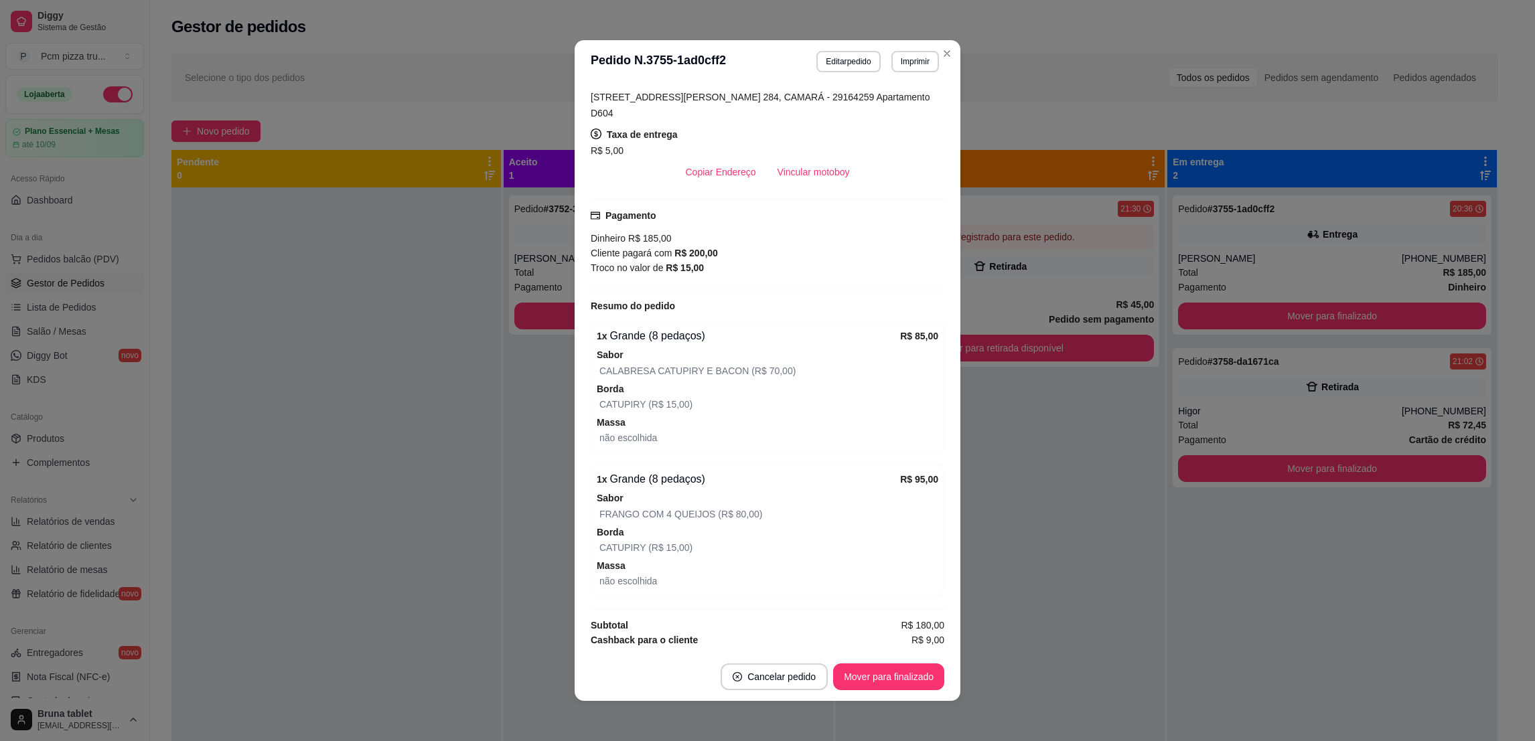
scroll to position [253, 0]
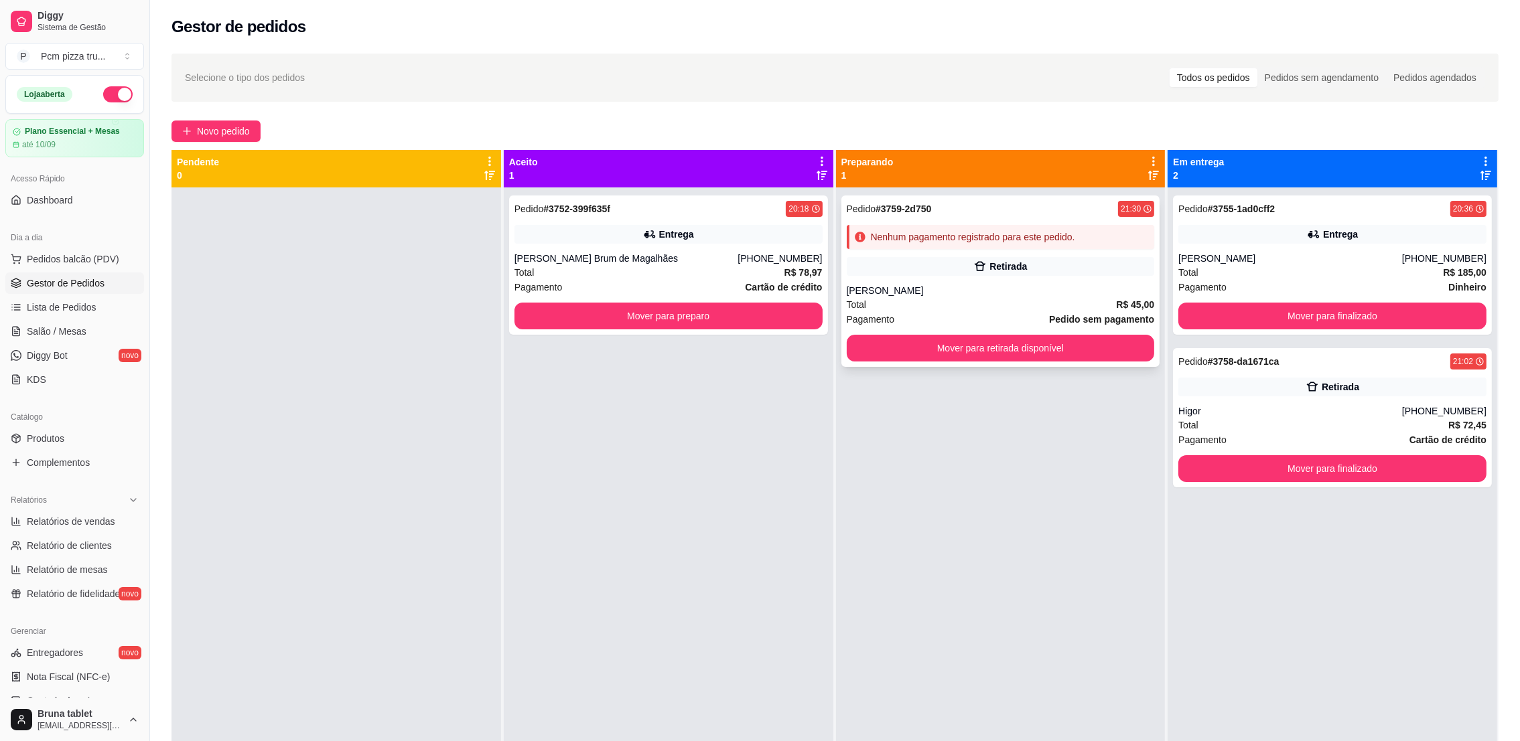
click at [993, 237] on div "Nenhum pagamento registrado para este pedido." at bounding box center [973, 236] width 204 height 13
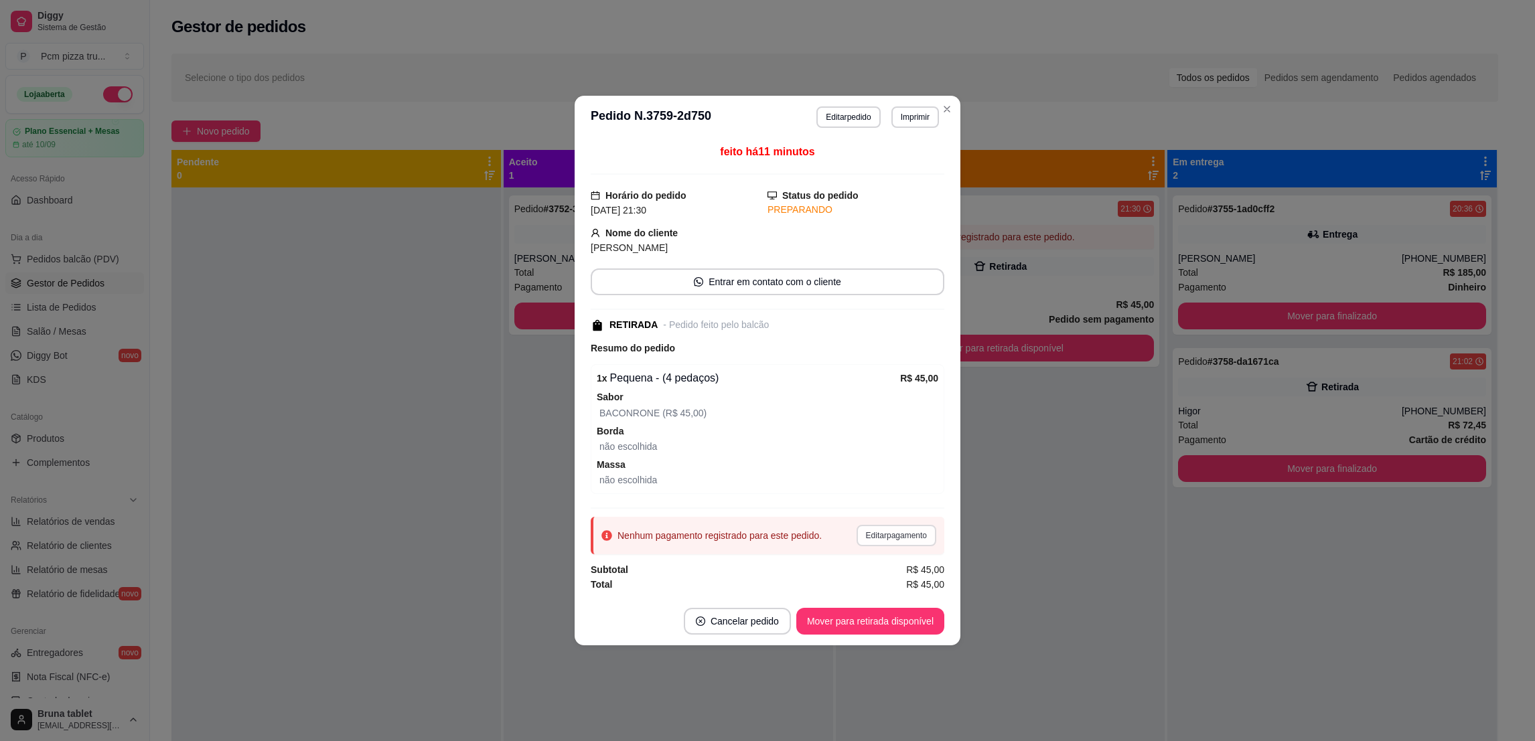
click at [905, 528] on button "Editar pagamento" at bounding box center [897, 535] width 80 height 21
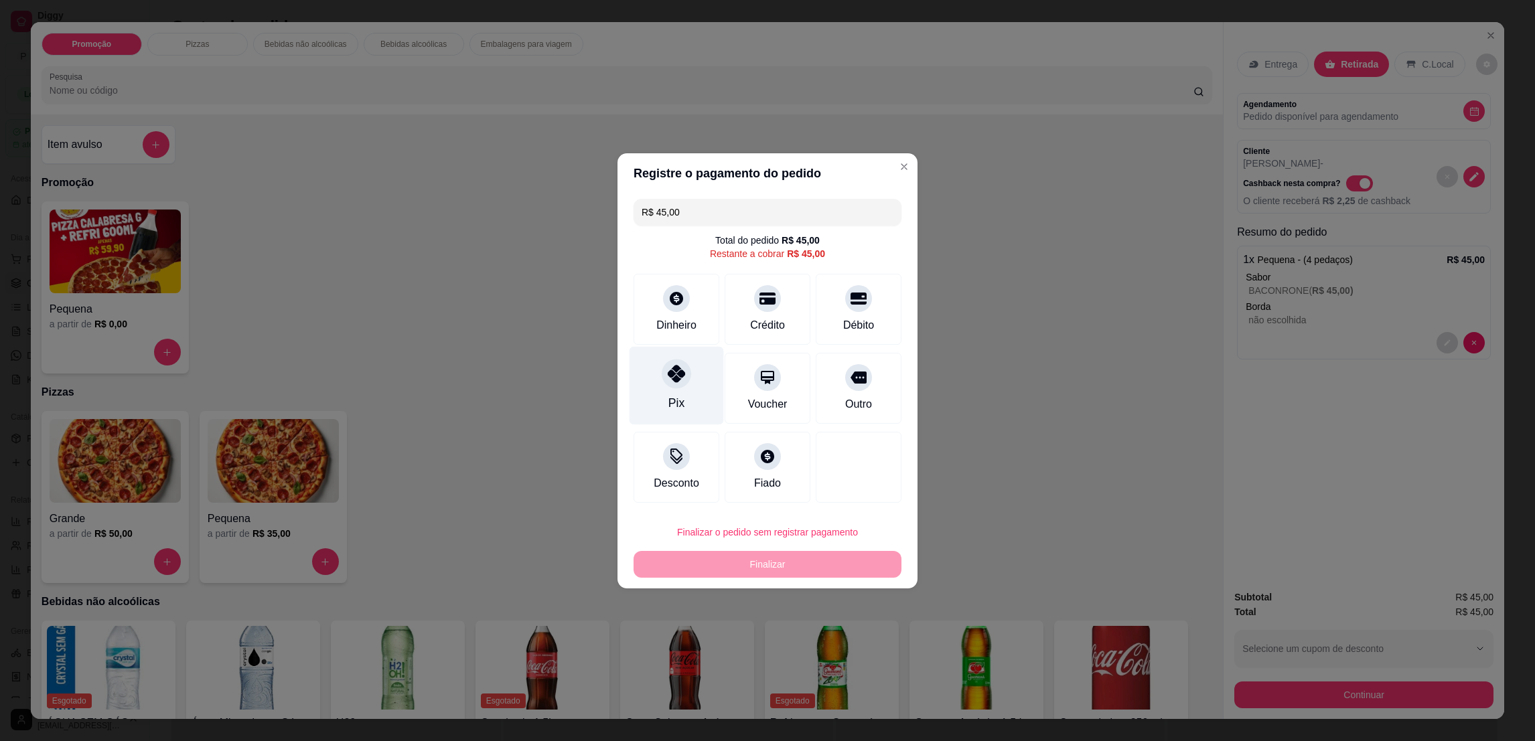
click at [688, 380] on div "Pix" at bounding box center [677, 385] width 94 height 78
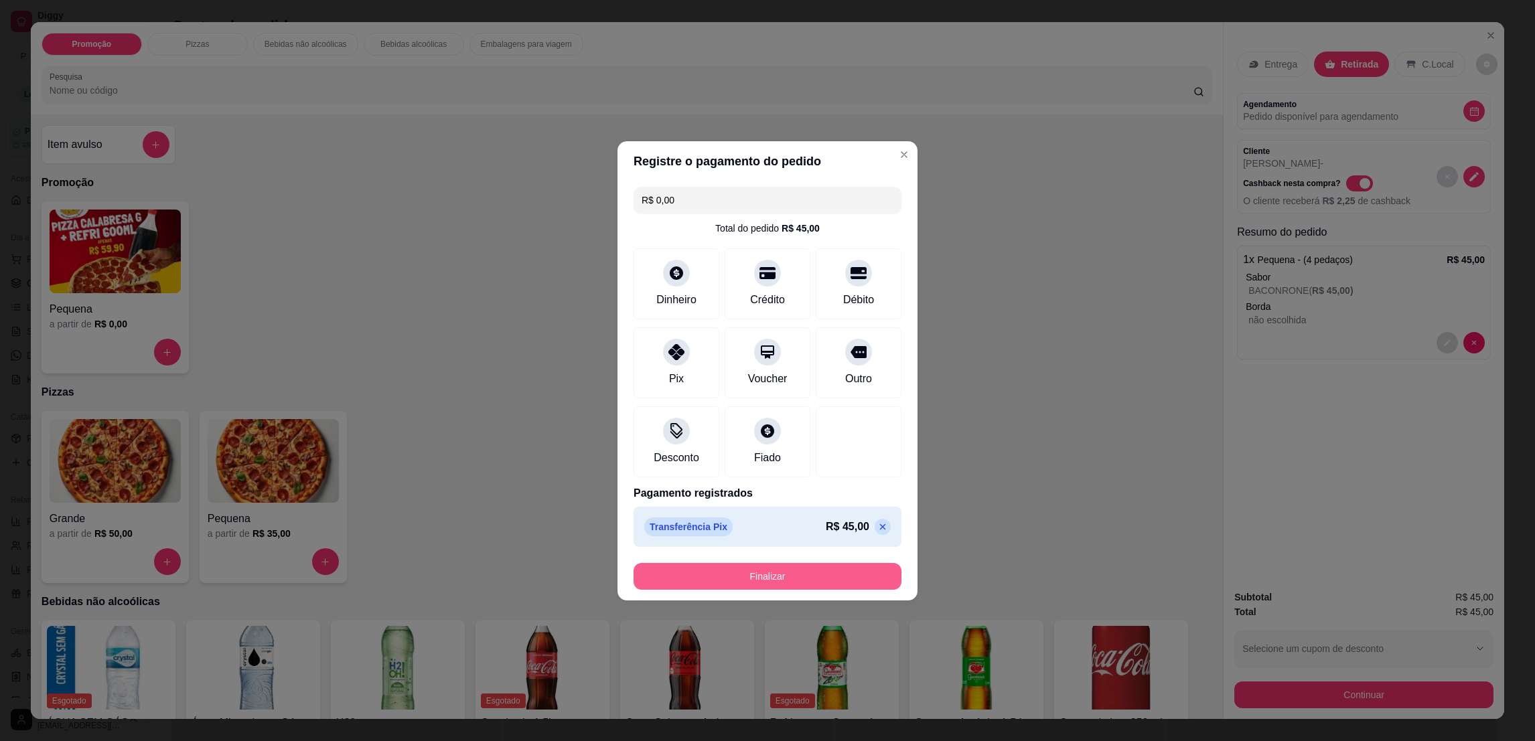
click at [722, 573] on button "Finalizar" at bounding box center [768, 576] width 268 height 27
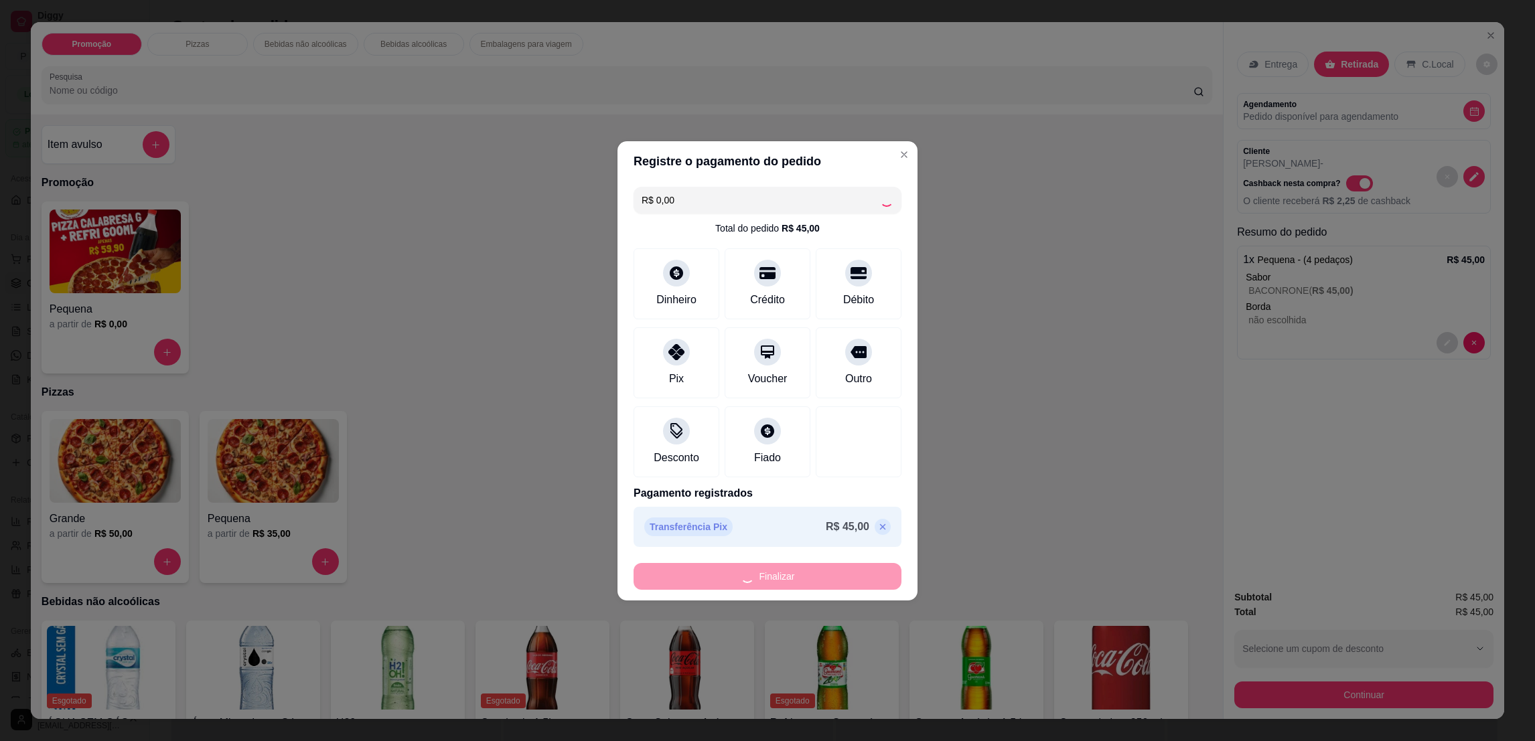
type input "-R$ 45,00"
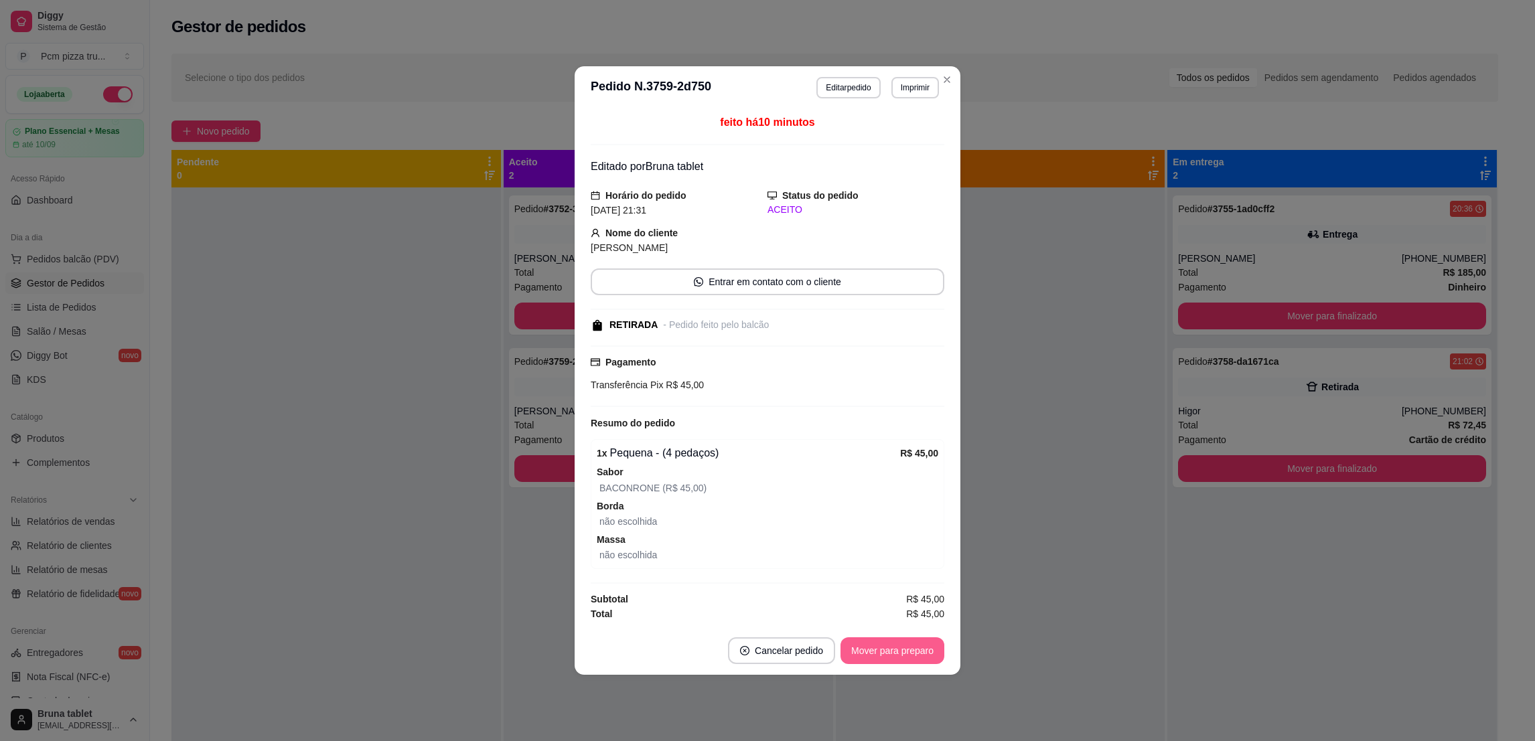
click at [873, 652] on button "Mover para preparo" at bounding box center [893, 651] width 104 height 27
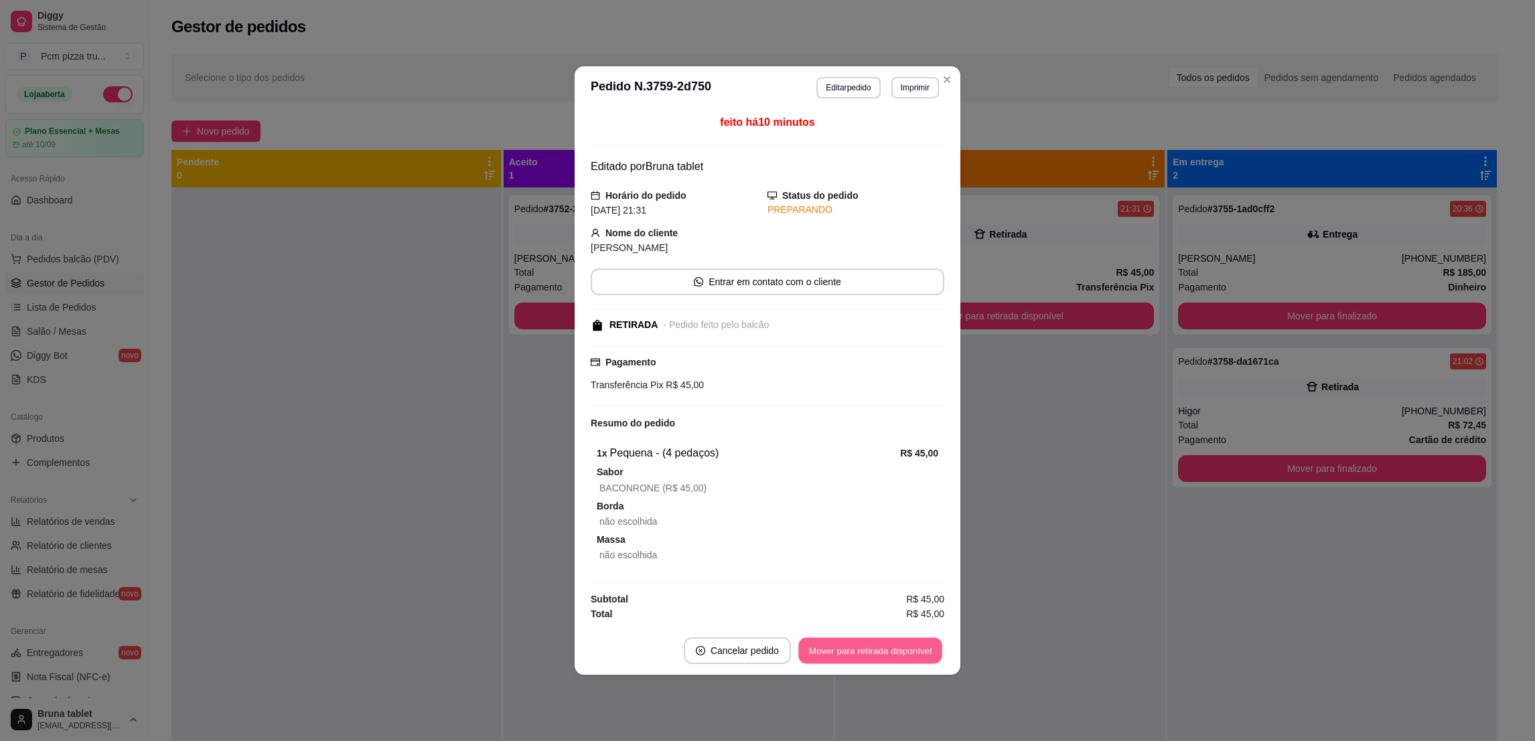
click at [873, 652] on button "Mover para retirada disponível" at bounding box center [869, 651] width 143 height 26
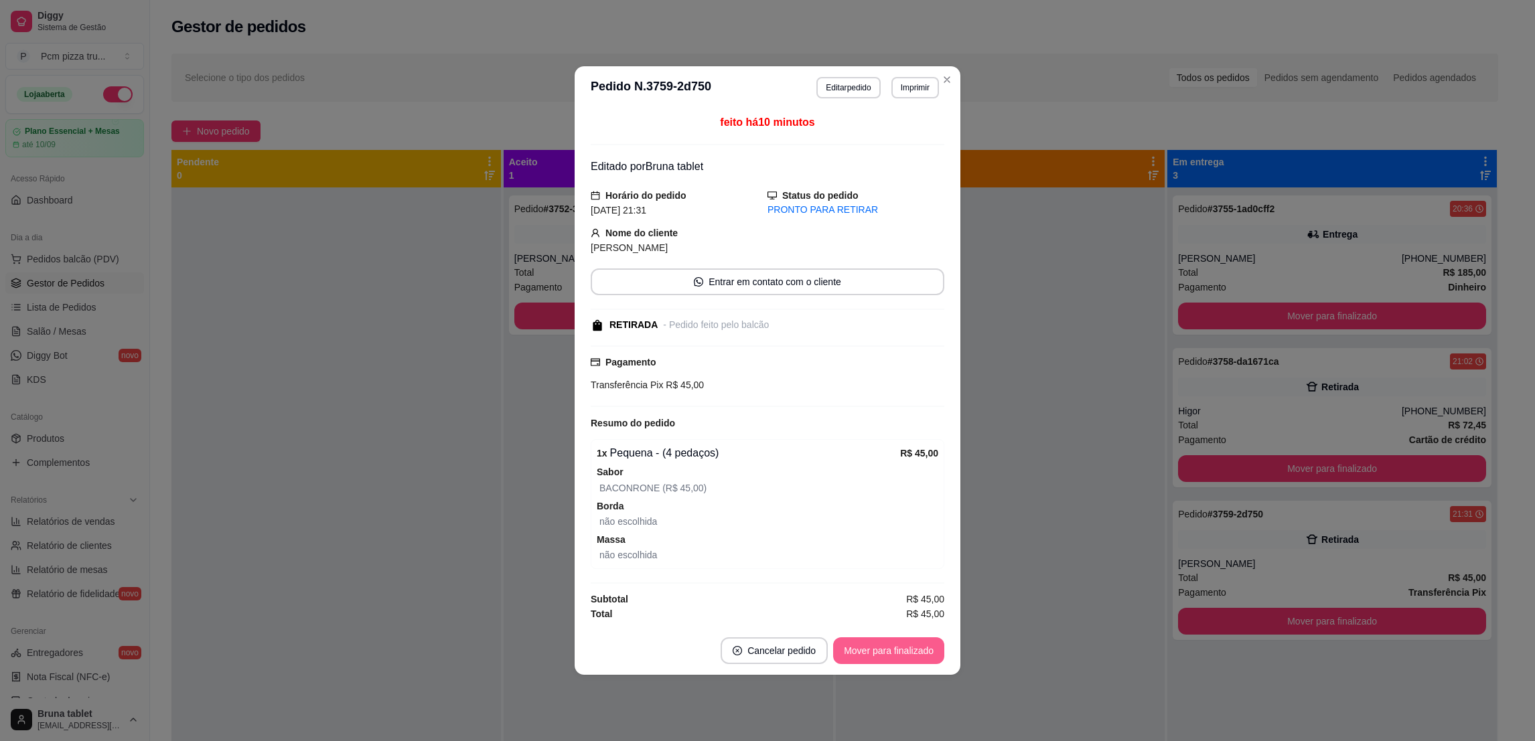
click at [873, 652] on button "Mover para finalizado" at bounding box center [888, 651] width 111 height 27
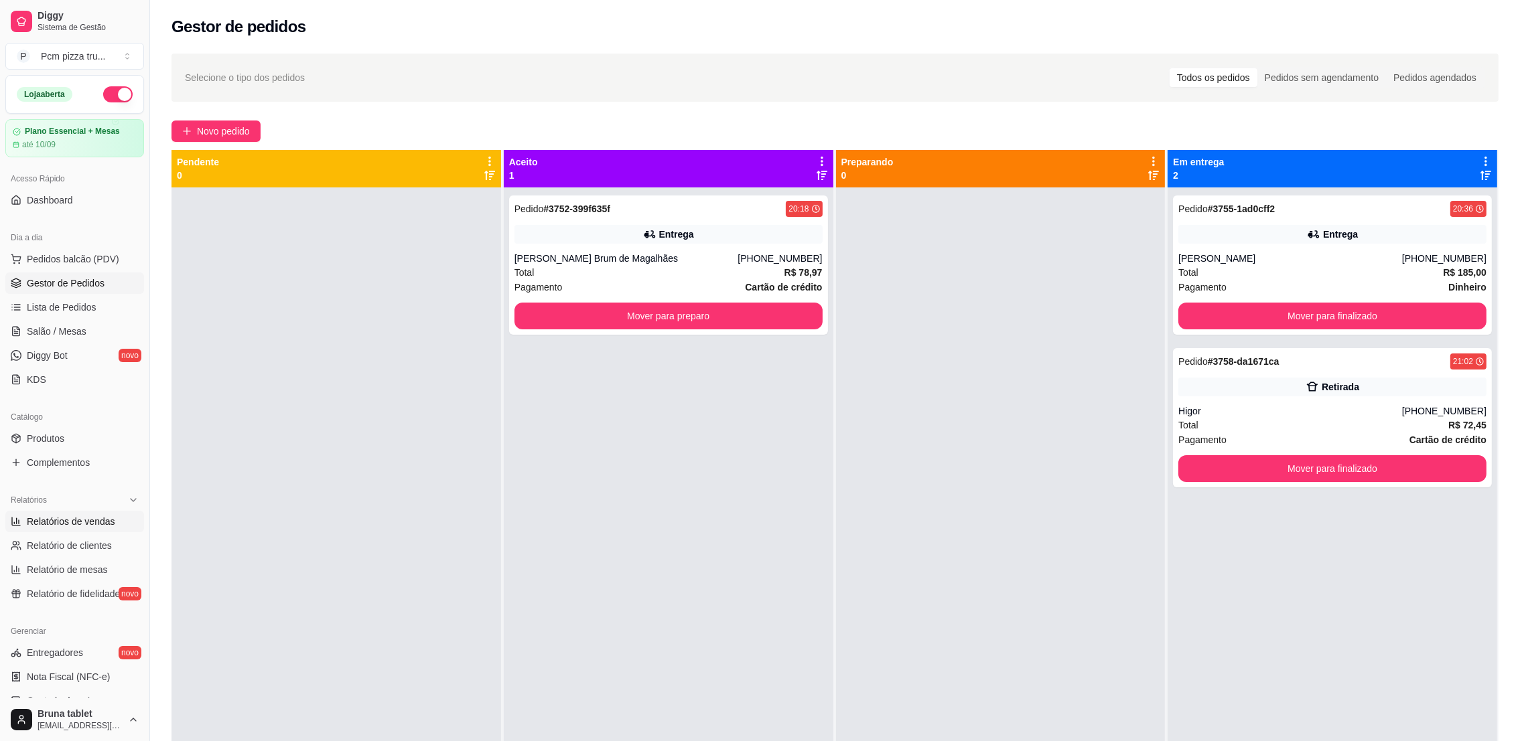
click at [104, 532] on link "Relatórios de vendas" at bounding box center [74, 521] width 139 height 21
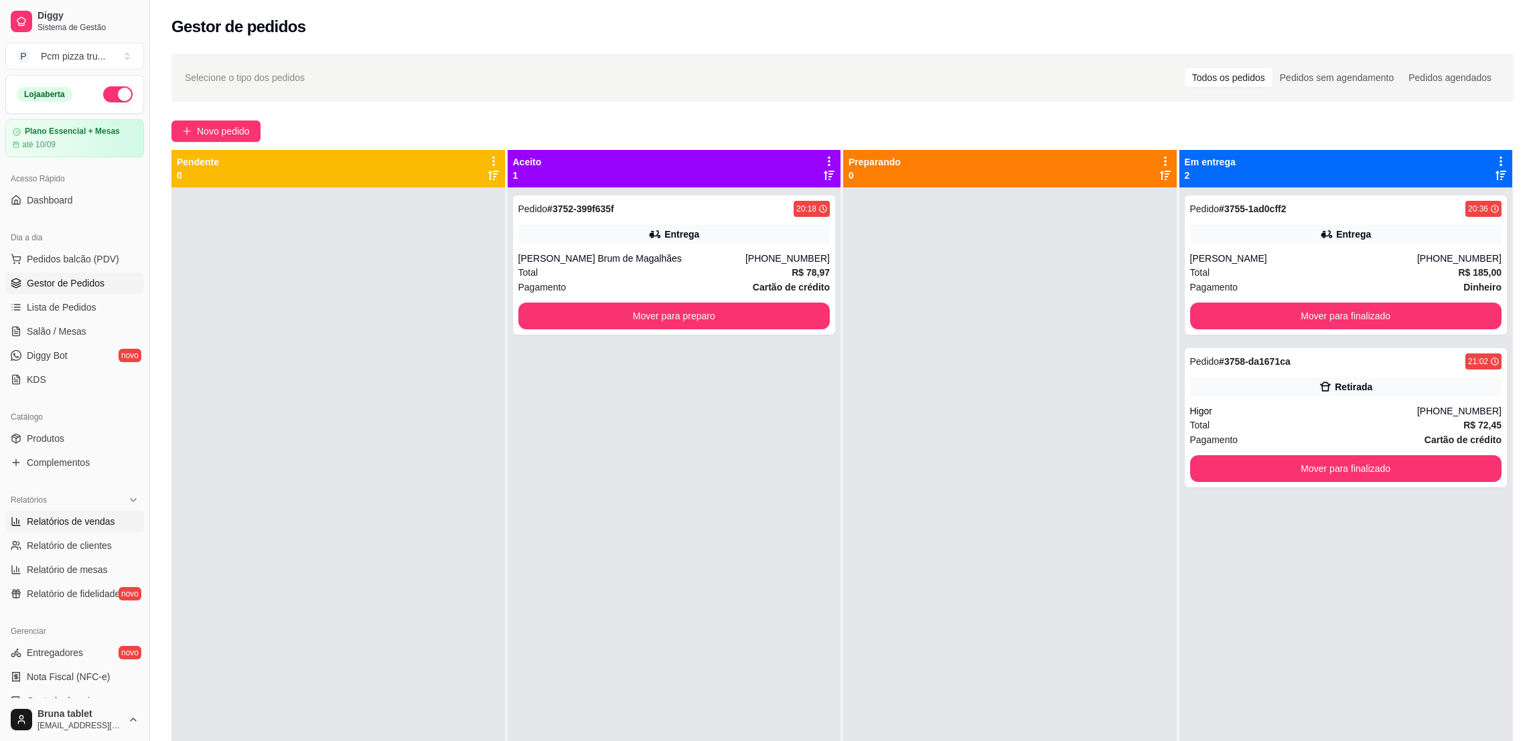
select select "ALL"
select select "0"
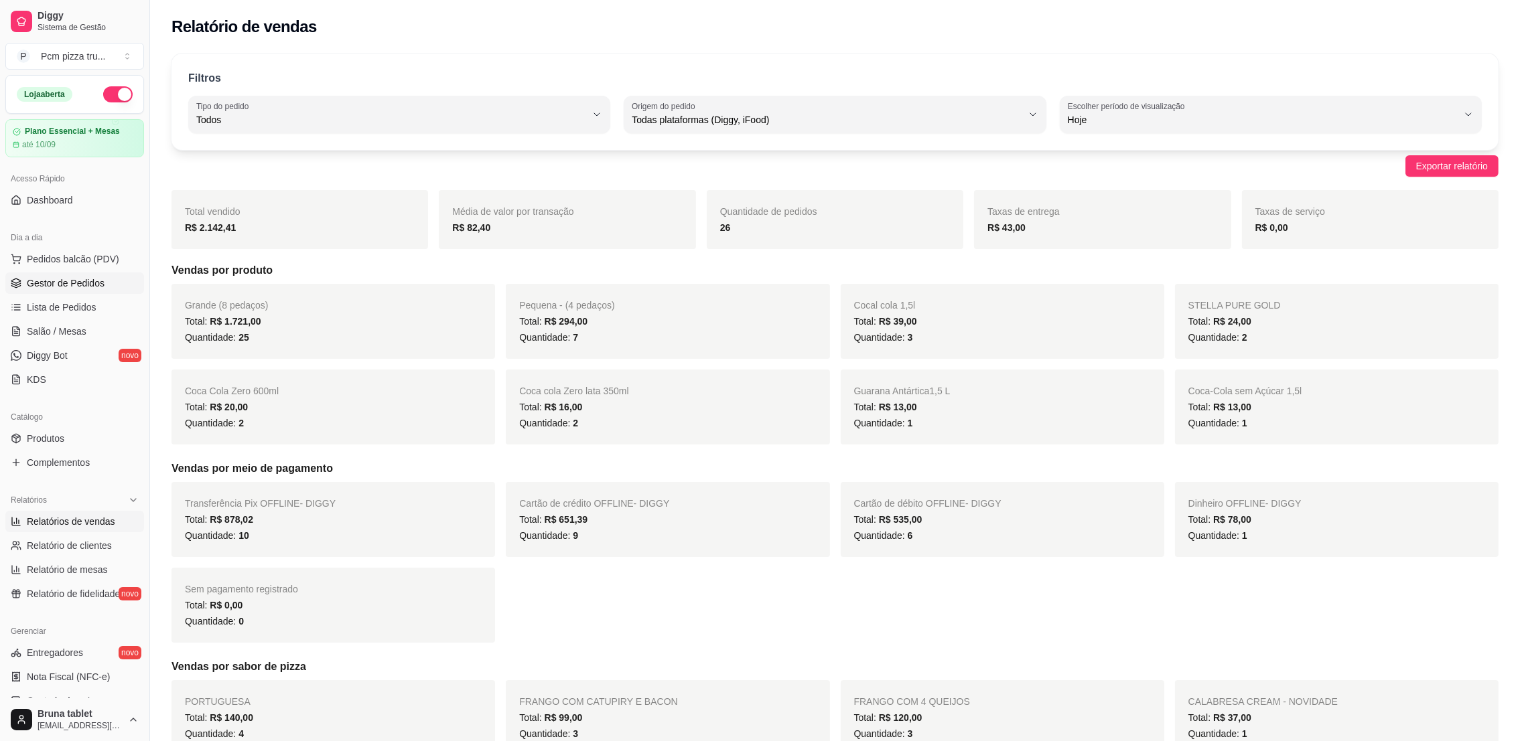
click at [101, 284] on span "Gestor de Pedidos" at bounding box center [66, 283] width 78 height 13
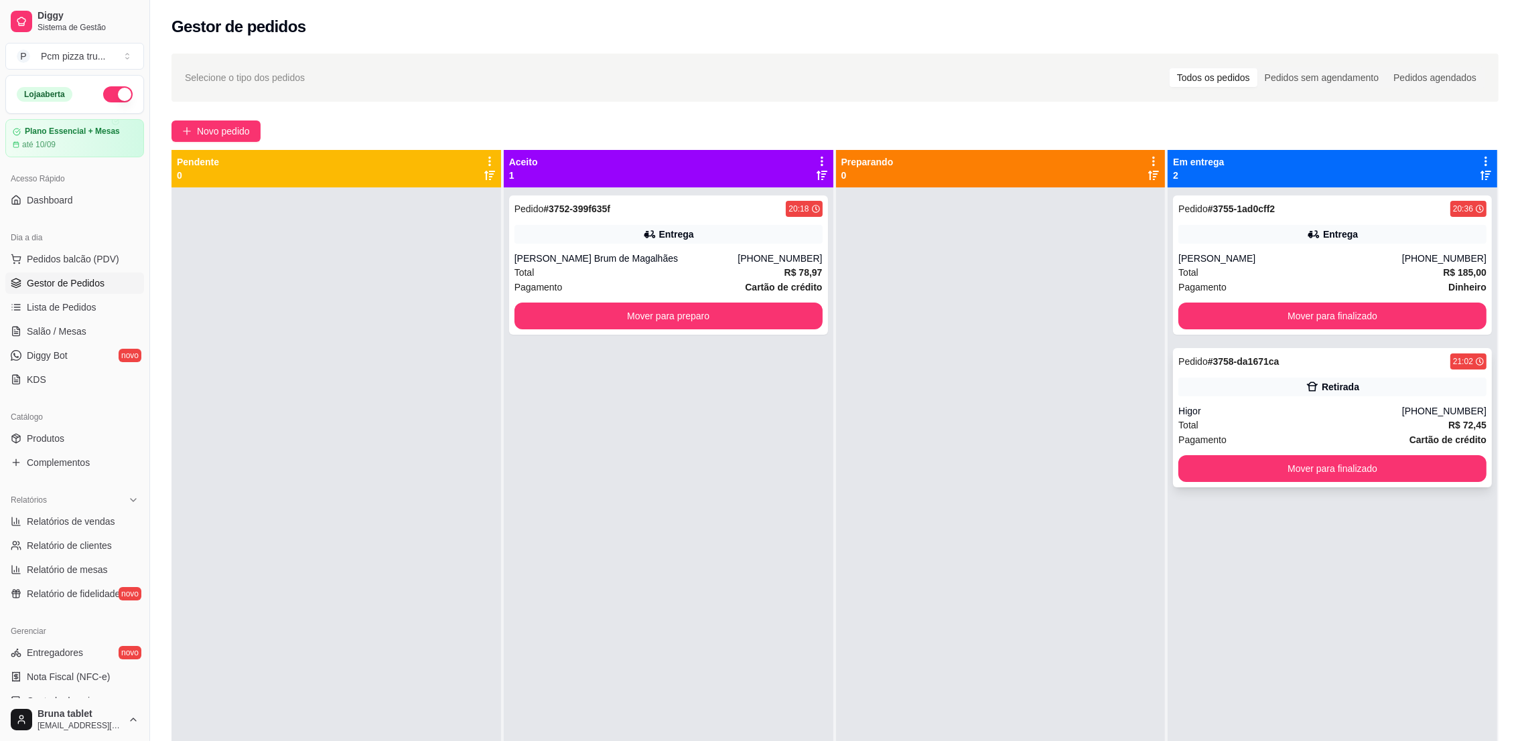
click at [1247, 403] on div "Pedido # 3758-da1671ca 21:02 Retirada Higor [PHONE_NUMBER] Total R$ 72,45 Pagam…" at bounding box center [1332, 417] width 319 height 139
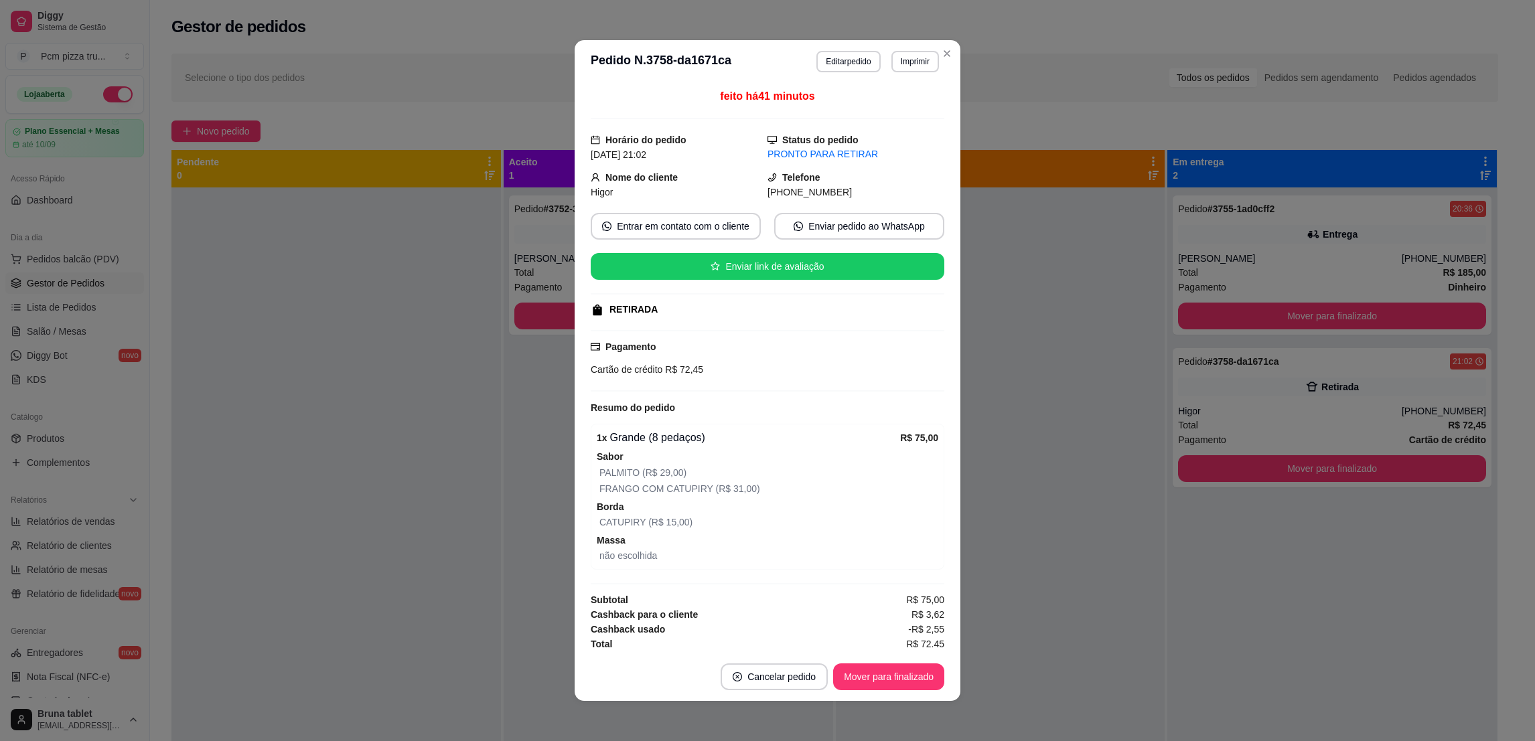
scroll to position [6, 0]
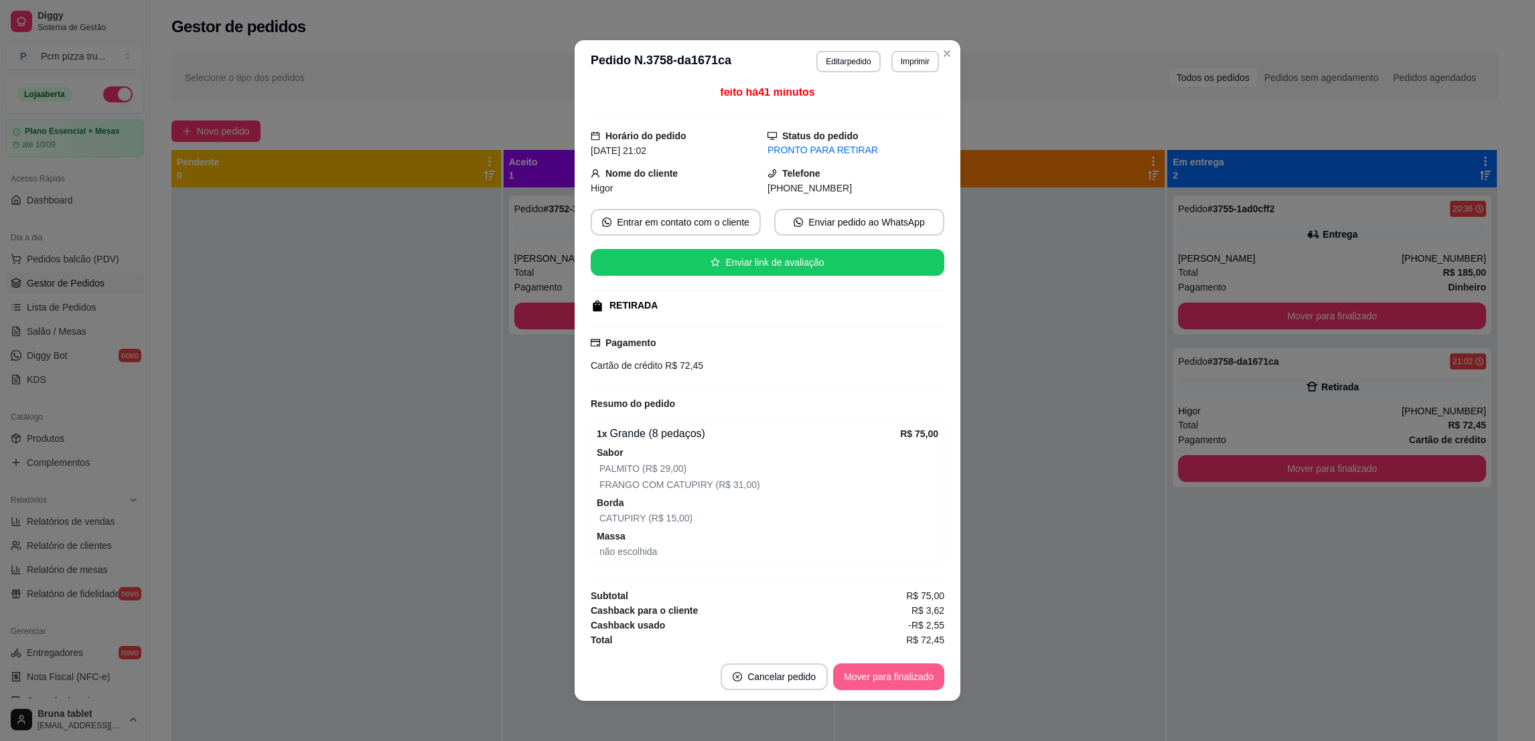
click at [902, 682] on button "Mover para finalizado" at bounding box center [888, 677] width 111 height 27
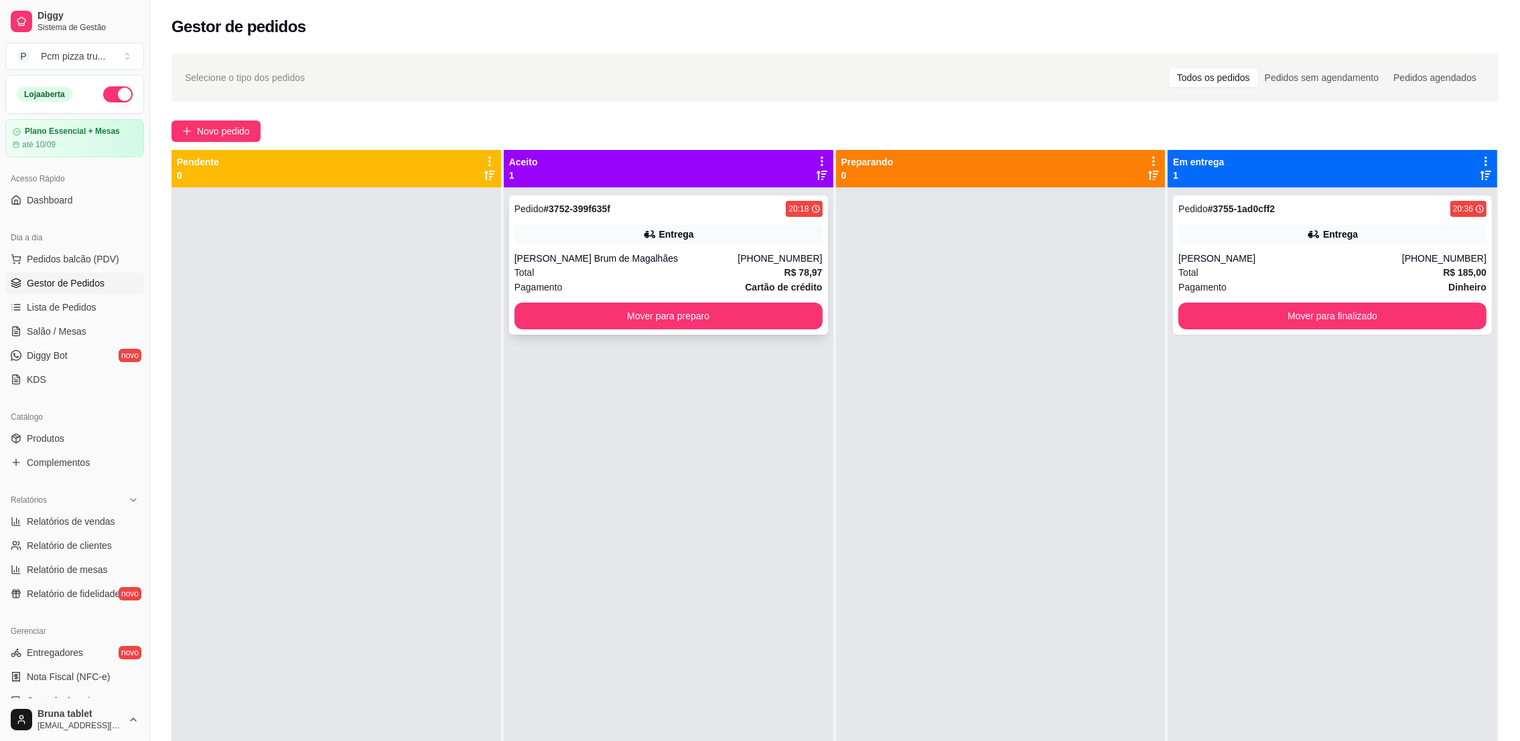
click at [697, 282] on div "Pagamento Cartão de crédito" at bounding box center [668, 287] width 308 height 15
click at [203, 137] on span "Novo pedido" at bounding box center [223, 131] width 53 height 15
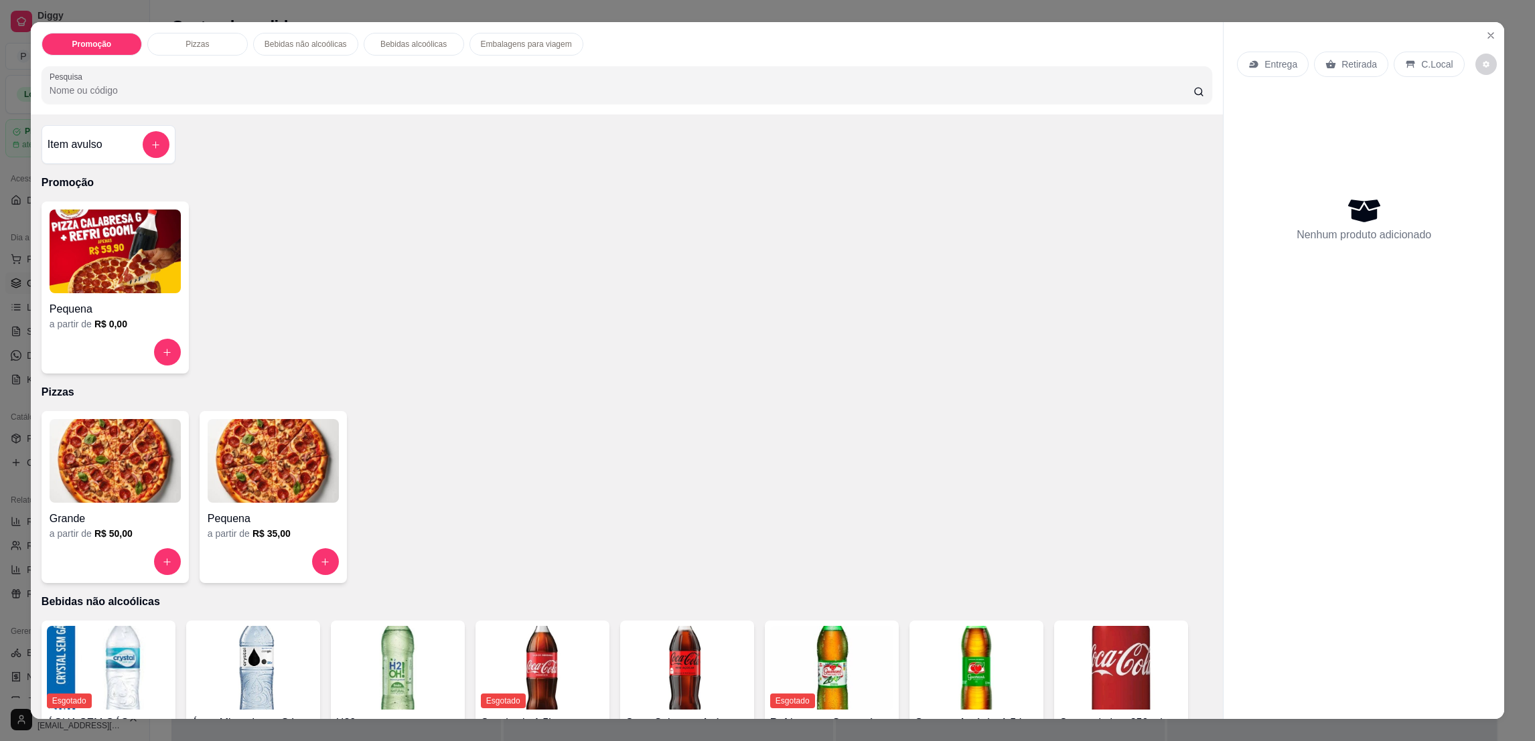
click at [290, 447] on img at bounding box center [273, 461] width 131 height 84
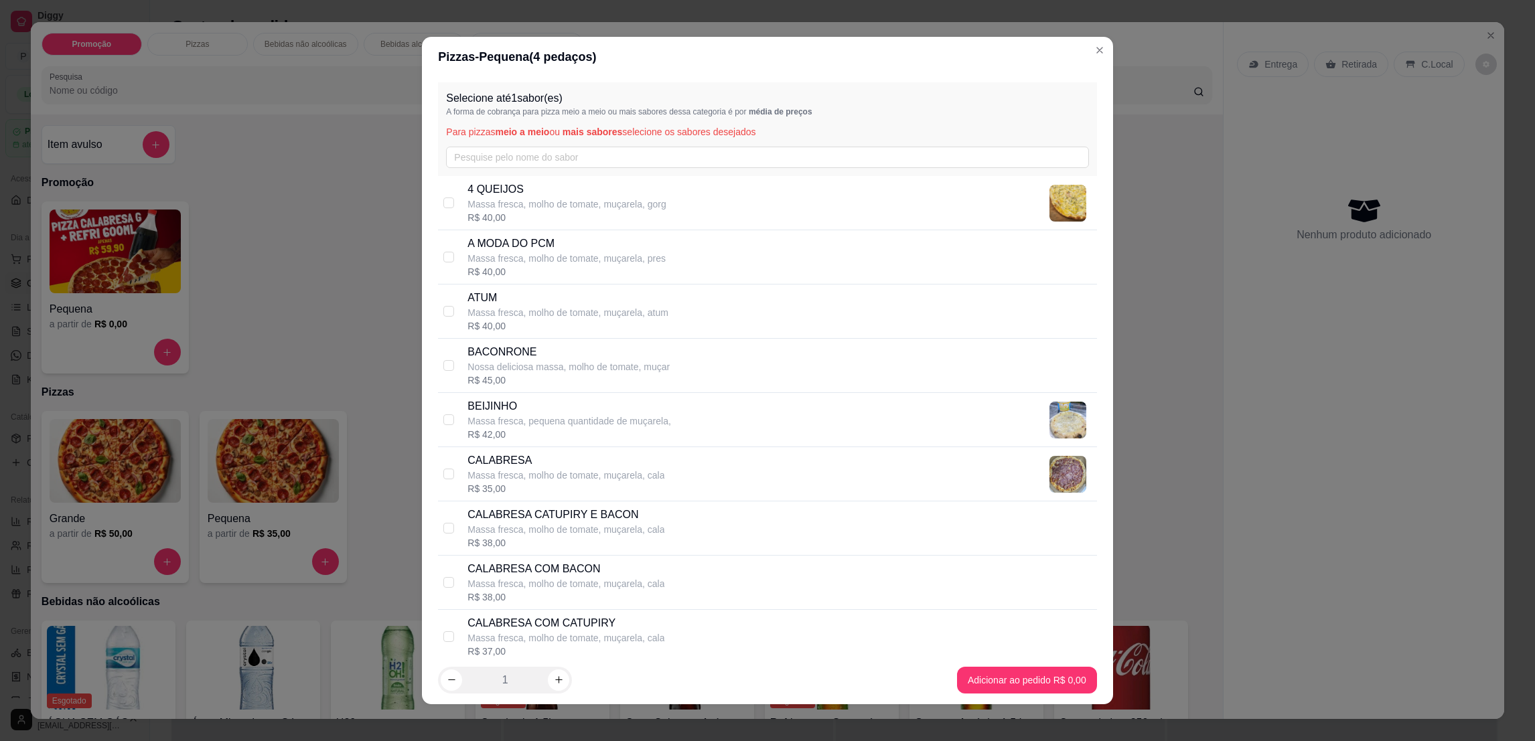
click at [520, 469] on p "CALABRESA" at bounding box center [566, 461] width 197 height 16
checkbox input "true"
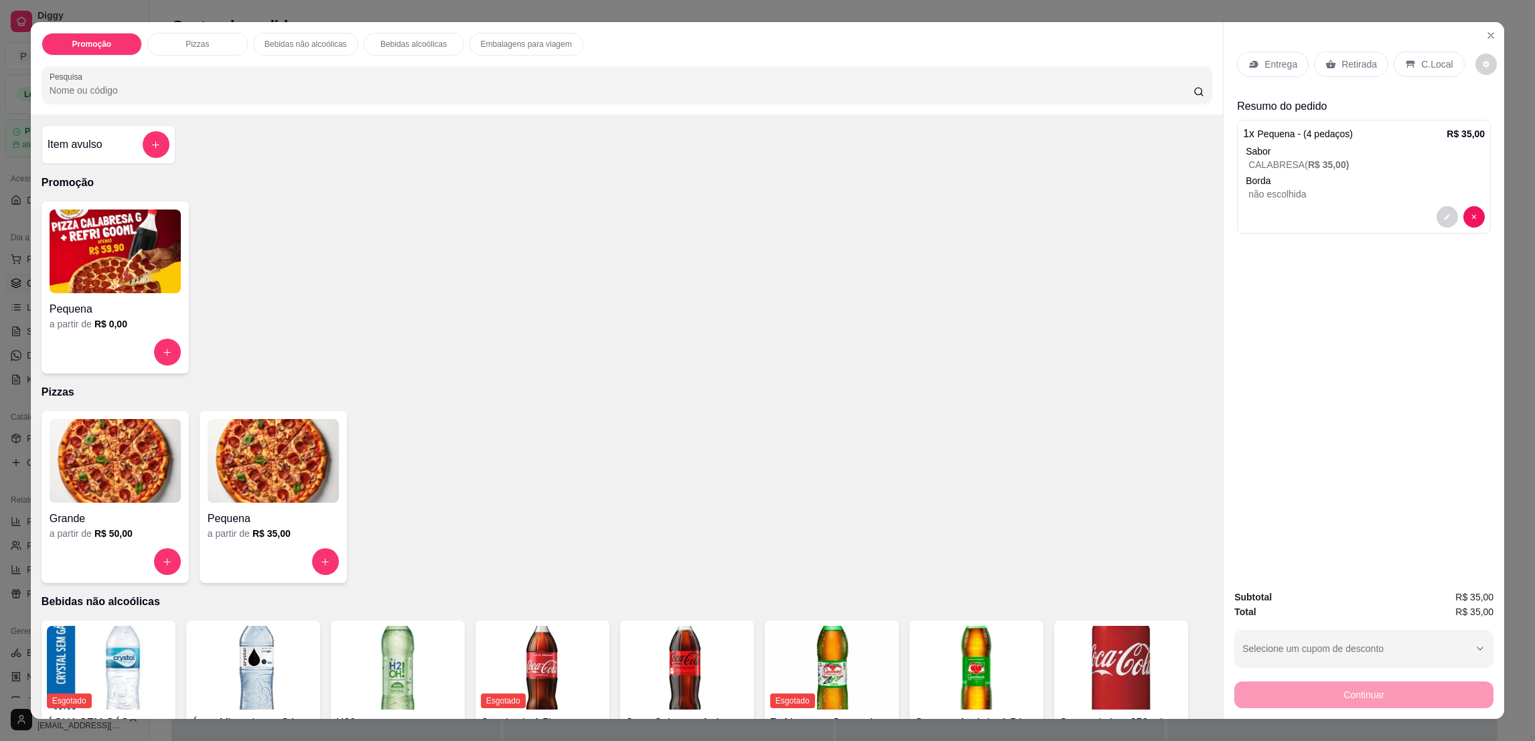
click at [269, 438] on img at bounding box center [273, 461] width 131 height 84
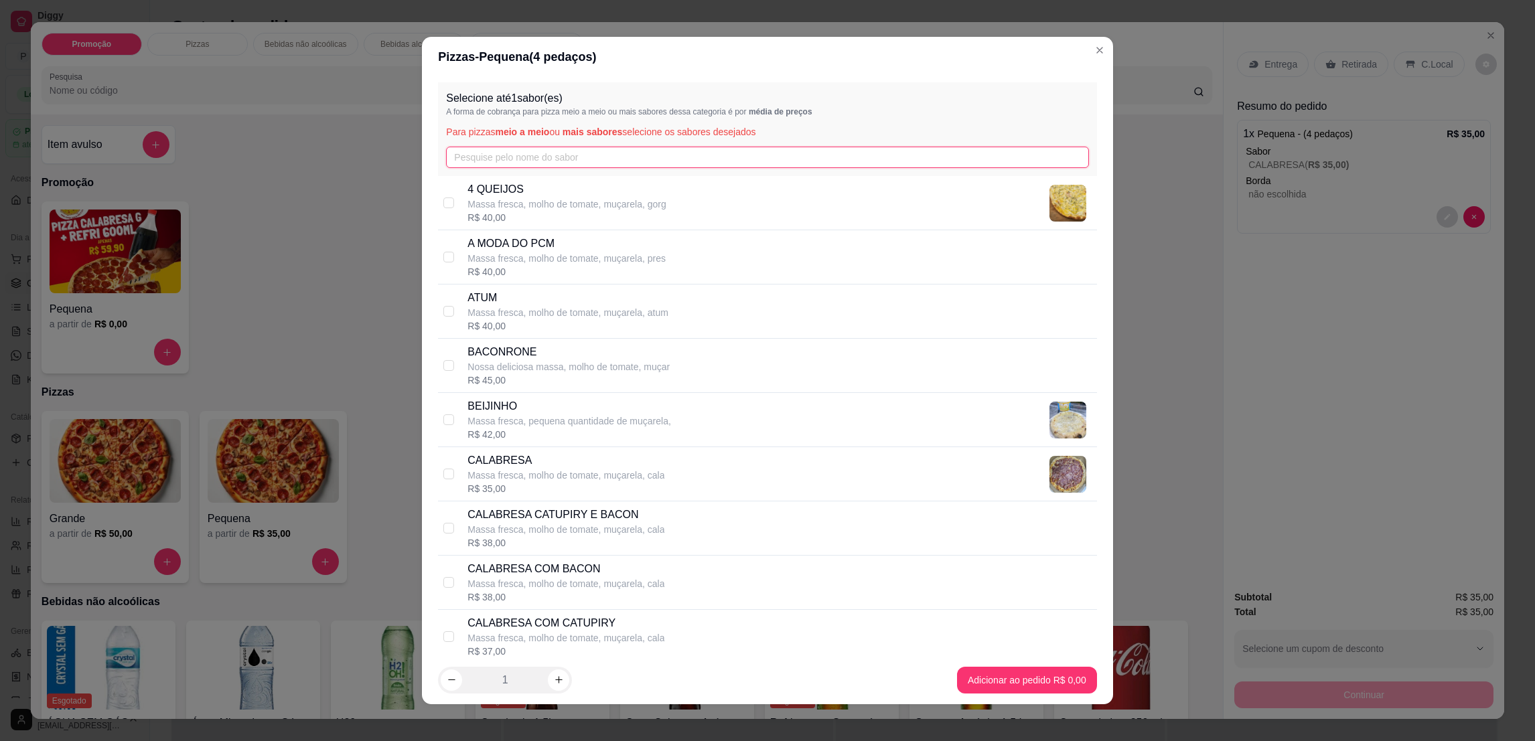
click at [508, 158] on input "text" at bounding box center [767, 157] width 642 height 21
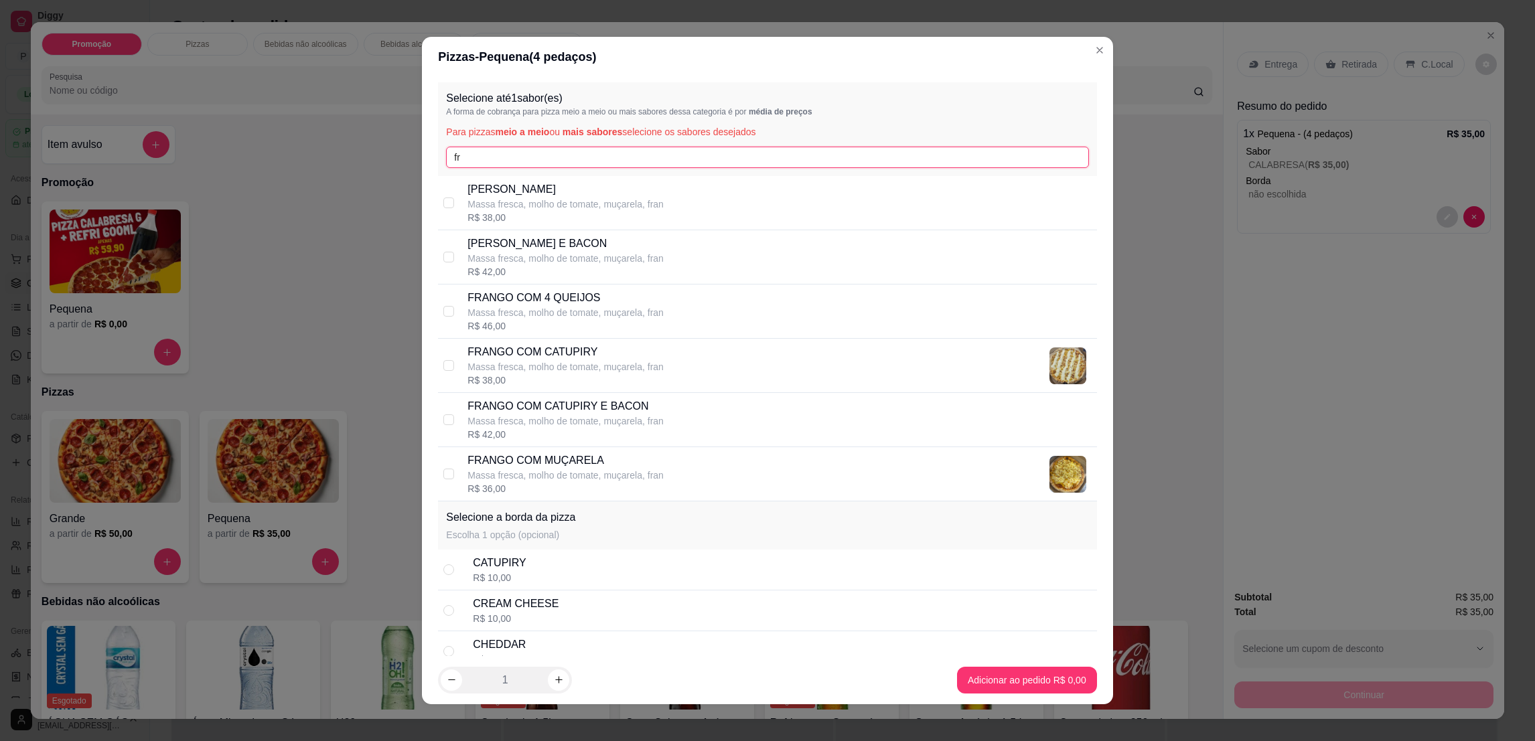
type input "fr"
click at [636, 359] on p "FRANGO COM CATUPIRY" at bounding box center [566, 352] width 196 height 16
checkbox input "true"
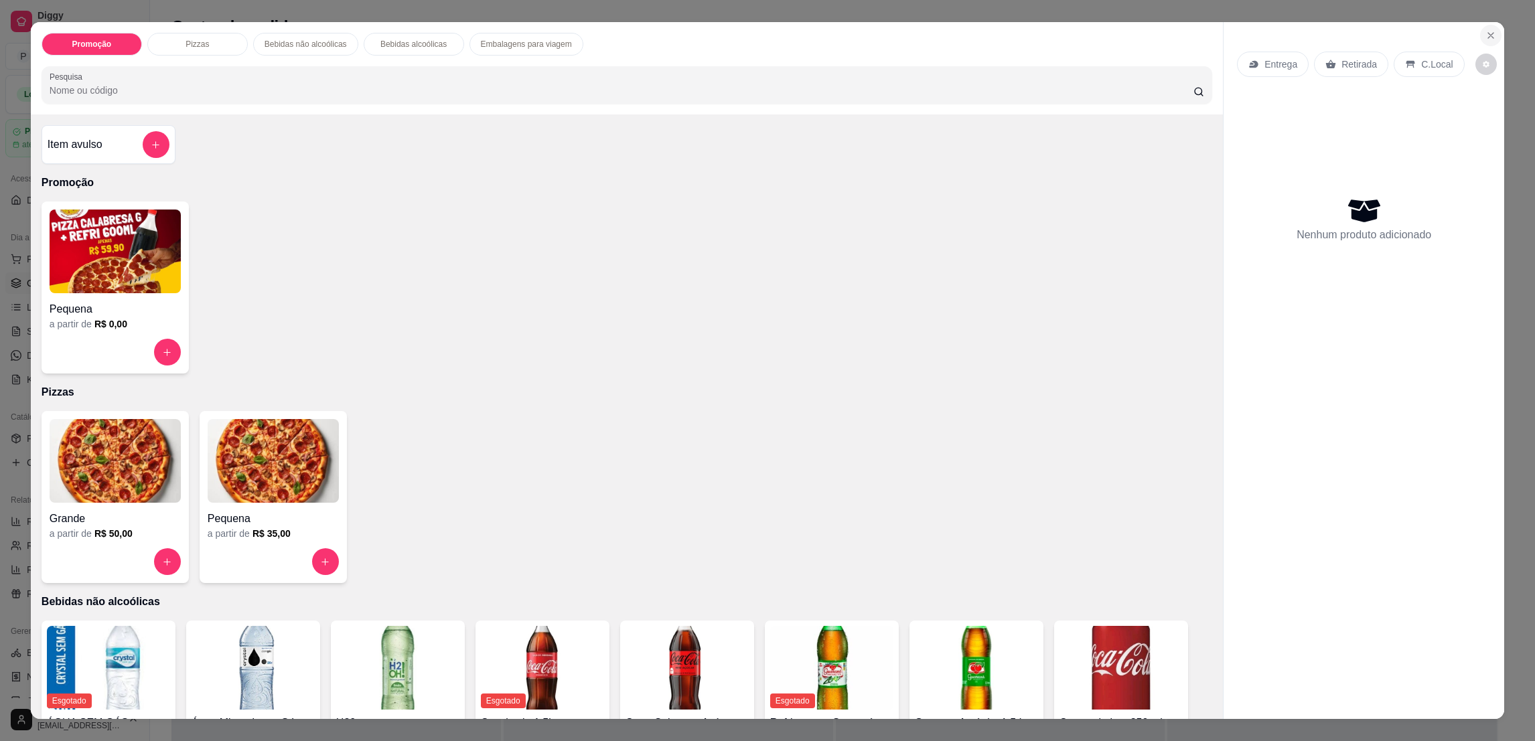
click at [1486, 31] on icon "Close" at bounding box center [1491, 35] width 11 height 11
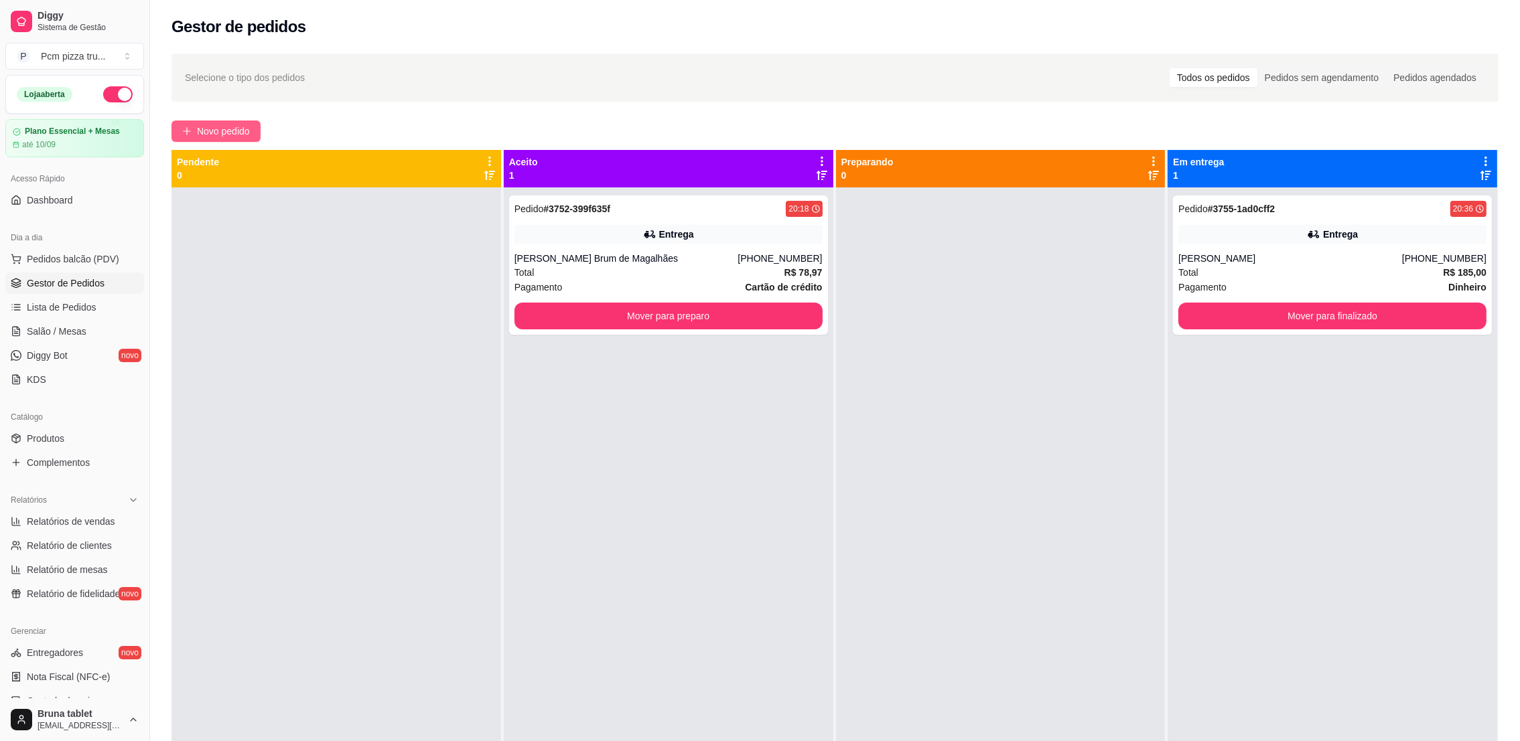
click at [238, 127] on span "Novo pedido" at bounding box center [223, 131] width 53 height 15
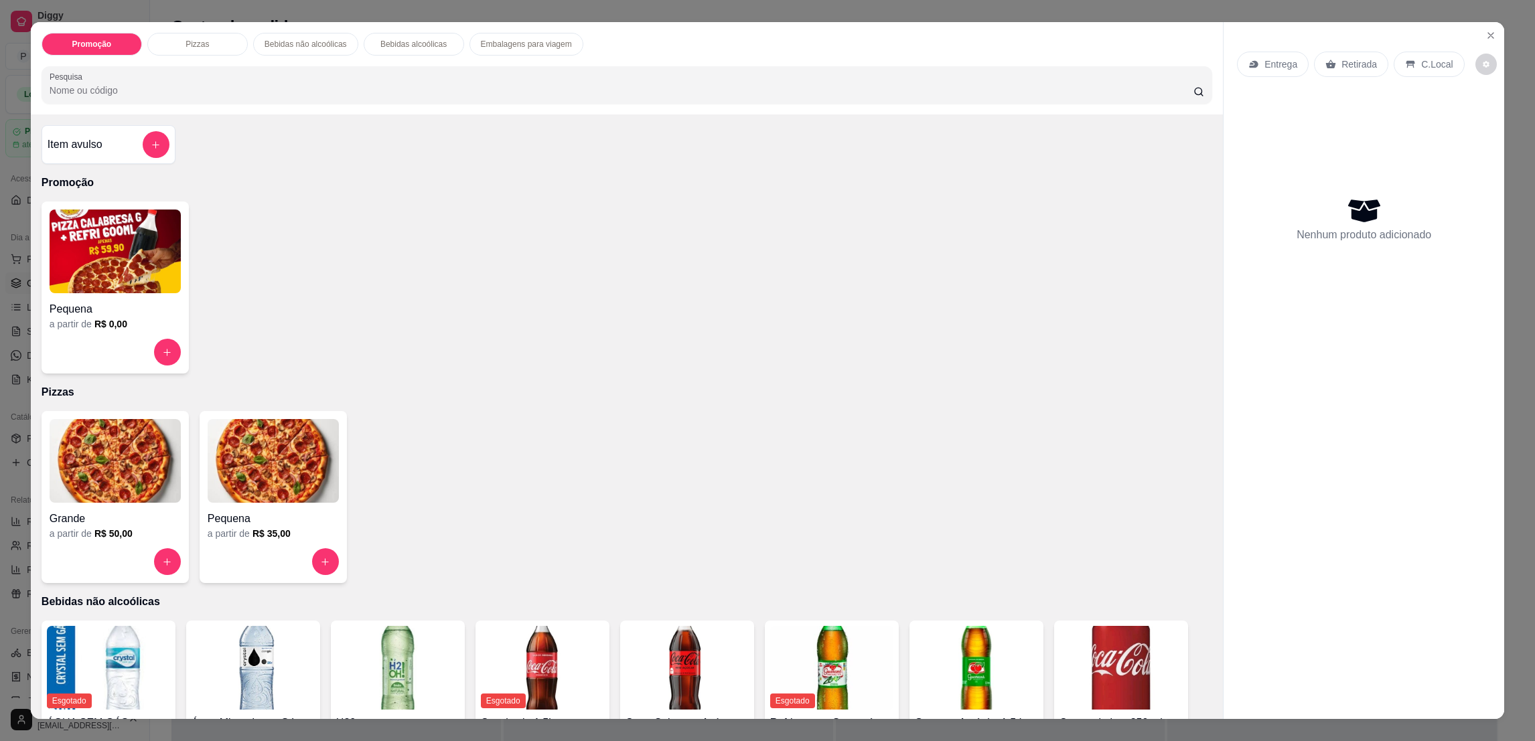
click at [270, 459] on img at bounding box center [273, 461] width 131 height 84
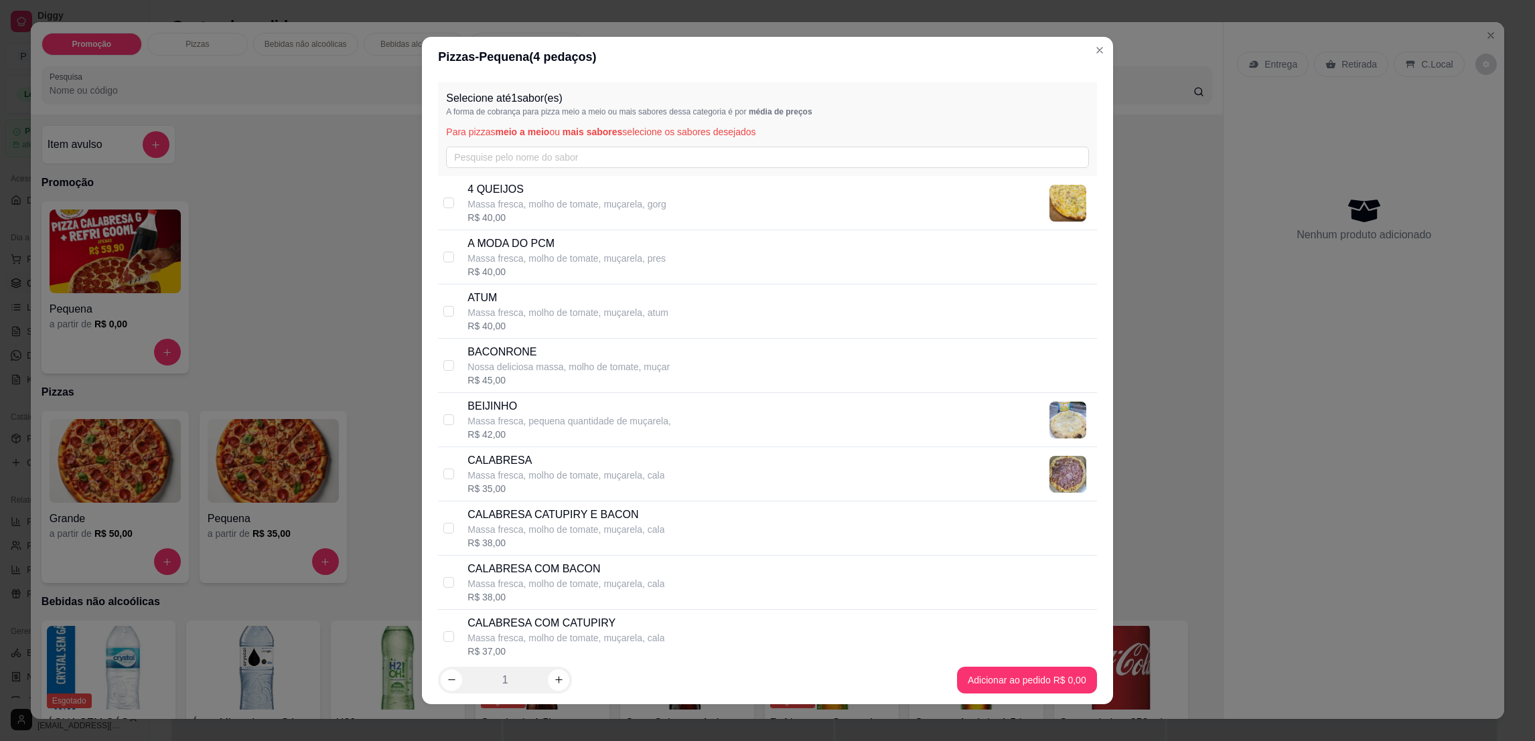
click at [531, 471] on p "Massa fresca, molho de tomate, muçarela, cala" at bounding box center [566, 475] width 197 height 13
checkbox input "true"
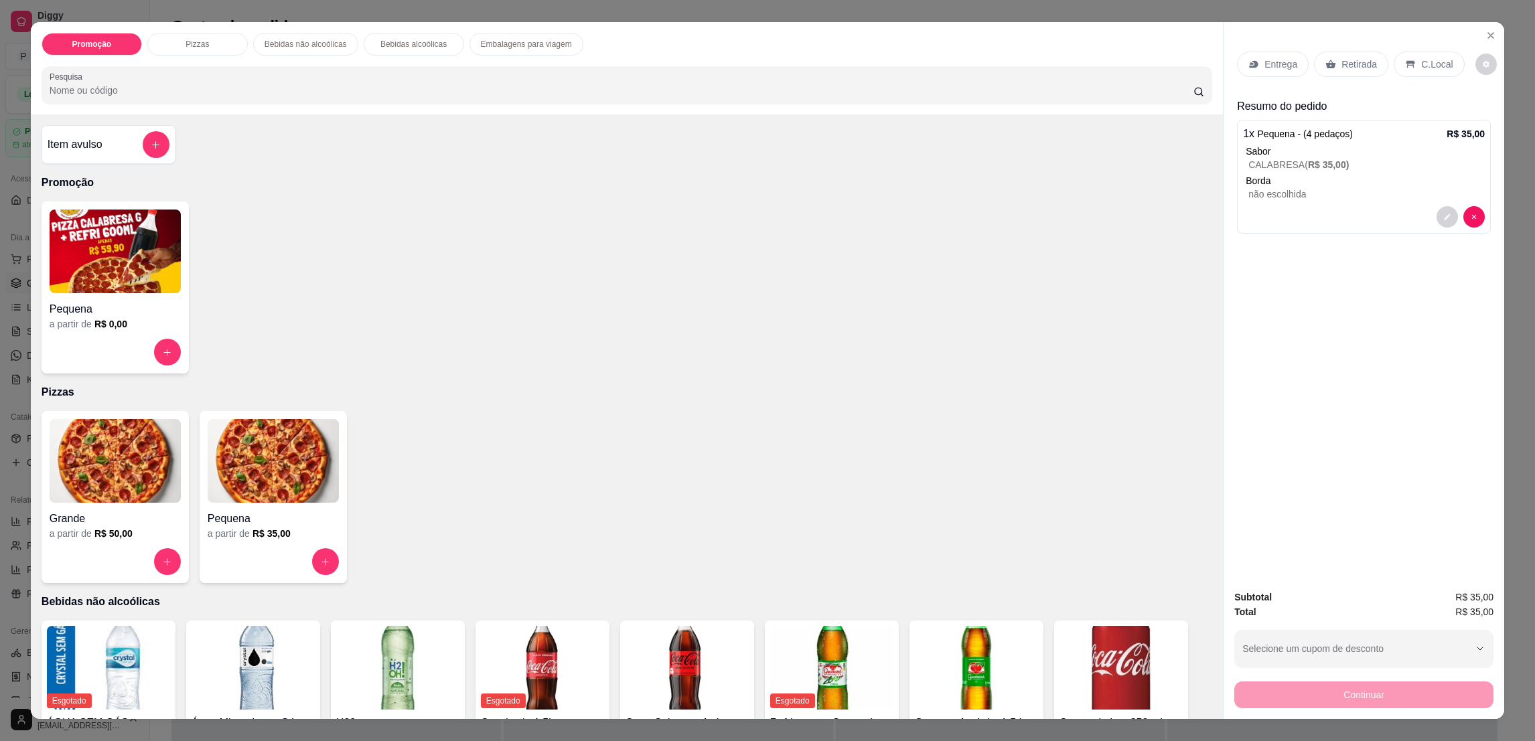
click at [1249, 66] on icon at bounding box center [1253, 64] width 9 height 7
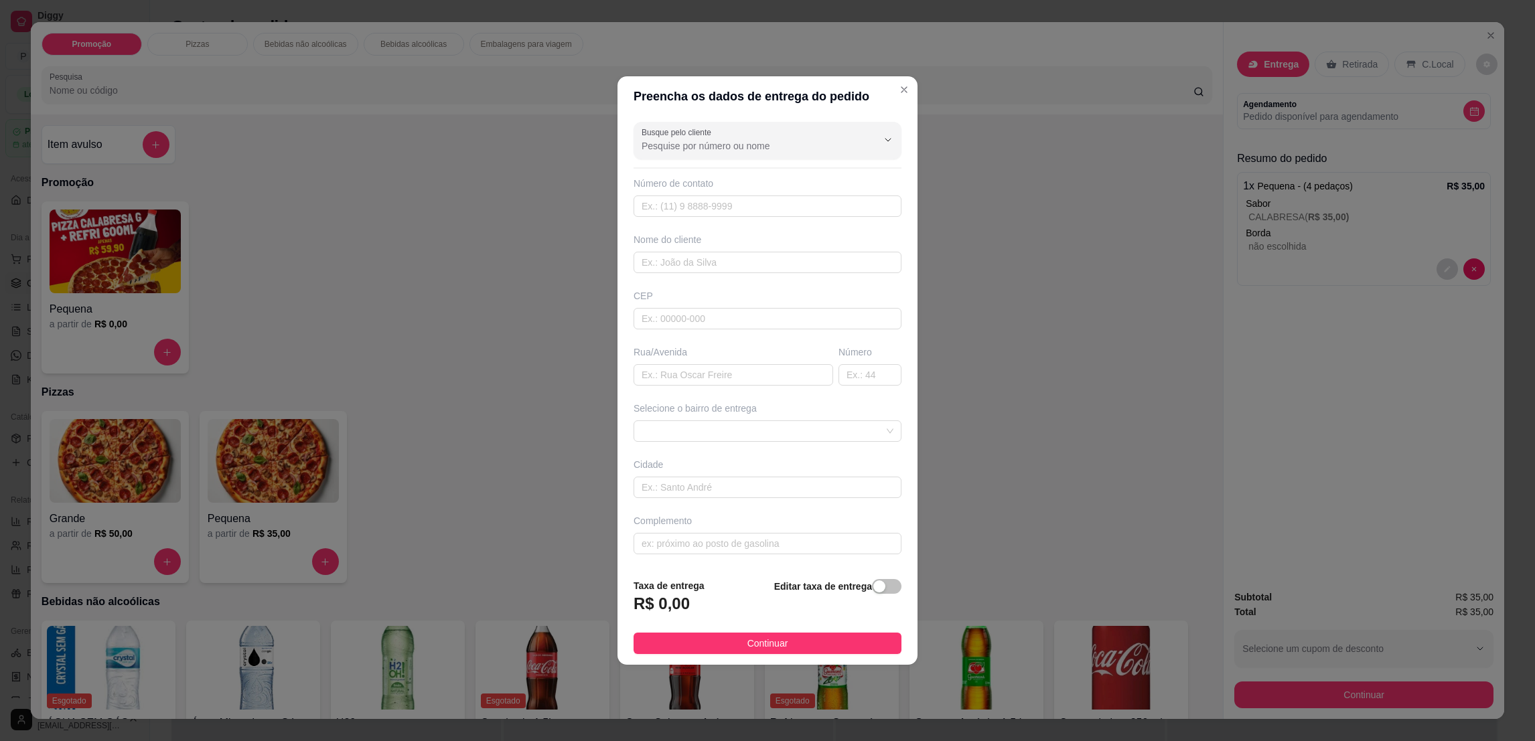
click at [781, 216] on div "Busque pelo cliente Número de contato Nome do cliente CEP Rua/[GEOGRAPHIC_DATA]…" at bounding box center [768, 342] width 300 height 451
click at [779, 205] on input "text" at bounding box center [768, 206] width 268 height 21
paste input "[PHONE_NUMBER]"
type input "[PHONE_NUMBER]"
click at [770, 269] on input "text" at bounding box center [768, 262] width 268 height 21
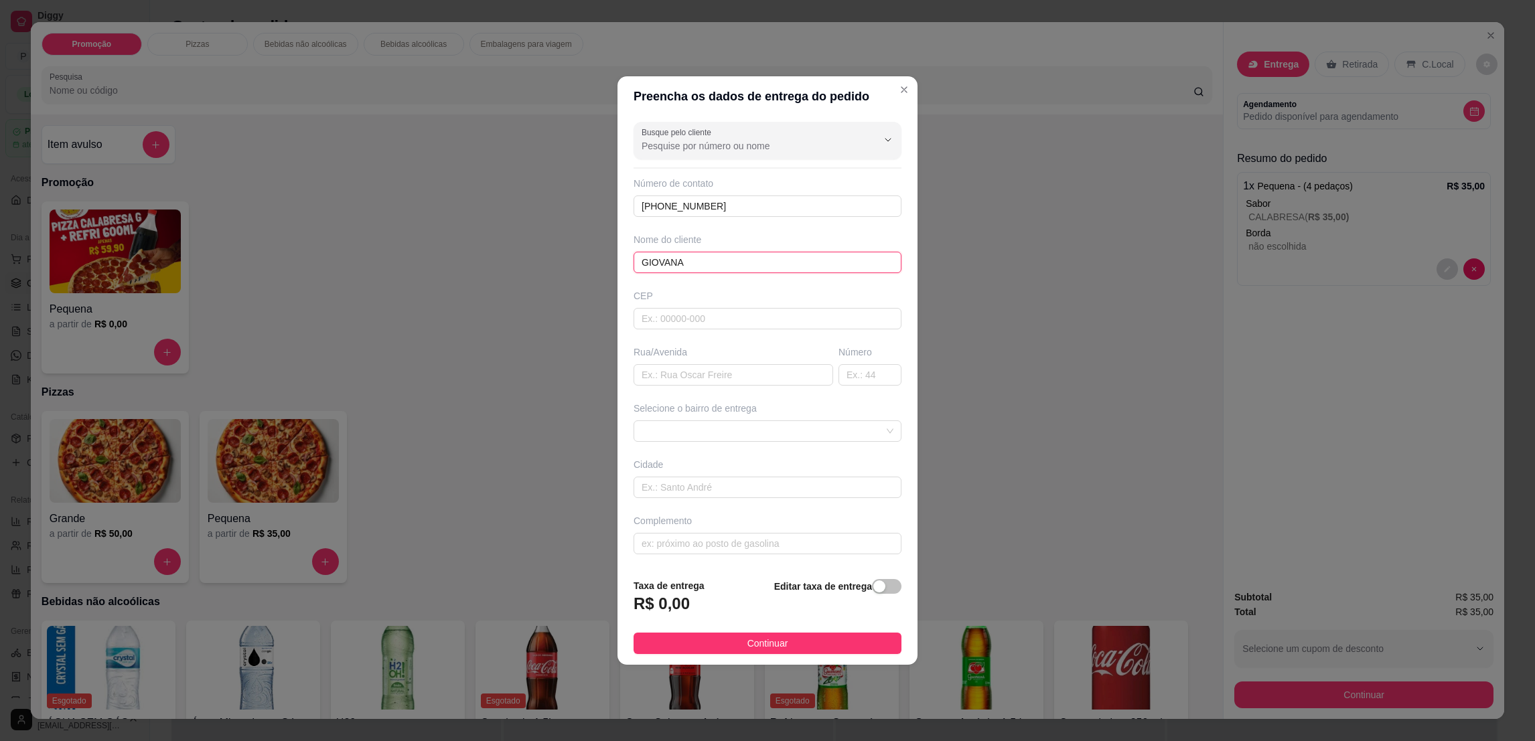
type input "GIOVANA"
click at [722, 419] on div "Selecione o bairro de entrega" at bounding box center [767, 422] width 273 height 40
click at [732, 431] on span at bounding box center [768, 431] width 252 height 20
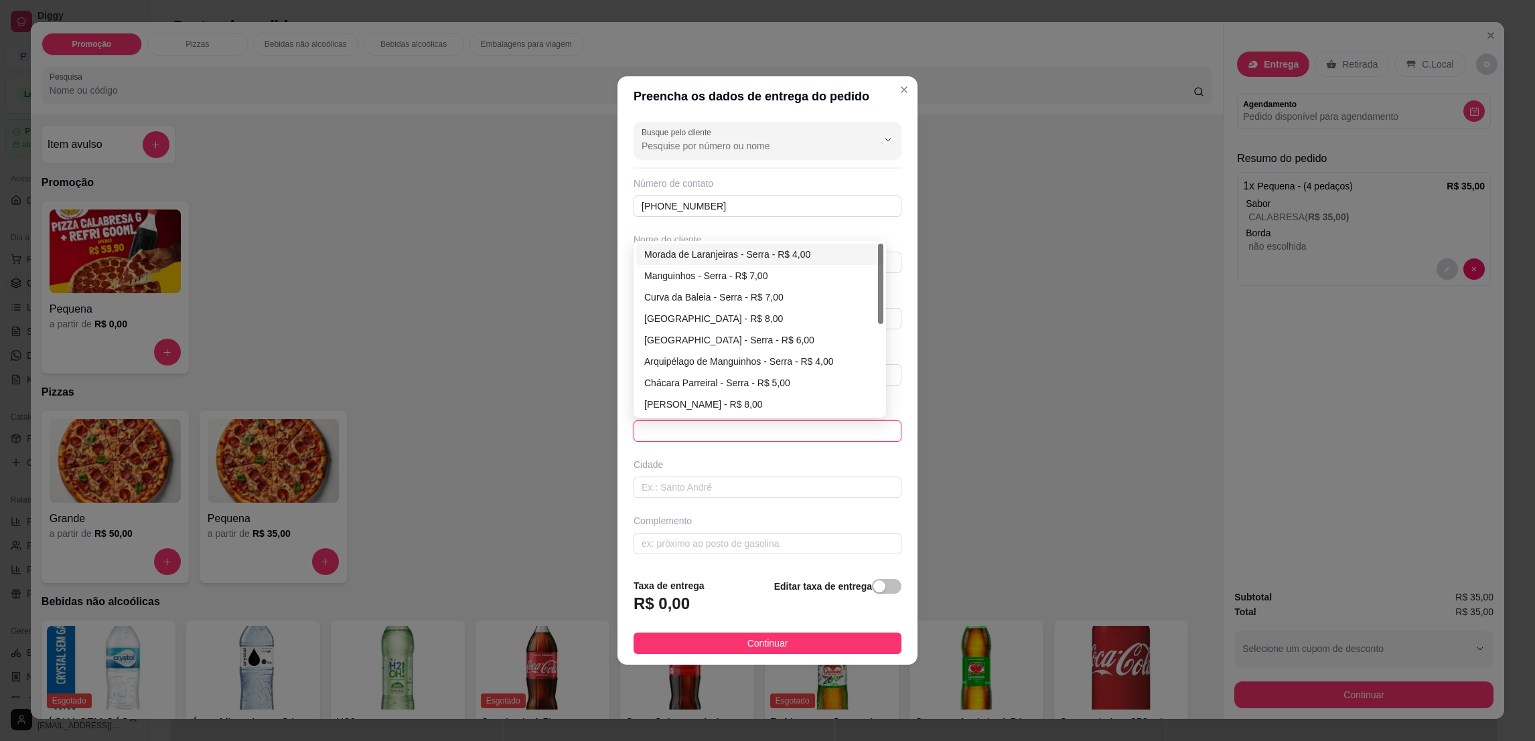
click at [752, 260] on div "Morada de Laranjeiras - Serra - R$ 4,00" at bounding box center [759, 254] width 231 height 15
type input "Serra"
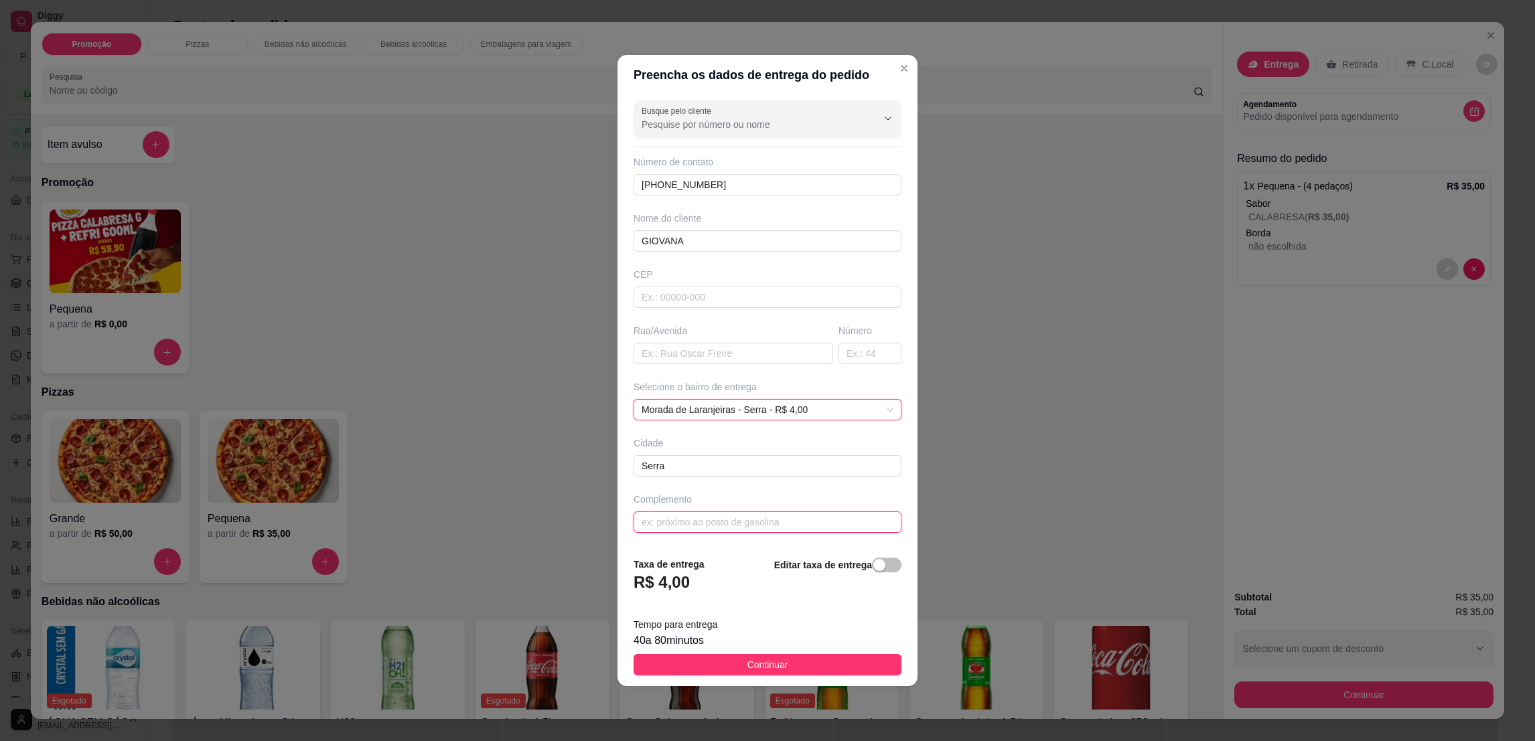
click at [792, 520] on input "text" at bounding box center [768, 522] width 268 height 21
paste input "Torre Club 103."
type input "Torre Club 103."
click at [849, 662] on button "Continuar" at bounding box center [768, 664] width 268 height 21
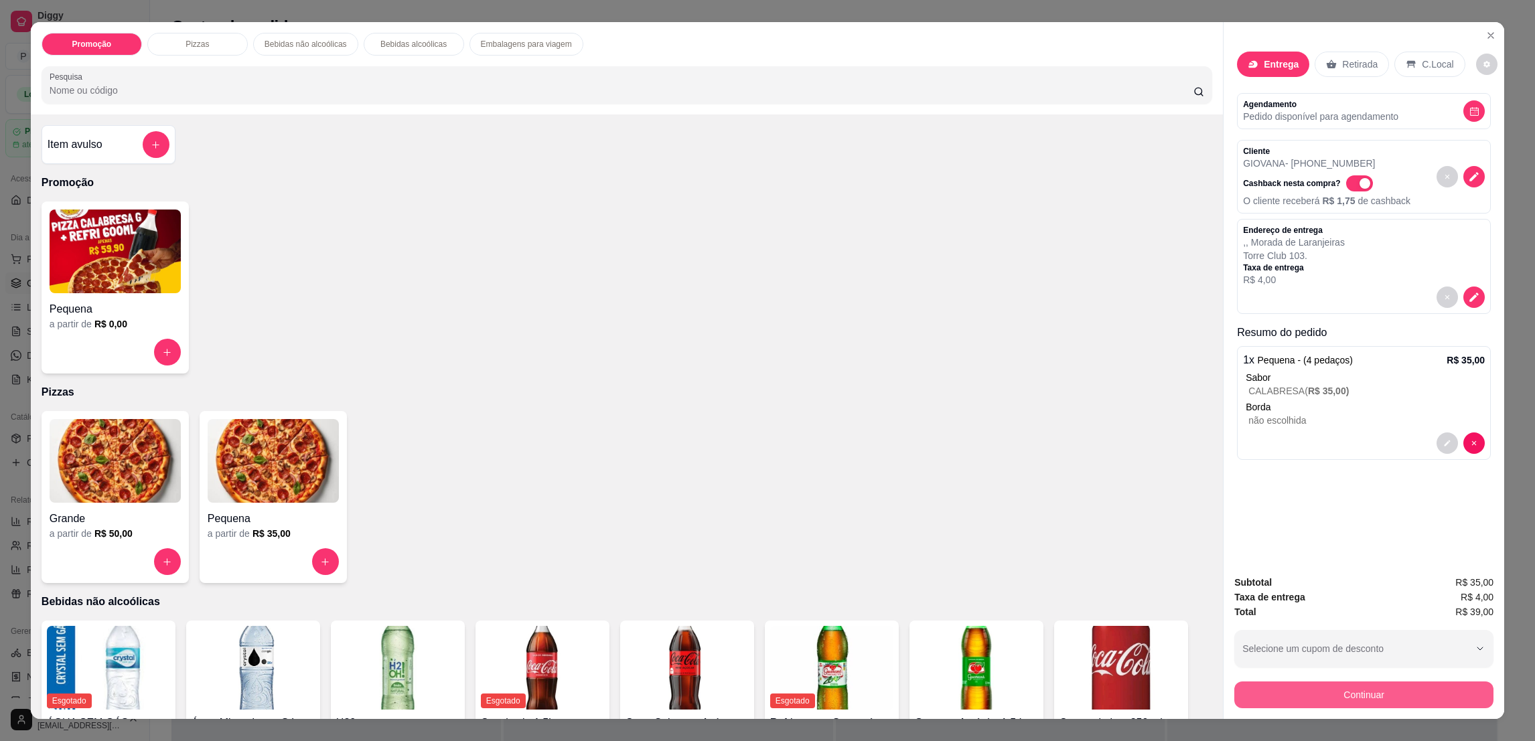
click at [1326, 699] on button "Continuar" at bounding box center [1363, 695] width 259 height 27
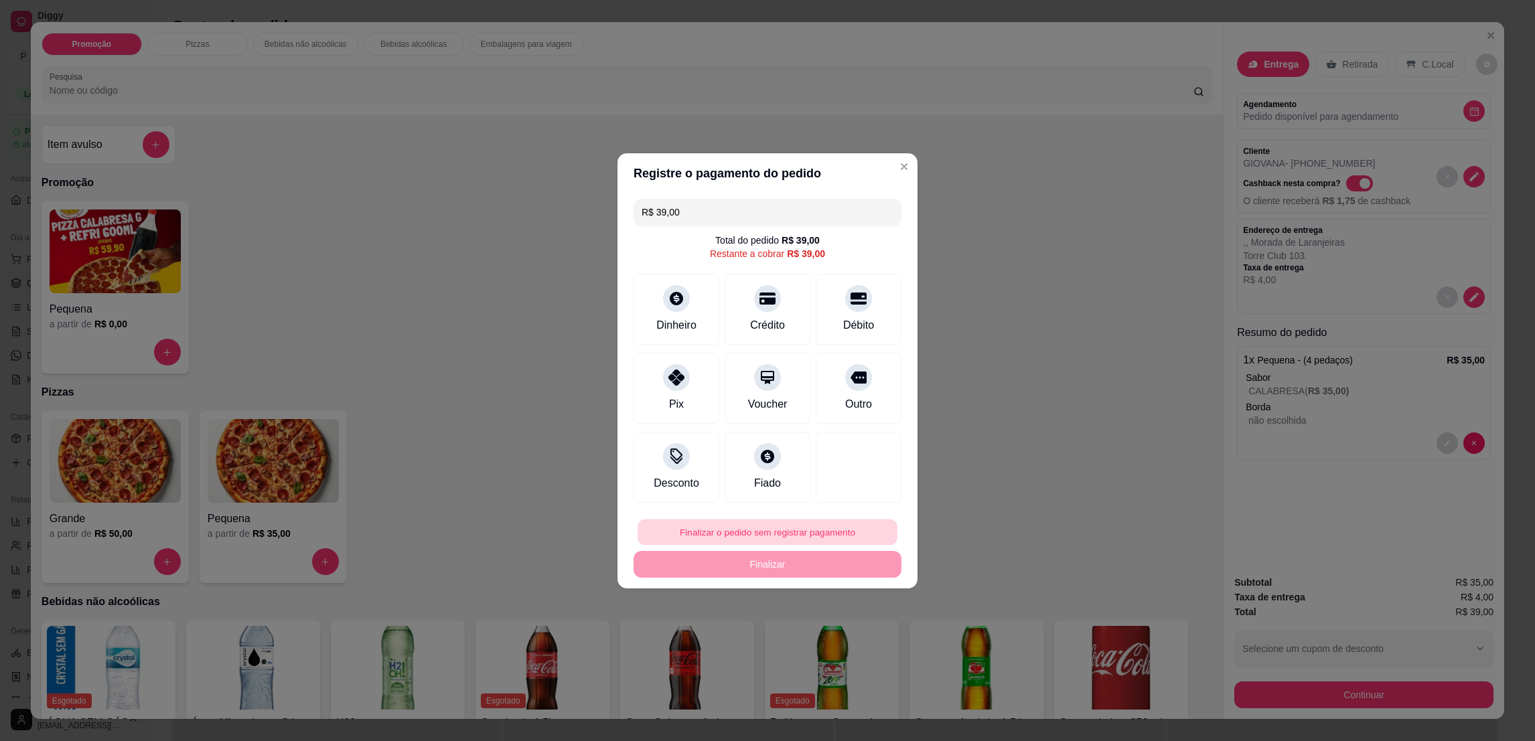
click at [690, 532] on button "Finalizar o pedido sem registrar pagamento" at bounding box center [768, 532] width 260 height 26
click at [851, 640] on button "Confirmar" at bounding box center [849, 642] width 48 height 20
type input "R$ 0,00"
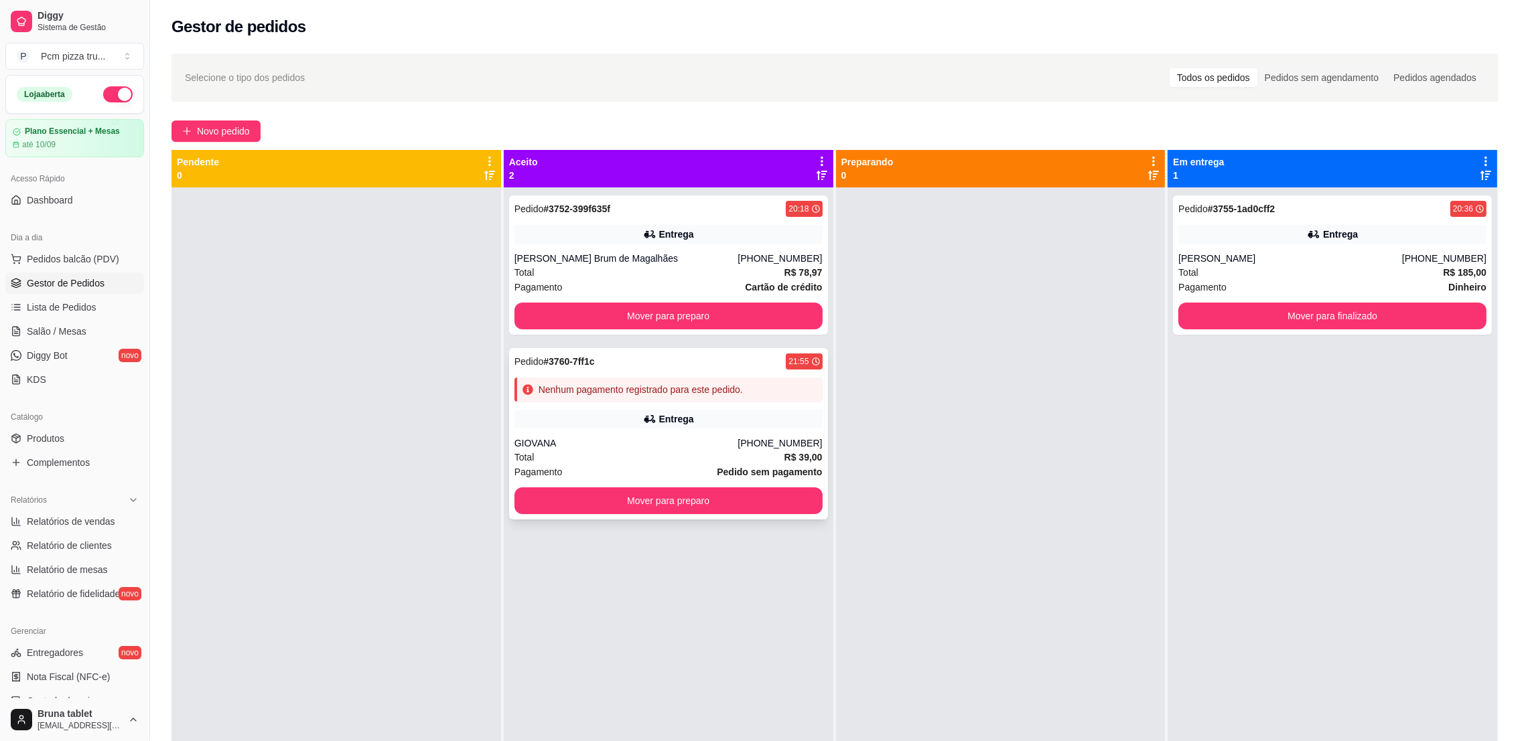
click at [778, 395] on div "Nenhum pagamento registrado para este pedido." at bounding box center [668, 390] width 308 height 24
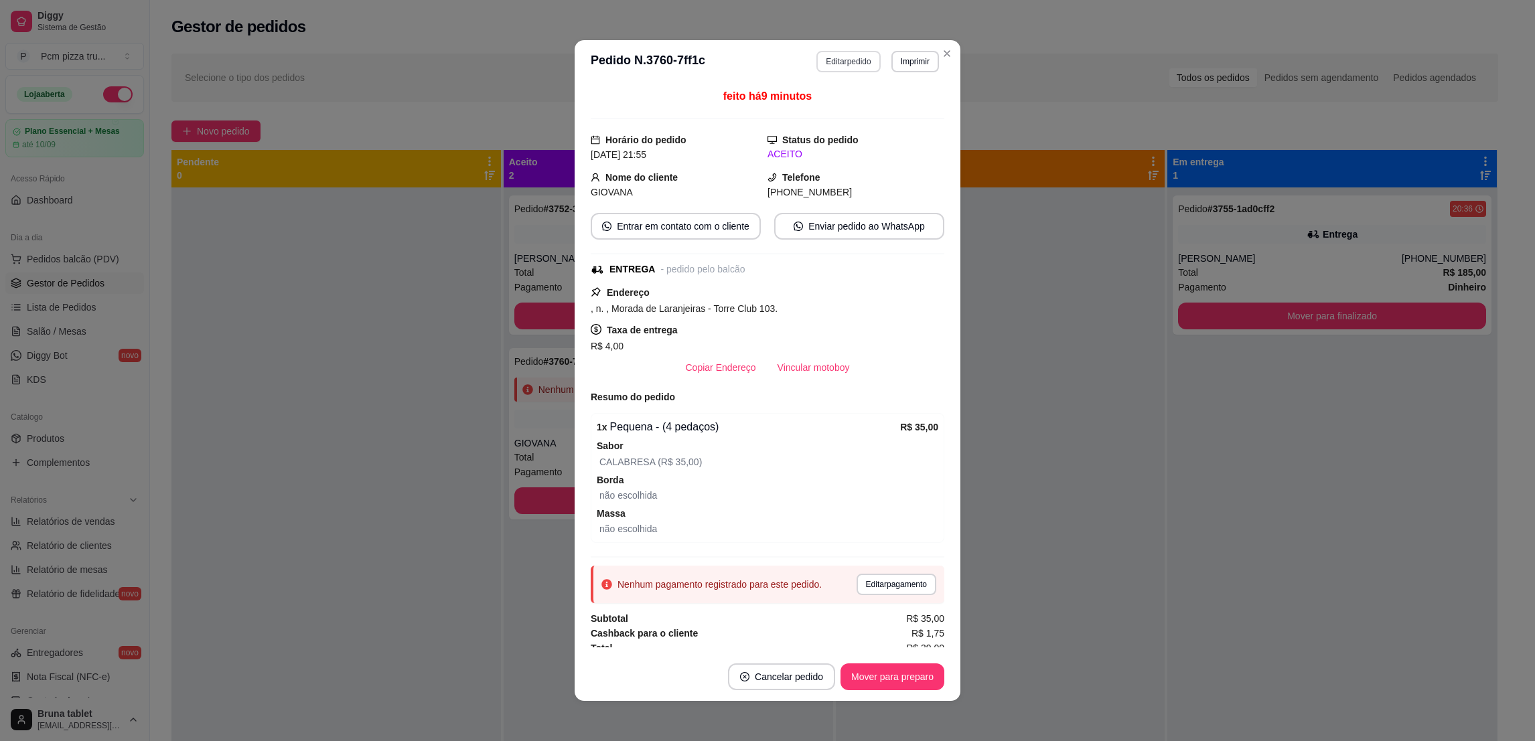
click at [853, 65] on button "Editar pedido" at bounding box center [848, 61] width 64 height 21
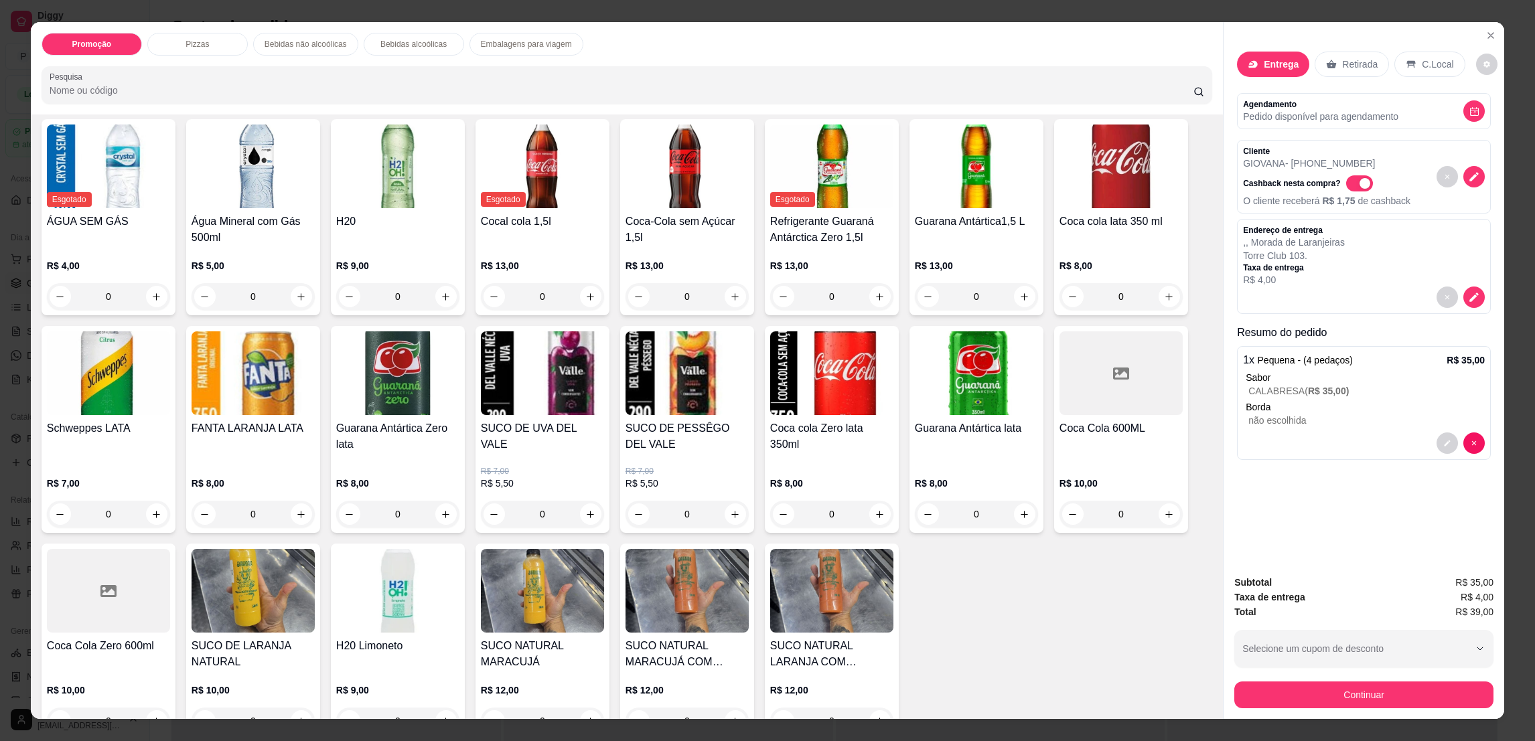
scroll to position [703, 0]
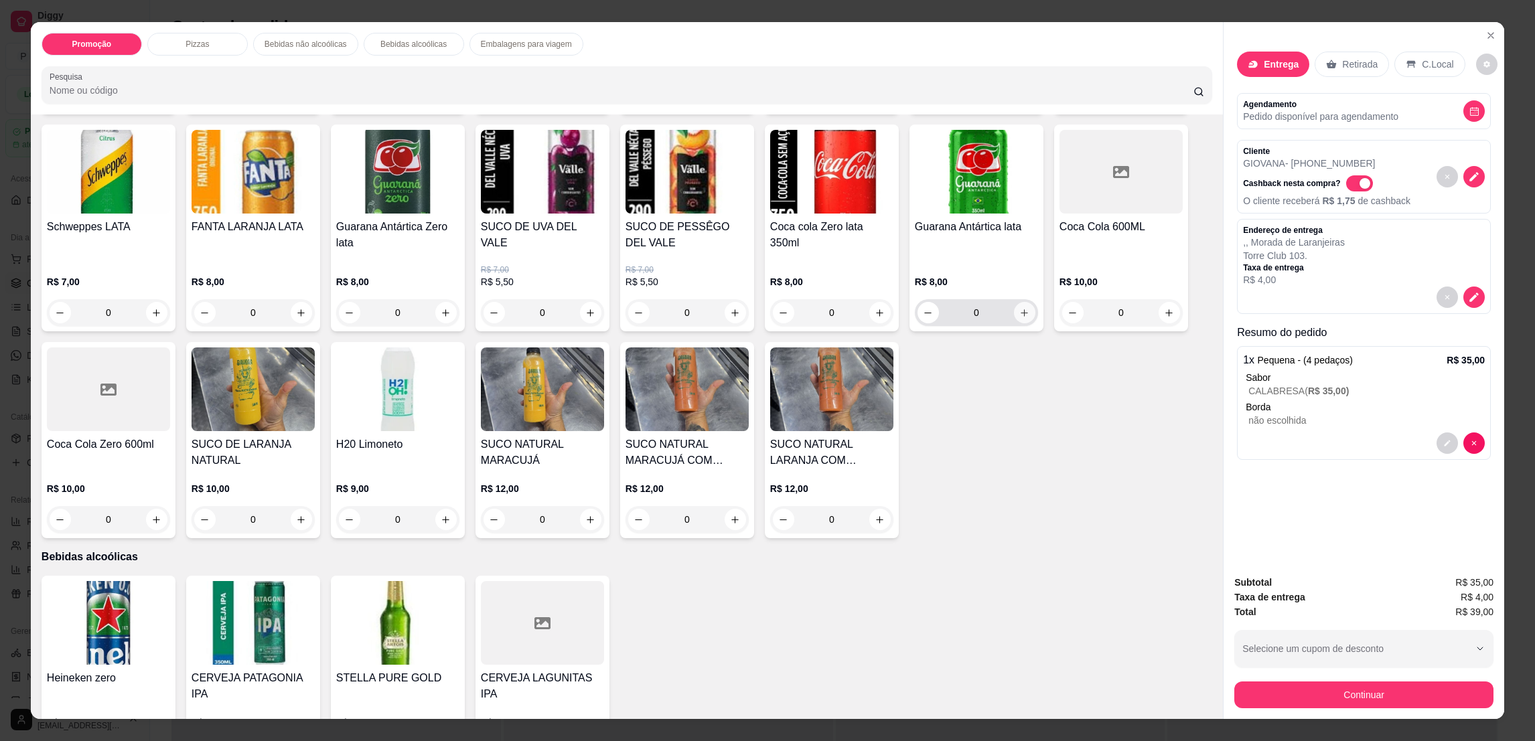
click at [1021, 311] on icon "increase-product-quantity" at bounding box center [1024, 312] width 7 height 7
click at [1019, 311] on icon "increase-product-quantity" at bounding box center [1024, 312] width 10 height 10
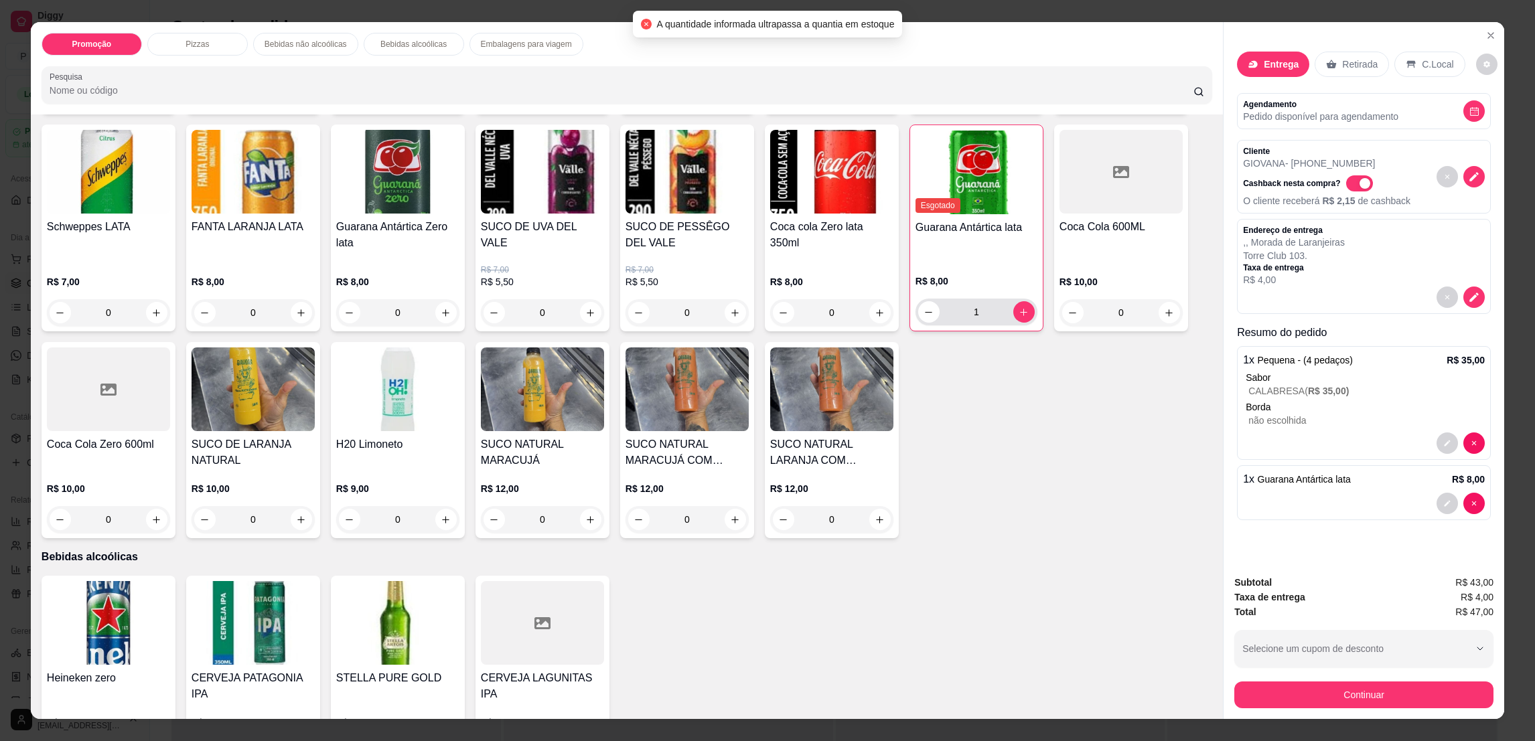
click at [918, 317] on button "decrease-product-quantity" at bounding box center [928, 311] width 21 height 21
type input "0"
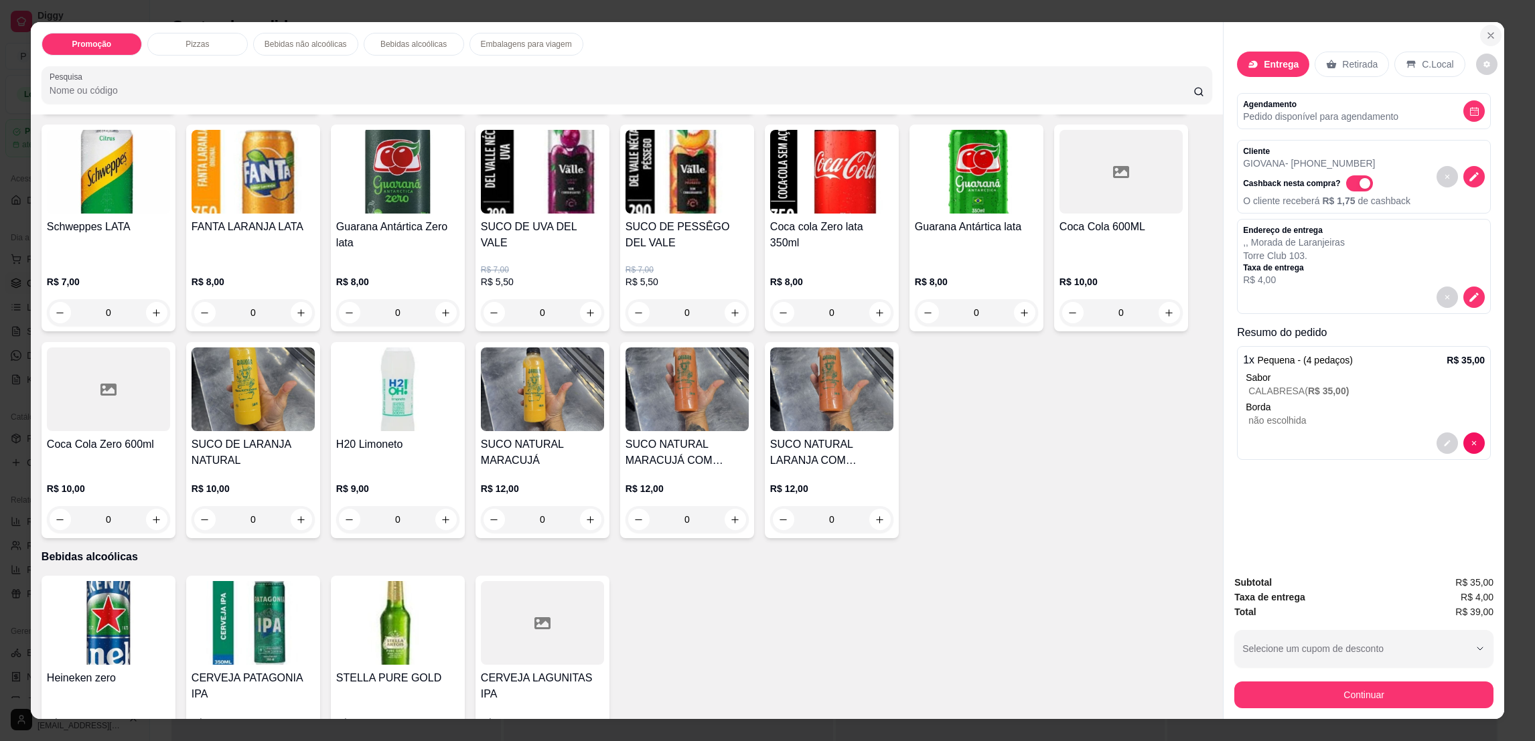
click at [1486, 31] on icon "Close" at bounding box center [1491, 35] width 11 height 11
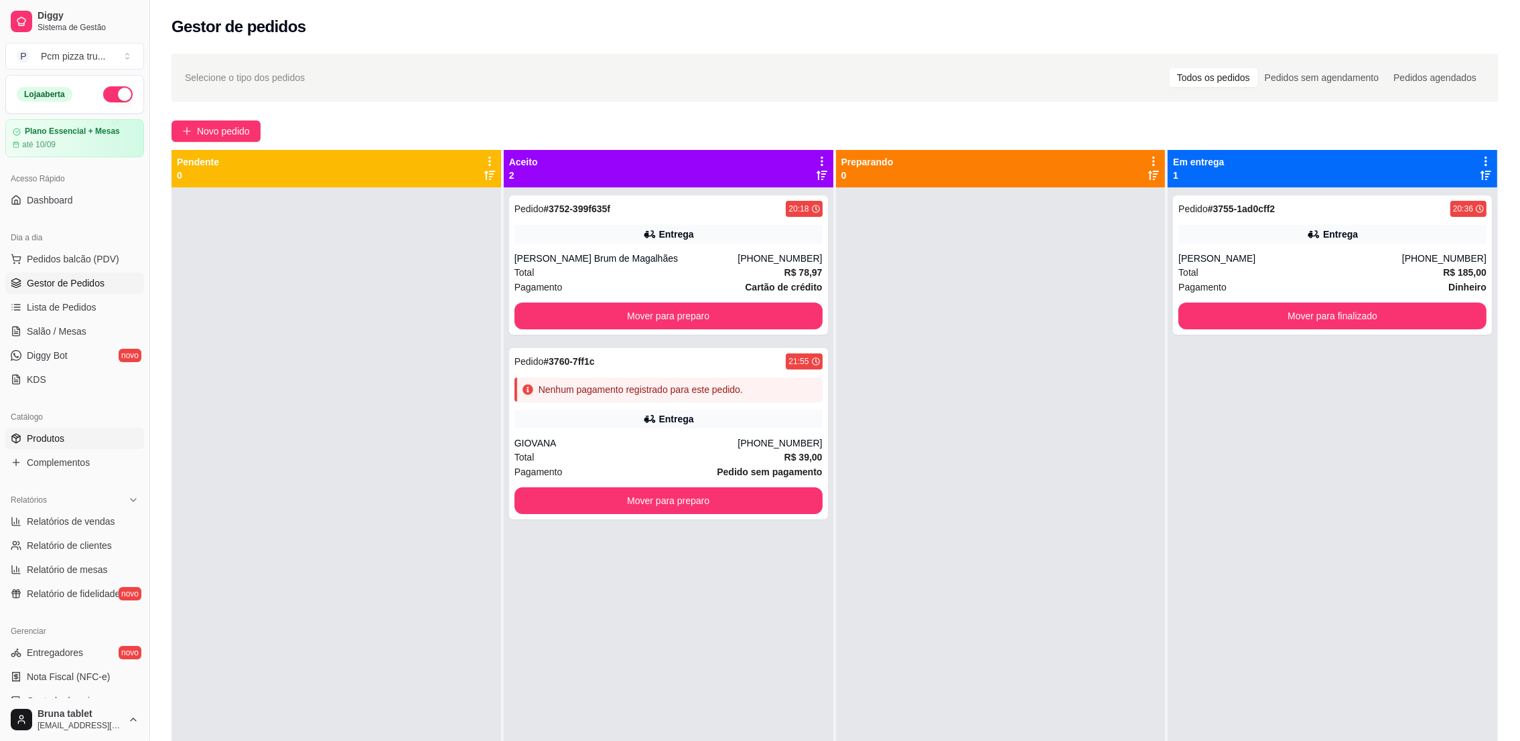
click at [78, 429] on link "Produtos" at bounding box center [74, 438] width 139 height 21
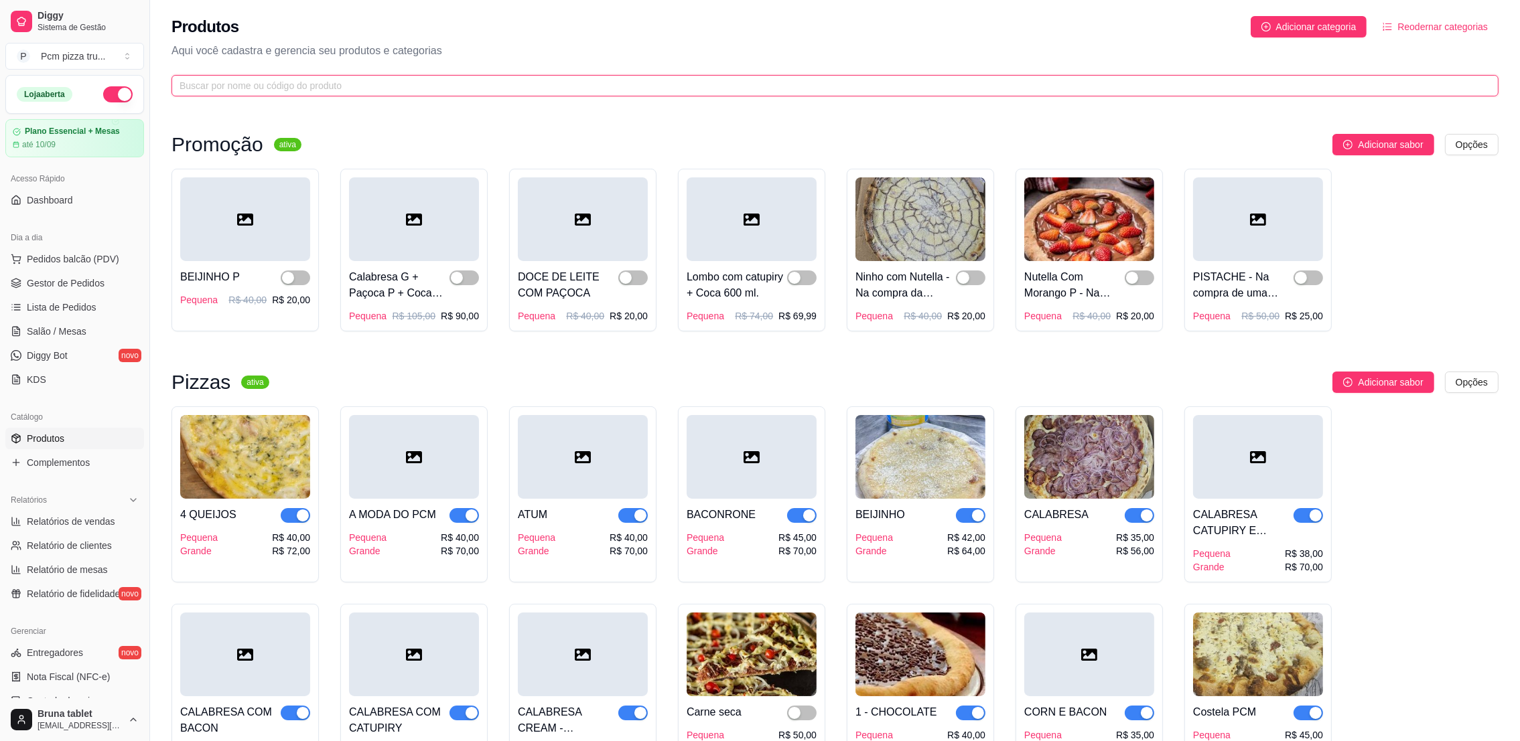
click at [668, 91] on input "text" at bounding box center [830, 85] width 1300 height 15
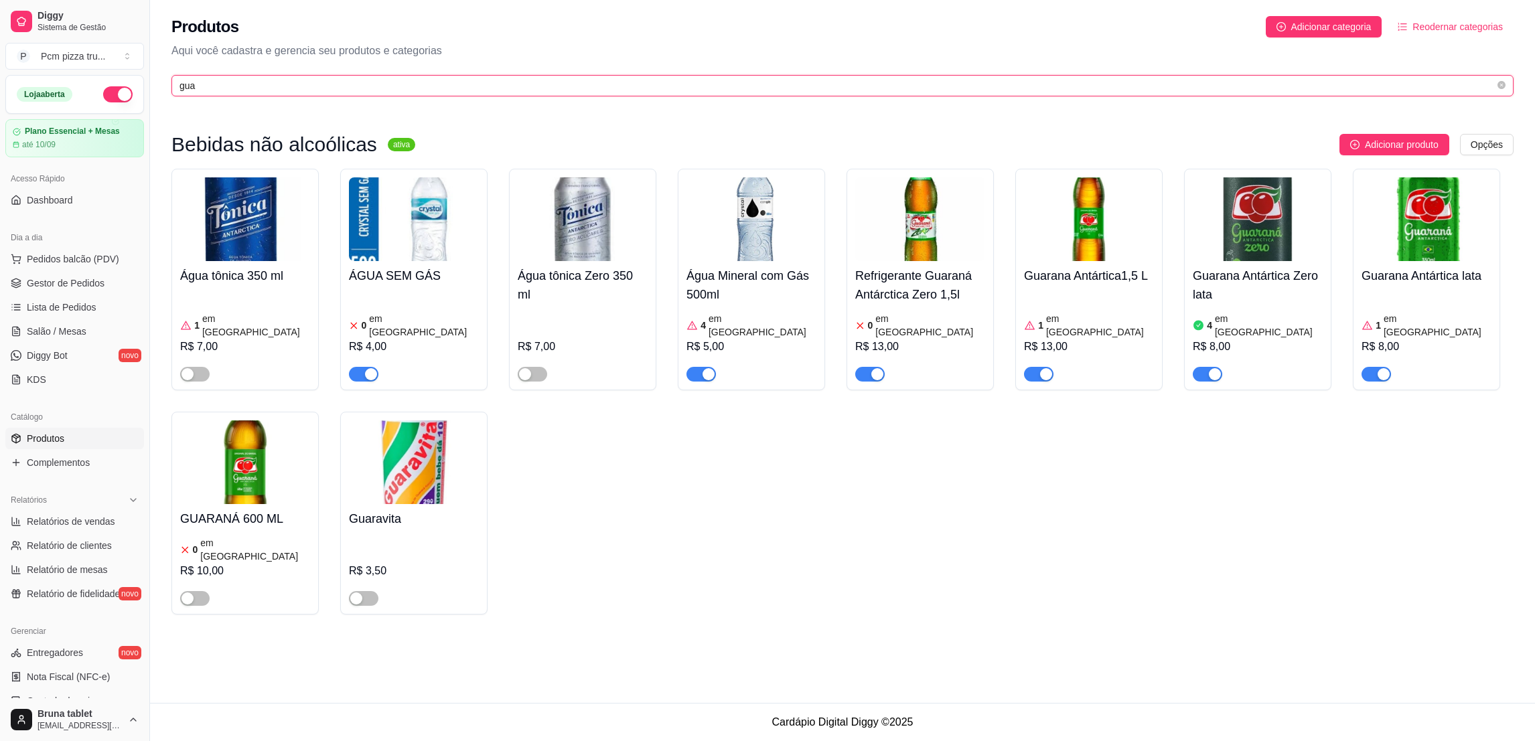
type input "gua"
click at [1436, 255] on img at bounding box center [1427, 219] width 130 height 84
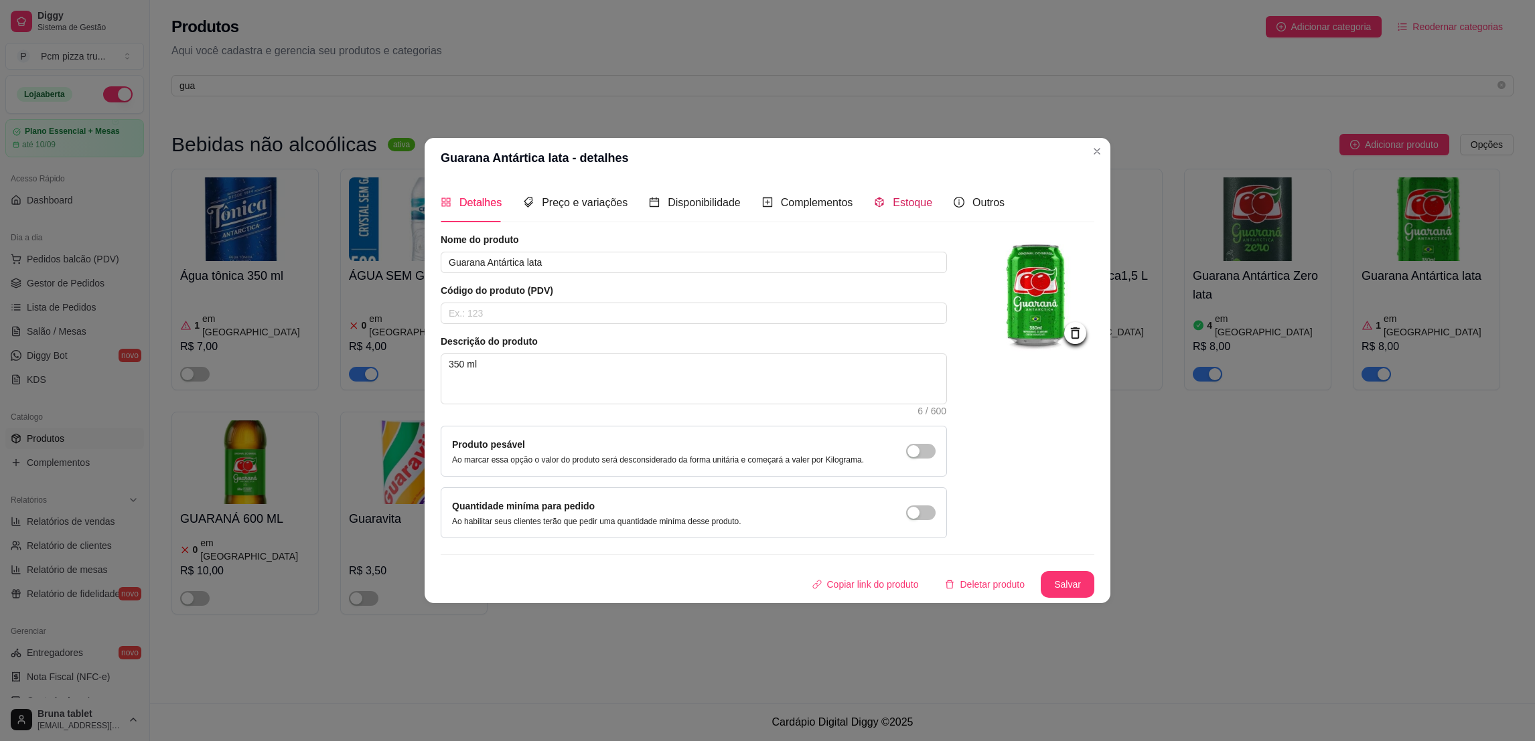
click at [916, 197] on span "Estoque" at bounding box center [913, 202] width 40 height 11
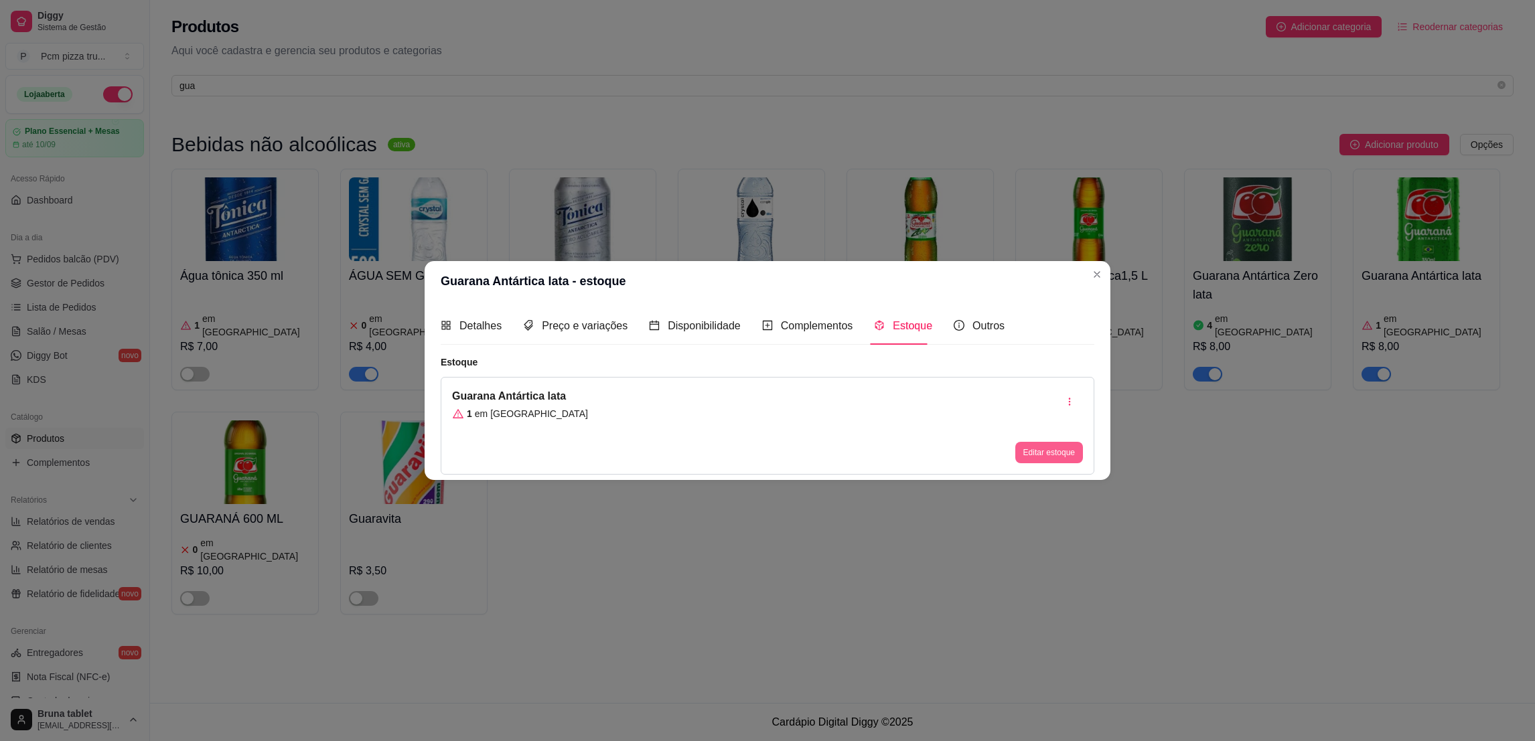
click at [1042, 457] on button "Editar estoque" at bounding box center [1049, 452] width 68 height 21
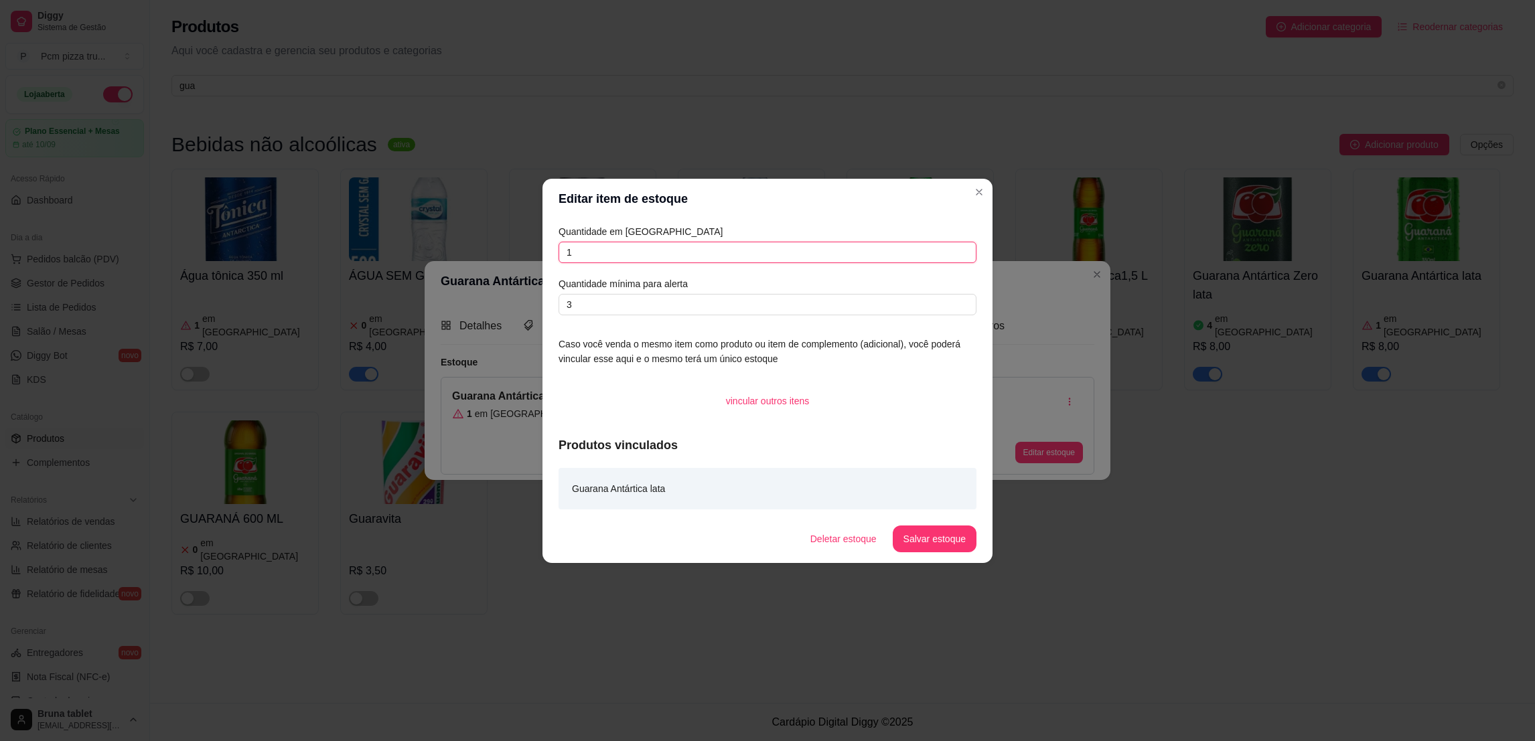
click at [579, 257] on input "1" at bounding box center [768, 252] width 418 height 21
type input "12"
click at [939, 531] on button "Salvar estoque" at bounding box center [935, 539] width 84 height 27
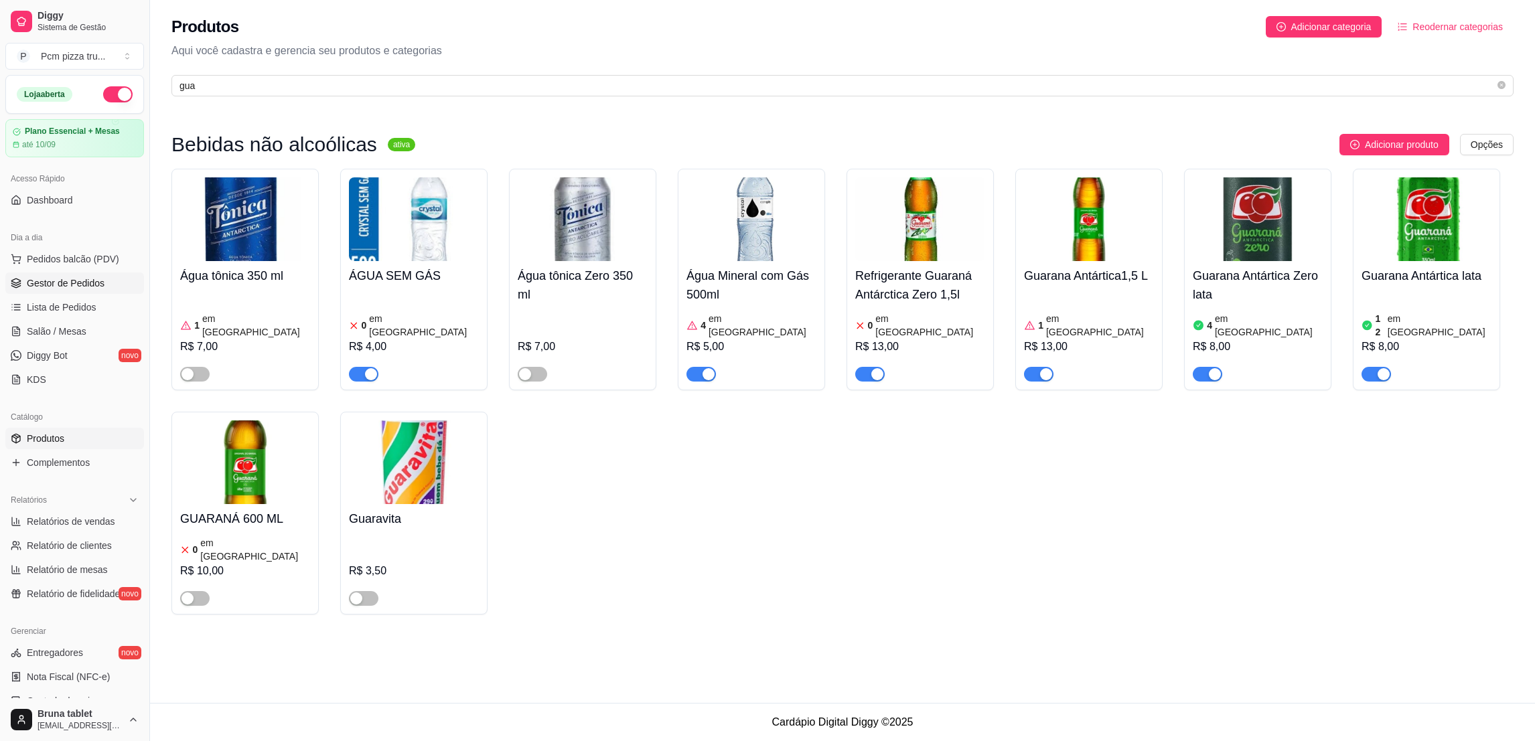
click at [88, 279] on span "Gestor de Pedidos" at bounding box center [66, 283] width 78 height 13
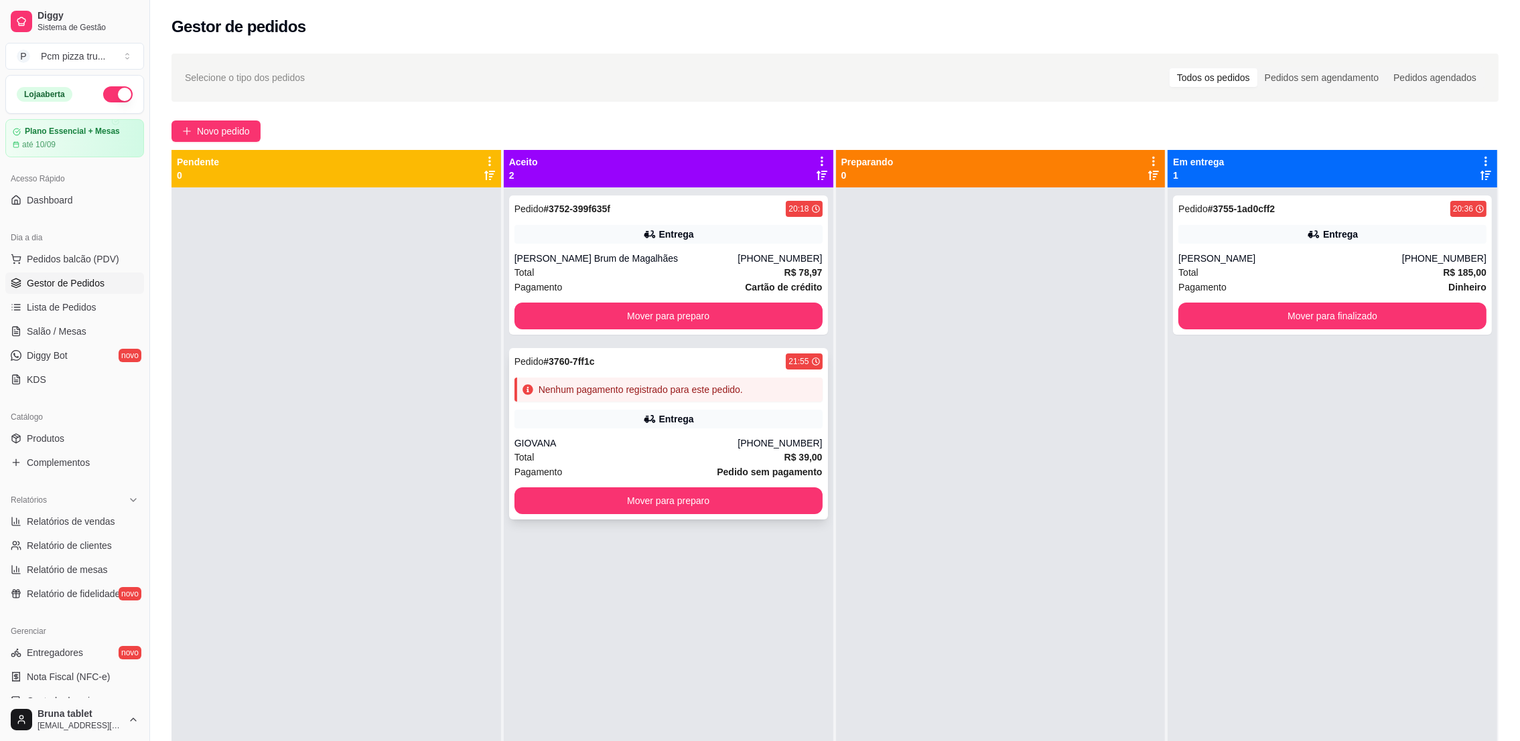
click at [721, 433] on div "Pedido # 3760-7ff1c 21:55 Nenhum pagamento registrado para este pedido. Entrega…" at bounding box center [668, 433] width 319 height 171
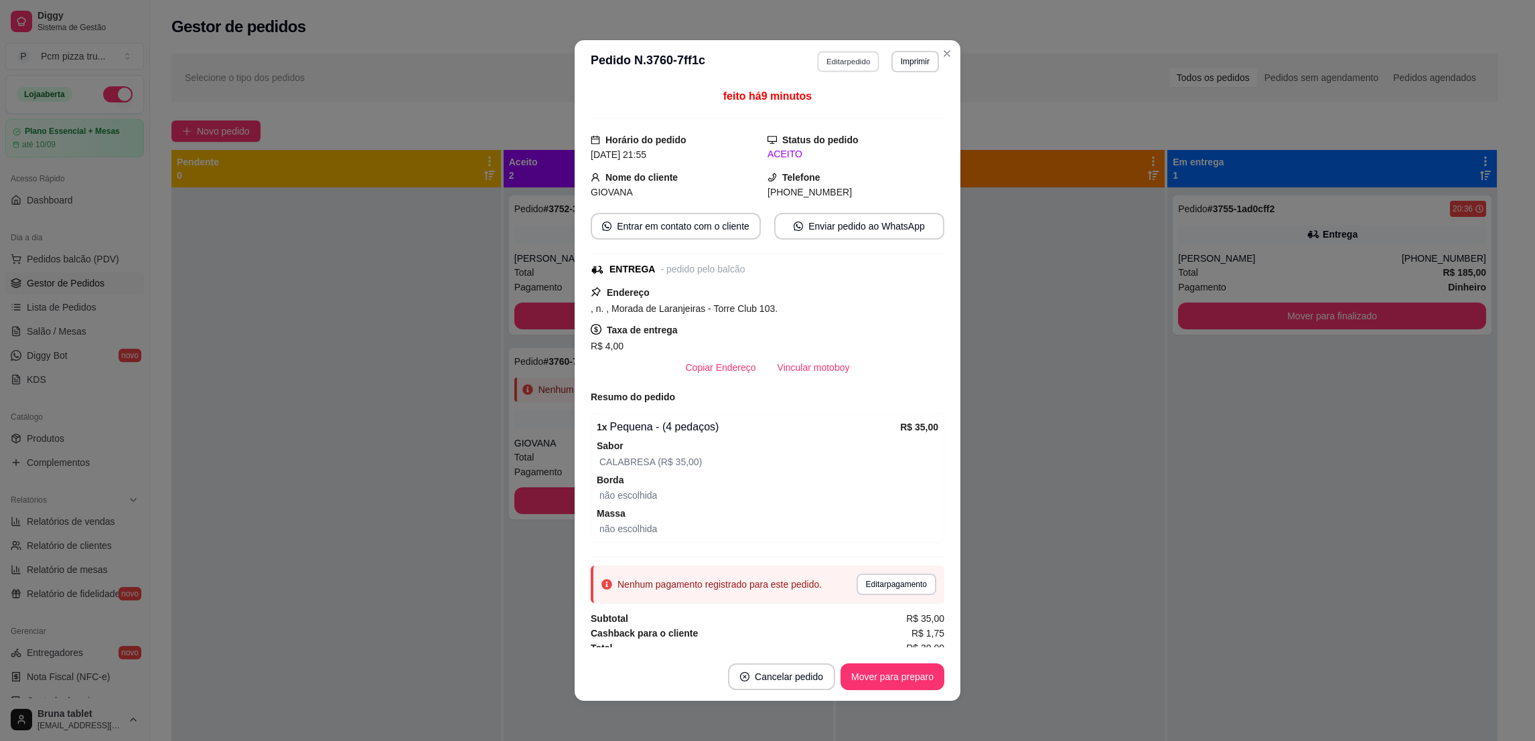
click at [831, 66] on button "Editar pedido" at bounding box center [849, 61] width 62 height 21
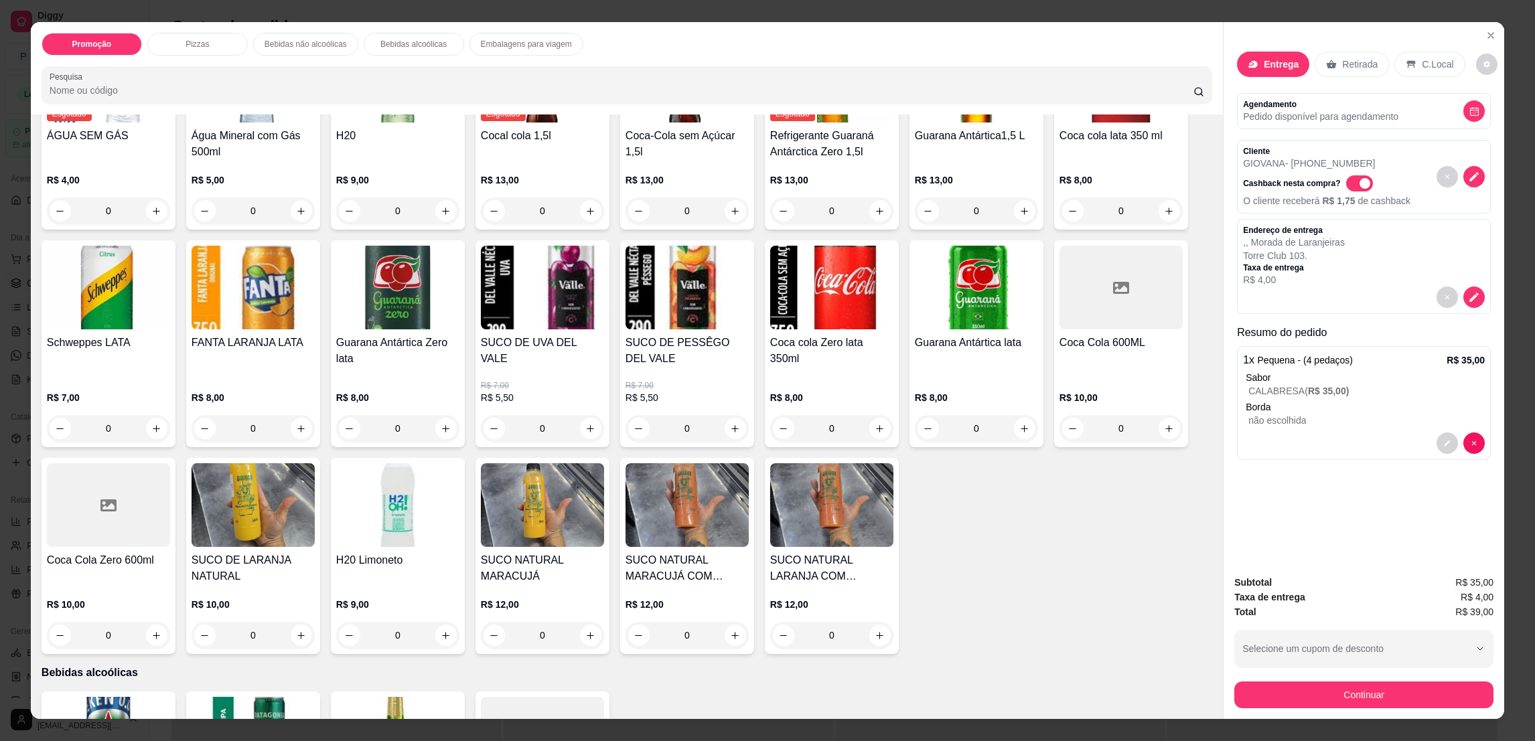
scroll to position [602, 0]
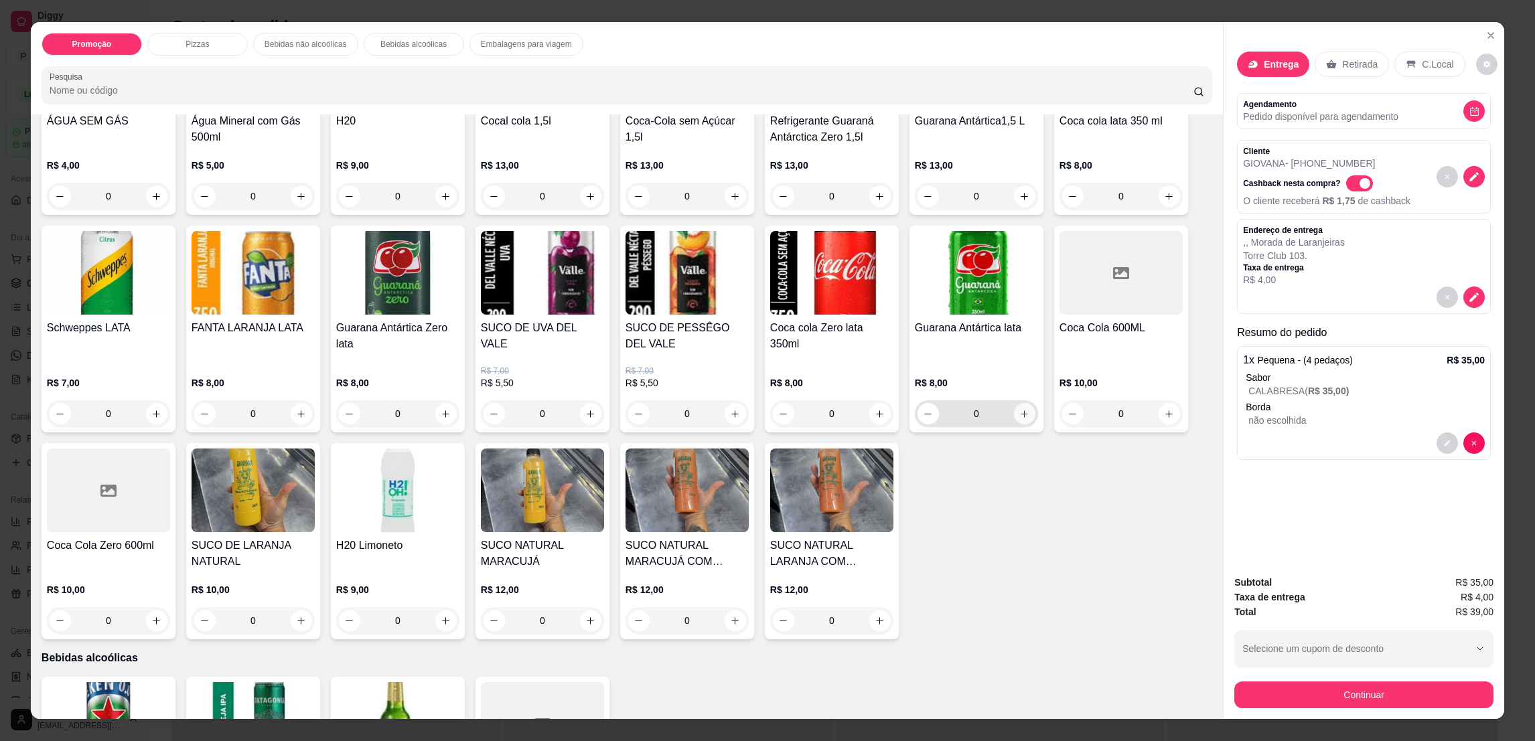
click at [1017, 419] on button "increase-product-quantity" at bounding box center [1024, 413] width 21 height 21
click at [1017, 419] on button "increase-product-quantity" at bounding box center [1023, 413] width 21 height 21
click at [1425, 689] on button "Continuar" at bounding box center [1363, 695] width 259 height 27
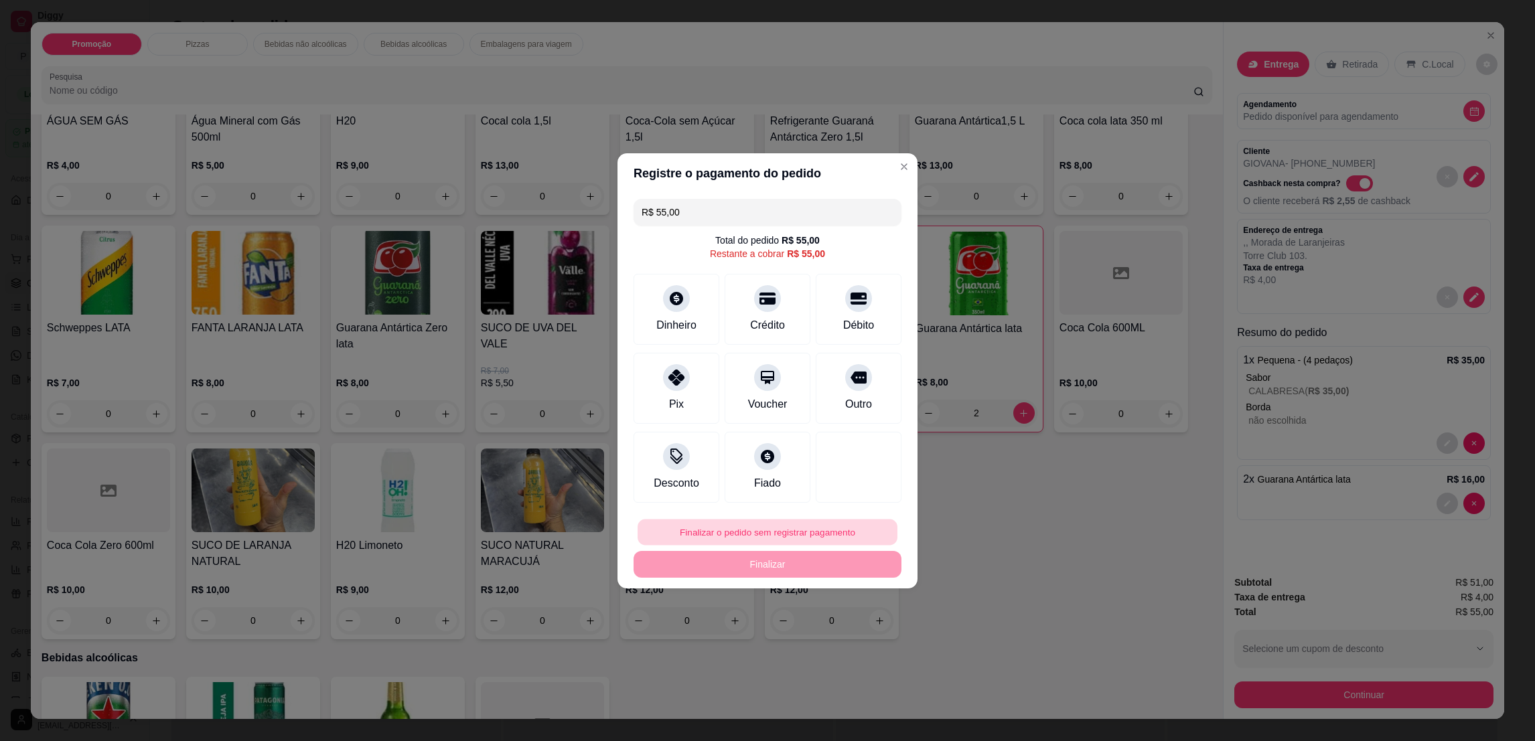
click at [781, 540] on button "Finalizar o pedido sem registrar pagamento" at bounding box center [768, 532] width 260 height 26
click at [867, 646] on button "Confirmar" at bounding box center [850, 642] width 50 height 21
type input "0"
type input "R$ 0,00"
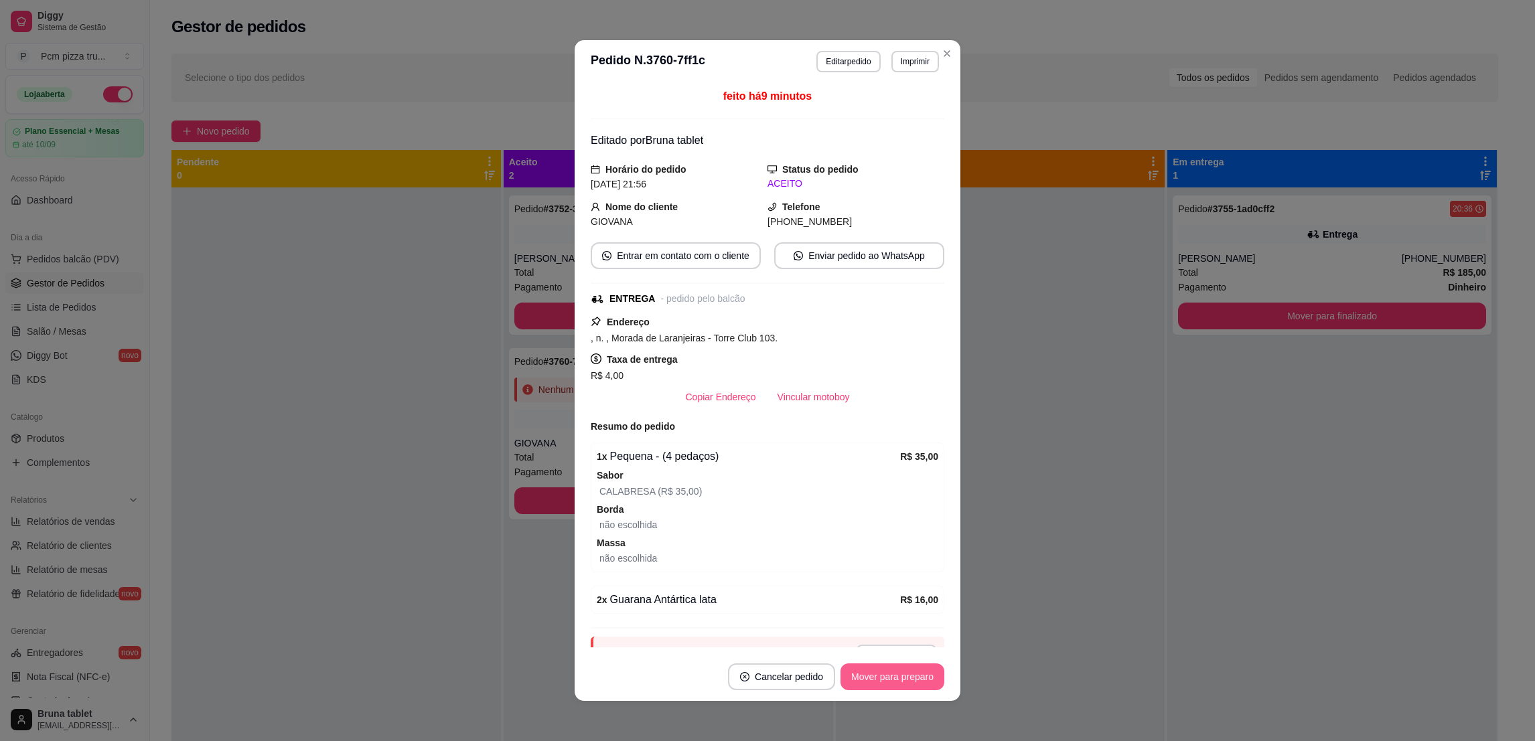
click at [914, 671] on button "Mover para preparo" at bounding box center [893, 677] width 104 height 27
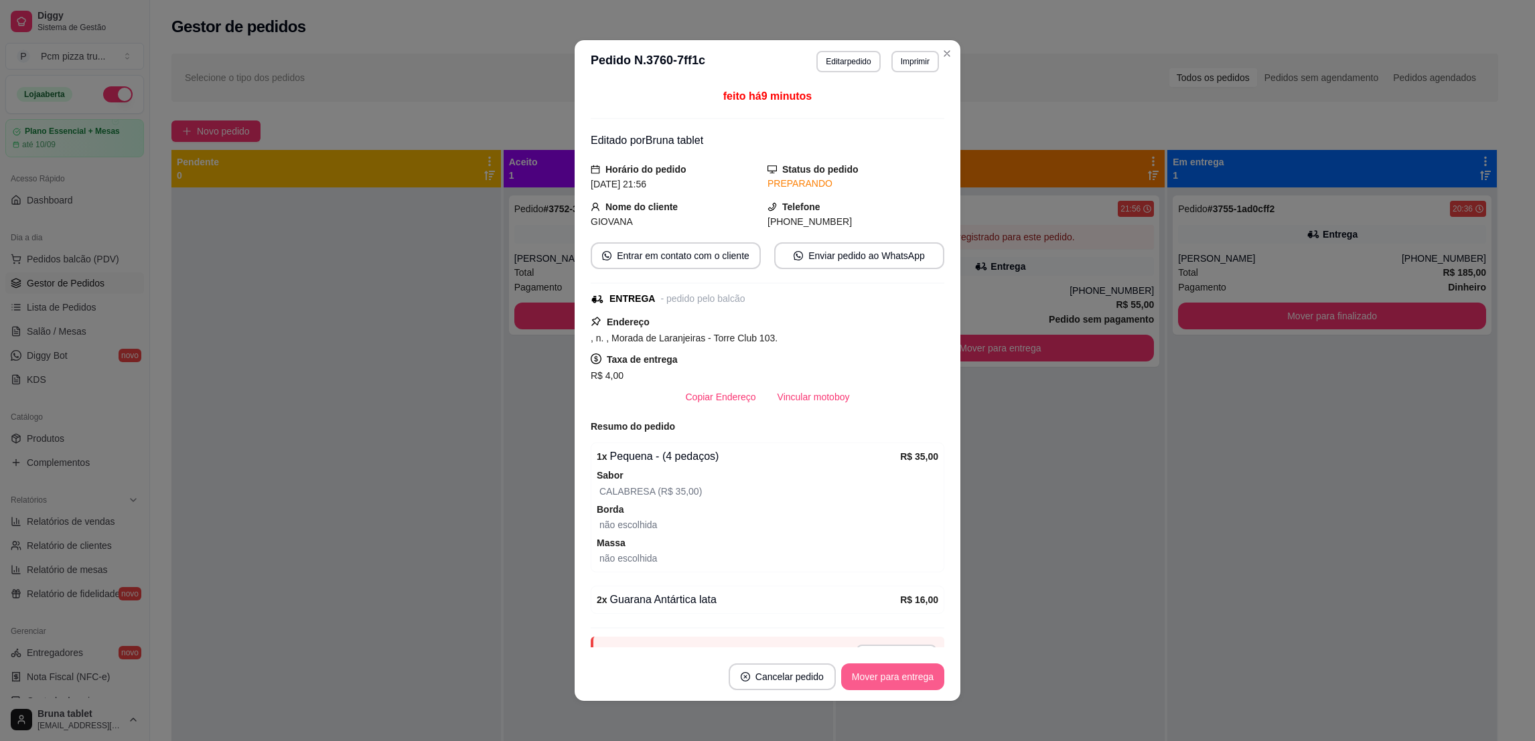
click at [914, 671] on button "Mover para entrega" at bounding box center [892, 677] width 103 height 27
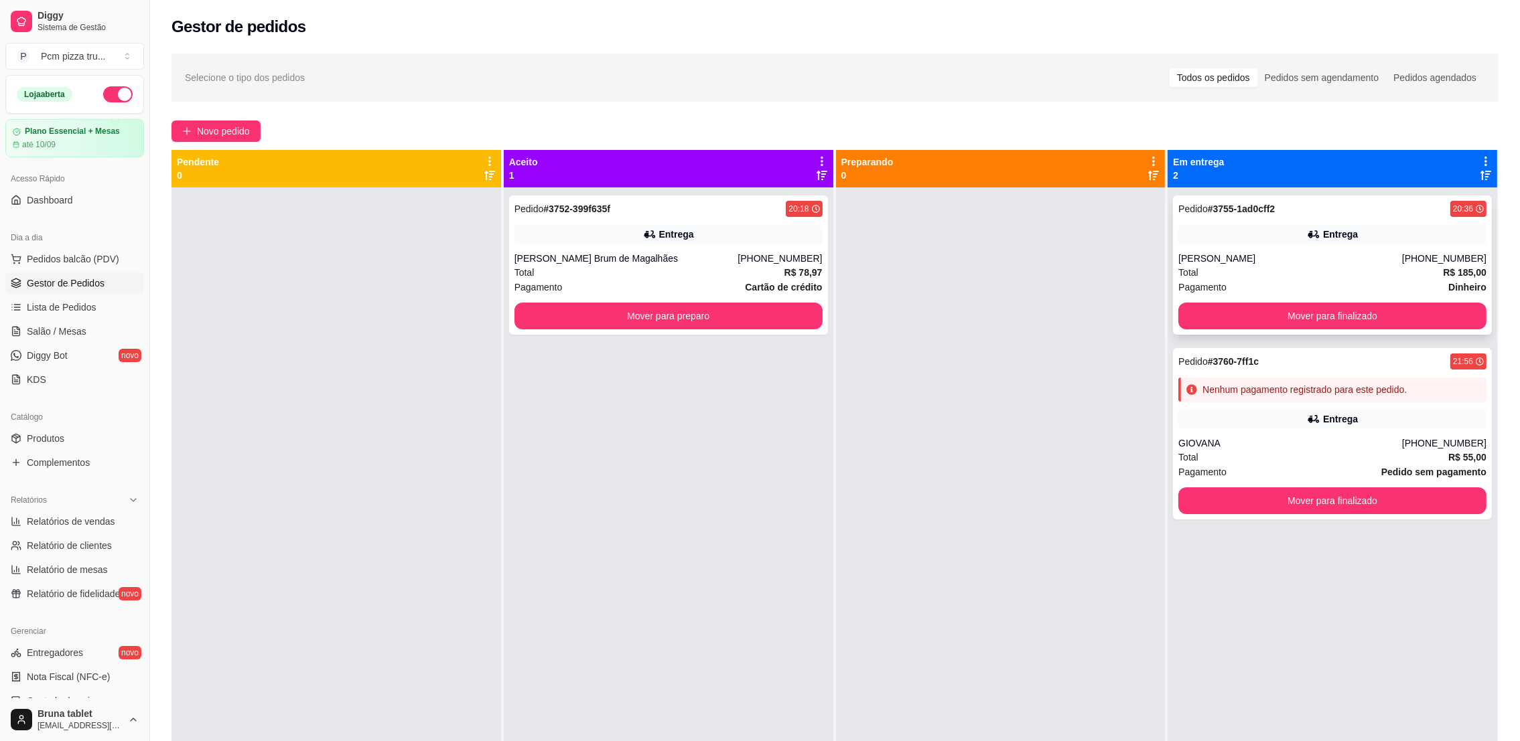
click at [1441, 297] on div "Pedido # 3755-1ad0cff2 20:36 Entrega [PERSON_NAME] [PHONE_NUMBER] Total R$ 185,…" at bounding box center [1332, 265] width 319 height 139
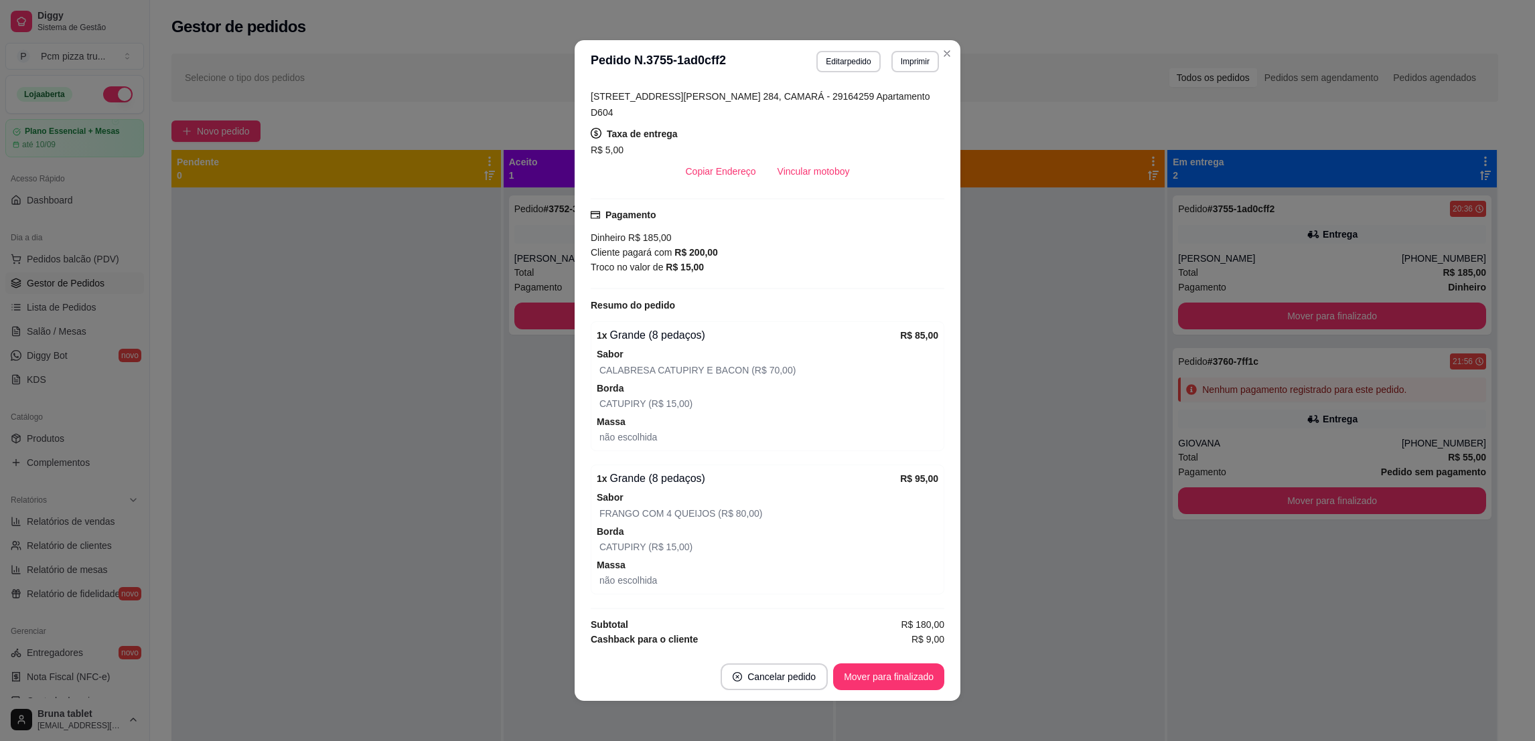
scroll to position [2, 0]
click at [891, 668] on button "Mover para finalizado" at bounding box center [889, 675] width 108 height 26
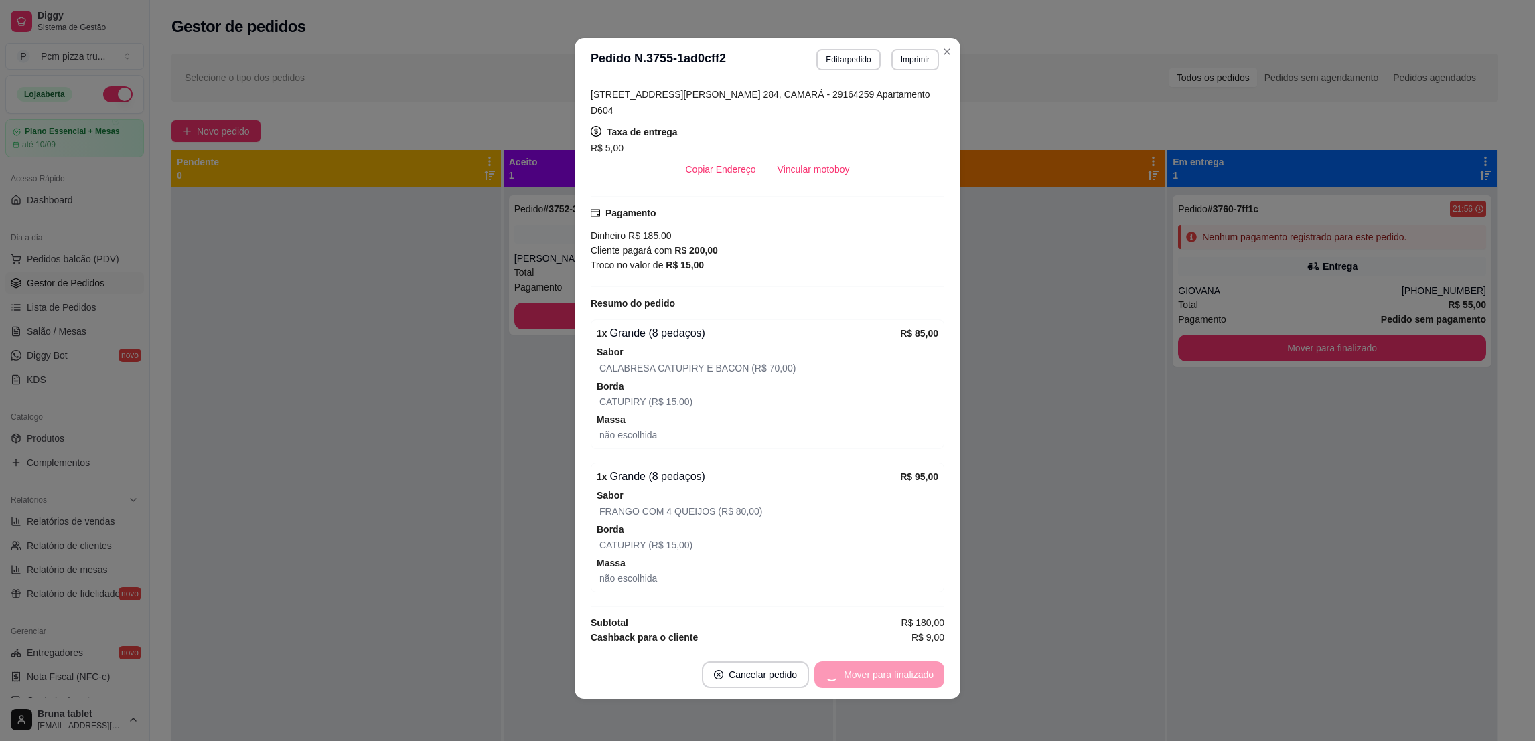
scroll to position [222, 0]
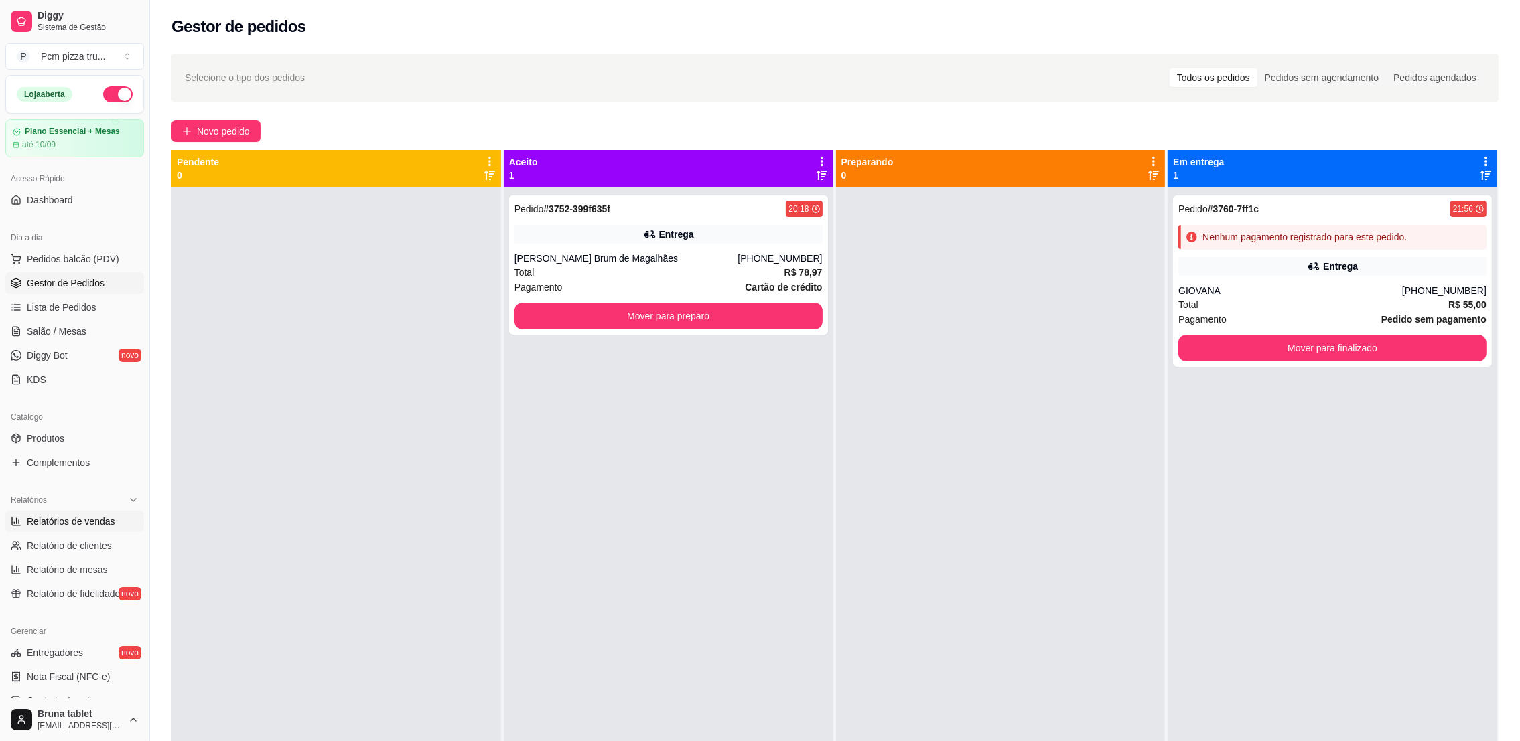
click at [90, 512] on link "Relatórios de vendas" at bounding box center [74, 521] width 139 height 21
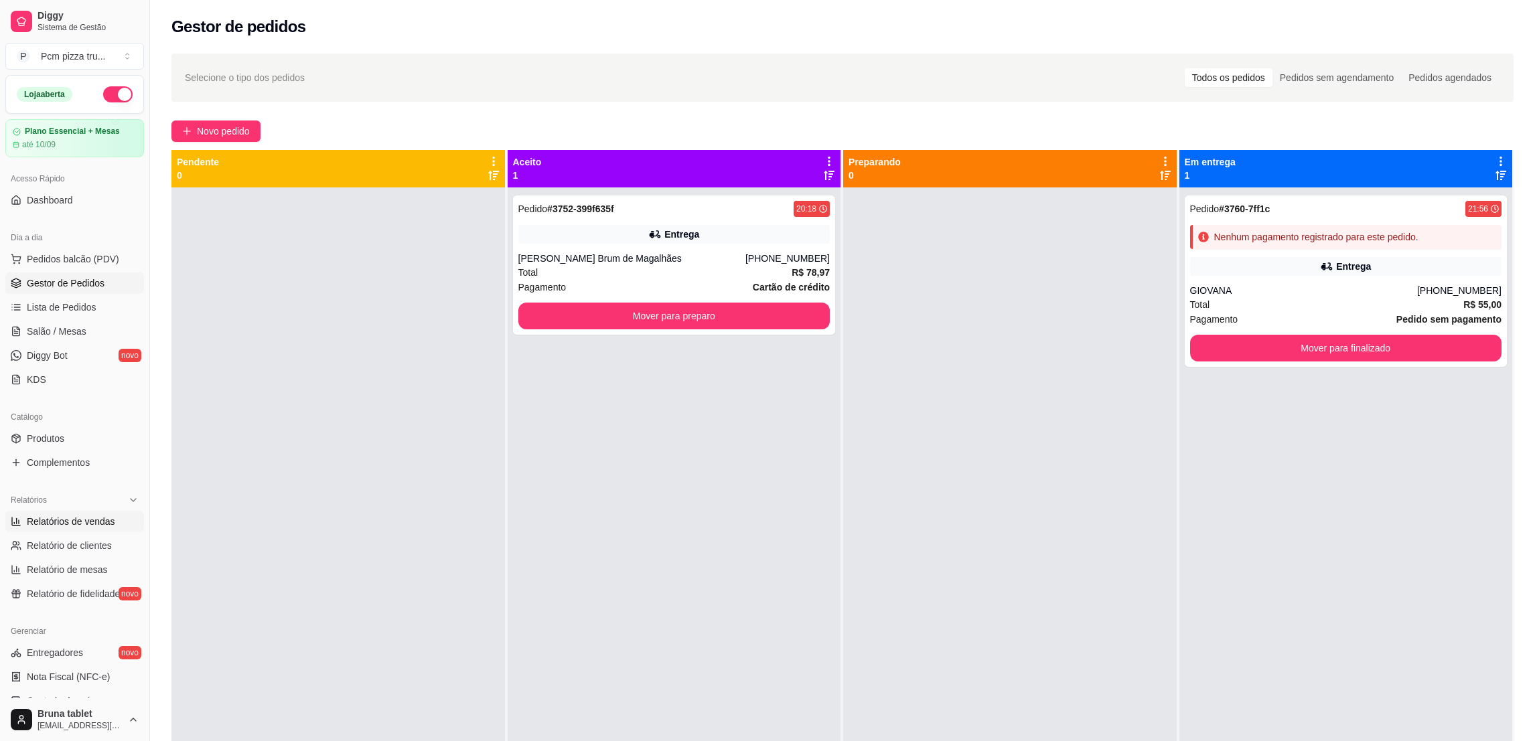
select select "ALL"
select select "0"
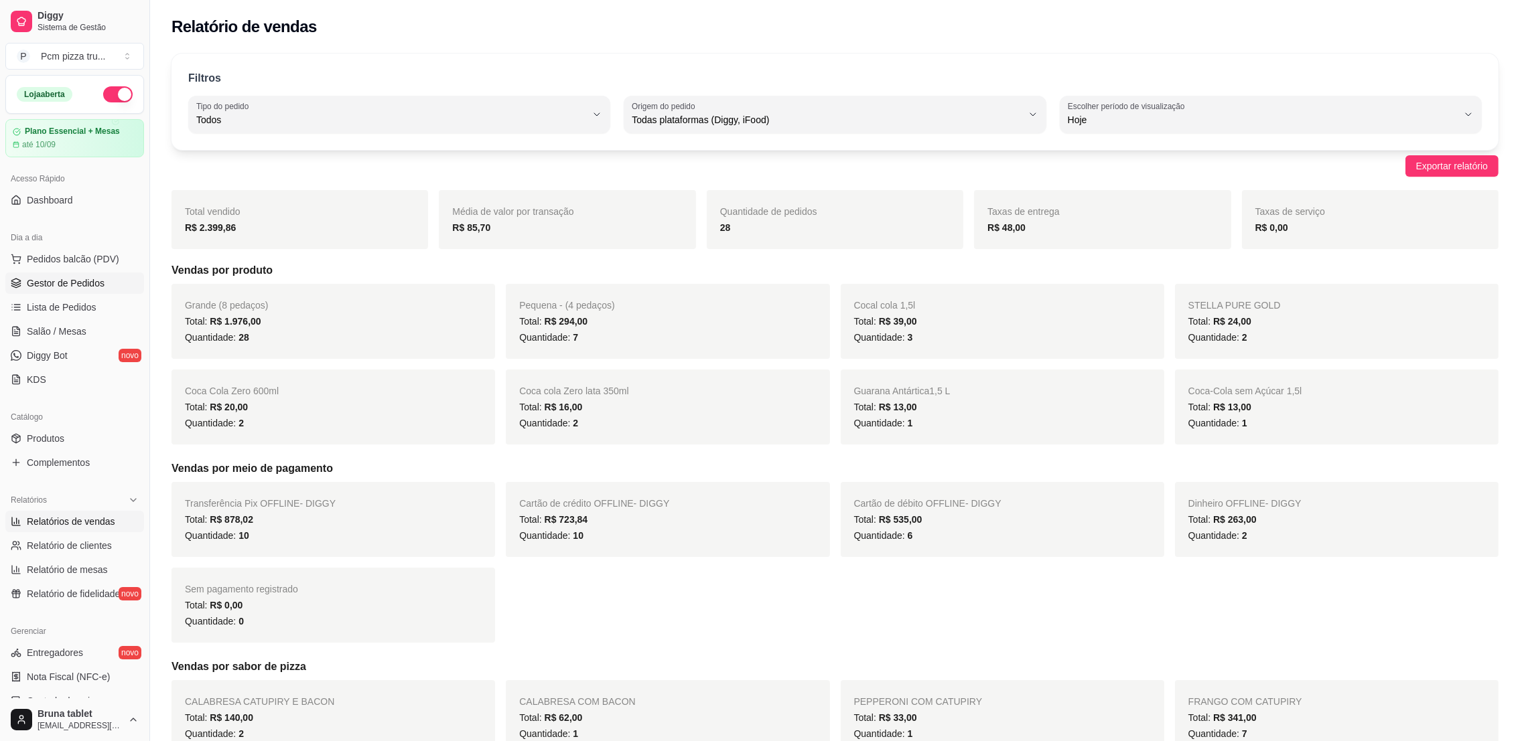
click at [88, 281] on span "Gestor de Pedidos" at bounding box center [66, 283] width 78 height 13
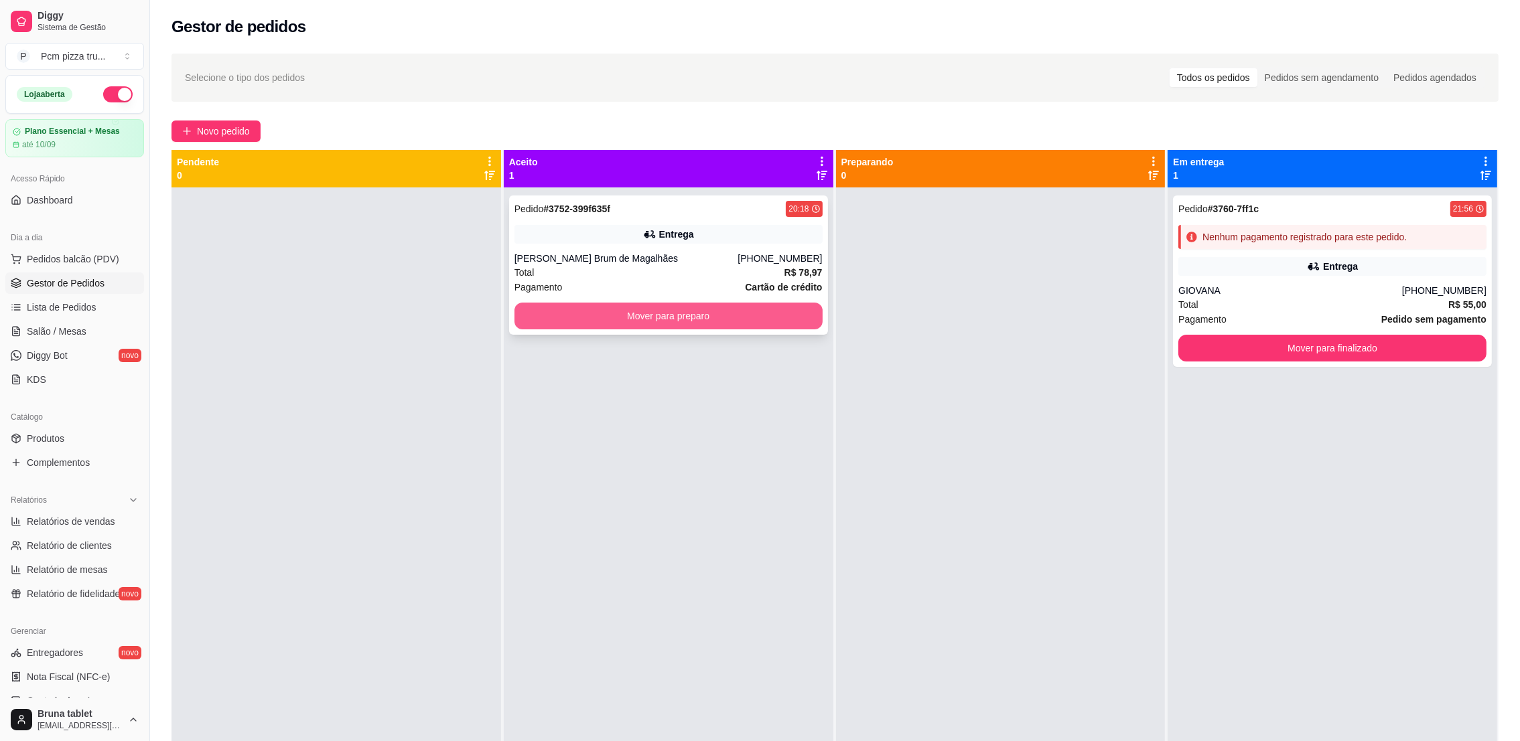
click at [738, 321] on button "Mover para preparo" at bounding box center [668, 316] width 308 height 27
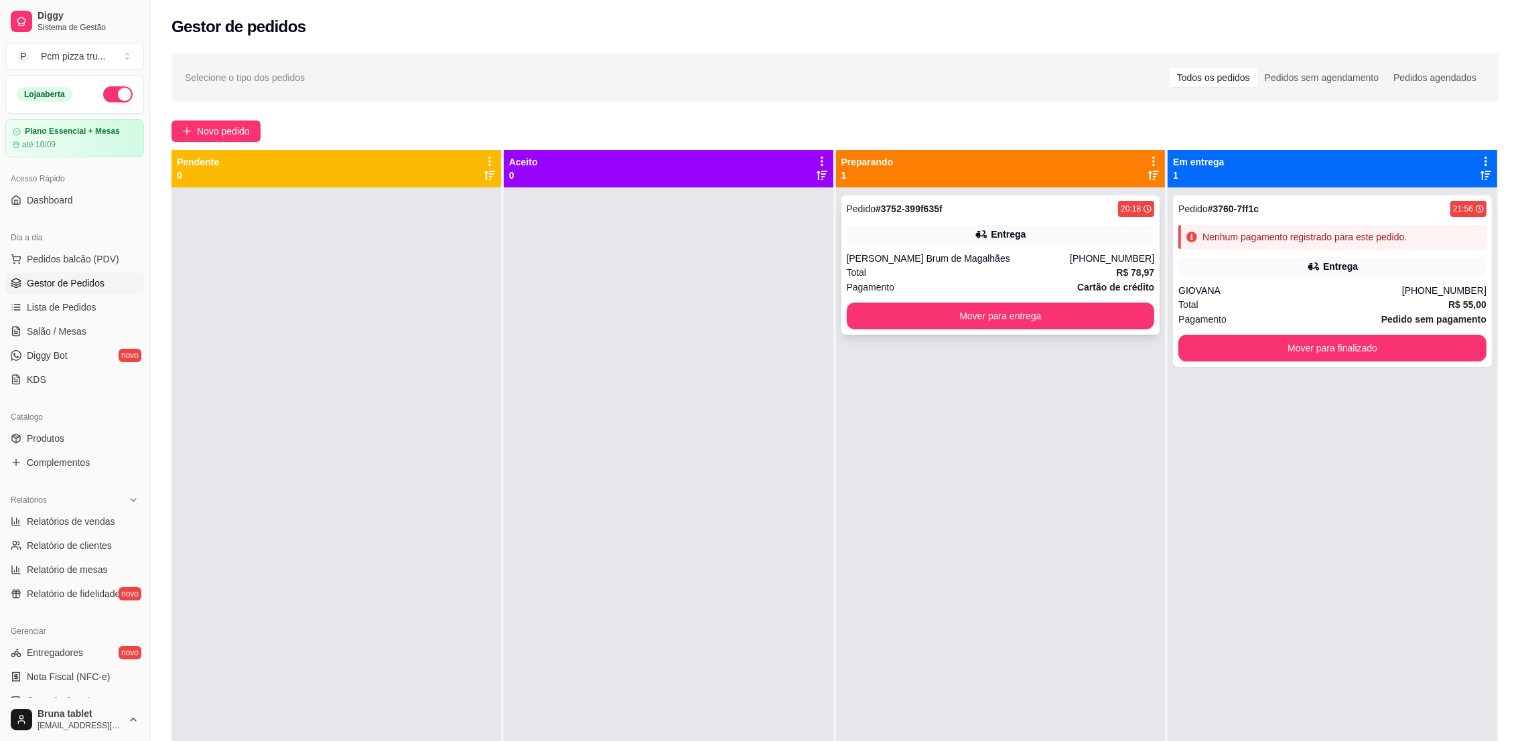
click at [965, 255] on div "[PERSON_NAME] Brum de Magalhães" at bounding box center [959, 258] width 224 height 13
click at [42, 522] on span "Relatórios de vendas" at bounding box center [71, 521] width 88 height 13
select select "ALL"
select select "0"
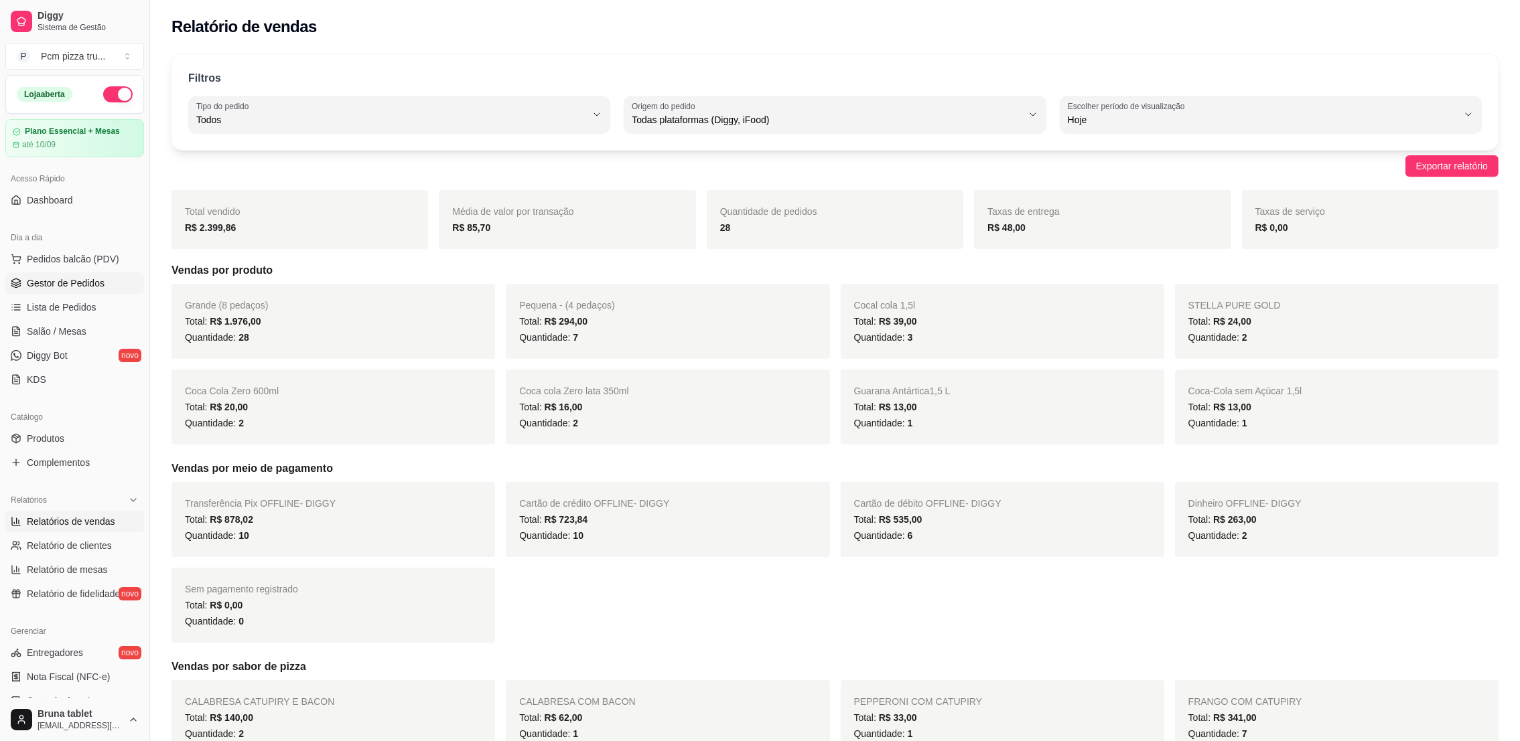
click at [82, 284] on span "Gestor de Pedidos" at bounding box center [66, 283] width 78 height 13
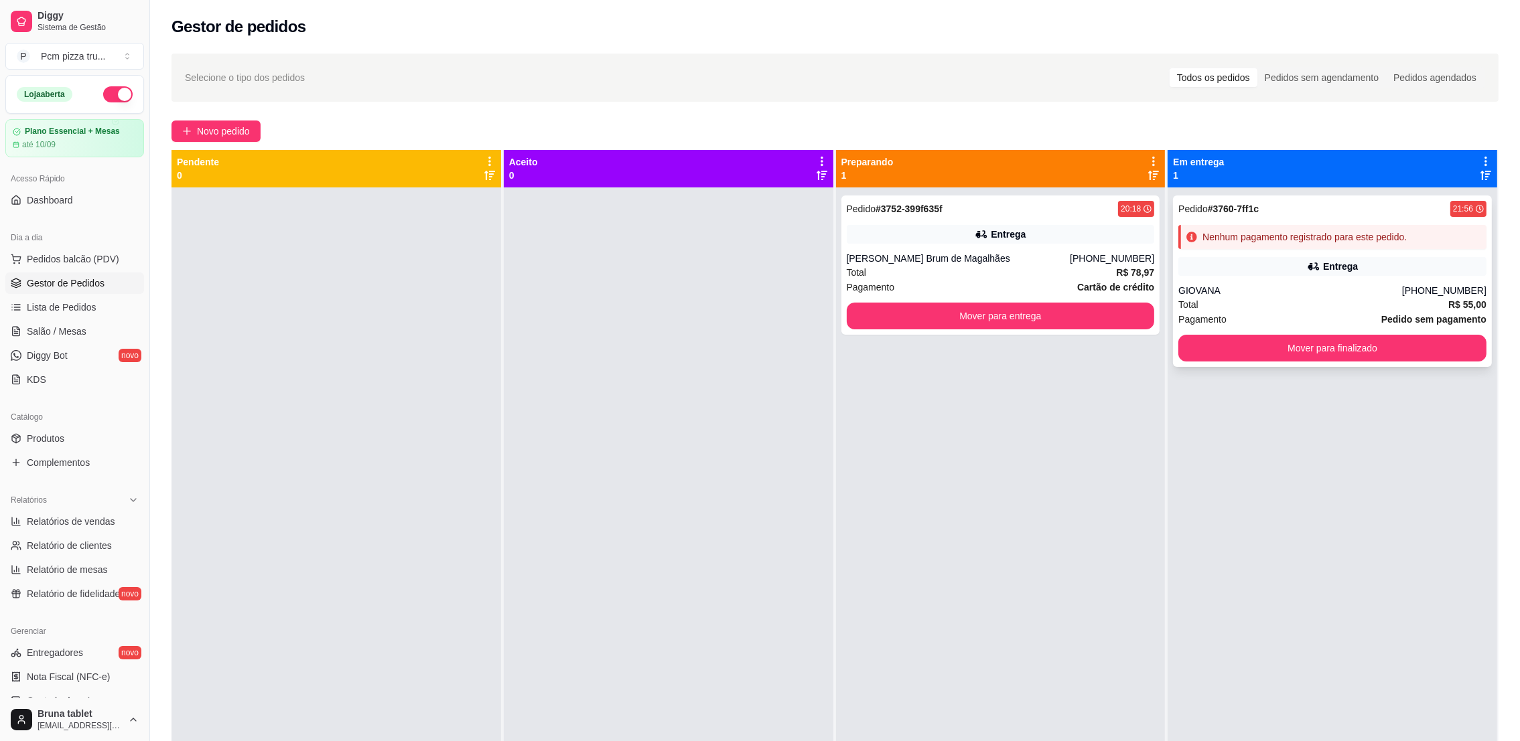
click at [1417, 251] on div "Pedido # 3760-7ff1c 21:56 Nenhum pagamento registrado para este pedido. Entrega…" at bounding box center [1332, 281] width 319 height 171
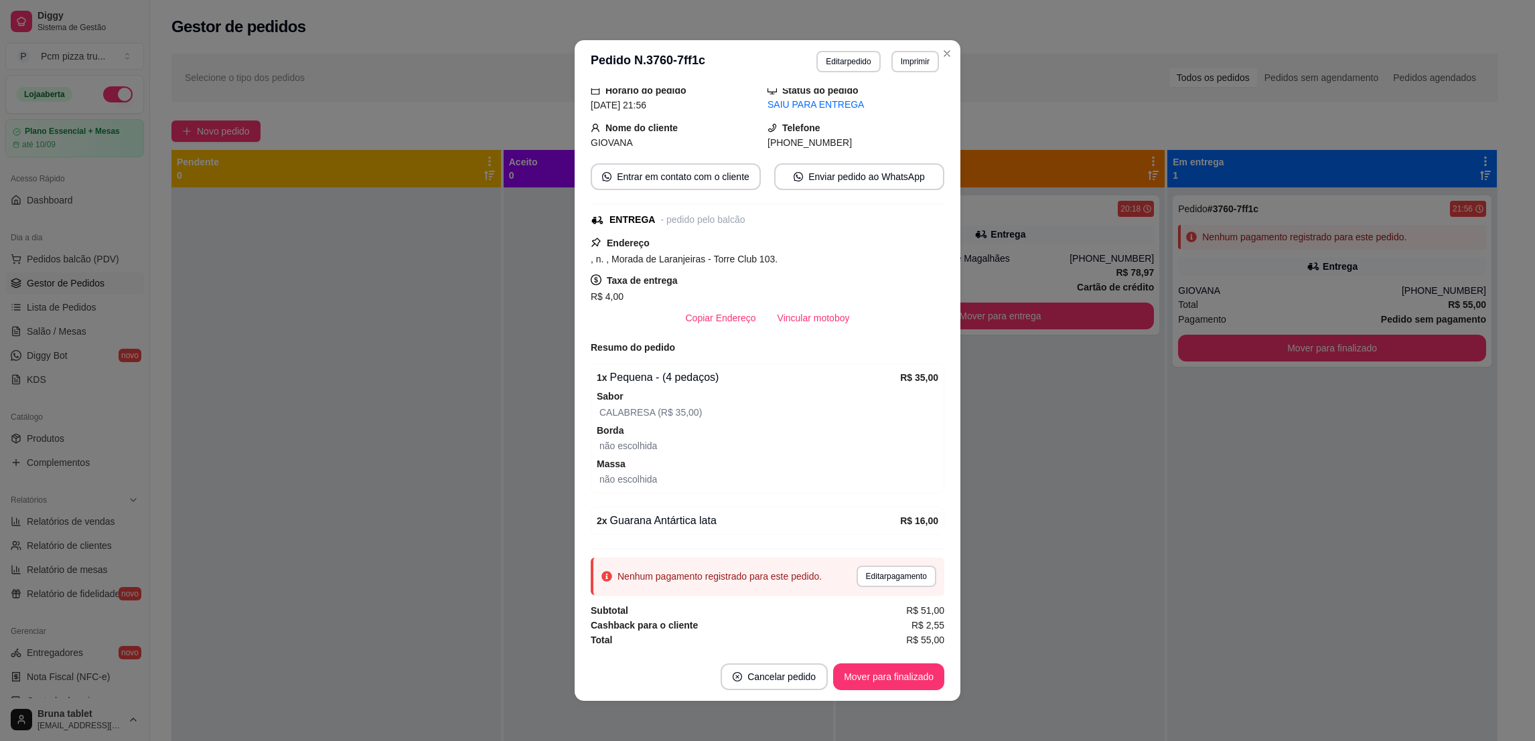
scroll to position [2, 0]
click at [879, 571] on button "Editar pagamento" at bounding box center [897, 574] width 80 height 21
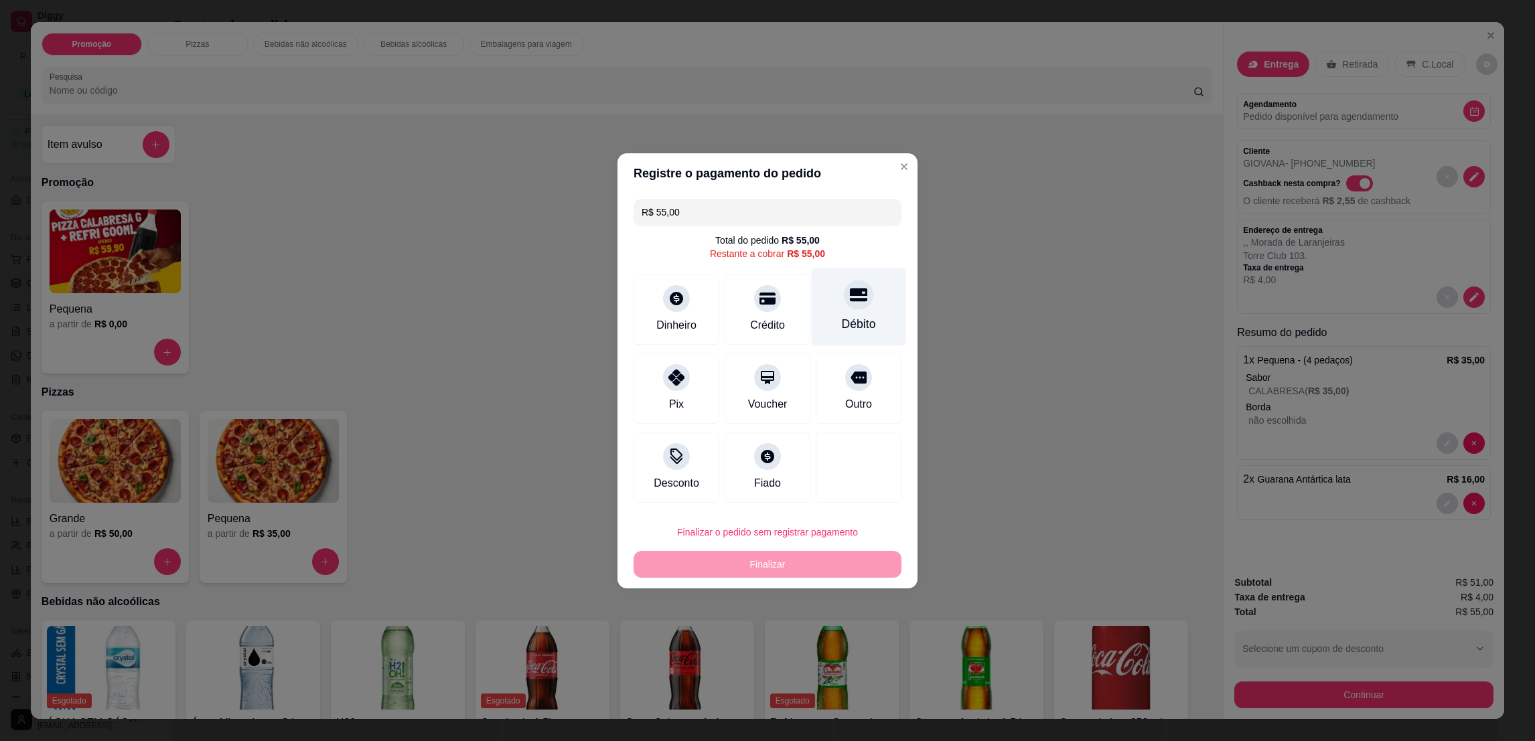
click at [855, 296] on div at bounding box center [858, 294] width 29 height 29
type input "R$ 0,00"
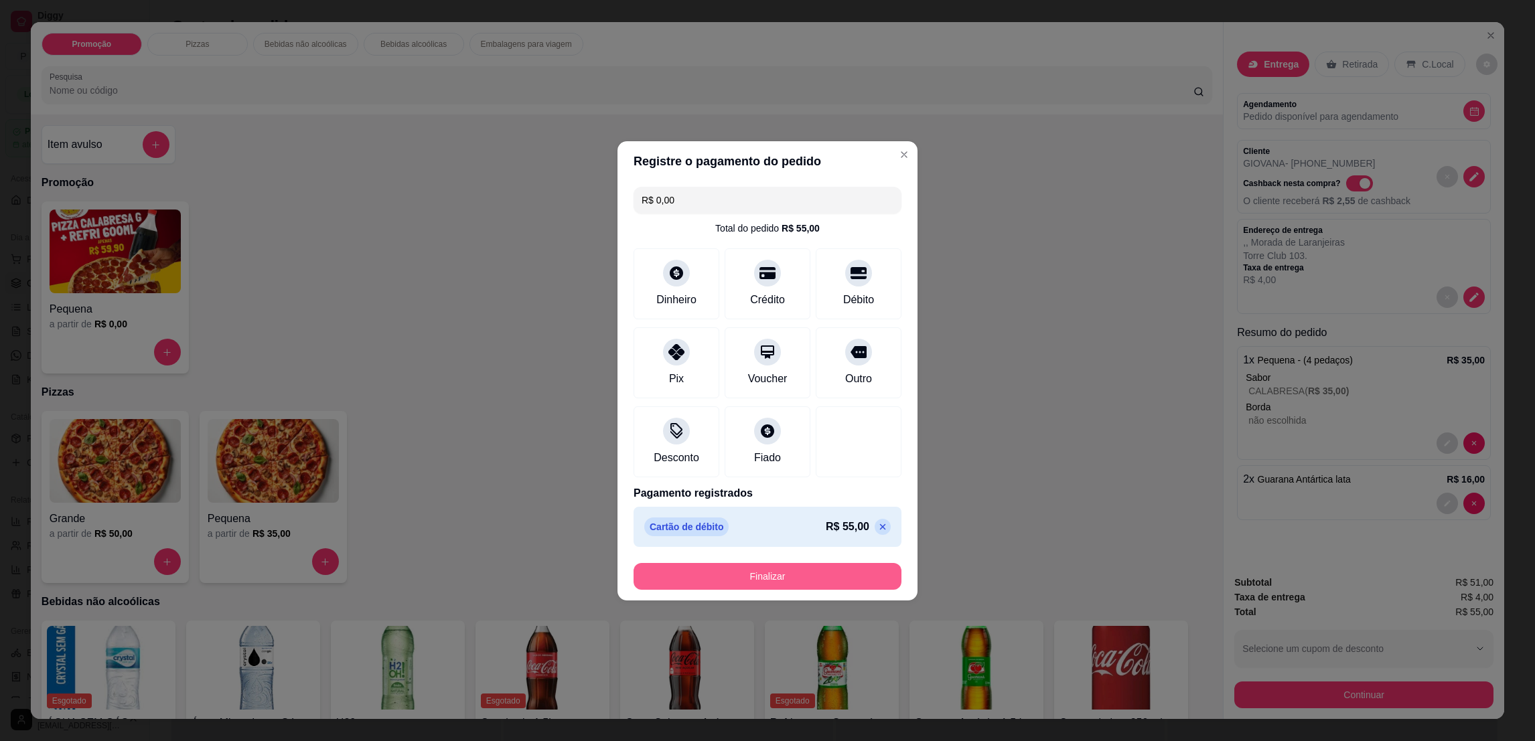
click at [821, 568] on button "Finalizar" at bounding box center [768, 576] width 268 height 27
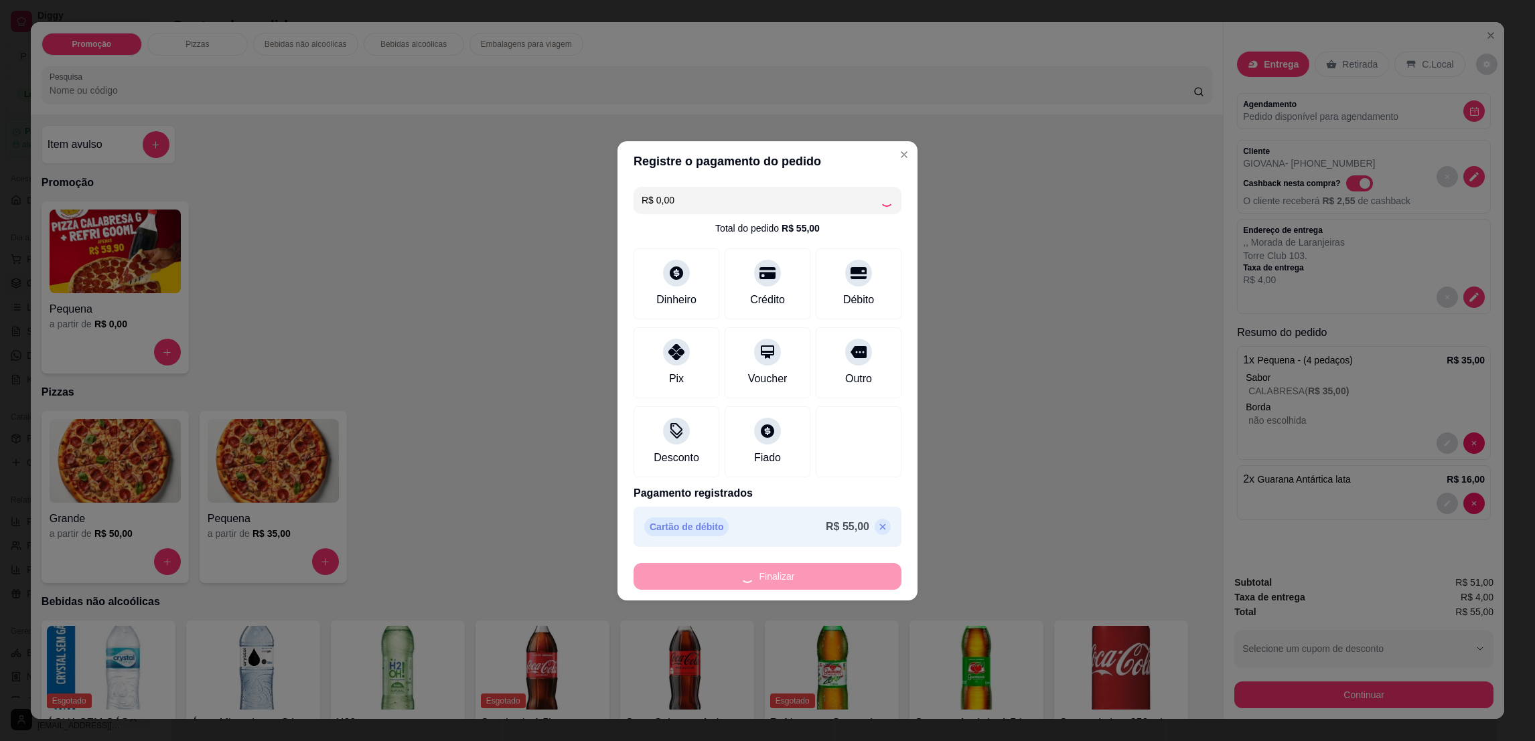
type input "0"
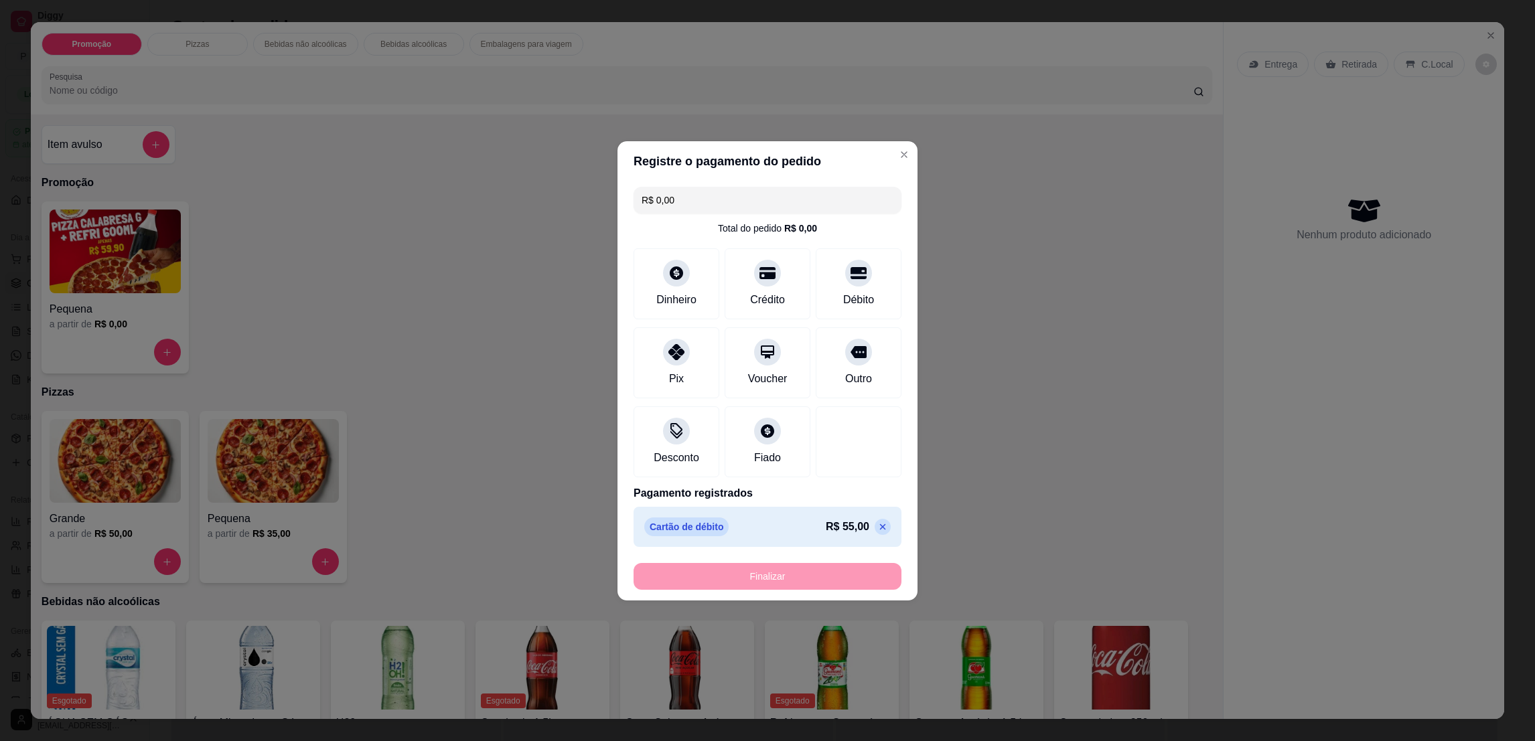
type input "-R$ 55,00"
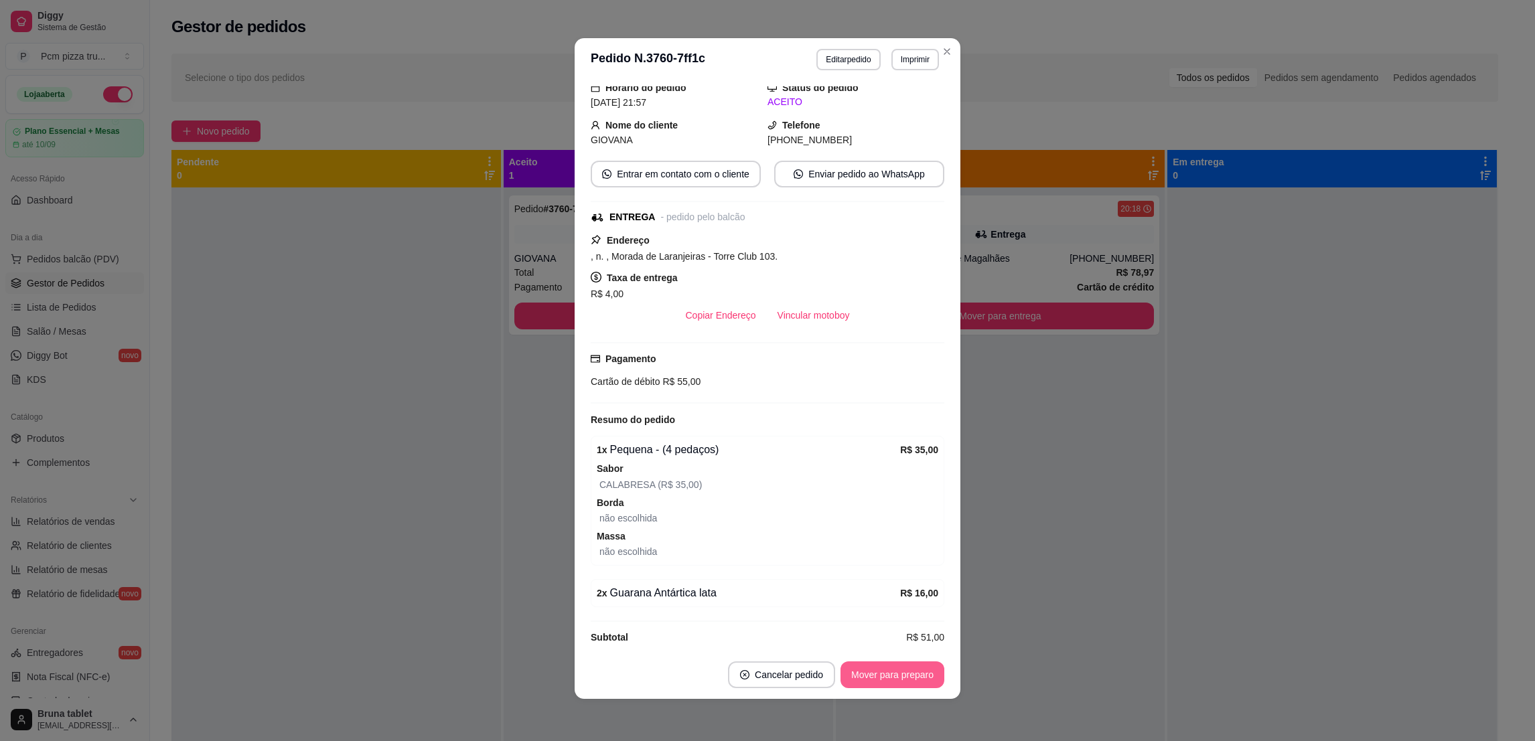
click at [877, 674] on button "Mover para preparo" at bounding box center [893, 675] width 104 height 27
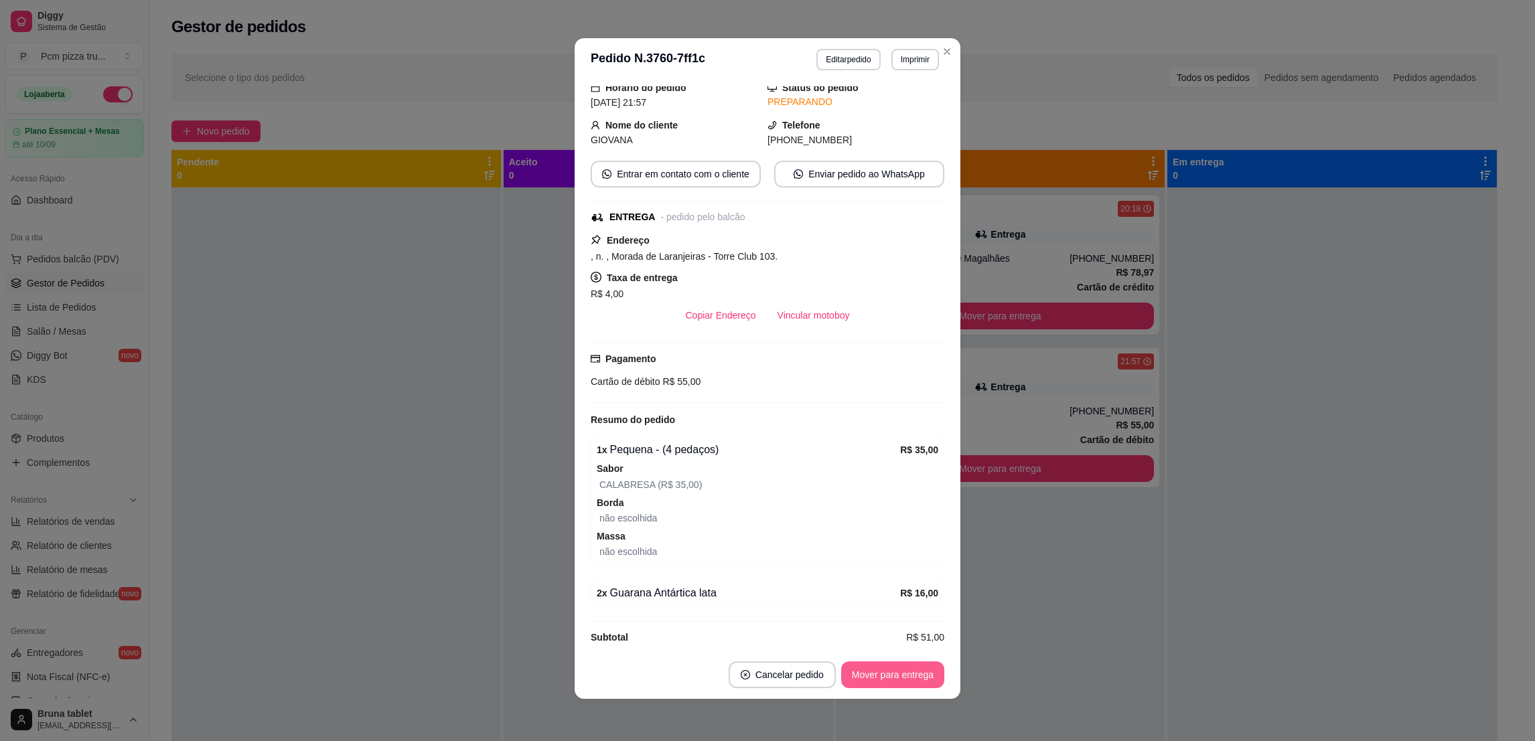
click at [867, 674] on button "Mover para entrega" at bounding box center [892, 675] width 103 height 27
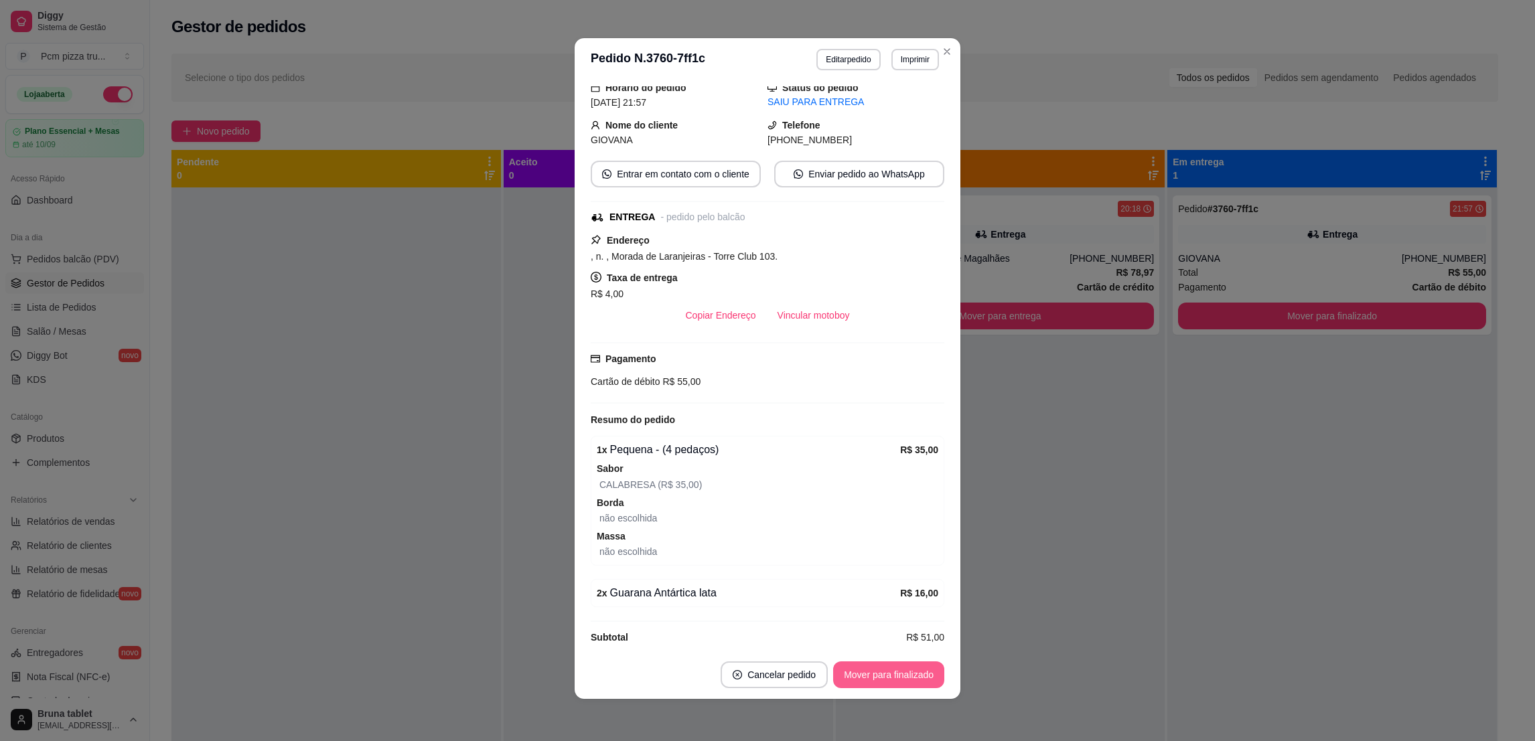
click at [894, 685] on button "Mover para finalizado" at bounding box center [888, 675] width 111 height 27
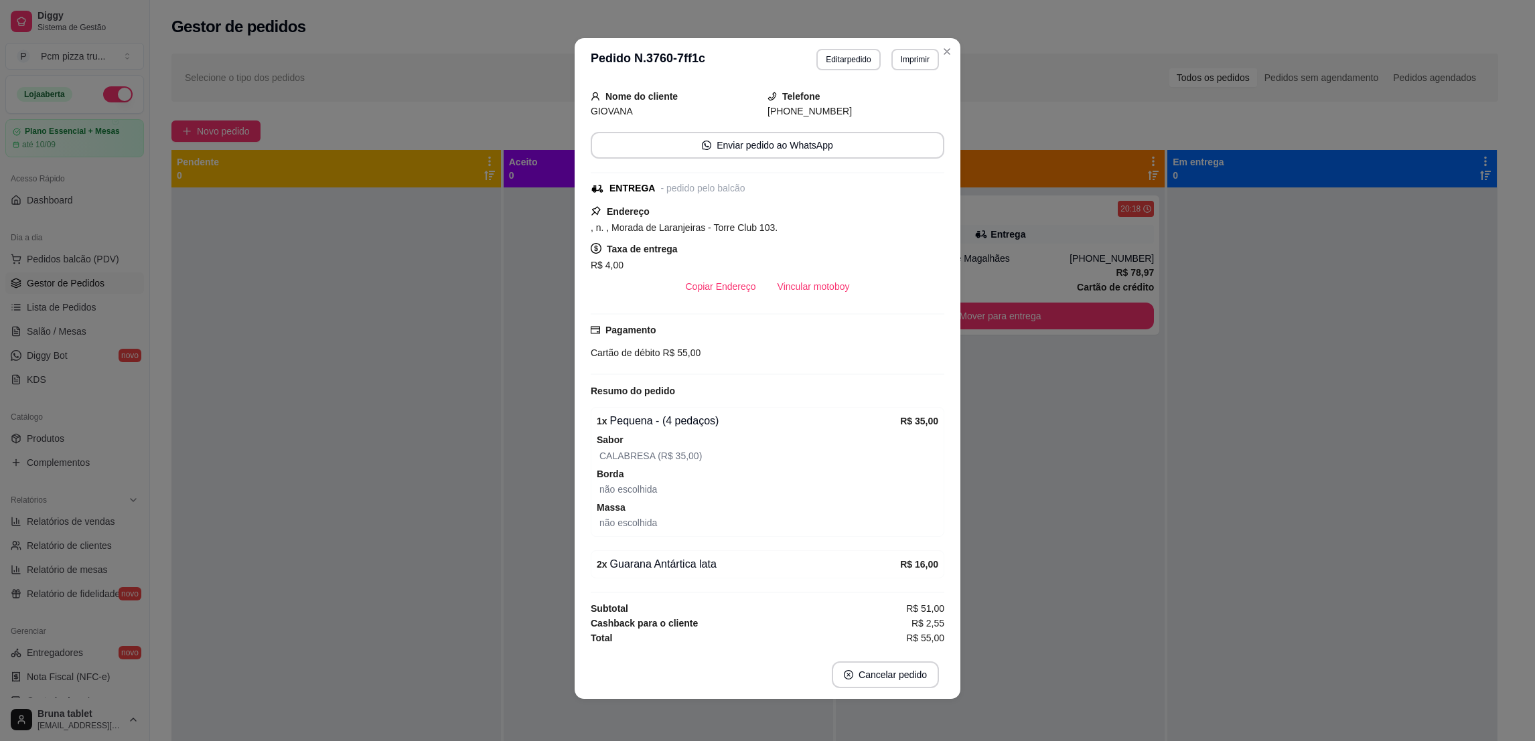
scroll to position [35, 0]
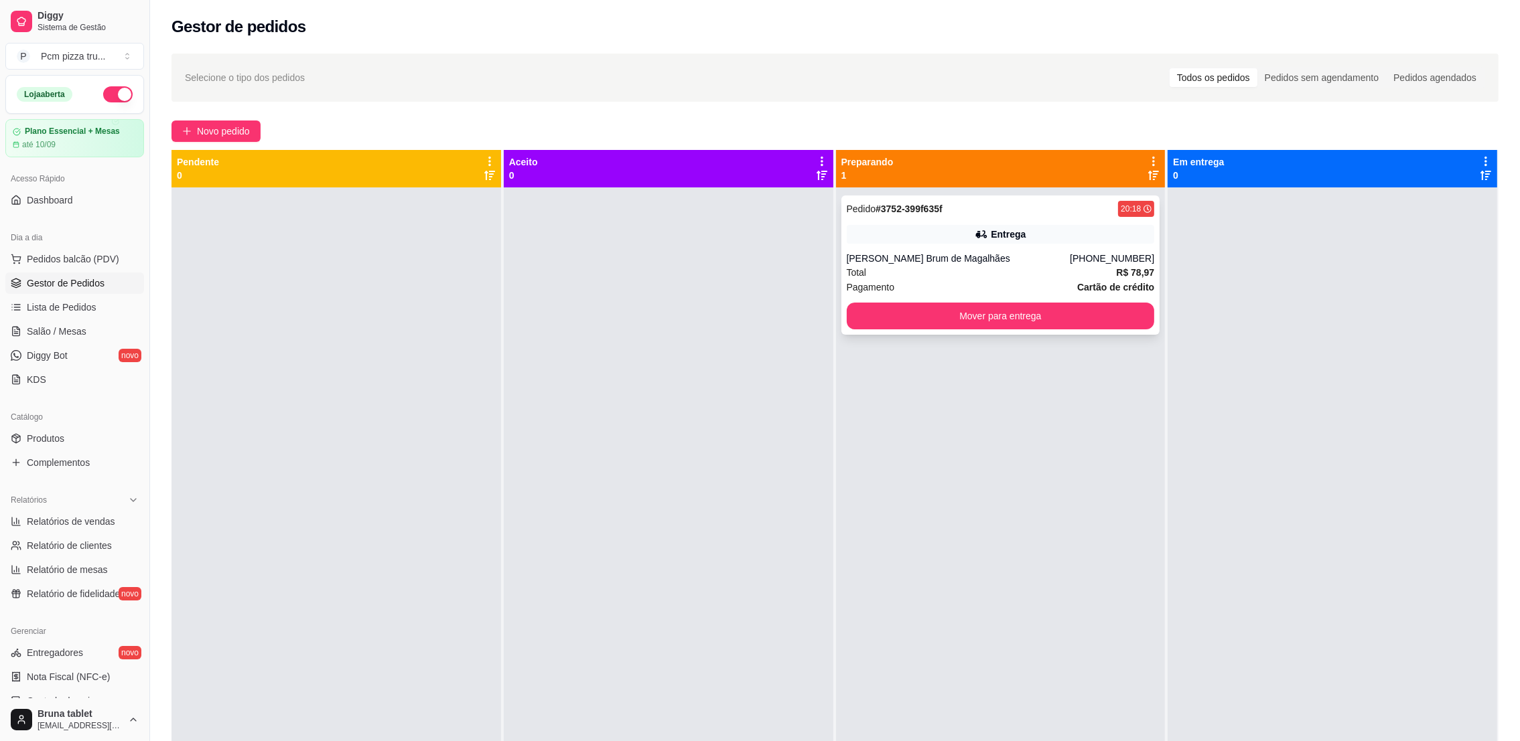
click at [1078, 257] on div "[PHONE_NUMBER]" at bounding box center [1112, 258] width 84 height 13
click at [102, 526] on span "Relatórios de vendas" at bounding box center [71, 521] width 88 height 13
select select "ALL"
select select "0"
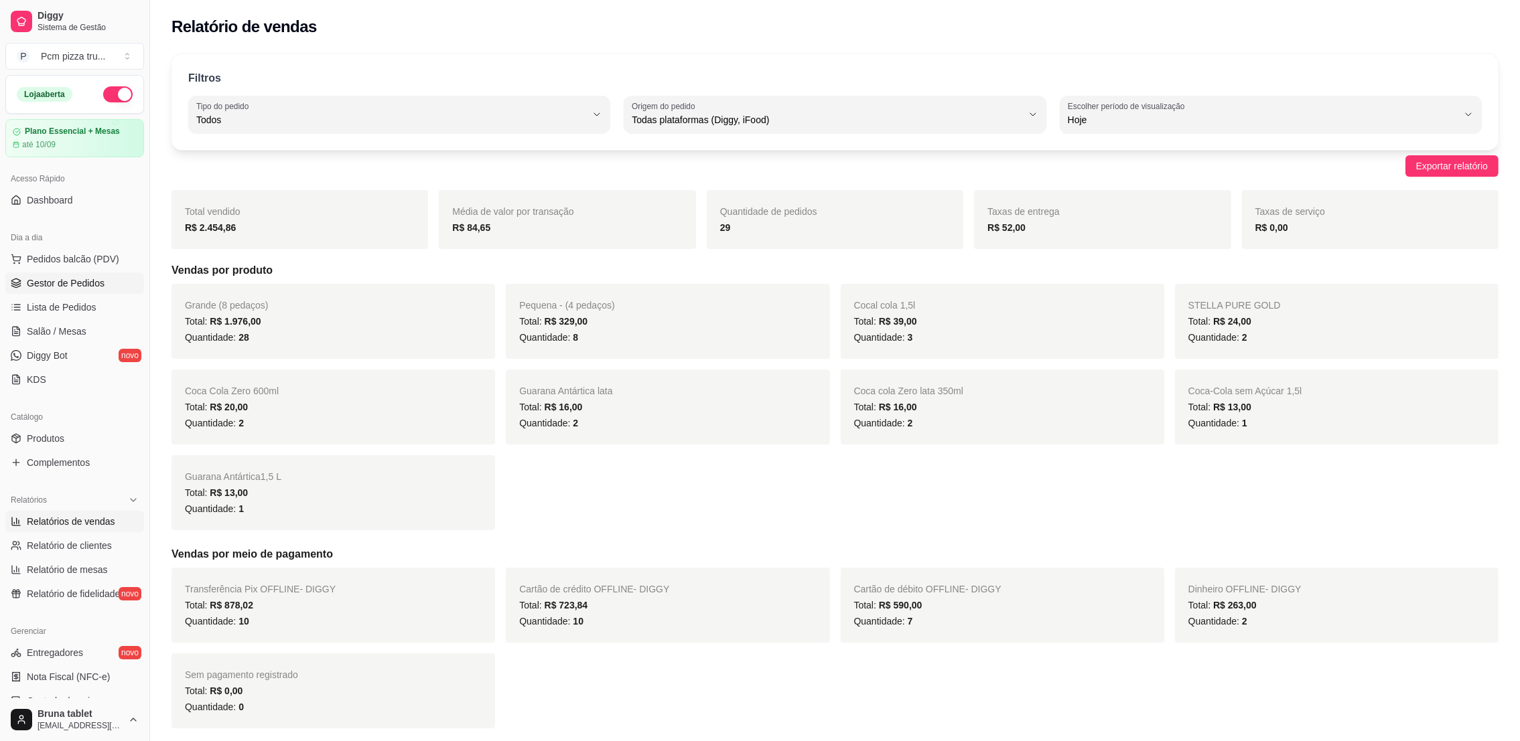
click at [50, 277] on span "Gestor de Pedidos" at bounding box center [66, 283] width 78 height 13
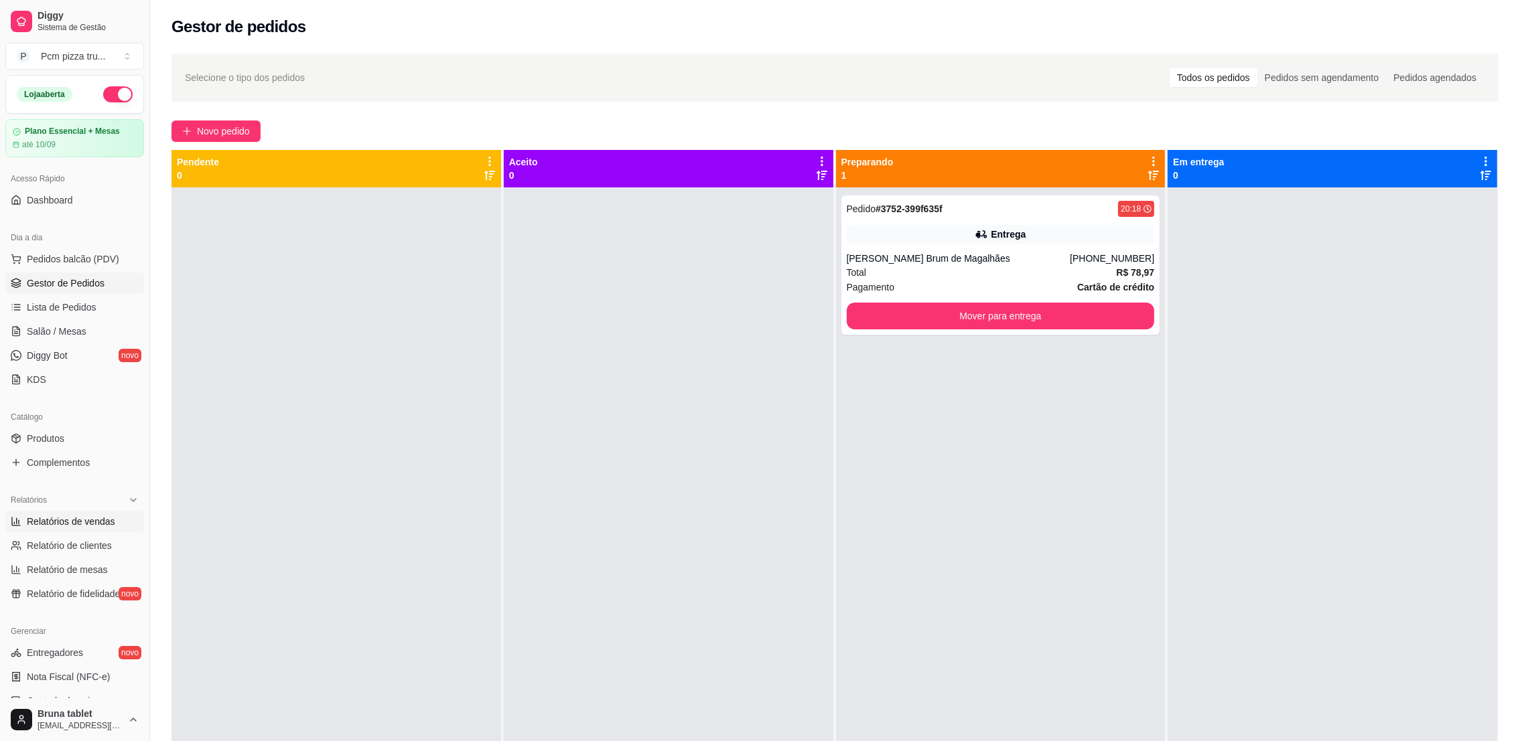
click at [84, 523] on span "Relatórios de vendas" at bounding box center [71, 521] width 88 height 13
select select "ALL"
select select "0"
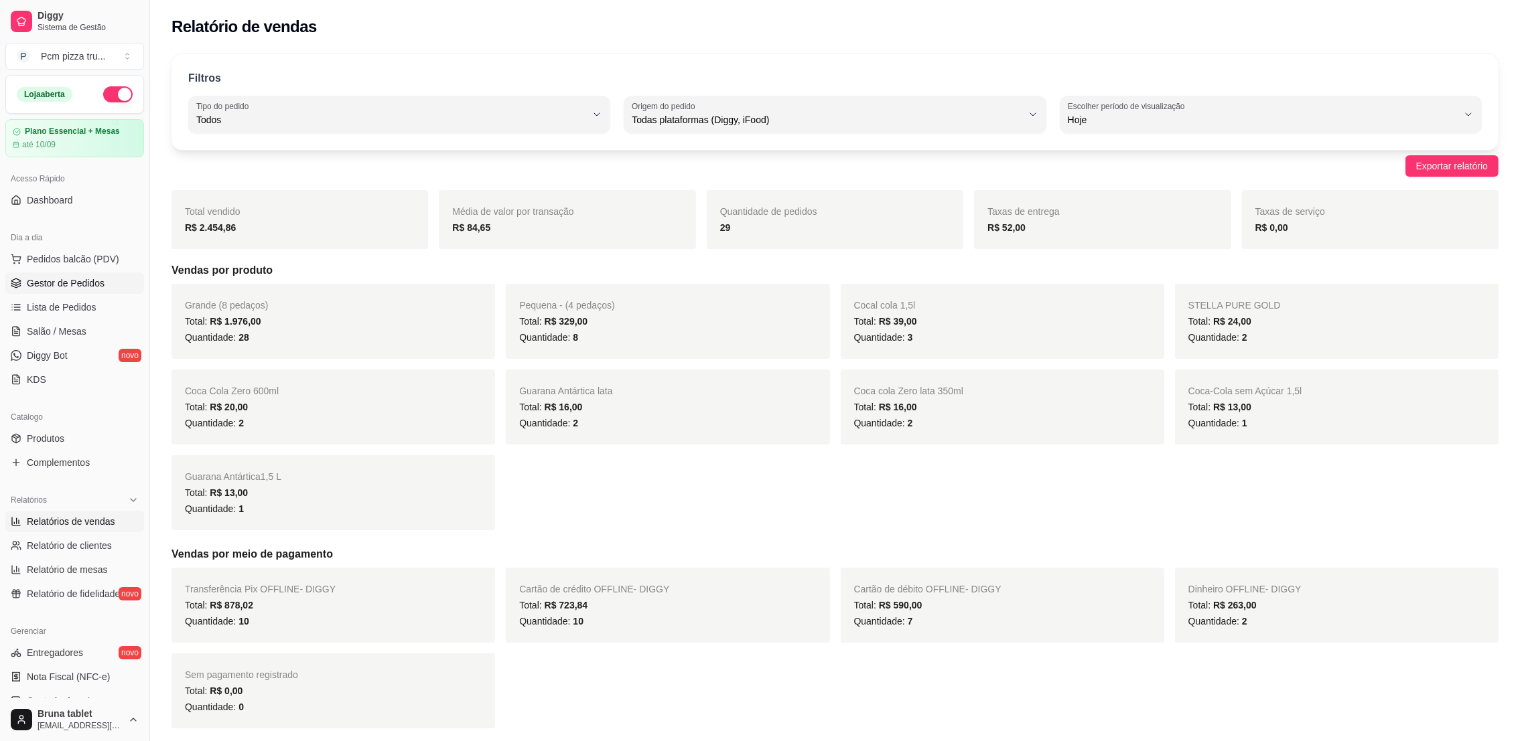
click at [102, 285] on span "Gestor de Pedidos" at bounding box center [66, 283] width 78 height 13
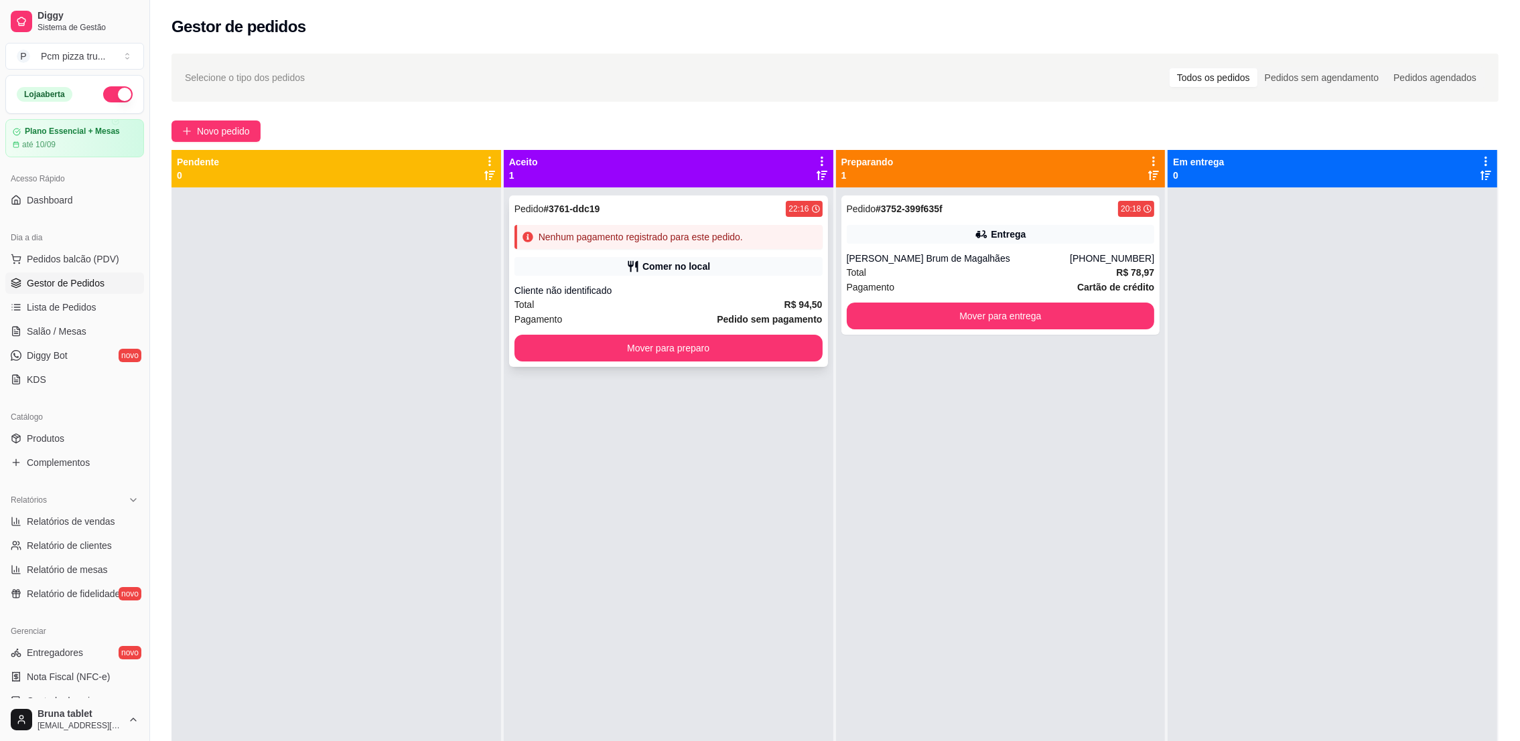
click at [790, 296] on div "Cliente não identificado" at bounding box center [668, 290] width 308 height 13
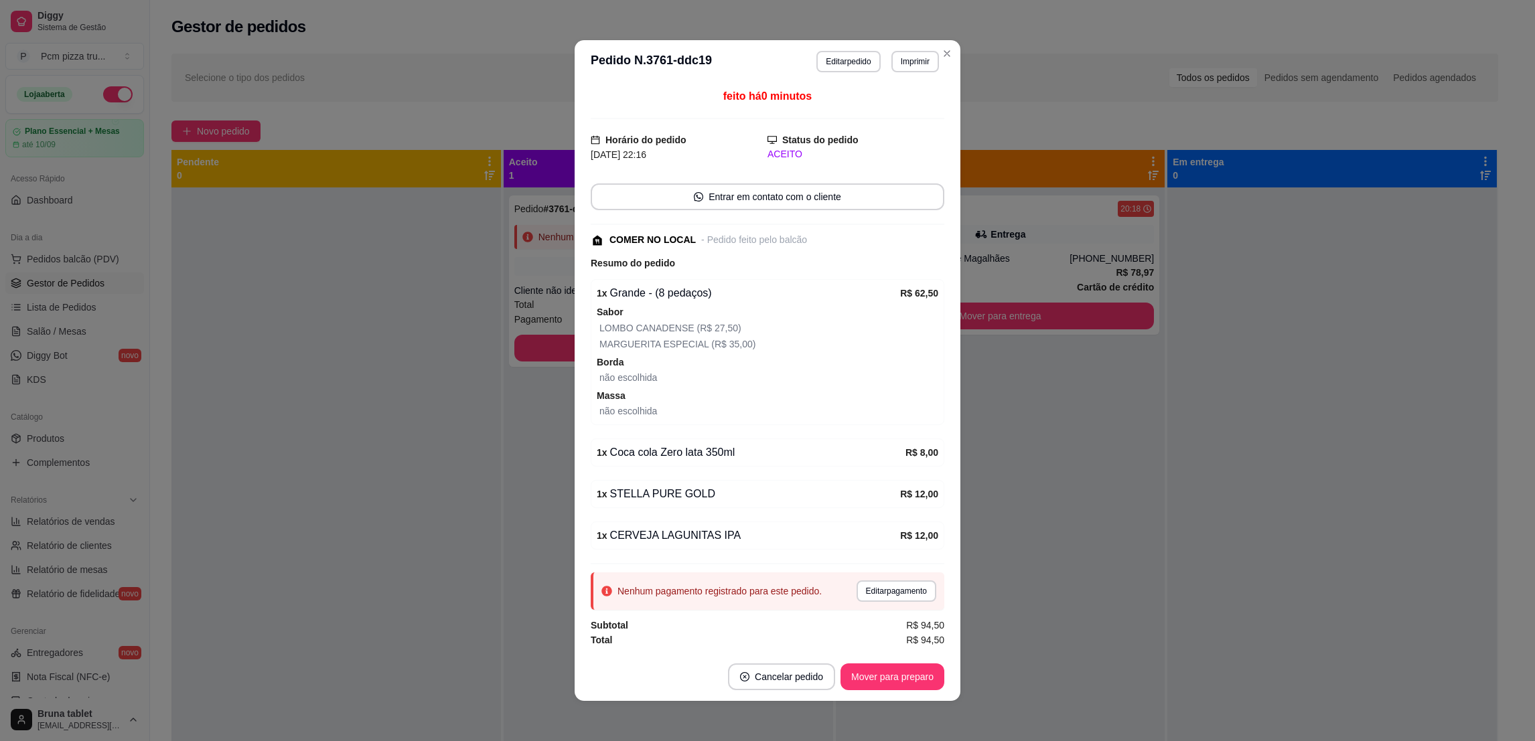
scroll to position [2, 0]
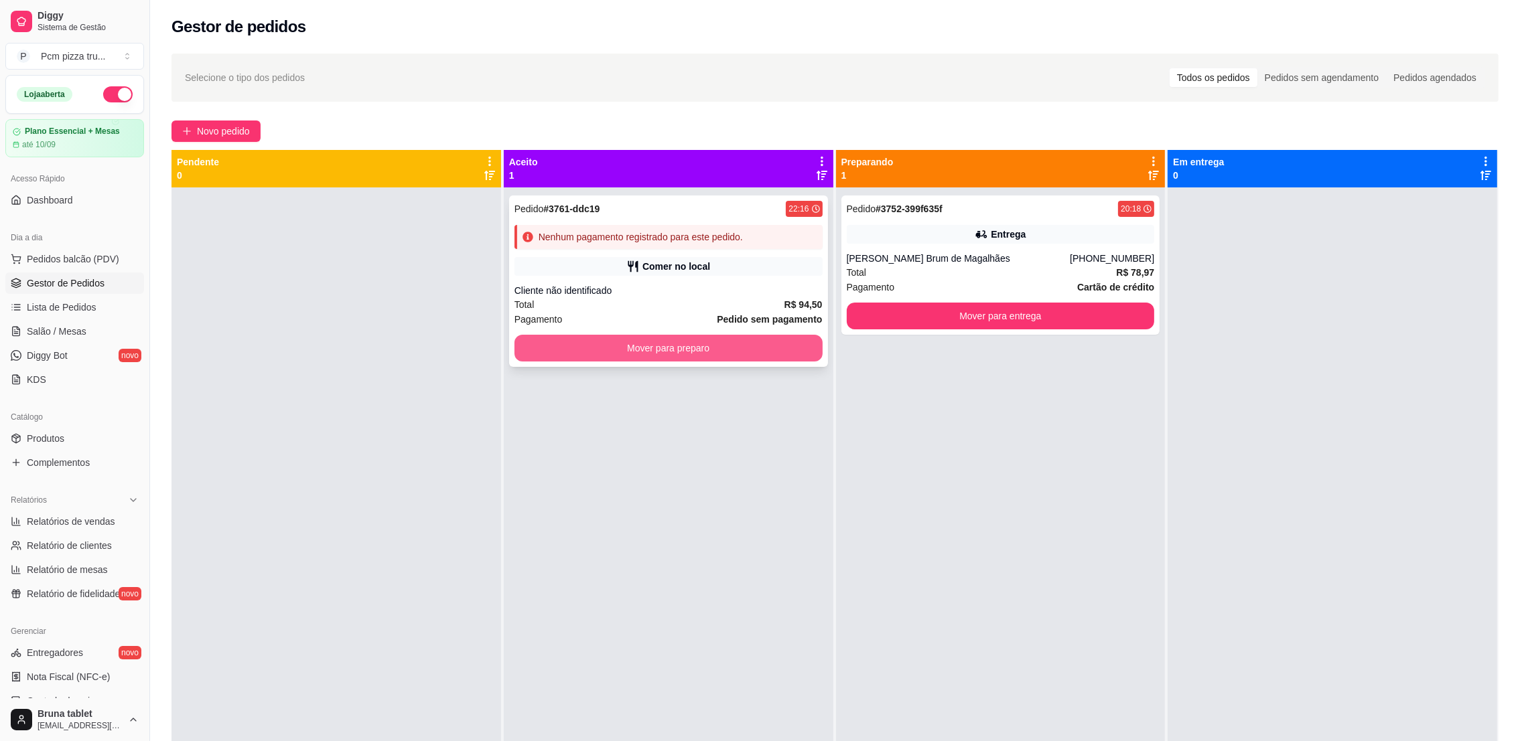
click at [782, 335] on button "Mover para preparo" at bounding box center [668, 348] width 308 height 27
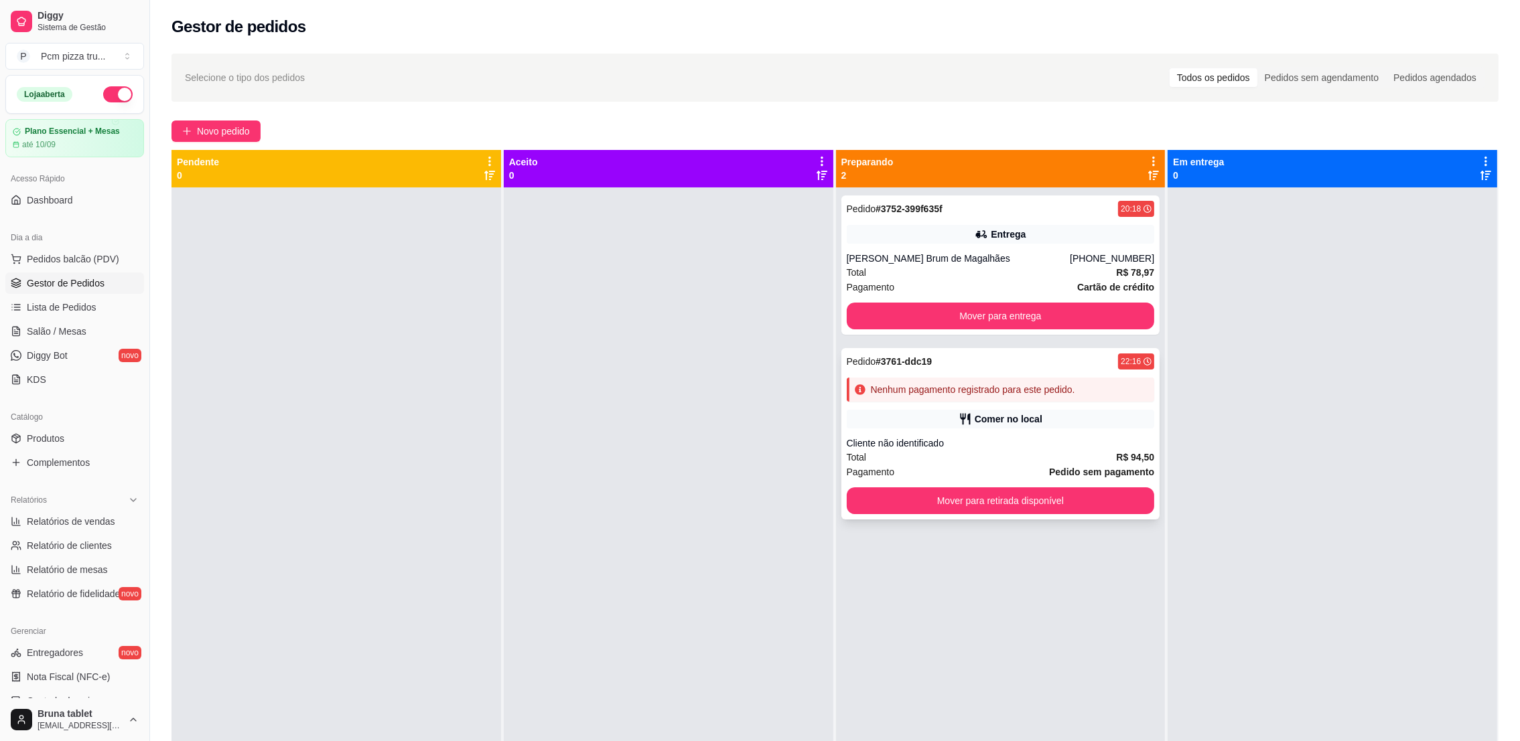
click at [881, 445] on div "Cliente não identificado" at bounding box center [1001, 443] width 308 height 13
click at [78, 510] on div "Relatórios" at bounding box center [74, 500] width 139 height 21
click at [94, 500] on div "Relatórios" at bounding box center [74, 500] width 139 height 21
click at [1064, 429] on div "Pedido # 3761-ddc19 22:16 Nenhum pagamento registrado para este pedido. Comer n…" at bounding box center [1000, 433] width 319 height 171
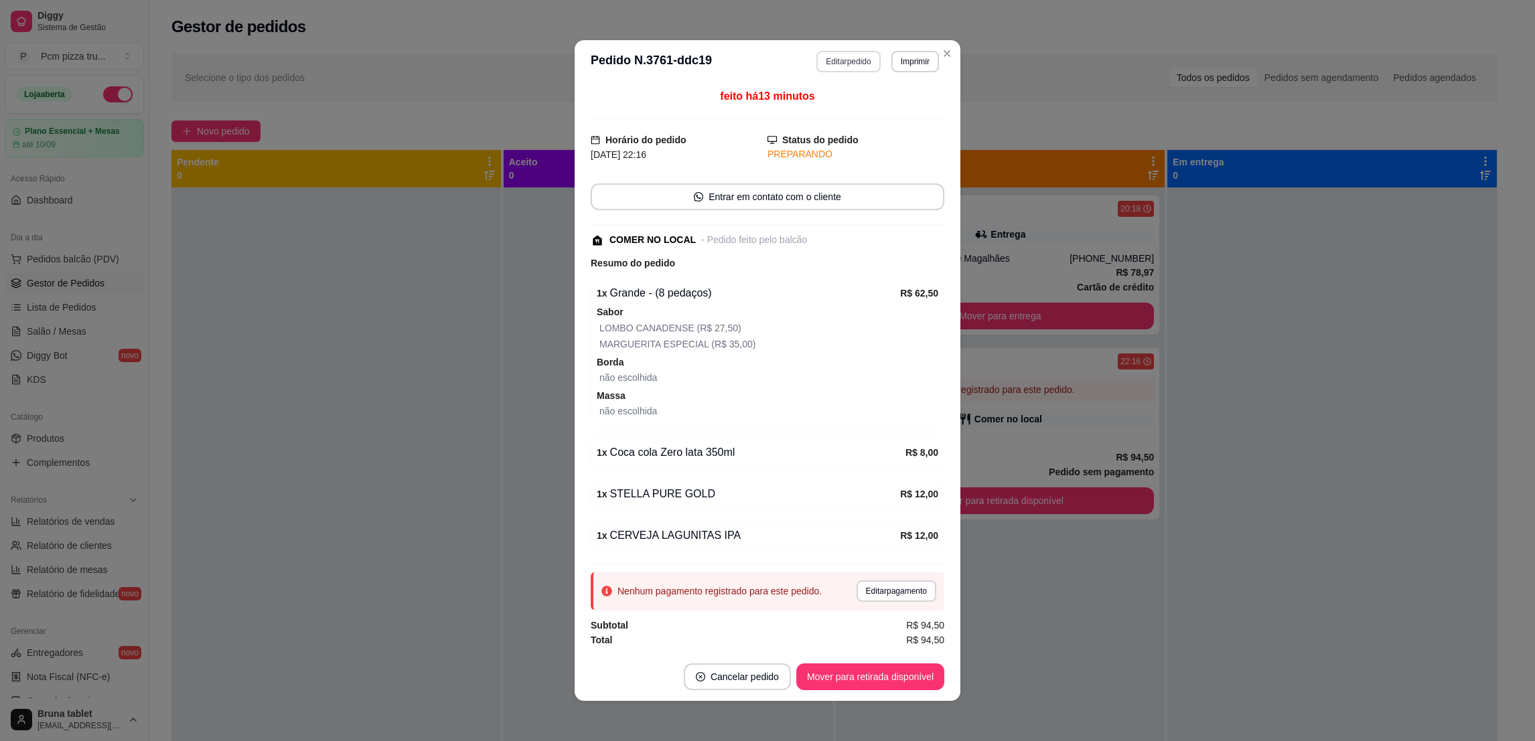
click at [829, 64] on button "Editar pedido" at bounding box center [848, 61] width 64 height 21
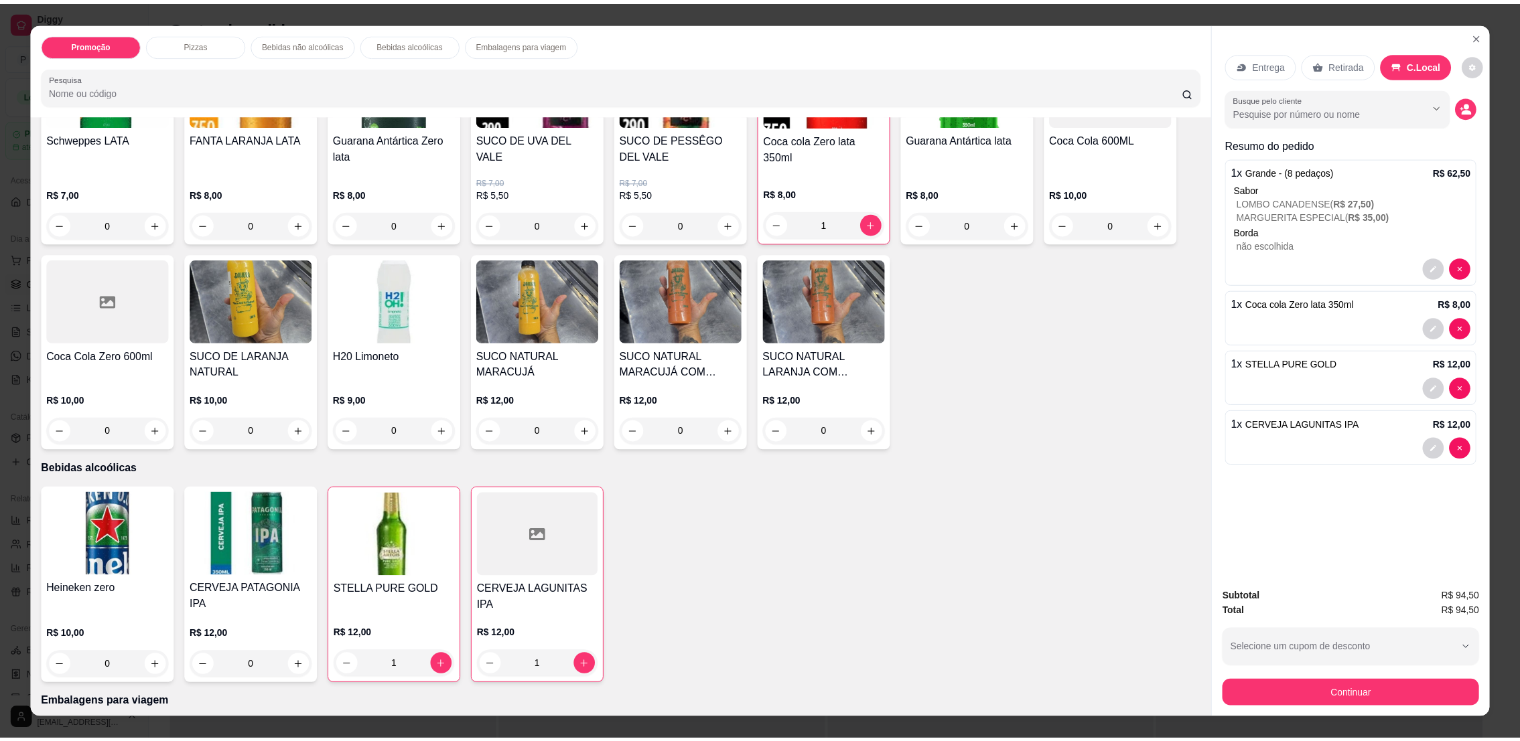
scroll to position [904, 0]
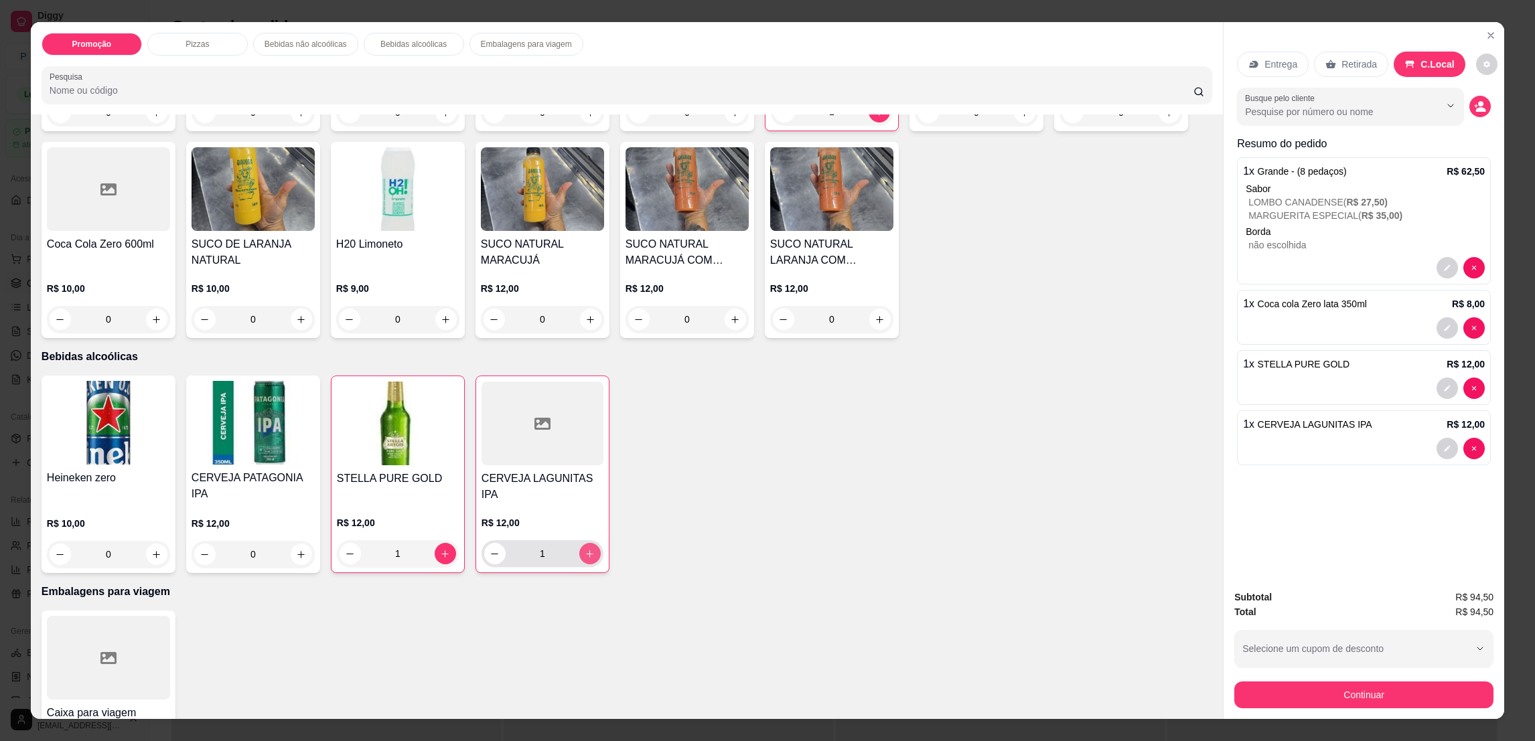
click at [585, 549] on icon "increase-product-quantity" at bounding box center [590, 554] width 10 height 10
type input "2"
click at [1317, 686] on button "Continuar" at bounding box center [1363, 695] width 259 height 27
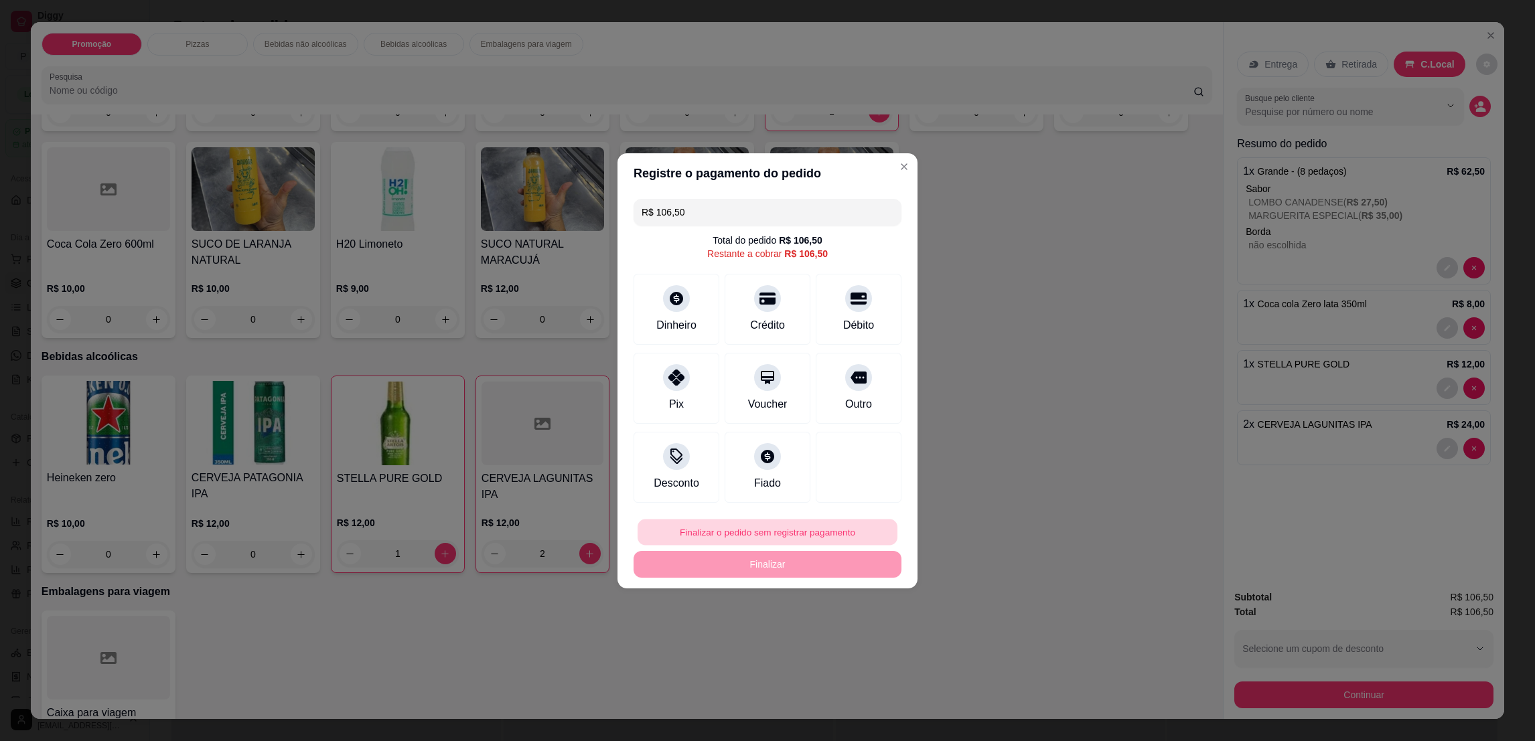
click at [745, 523] on button "Finalizar o pedido sem registrar pagamento" at bounding box center [768, 532] width 260 height 26
click at [858, 647] on button "Confirmar" at bounding box center [850, 642] width 50 height 21
type input "0"
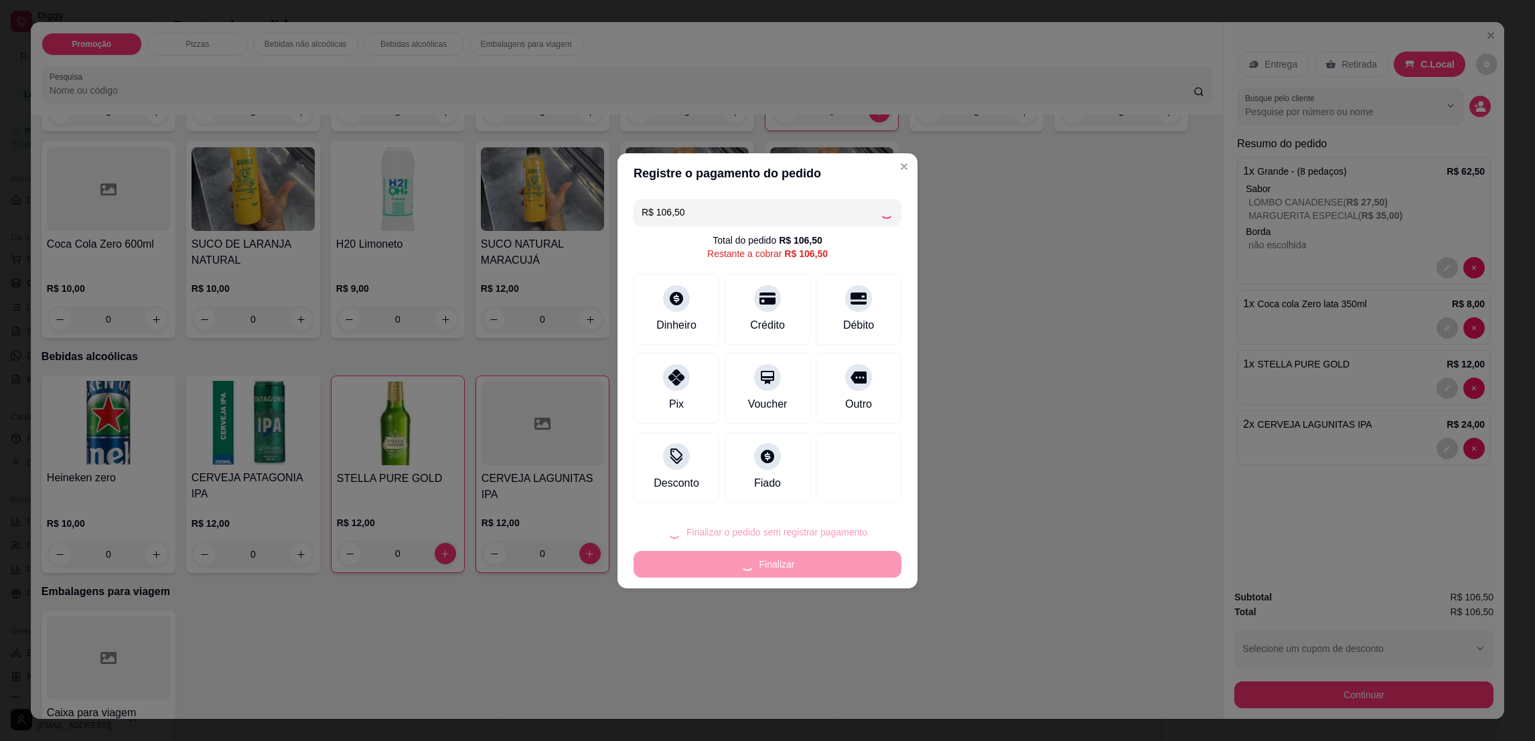
type input "R$ 0,00"
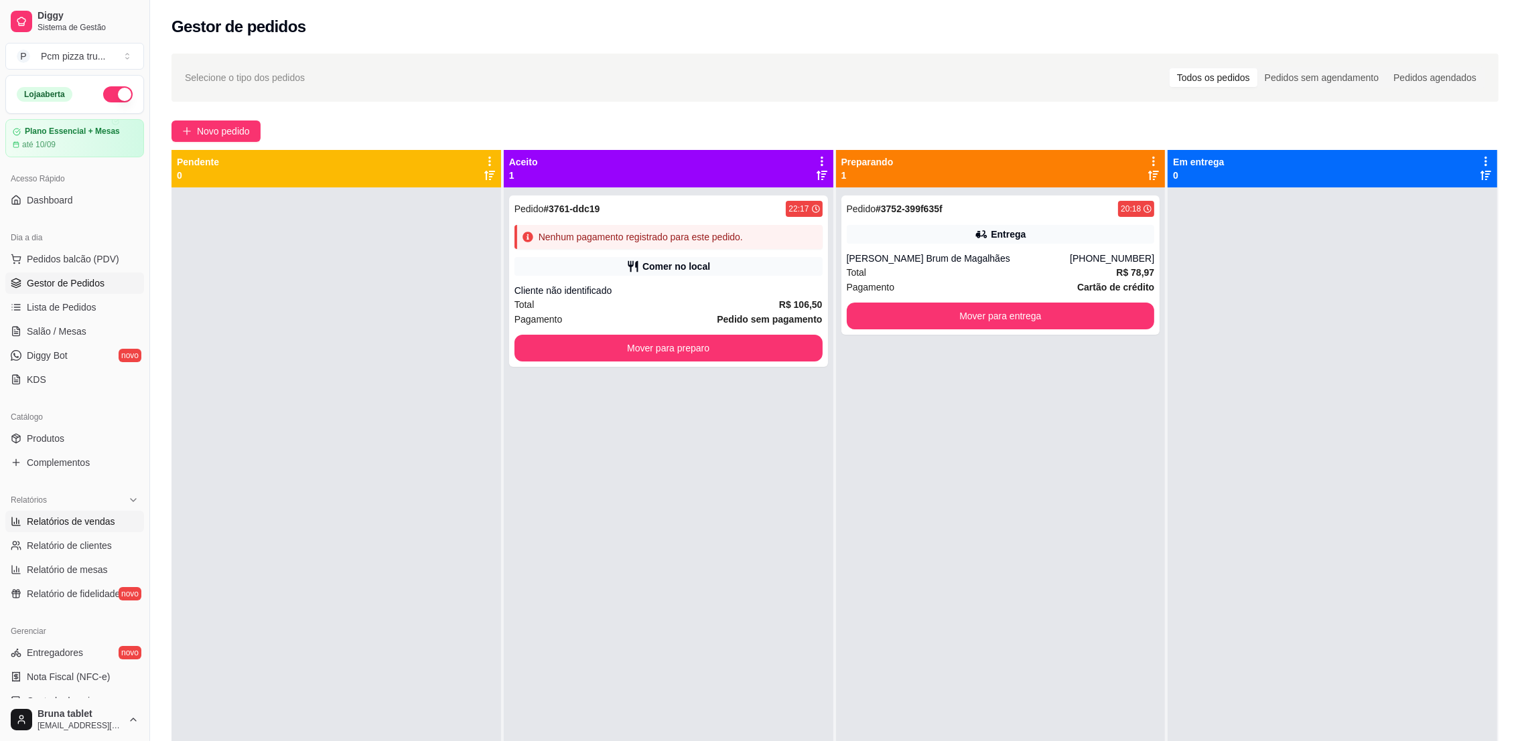
click at [105, 522] on span "Relatórios de vendas" at bounding box center [71, 521] width 88 height 13
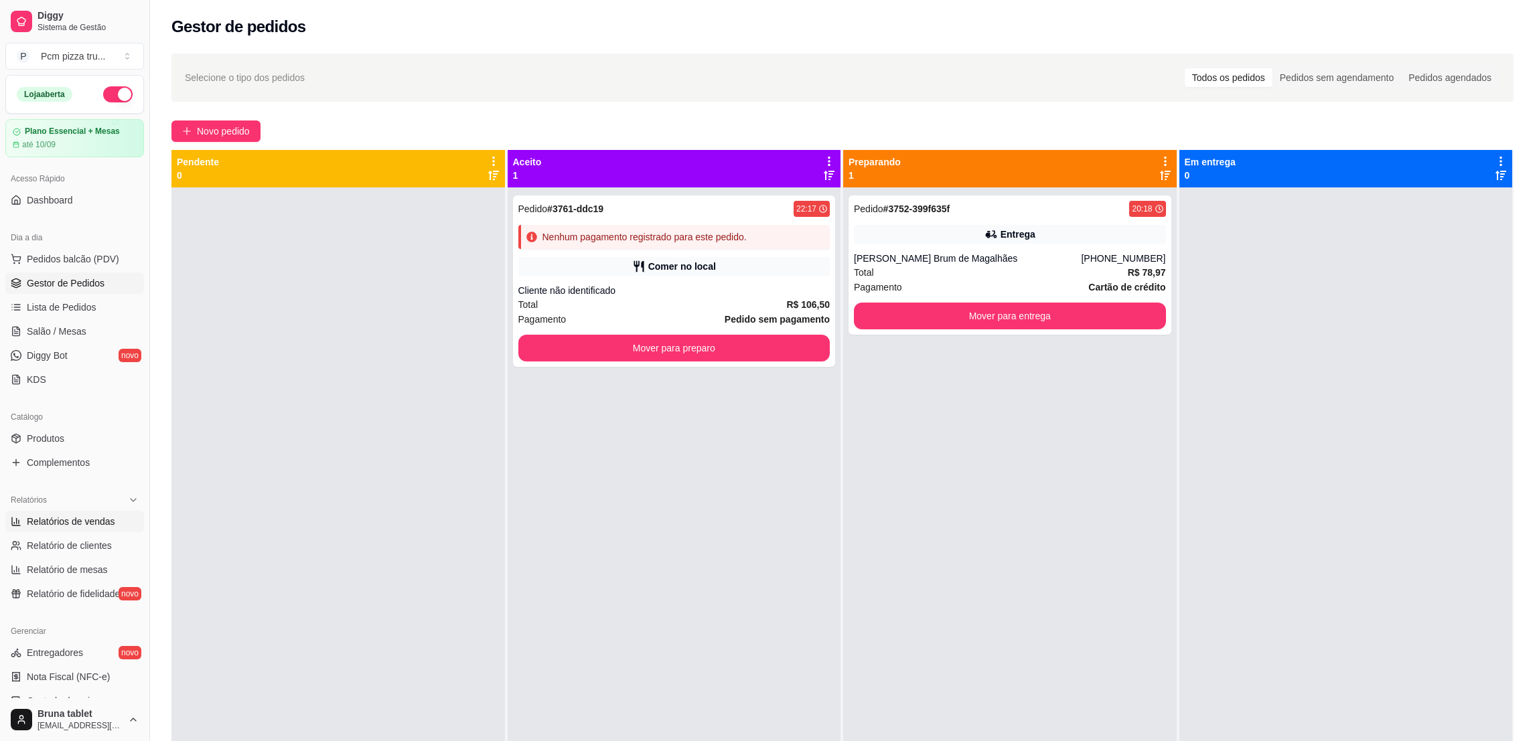
select select "ALL"
select select "0"
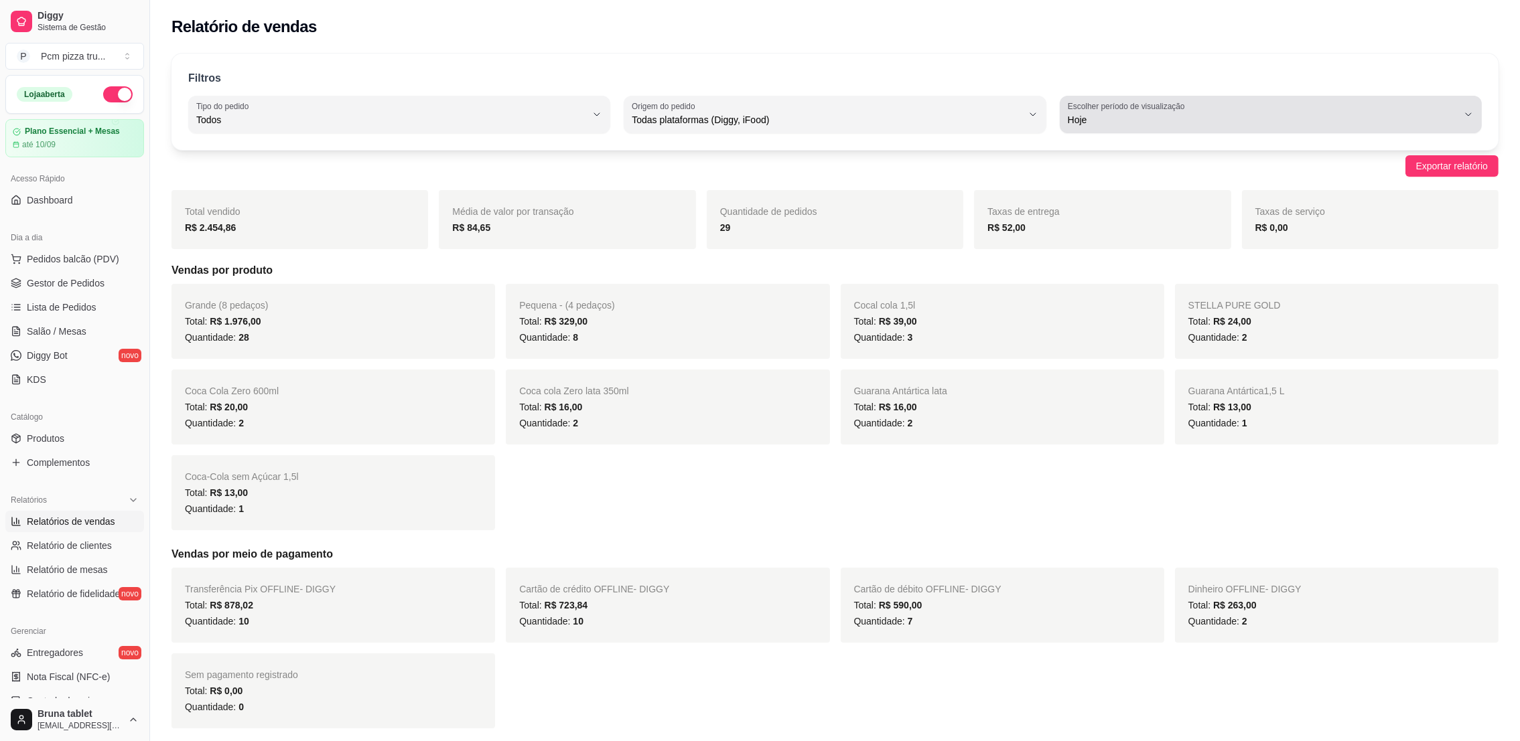
click at [1309, 127] on div "Hoje" at bounding box center [1263, 114] width 390 height 27
click at [1259, 180] on span "Ontem" at bounding box center [1264, 173] width 372 height 13
type input "1"
select select "1"
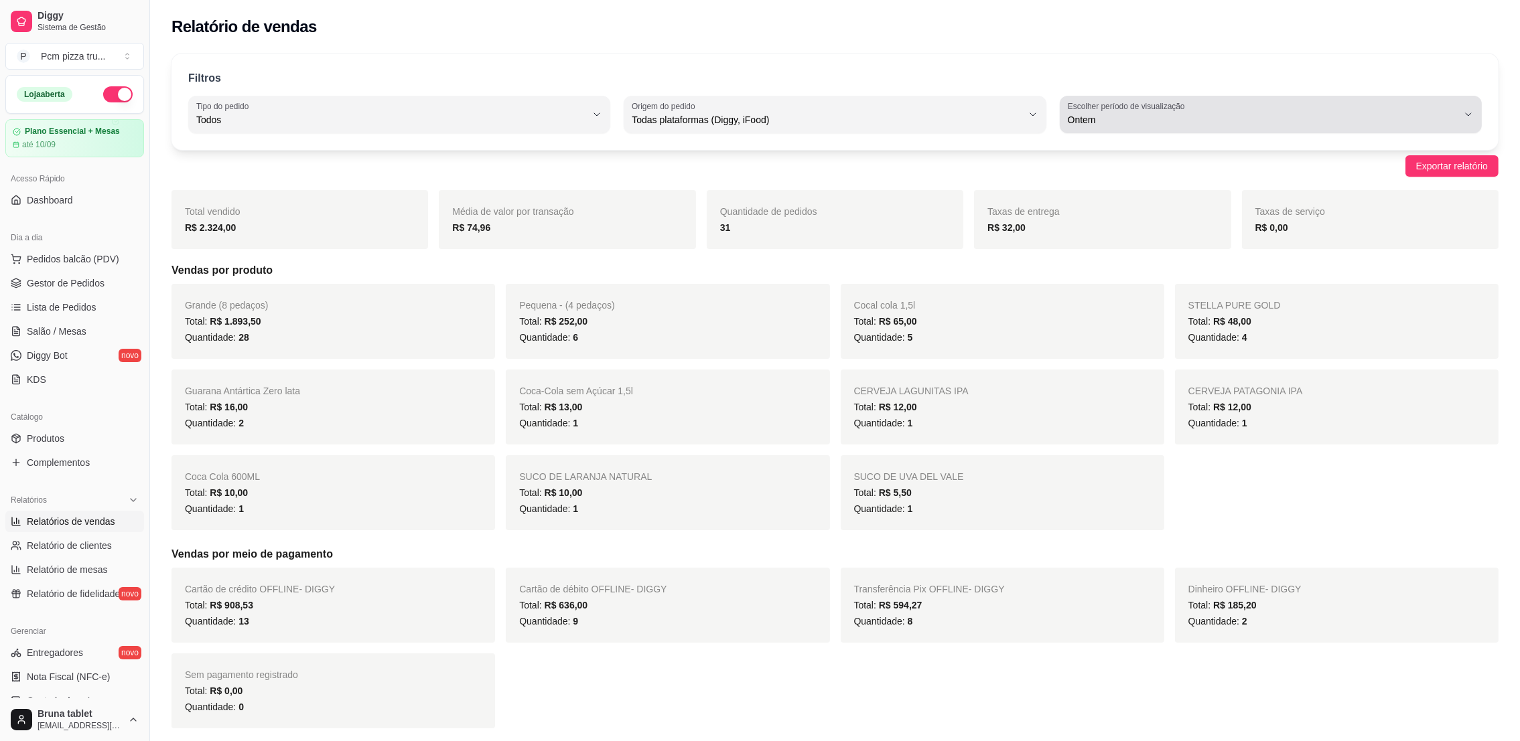
click at [1280, 101] on div "Ontem" at bounding box center [1263, 114] width 390 height 27
click at [1198, 157] on span "Hoje" at bounding box center [1264, 151] width 372 height 13
type input "0"
select select "0"
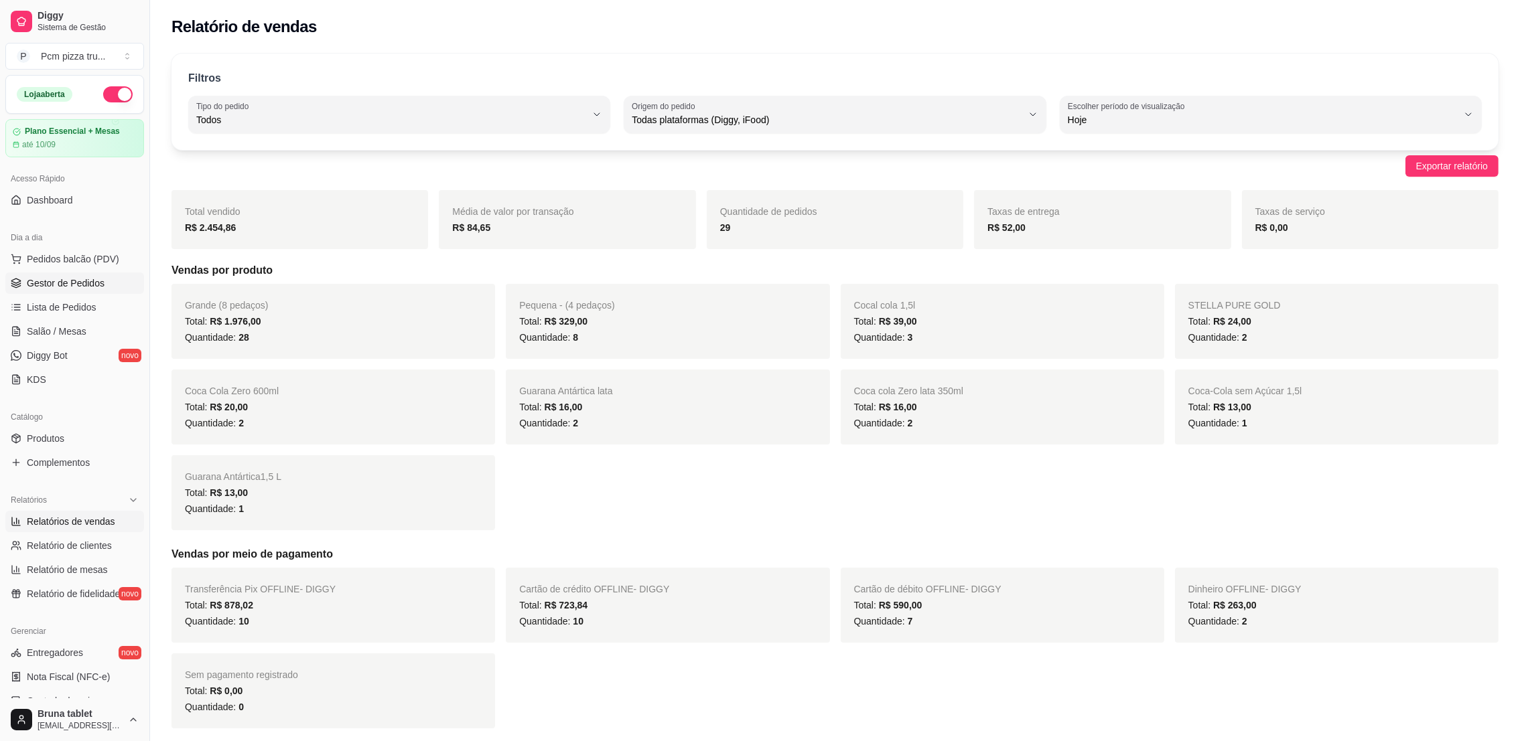
click at [60, 290] on link "Gestor de Pedidos" at bounding box center [74, 283] width 139 height 21
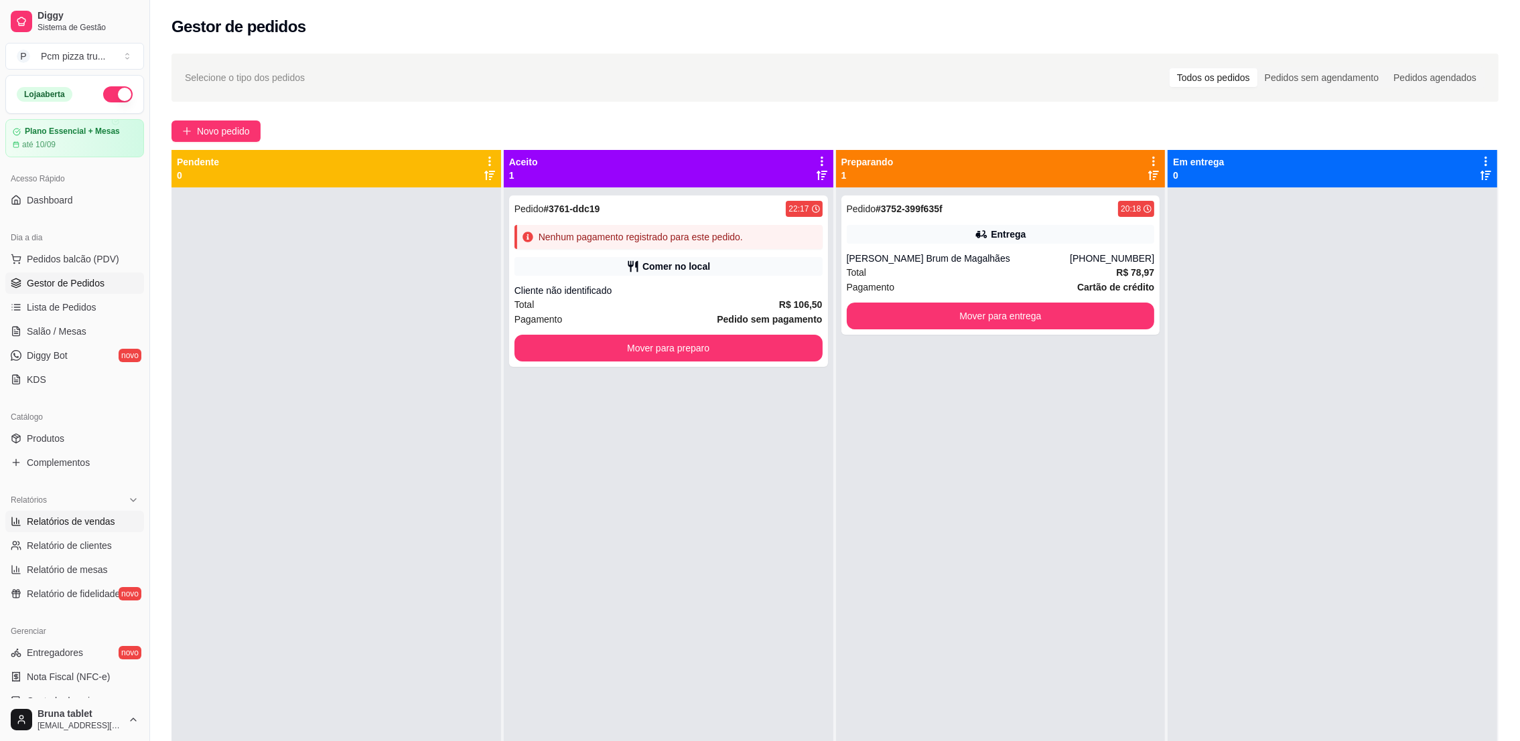
click at [74, 522] on span "Relatórios de vendas" at bounding box center [71, 521] width 88 height 13
select select "ALL"
select select "0"
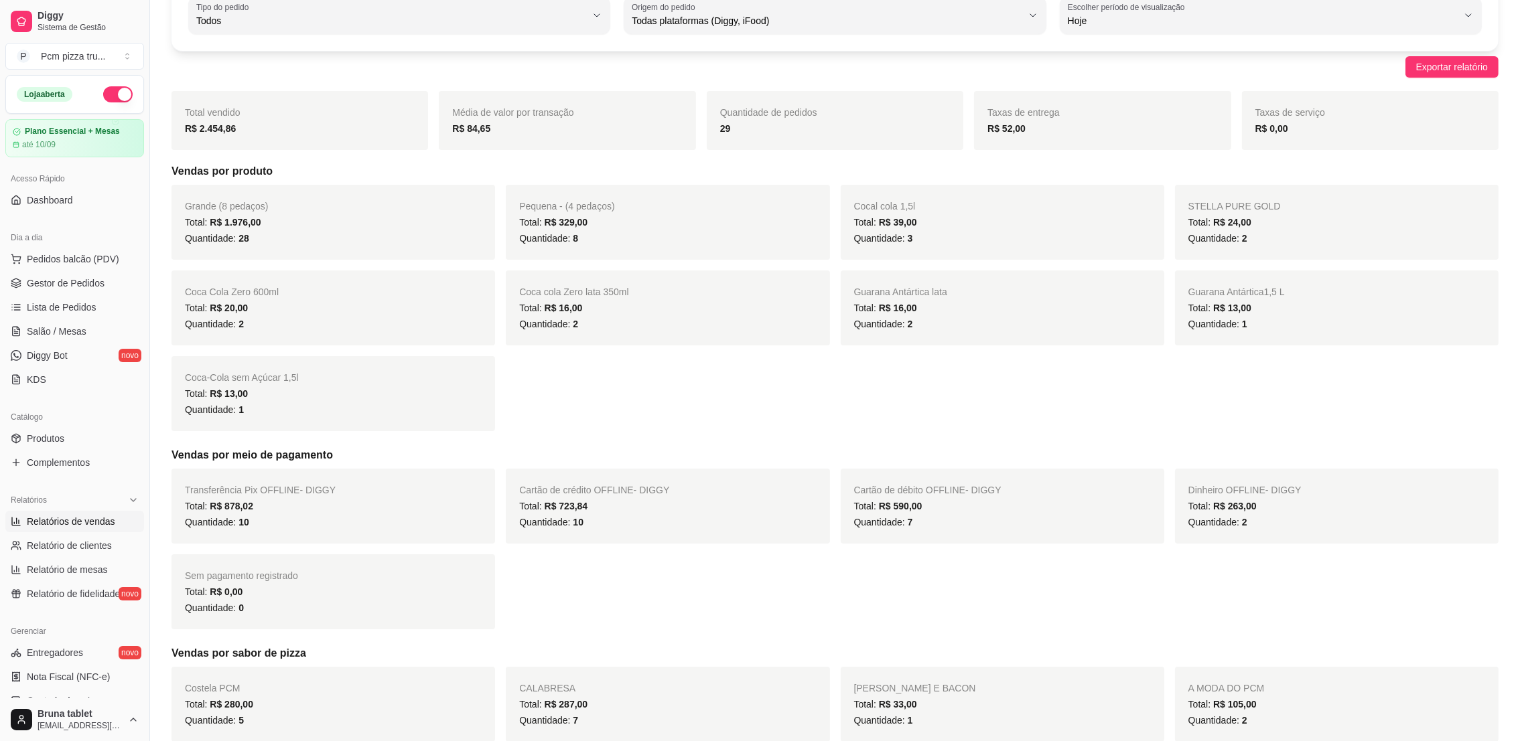
scroll to position [100, 0]
click at [1335, 15] on span "Hoje" at bounding box center [1263, 19] width 390 height 13
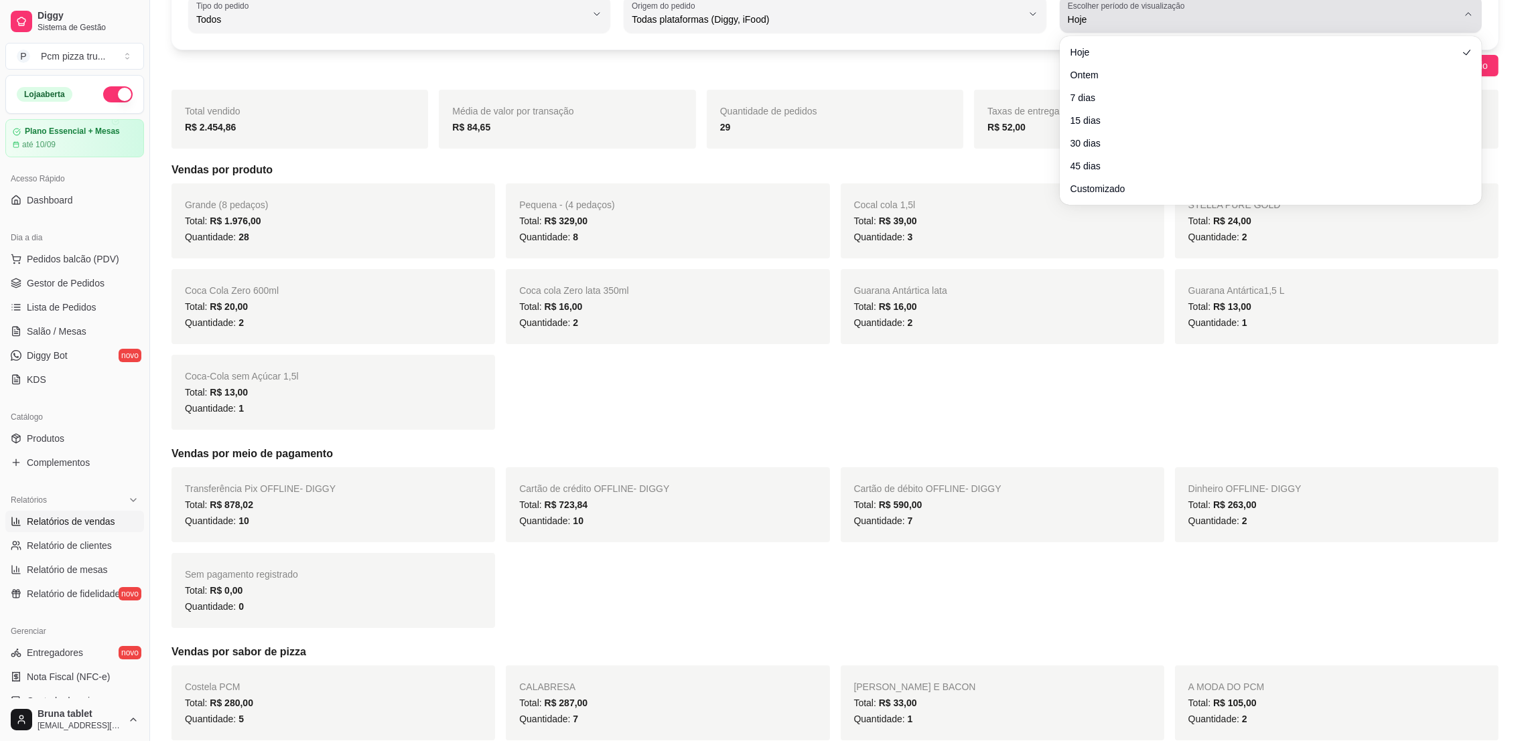
click at [1159, 17] on span "Hoje" at bounding box center [1263, 19] width 390 height 13
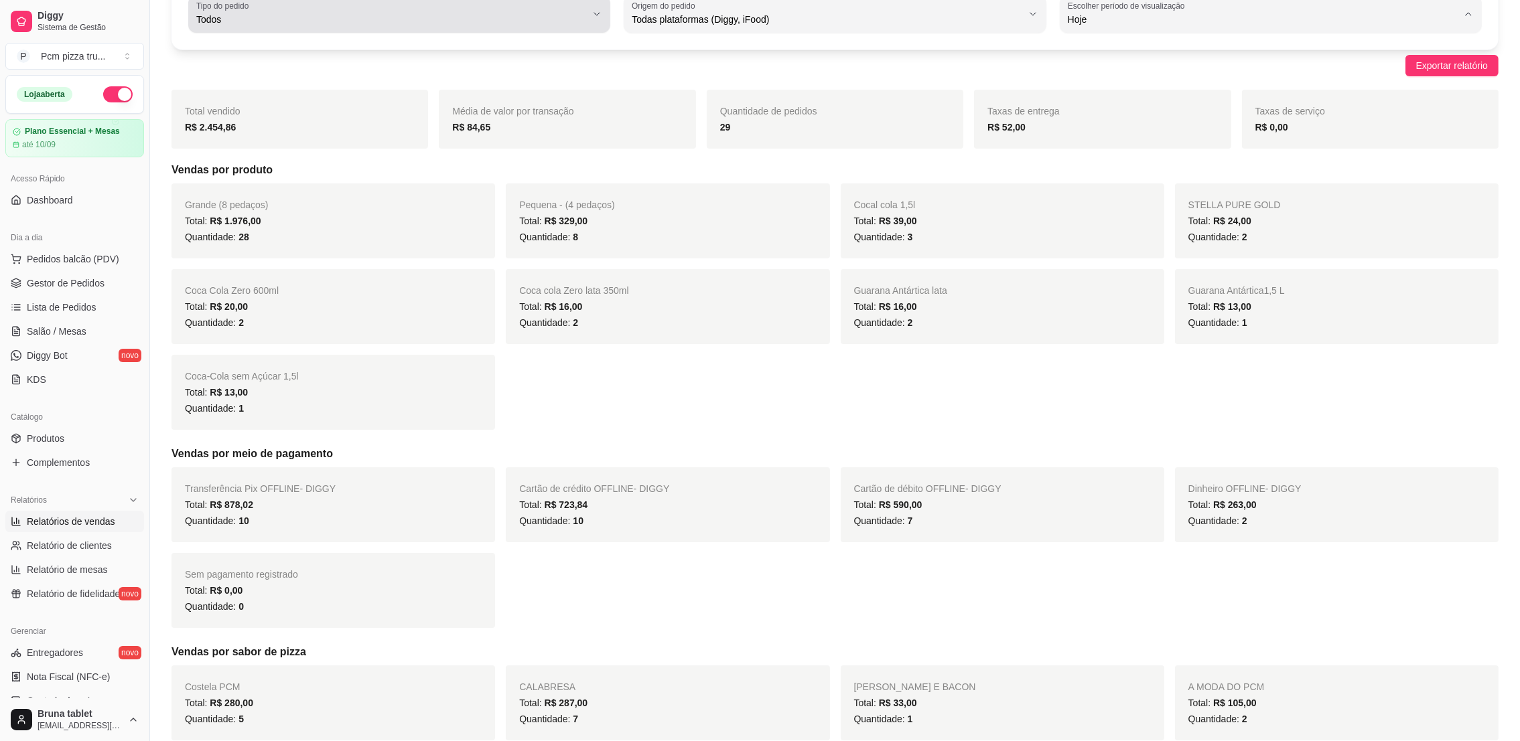
click at [302, 17] on span "Todos" at bounding box center [391, 19] width 390 height 13
click at [310, 64] on li "Entrega" at bounding box center [399, 73] width 395 height 21
type input "DELIVERY"
select select "DELIVERY"
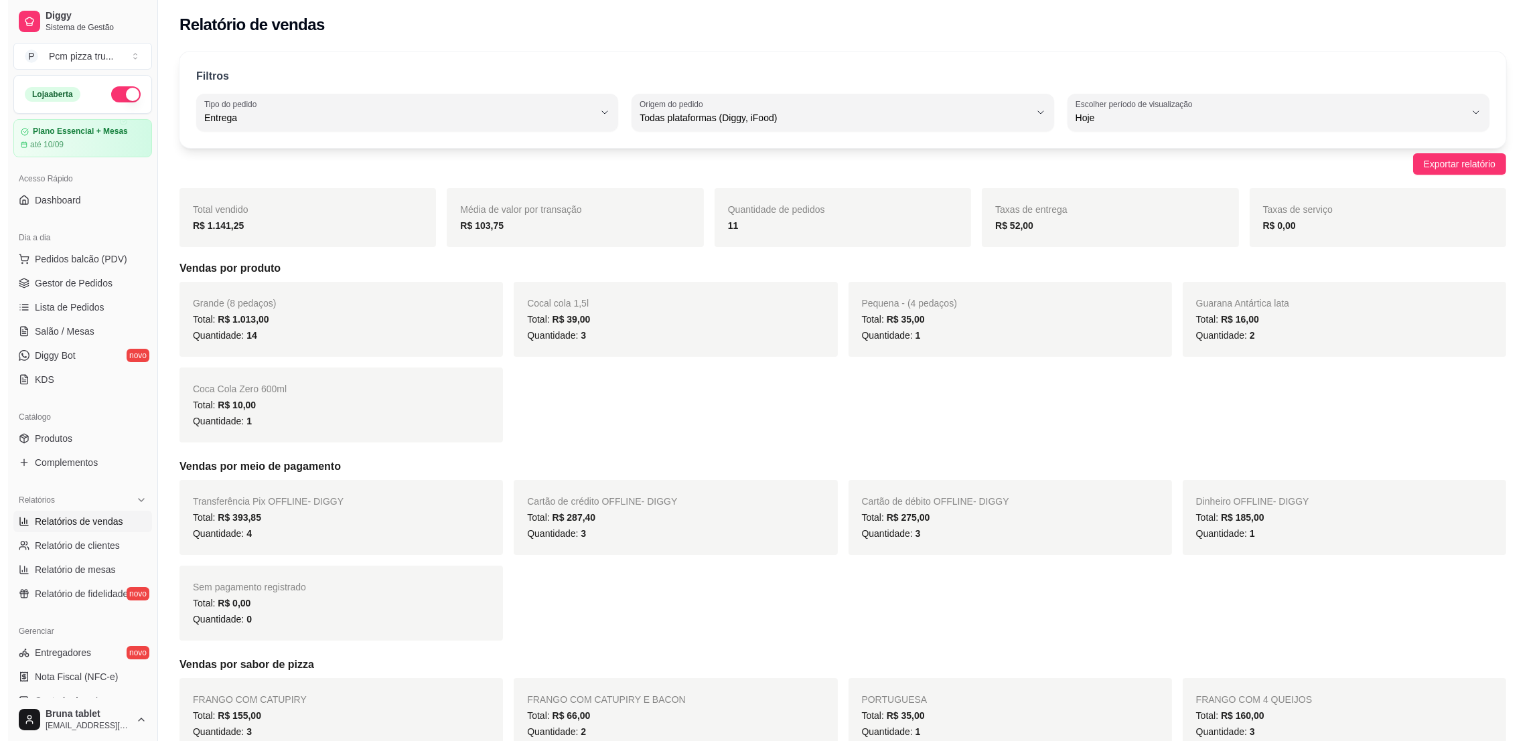
scroll to position [0, 0]
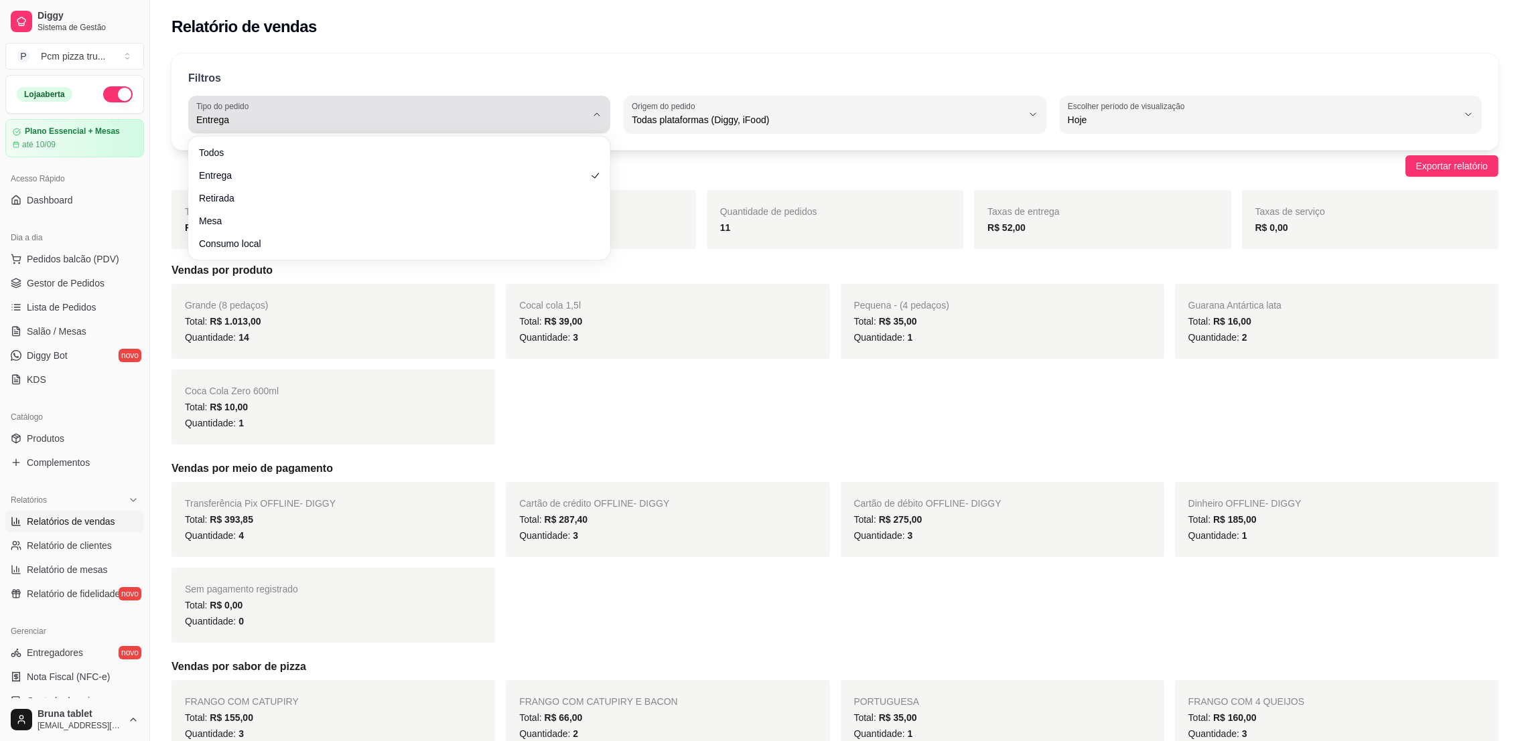
click at [419, 127] on div "Entrega" at bounding box center [391, 114] width 390 height 27
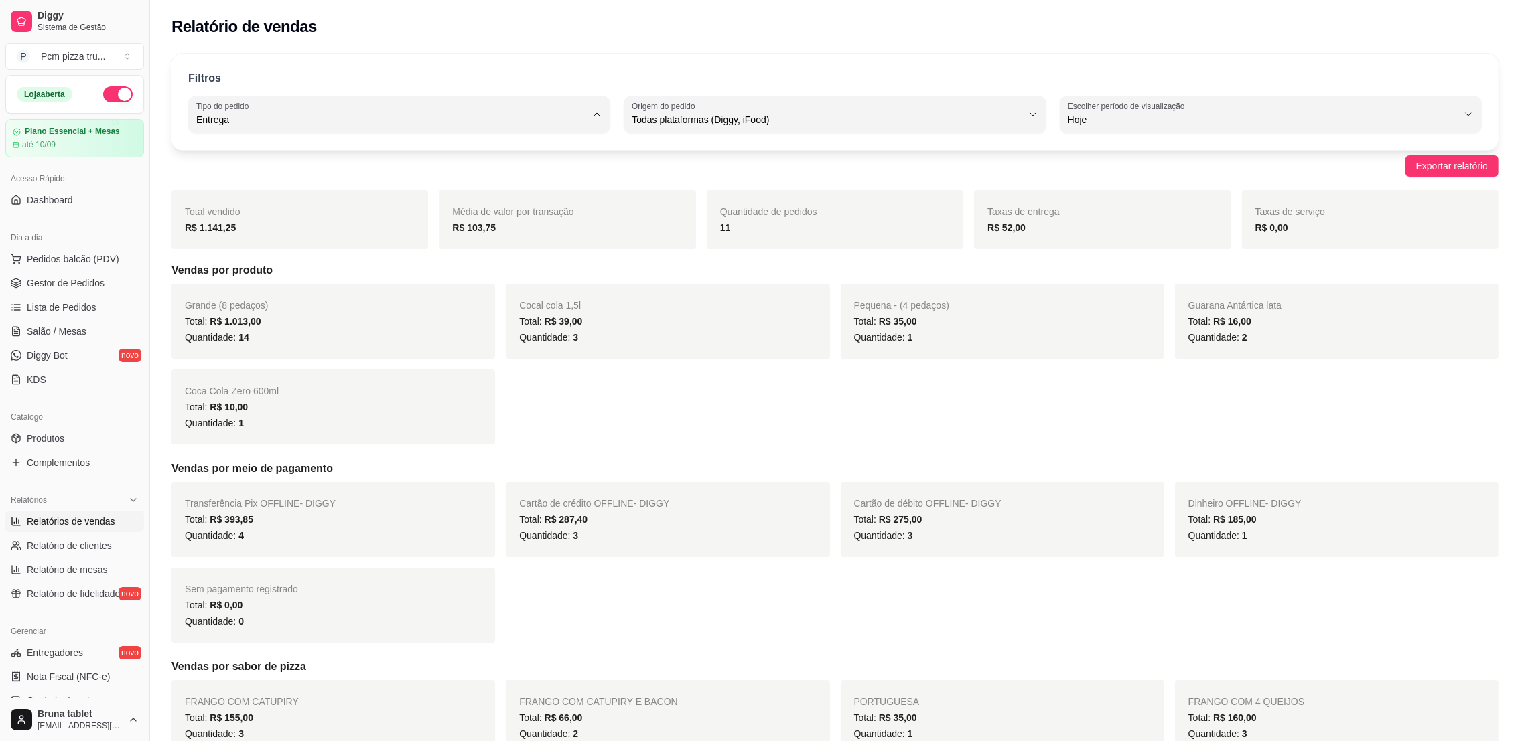
click at [407, 153] on span "Todos" at bounding box center [393, 151] width 372 height 13
type input "ALL"
select select "ALL"
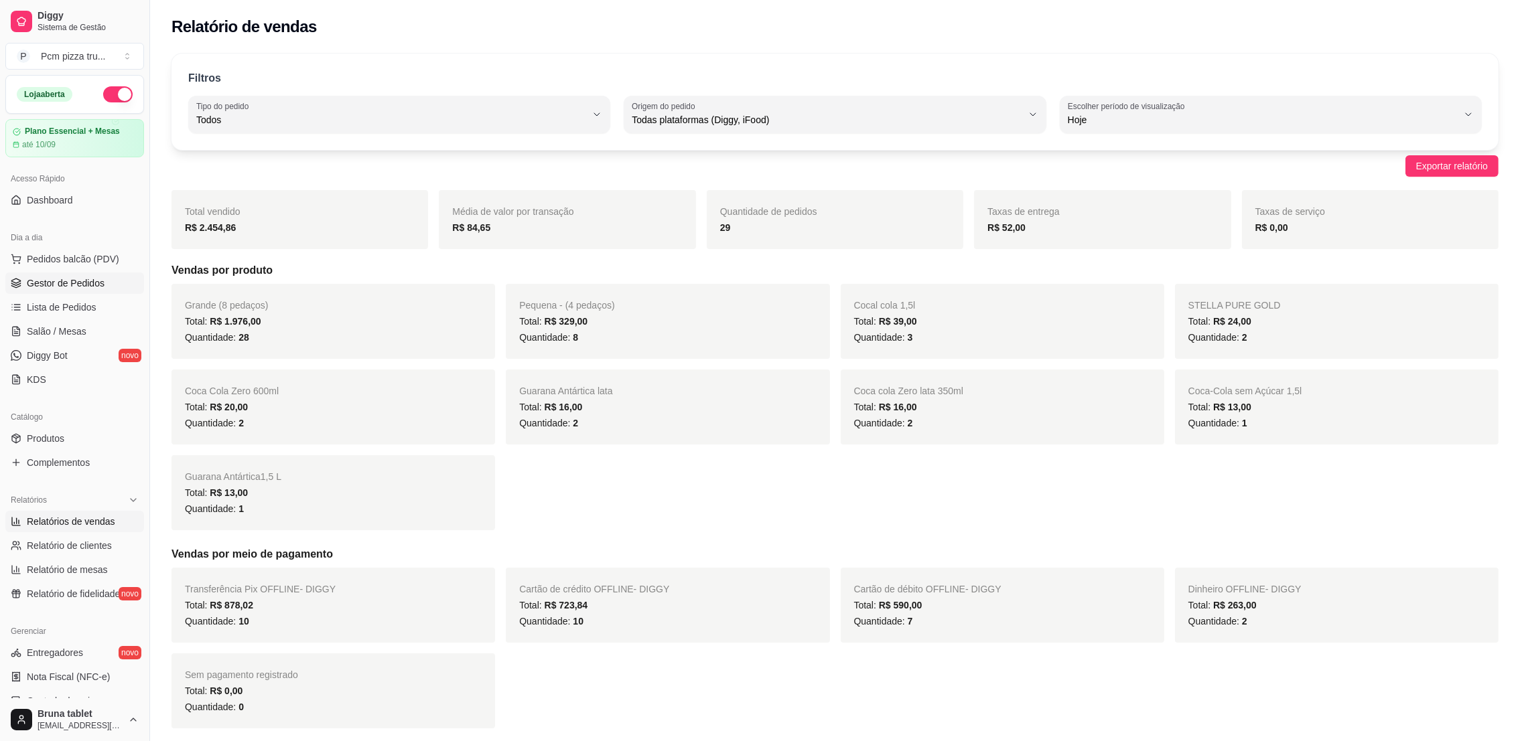
click at [50, 289] on span "Gestor de Pedidos" at bounding box center [66, 283] width 78 height 13
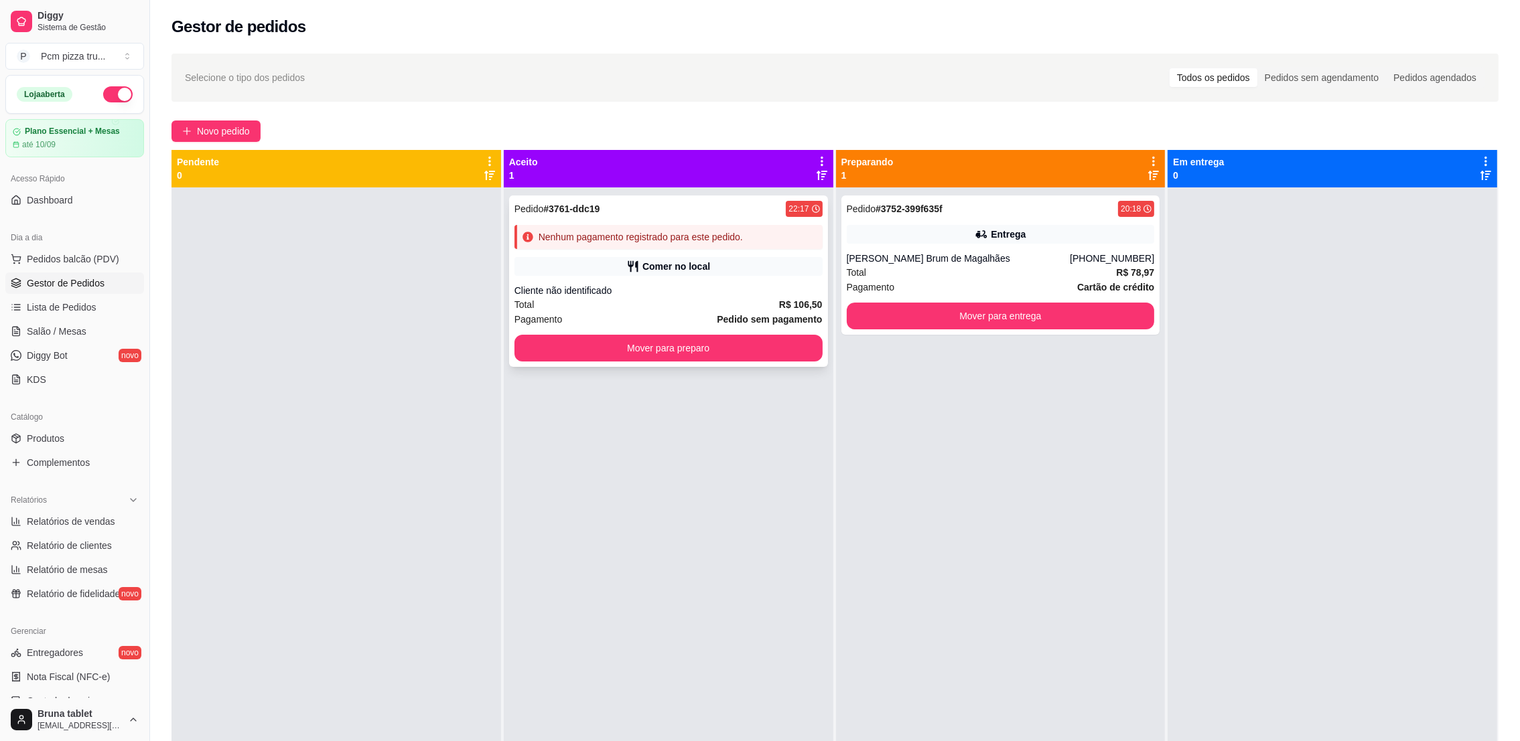
click at [744, 242] on div "Nenhum pagamento registrado para este pedido." at bounding box center [668, 237] width 308 height 24
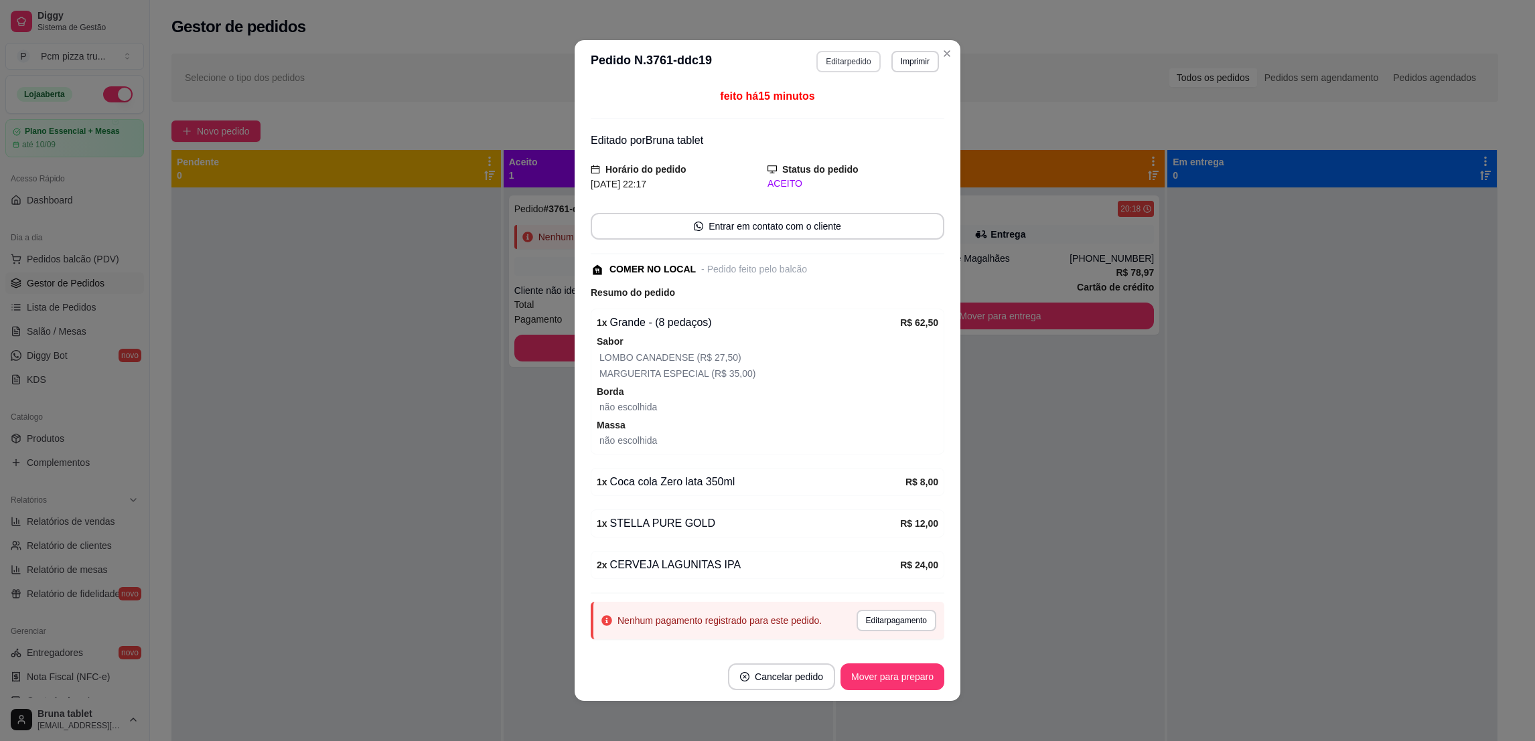
click at [831, 61] on button "Editar pedido" at bounding box center [848, 61] width 64 height 21
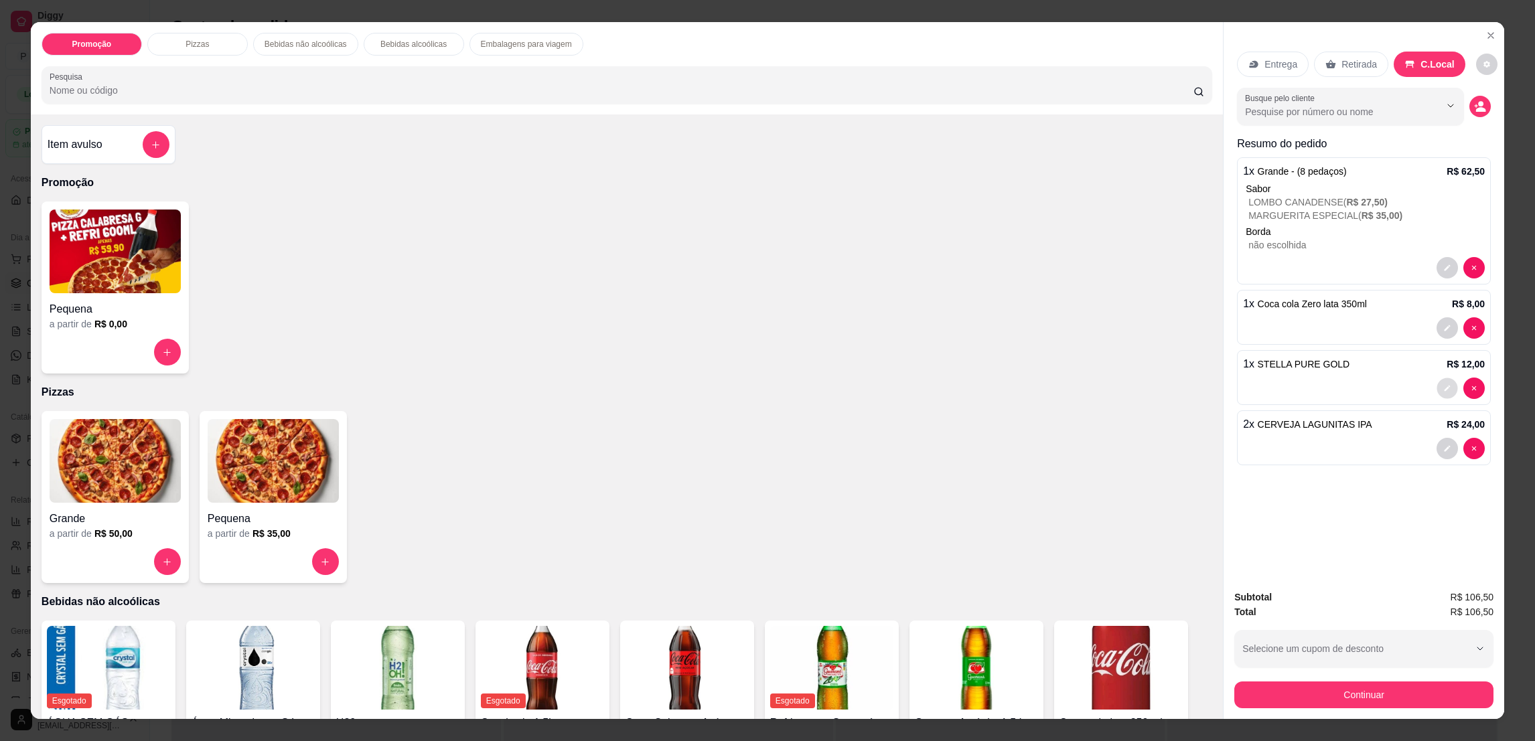
click at [1437, 389] on button "decrease-product-quantity" at bounding box center [1447, 388] width 21 height 21
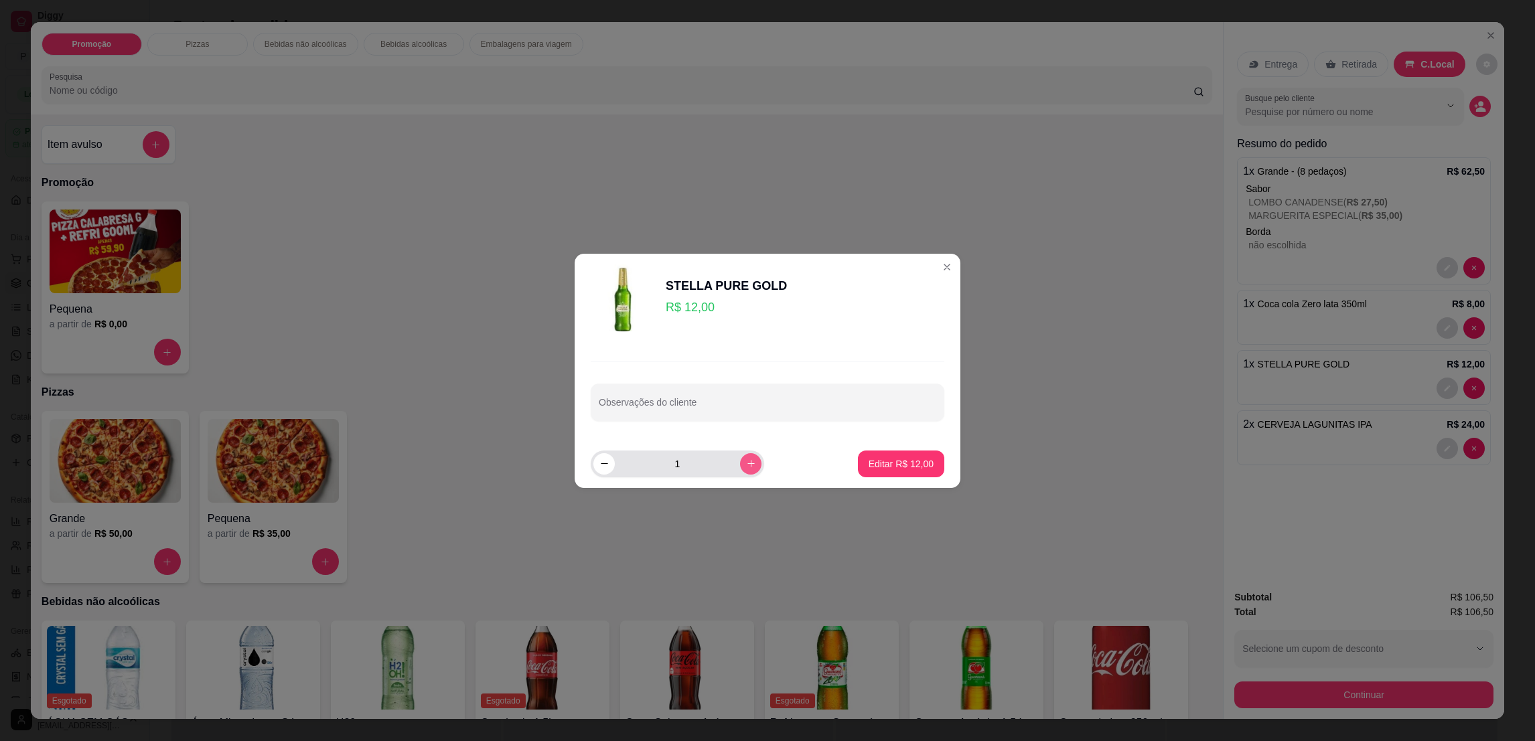
click at [747, 462] on icon "increase-product-quantity" at bounding box center [750, 463] width 7 height 7
type input "2"
click at [904, 470] on p "Editar R$ 24,00" at bounding box center [901, 463] width 65 height 13
type input "2"
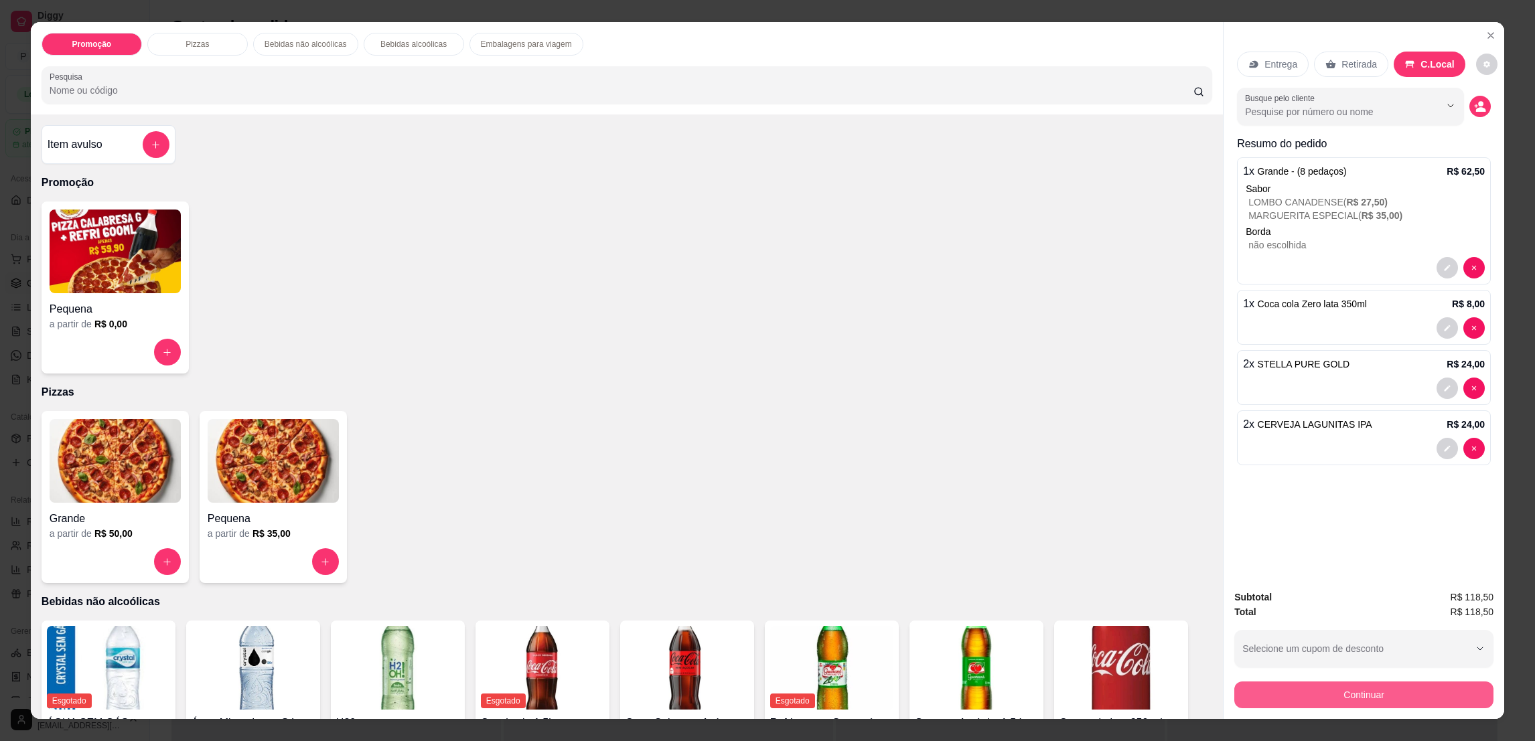
click at [1388, 695] on button "Continuar" at bounding box center [1363, 695] width 259 height 27
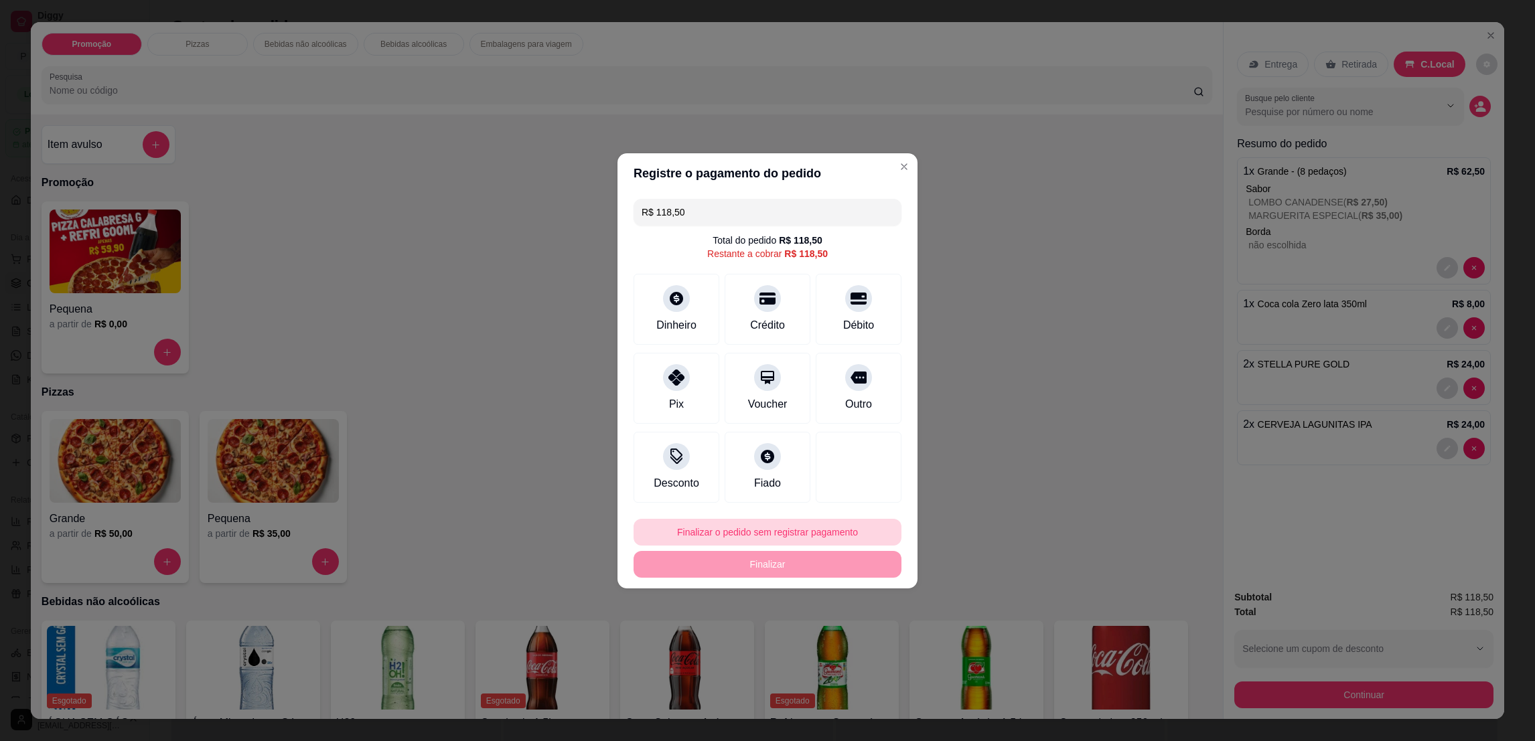
click at [783, 522] on button "Finalizar o pedido sem registrar pagamento" at bounding box center [768, 532] width 268 height 27
click at [855, 651] on button "Confirmar" at bounding box center [851, 643] width 50 height 21
type input "0"
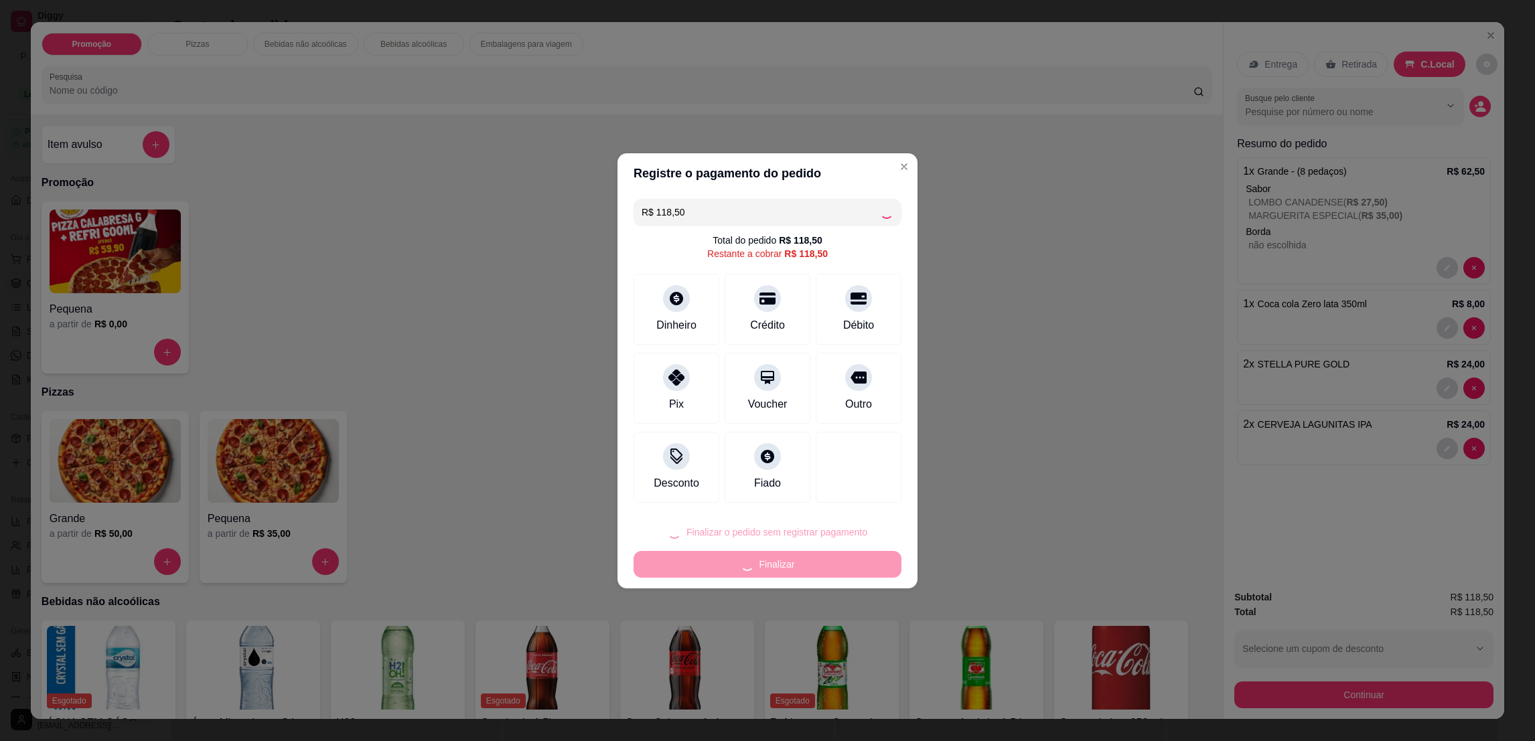
type input "R$ 0,00"
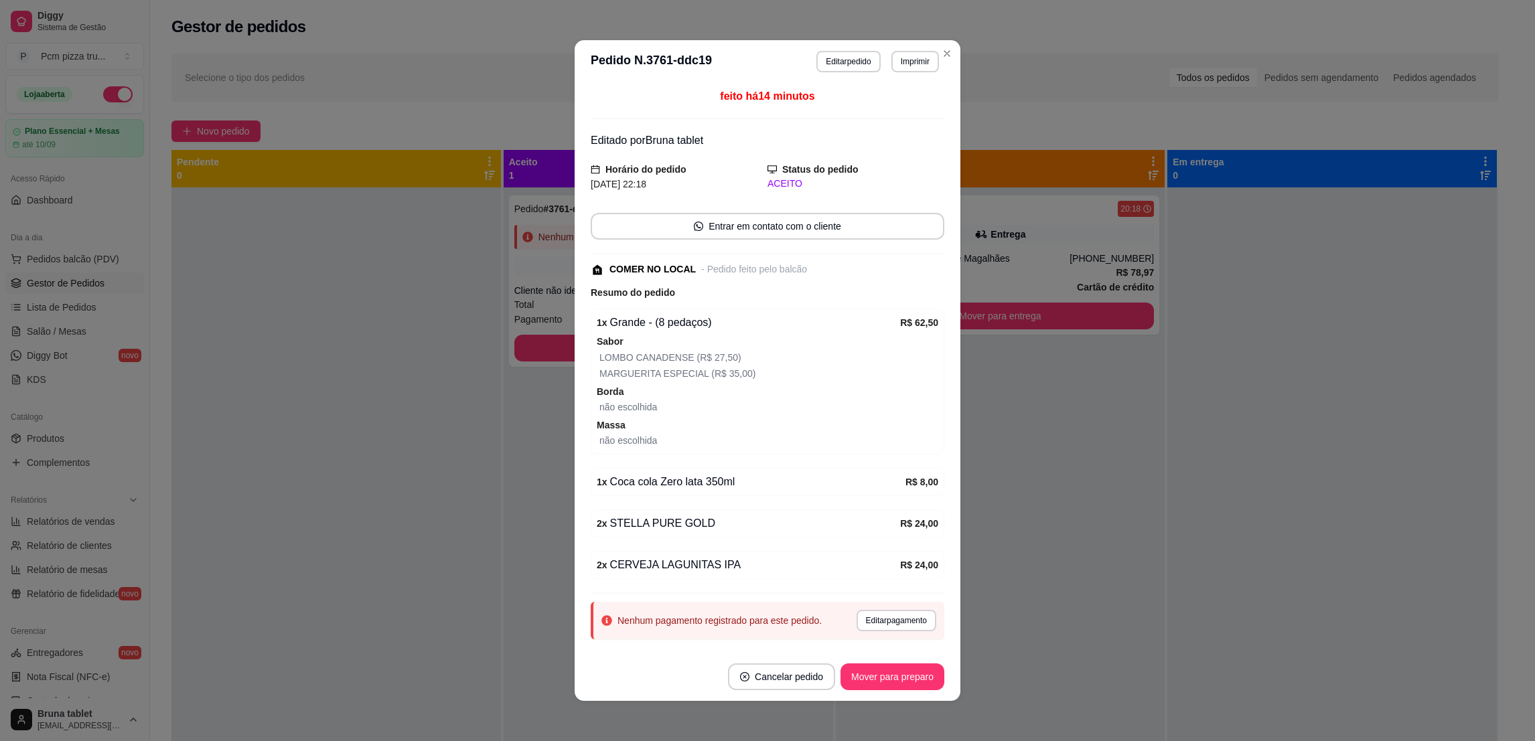
scroll to position [2, 0]
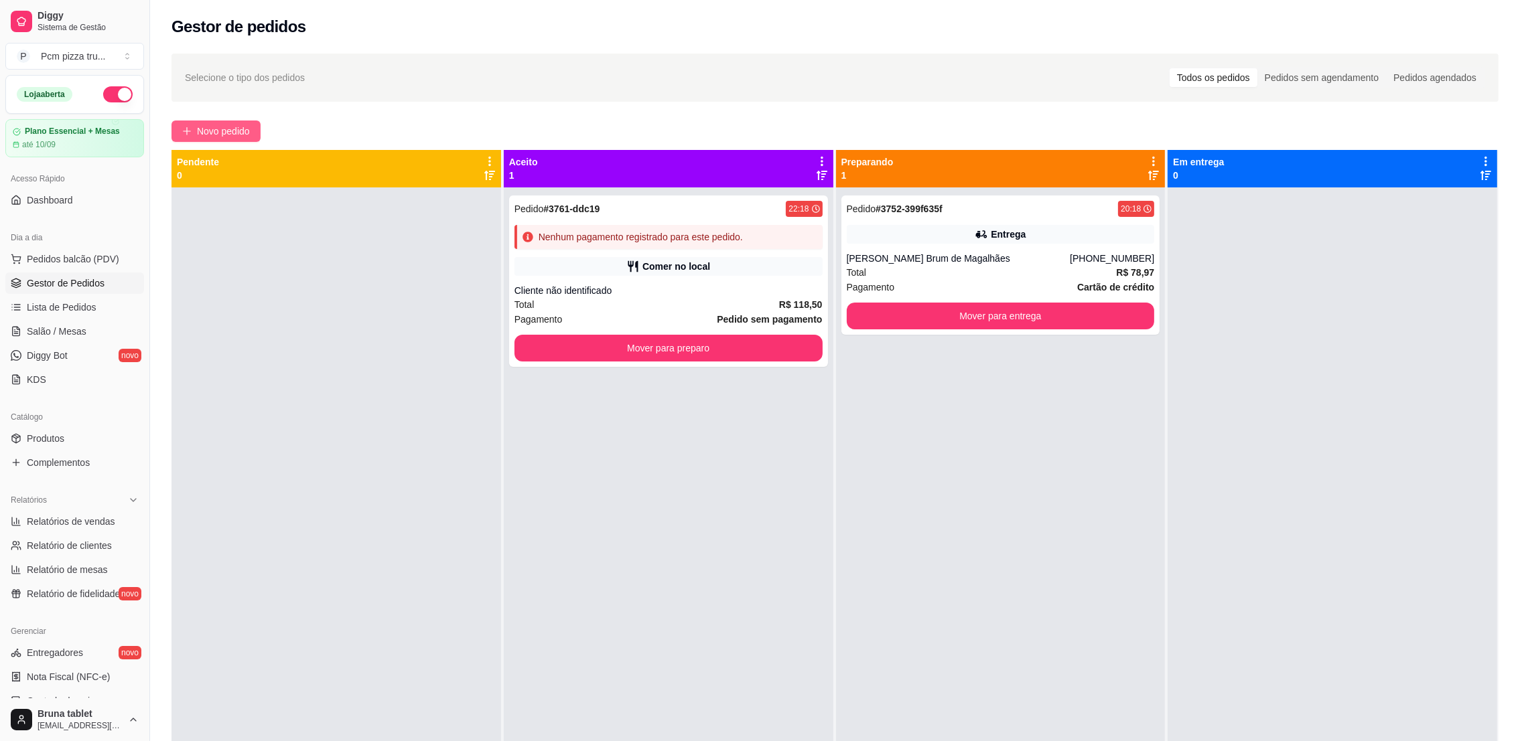
click at [195, 129] on button "Novo pedido" at bounding box center [215, 131] width 89 height 21
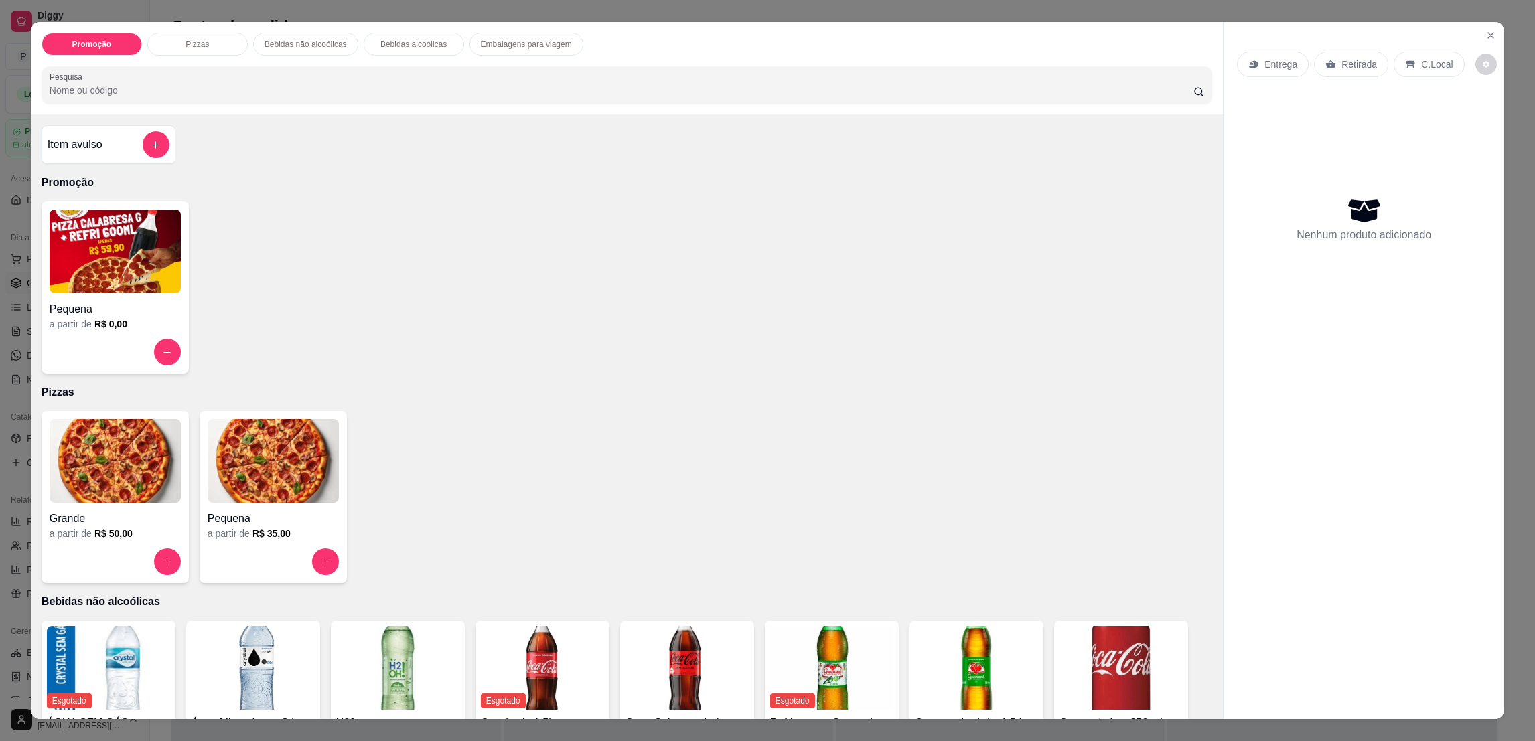
click at [267, 457] on img at bounding box center [273, 461] width 131 height 84
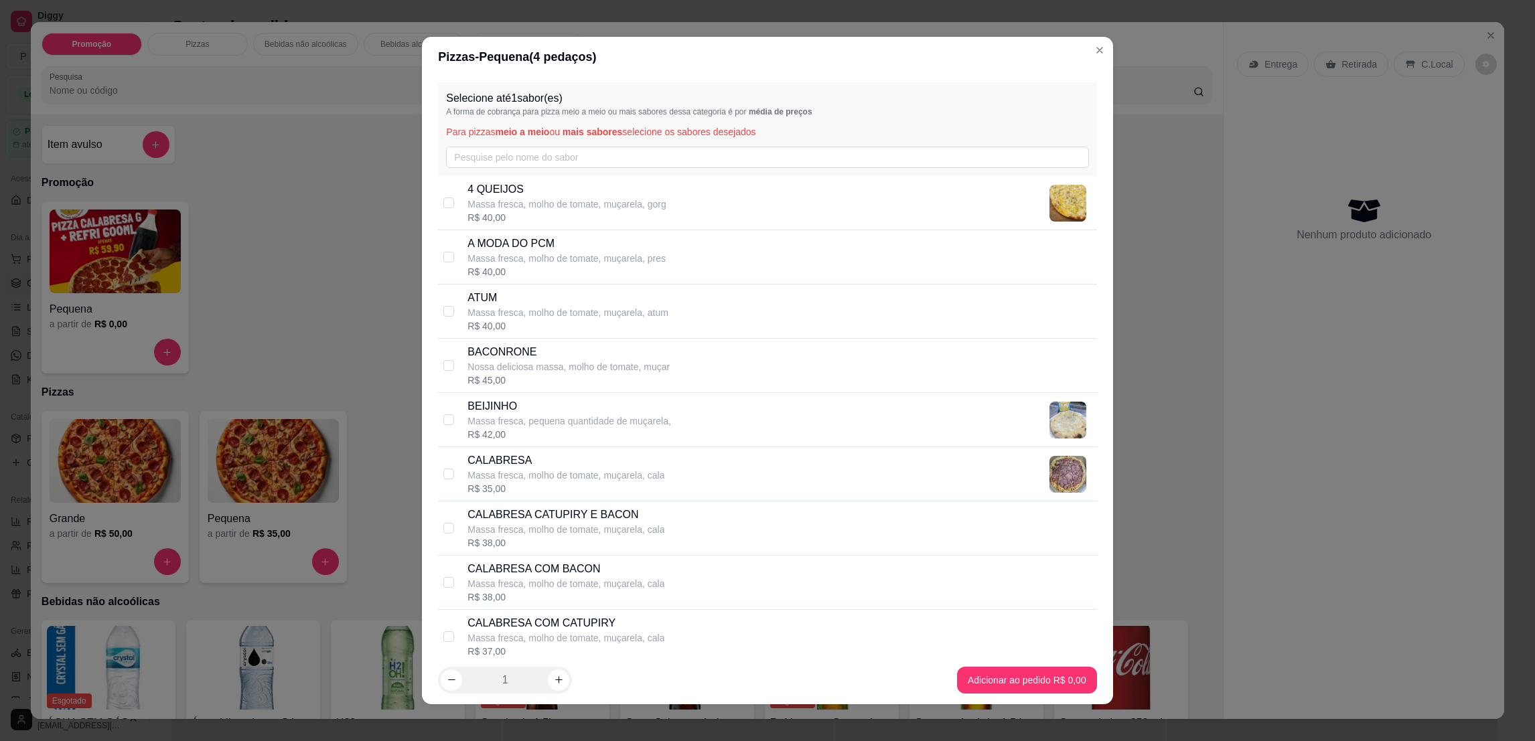
scroll to position [201, 0]
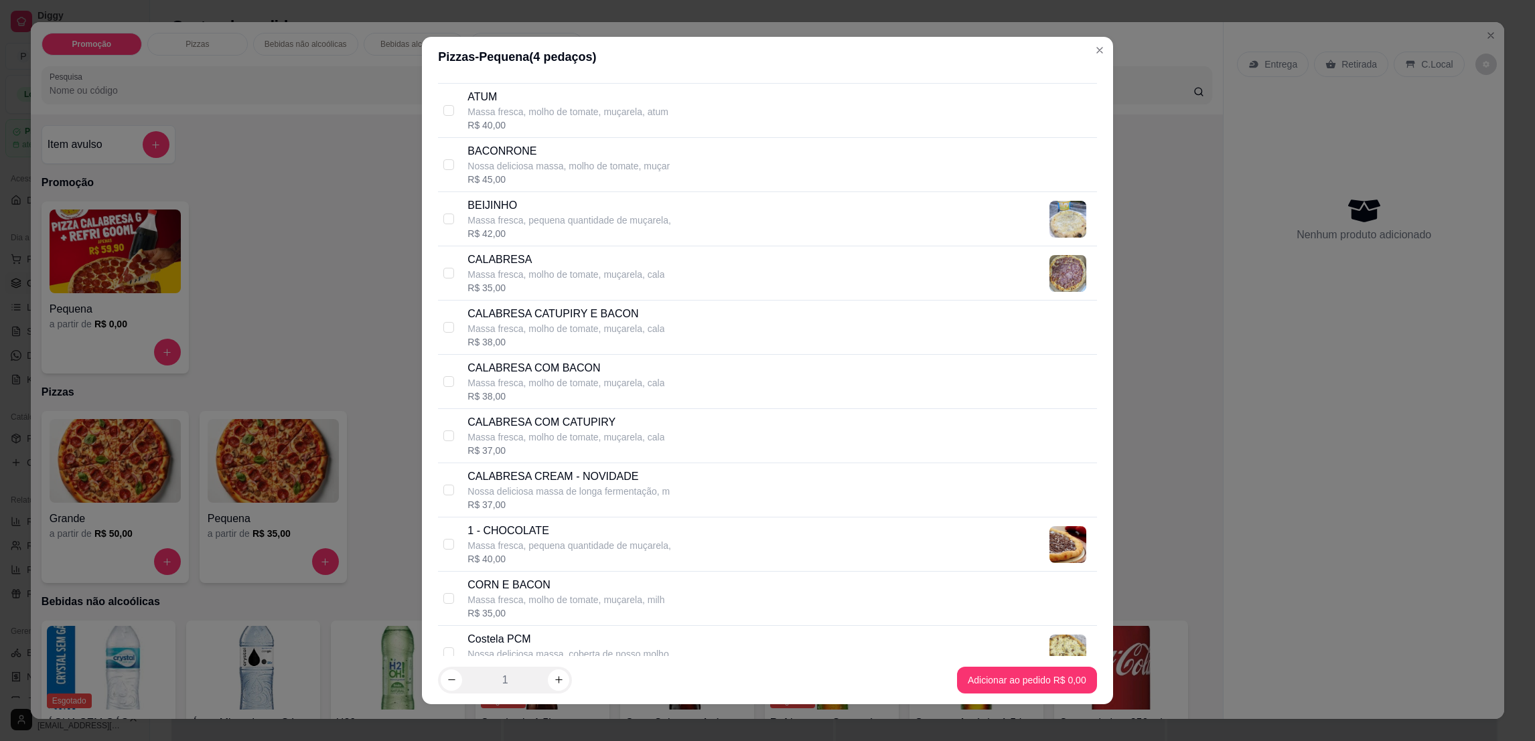
click at [553, 443] on p "Massa fresca, molho de tomate, muçarela, cala" at bounding box center [566, 437] width 197 height 13
checkbox input "true"
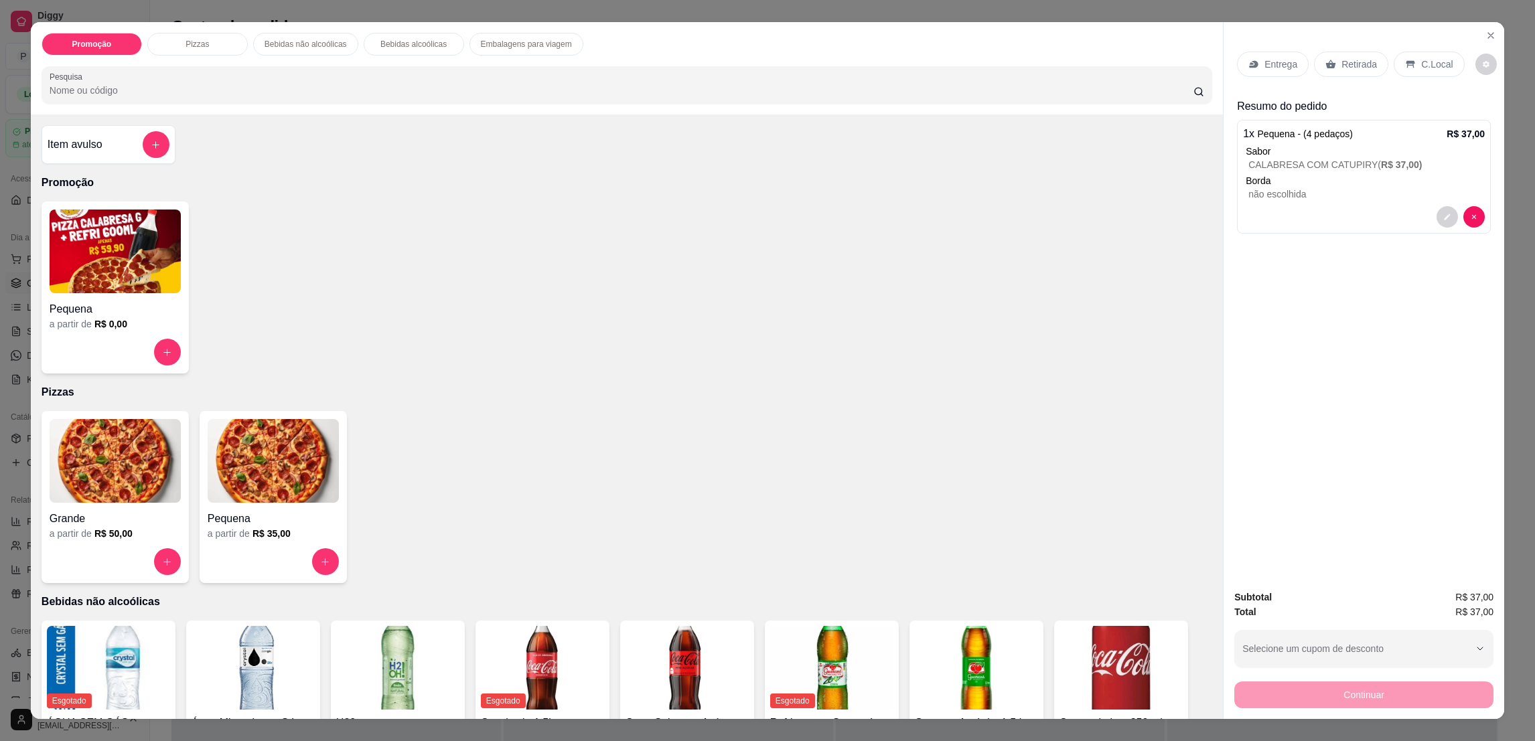
click at [1328, 70] on div "Retirada" at bounding box center [1351, 64] width 74 height 25
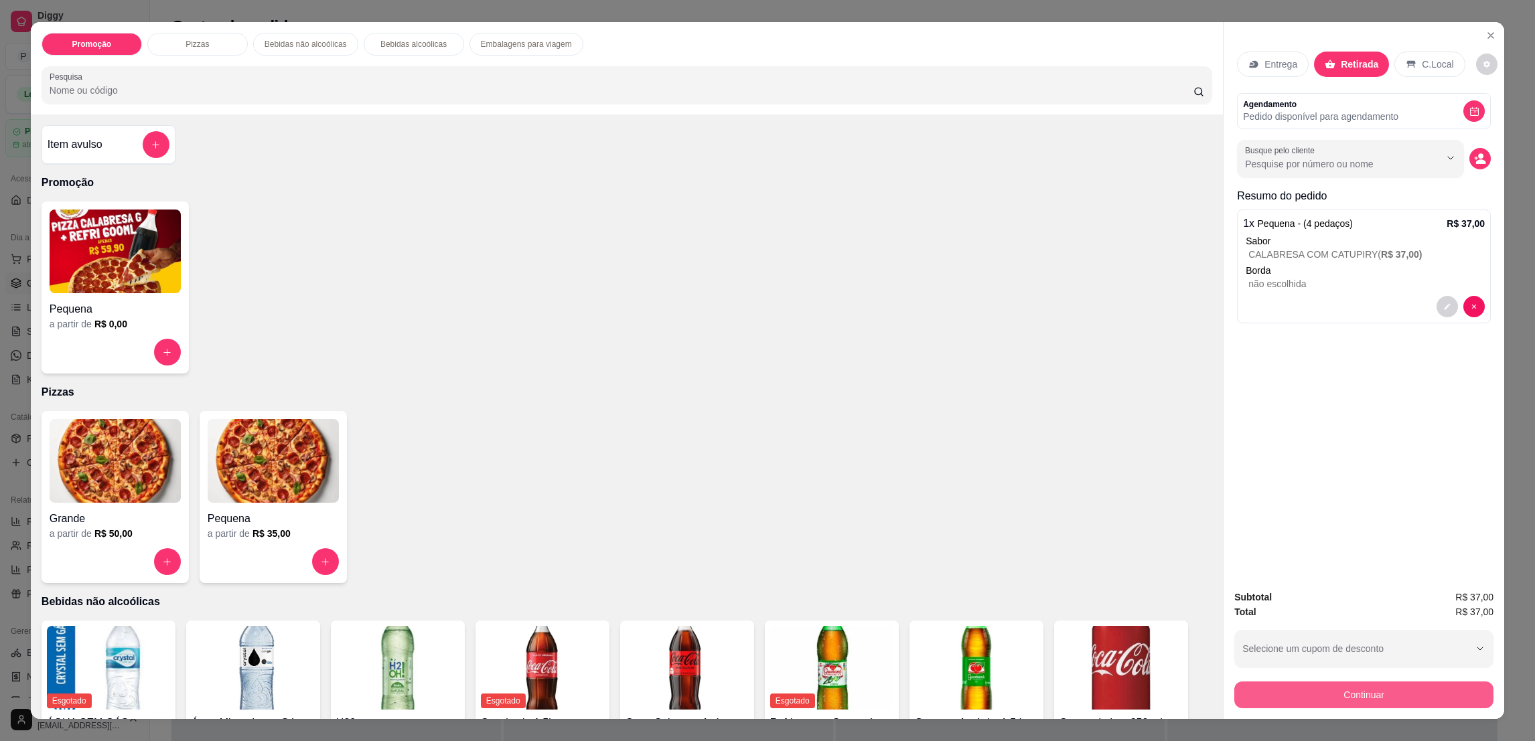
click at [1423, 703] on button "Continuar" at bounding box center [1363, 695] width 259 height 27
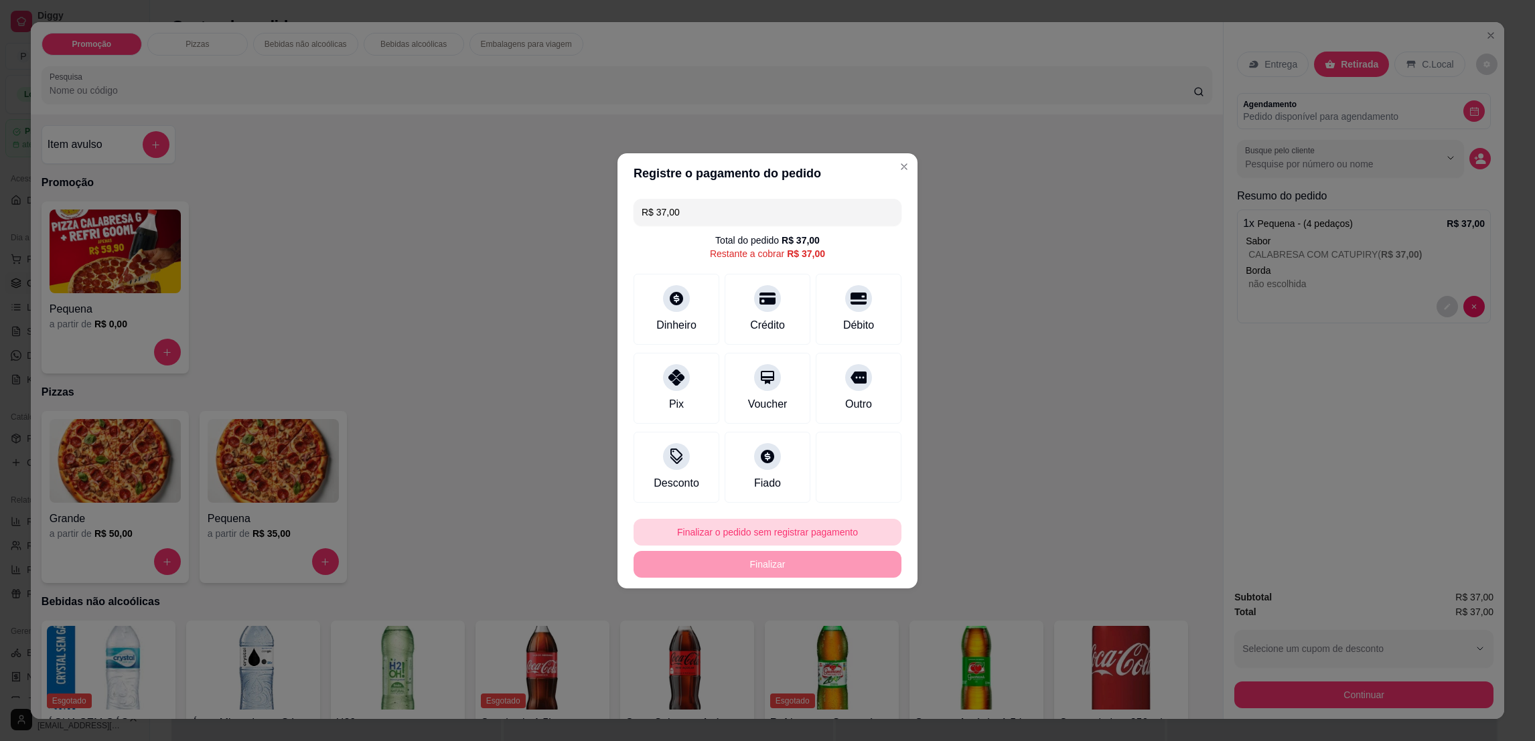
click at [823, 541] on button "Finalizar o pedido sem registrar pagamento" at bounding box center [768, 532] width 268 height 27
click at [849, 640] on button "Confirmar" at bounding box center [849, 646] width 52 height 21
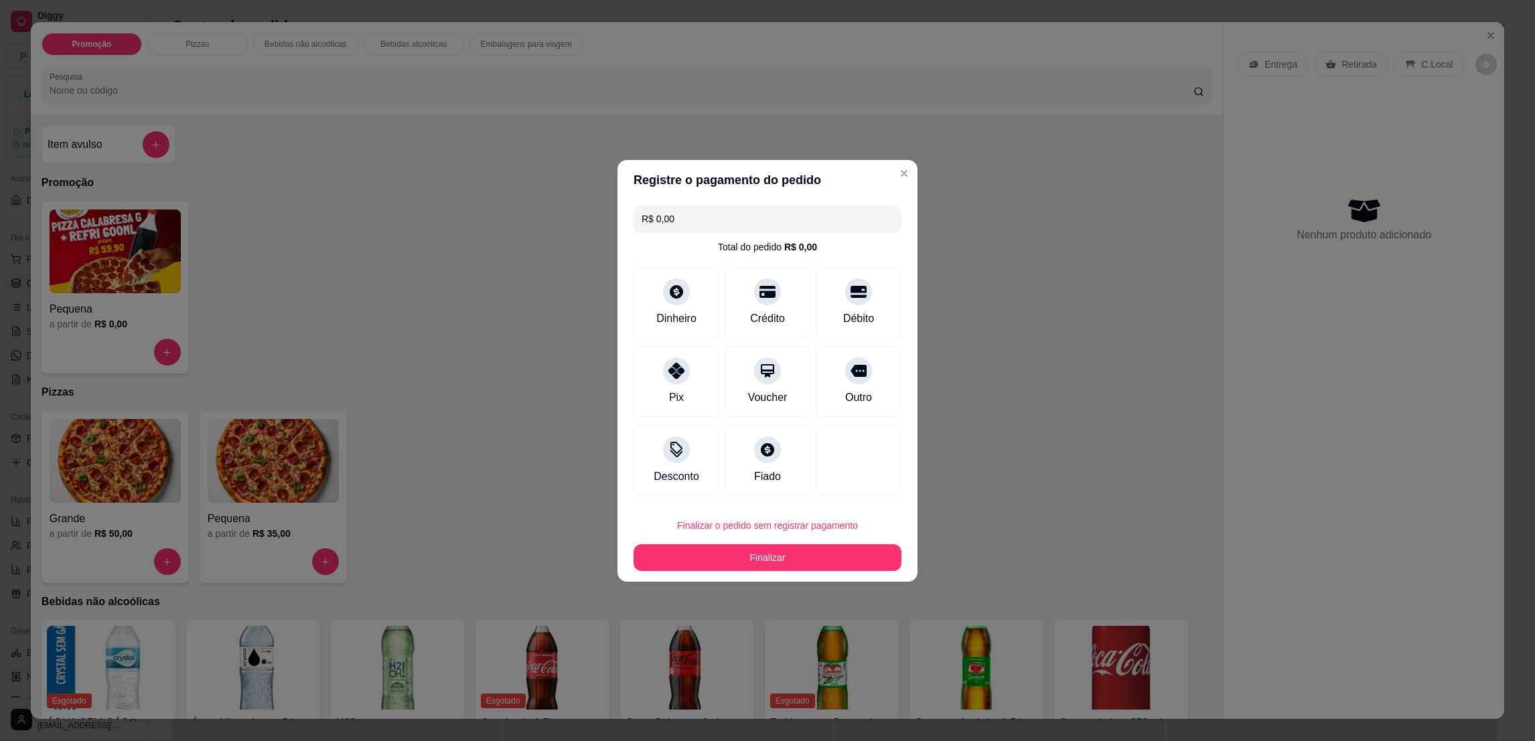
type input "R$ 0,00"
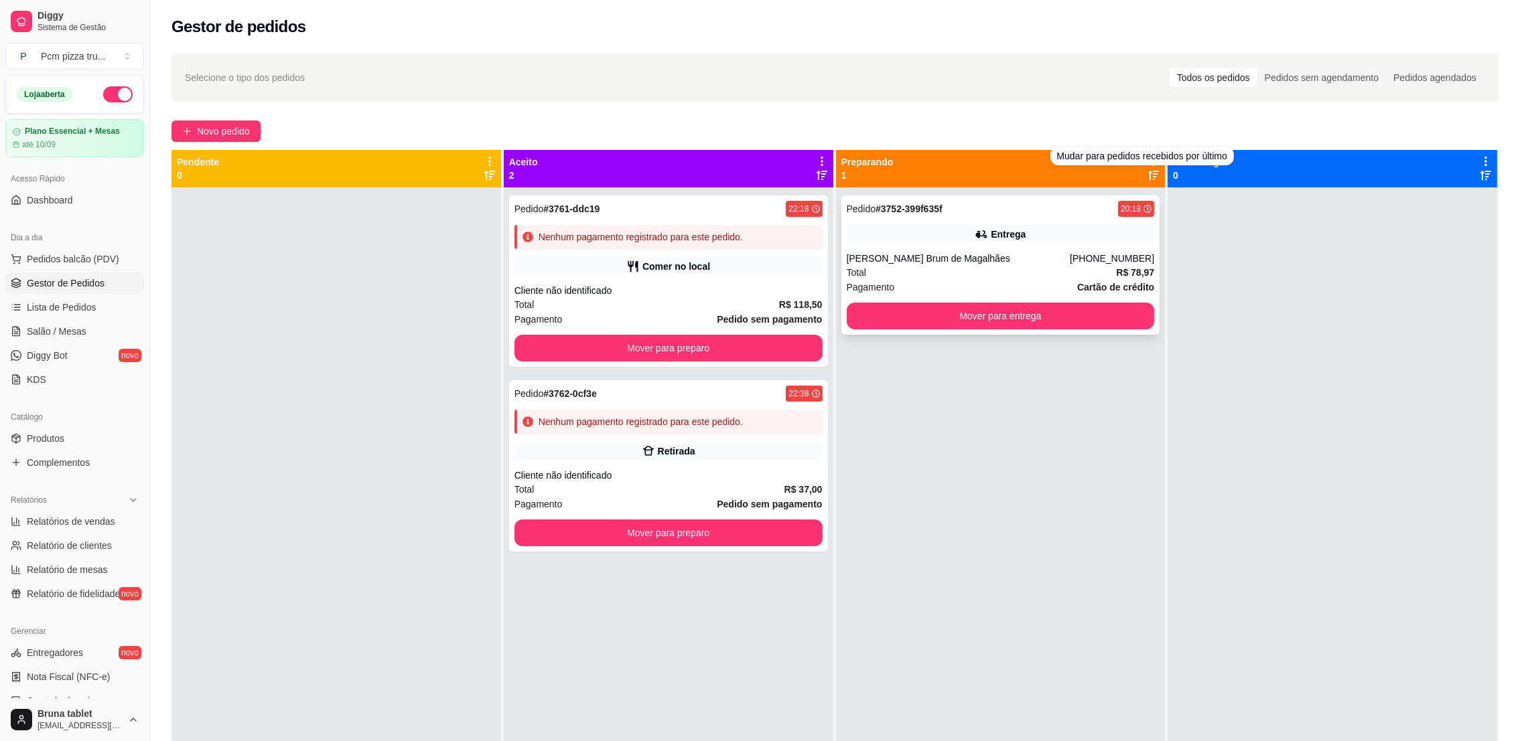
click at [1060, 228] on div "Entrega" at bounding box center [1001, 234] width 308 height 19
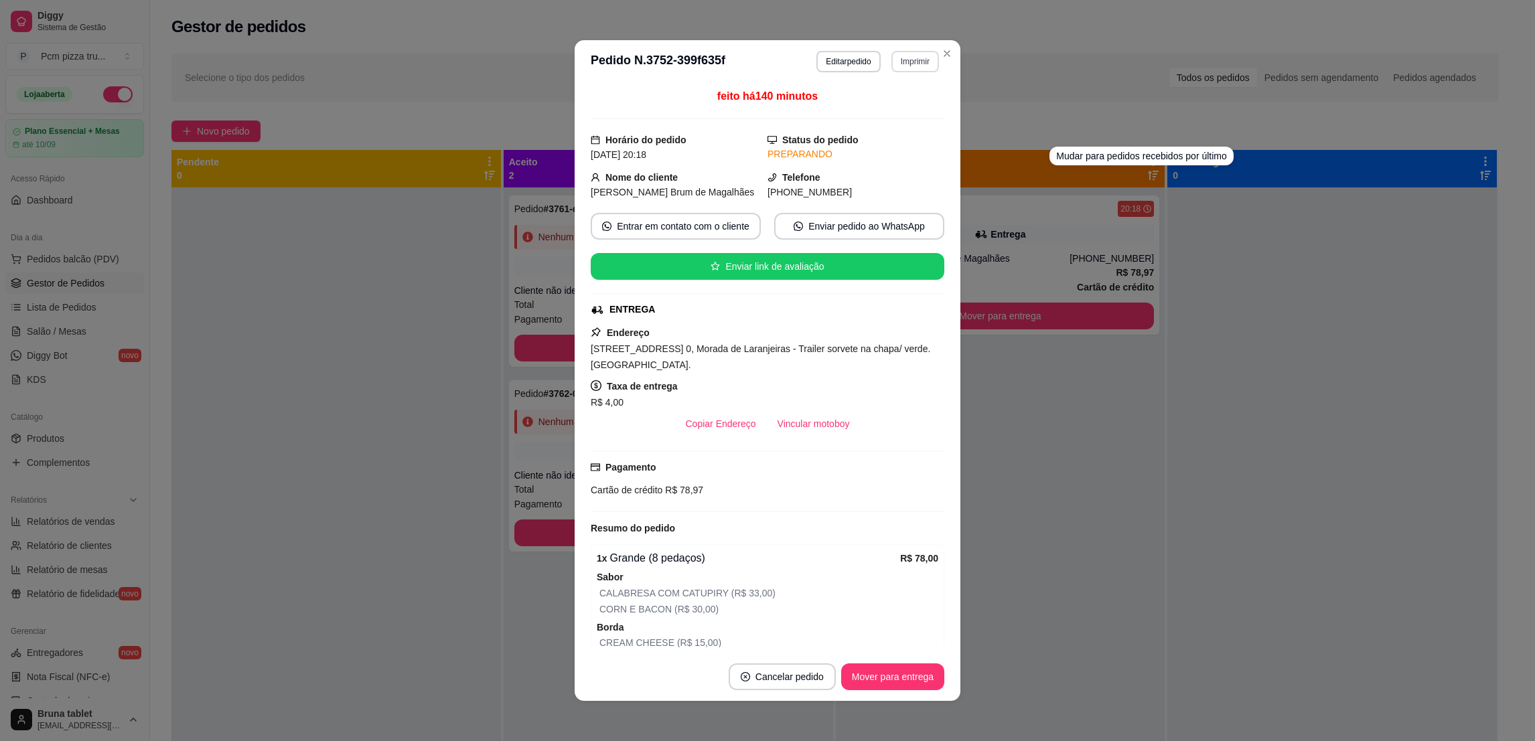
click at [894, 65] on button "Imprimir" at bounding box center [915, 61] width 48 height 21
click at [894, 117] on button "IMPRESSORA 1" at bounding box center [884, 108] width 97 height 21
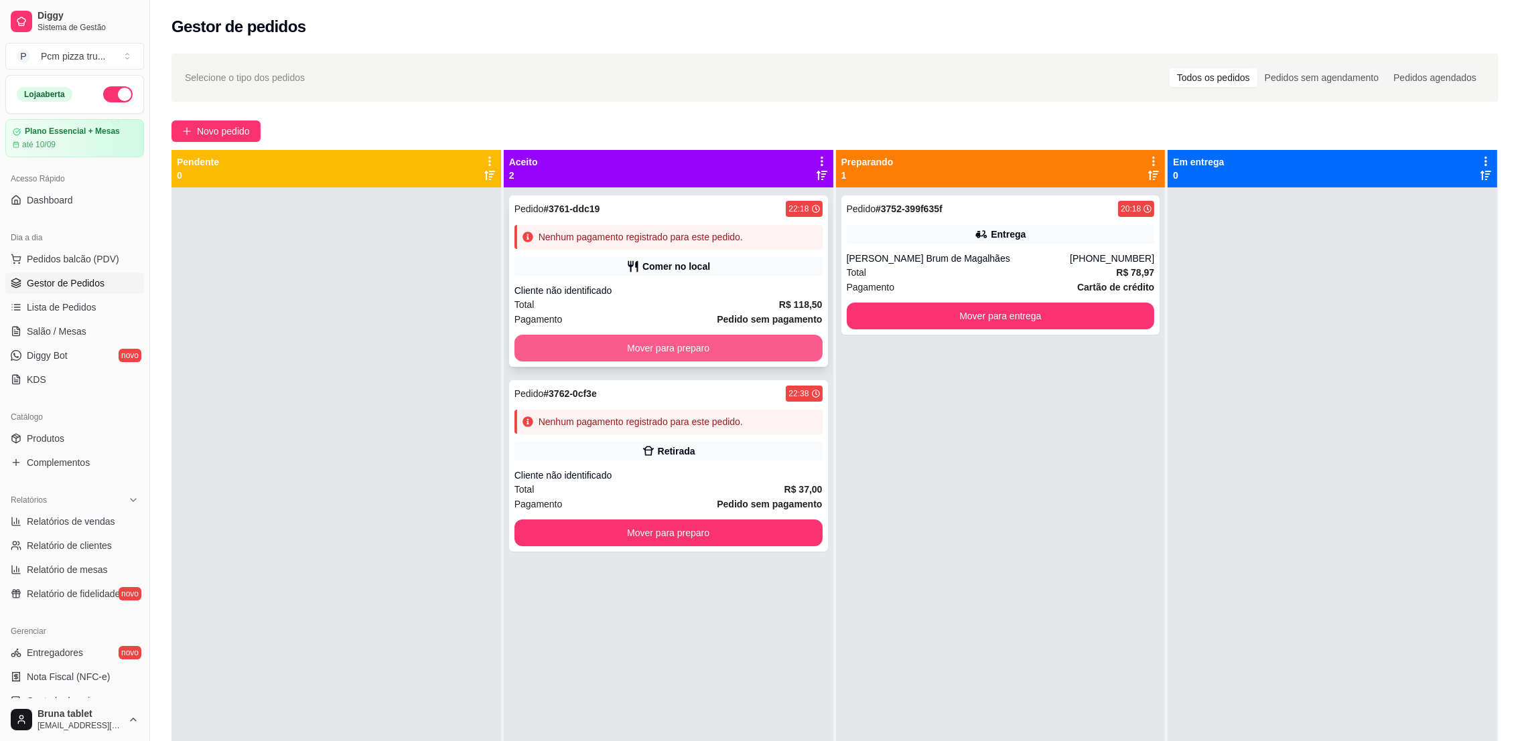
click at [797, 350] on button "Mover para preparo" at bounding box center [668, 348] width 308 height 27
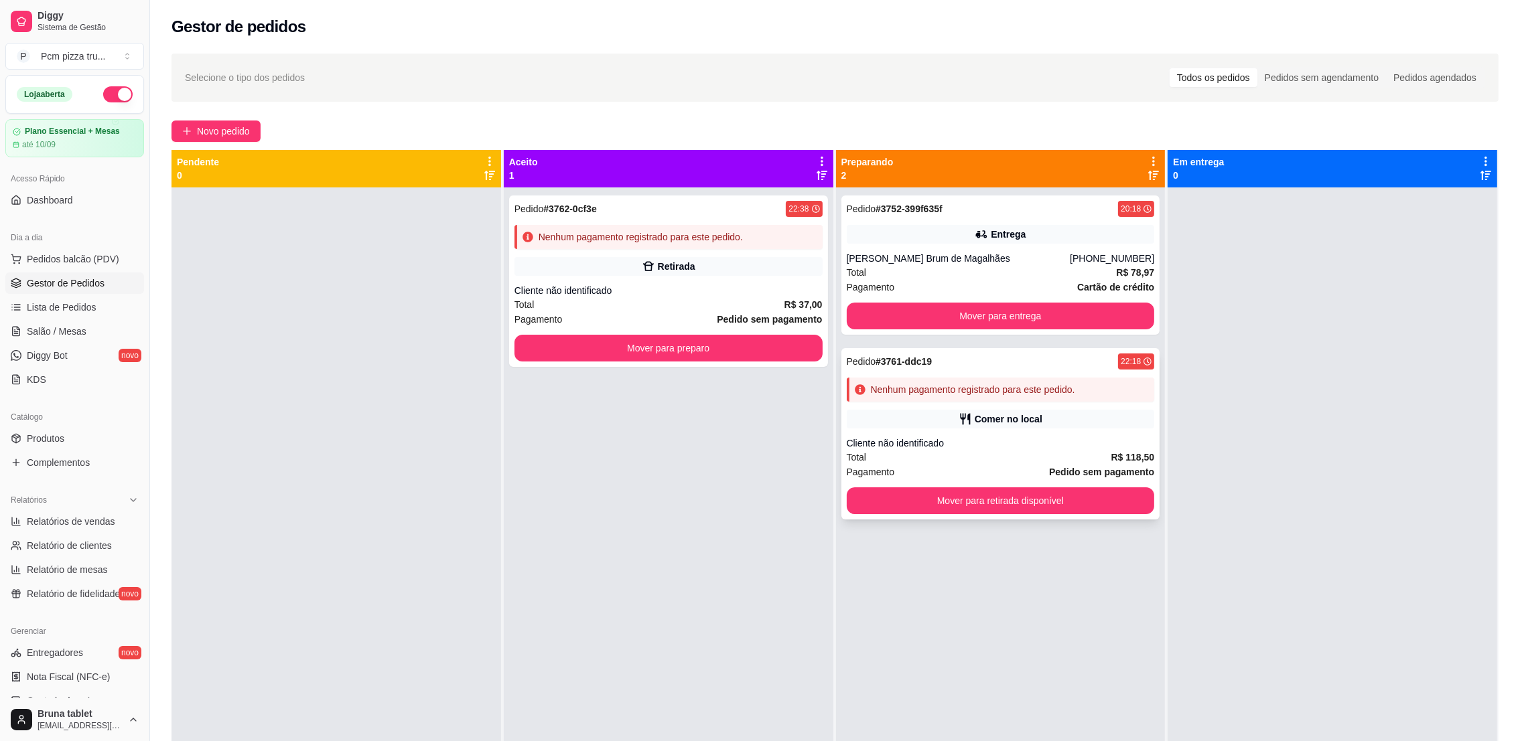
click at [963, 410] on div "Comer no local" at bounding box center [1001, 419] width 308 height 19
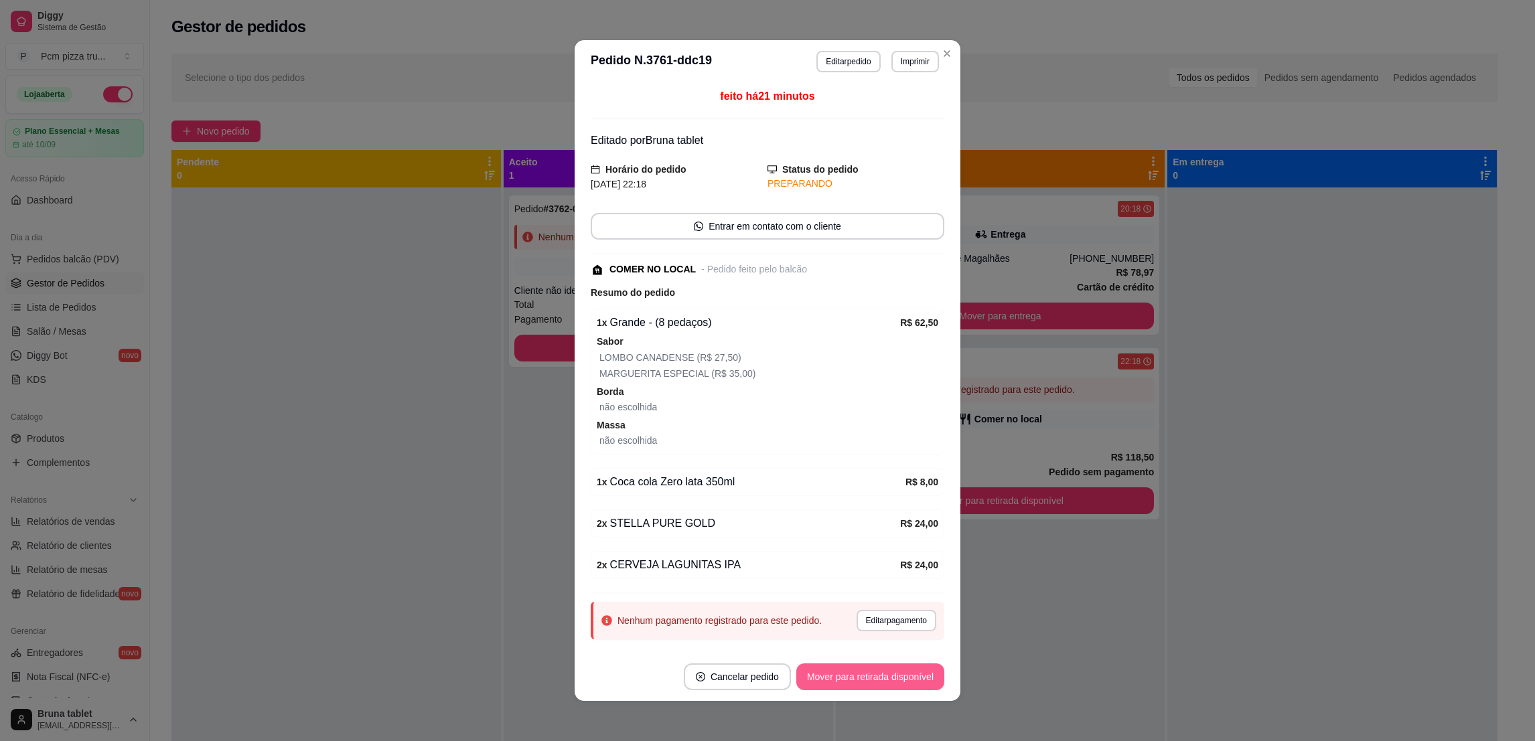
click at [853, 682] on button "Mover para retirada disponível" at bounding box center [870, 677] width 148 height 27
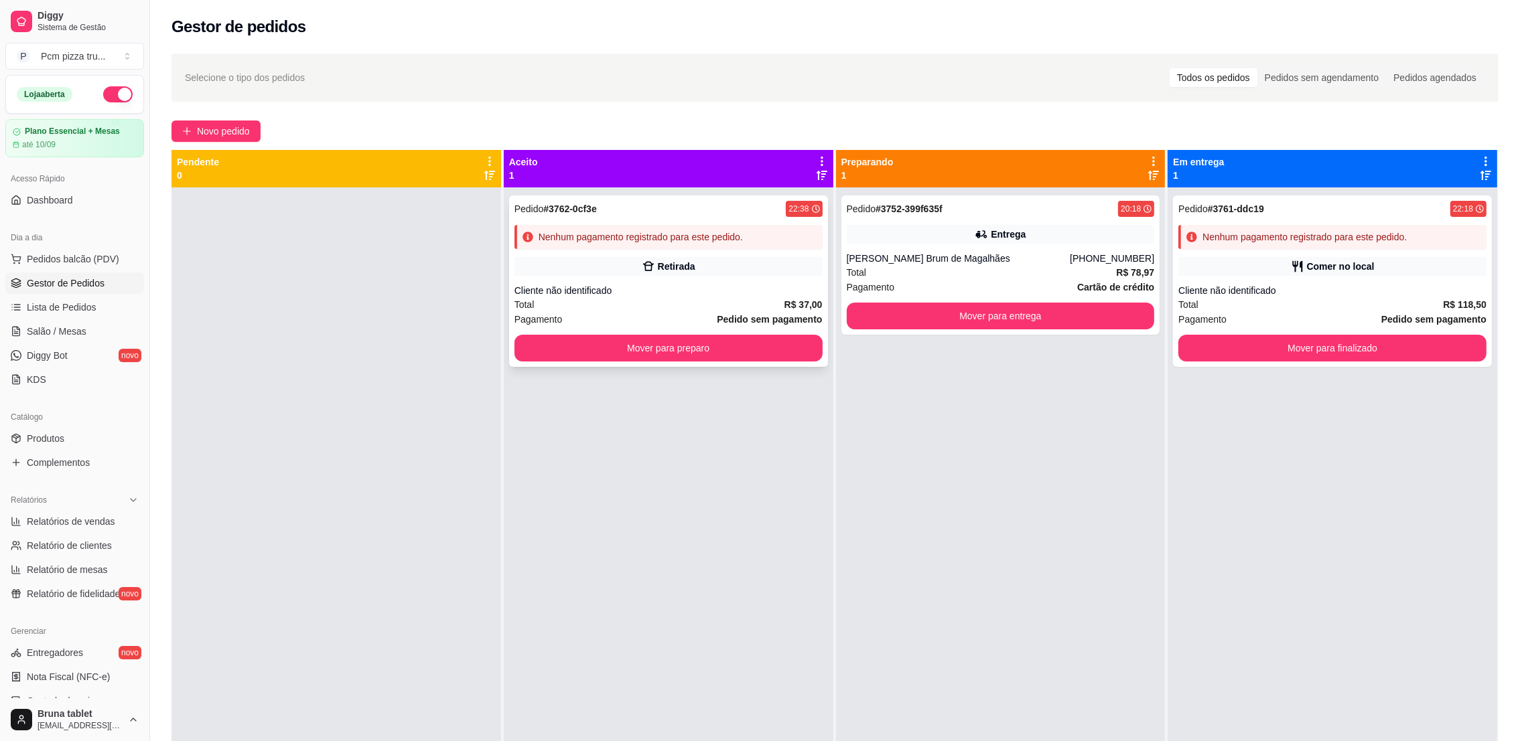
click at [768, 297] on div "Cliente não identificado" at bounding box center [668, 290] width 308 height 13
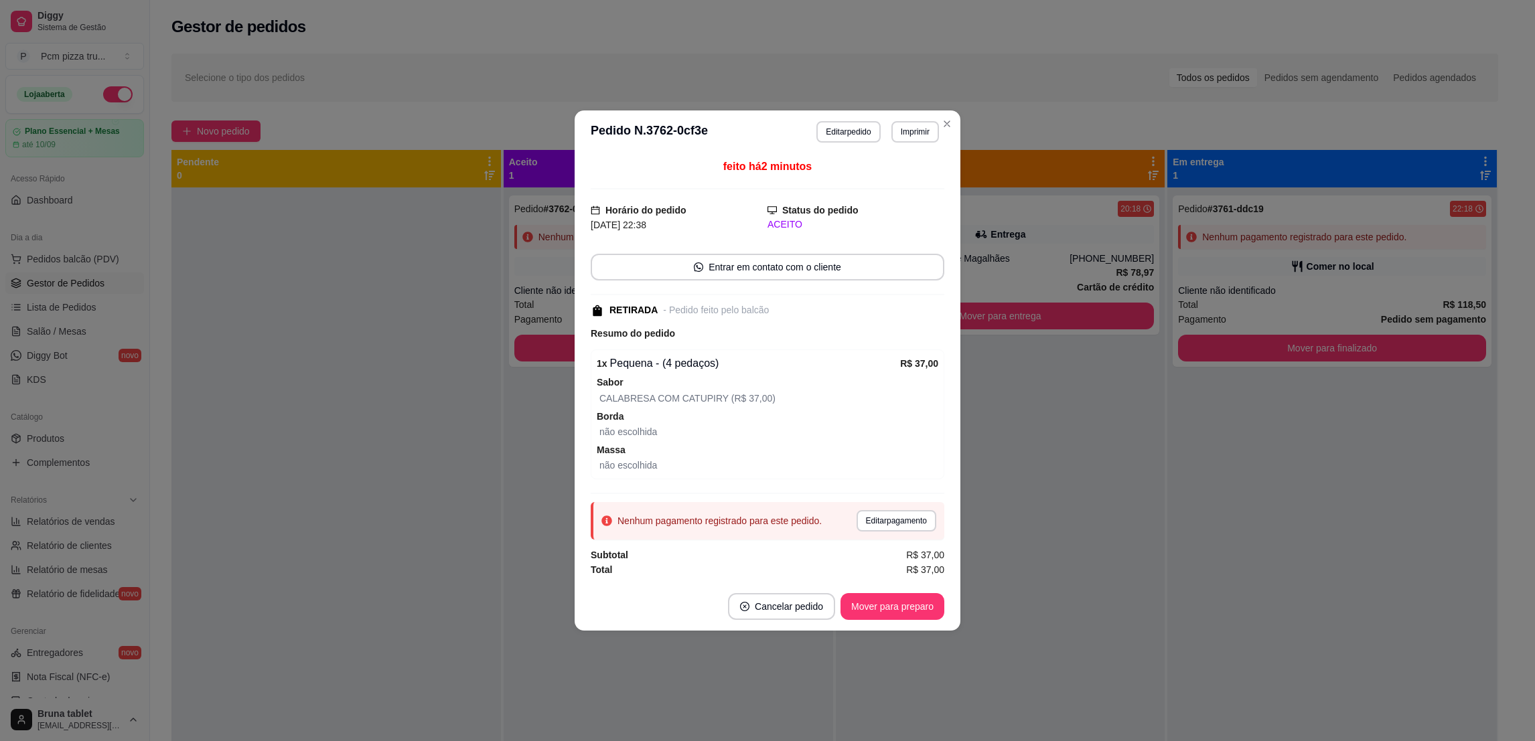
click at [898, 622] on footer "Cancelar pedido Mover para preparo" at bounding box center [768, 607] width 386 height 48
click at [893, 614] on button "Mover para preparo" at bounding box center [893, 606] width 104 height 27
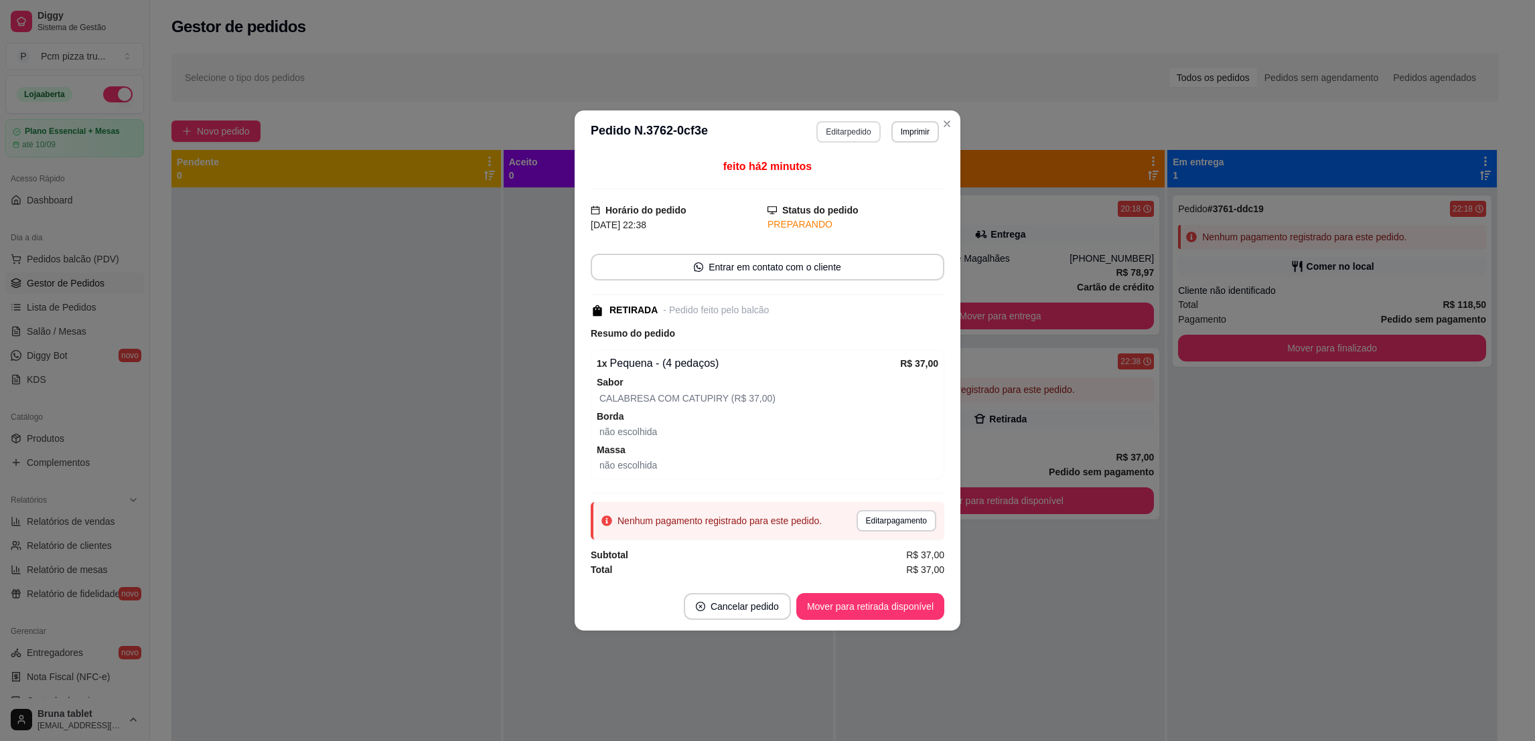
click at [865, 121] on button "Editar pedido" at bounding box center [848, 131] width 64 height 21
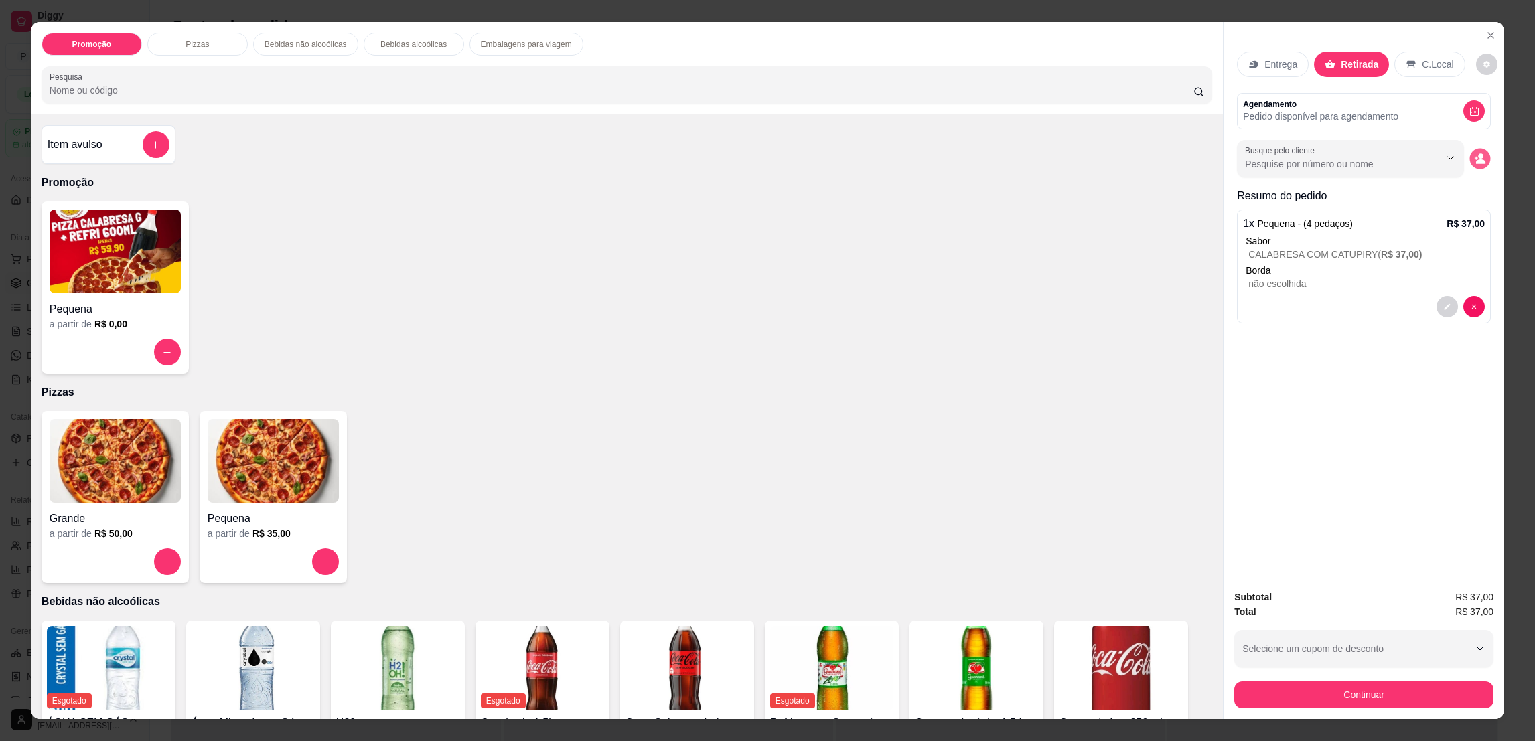
click at [1476, 160] on icon "decrease-product-quantity" at bounding box center [1480, 161] width 9 height 5
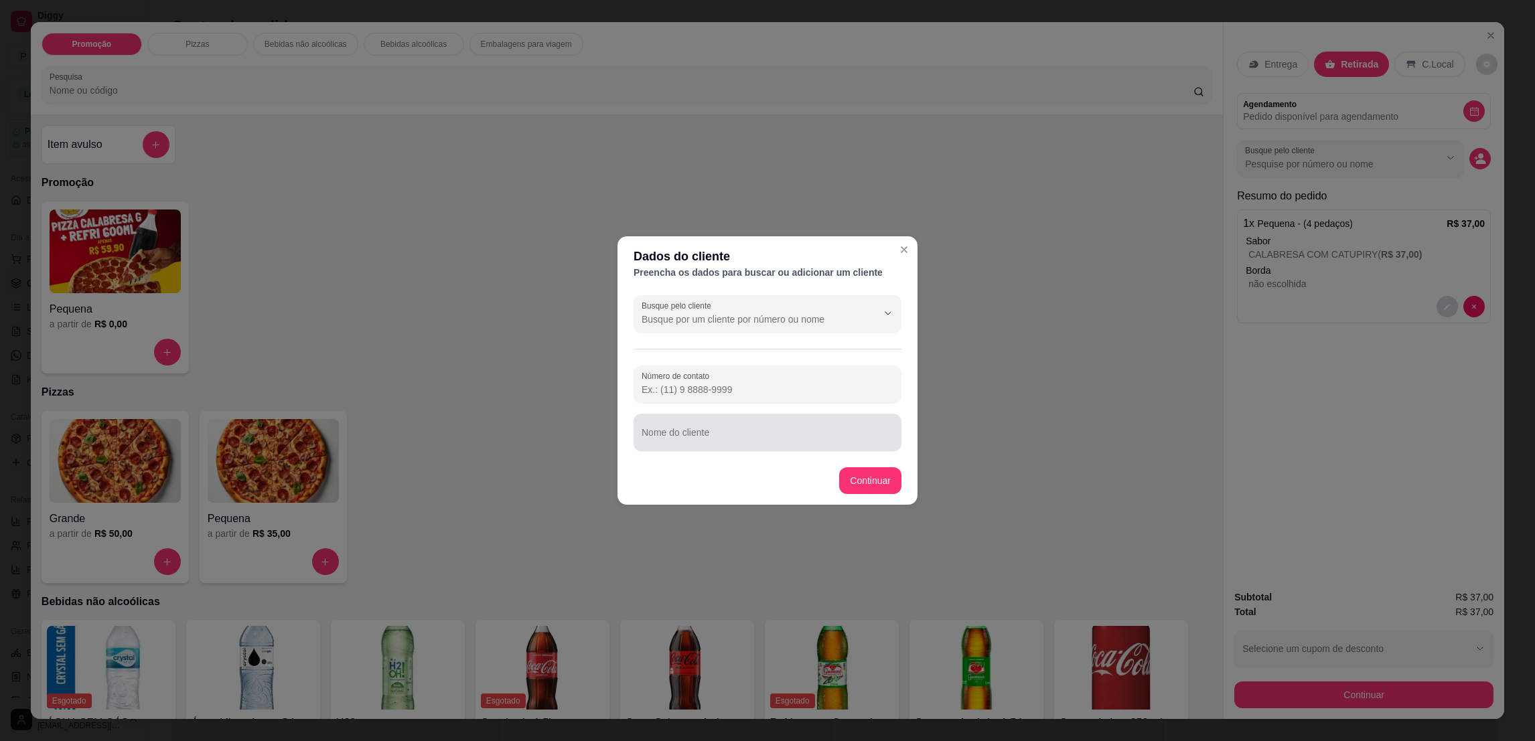
click at [827, 439] on input "Nome do cliente" at bounding box center [768, 437] width 252 height 13
type input "[PERSON_NAME]"
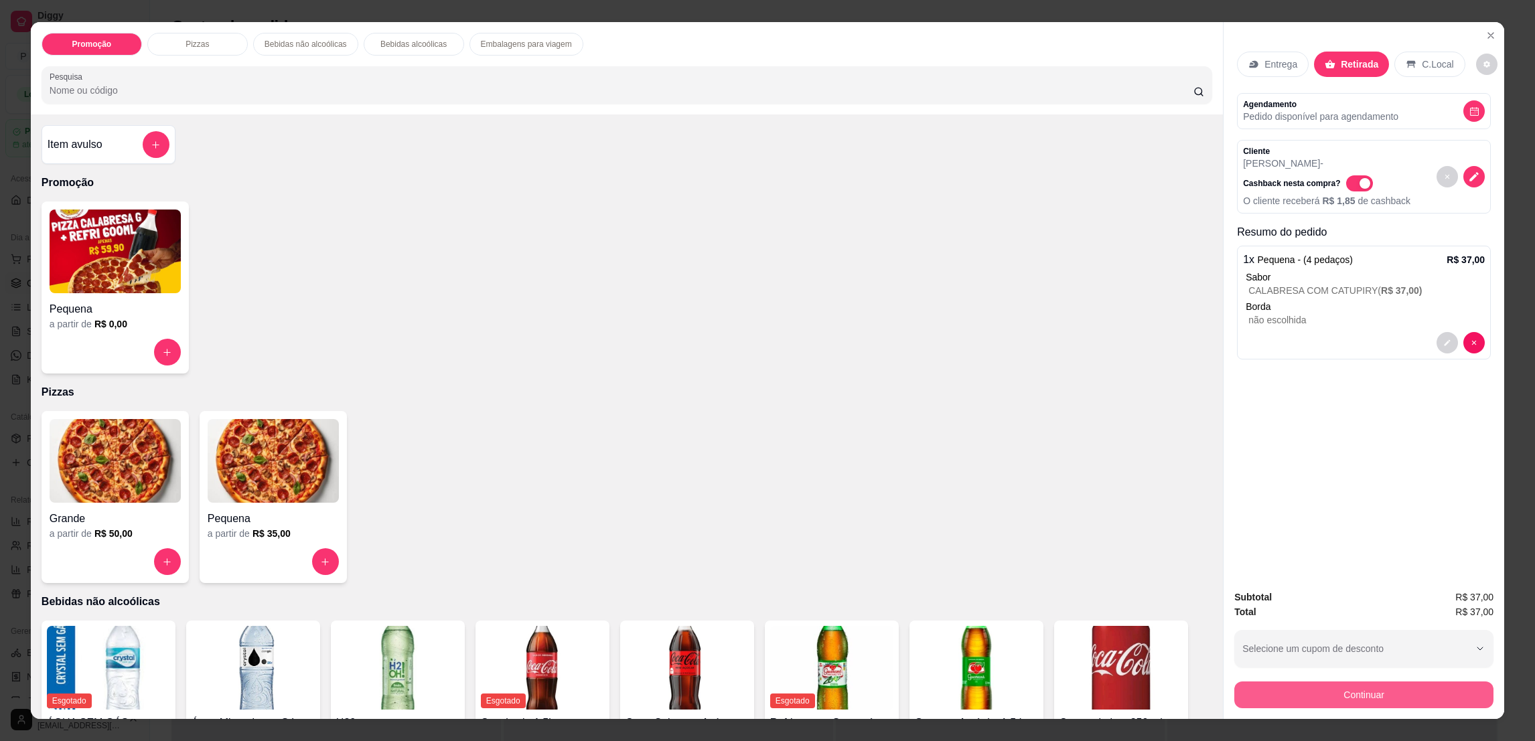
click at [1446, 701] on button "Continuar" at bounding box center [1363, 695] width 259 height 27
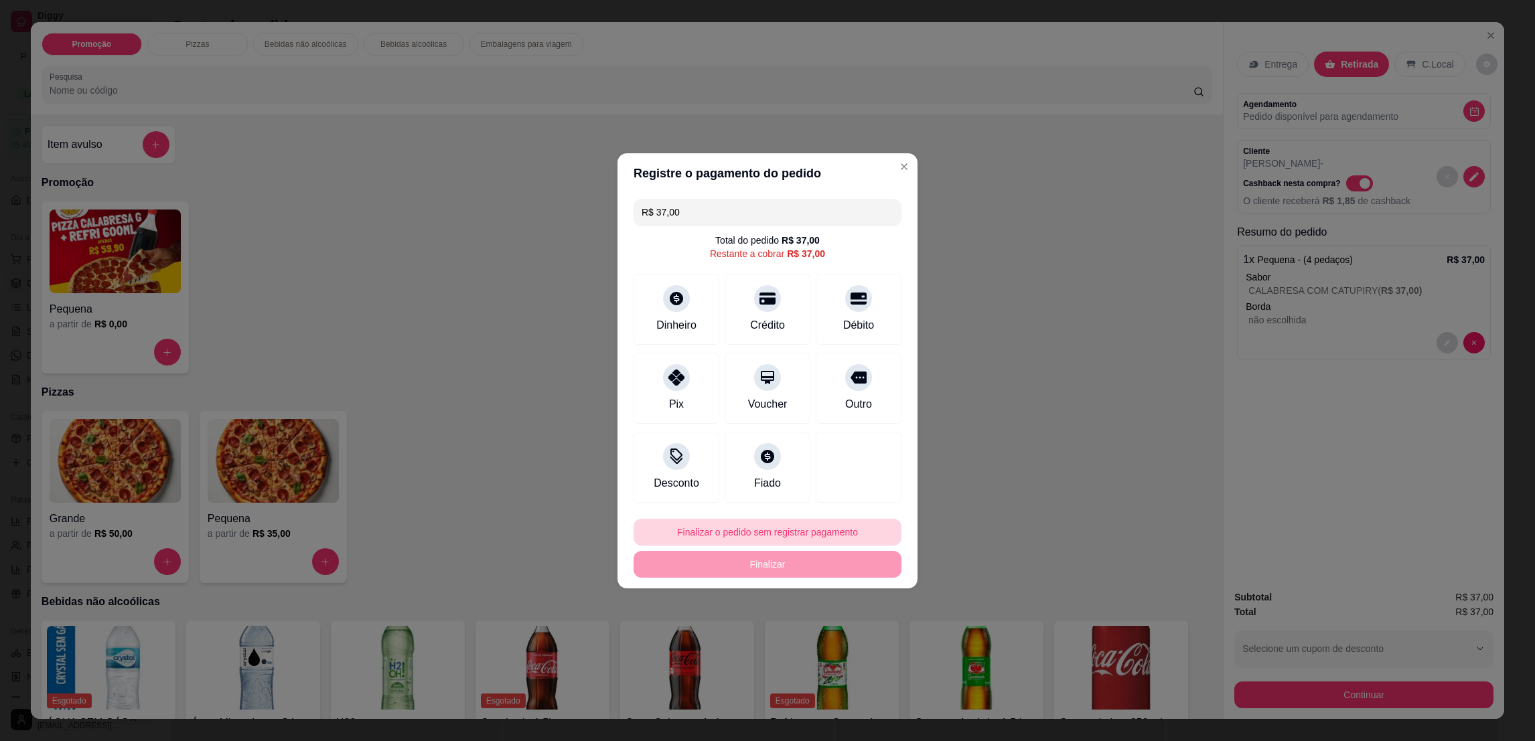
click at [762, 536] on button "Finalizar o pedido sem registrar pagamento" at bounding box center [768, 532] width 268 height 27
click at [841, 642] on button "Confirmar" at bounding box center [851, 643] width 50 height 21
type input "R$ 0,00"
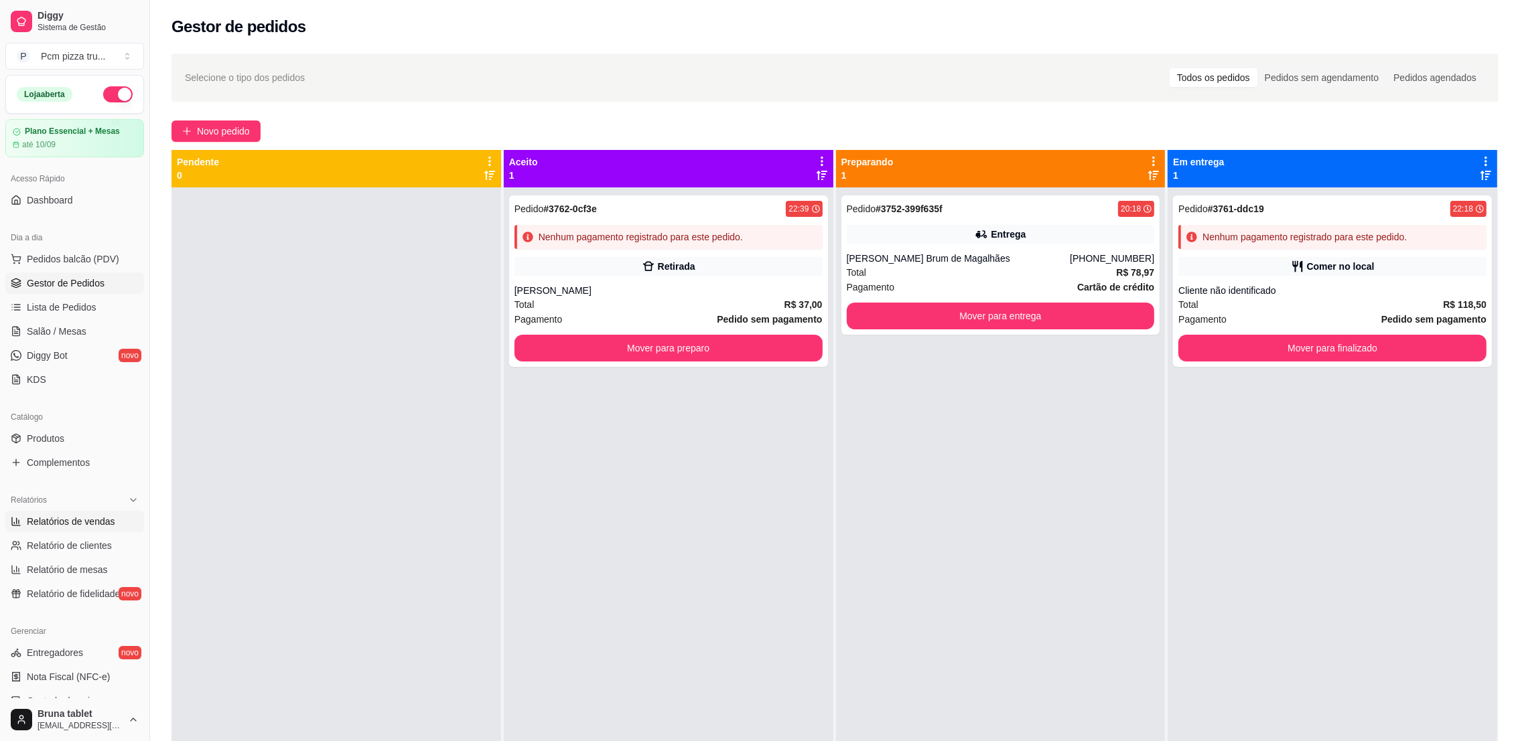
click at [88, 519] on span "Relatórios de vendas" at bounding box center [71, 521] width 88 height 13
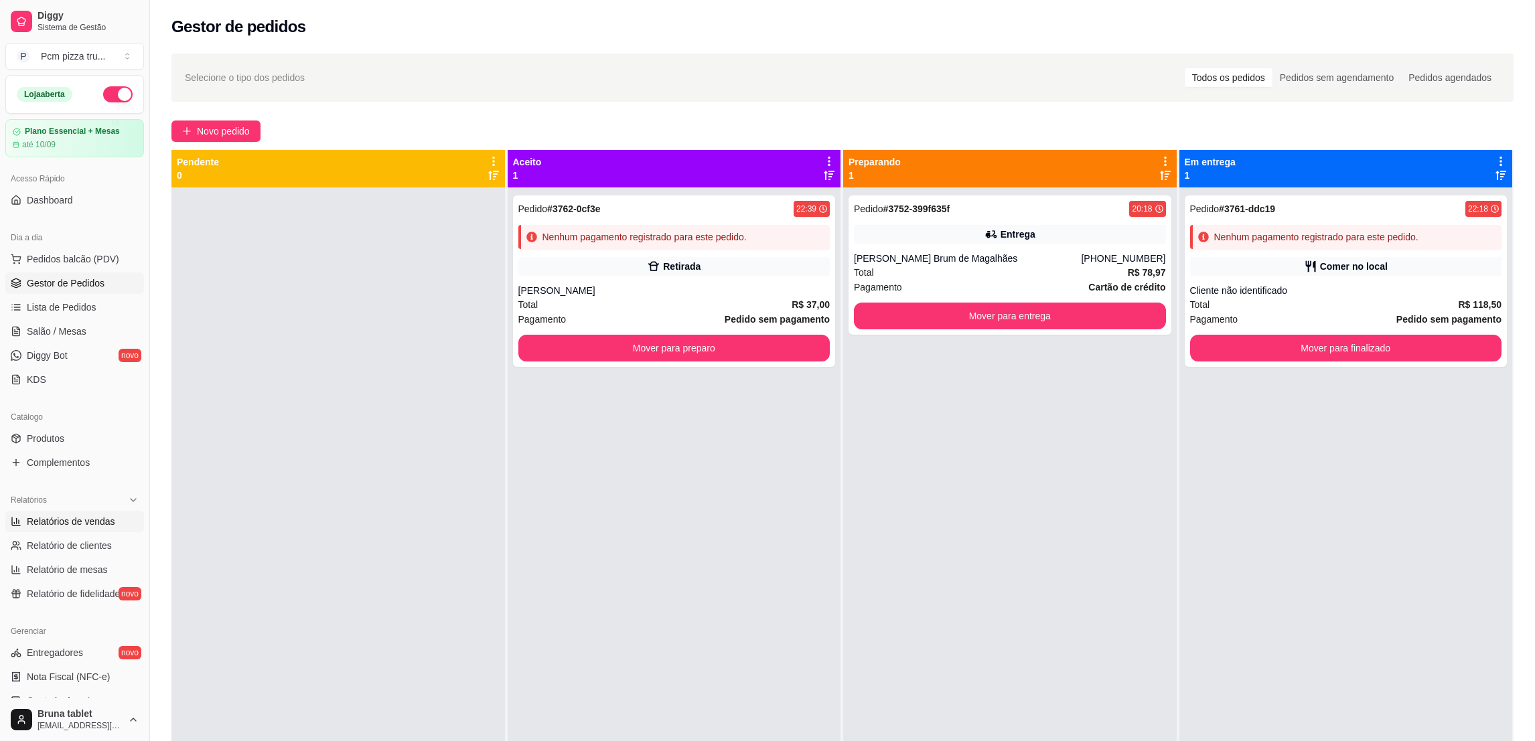
select select "ALL"
select select "0"
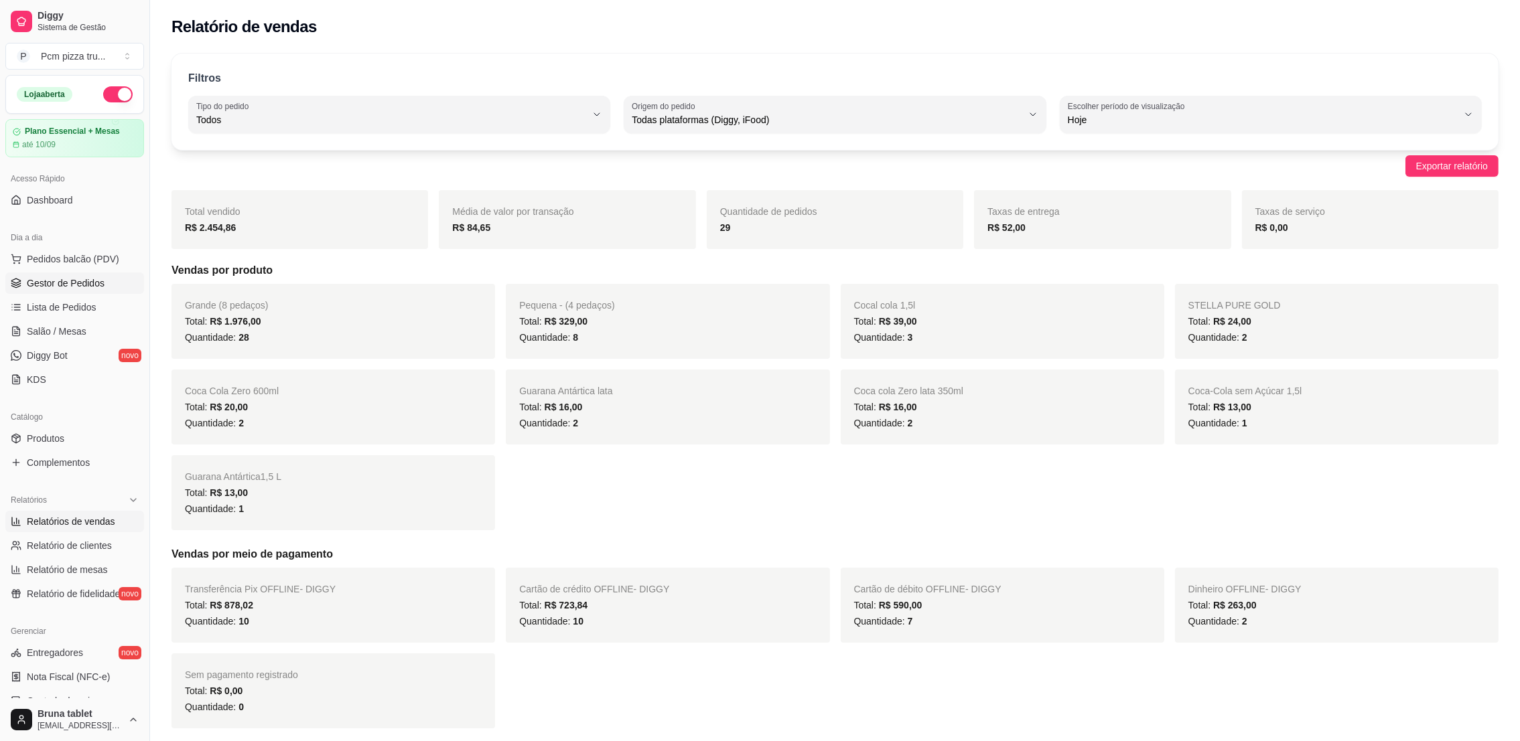
click at [82, 278] on span "Gestor de Pedidos" at bounding box center [66, 283] width 78 height 13
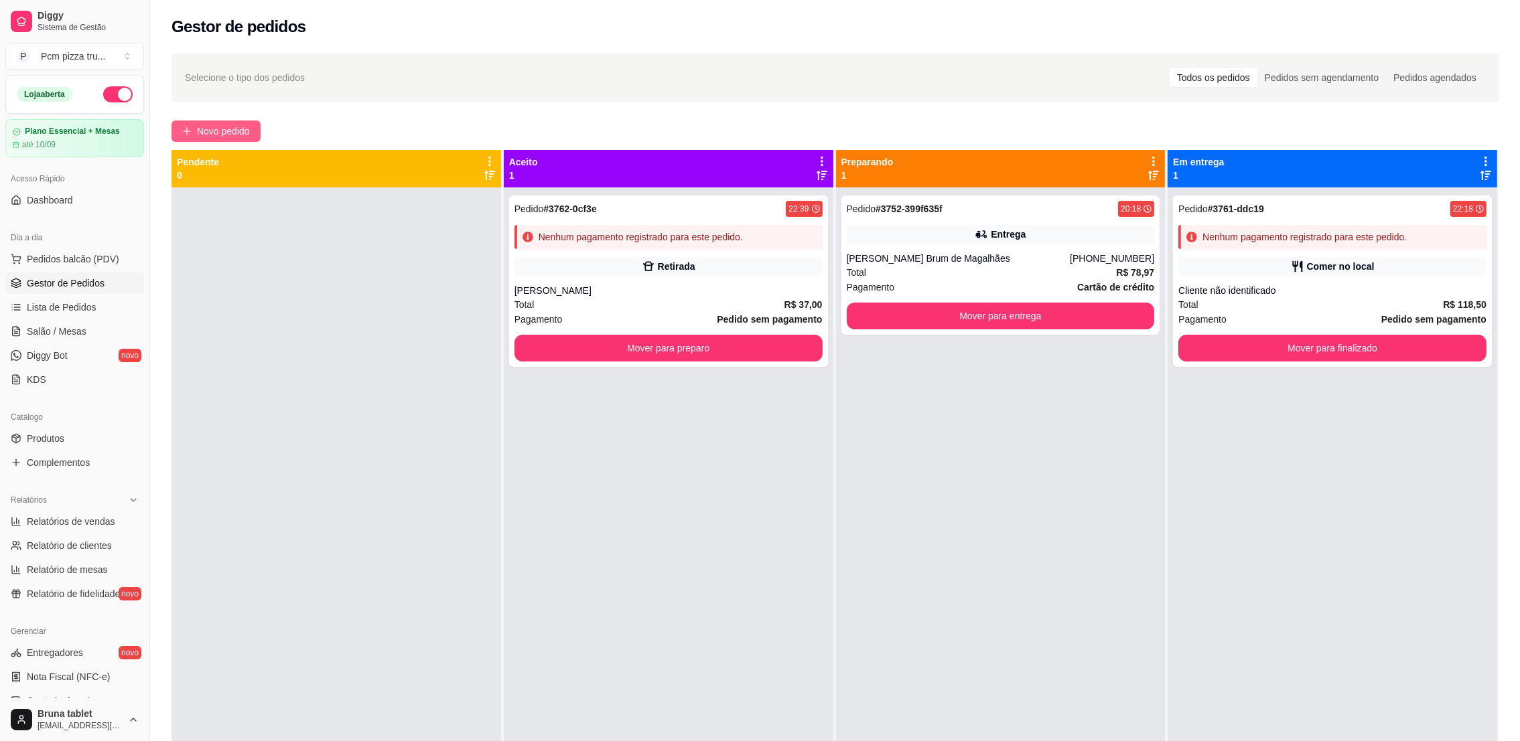
click at [251, 123] on button "Novo pedido" at bounding box center [215, 131] width 89 height 21
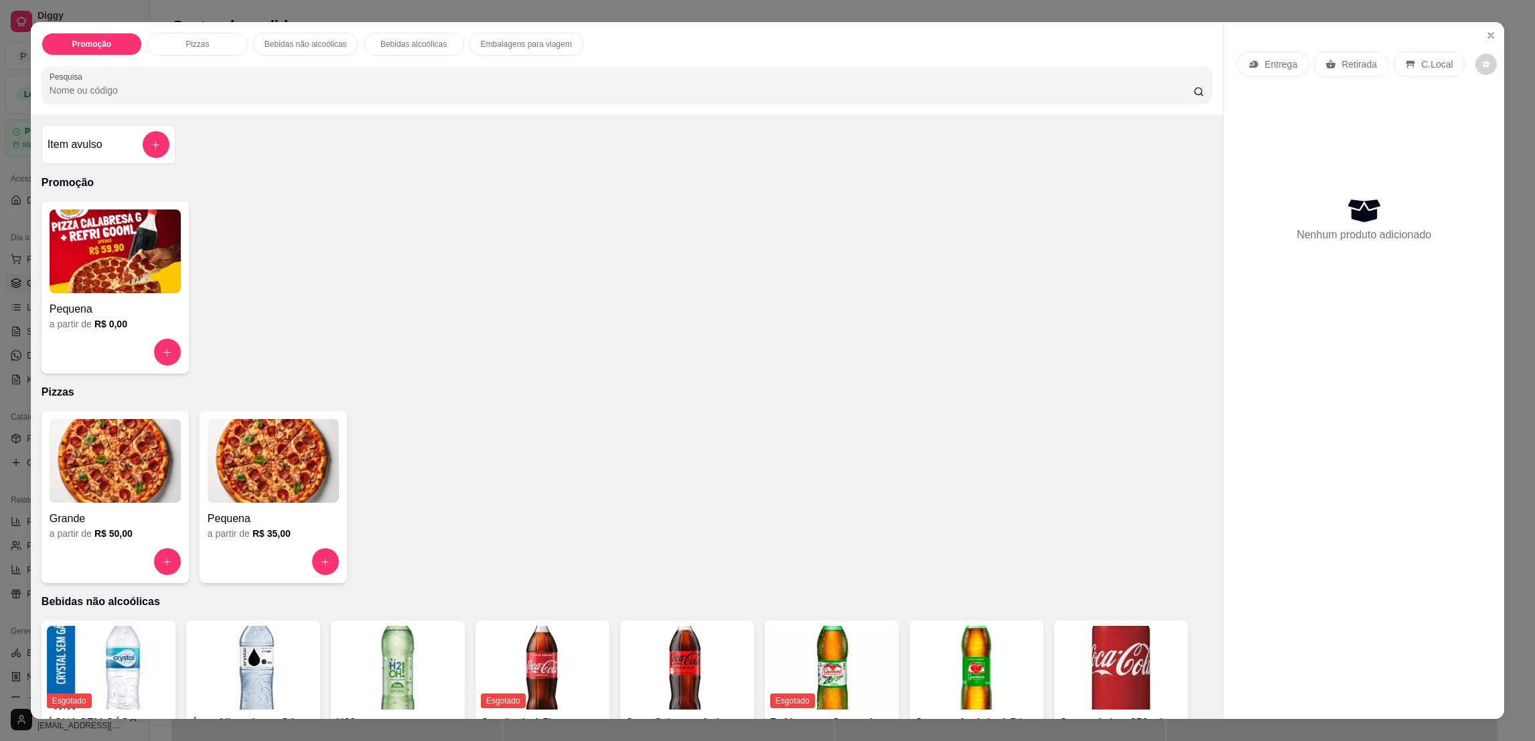
click at [86, 463] on img at bounding box center [115, 461] width 131 height 84
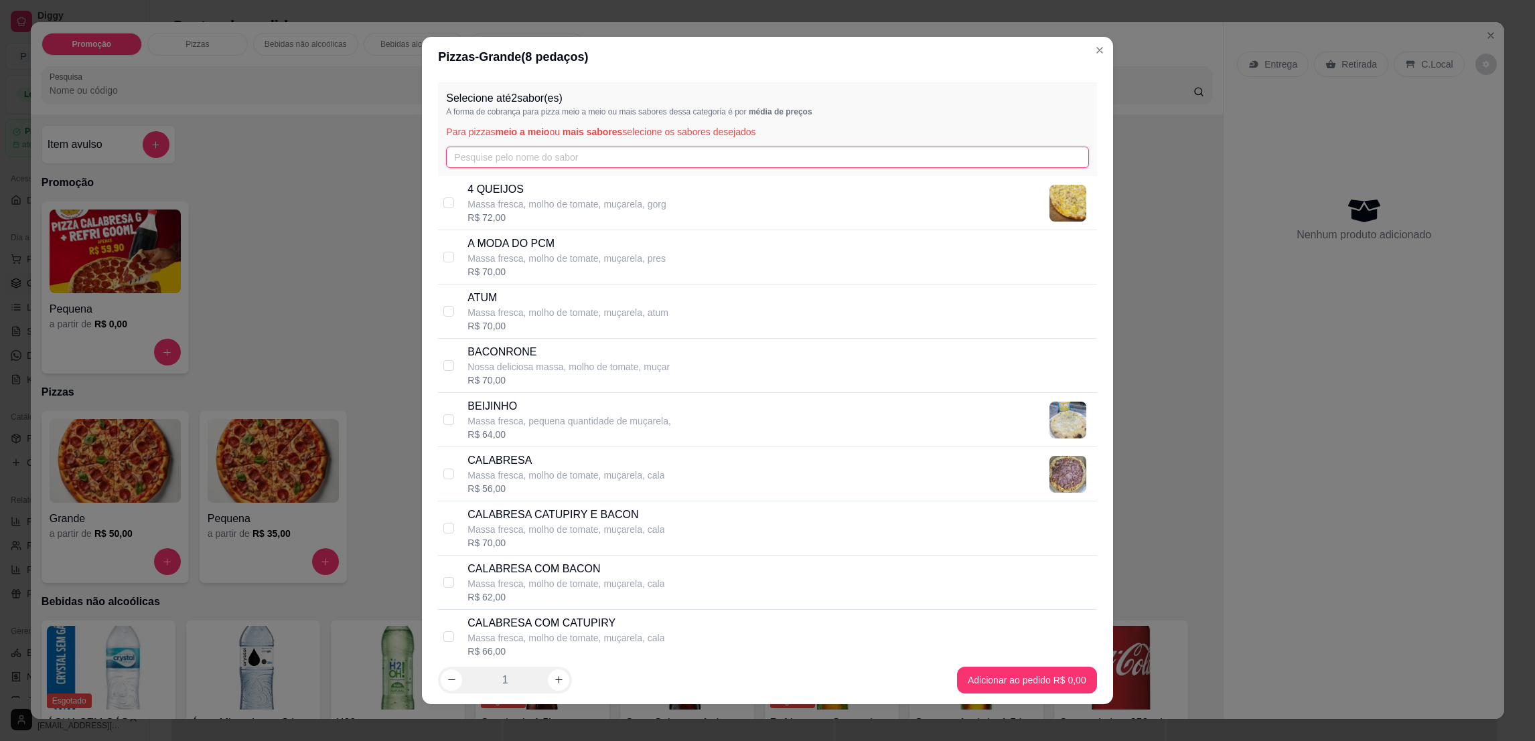
click at [531, 157] on input "text" at bounding box center [767, 157] width 642 height 21
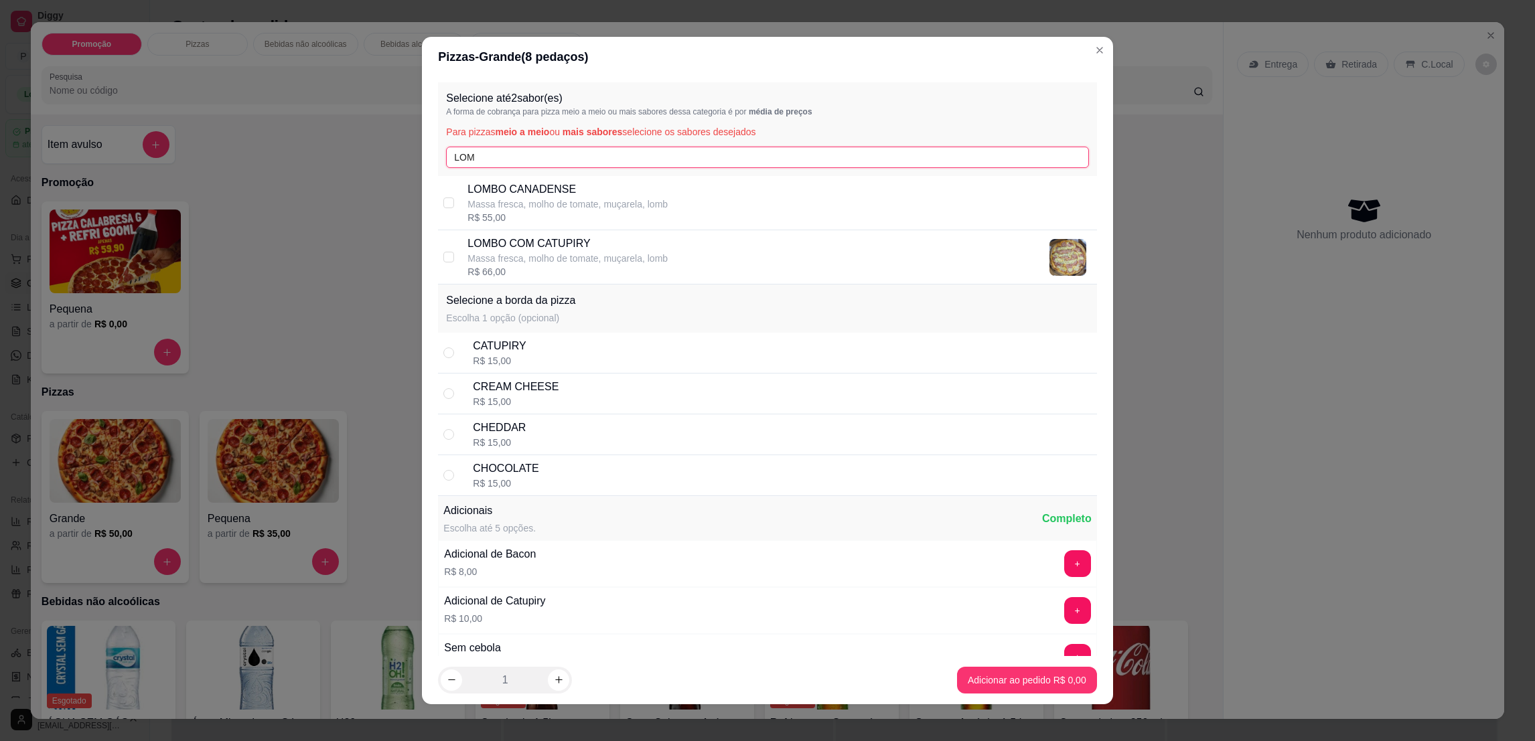
type input "LOM"
click at [608, 205] on p "Massa fresca, molho de tomate, muçarela, lomb" at bounding box center [568, 204] width 200 height 13
checkbox input "true"
click at [603, 164] on input "LOM" at bounding box center [767, 157] width 642 height 21
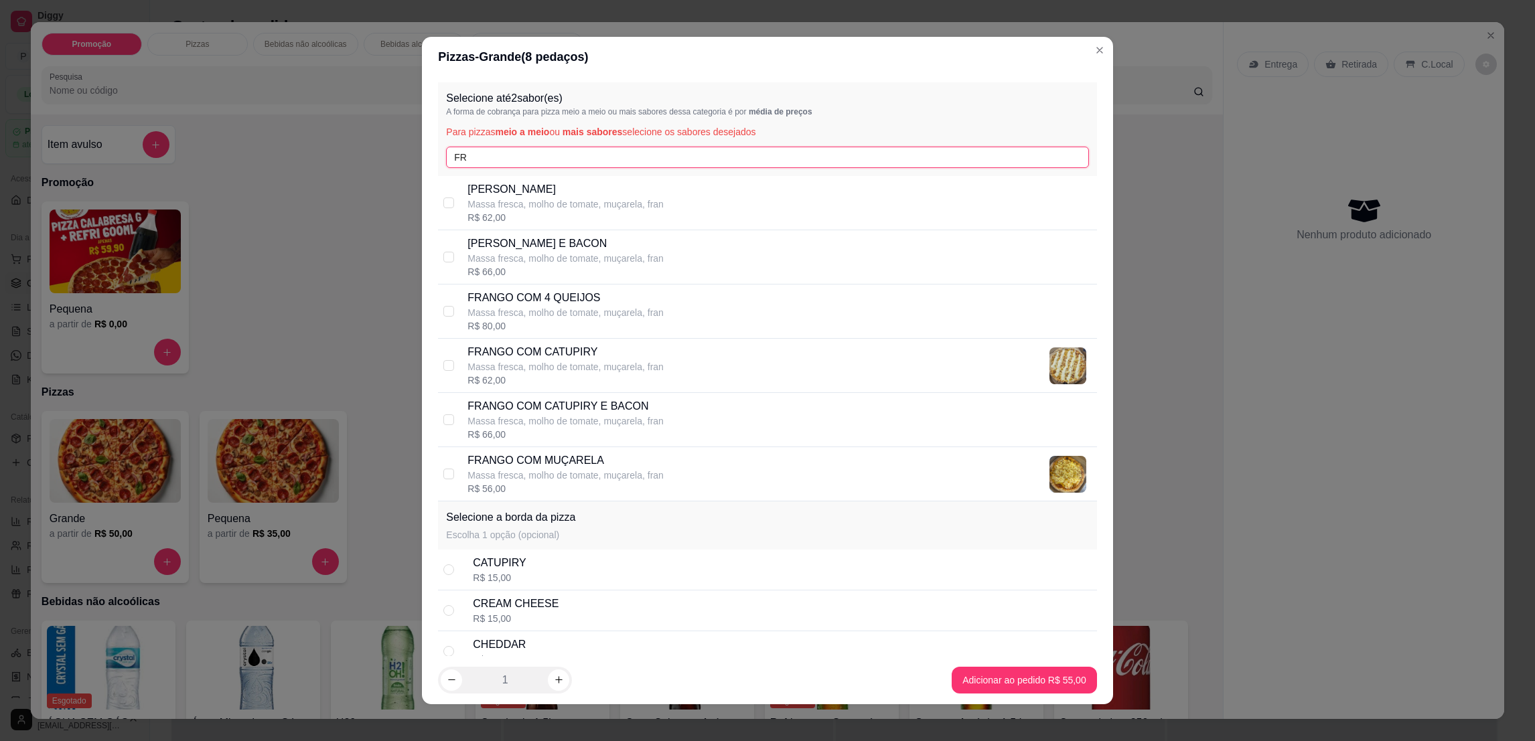
type input "FR"
click at [652, 366] on div "FRANGO COM CATUPIRY Massa fresca, molho de tomate, muçarela, [PERSON_NAME]$ 62,…" at bounding box center [780, 365] width 624 height 43
checkbox input "true"
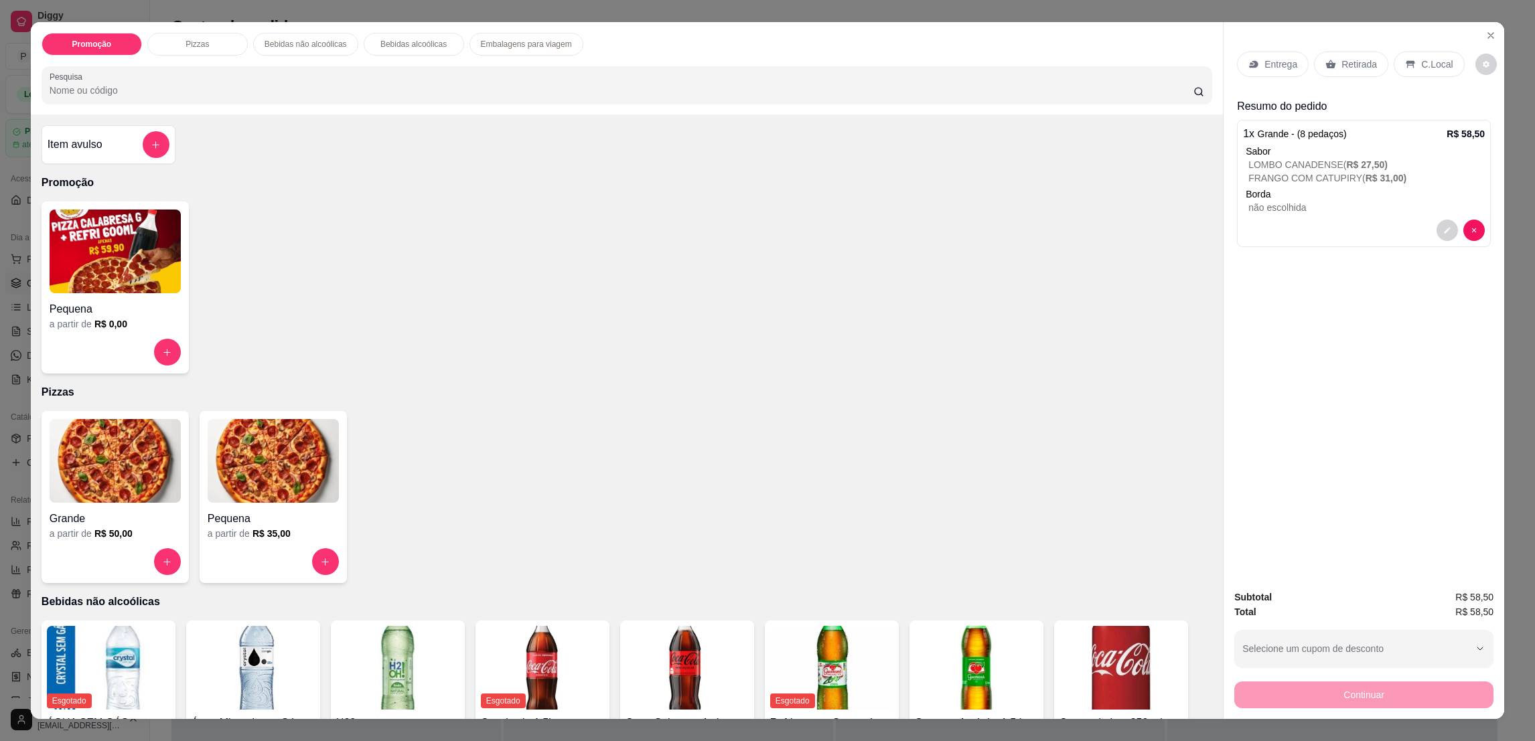
click at [1434, 52] on div "C.Local" at bounding box center [1429, 64] width 70 height 25
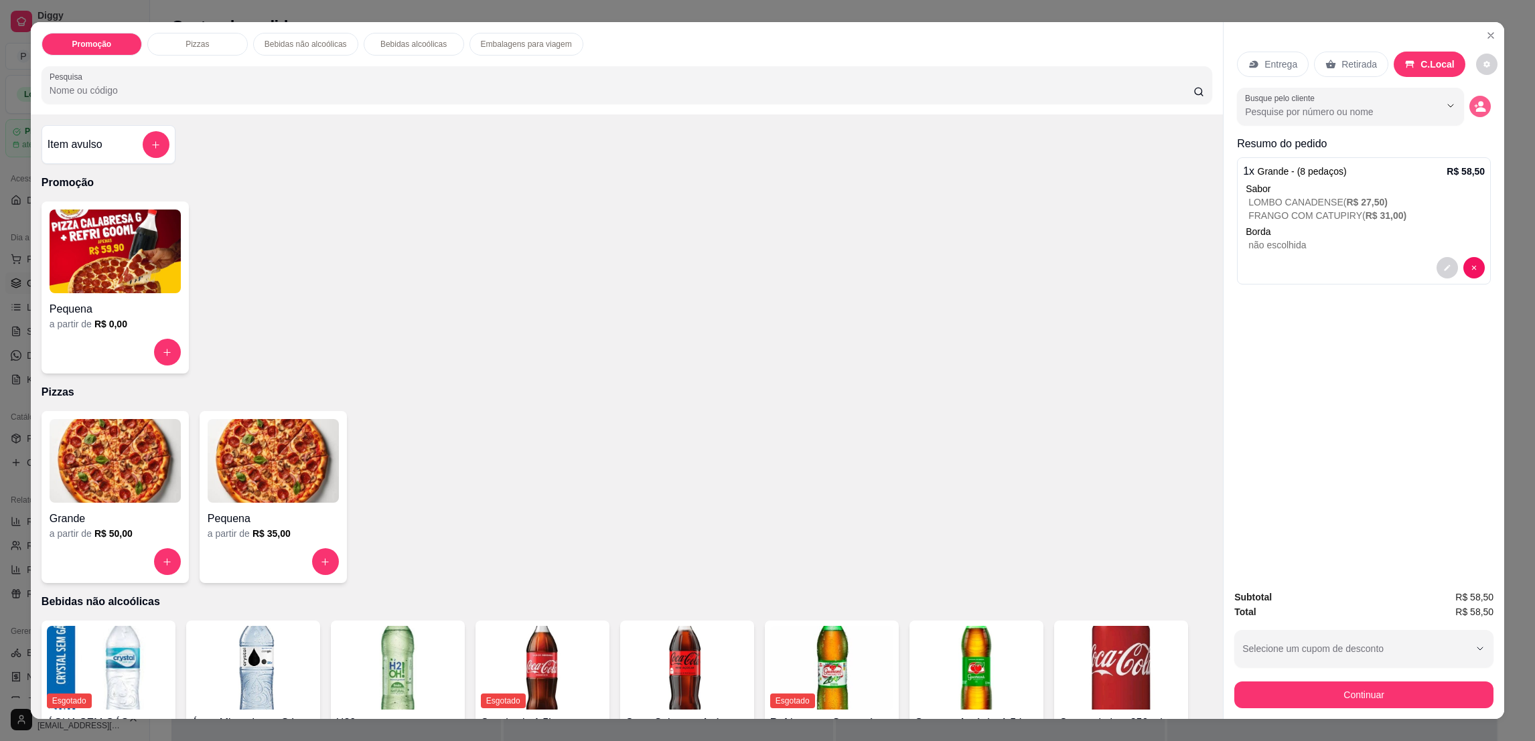
click at [1476, 108] on icon "decrease-product-quantity" at bounding box center [1480, 106] width 12 height 12
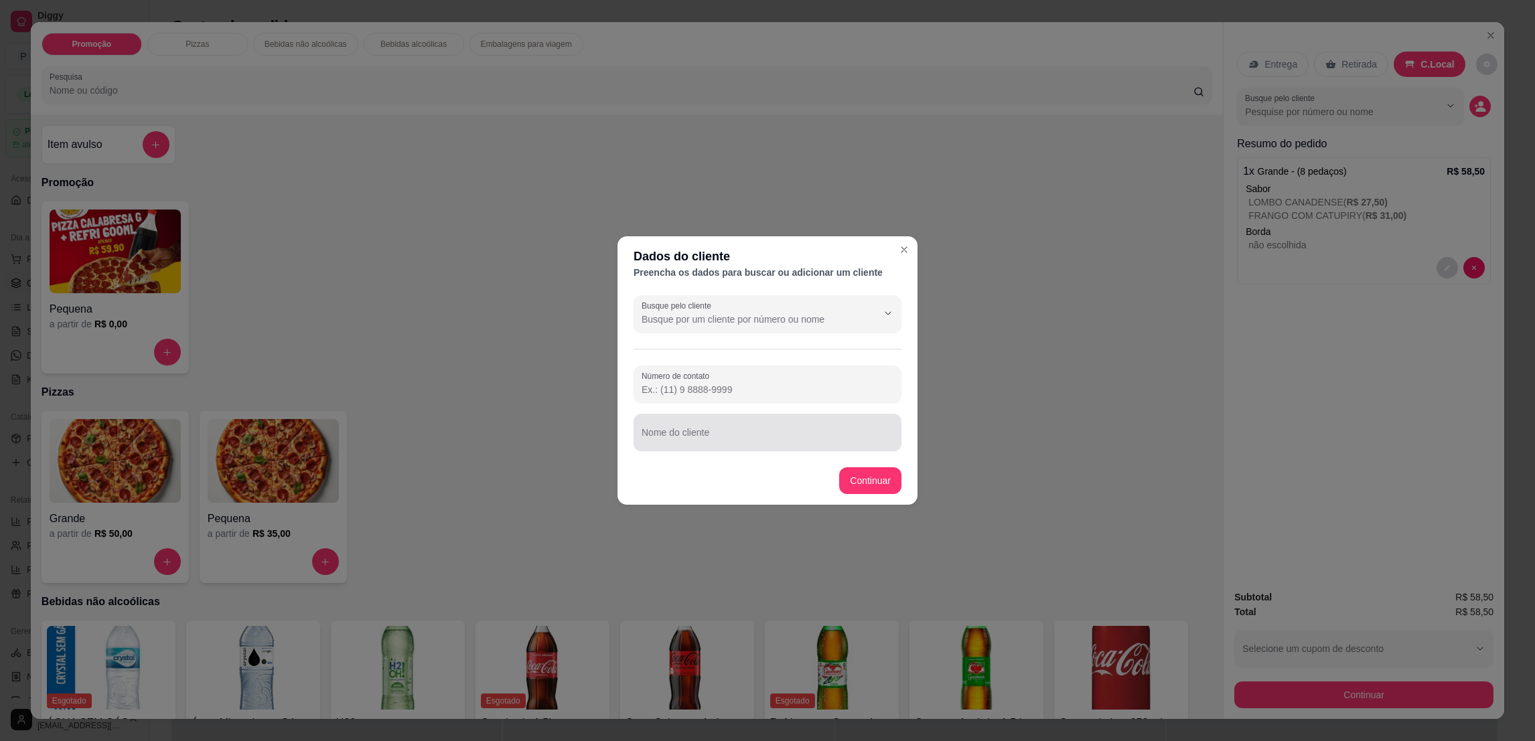
click at [879, 437] on input "Nome do cliente" at bounding box center [768, 437] width 252 height 13
type input "MESA 4"
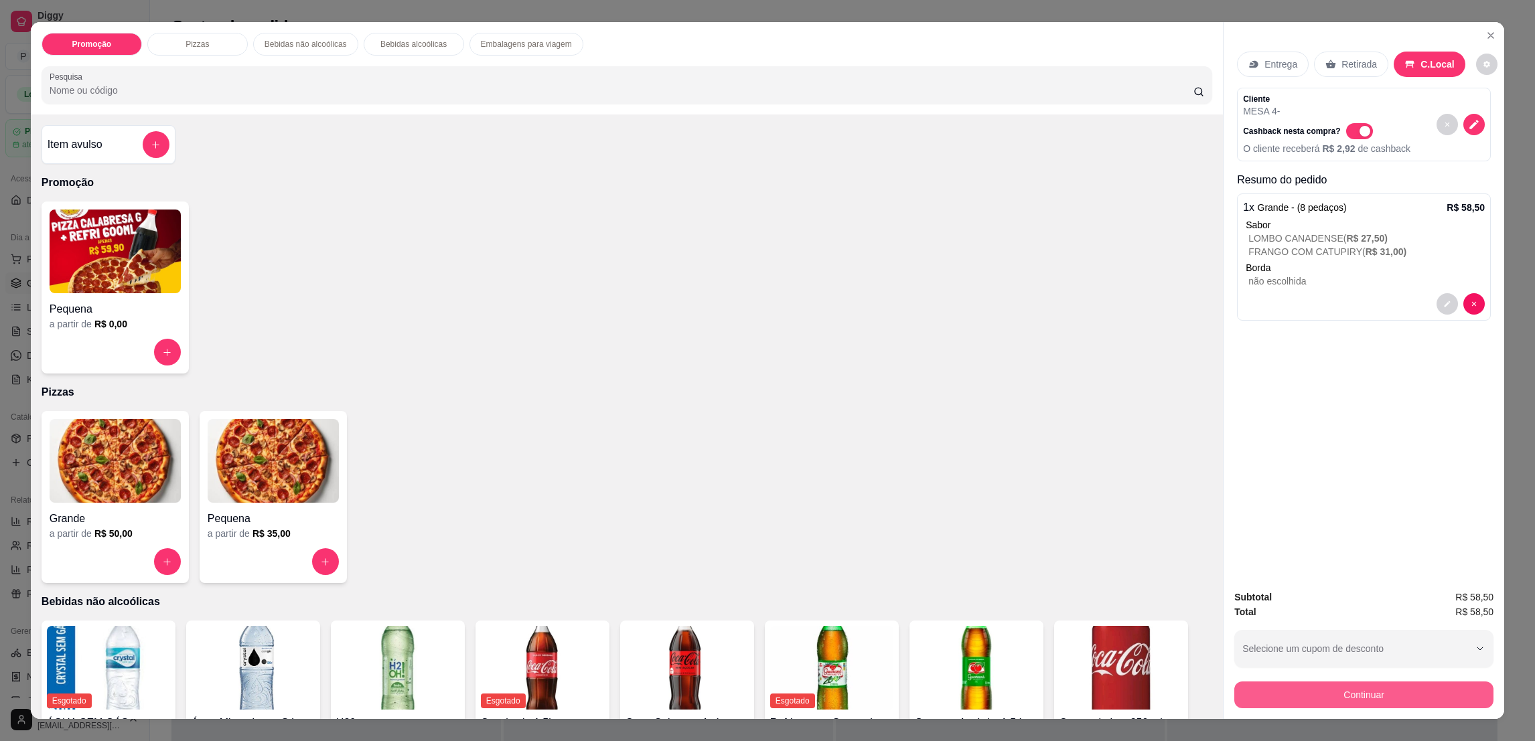
click at [1382, 688] on button "Continuar" at bounding box center [1363, 695] width 259 height 27
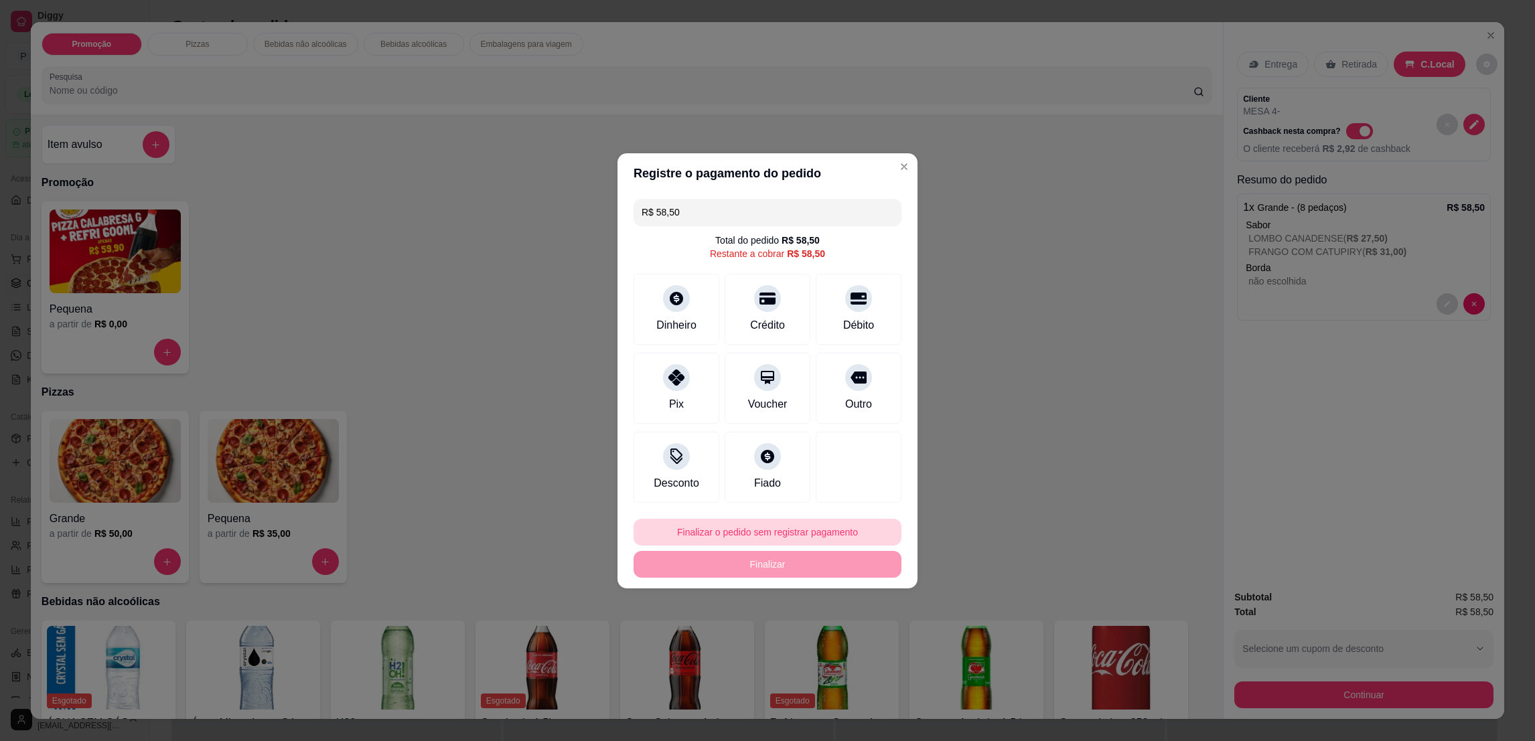
click at [773, 530] on button "Finalizar o pedido sem registrar pagamento" at bounding box center [768, 532] width 268 height 27
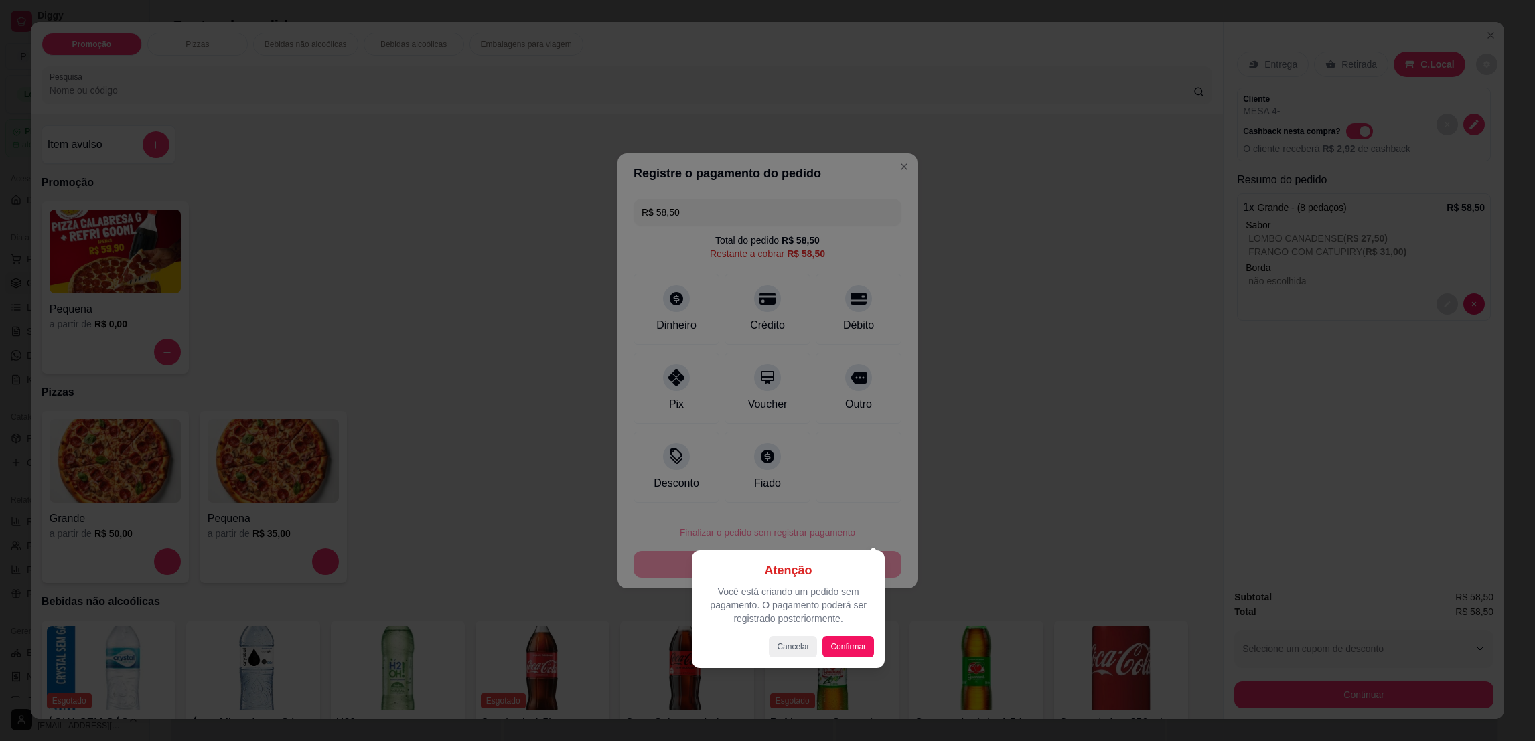
click at [946, 445] on div at bounding box center [767, 370] width 1535 height 741
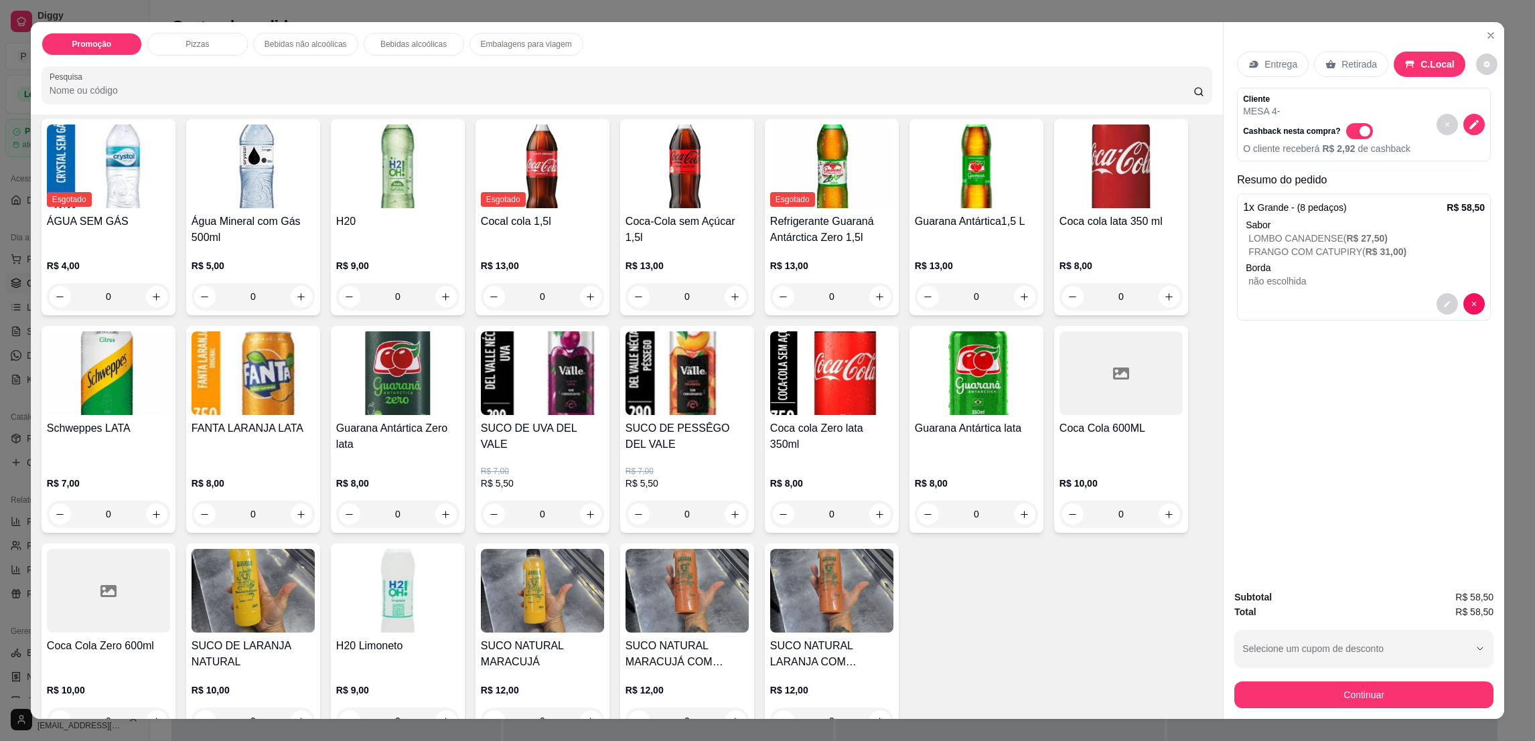
scroll to position [602, 0]
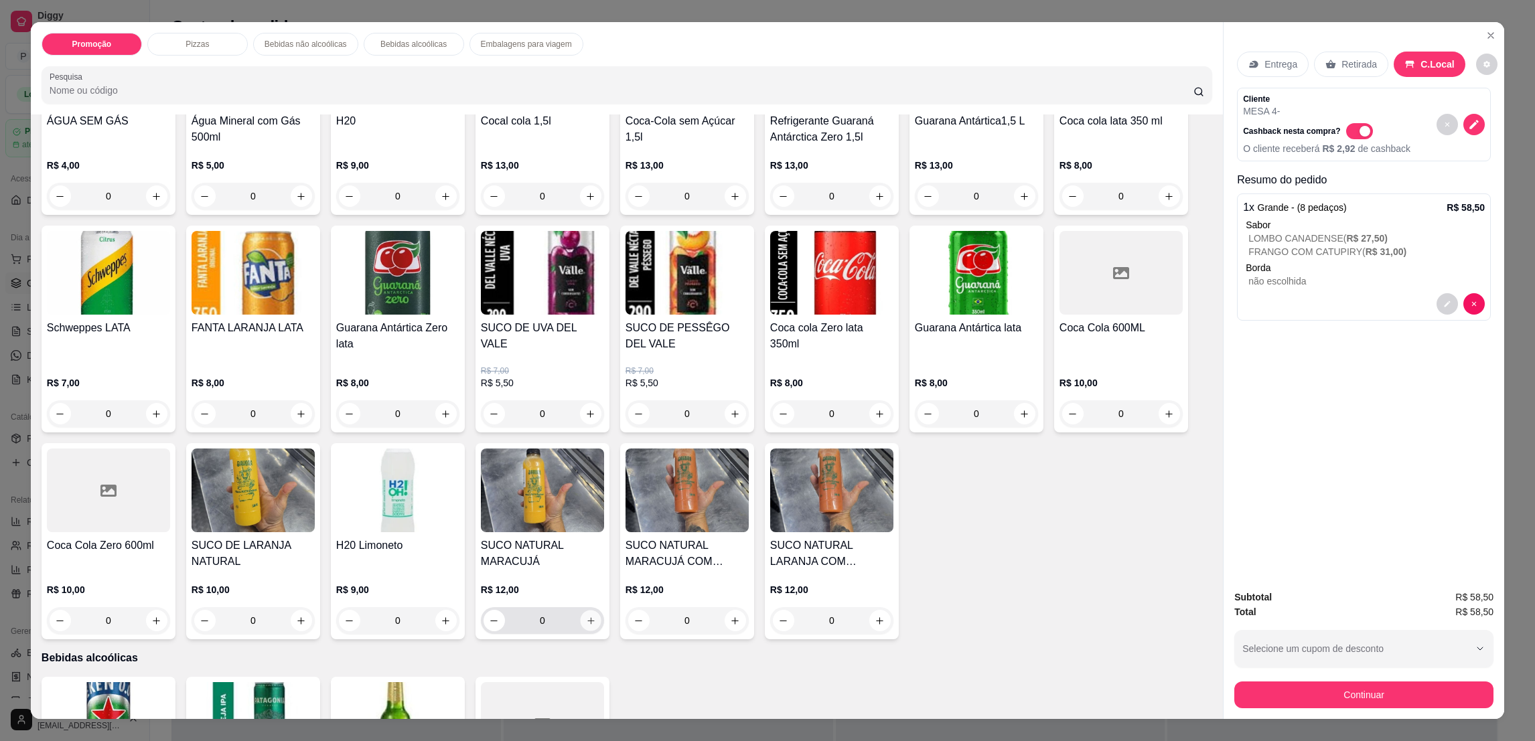
click at [584, 626] on button "increase-product-quantity" at bounding box center [590, 621] width 21 height 21
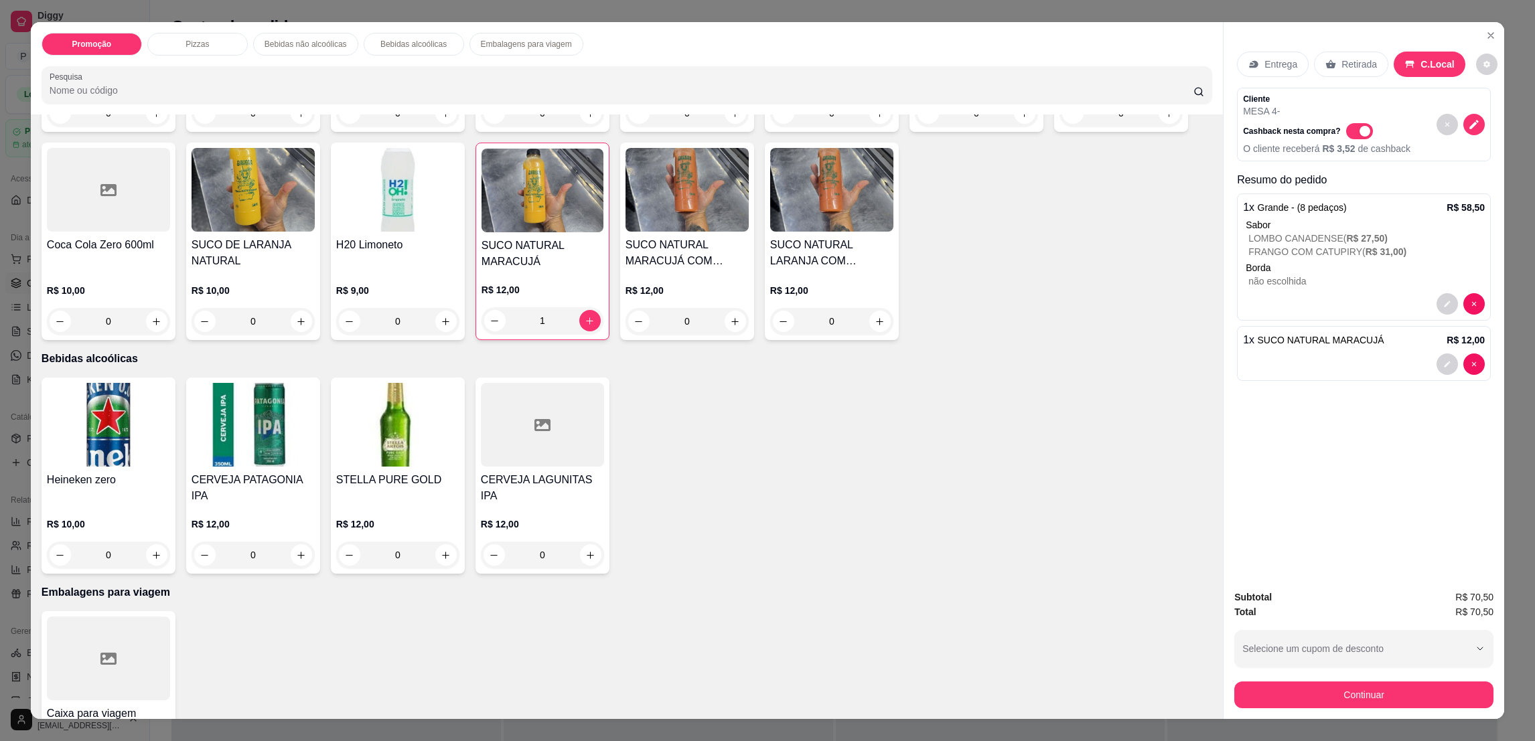
scroll to position [869, 0]
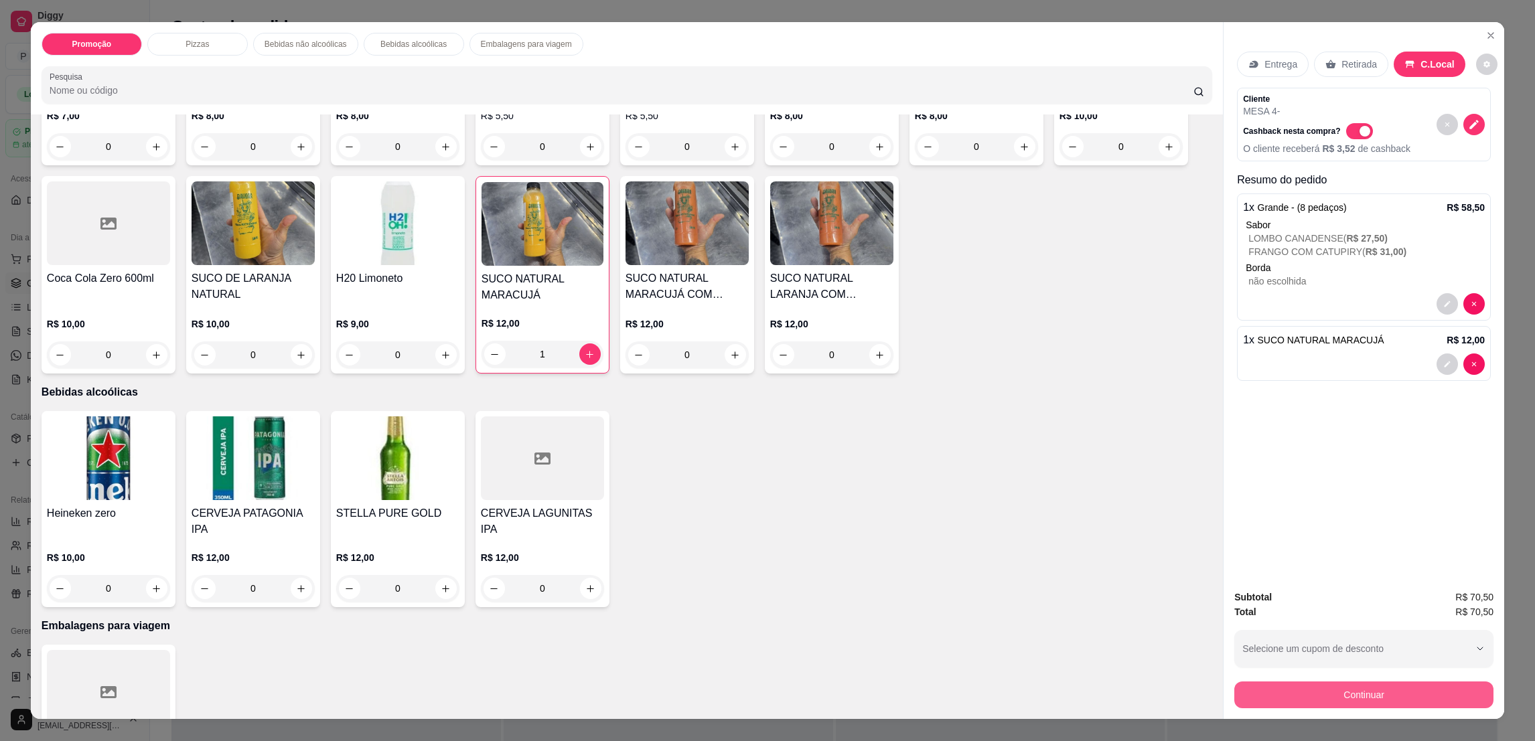
click at [1340, 696] on button "Continuar" at bounding box center [1363, 695] width 259 height 27
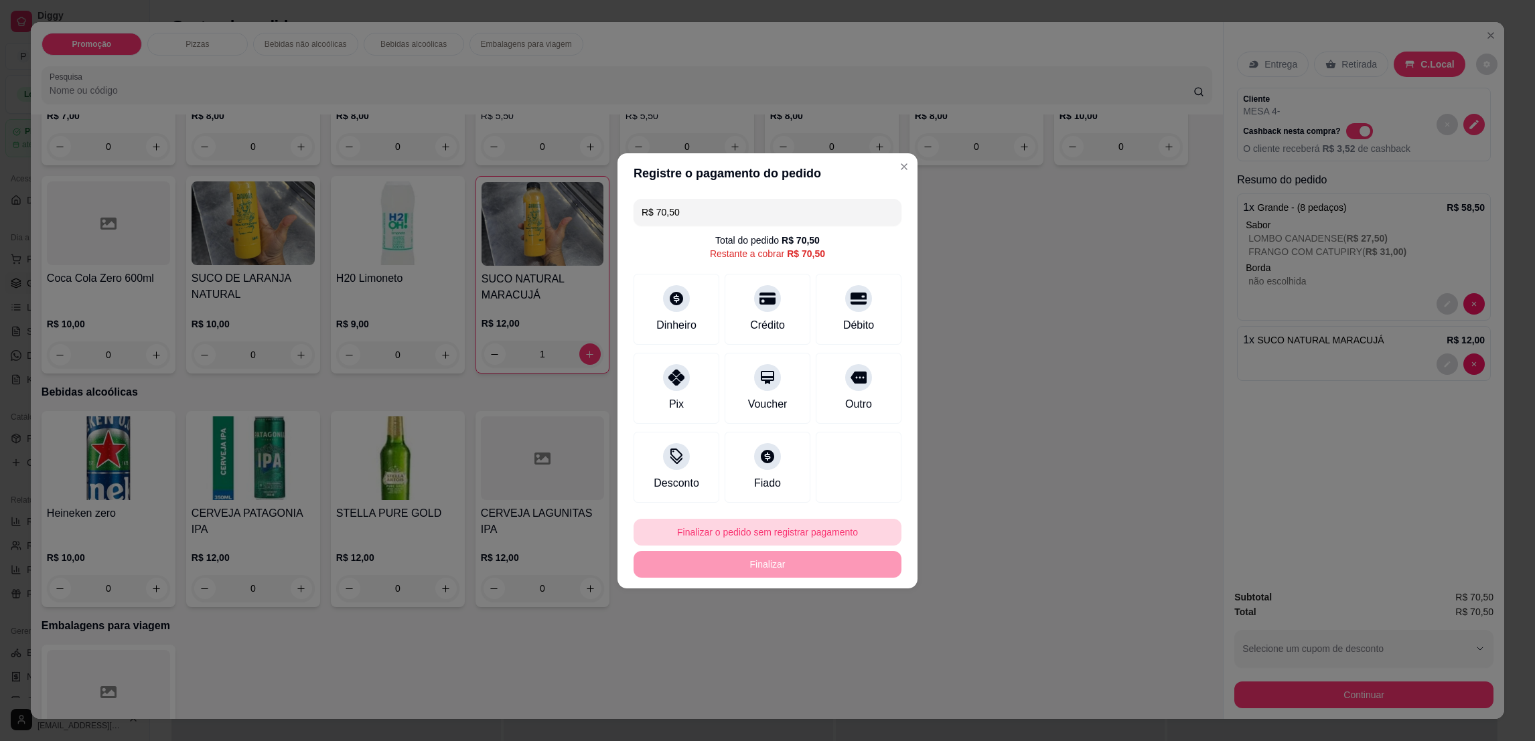
click at [727, 532] on button "Finalizar o pedido sem registrar pagamento" at bounding box center [768, 532] width 268 height 27
click at [850, 638] on button "Confirmar" at bounding box center [850, 643] width 50 height 21
type input "0"
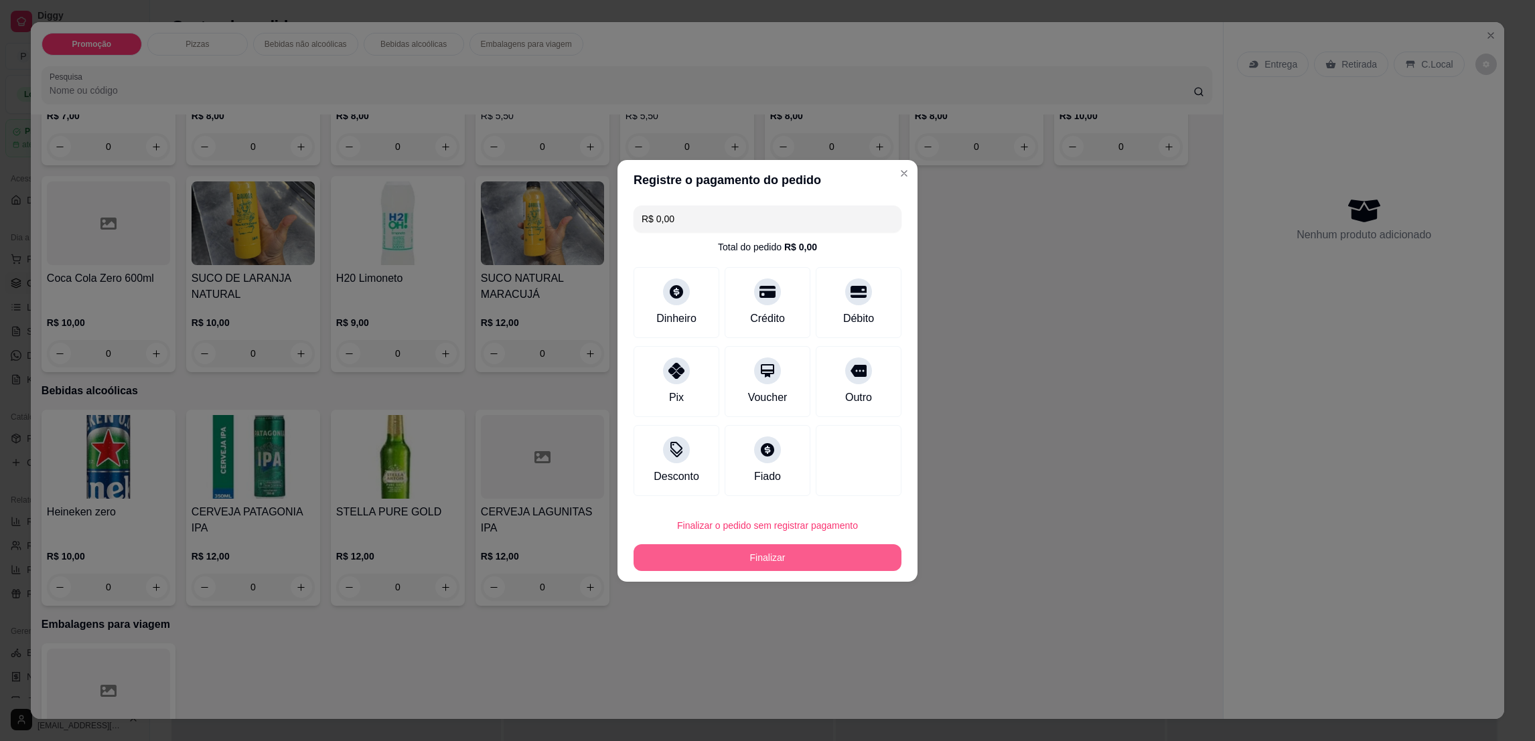
type input "R$ 0,00"
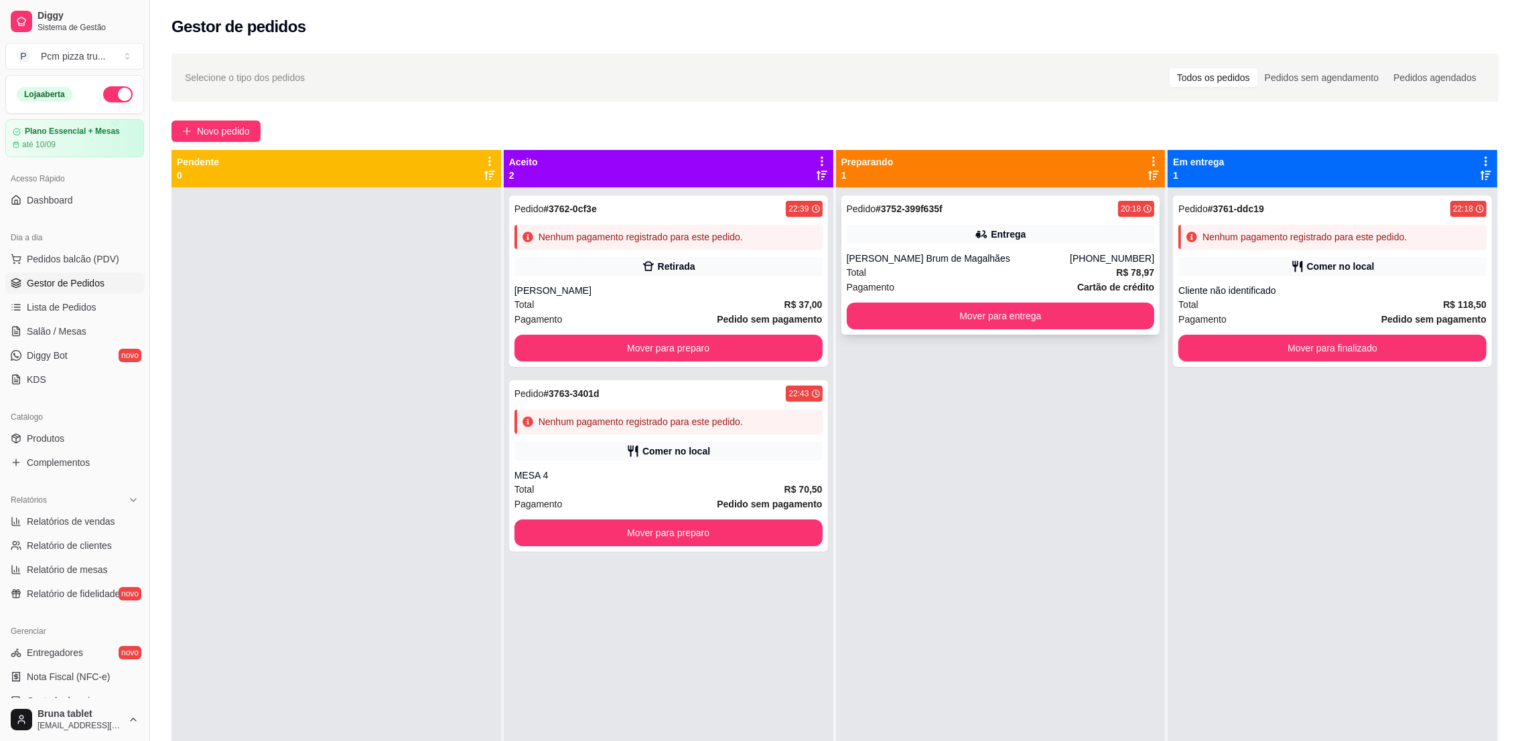
click at [981, 260] on div "[PERSON_NAME] Brum de Magalhães" at bounding box center [959, 258] width 224 height 13
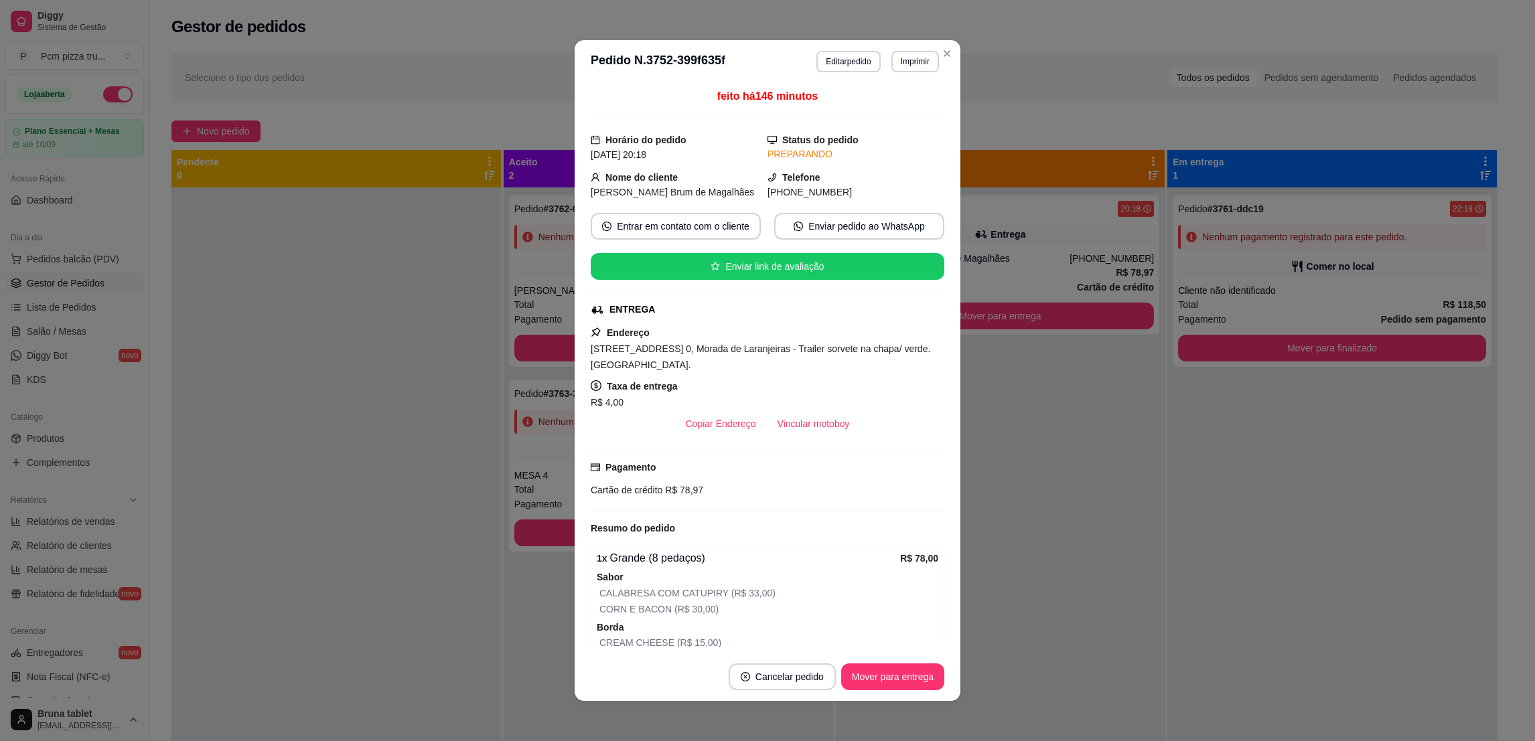
click at [694, 353] on span "[STREET_ADDRESS] 0, Morada de Laranjeiras - Trailer sorvete na chapa/ verde. [G…" at bounding box center [761, 357] width 340 height 27
drag, startPoint x: 694, startPoint y: 353, endPoint x: 842, endPoint y: 350, distance: 148.0
click at [842, 350] on span "[STREET_ADDRESS] 0, Morada de Laranjeiras - Trailer sorvete na chapa/ verde. [G…" at bounding box center [761, 357] width 340 height 27
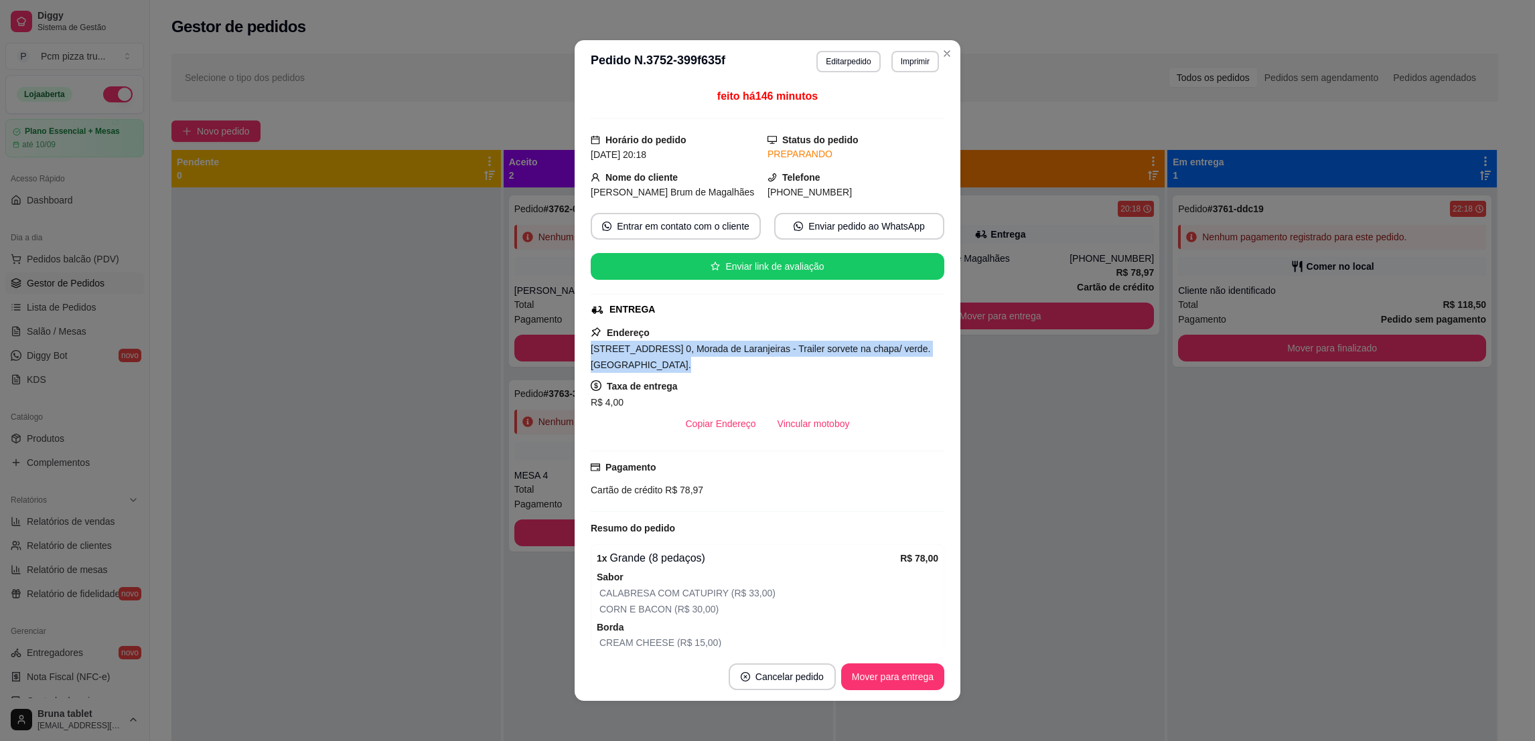
click at [842, 350] on span "[STREET_ADDRESS] 0, Morada de Laranjeiras - Trailer sorvete na chapa/ verde. [G…" at bounding box center [761, 357] width 340 height 27
click at [640, 488] on span "Cartão de crédito" at bounding box center [627, 490] width 72 height 11
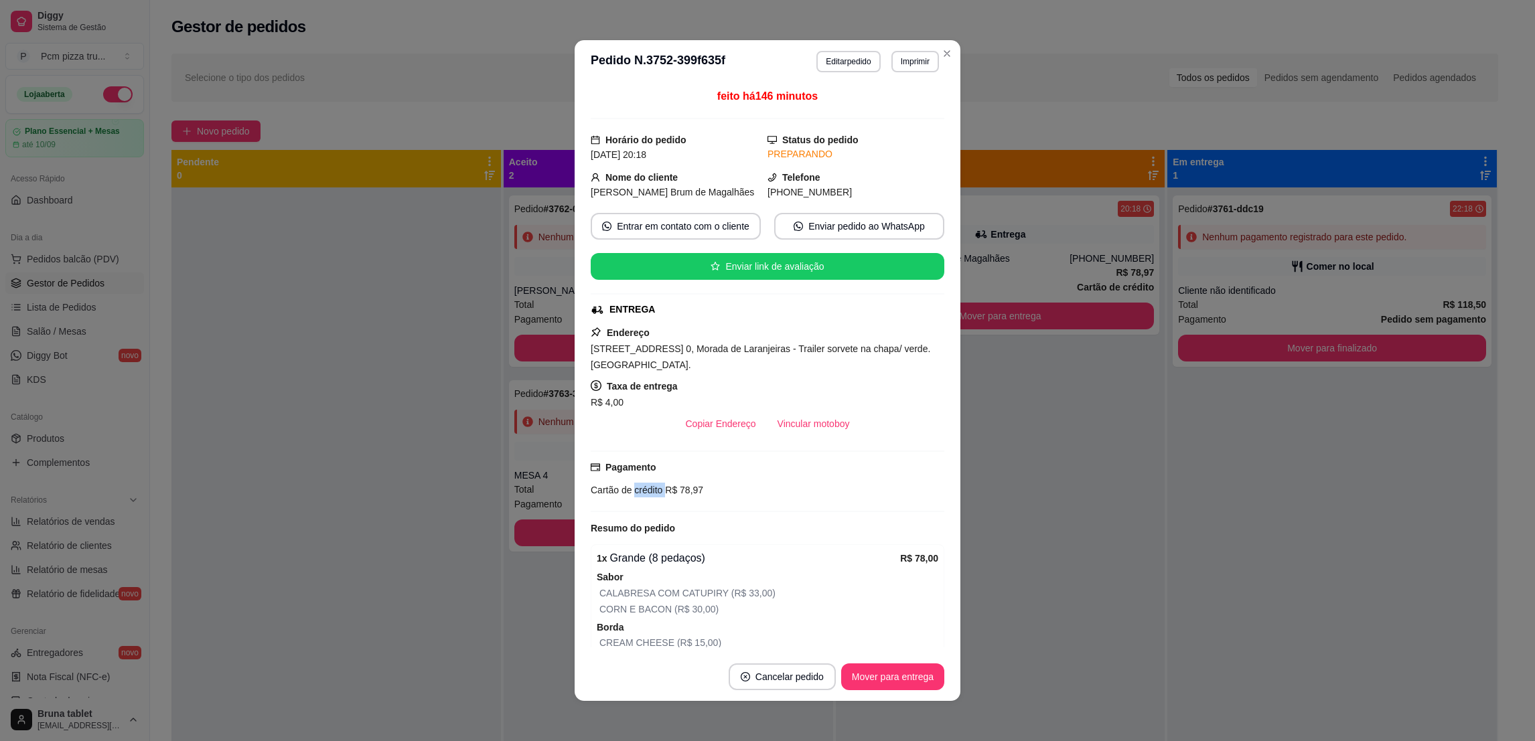
click at [640, 488] on span "Cartão de crédito" at bounding box center [627, 490] width 72 height 11
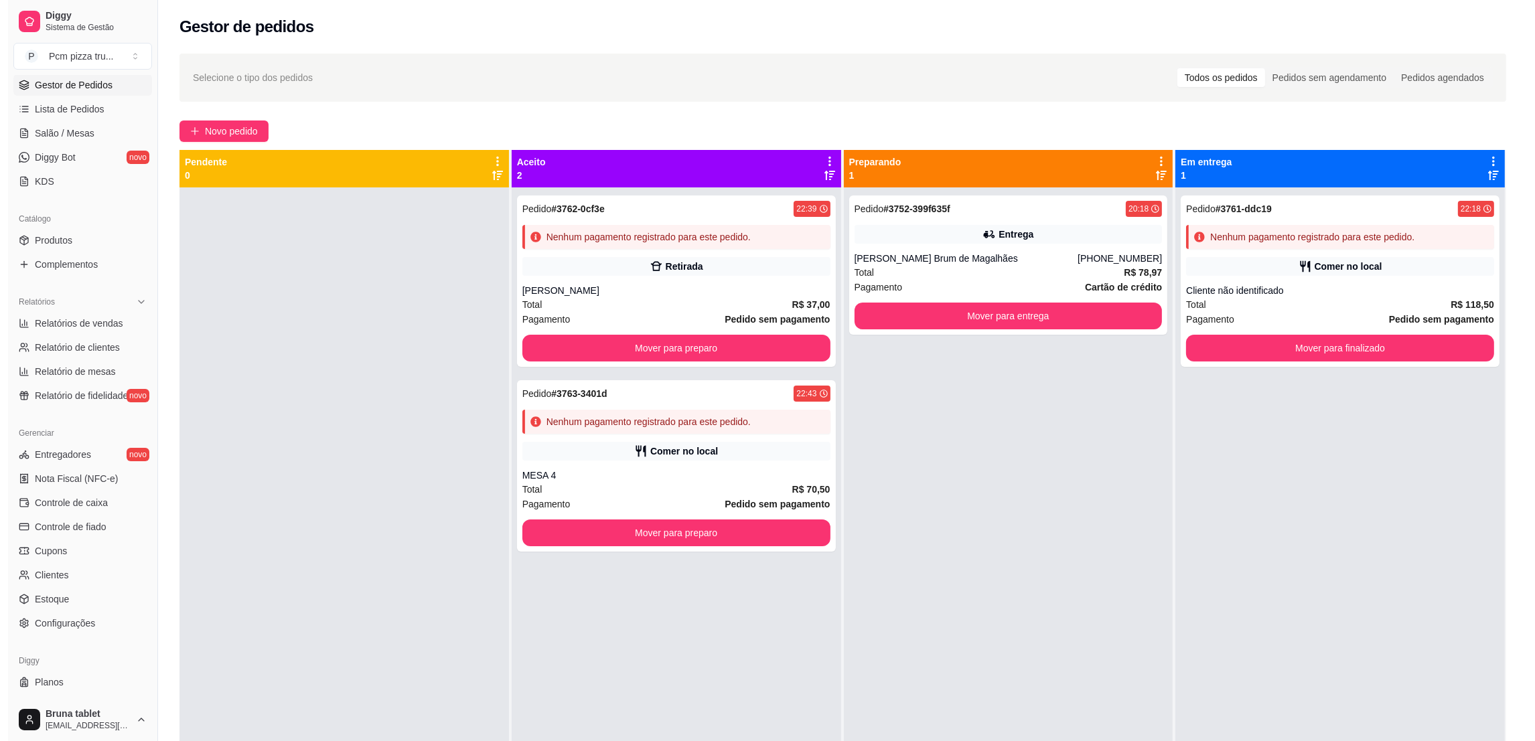
scroll to position [201, 0]
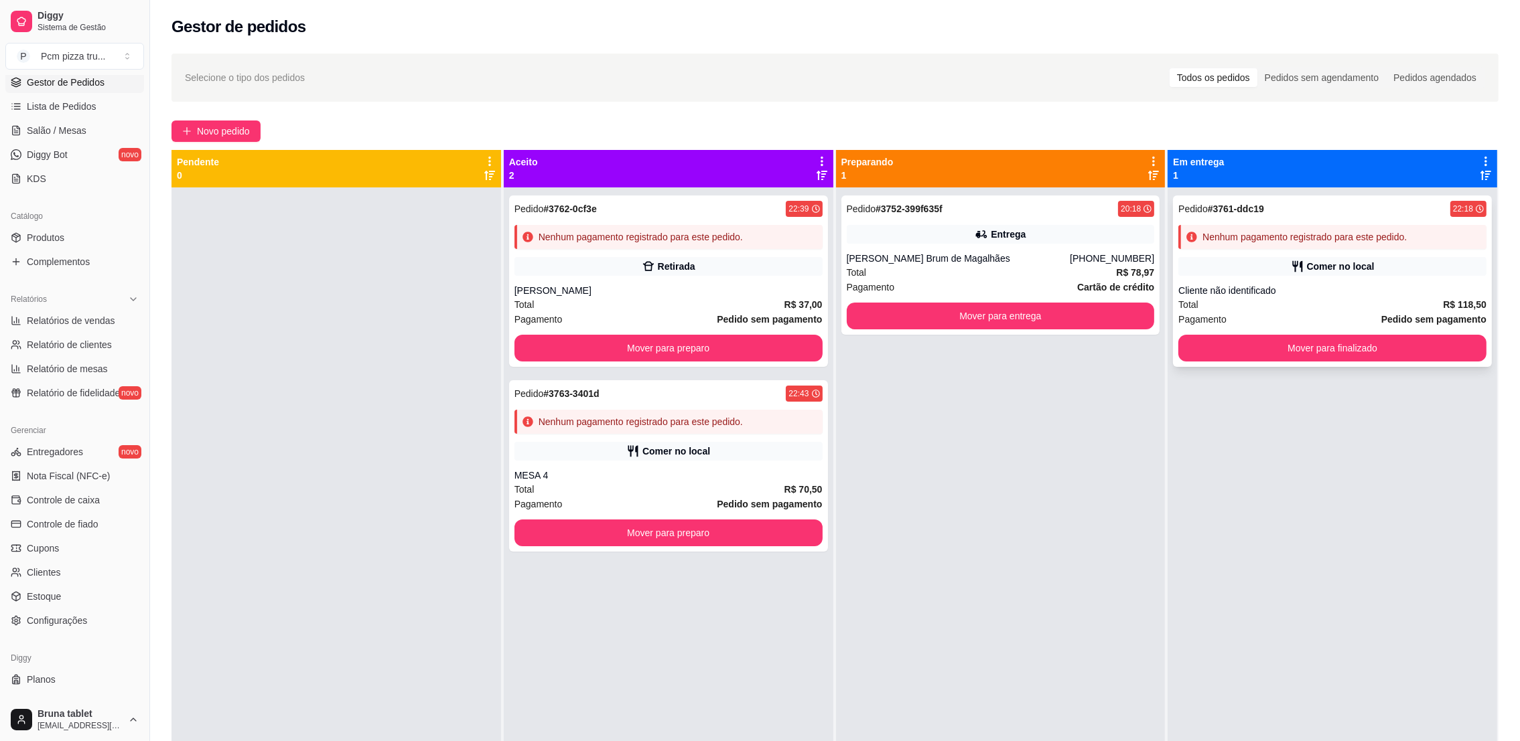
click at [1220, 252] on div "Pedido # 3761-ddc19 22:18 Nenhum pagamento registrado para este pedido. Comer n…" at bounding box center [1332, 281] width 319 height 171
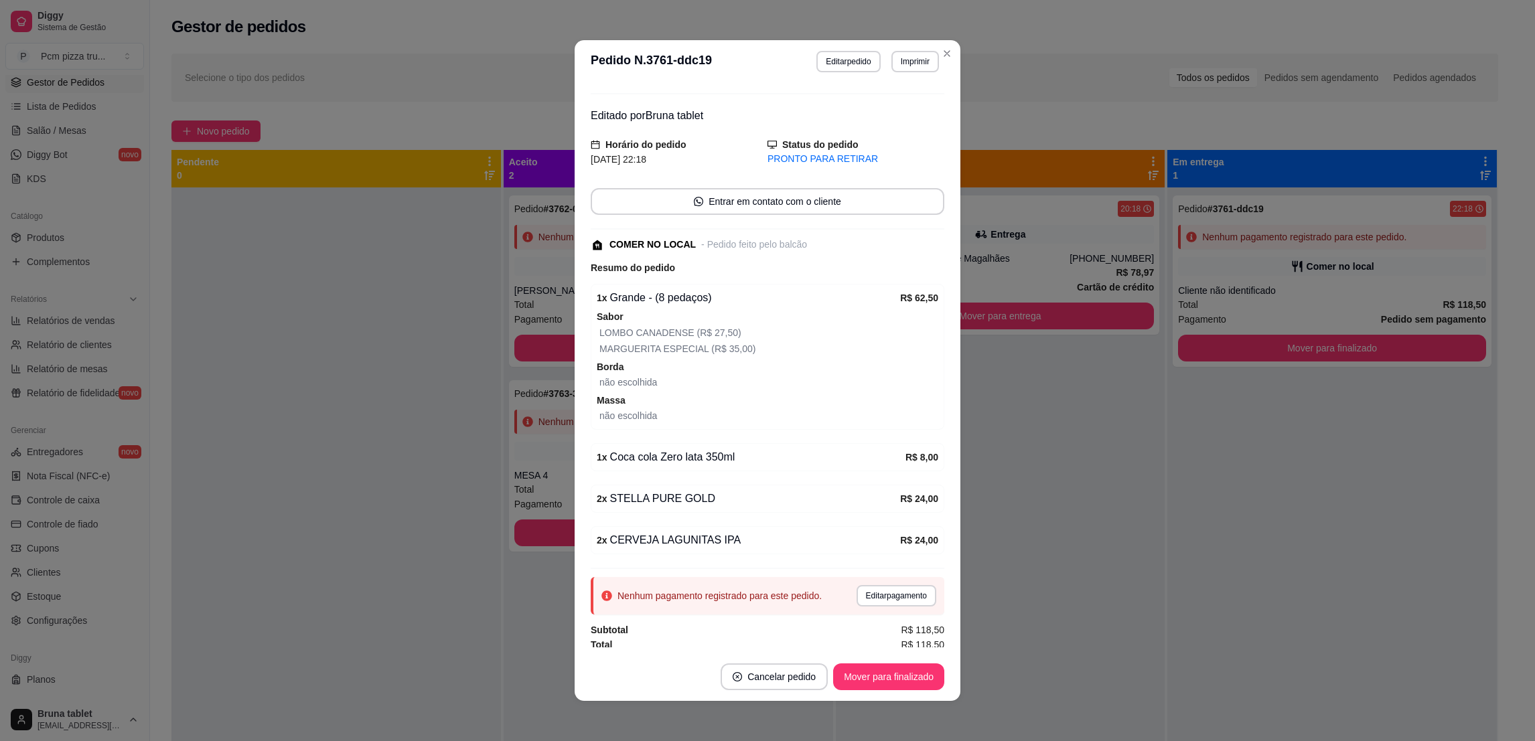
scroll to position [31, 0]
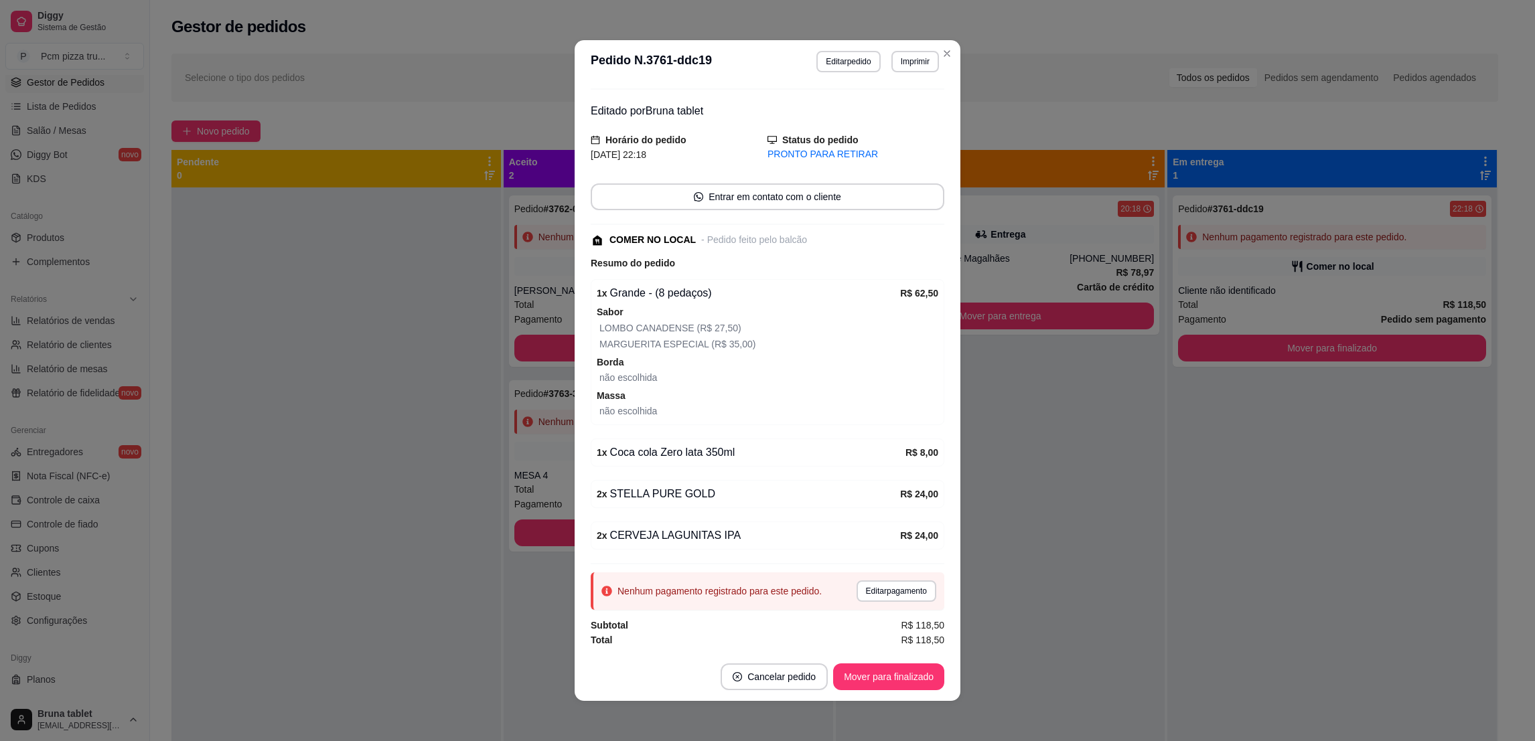
click at [662, 487] on div "2 x STELLA PURE GOLD" at bounding box center [748, 494] width 303 height 16
drag, startPoint x: 662, startPoint y: 487, endPoint x: 676, endPoint y: 534, distance: 49.6
click at [676, 534] on div "feito há 27 minutos Editado por Bruna tablet Horário do pedido [DATE] 22:18 Sta…" at bounding box center [768, 367] width 354 height 559
click at [676, 534] on div "2 x CERVEJA LAGUNITAS IPA" at bounding box center [748, 536] width 303 height 16
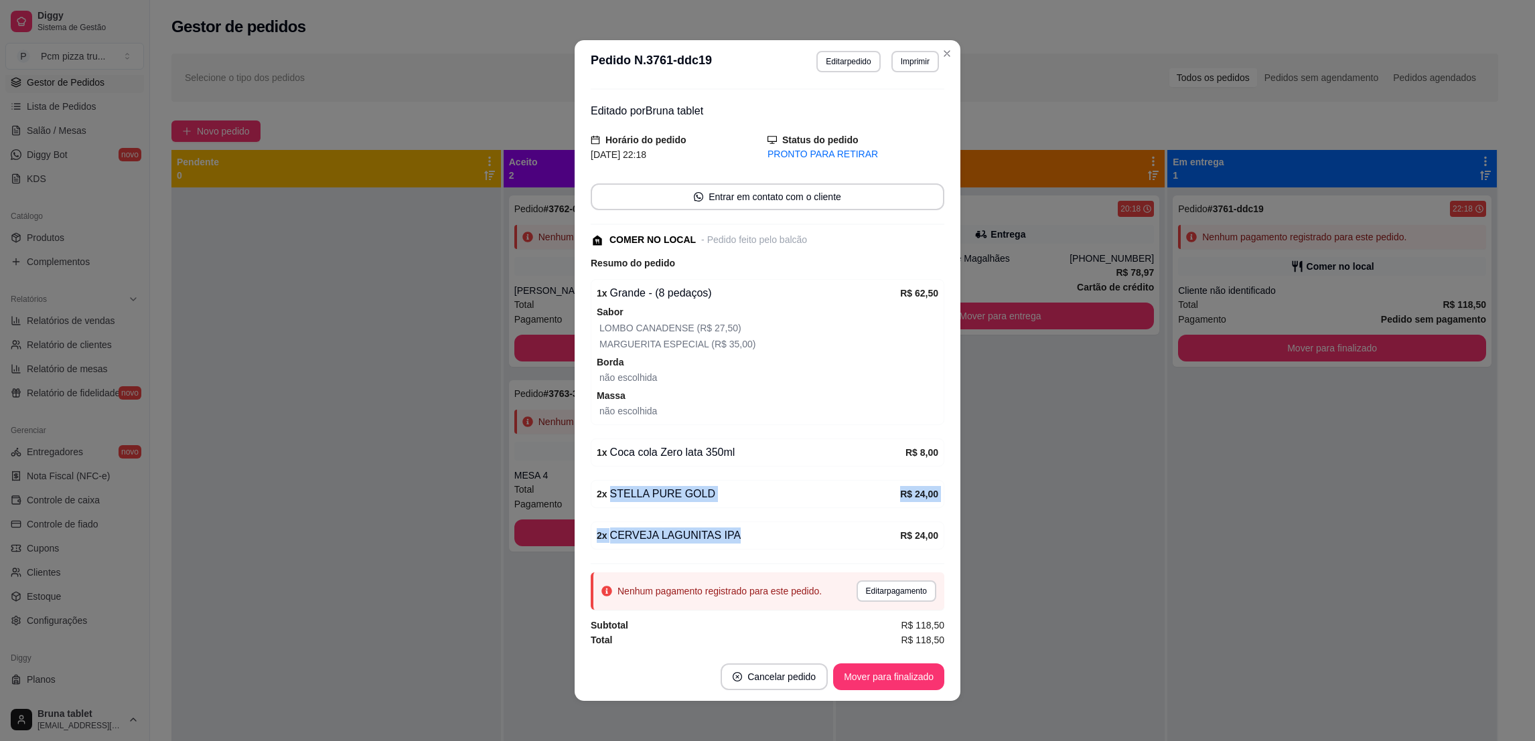
click at [676, 534] on div "2 x CERVEJA LAGUNITAS IPA" at bounding box center [748, 536] width 303 height 16
drag, startPoint x: 676, startPoint y: 534, endPoint x: 664, endPoint y: 454, distance: 81.3
click at [664, 454] on div "1 x Coca cola Zero lata 350ml" at bounding box center [751, 453] width 309 height 16
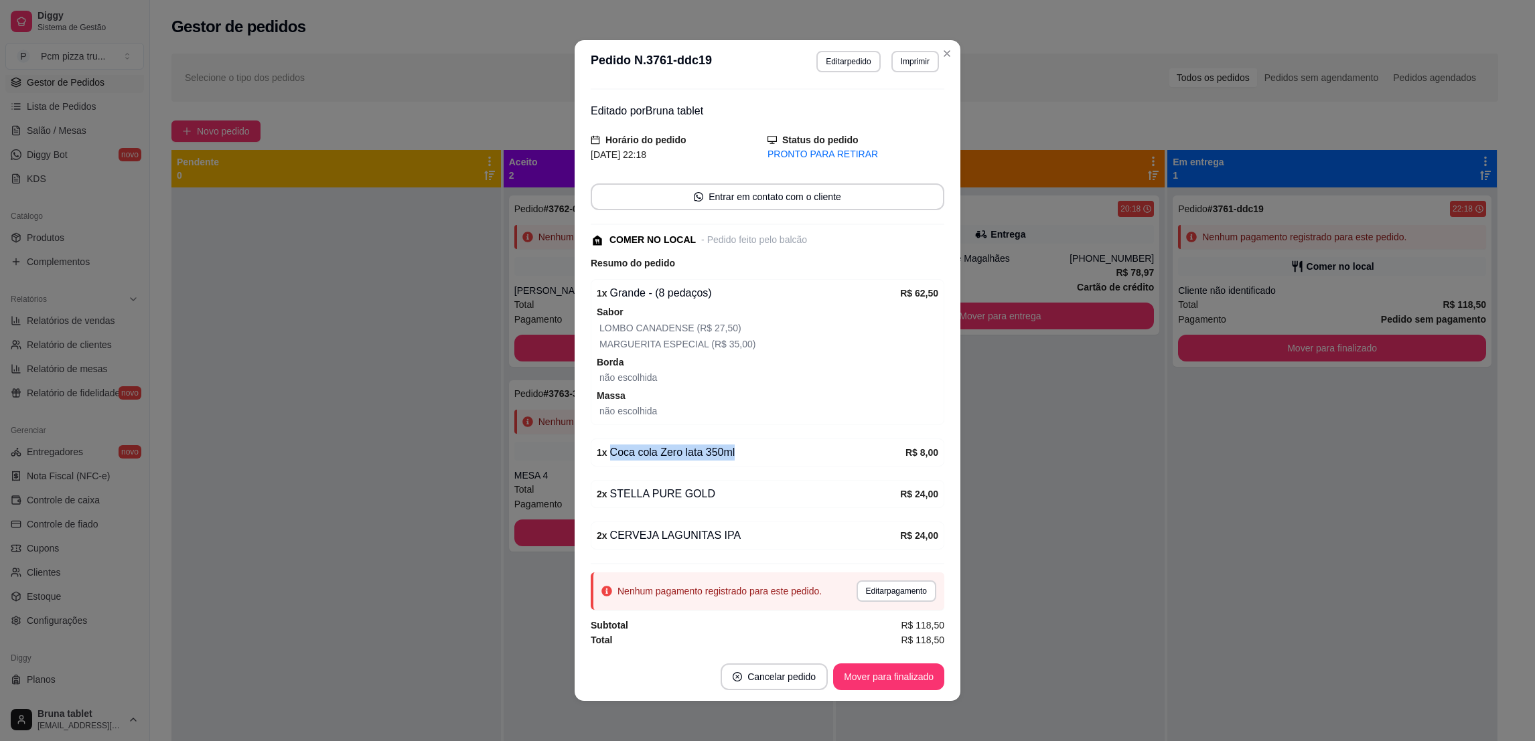
click at [664, 454] on div "1 x Coca cola Zero lata 350ml" at bounding box center [751, 453] width 309 height 16
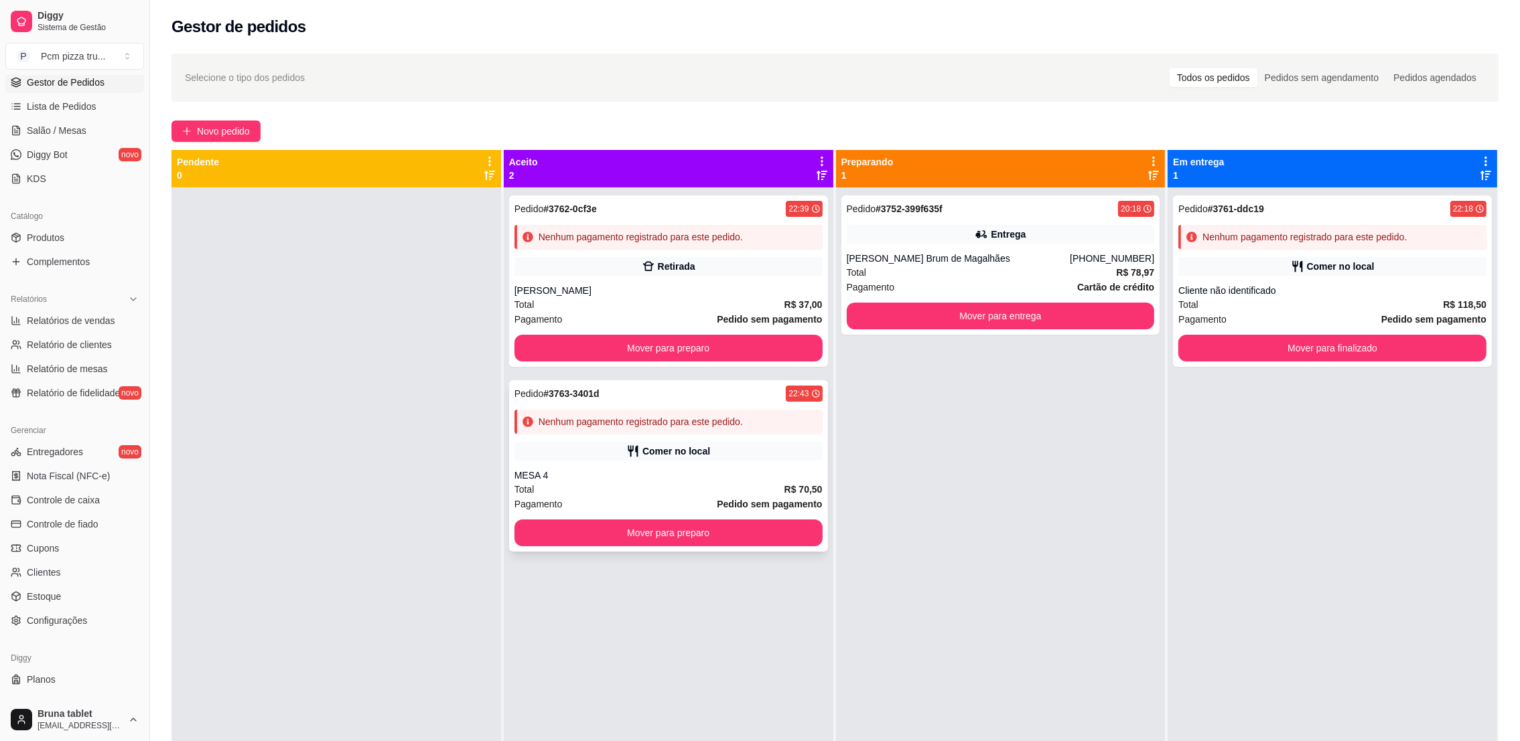
click at [713, 470] on div "MESA 4" at bounding box center [668, 475] width 308 height 13
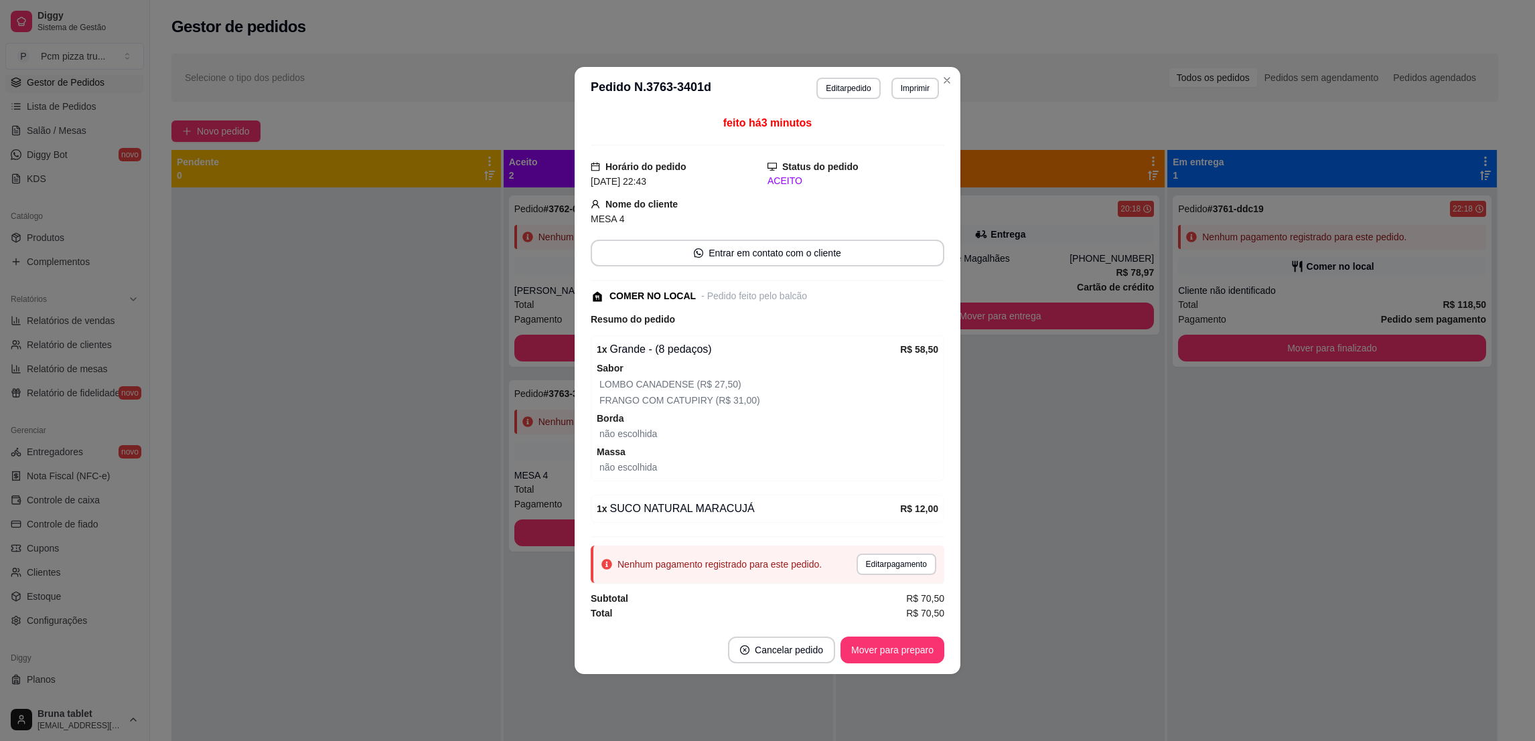
click at [693, 514] on div "1 x SUCO NATURAL MARACUJÁ" at bounding box center [748, 509] width 303 height 16
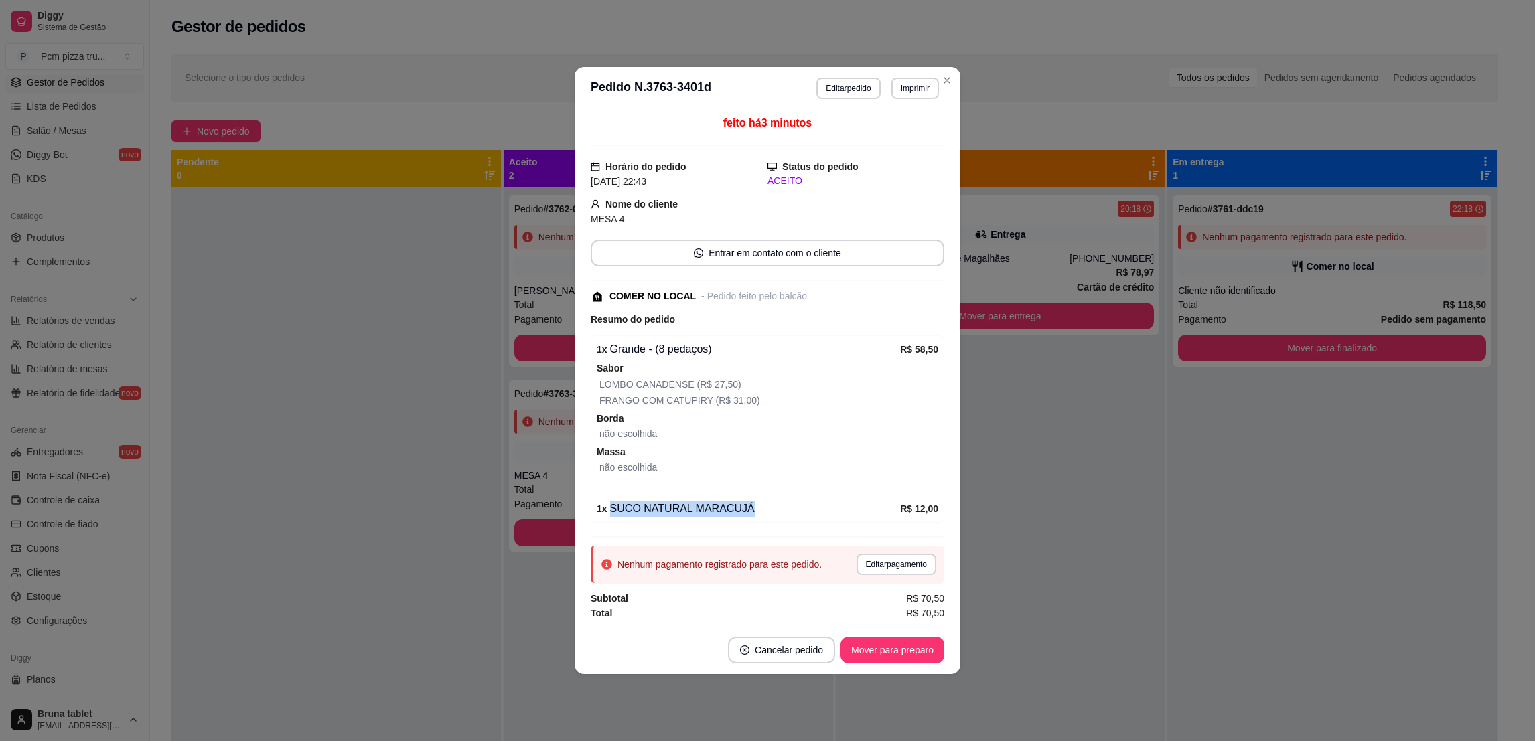
click at [693, 514] on div "1 x SUCO NATURAL MARACUJÁ" at bounding box center [748, 509] width 303 height 16
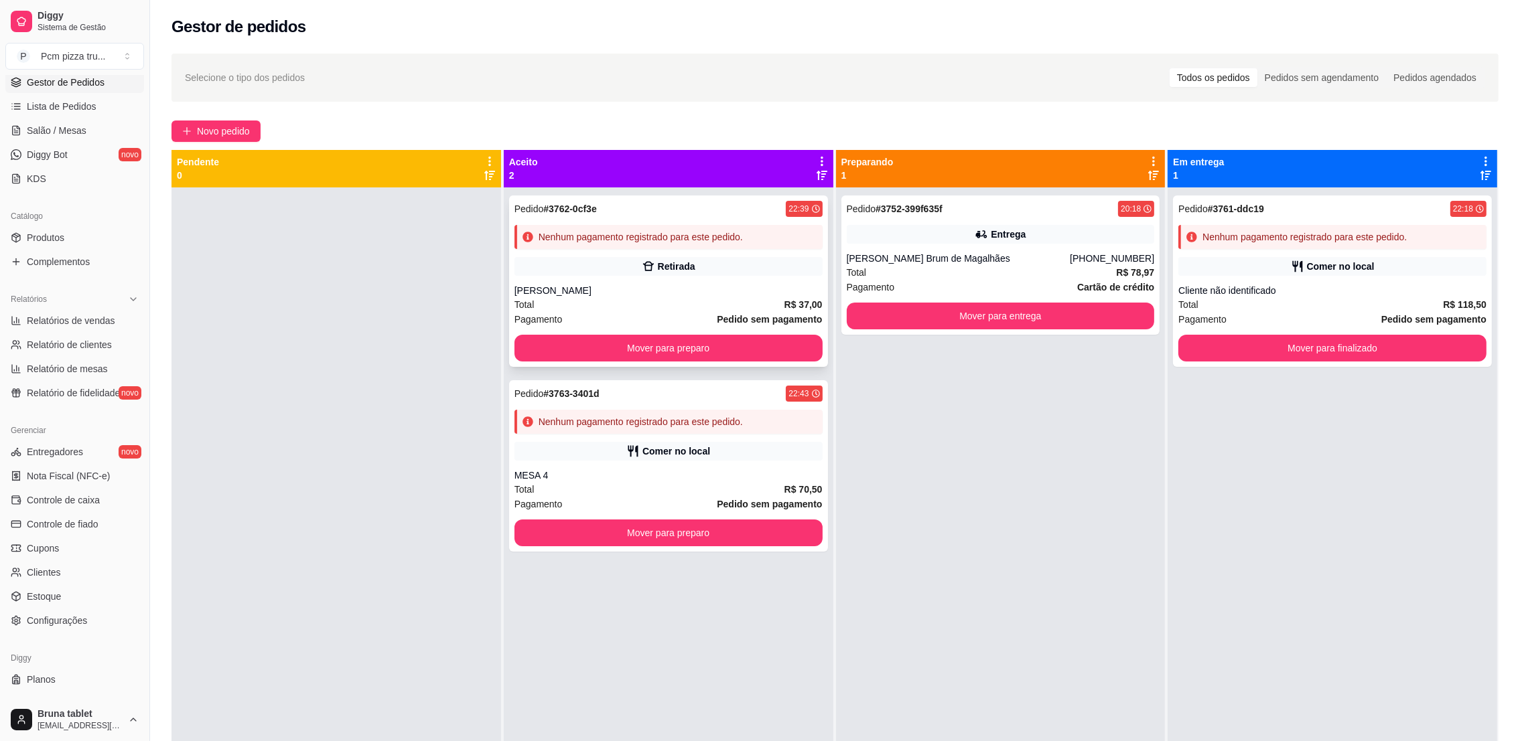
click at [559, 273] on div "Retirada" at bounding box center [668, 266] width 308 height 19
click at [972, 260] on div "[PERSON_NAME] Brum de Magalhães" at bounding box center [959, 258] width 224 height 13
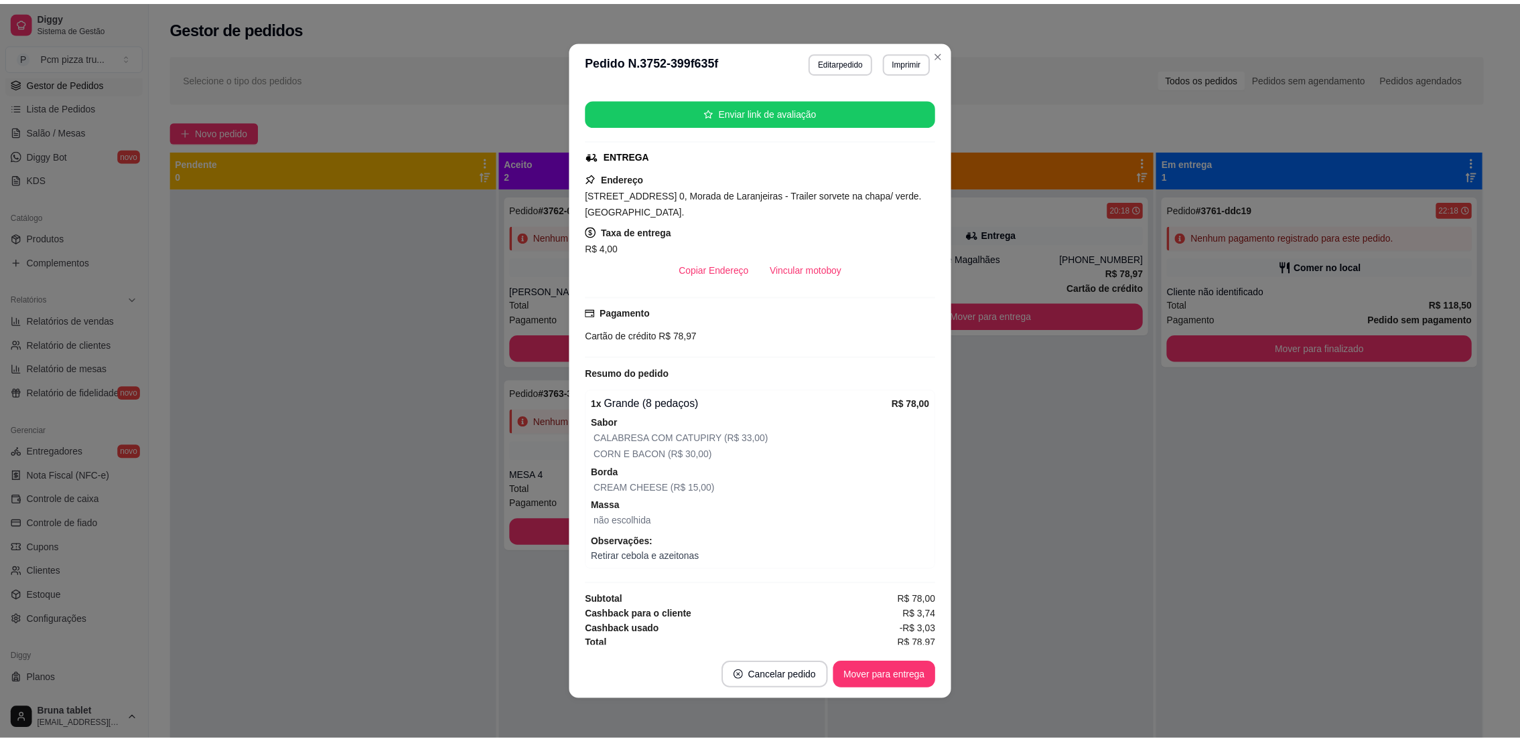
scroll to position [161, 0]
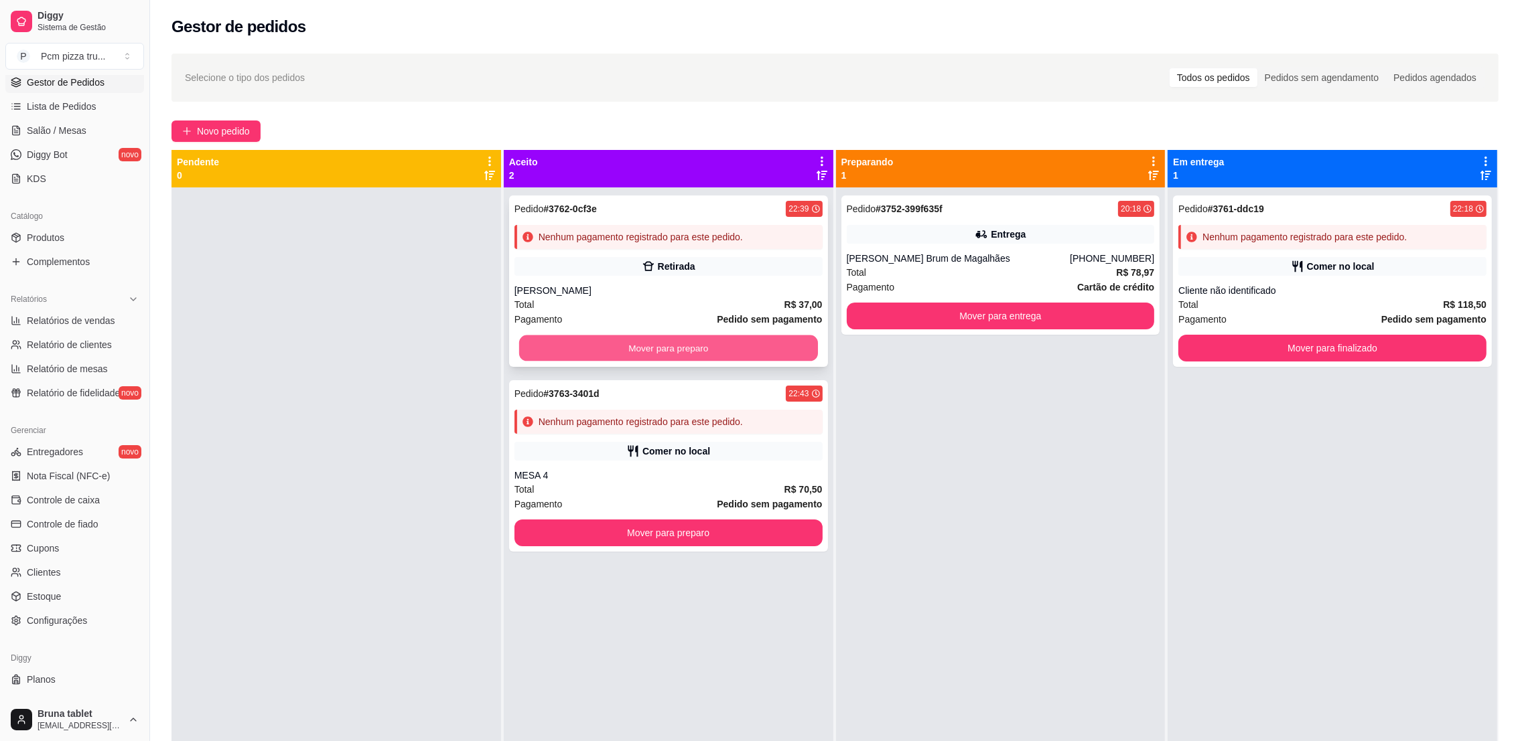
click at [637, 345] on button "Mover para preparo" at bounding box center [668, 349] width 299 height 26
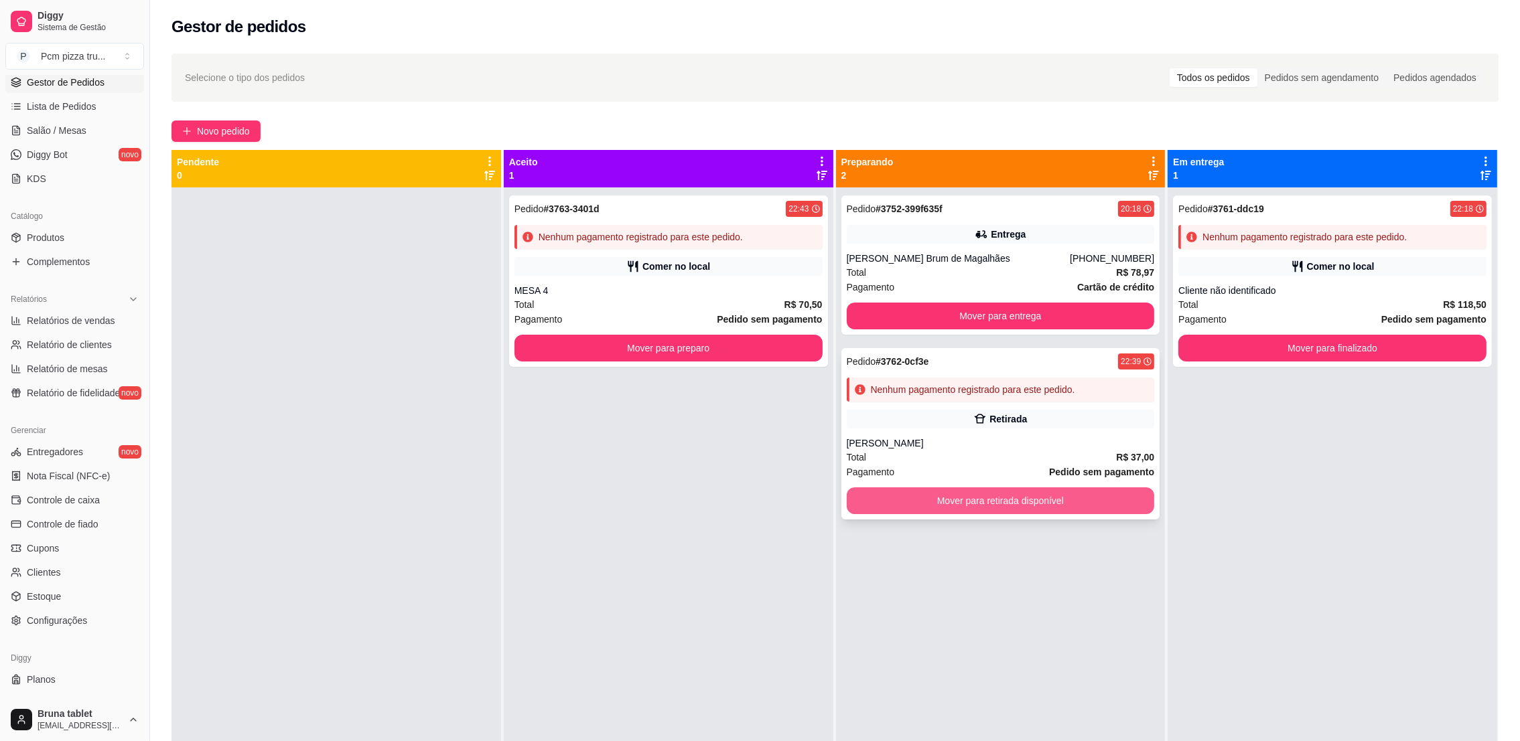
click at [949, 491] on button "Mover para retirada disponível" at bounding box center [1001, 501] width 308 height 27
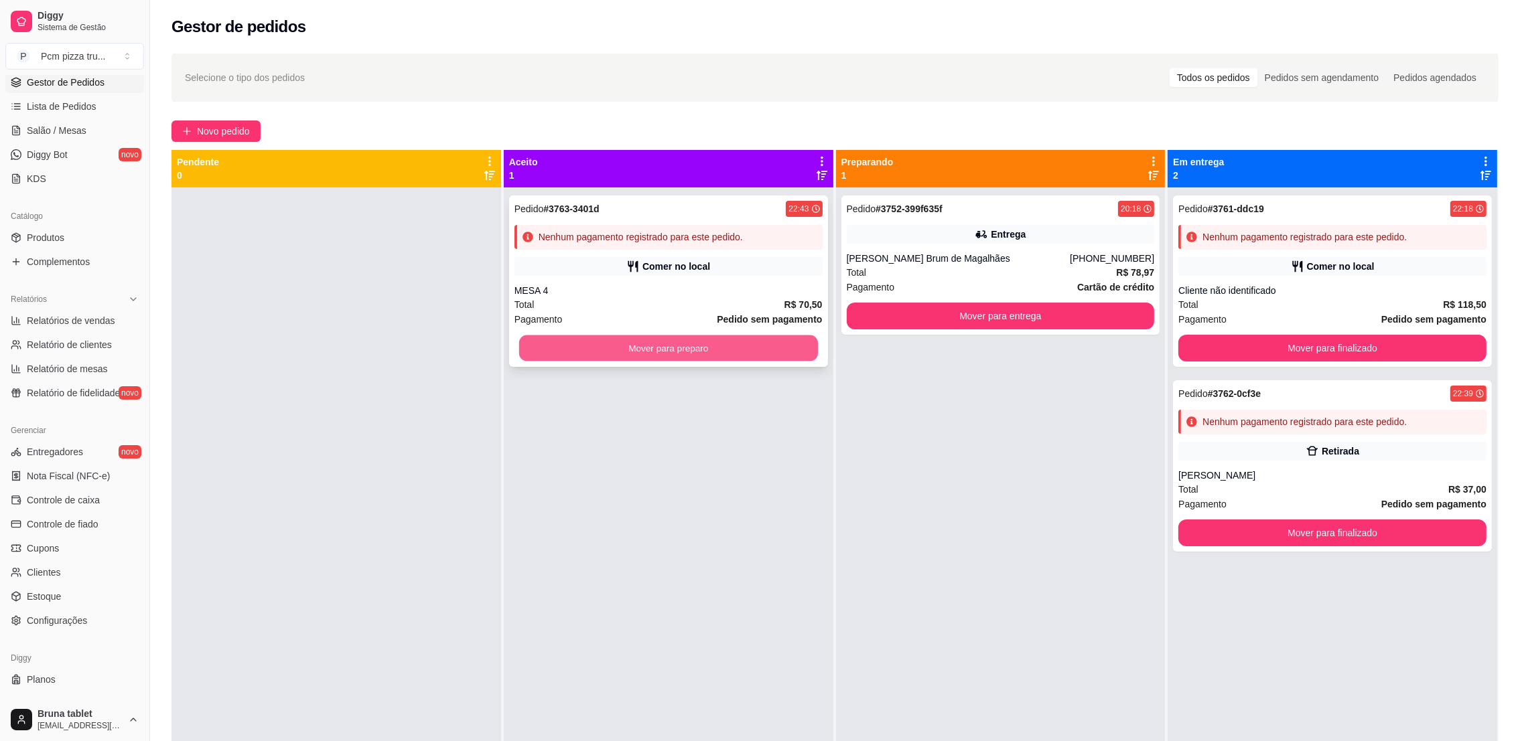
click at [747, 340] on button "Mover para preparo" at bounding box center [668, 349] width 299 height 26
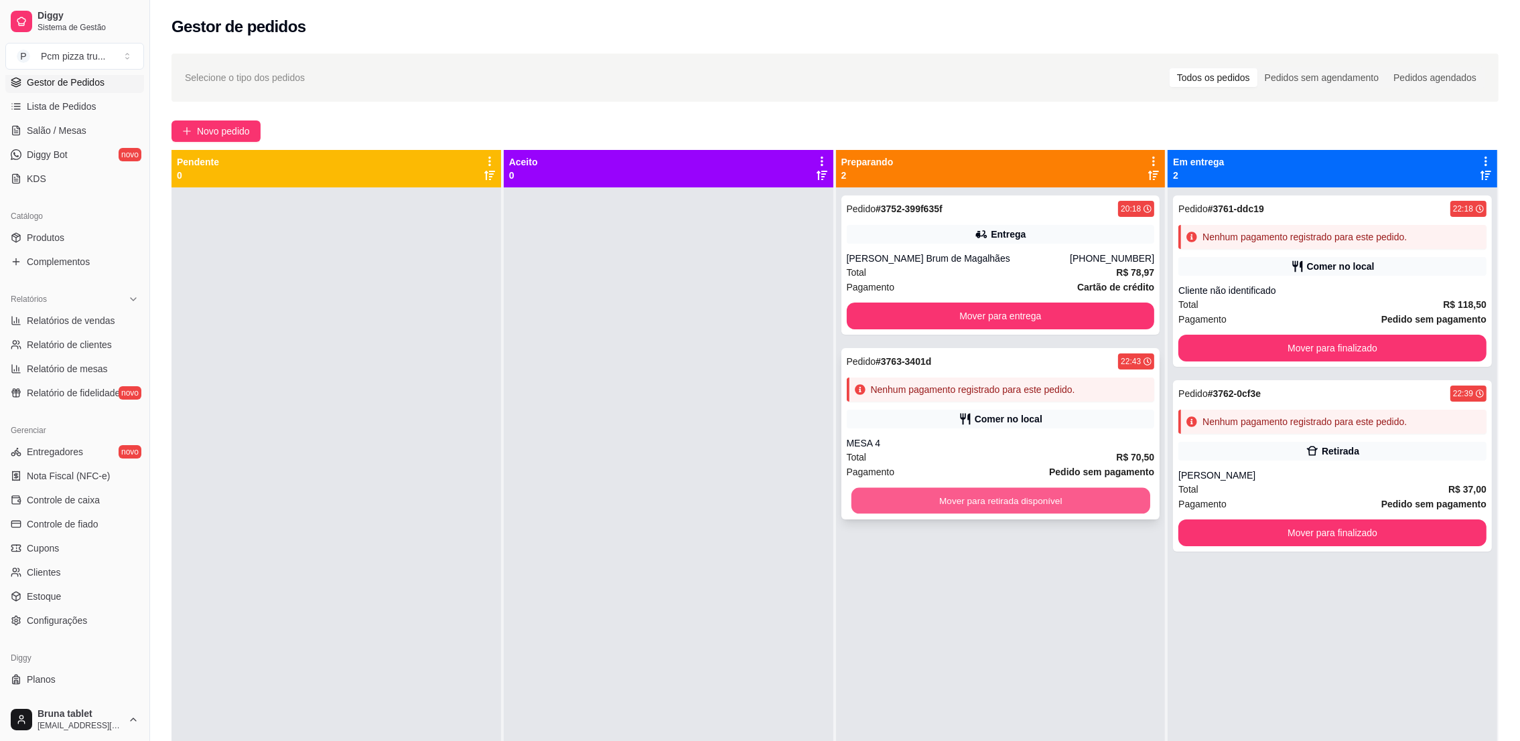
click at [1070, 501] on button "Mover para retirada disponível" at bounding box center [1000, 501] width 299 height 26
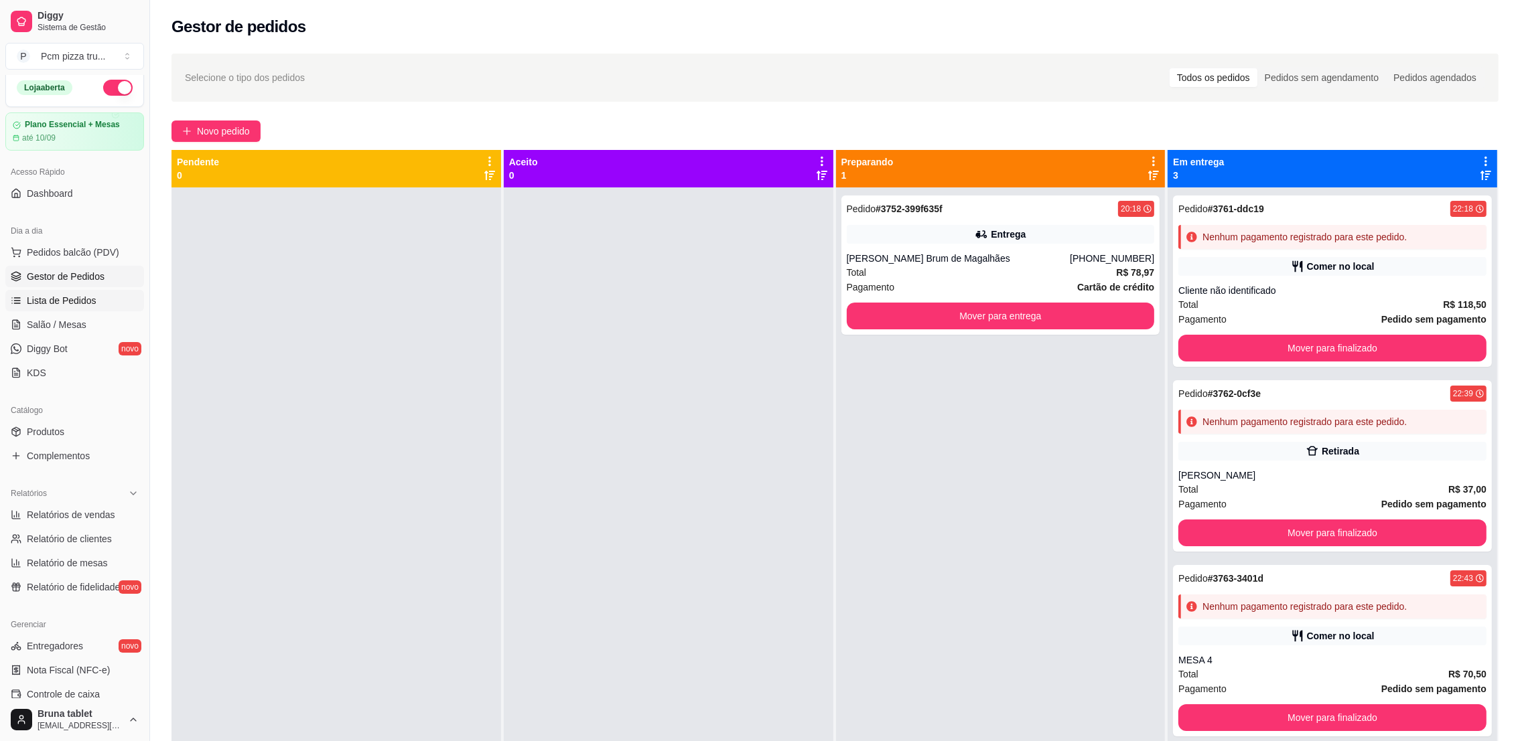
scroll to position [0, 0]
click at [1052, 240] on div "Entrega" at bounding box center [1001, 234] width 308 height 19
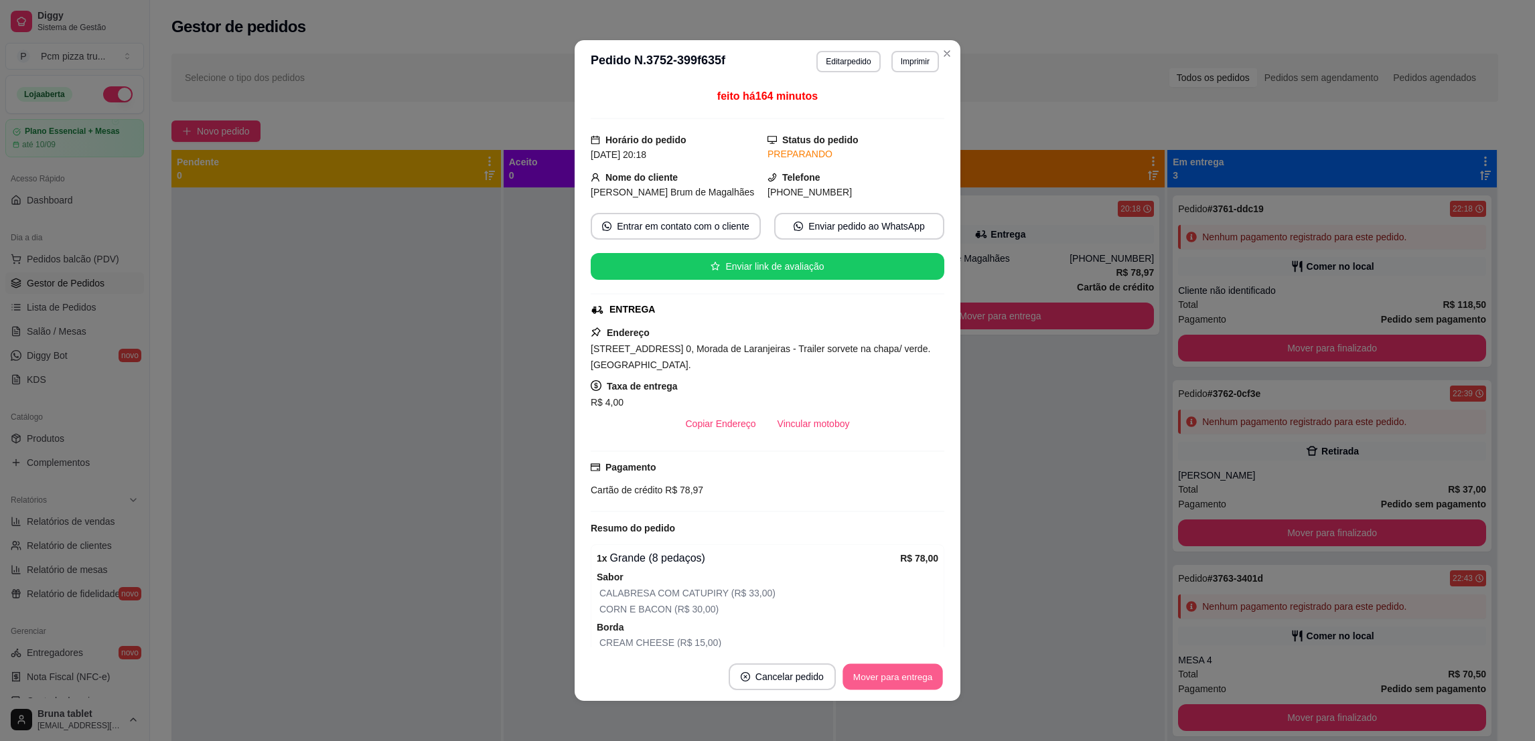
click at [898, 667] on button "Mover para entrega" at bounding box center [893, 677] width 100 height 26
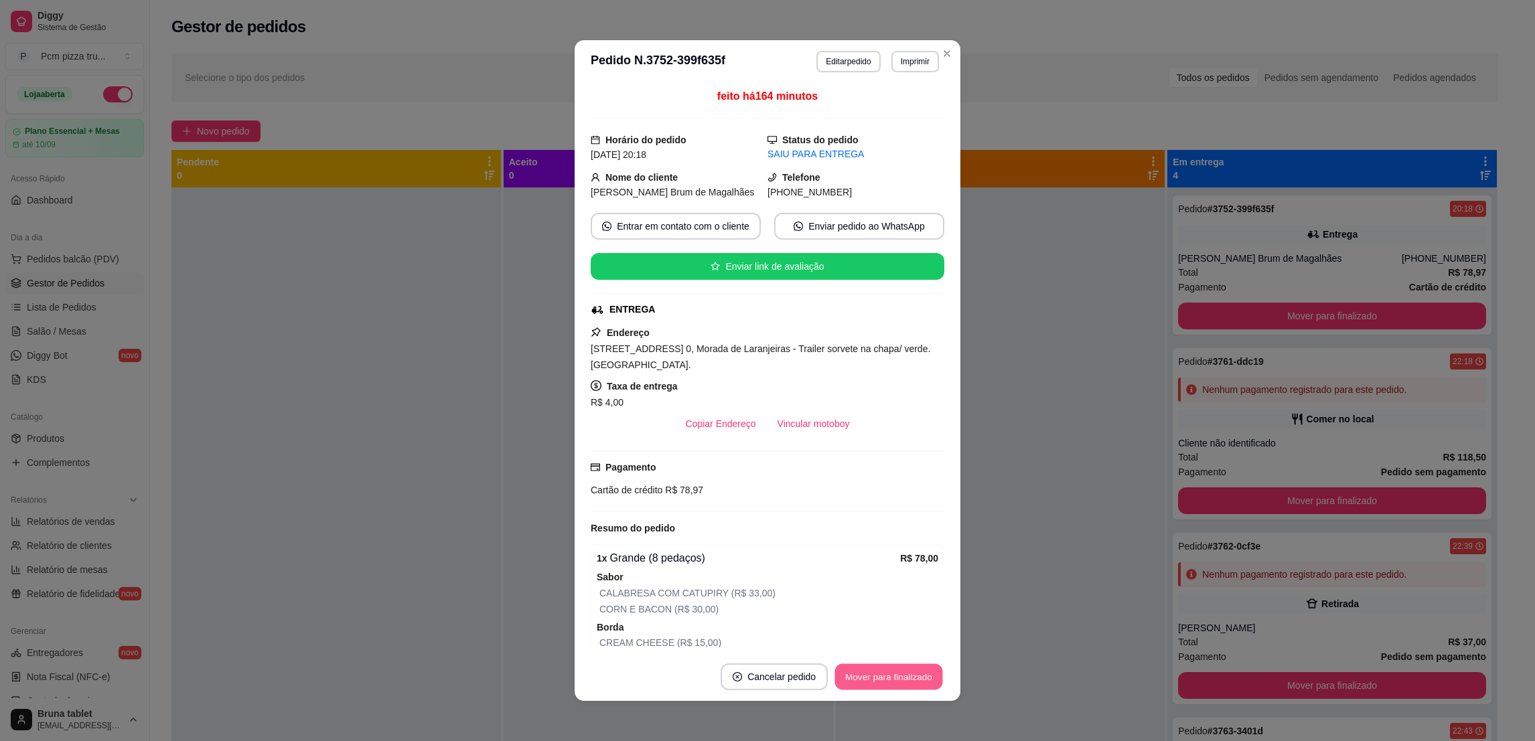
click at [906, 672] on button "Mover para finalizado" at bounding box center [889, 677] width 108 height 26
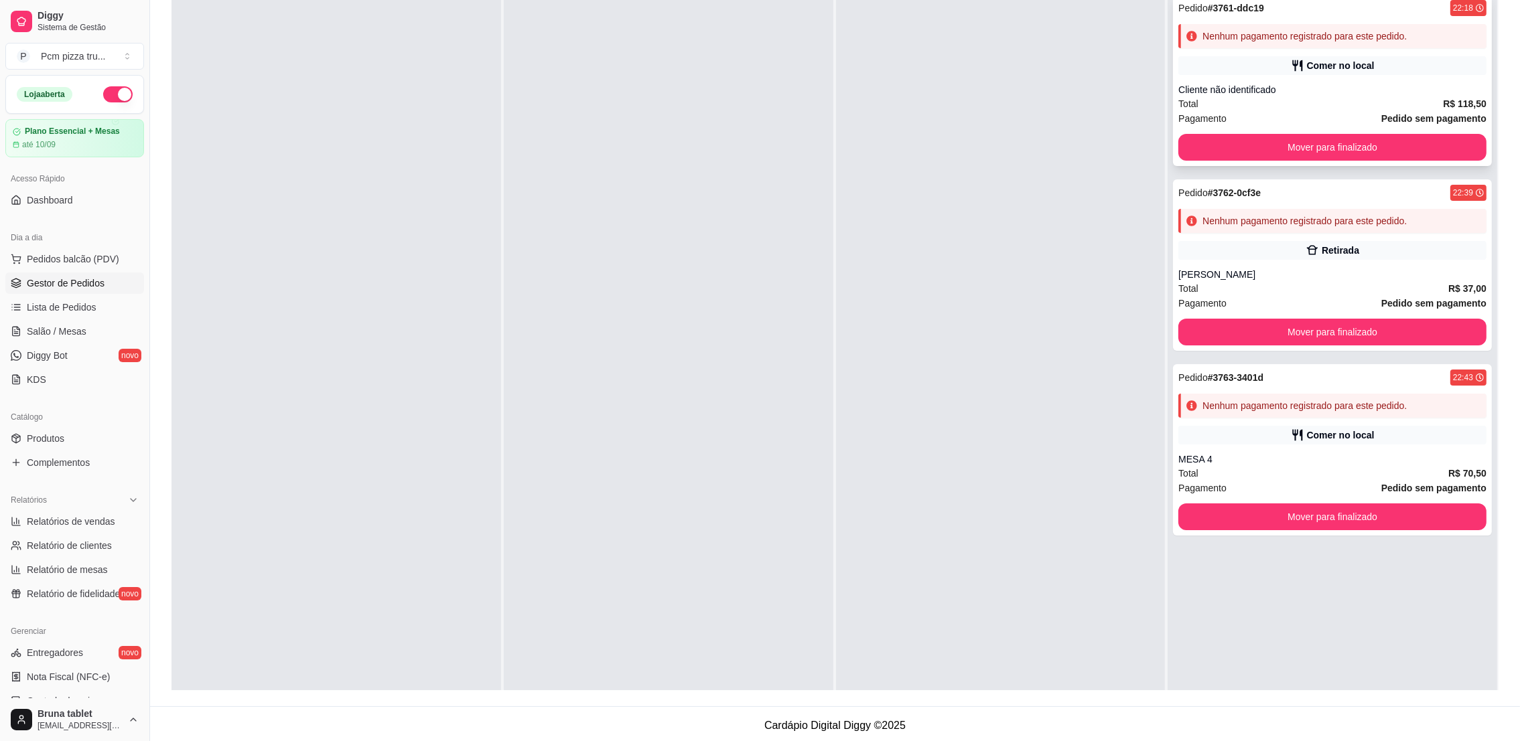
click at [1325, 65] on div "Comer no local" at bounding box center [1341, 65] width 68 height 13
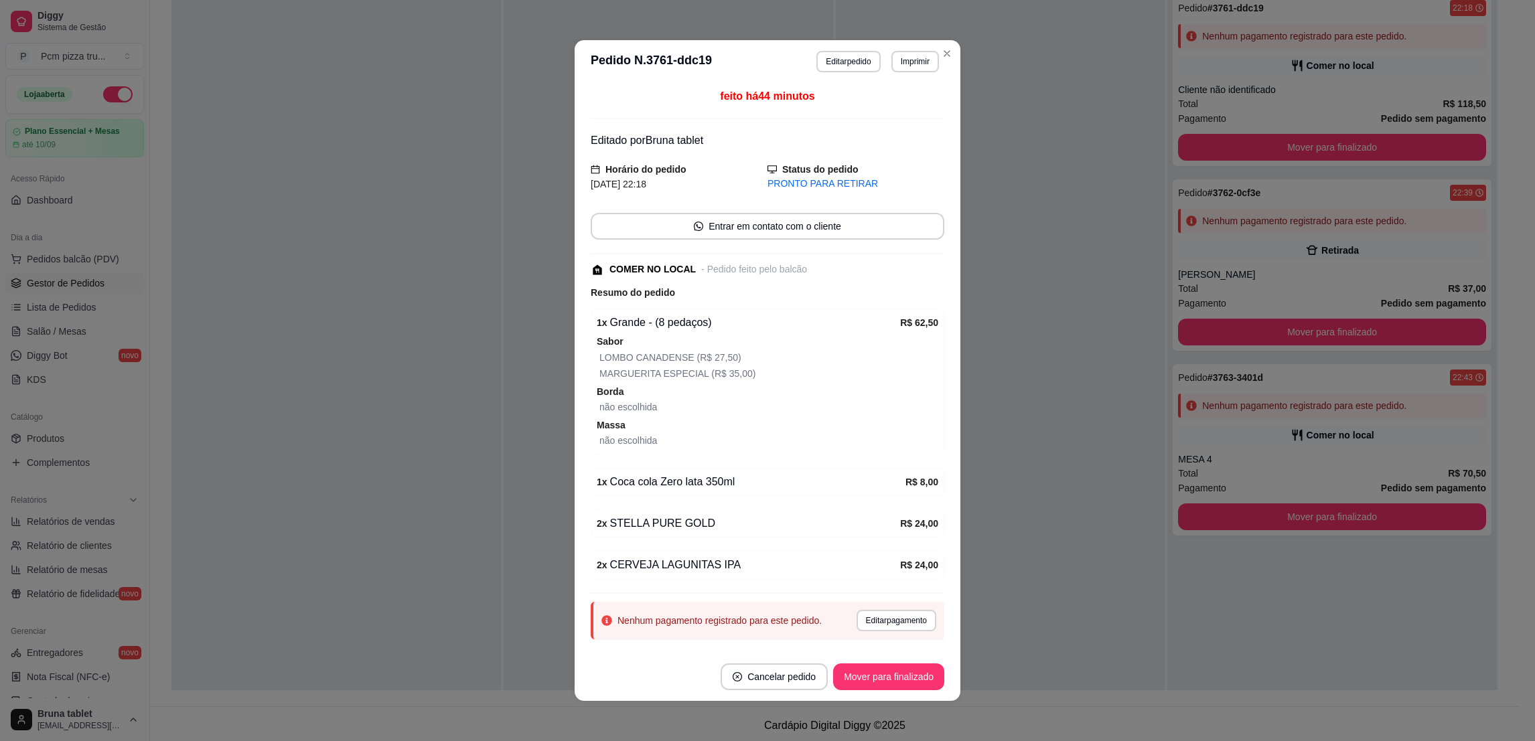
click at [866, 611] on div "Nenhum pagamento registrado para este pedido. Editar pagamento" at bounding box center [768, 621] width 354 height 38
click at [874, 618] on button "Editar pagamento" at bounding box center [897, 620] width 80 height 21
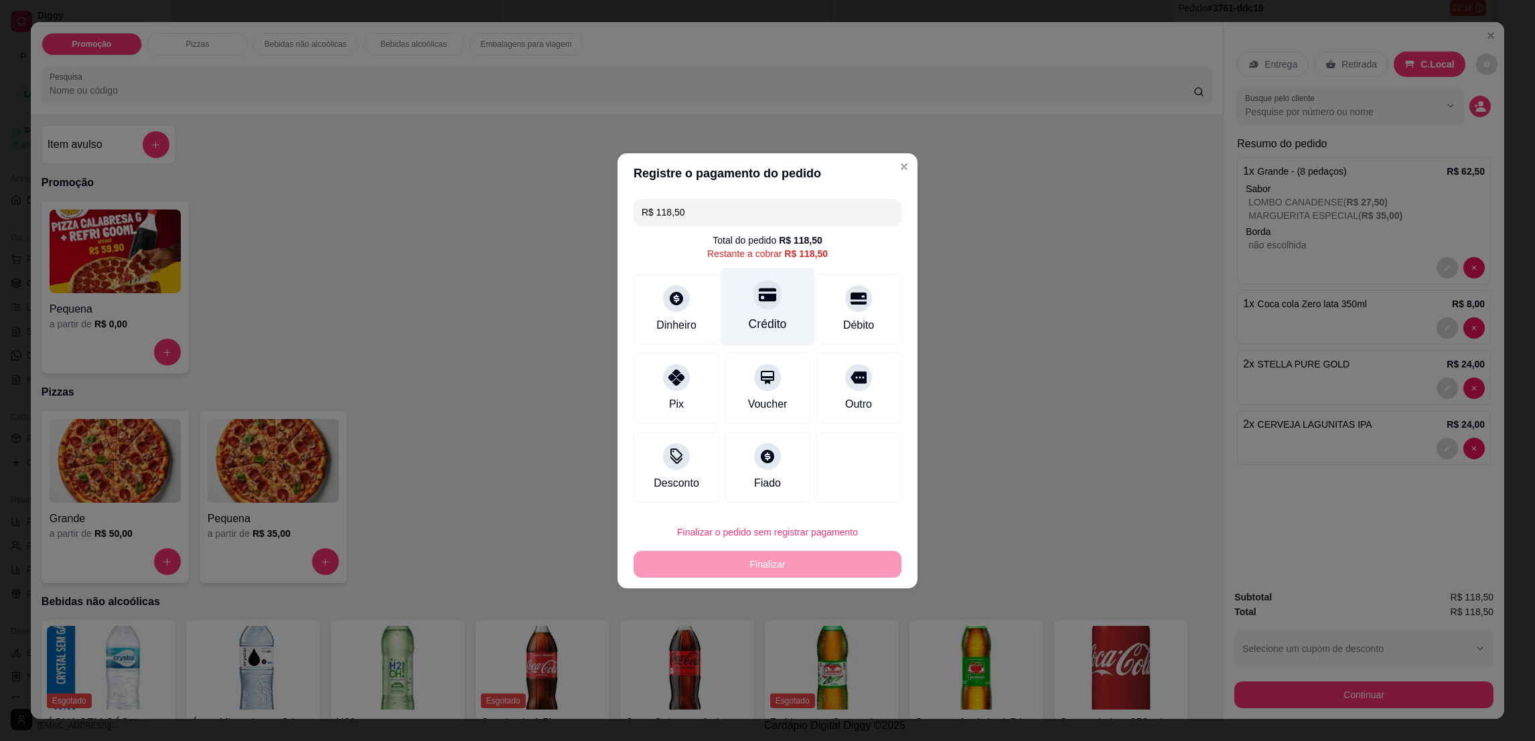
click at [741, 311] on div "Crédito" at bounding box center [768, 306] width 94 height 78
type input "R$ 0,00"
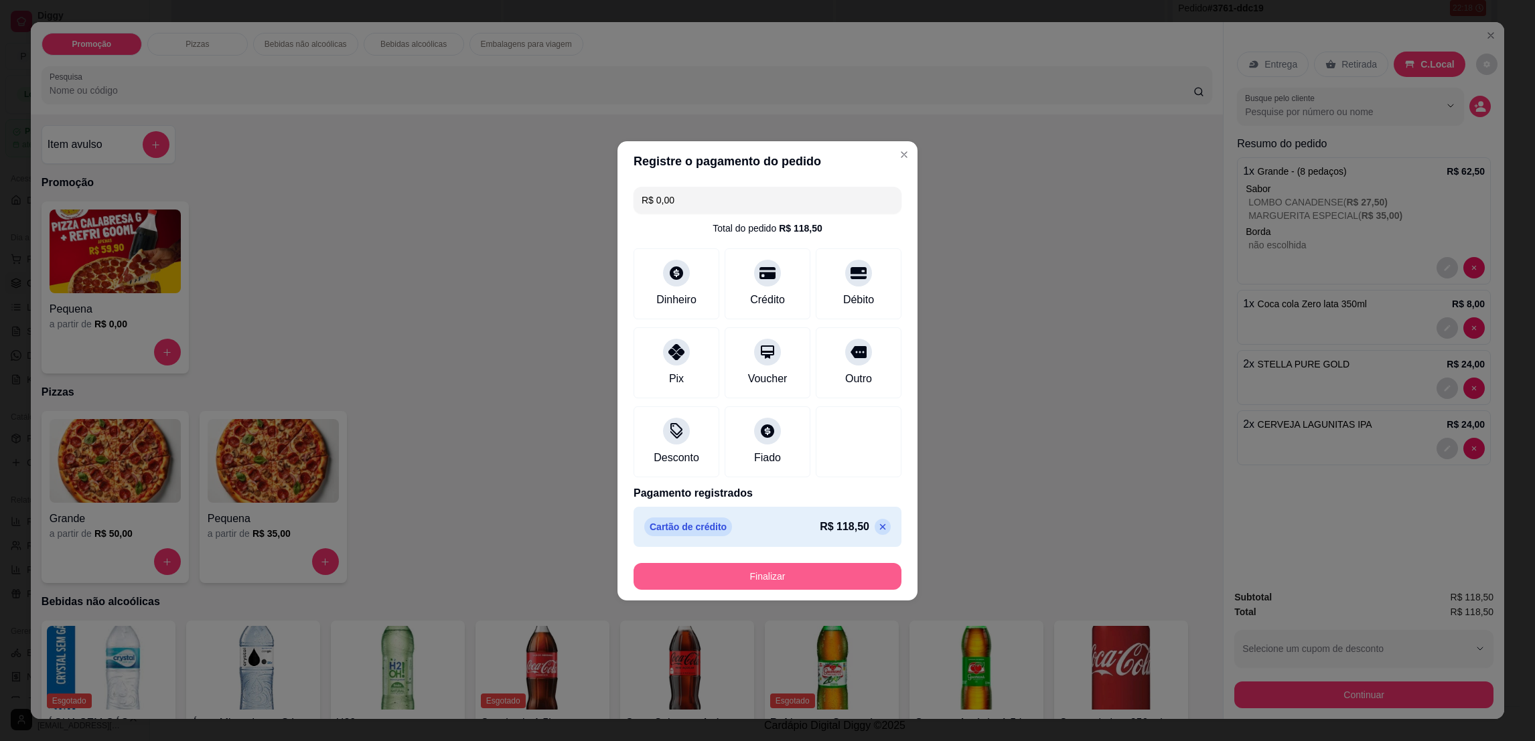
click at [789, 577] on button "Finalizar" at bounding box center [768, 576] width 268 height 27
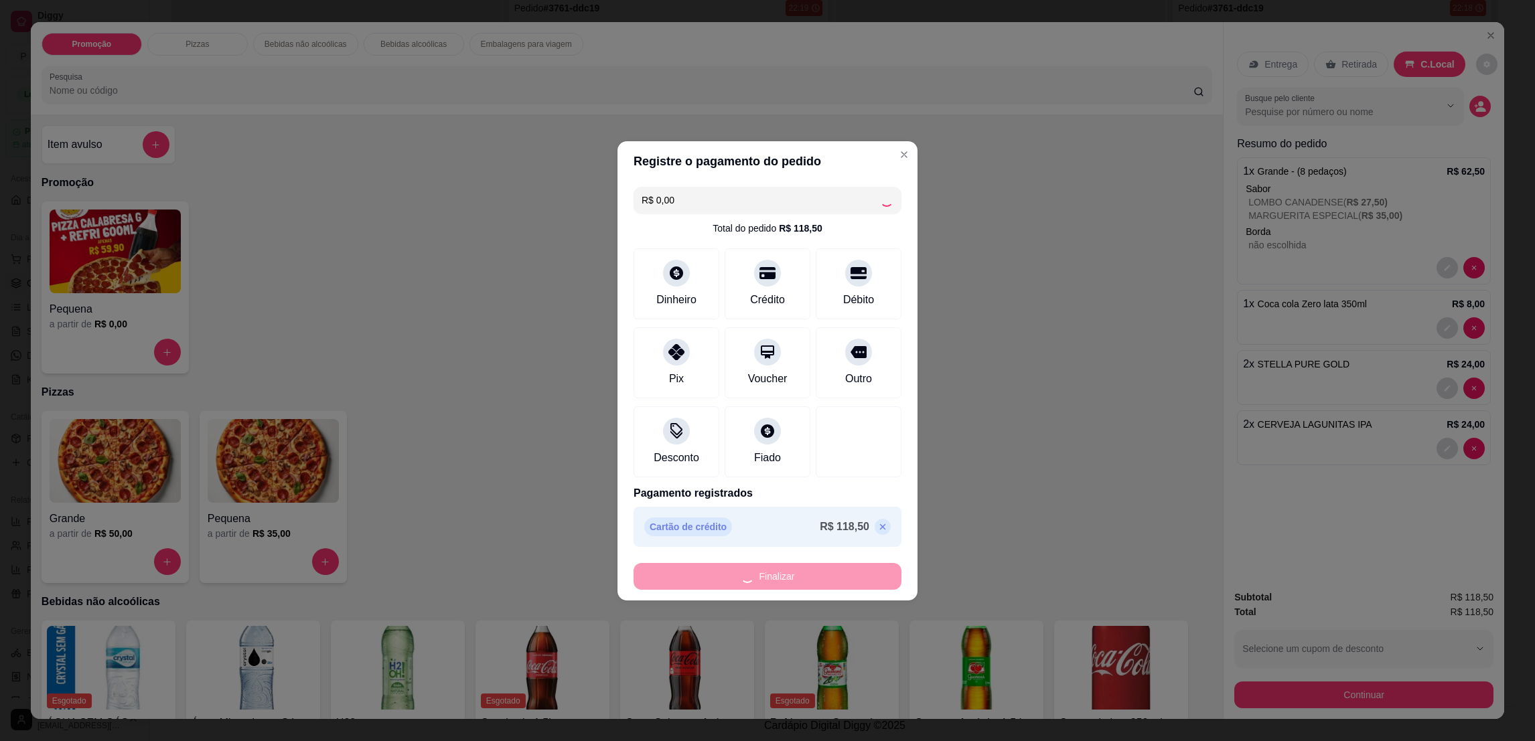
type input "0"
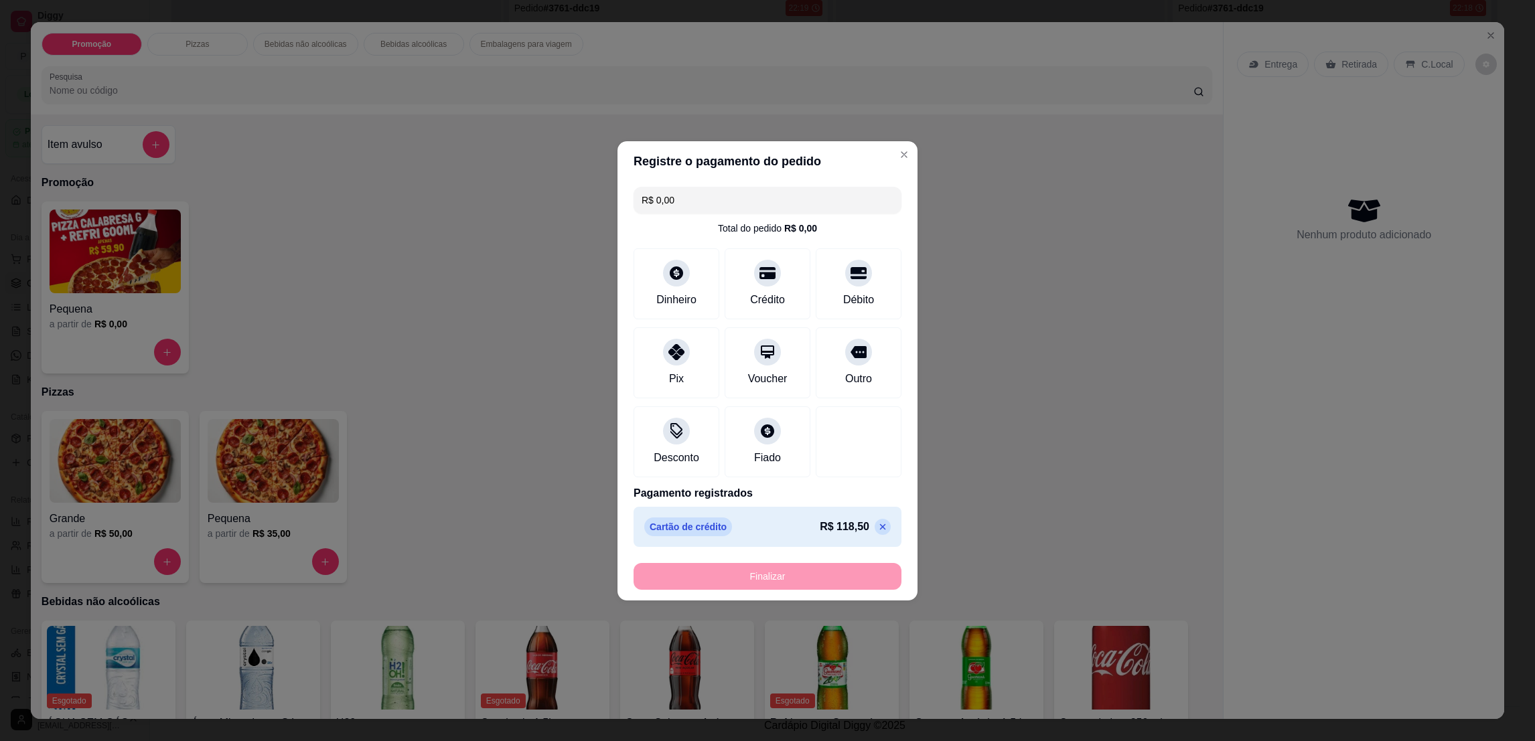
type input "-R$ 118,50"
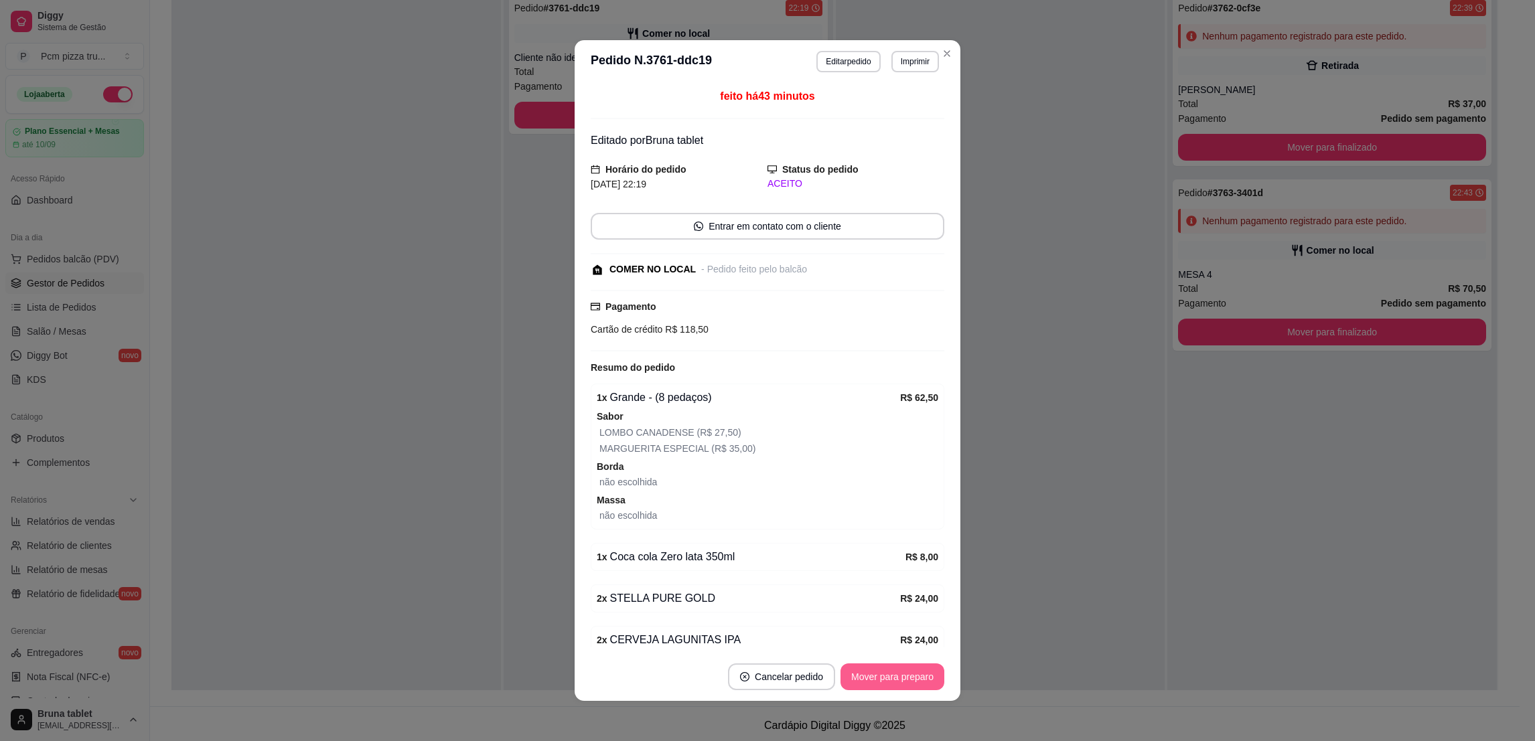
click at [889, 676] on button "Mover para preparo" at bounding box center [893, 677] width 104 height 27
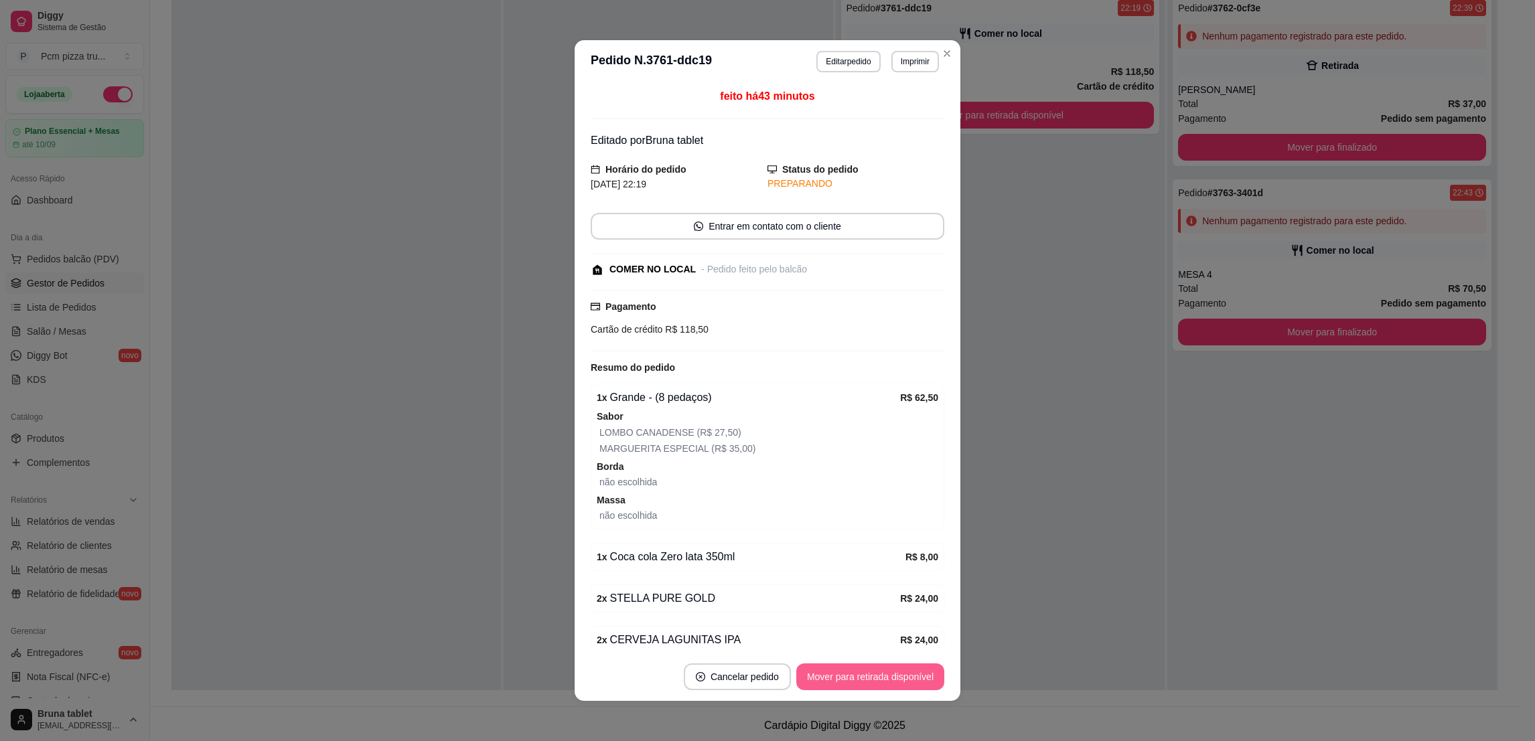
click at [889, 676] on button "Mover para retirada disponível" at bounding box center [870, 677] width 148 height 27
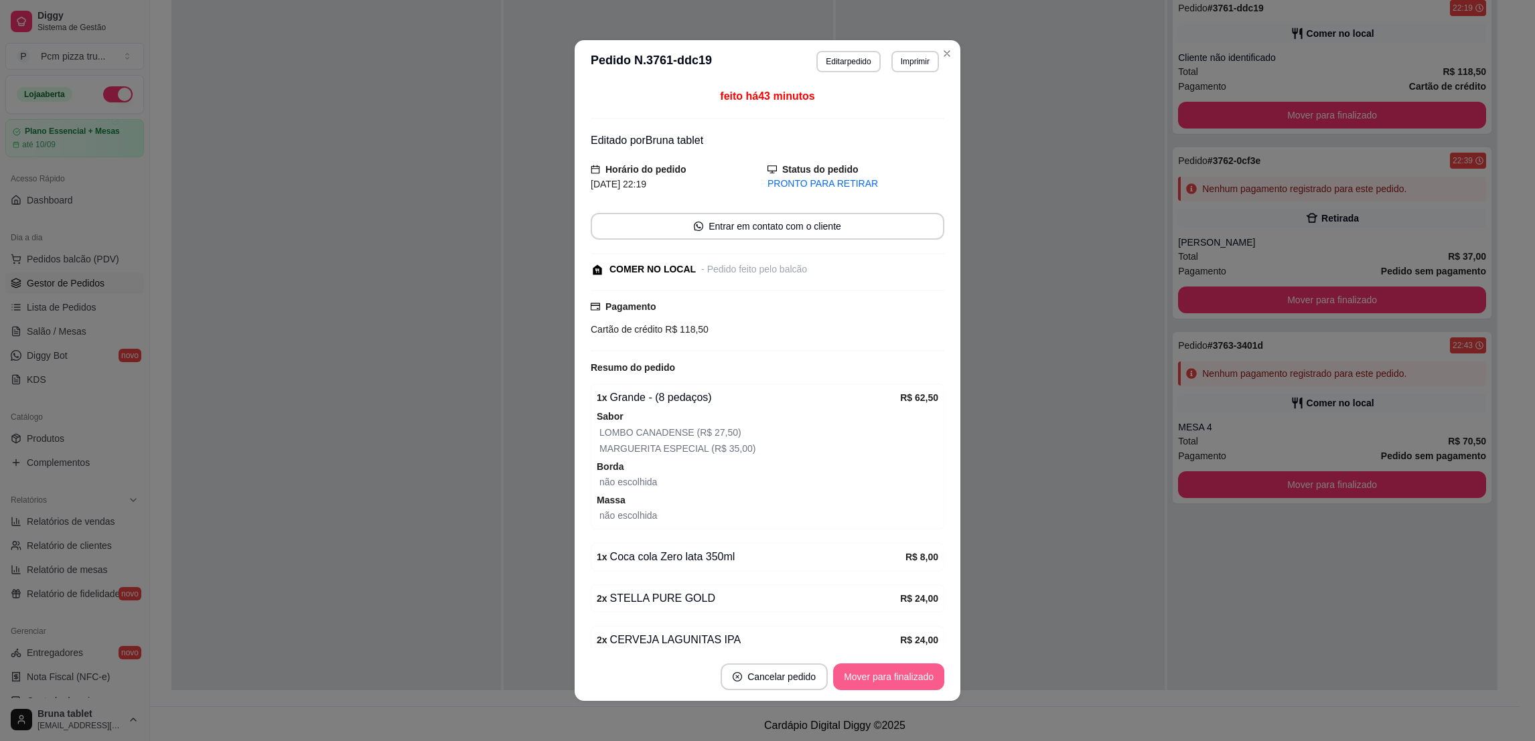
click at [889, 676] on button "Mover para finalizado" at bounding box center [888, 677] width 111 height 27
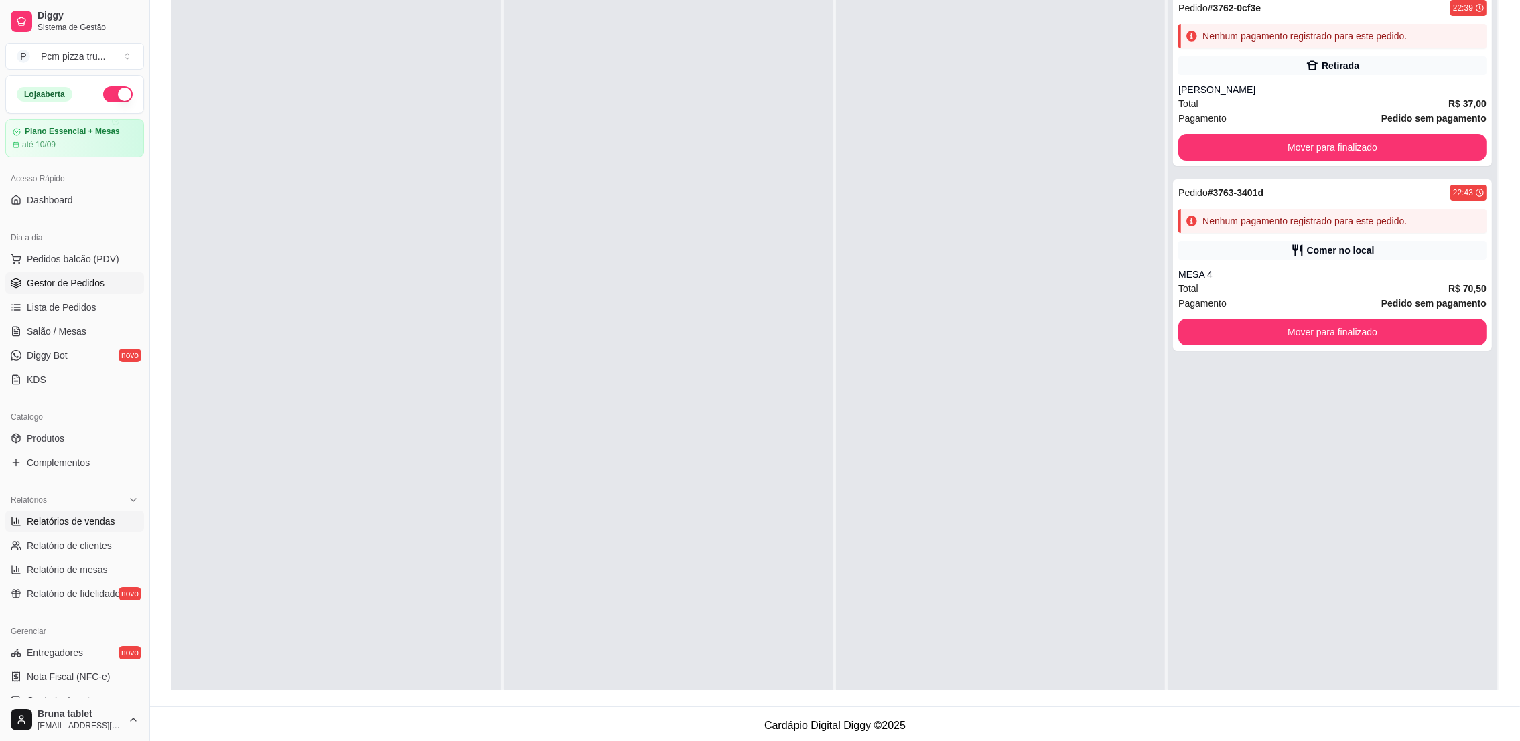
click at [92, 522] on span "Relatórios de vendas" at bounding box center [71, 521] width 88 height 13
select select "ALL"
select select "0"
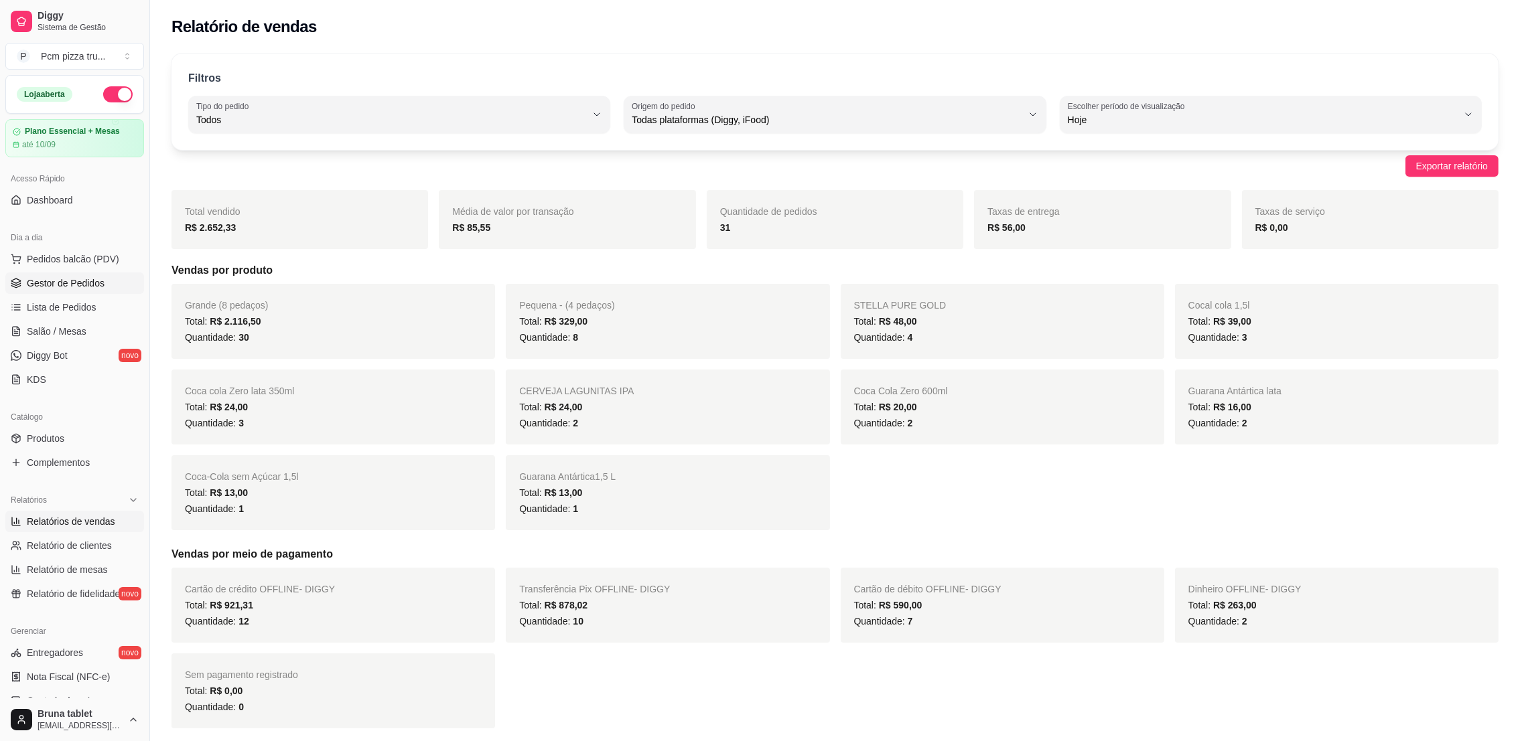
click at [41, 293] on link "Gestor de Pedidos" at bounding box center [74, 283] width 139 height 21
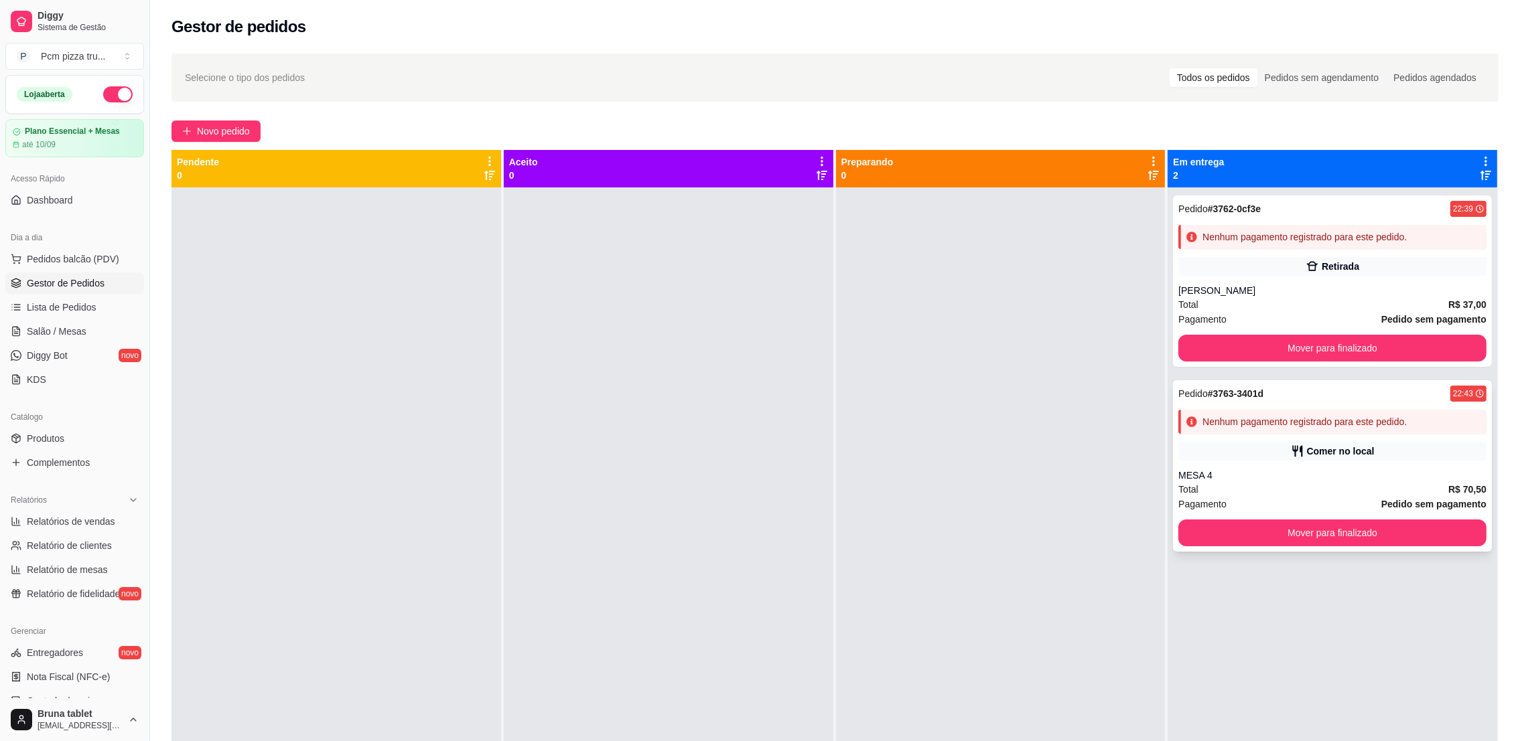
click at [1252, 484] on div "Total R$ 70,50" at bounding box center [1332, 489] width 308 height 15
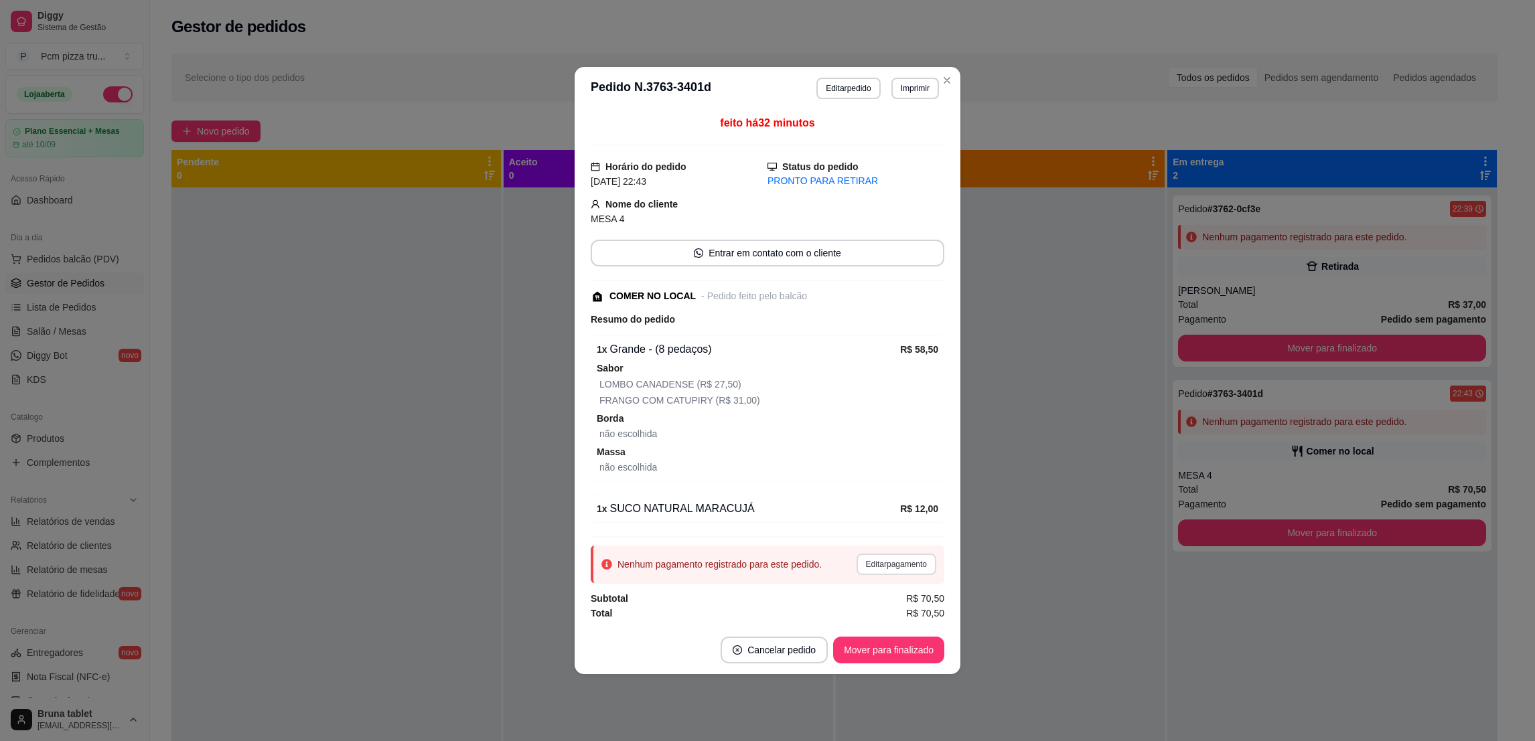
click at [906, 562] on button "Editar pagamento" at bounding box center [897, 564] width 80 height 21
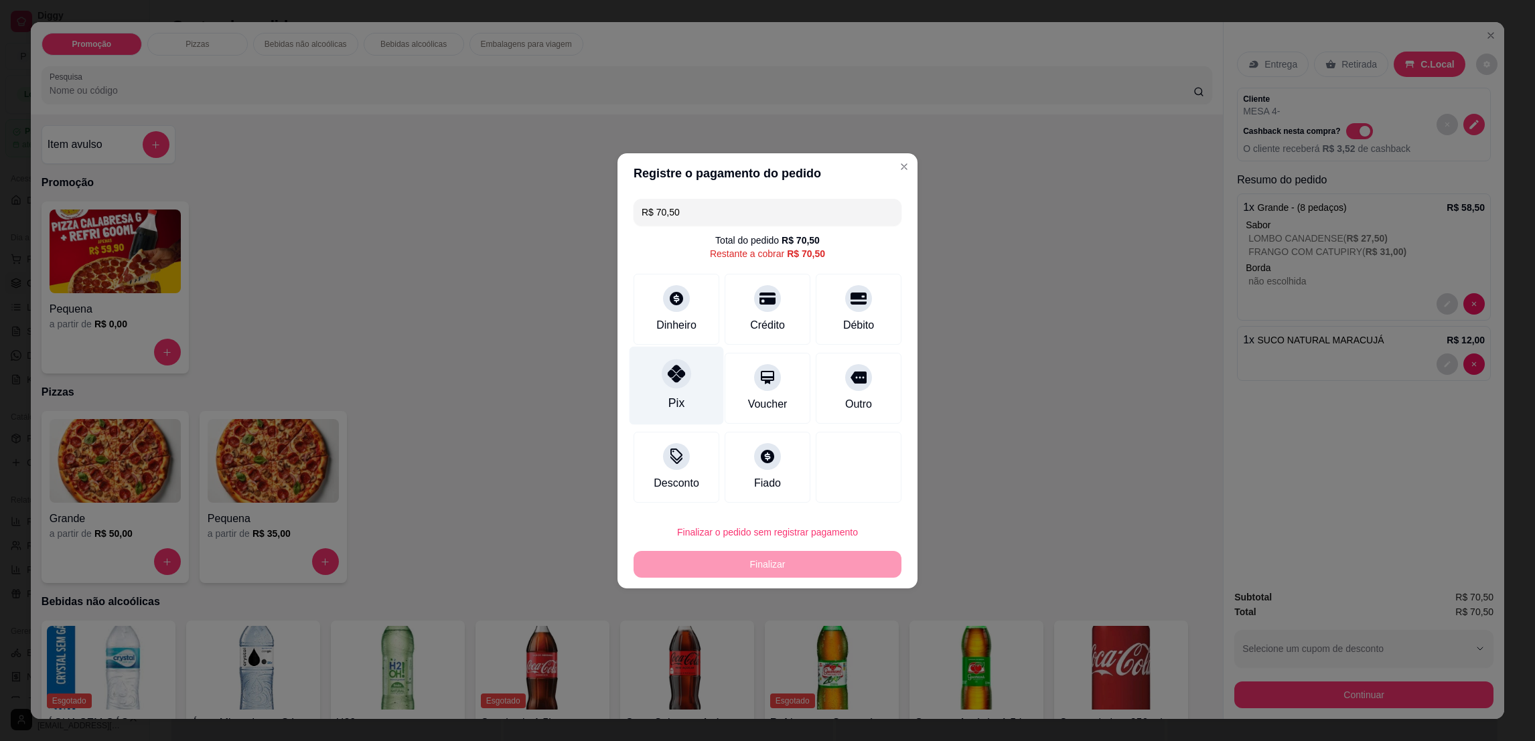
click at [670, 386] on div at bounding box center [676, 373] width 29 height 29
type input "R$ 0,00"
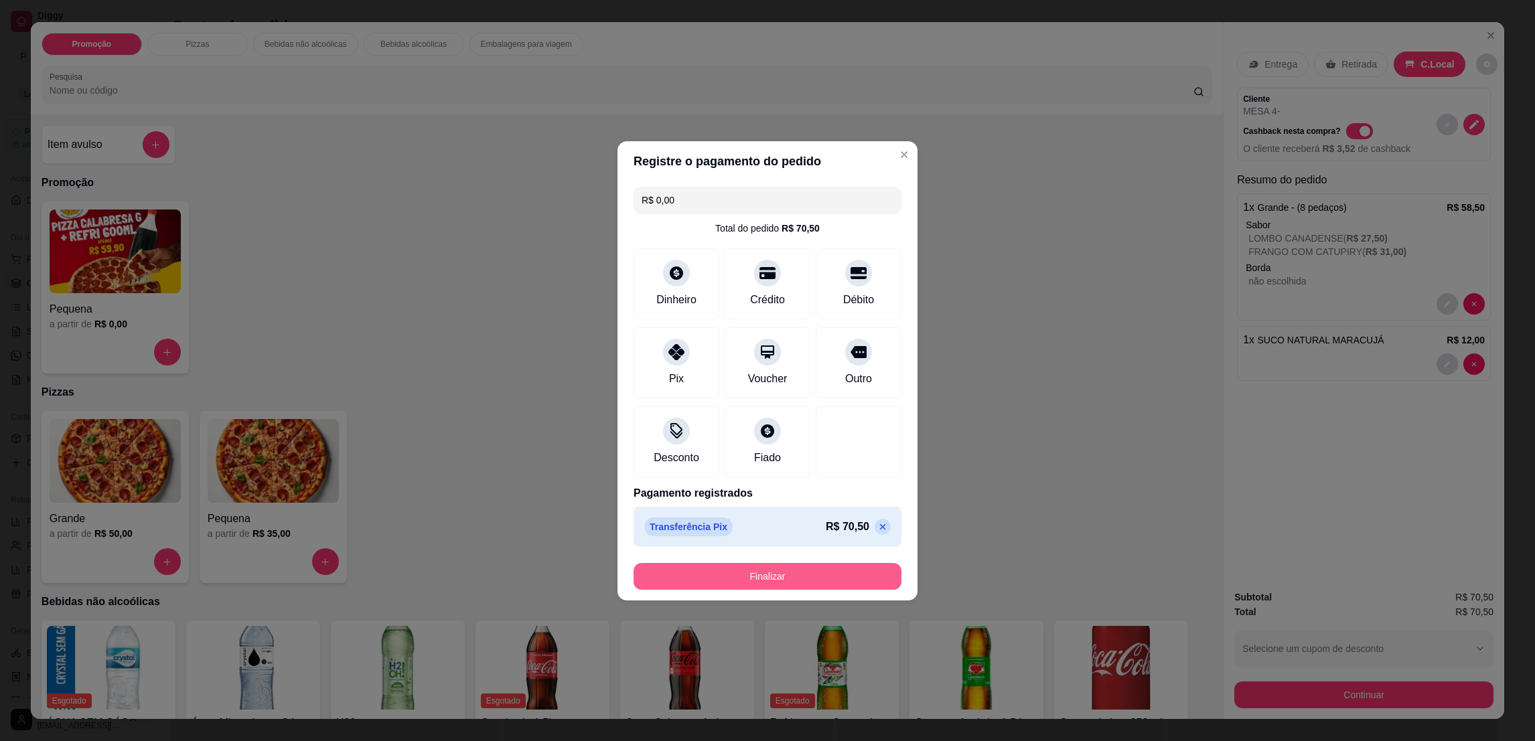
click at [793, 587] on button "Finalizar" at bounding box center [768, 576] width 268 height 27
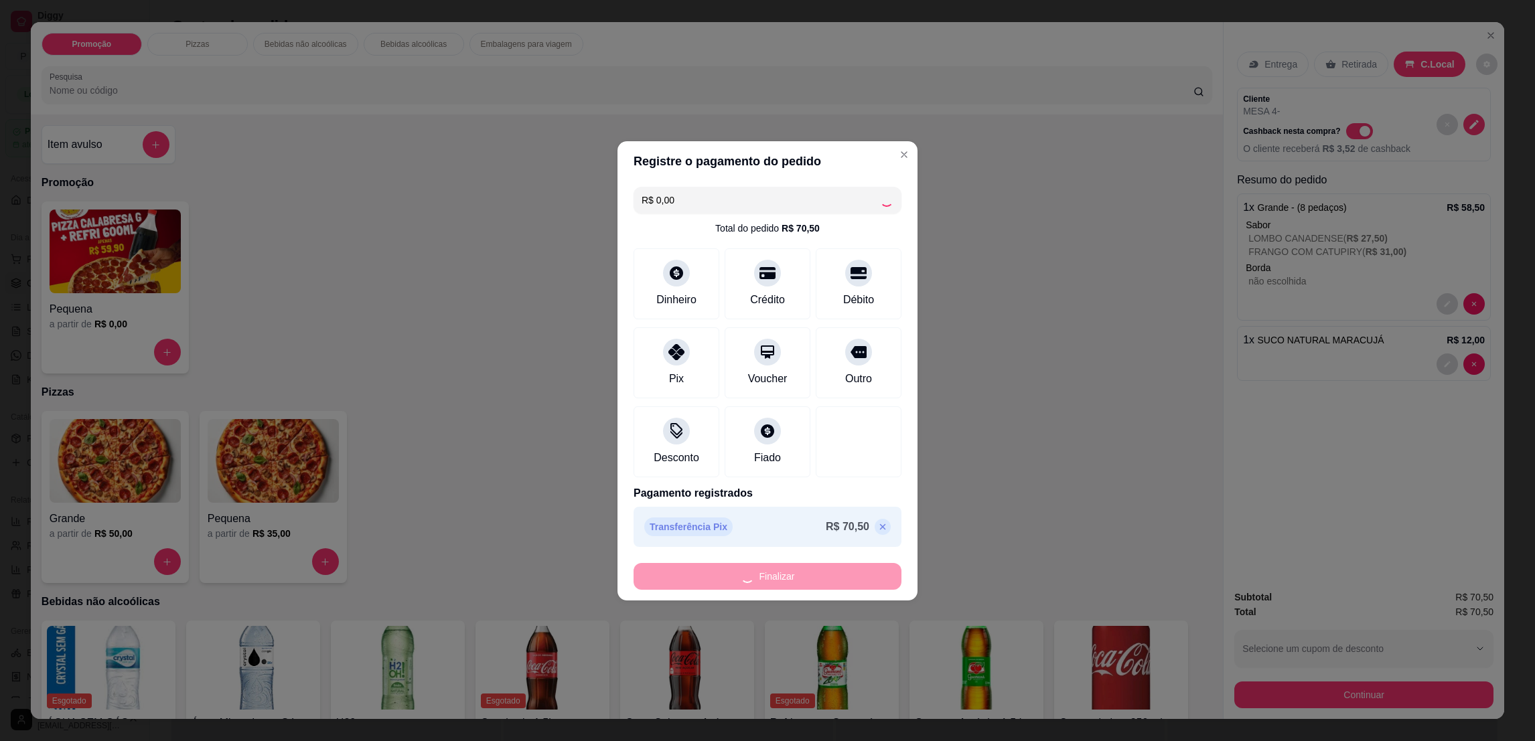
type input "0"
type input "-R$ 70,50"
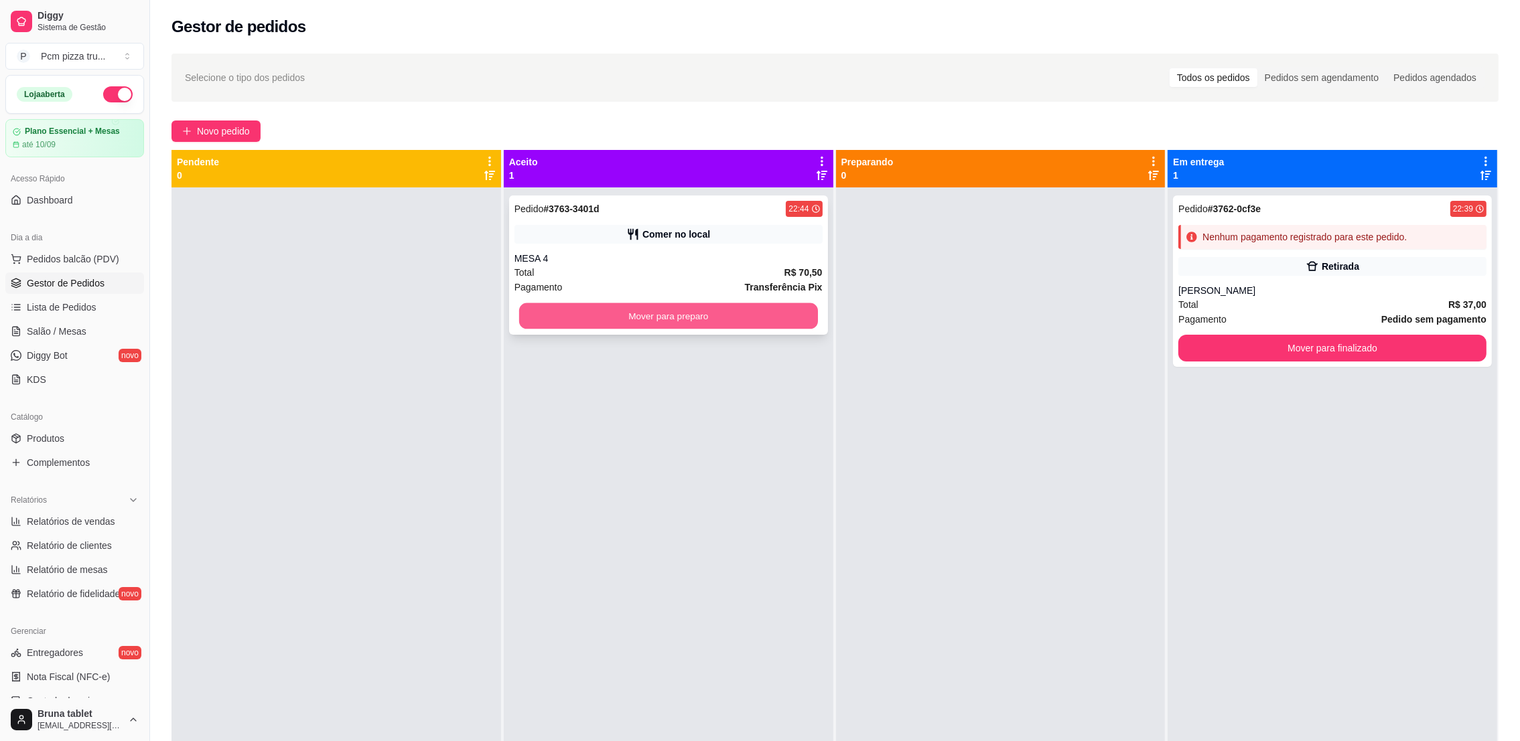
click at [592, 307] on button "Mover para preparo" at bounding box center [668, 316] width 299 height 26
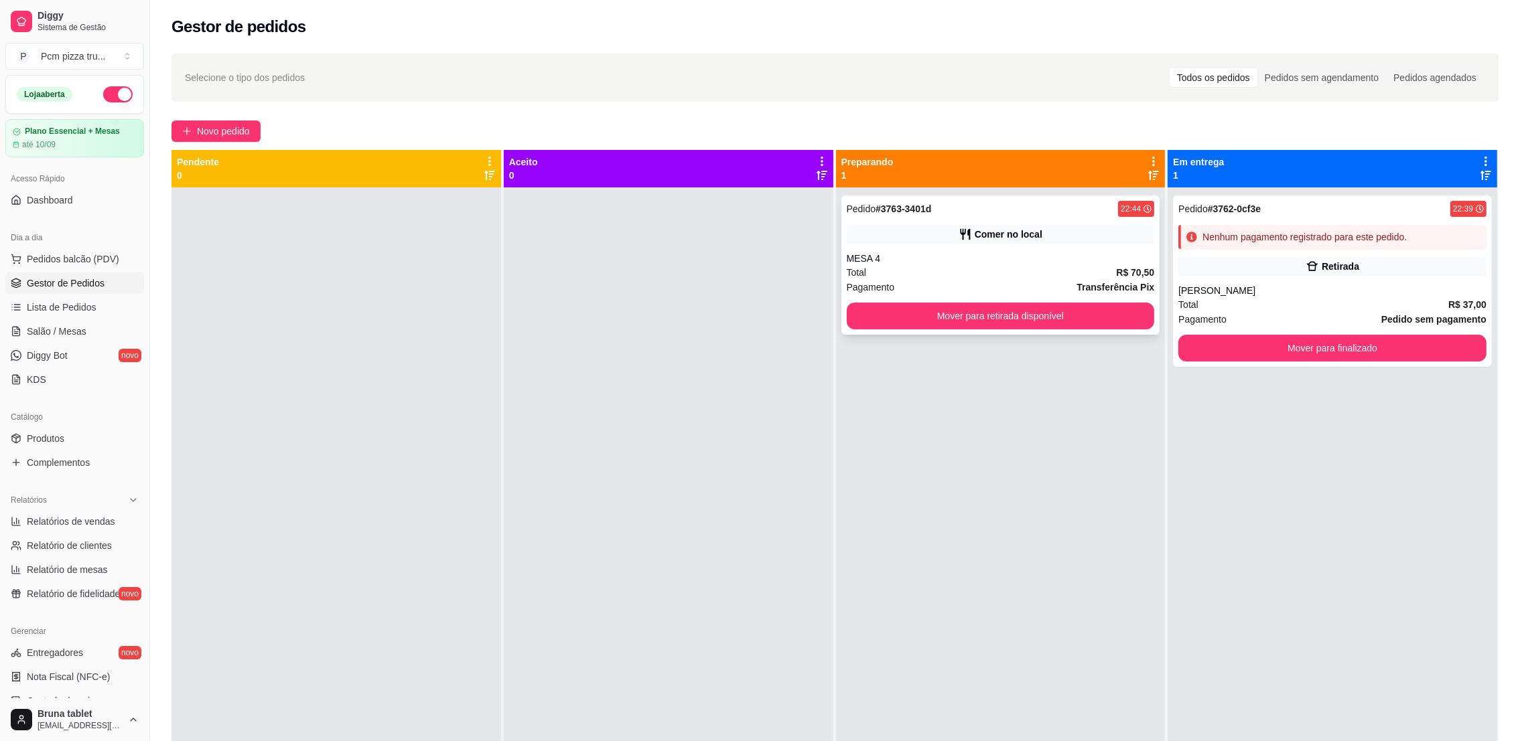
click at [960, 233] on icon at bounding box center [965, 234] width 10 height 11
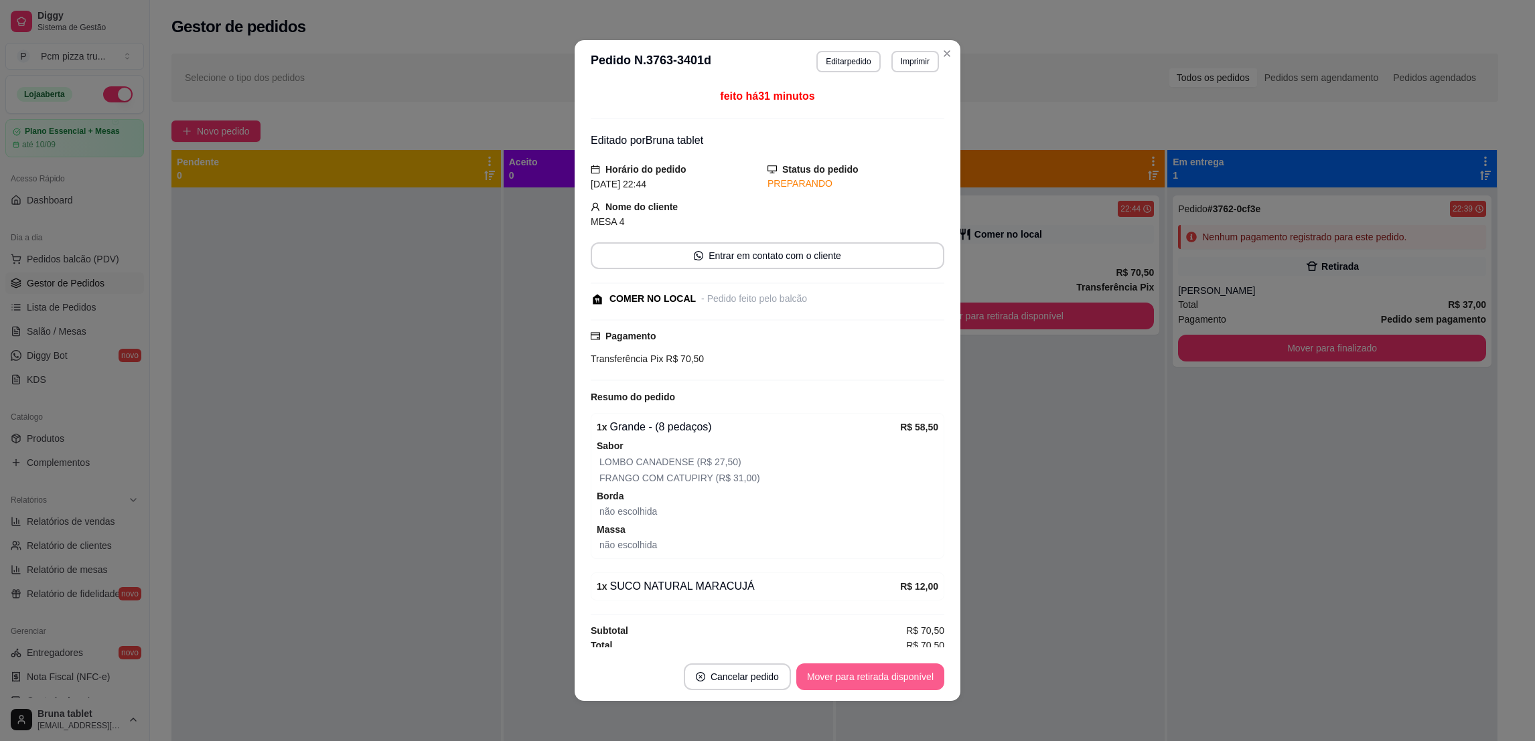
click at [926, 674] on button "Mover para retirada disponível" at bounding box center [870, 677] width 148 height 27
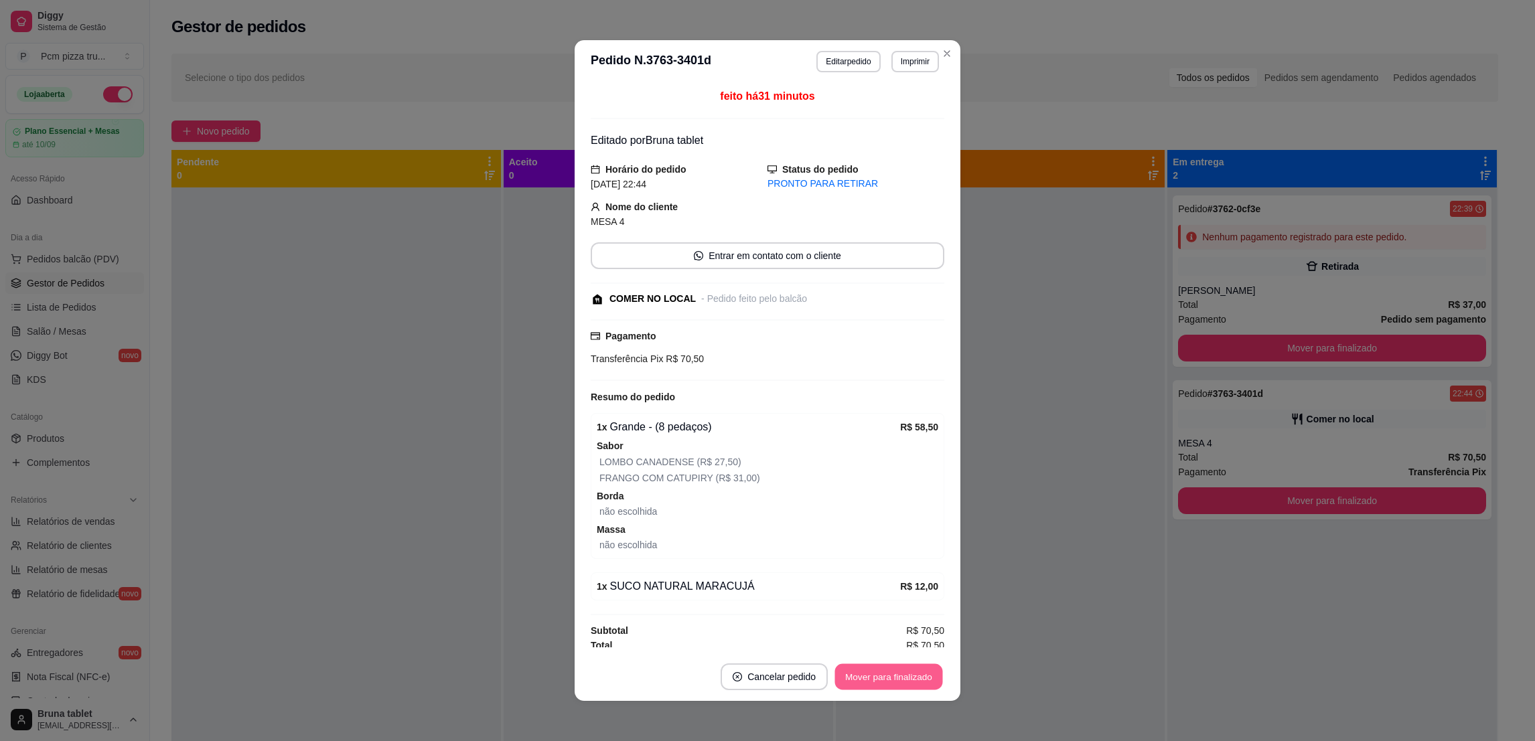
click at [928, 684] on button "Mover para finalizado" at bounding box center [889, 677] width 108 height 26
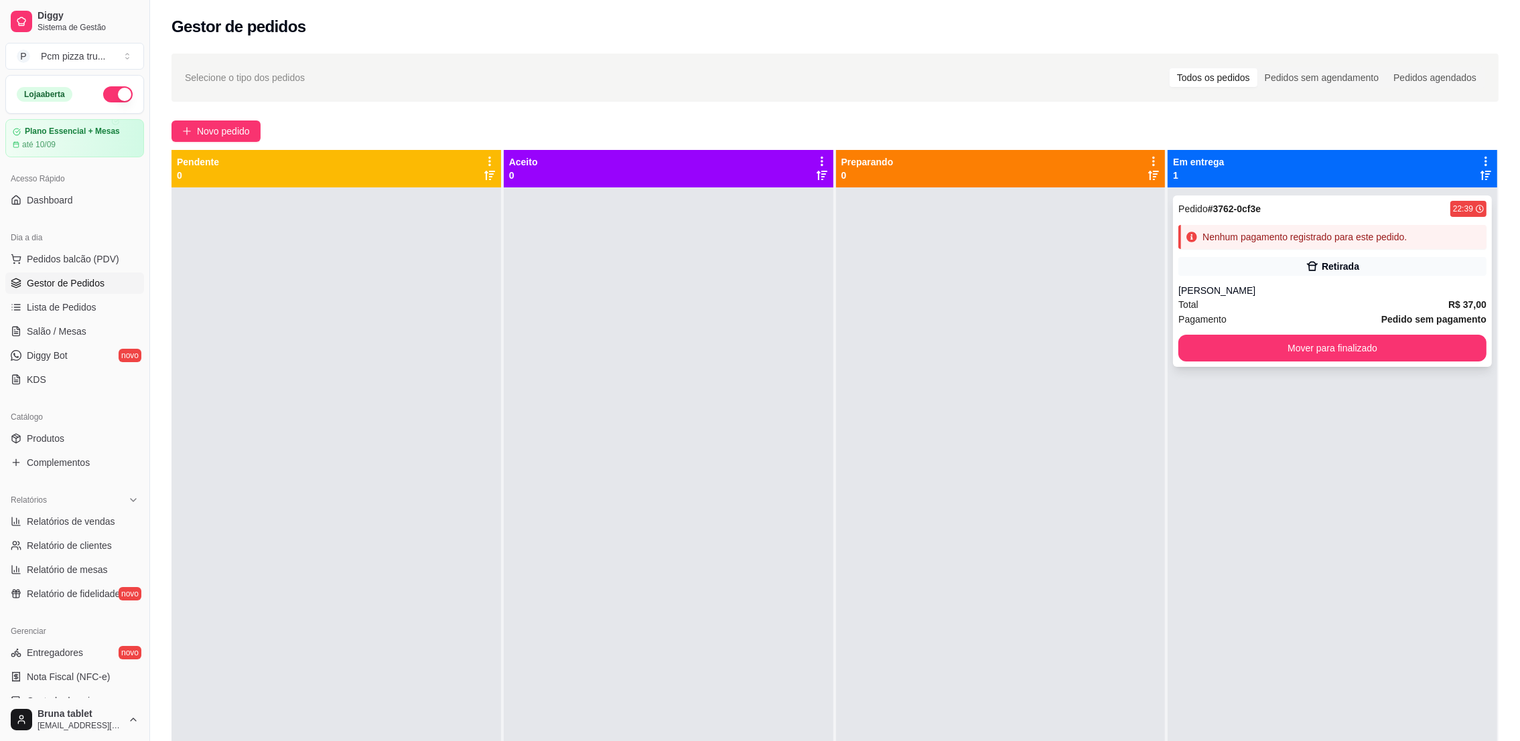
click at [1307, 241] on div "Nenhum pagamento registrado para este pedido." at bounding box center [1304, 236] width 204 height 13
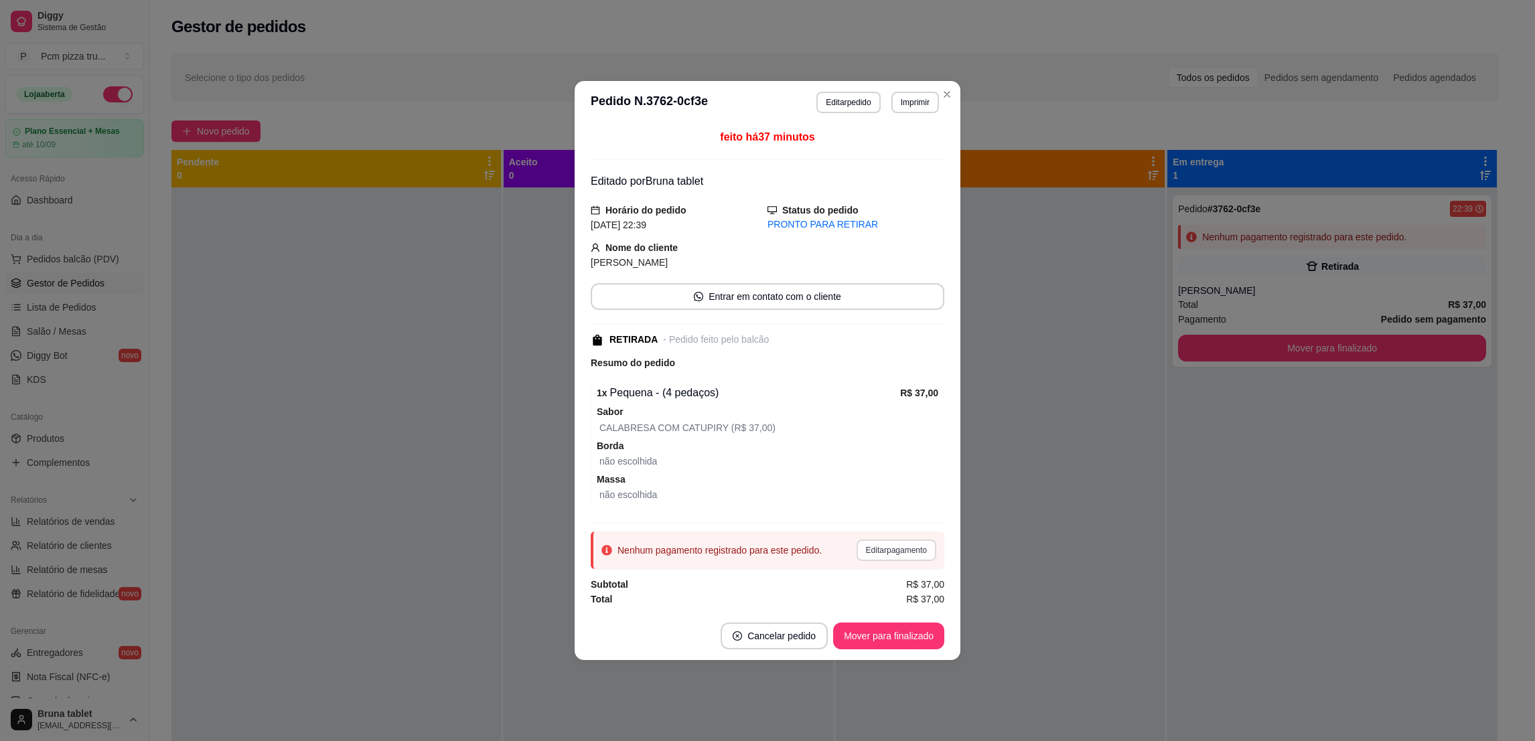
click at [873, 549] on button "Editar pagamento" at bounding box center [897, 550] width 80 height 21
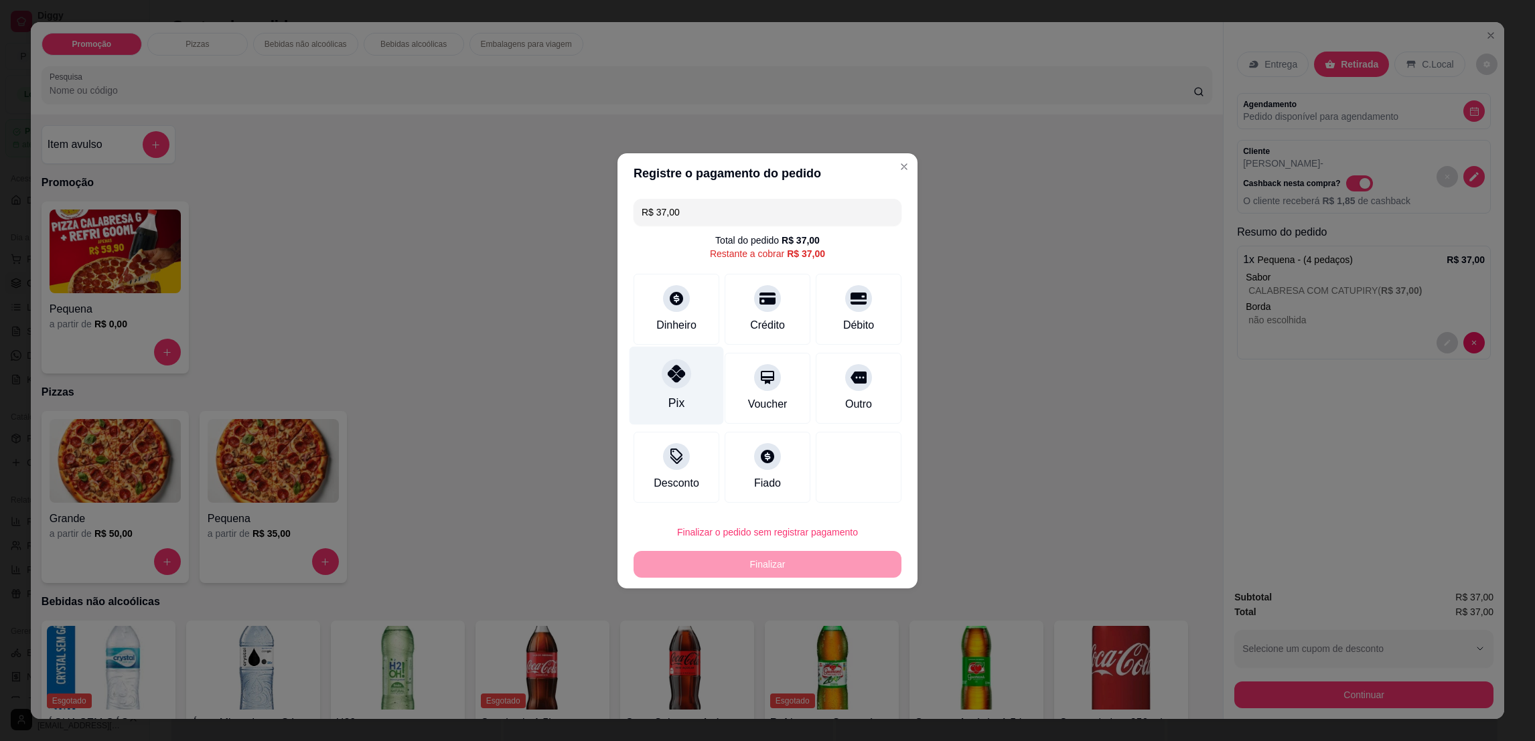
click at [684, 415] on div "Pix" at bounding box center [677, 385] width 94 height 78
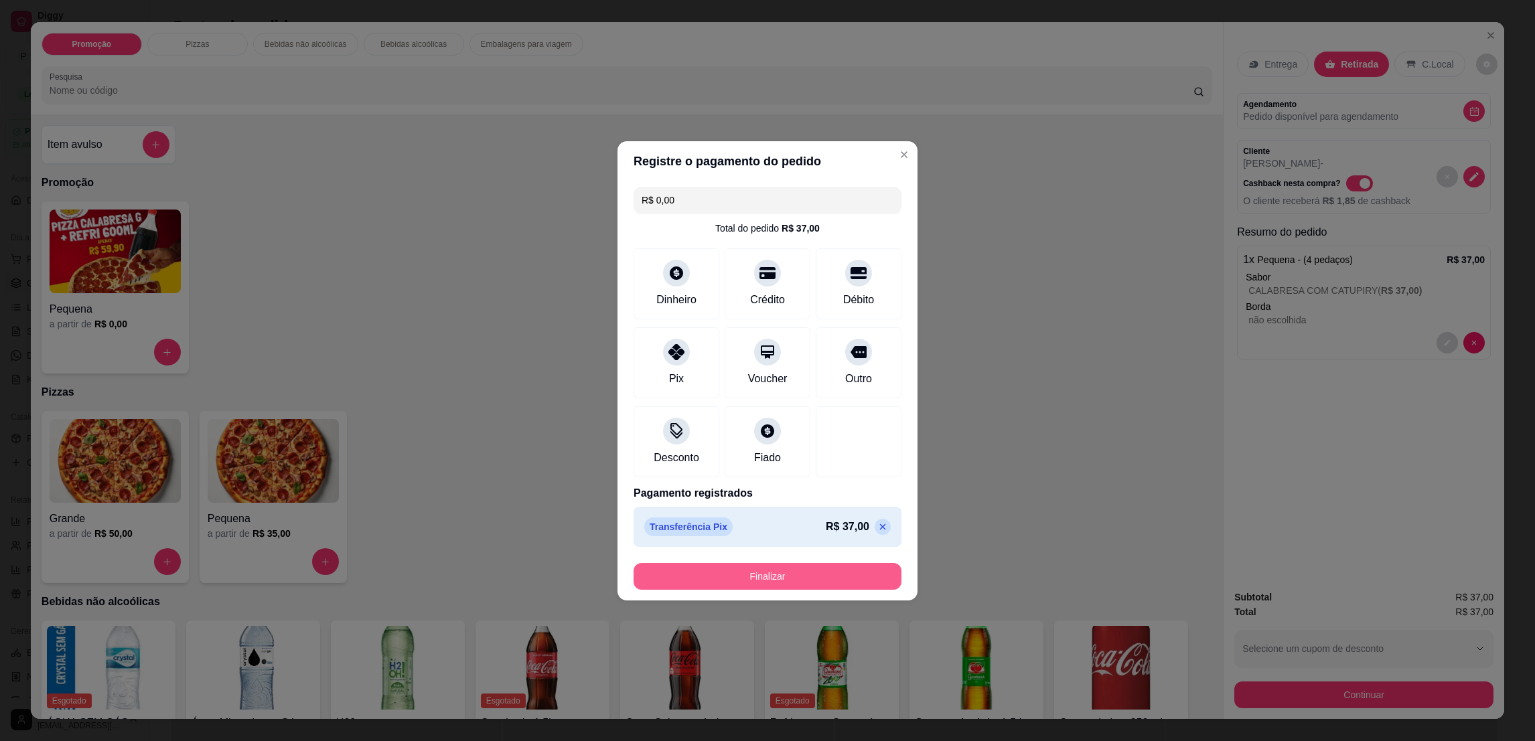
click at [729, 587] on button "Finalizar" at bounding box center [768, 576] width 268 height 27
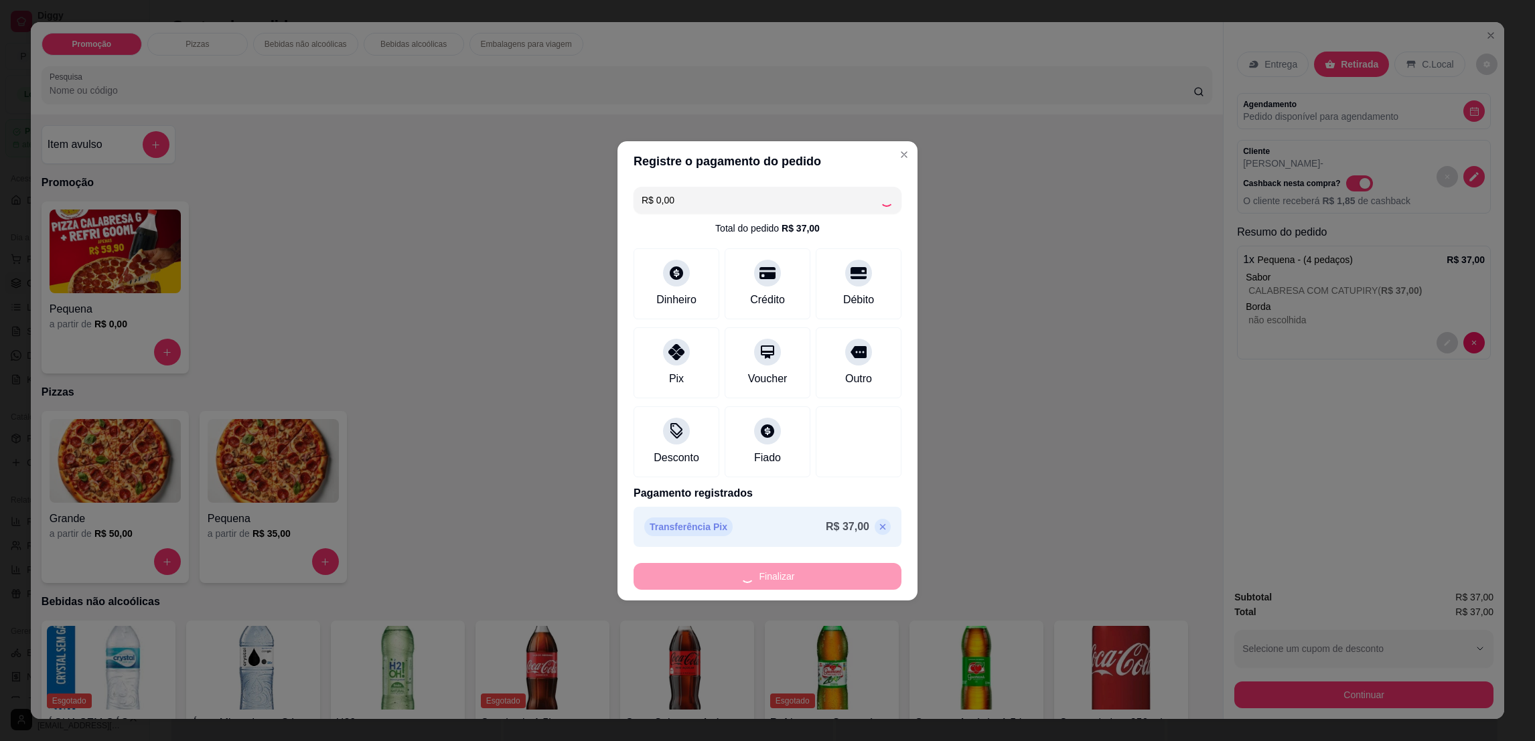
type input "-R$ 37,00"
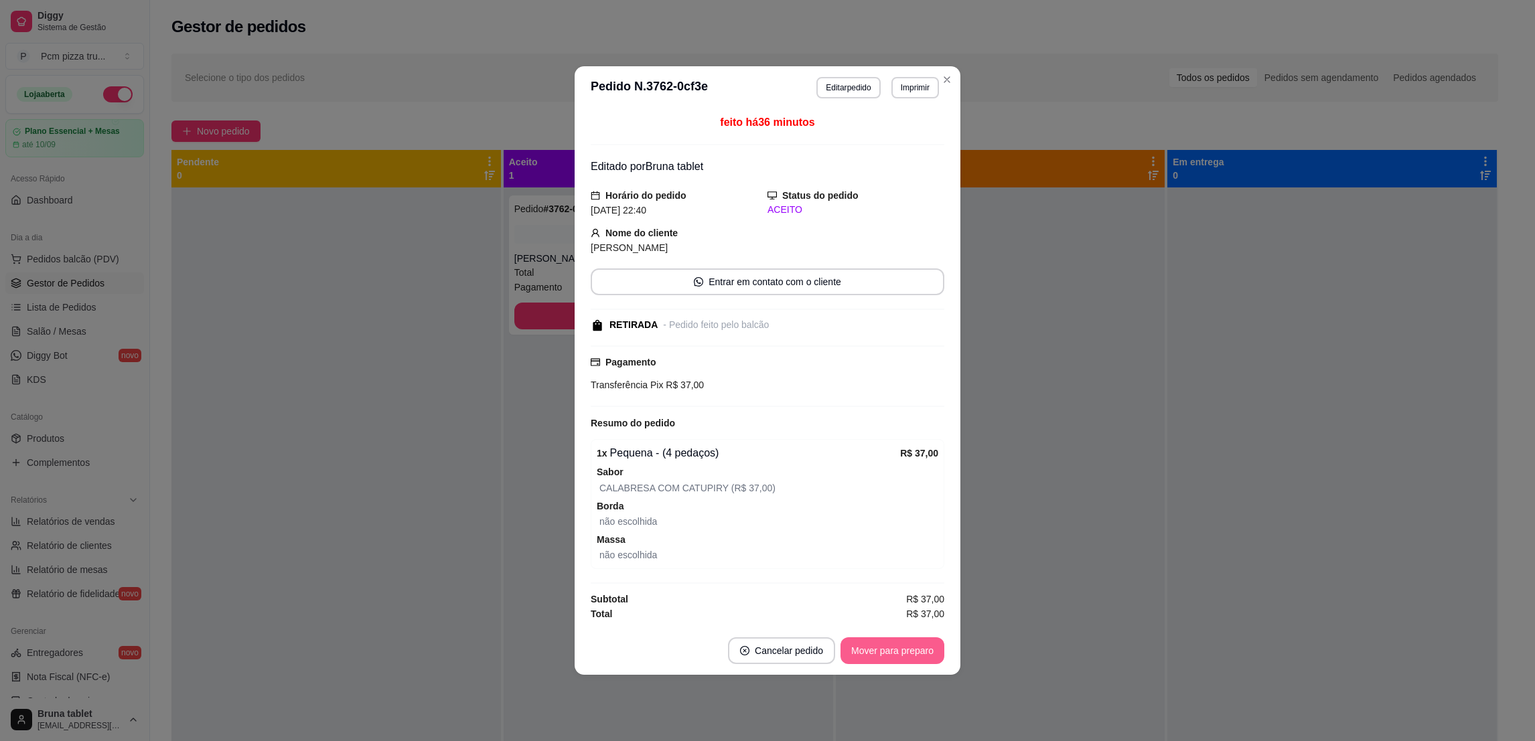
click at [877, 650] on button "Mover para preparo" at bounding box center [893, 651] width 104 height 27
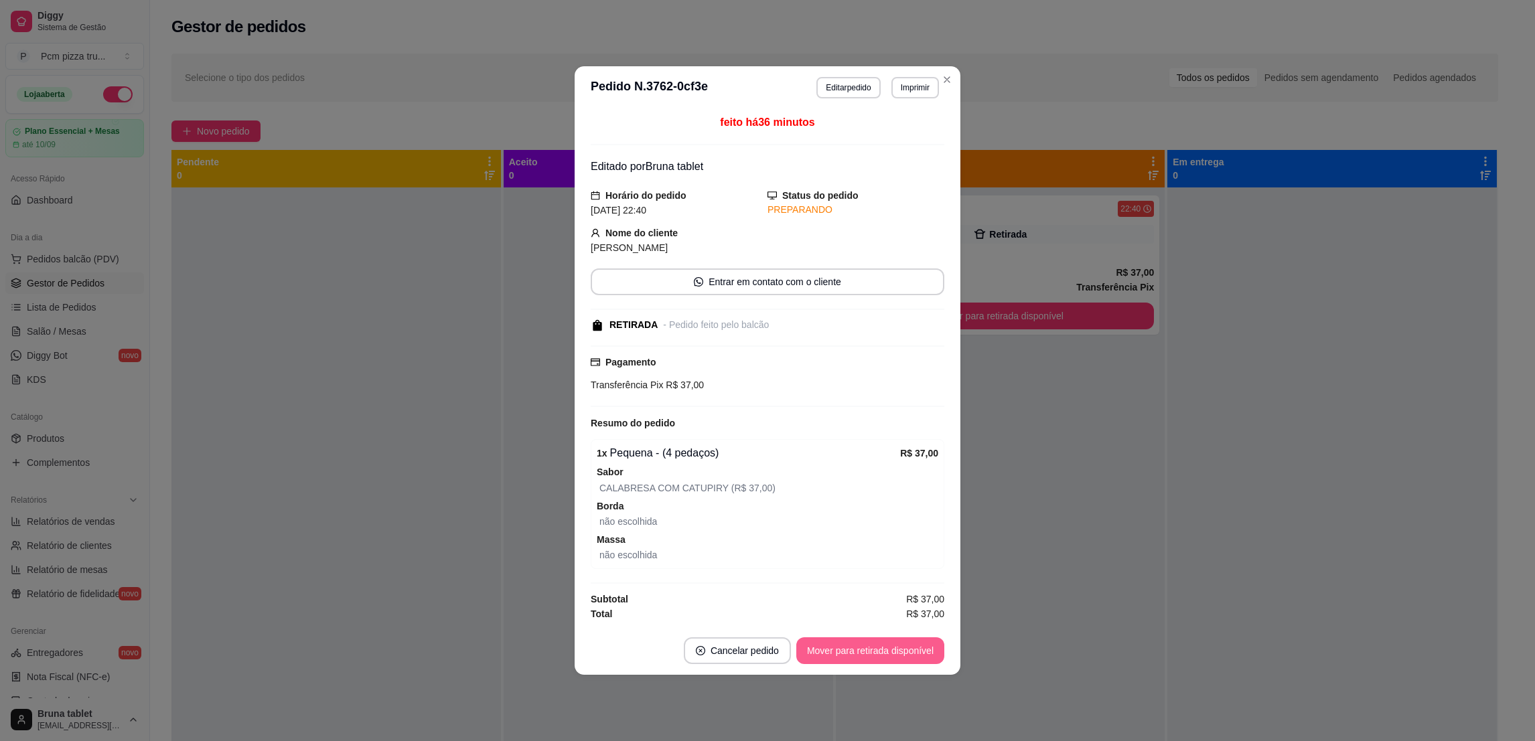
click at [877, 650] on button "Mover para retirada disponível" at bounding box center [870, 651] width 148 height 27
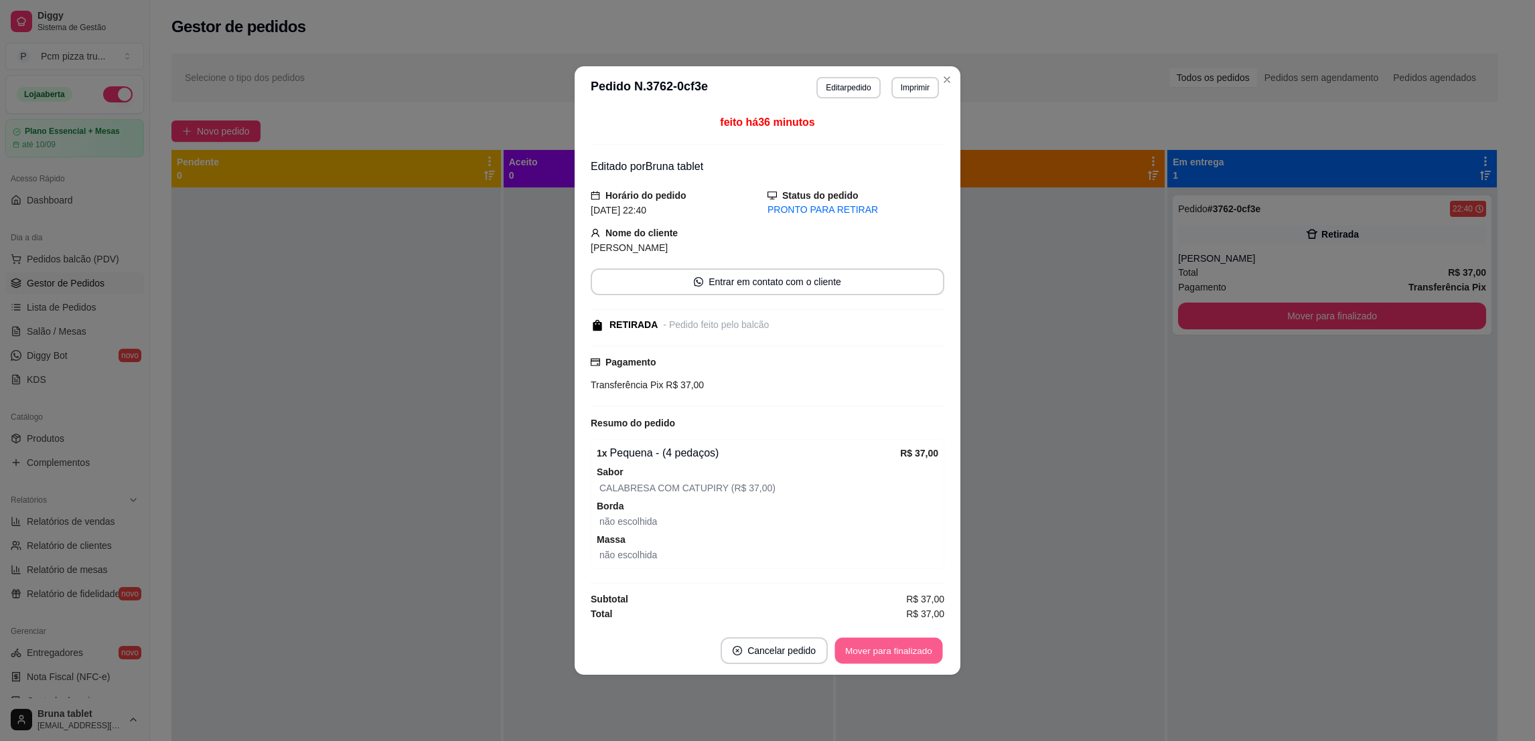
click at [878, 651] on button "Mover para finalizado" at bounding box center [889, 651] width 108 height 26
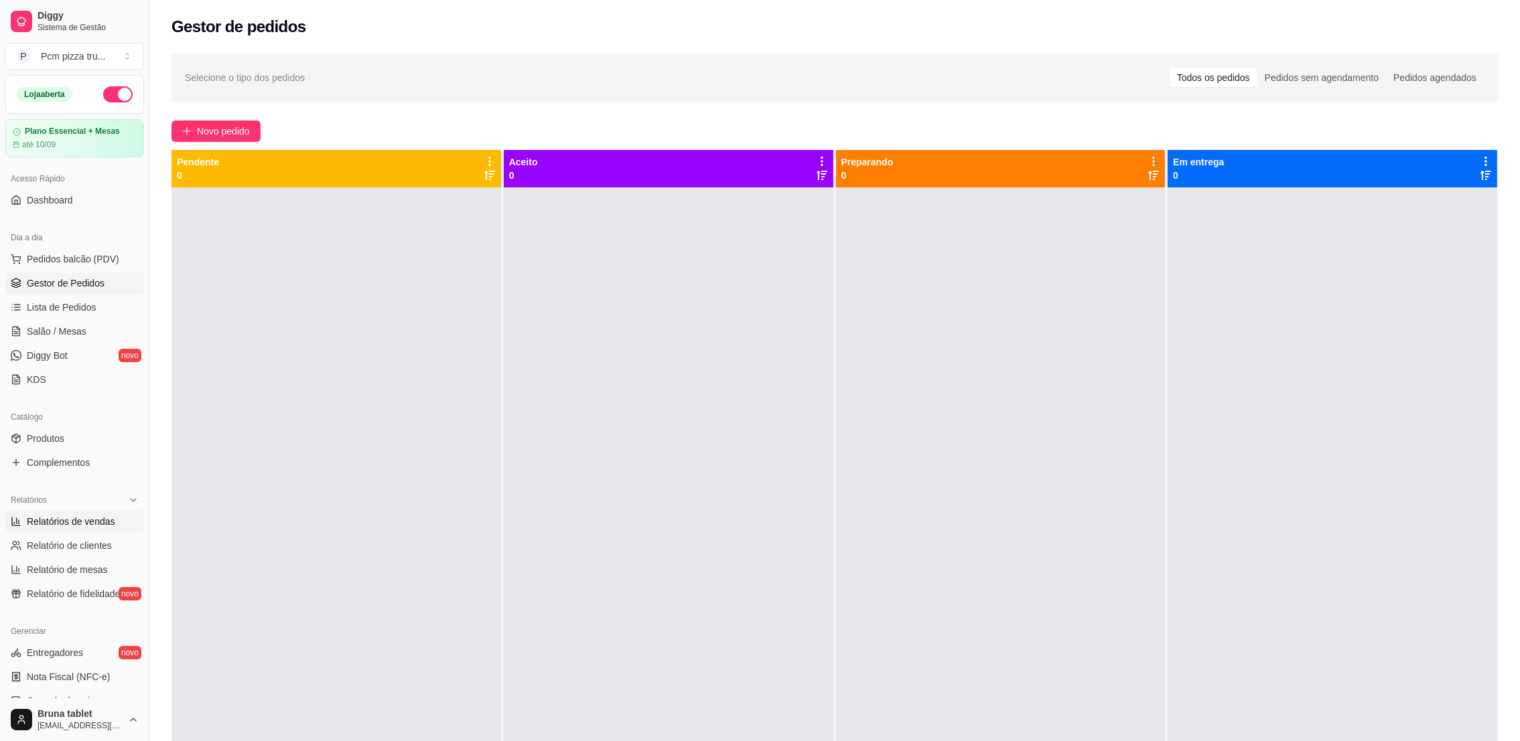
click at [85, 528] on span "Relatórios de vendas" at bounding box center [71, 521] width 88 height 13
select select "ALL"
select select "0"
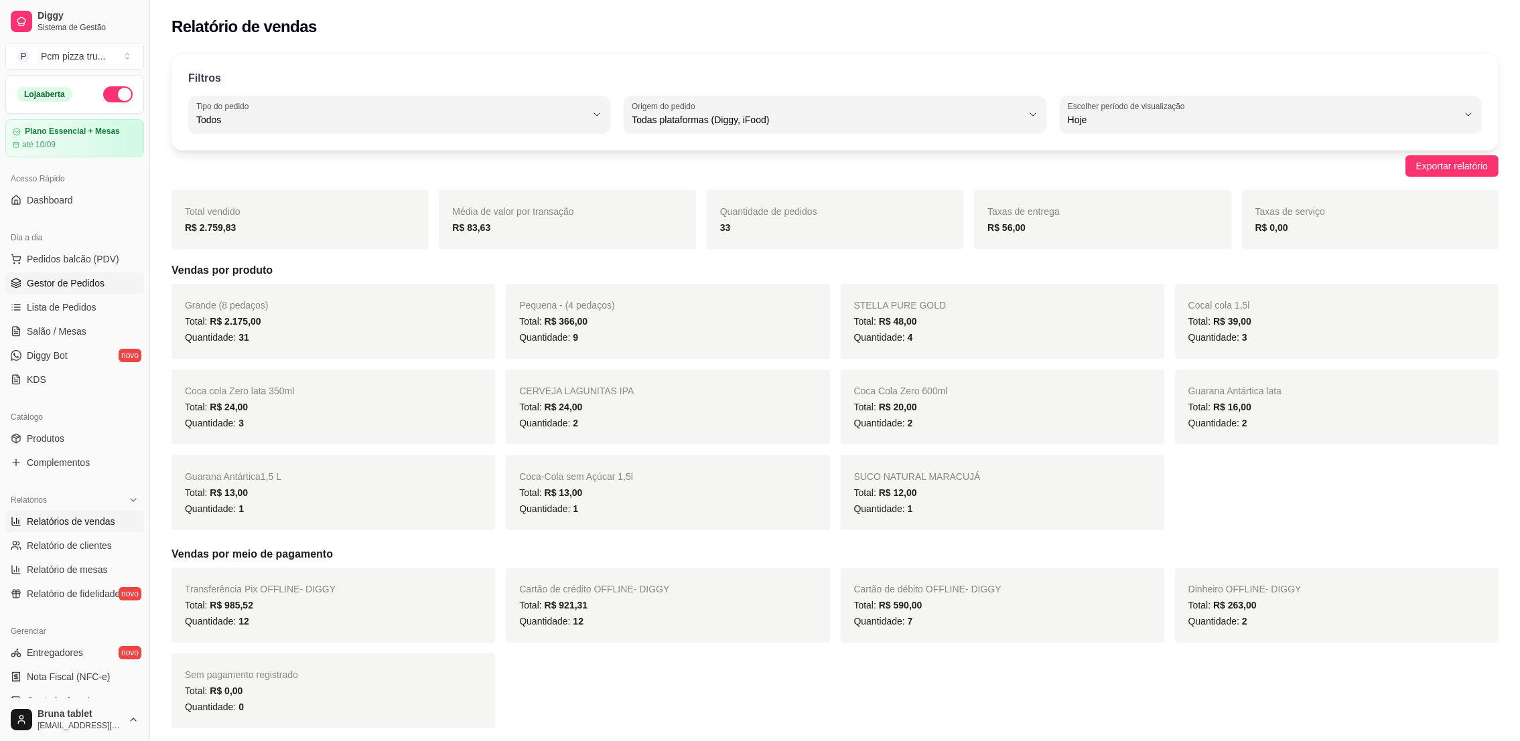
click at [102, 293] on link "Gestor de Pedidos" at bounding box center [74, 283] width 139 height 21
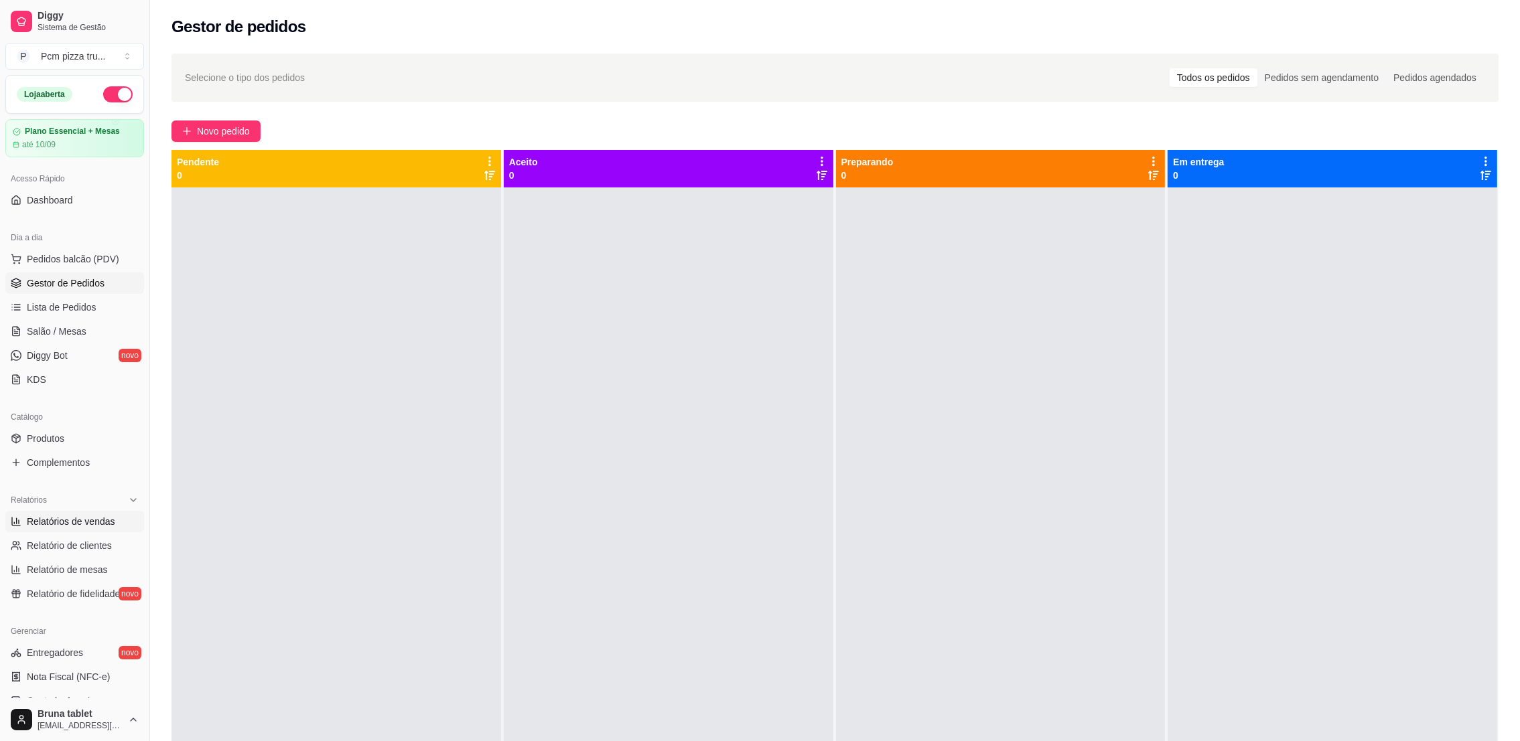
click at [88, 513] on link "Relatórios de vendas" at bounding box center [74, 521] width 139 height 21
select select "ALL"
select select "0"
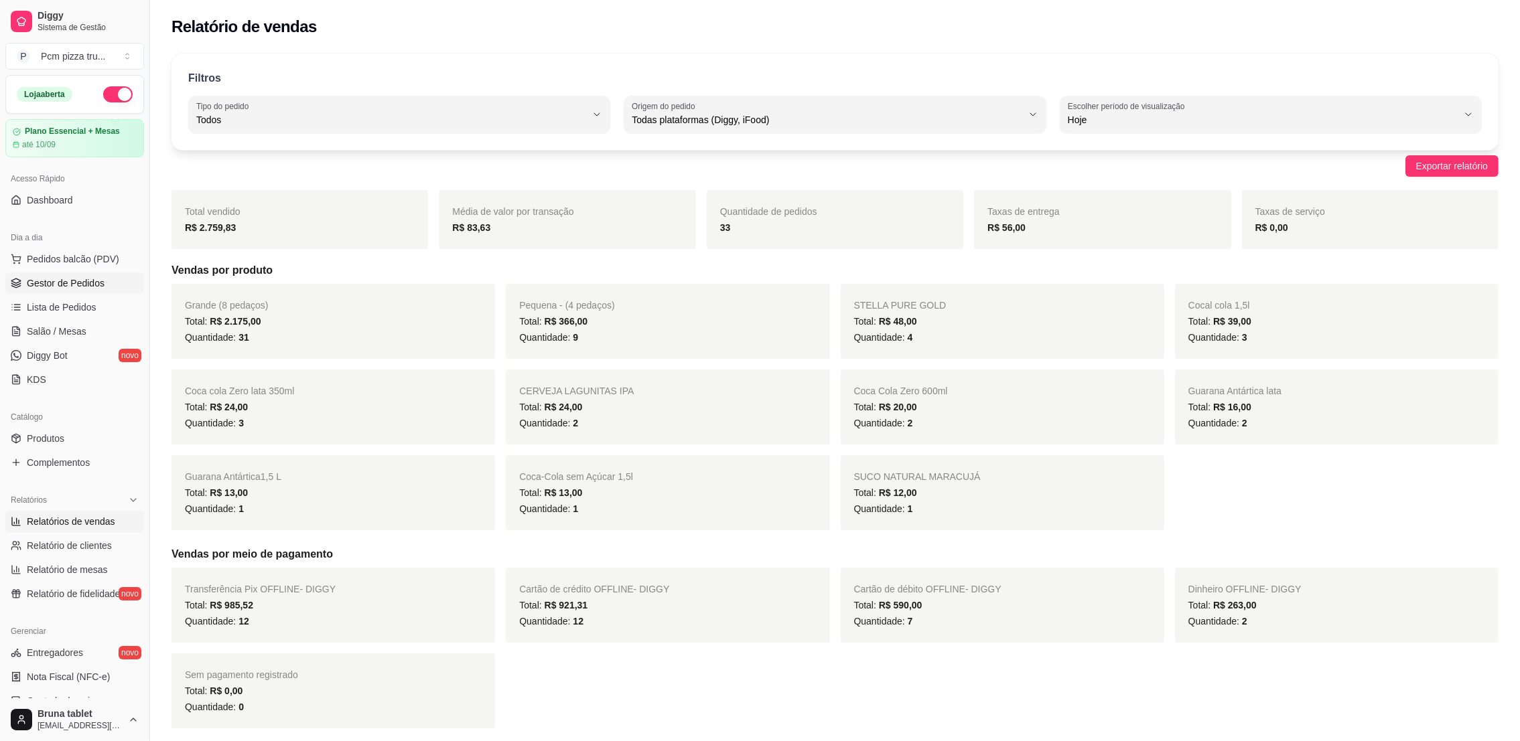
click at [98, 281] on span "Gestor de Pedidos" at bounding box center [66, 283] width 78 height 13
